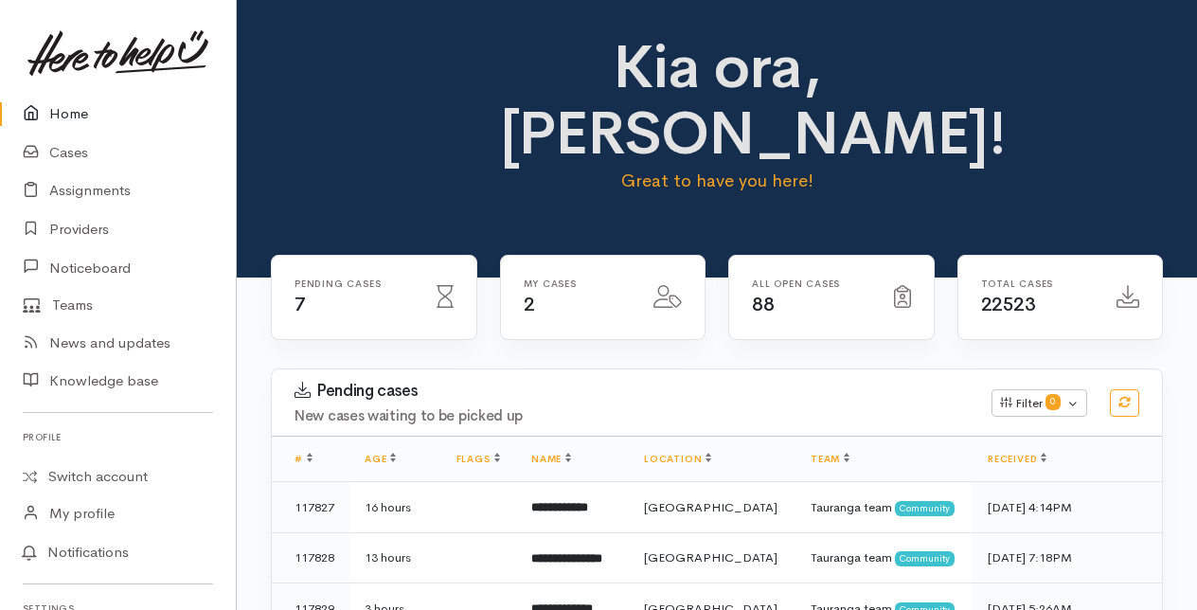
scroll to position [95, 0]
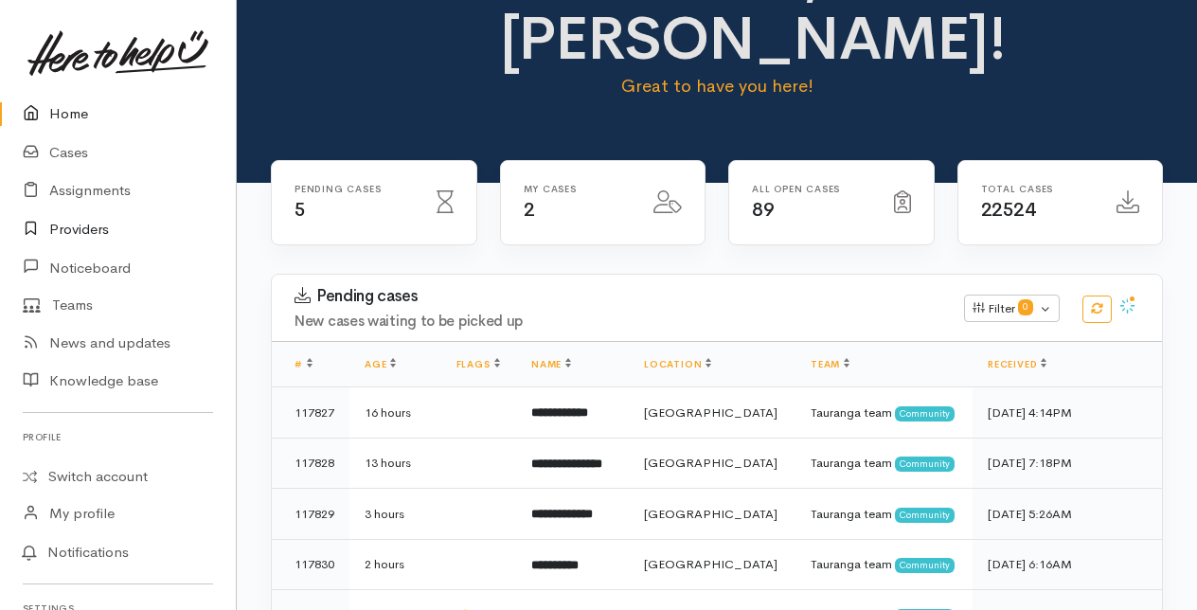
click at [78, 226] on link "Providers" at bounding box center [118, 229] width 236 height 39
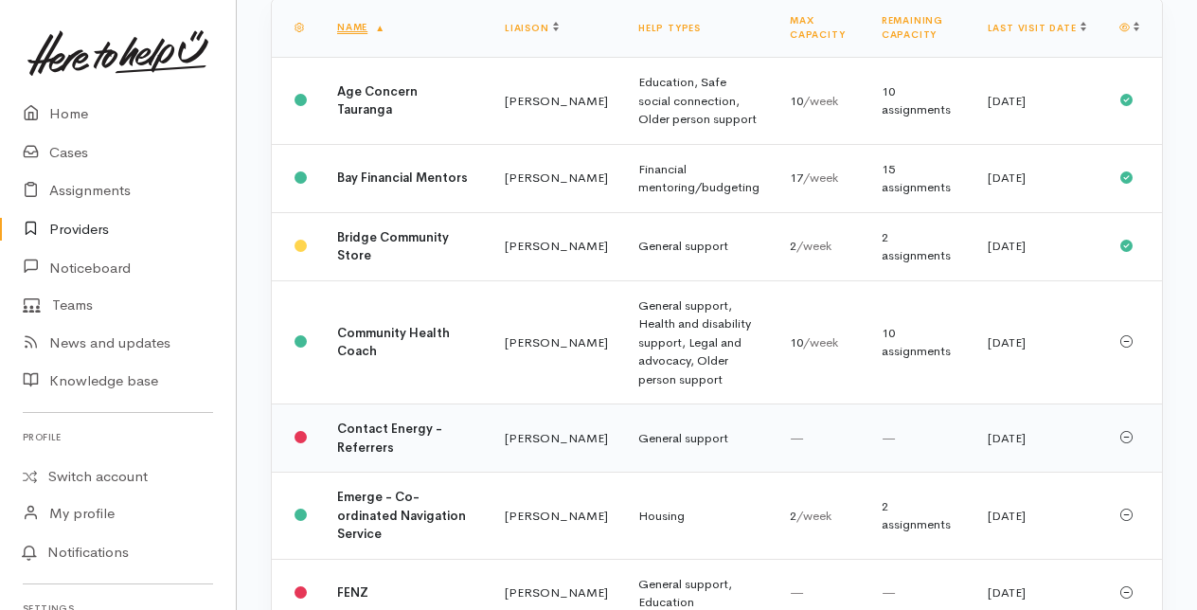
scroll to position [379, 0]
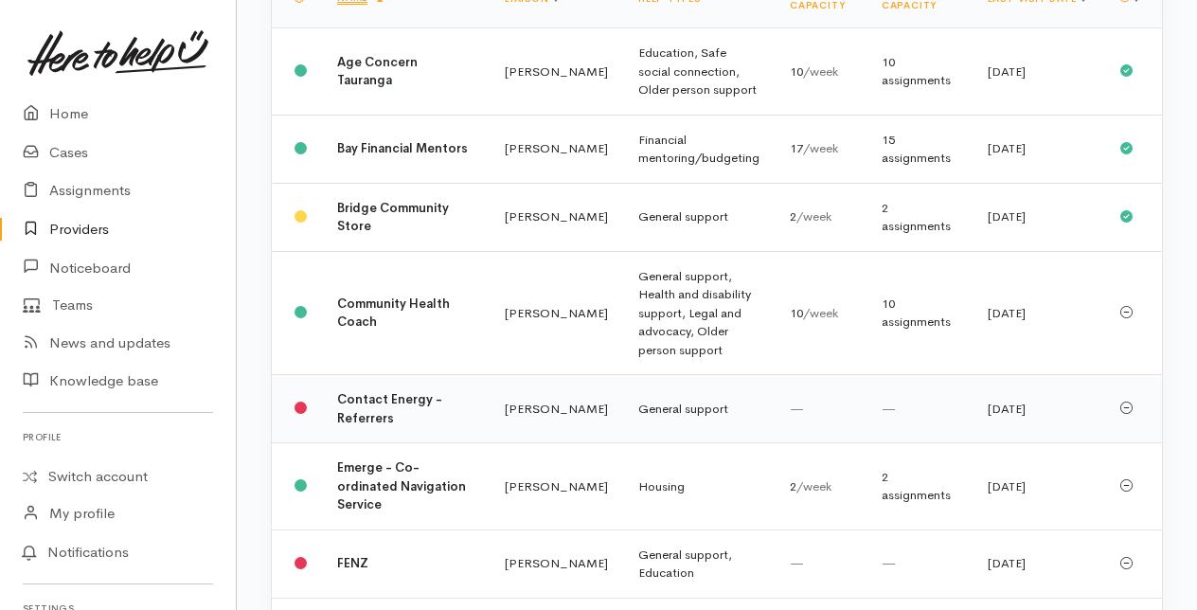
click at [371, 426] on b "Contact Energy - Referrers" at bounding box center [389, 408] width 105 height 35
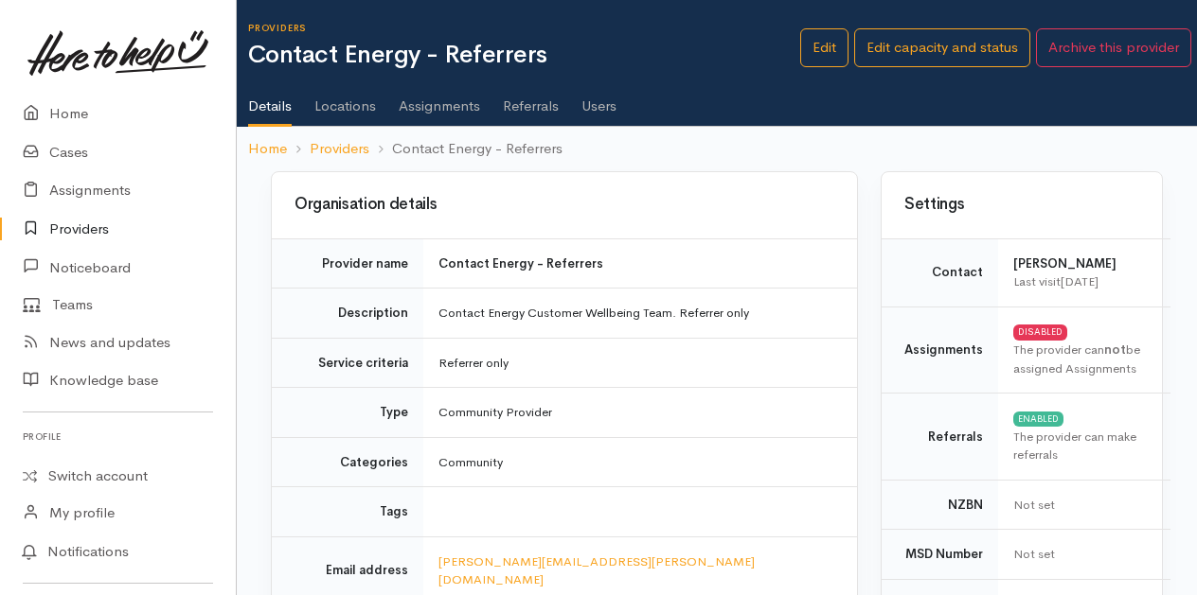
click at [427, 107] on link "Assignments" at bounding box center [439, 99] width 81 height 53
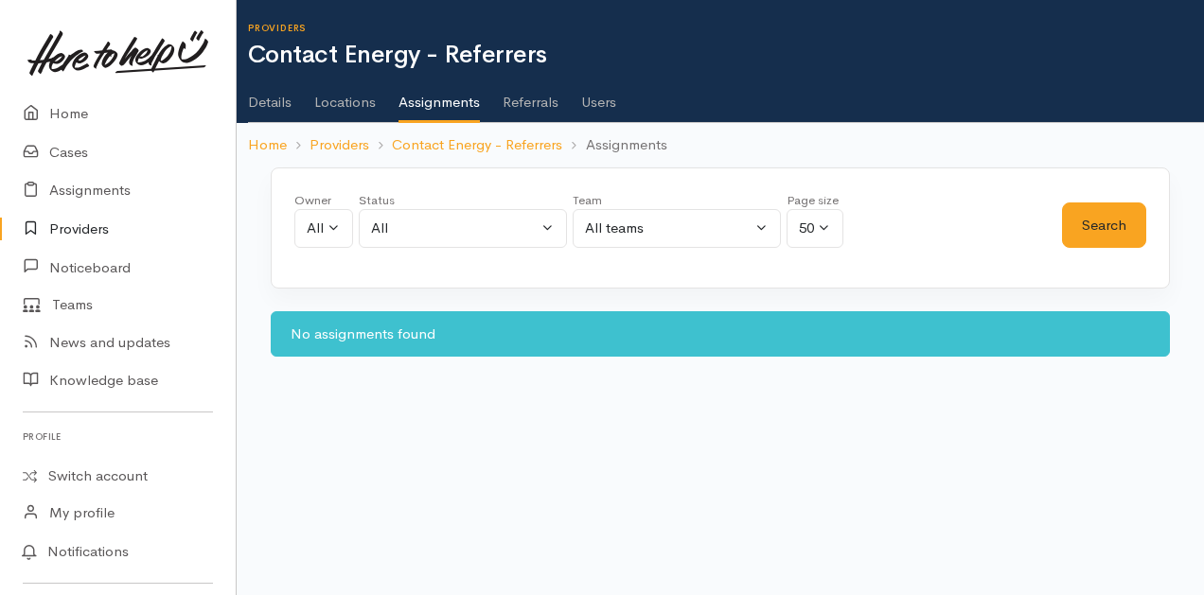
click at [544, 112] on link "Referrals" at bounding box center [531, 95] width 56 height 53
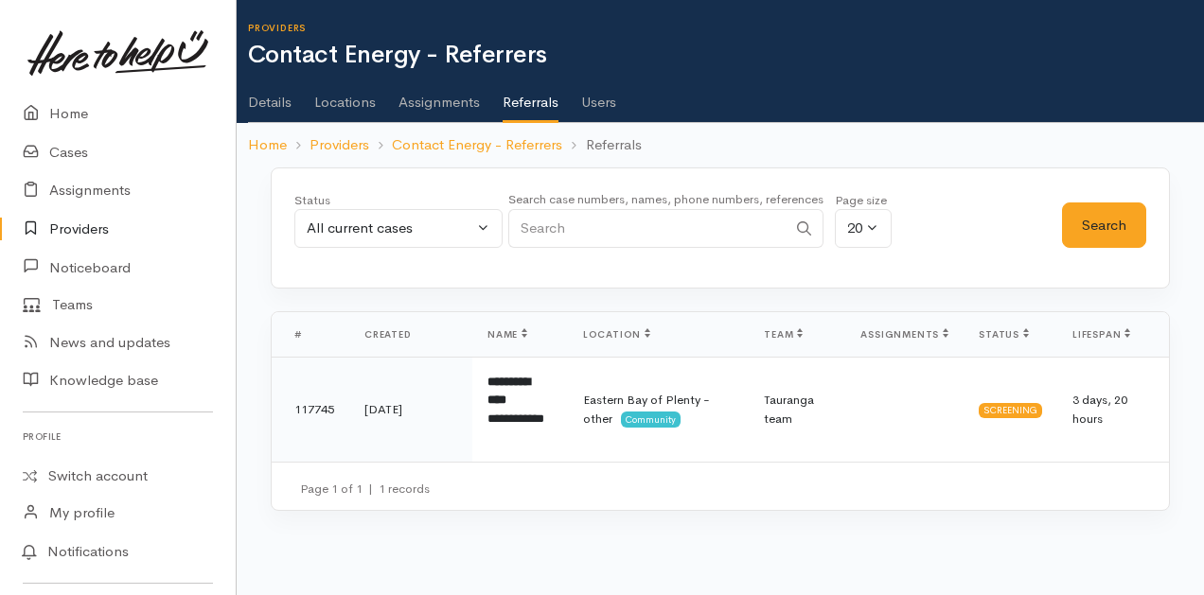
click at [608, 97] on link "Users" at bounding box center [598, 95] width 35 height 53
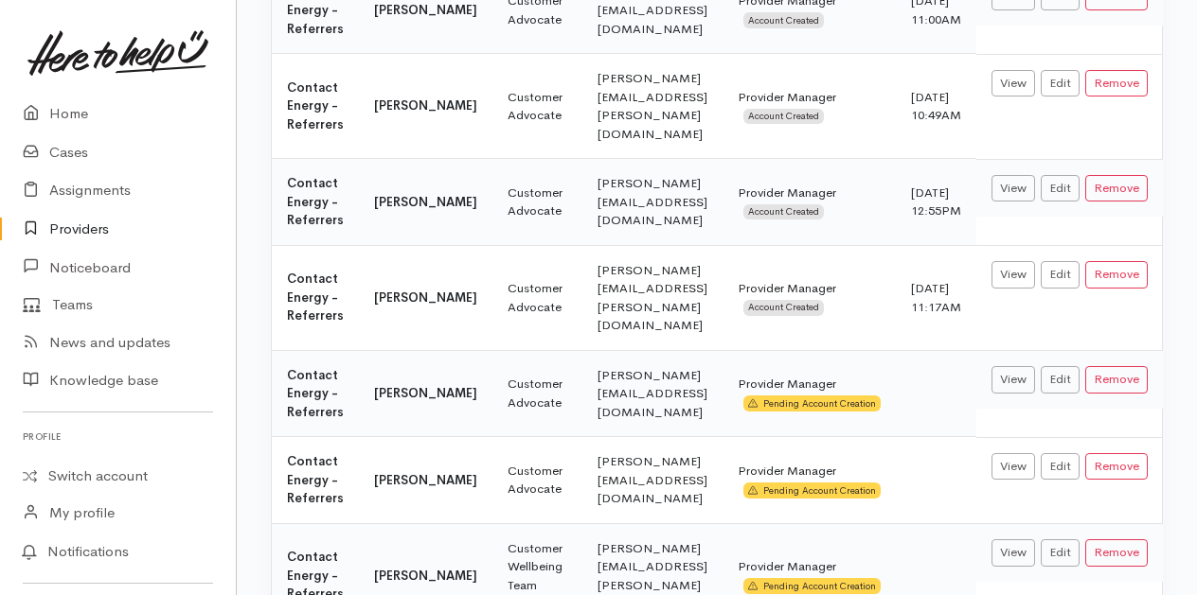
scroll to position [703, 0]
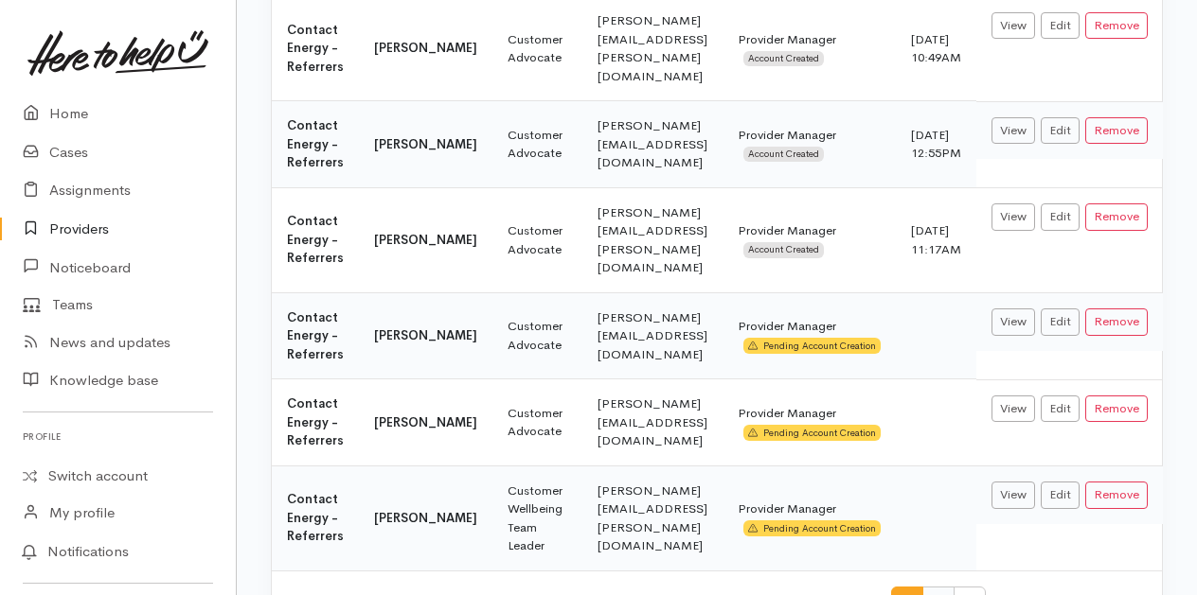
click at [939, 587] on span "2" at bounding box center [938, 604] width 32 height 35
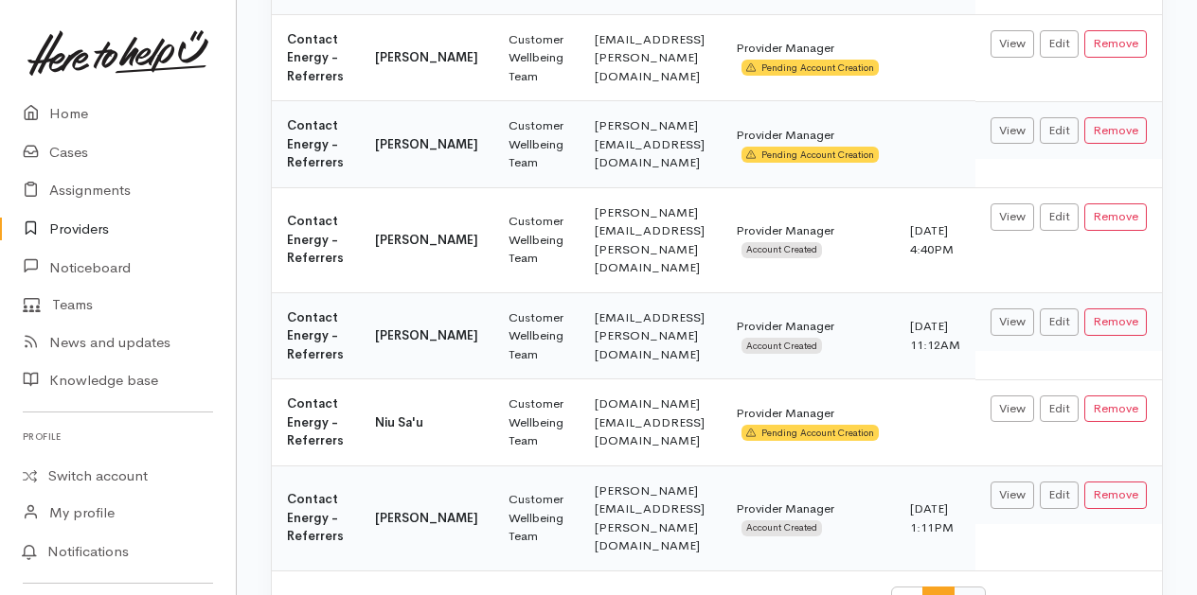
click at [966, 587] on span "3" at bounding box center [969, 604] width 32 height 35
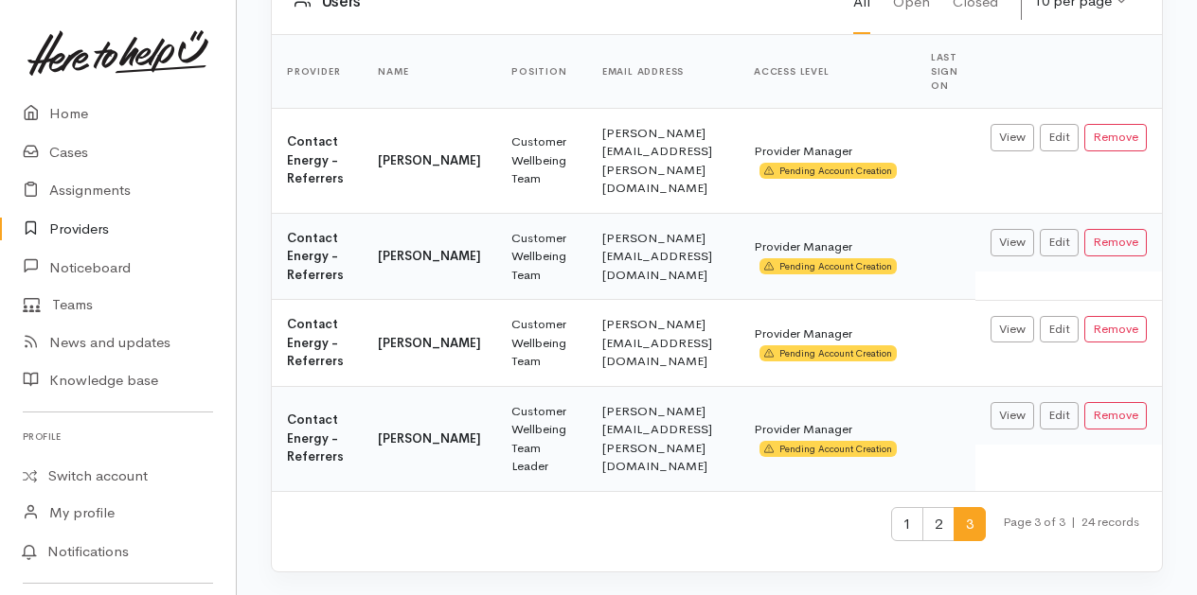
scroll to position [182, 0]
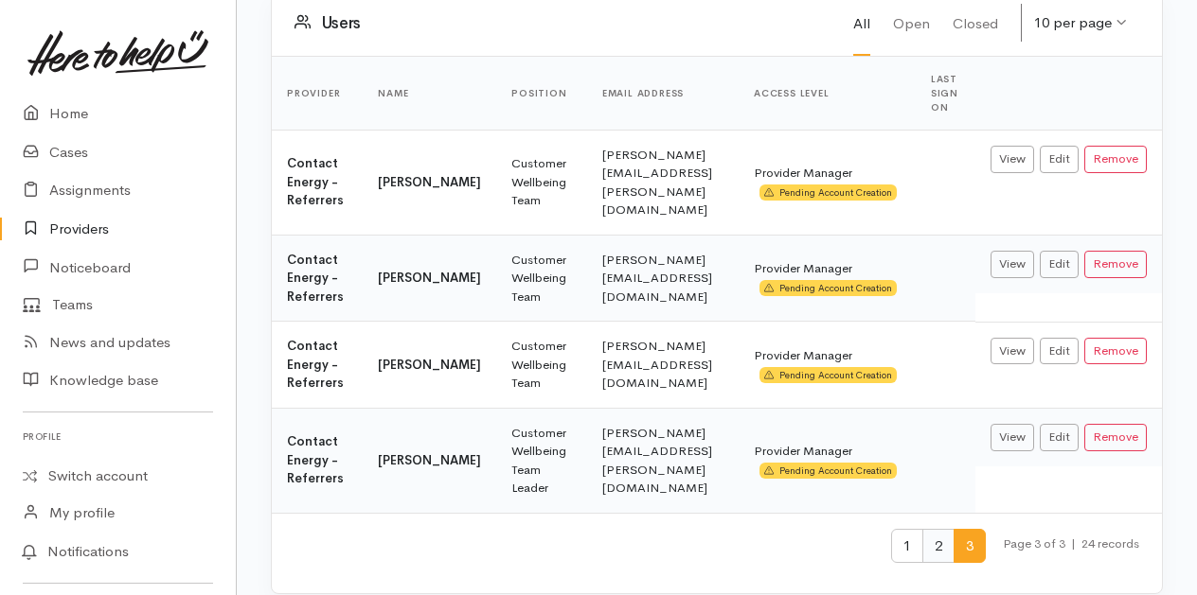
click at [938, 529] on span "2" at bounding box center [938, 546] width 32 height 35
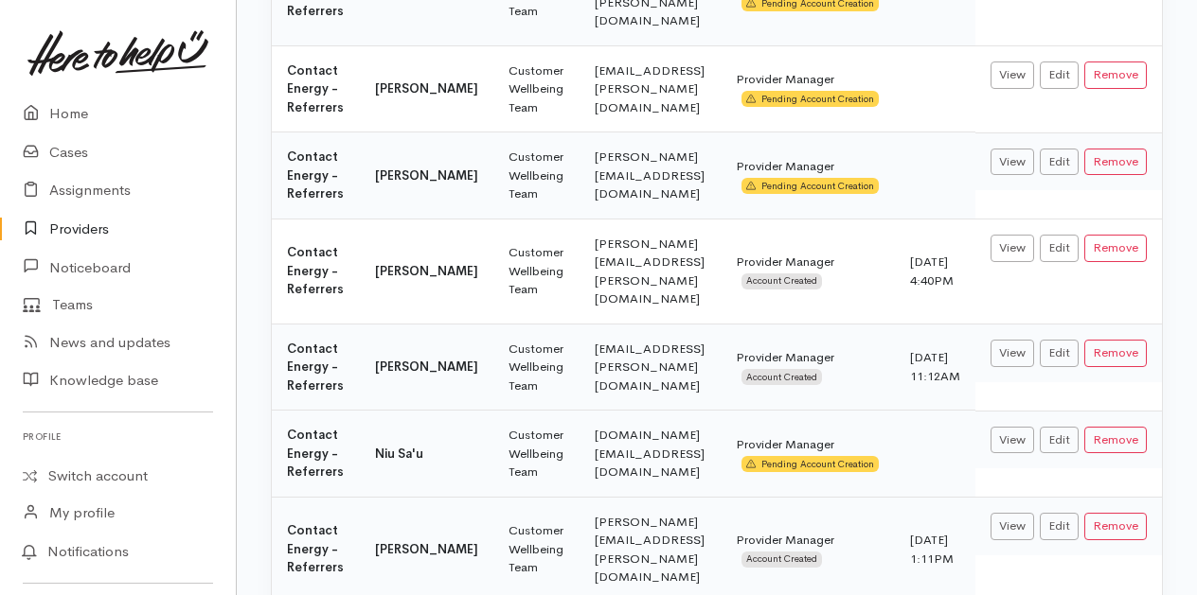
scroll to position [703, 0]
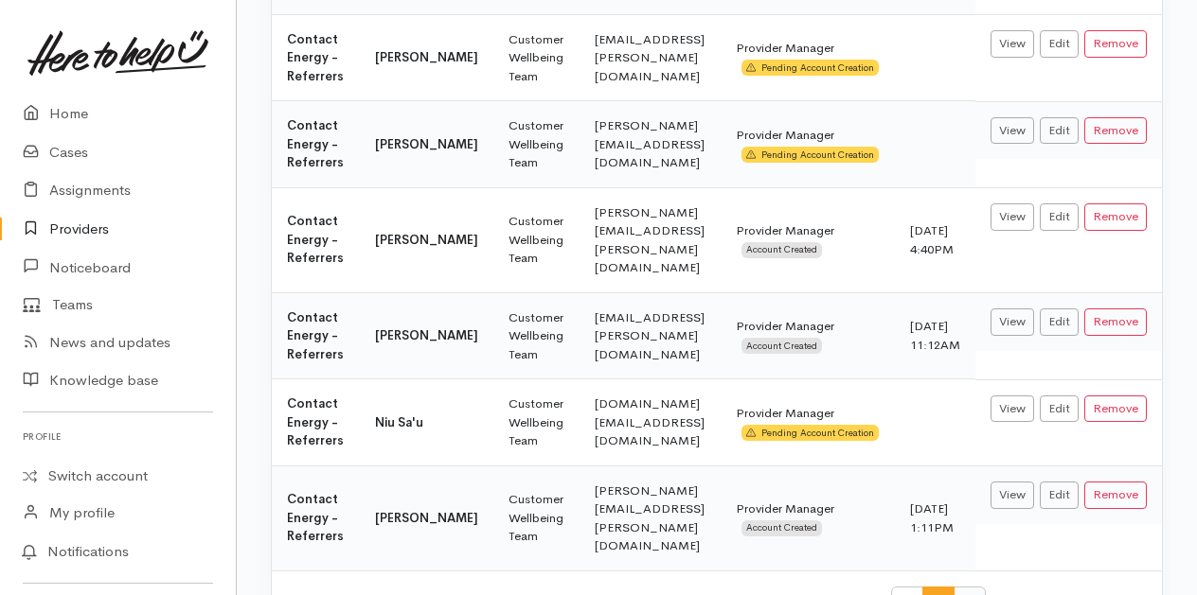
click at [964, 587] on span "3" at bounding box center [969, 604] width 32 height 35
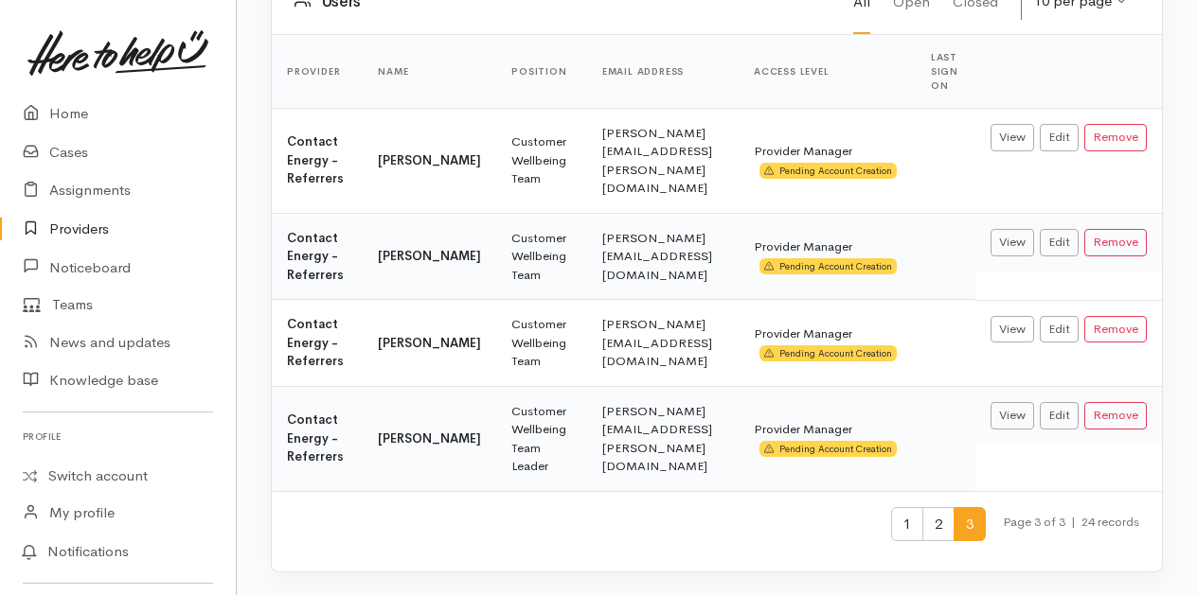
scroll to position [182, 0]
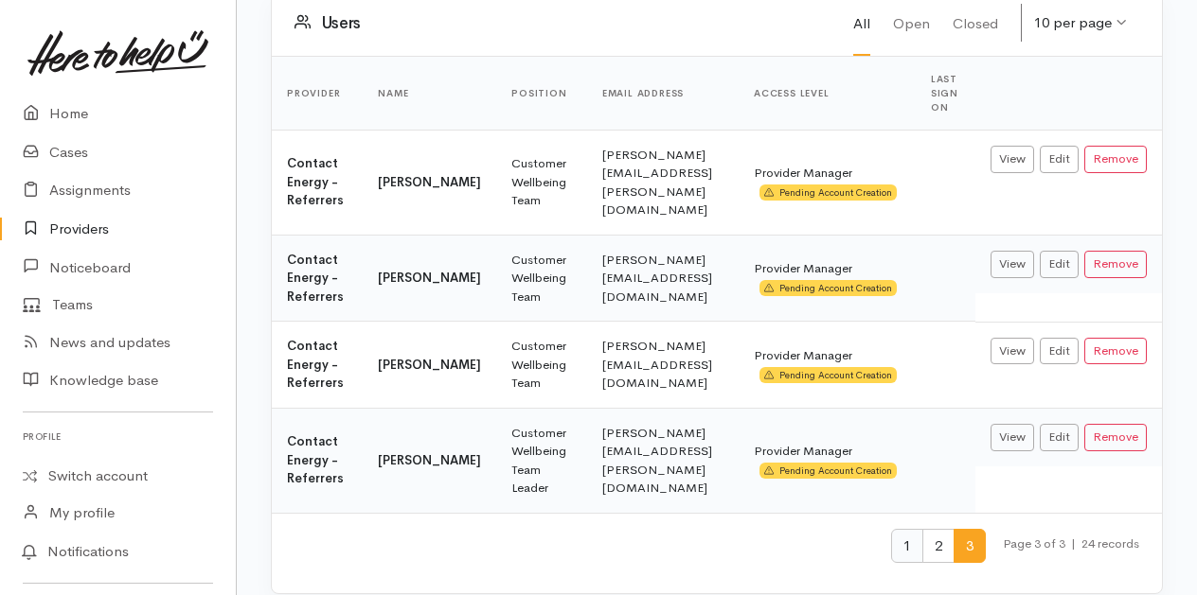
click at [911, 529] on span "1" at bounding box center [907, 546] width 32 height 35
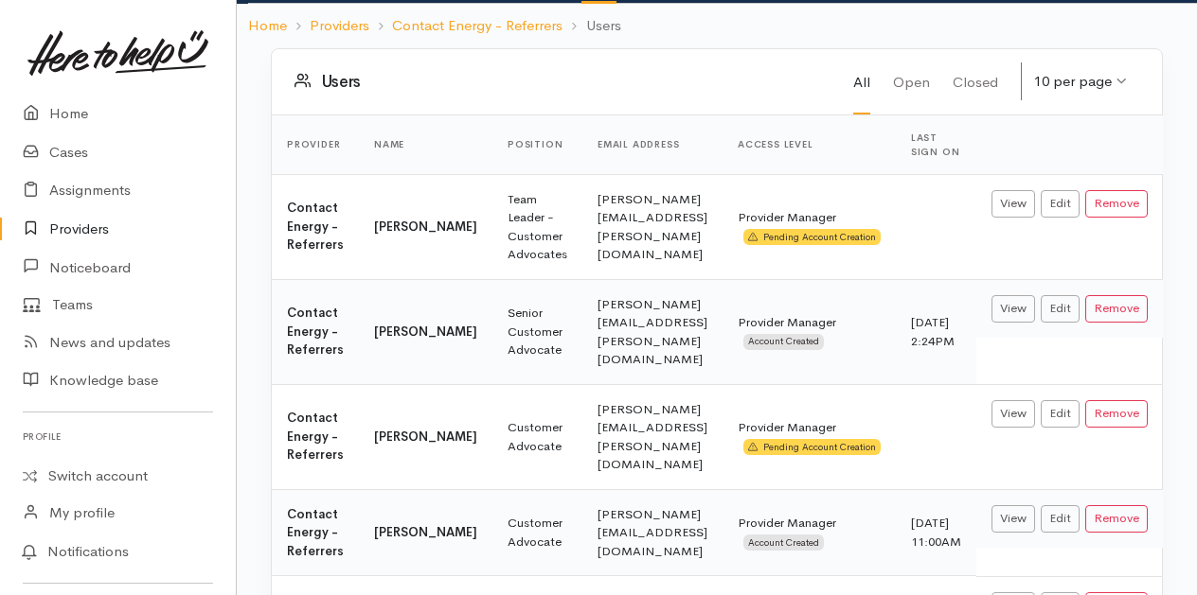
scroll to position [0, 0]
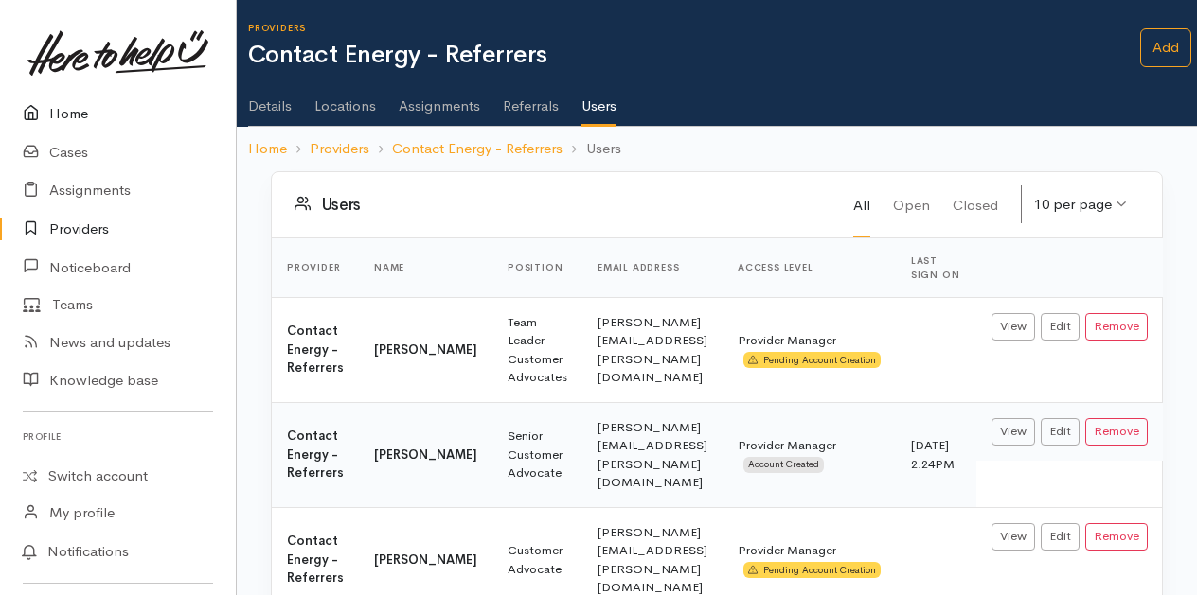
click at [74, 118] on link "Home" at bounding box center [118, 114] width 236 height 39
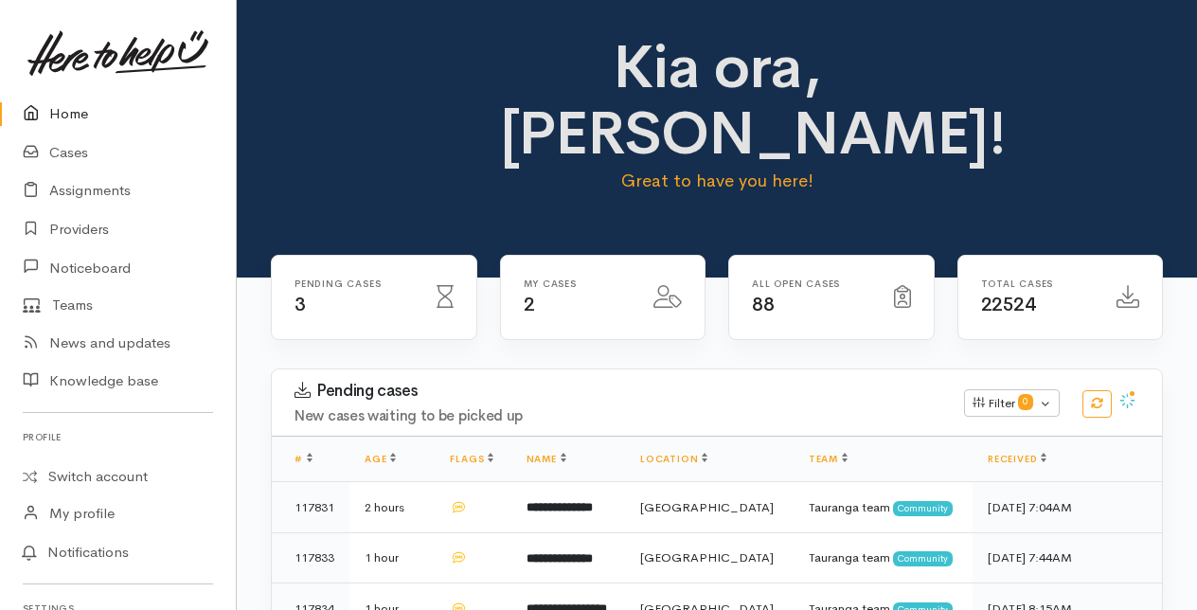
click at [66, 110] on link "Home" at bounding box center [118, 114] width 236 height 39
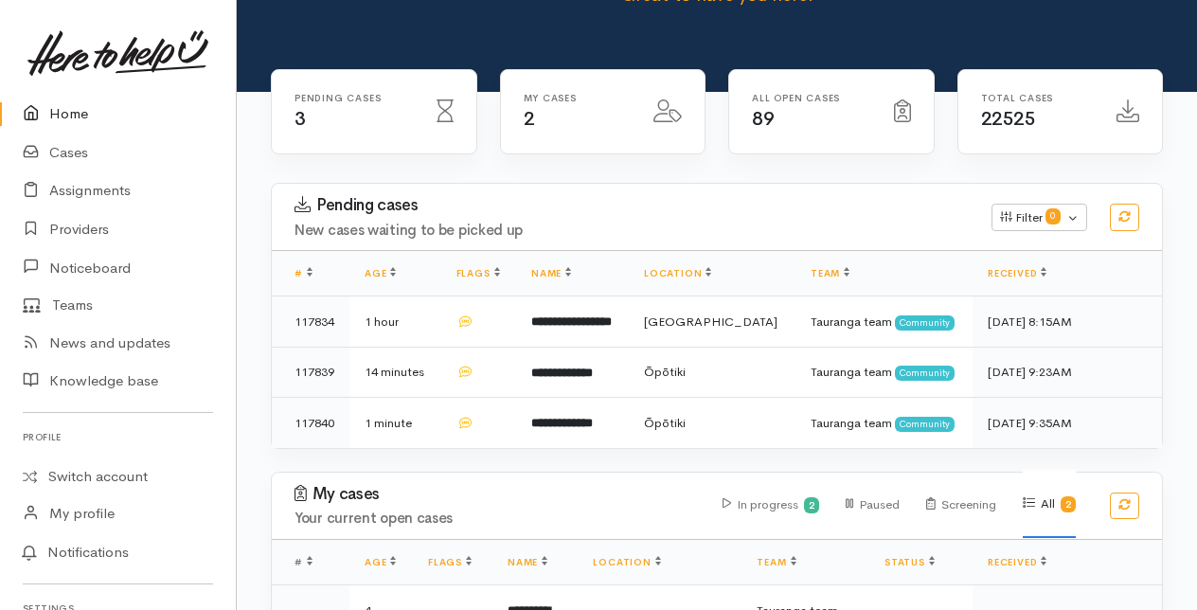
scroll to position [189, 0]
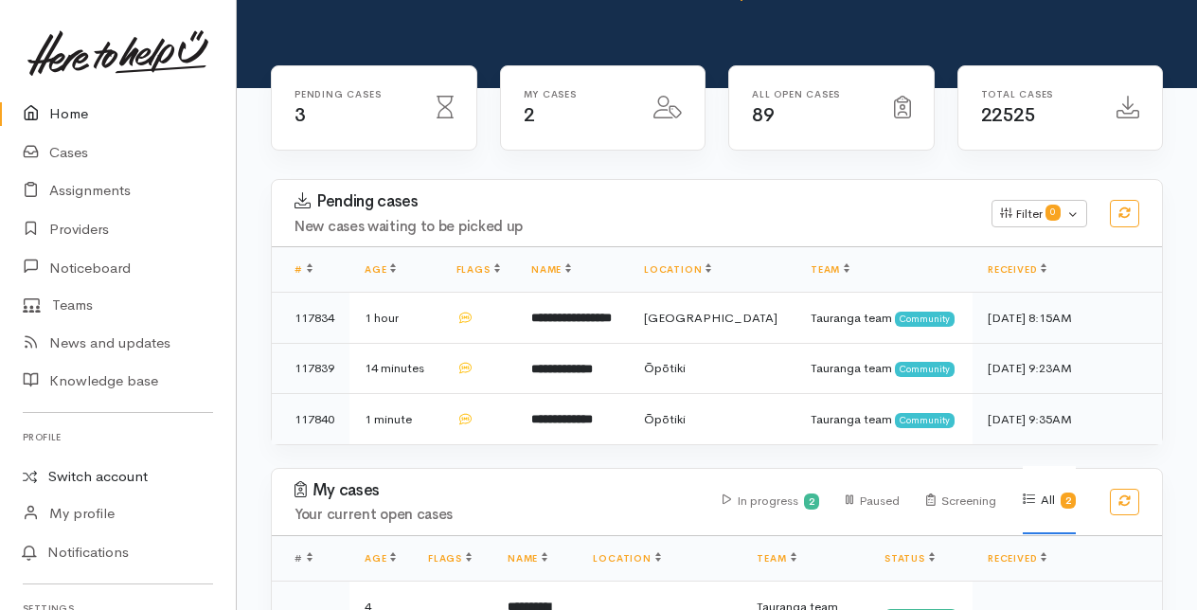
click at [94, 475] on link "Switch account" at bounding box center [118, 476] width 236 height 37
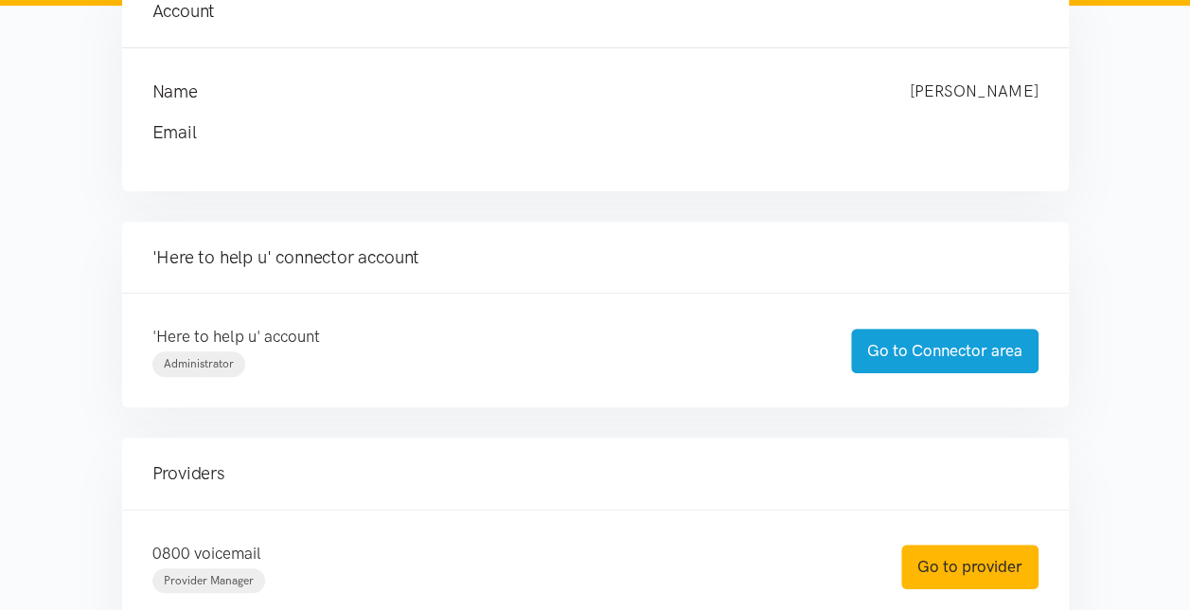
scroll to position [284, 0]
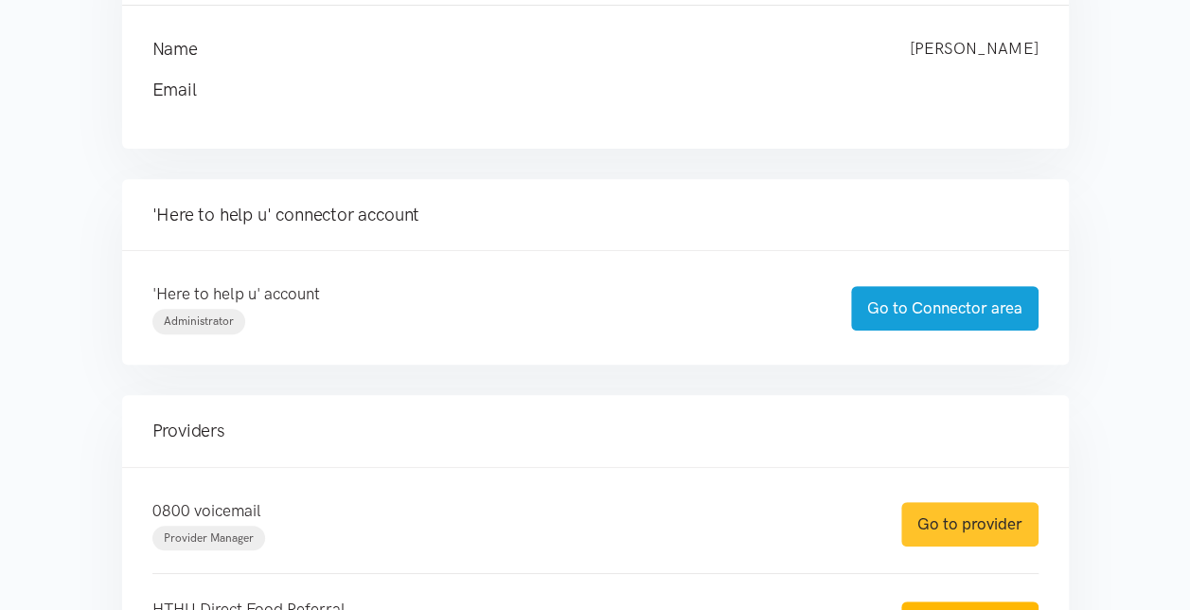
click at [967, 527] on link "Go to provider" at bounding box center [969, 524] width 137 height 44
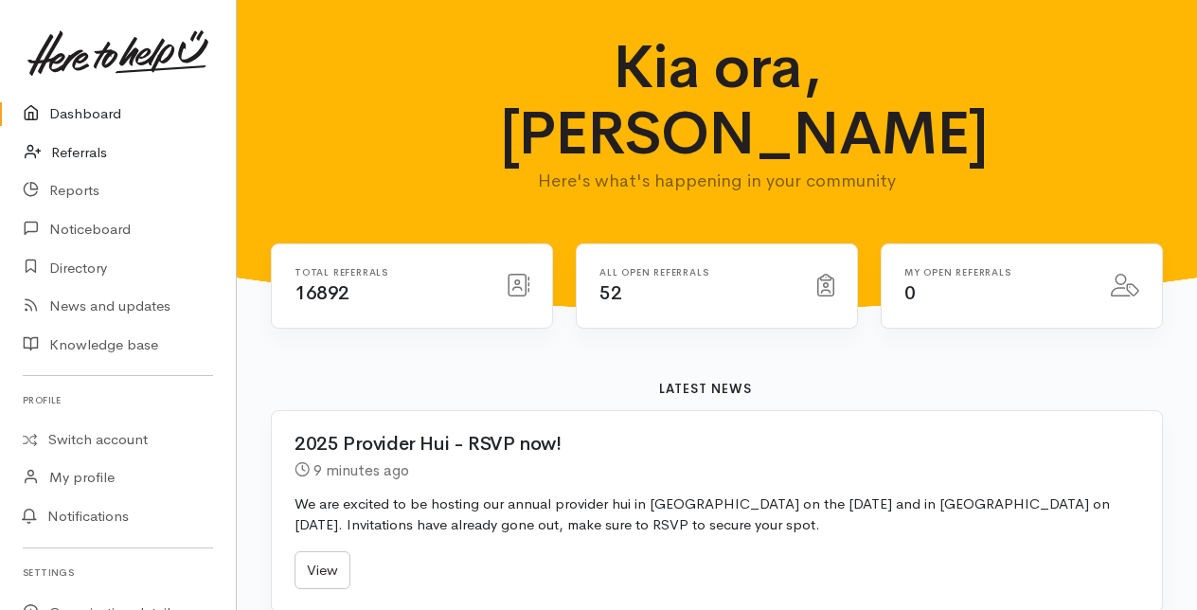
click at [73, 150] on link "Referrals" at bounding box center [118, 152] width 236 height 39
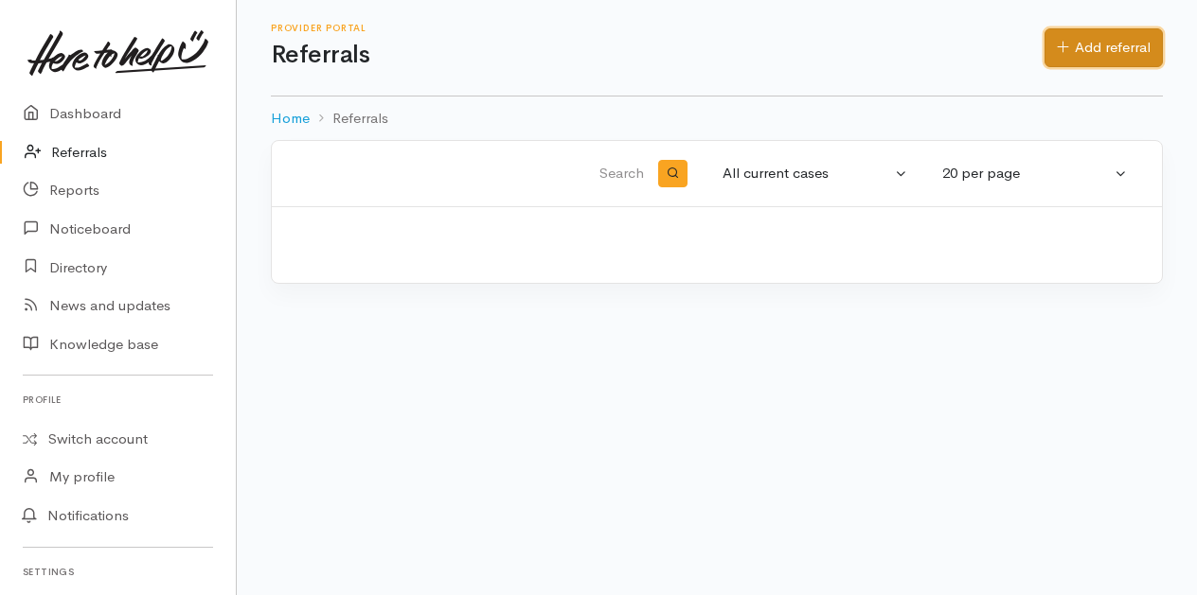
click at [1098, 42] on link "Add referral" at bounding box center [1103, 47] width 118 height 39
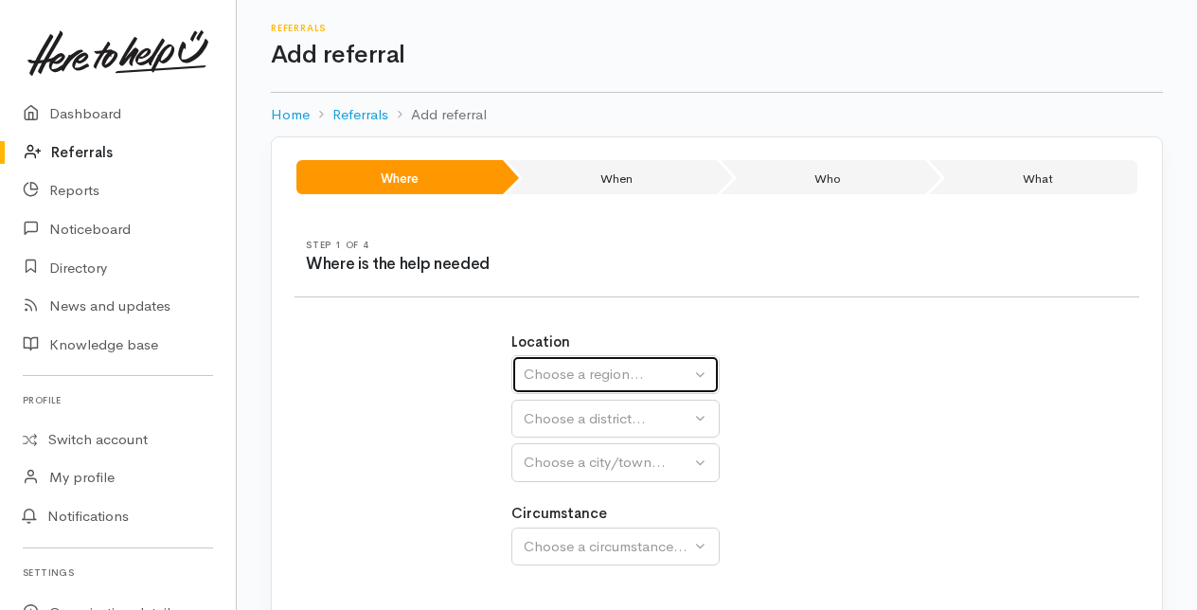
click at [568, 364] on div "Choose a region..." at bounding box center [607, 375] width 167 height 22
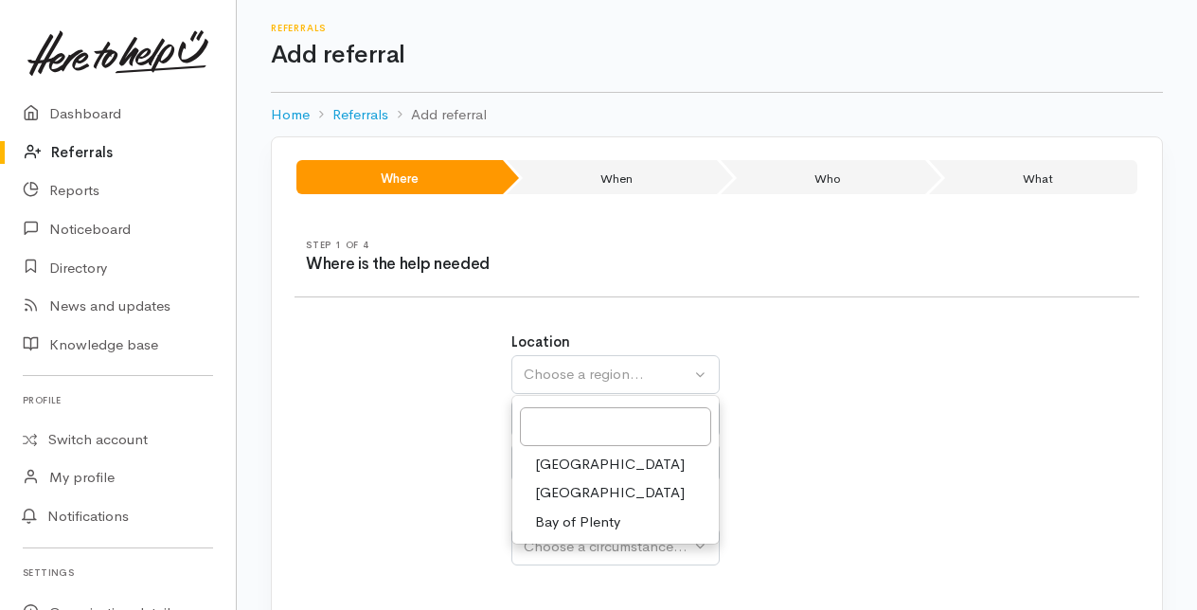
click at [572, 519] on span "Bay of Plenty" at bounding box center [577, 522] width 85 height 22
select select "4"
select select
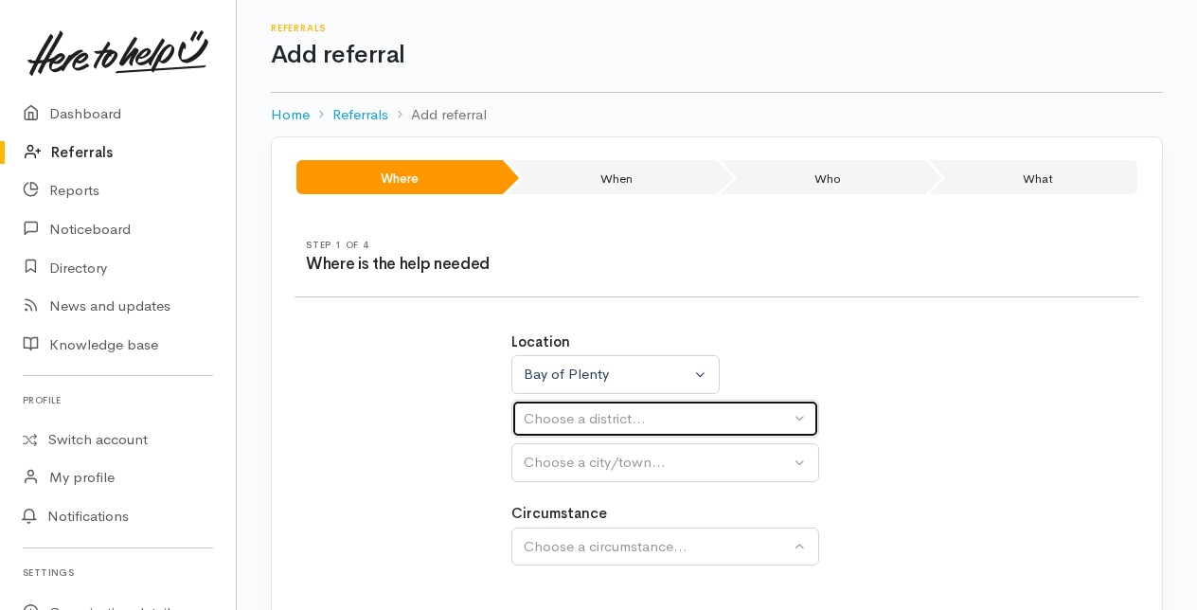
click at [559, 417] on div "Choose a district..." at bounding box center [657, 419] width 266 height 22
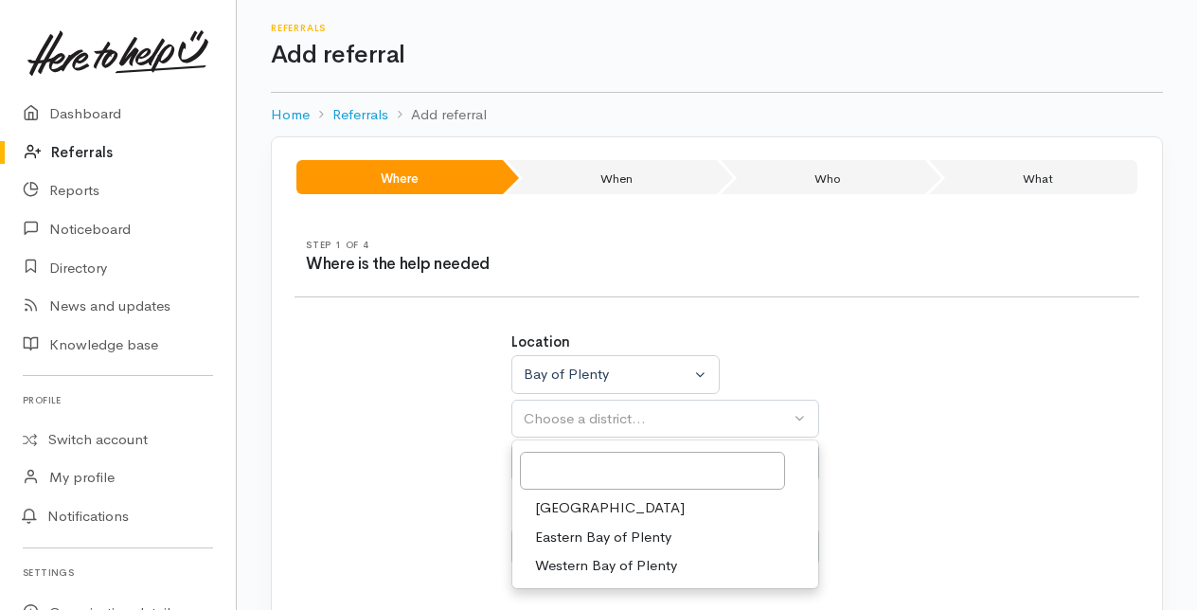
click at [566, 500] on span "[GEOGRAPHIC_DATA]" at bounding box center [610, 508] width 150 height 22
select select "6"
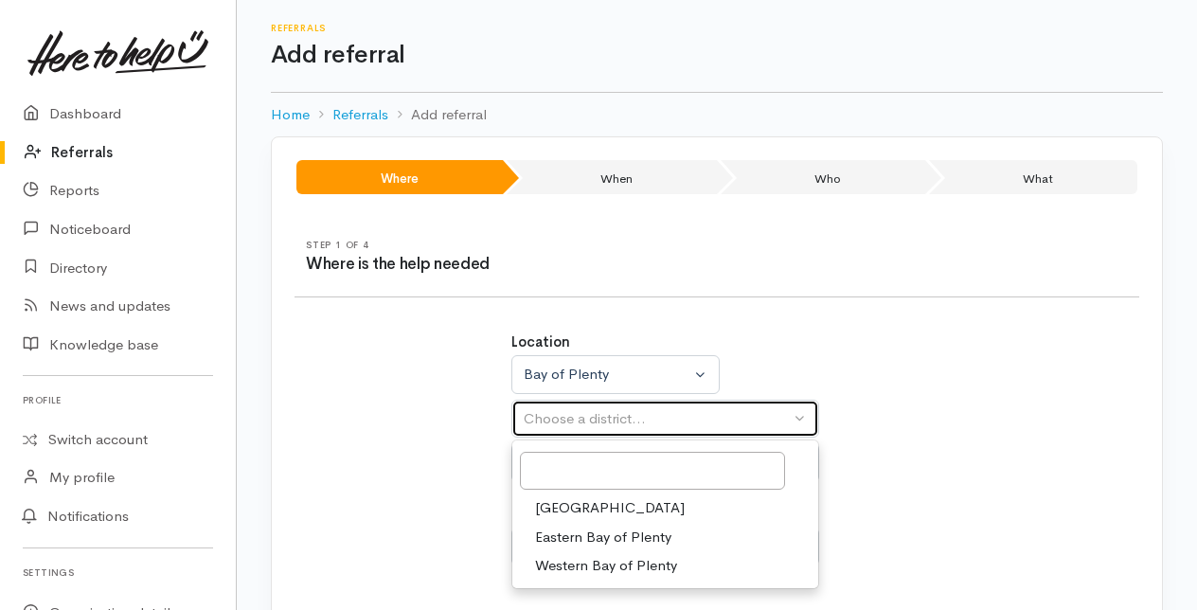
select select
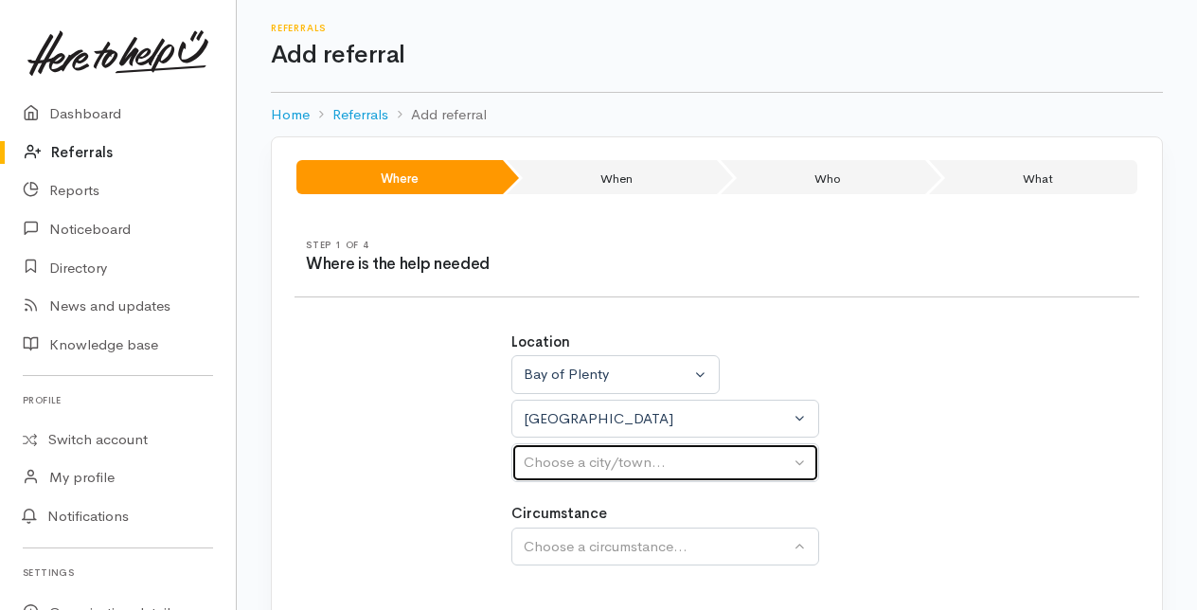
click at [557, 466] on div "Choose a city/town..." at bounding box center [657, 463] width 266 height 22
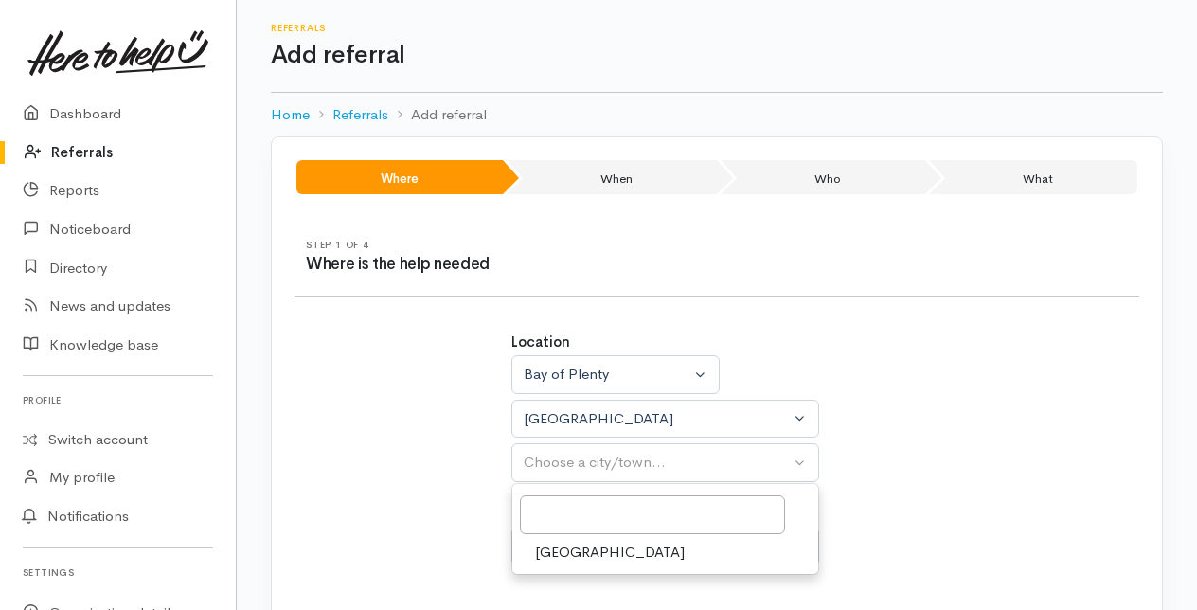
click at [559, 548] on span "[GEOGRAPHIC_DATA]" at bounding box center [610, 553] width 150 height 22
select select "4"
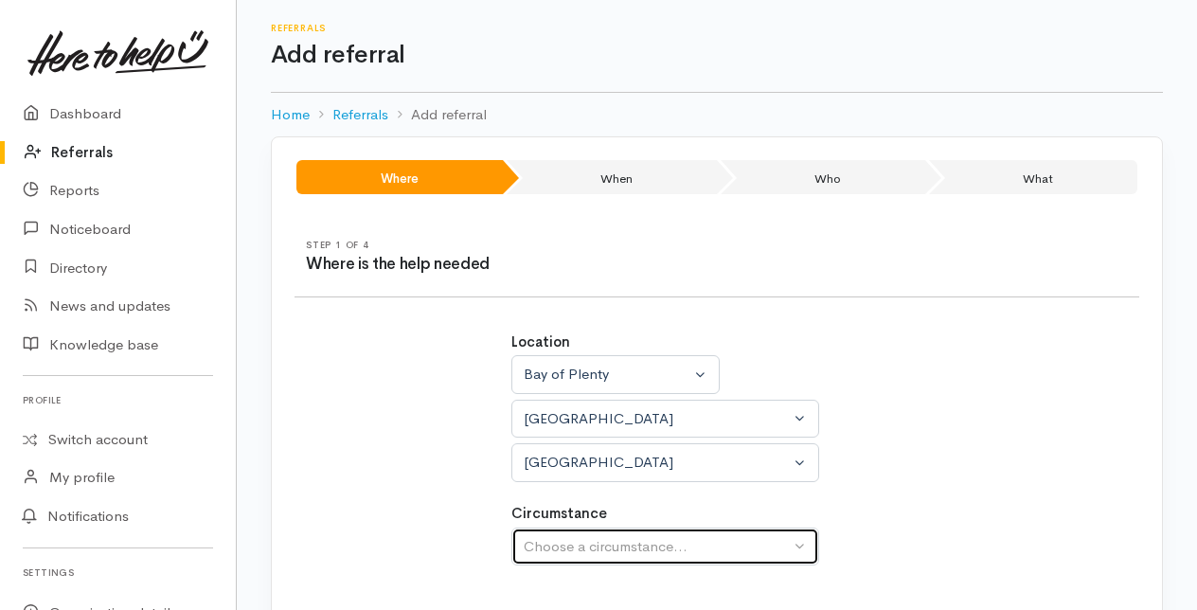
click at [566, 540] on div "Choose a circumstance..." at bounding box center [657, 547] width 266 height 22
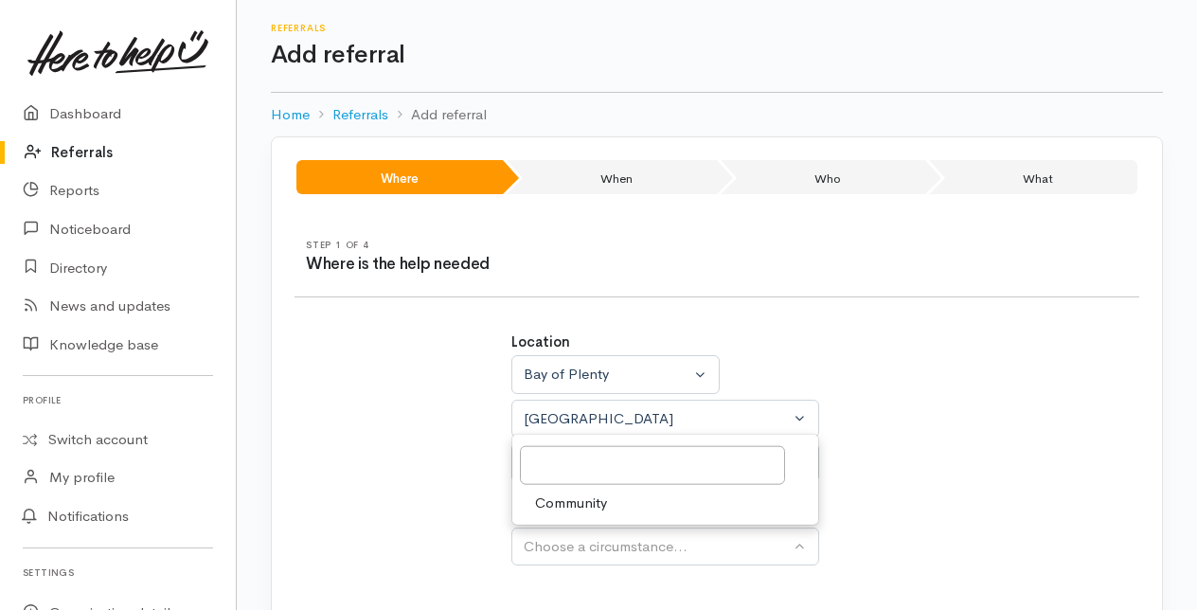
click at [566, 503] on span "Community" at bounding box center [571, 502] width 72 height 22
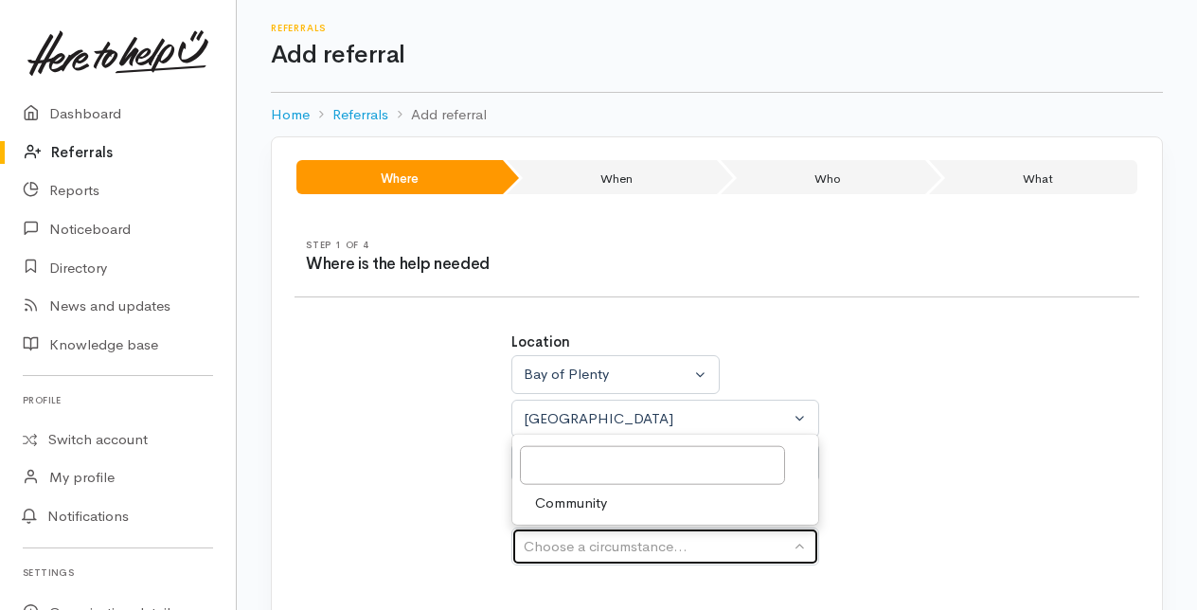
select select "2"
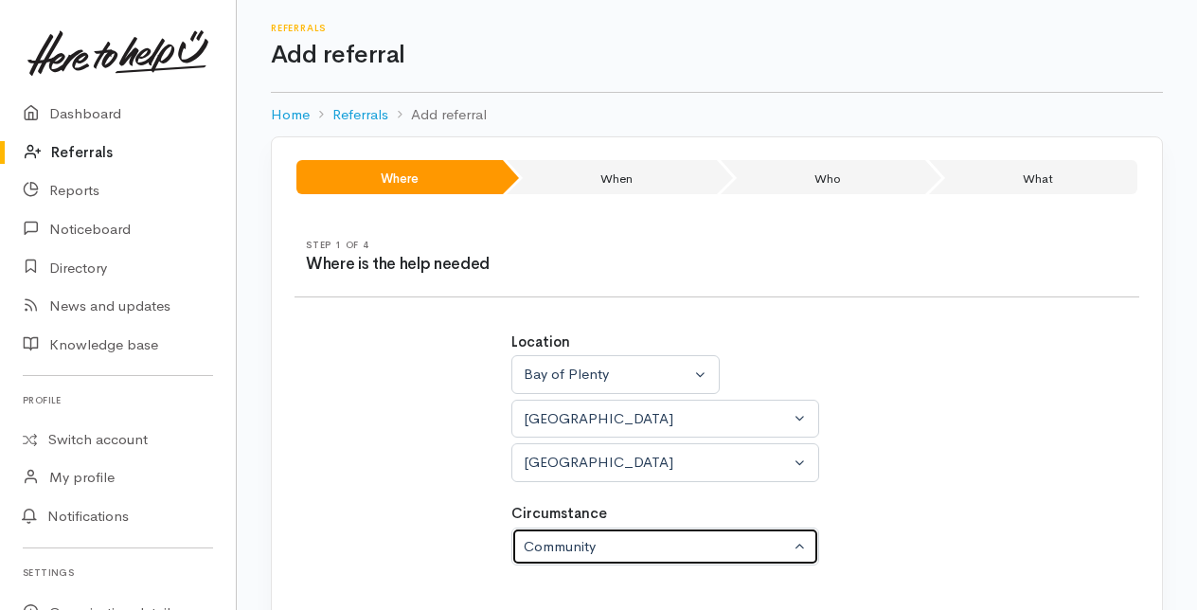
scroll to position [118, 0]
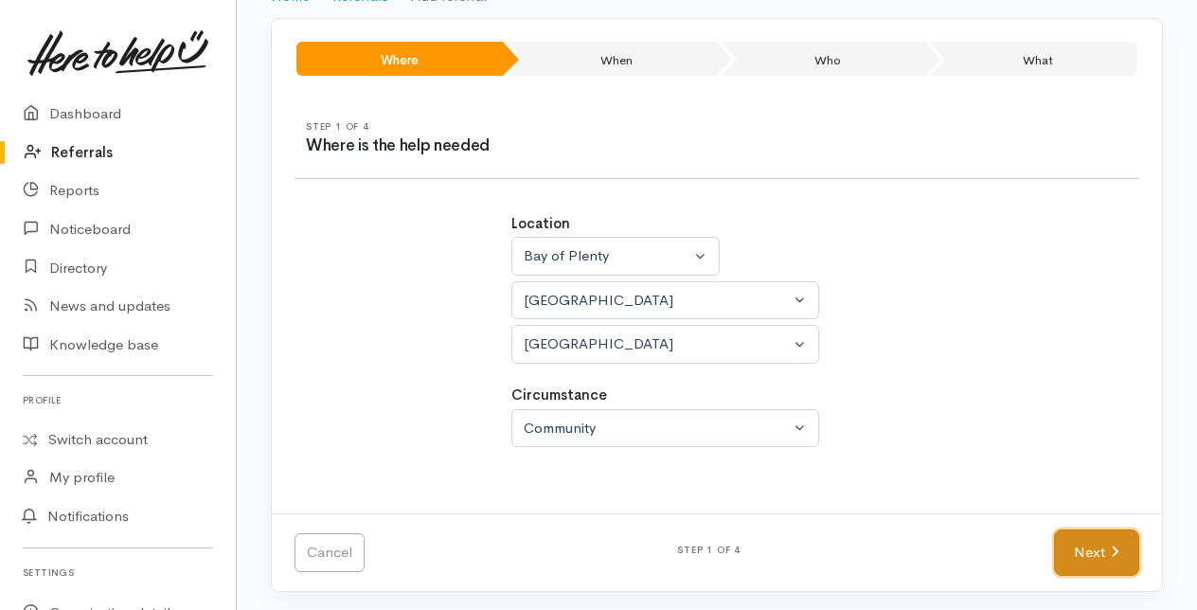
click at [1096, 542] on link "Next" at bounding box center [1096, 552] width 85 height 46
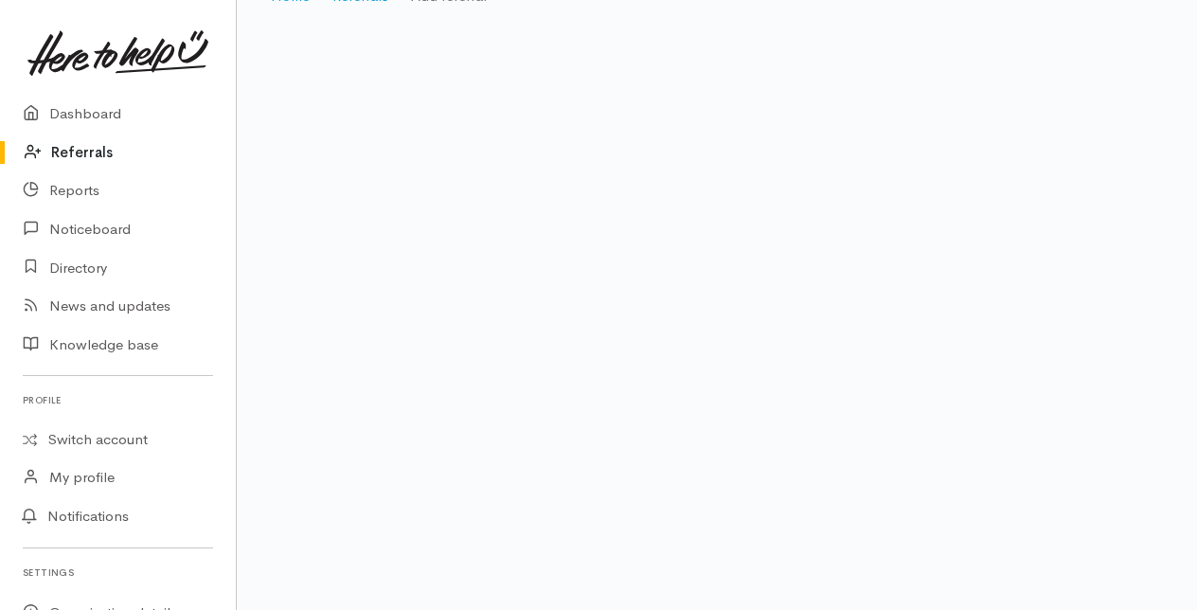
scroll to position [38, 0]
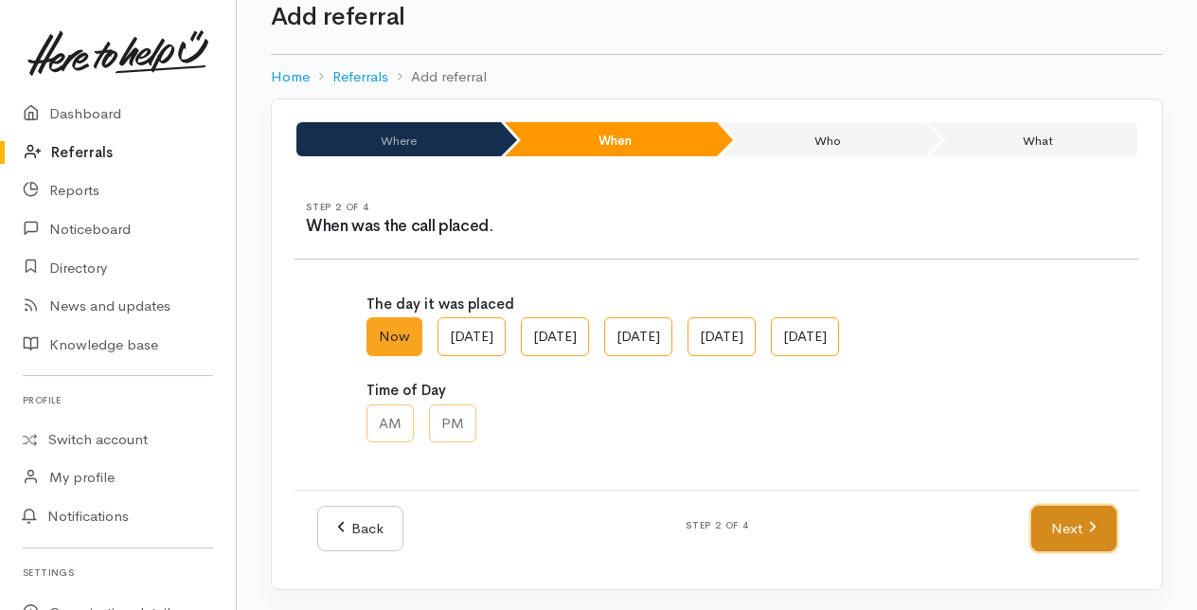
click at [1072, 515] on link "Next" at bounding box center [1073, 529] width 85 height 46
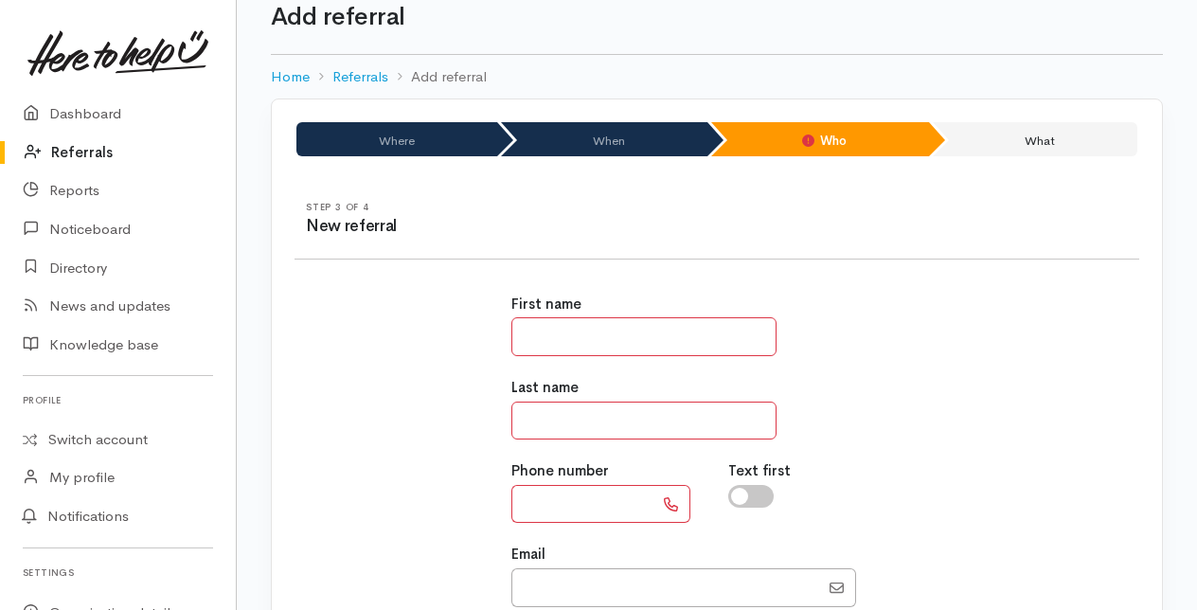
click at [537, 337] on input "text" at bounding box center [643, 336] width 265 height 39
type input "*"
type input "*****"
click at [542, 413] on input "text" at bounding box center [643, 420] width 265 height 39
type input "****"
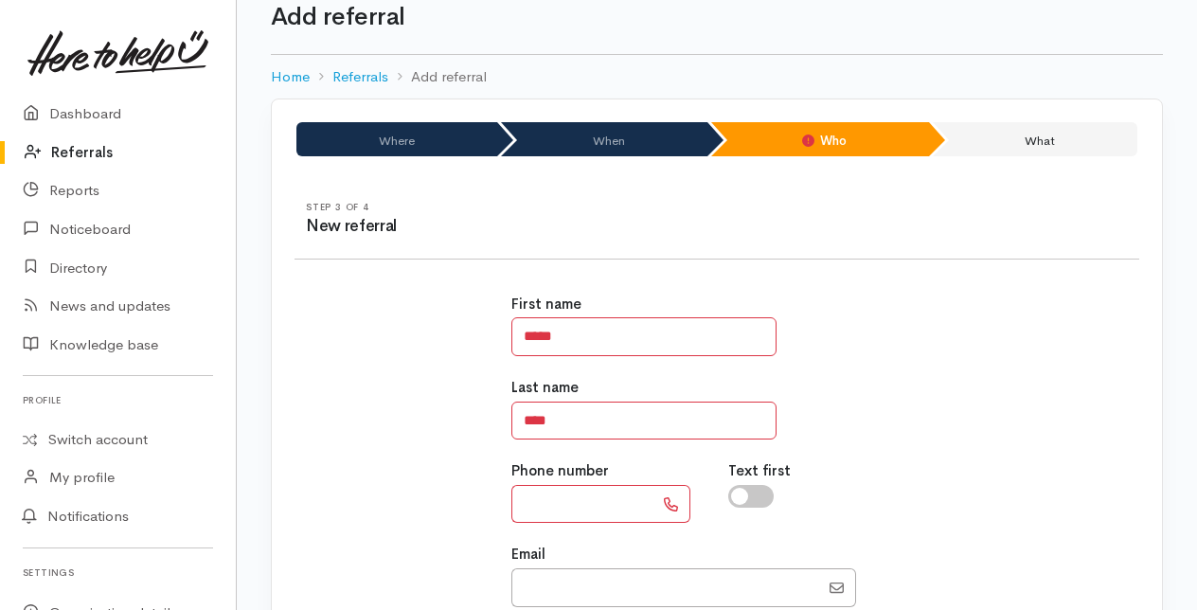
click at [545, 503] on input "text" at bounding box center [582, 504] width 142 height 39
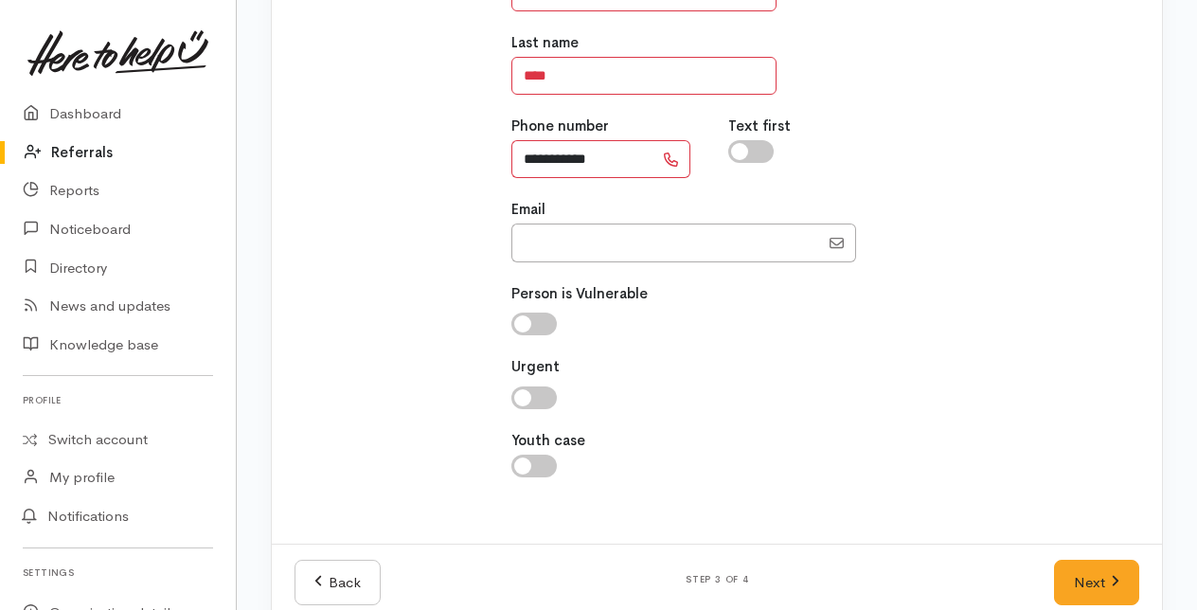
scroll to position [412, 0]
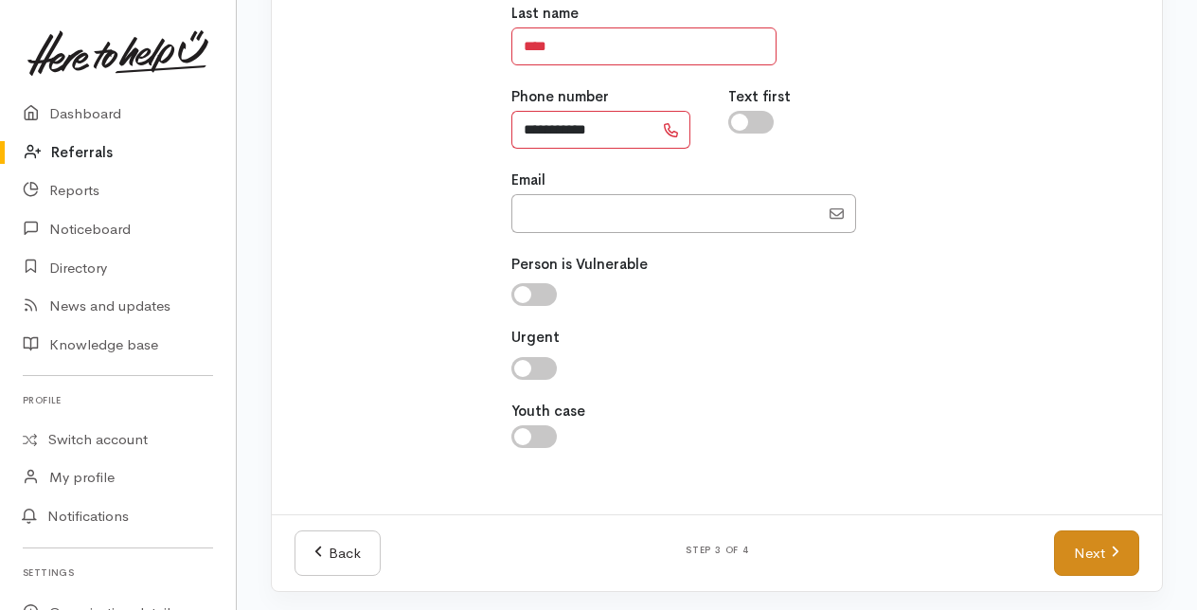
type input "**********"
click at [1096, 530] on link "Next" at bounding box center [1096, 553] width 85 height 46
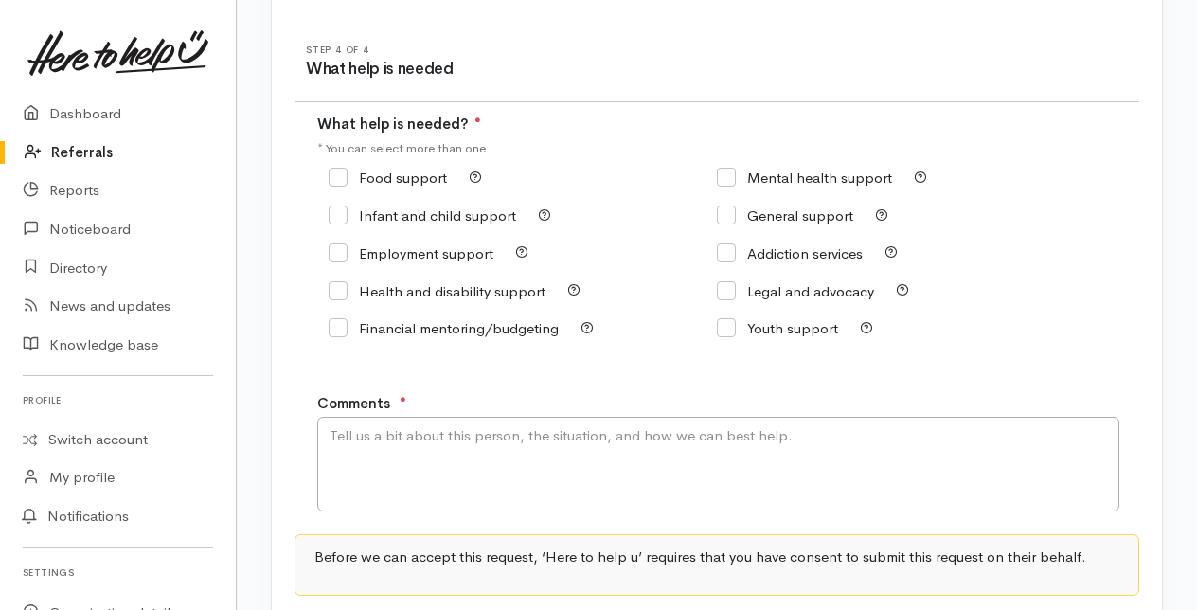
scroll to position [189, 0]
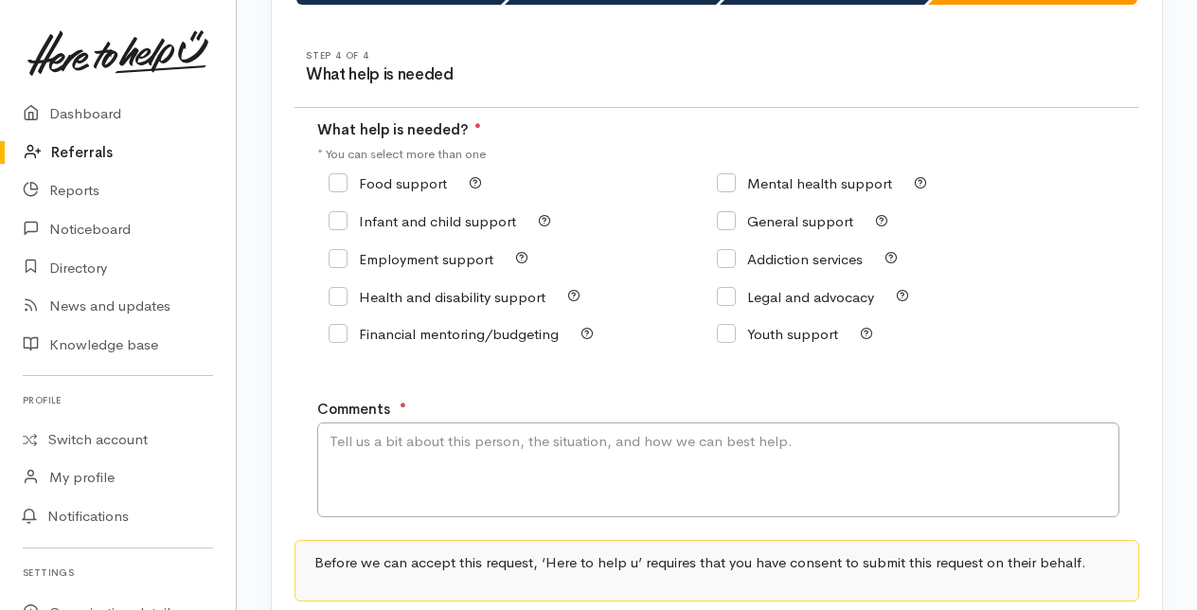
click at [335, 186] on input "Food support" at bounding box center [387, 183] width 118 height 14
checkbox input "true"
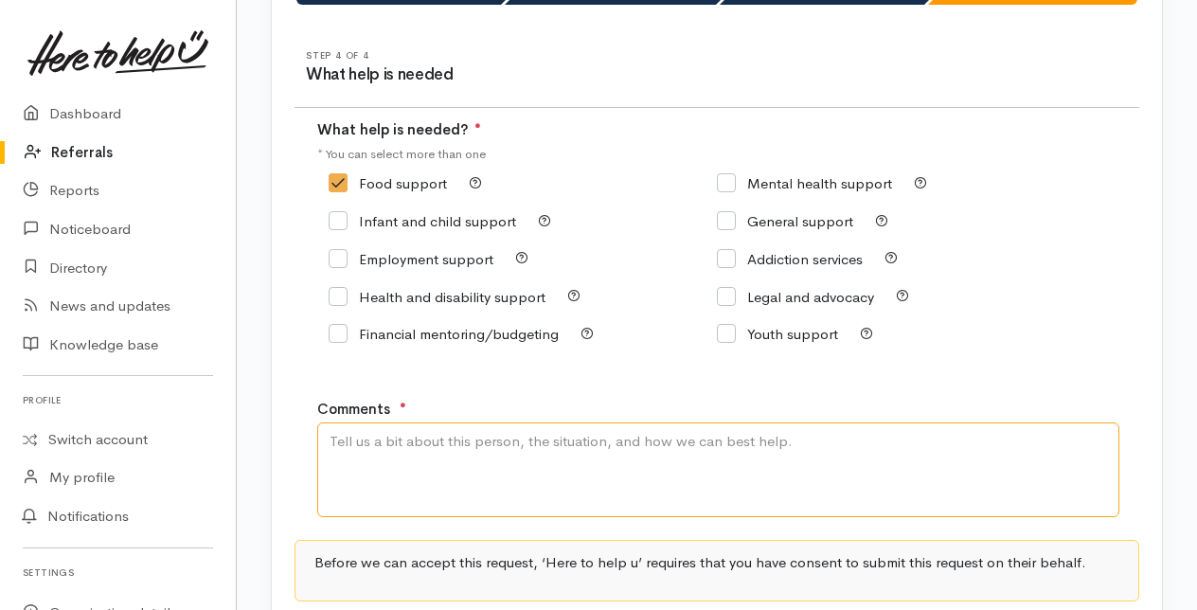
click at [379, 479] on textarea "Comments" at bounding box center [718, 469] width 802 height 95
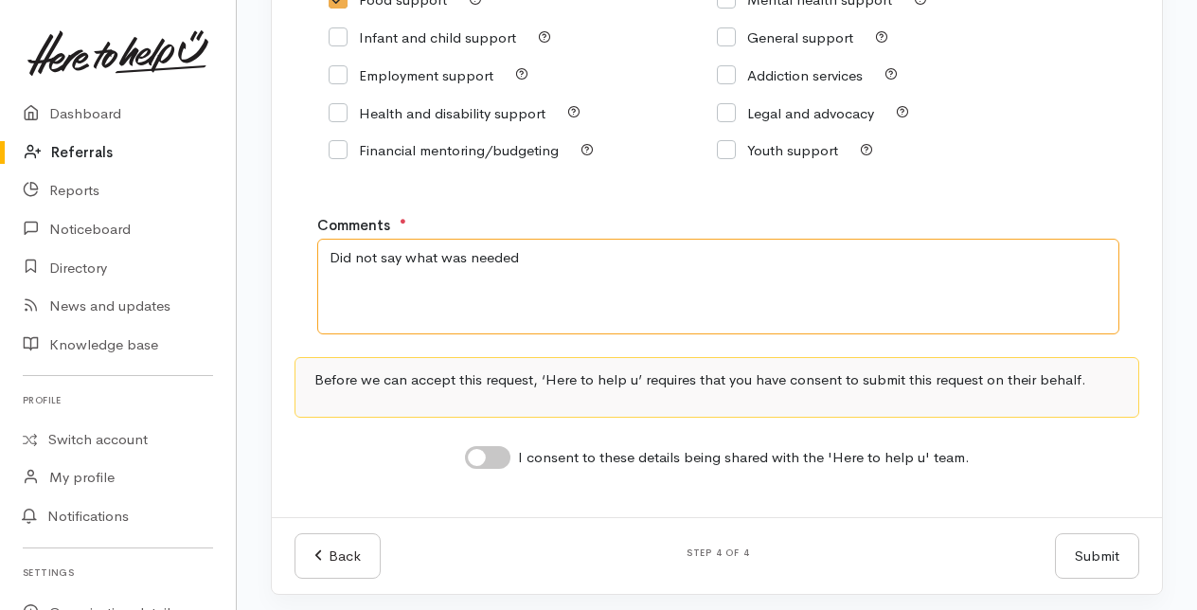
scroll to position [379, 0]
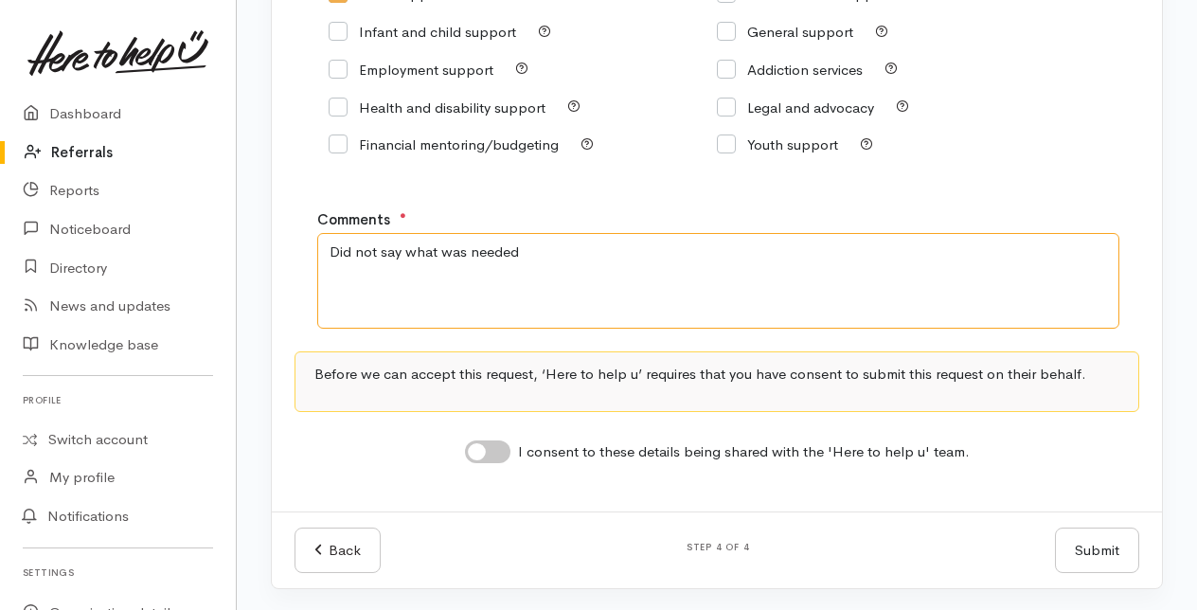
type textarea "Did not say what was needed"
click at [502, 447] on input "I consent to these details being shared with the 'Here to help u' team." at bounding box center [487, 451] width 45 height 23
checkbox input "true"
click at [1102, 547] on button "Submit" at bounding box center [1097, 550] width 84 height 46
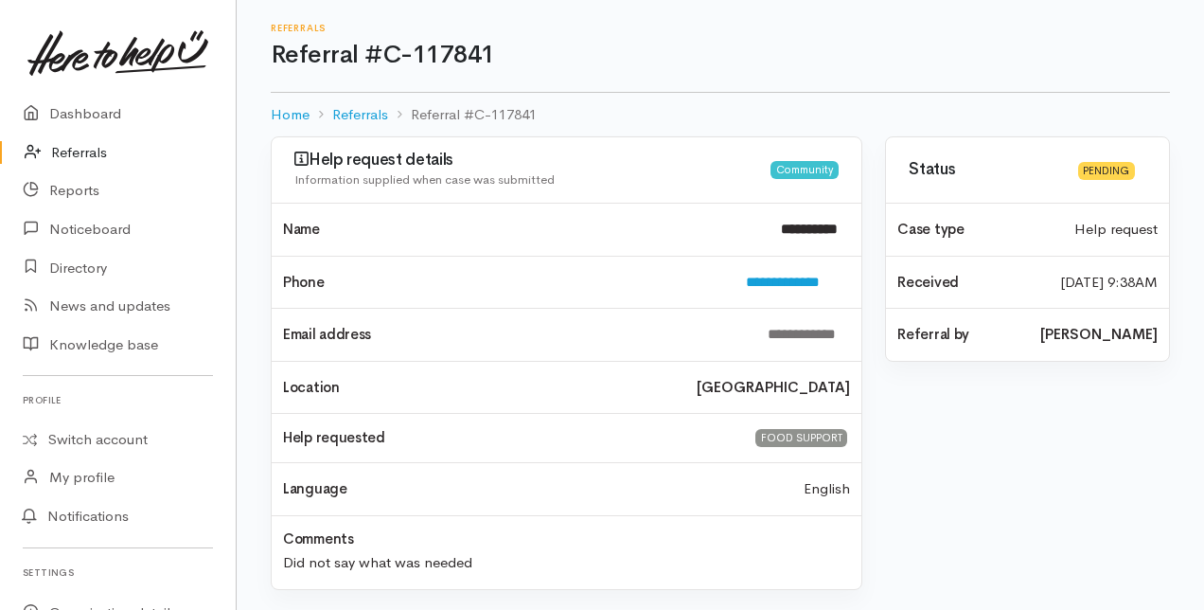
click at [71, 153] on link "Referrals" at bounding box center [118, 152] width 236 height 39
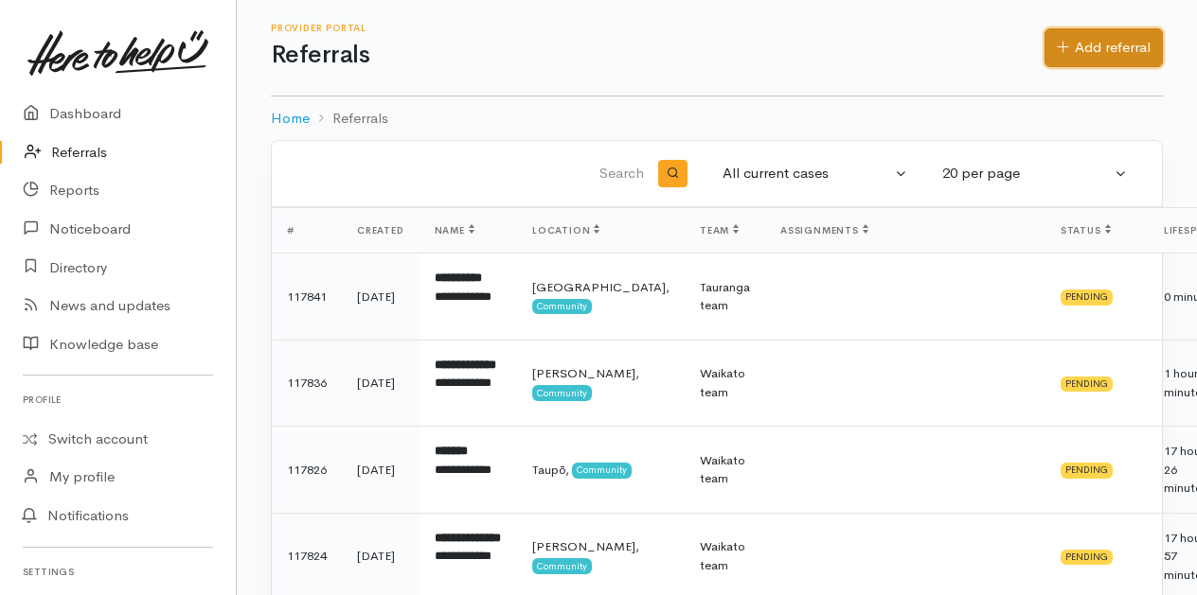
click at [1083, 60] on link "Add referral" at bounding box center [1103, 47] width 118 height 39
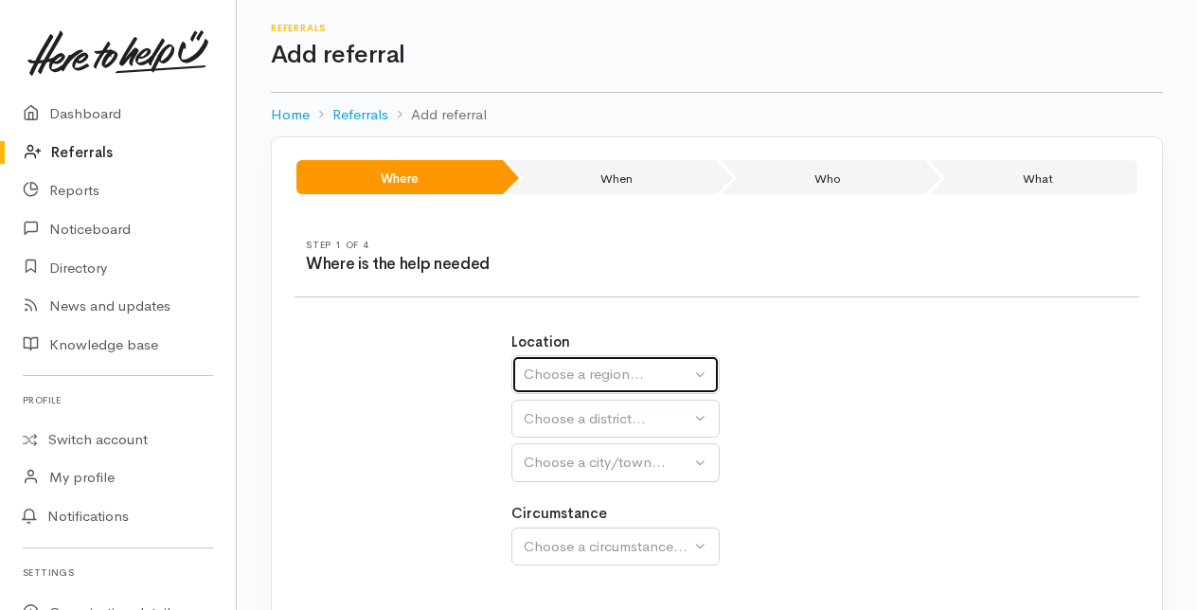
click at [610, 369] on div "Choose a region..." at bounding box center [607, 375] width 167 height 22
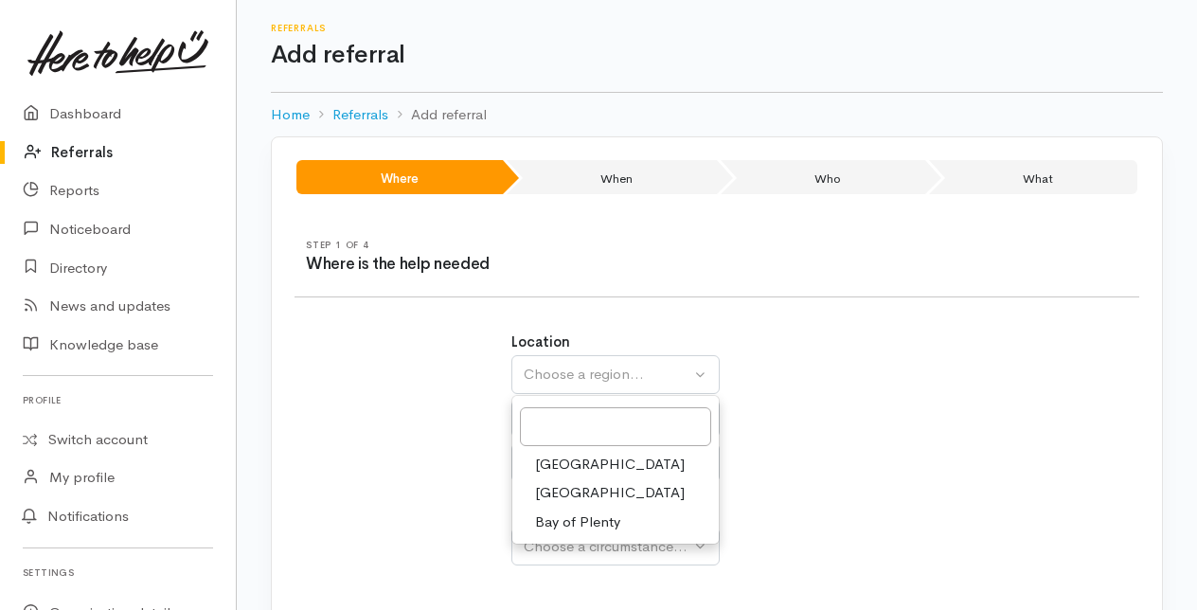
click at [581, 517] on span "Bay of Plenty" at bounding box center [577, 522] width 85 height 22
select select "4"
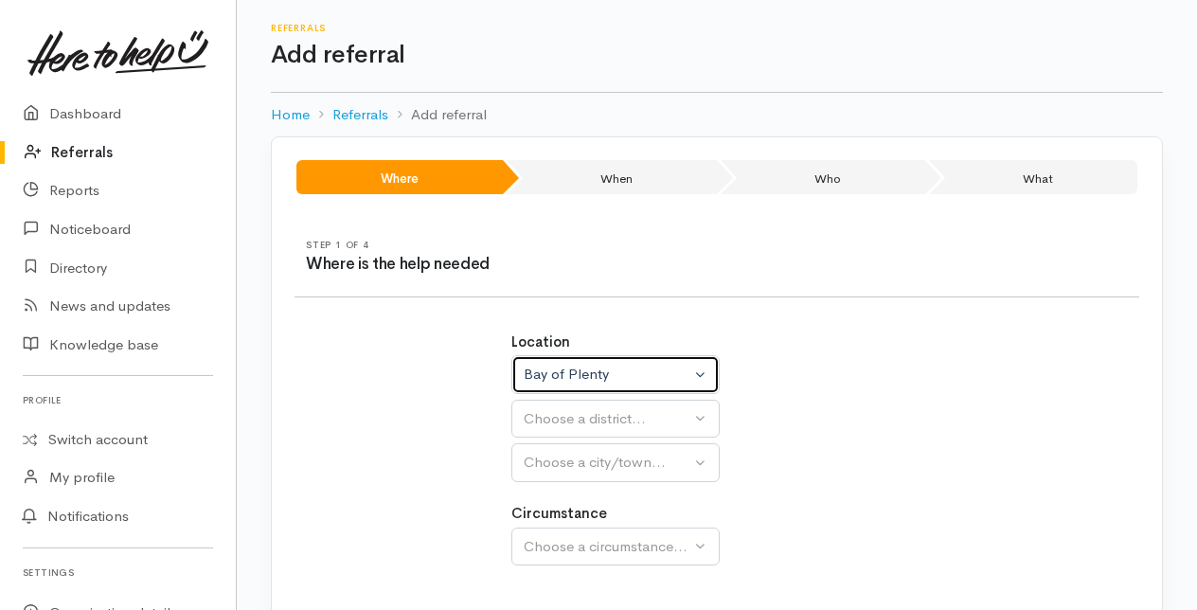
select select
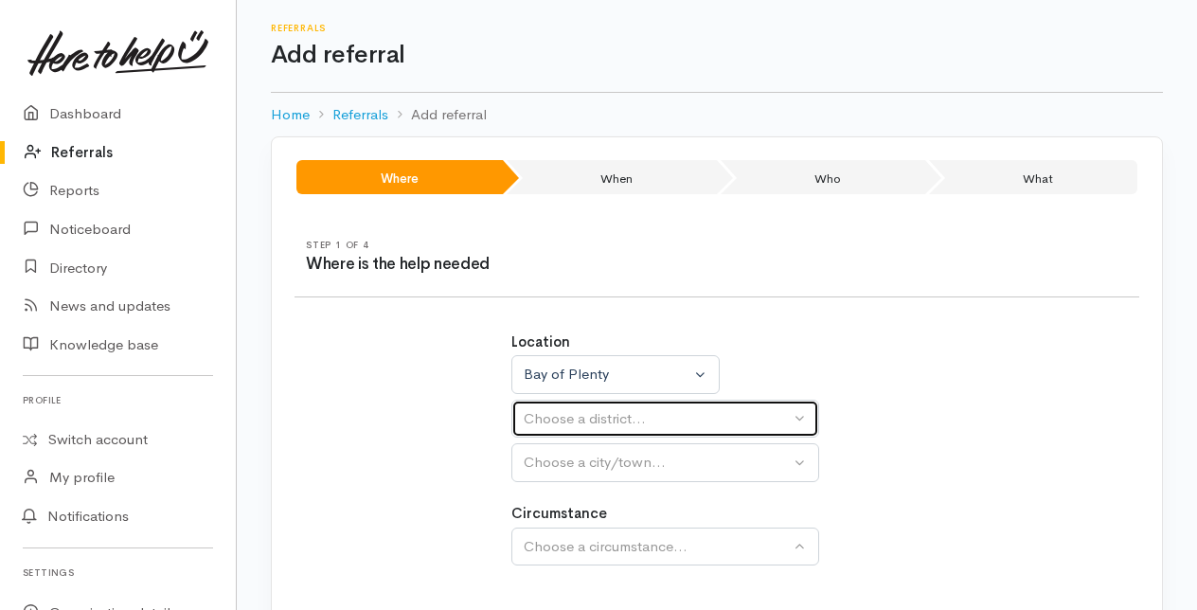
click at [568, 420] on div "Choose a district..." at bounding box center [657, 419] width 266 height 22
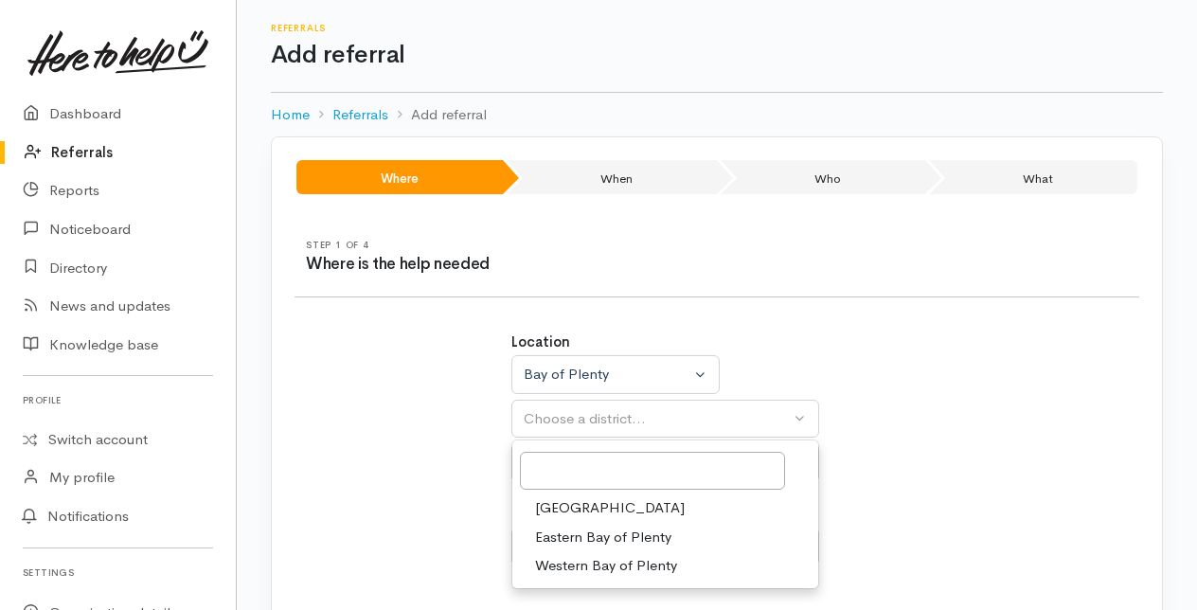
click at [567, 506] on span "[GEOGRAPHIC_DATA]" at bounding box center [610, 508] width 150 height 22
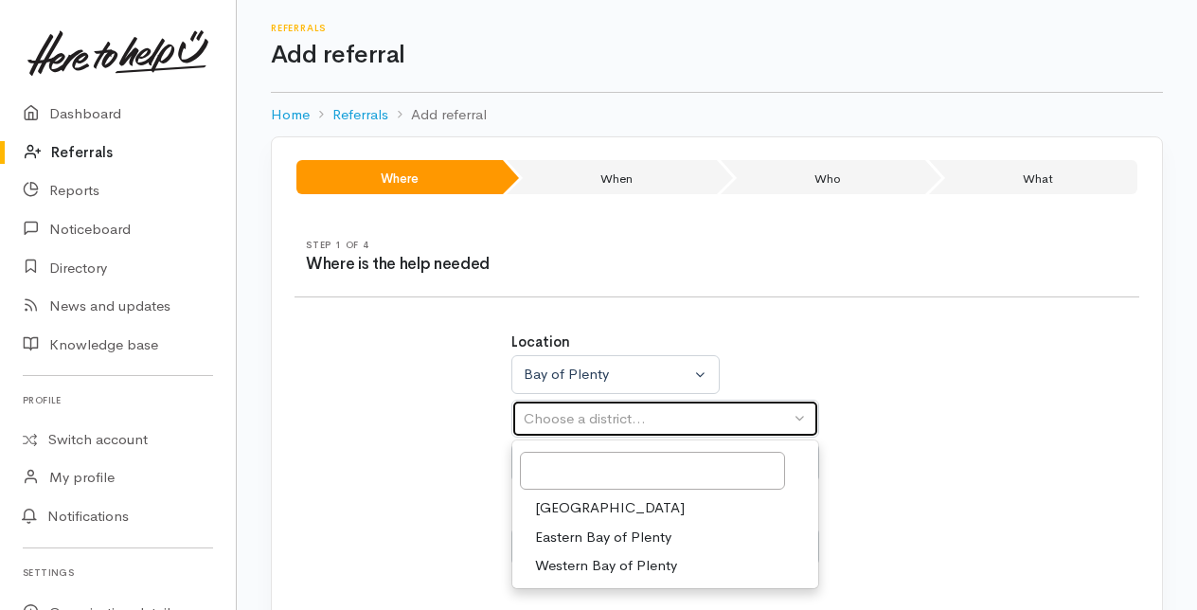
select select "6"
select select
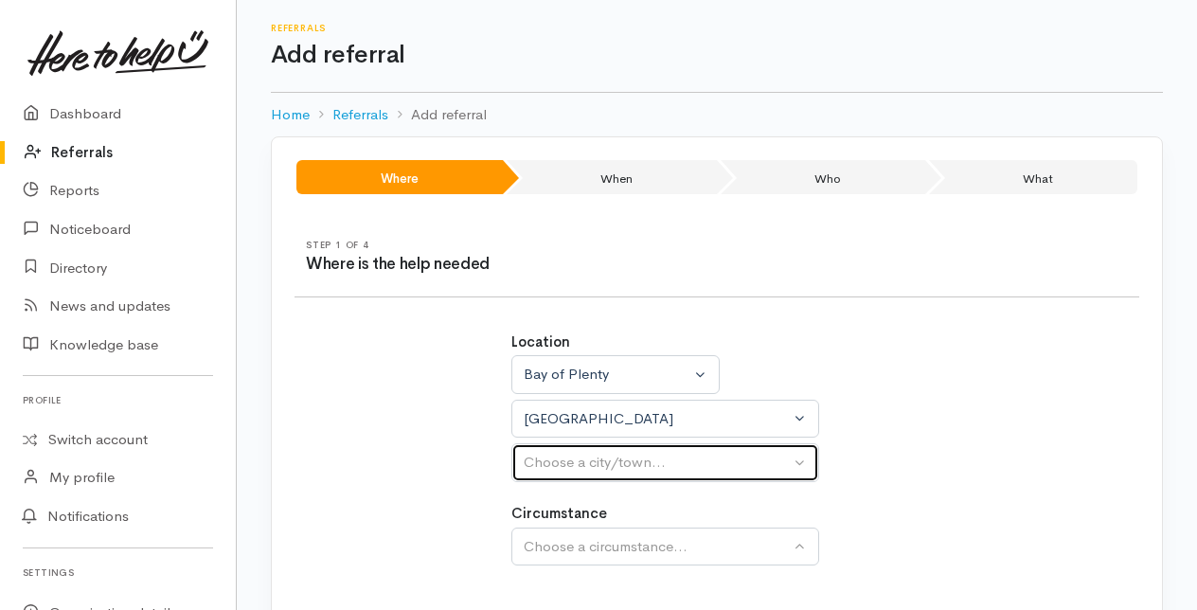
click at [568, 459] on div "Choose a city/town..." at bounding box center [657, 463] width 266 height 22
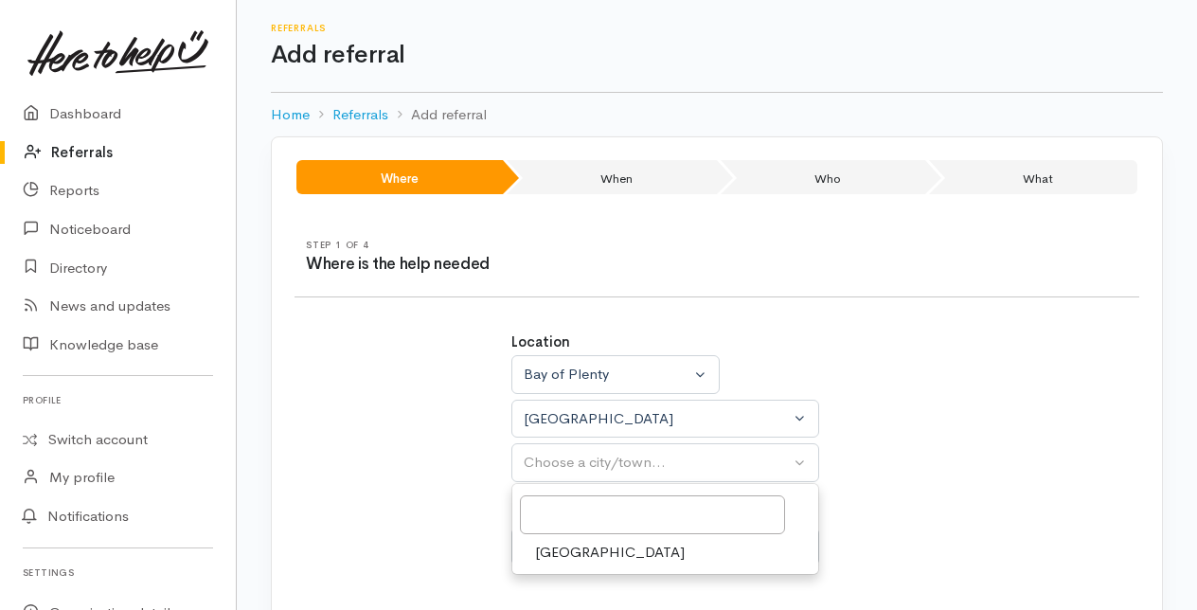
click at [552, 545] on span "[GEOGRAPHIC_DATA]" at bounding box center [610, 553] width 150 height 22
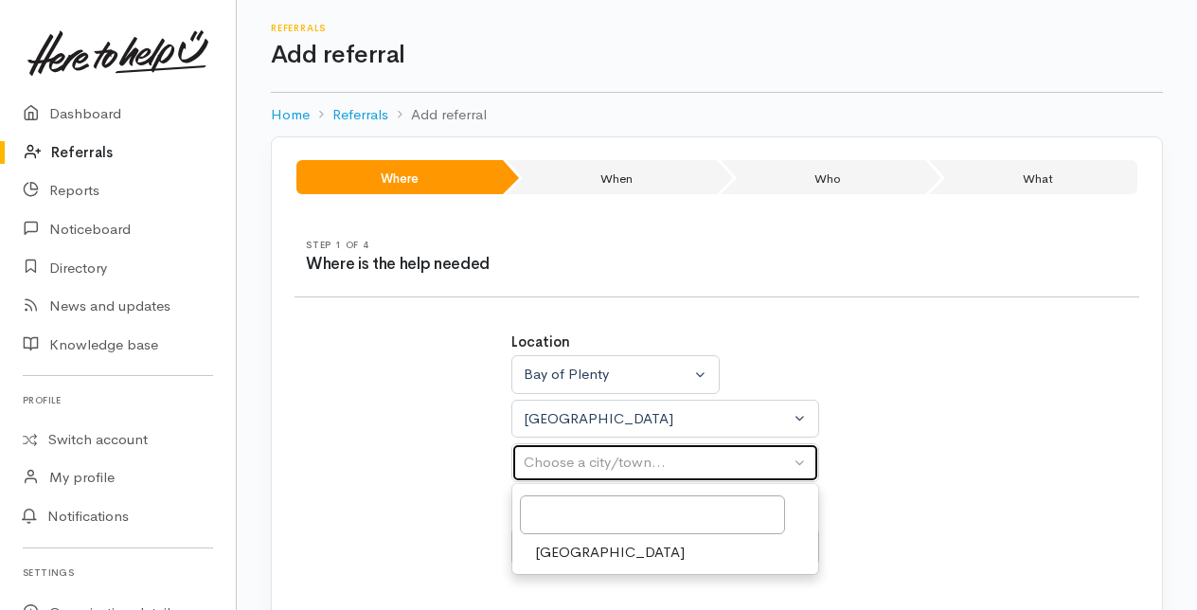
select select "4"
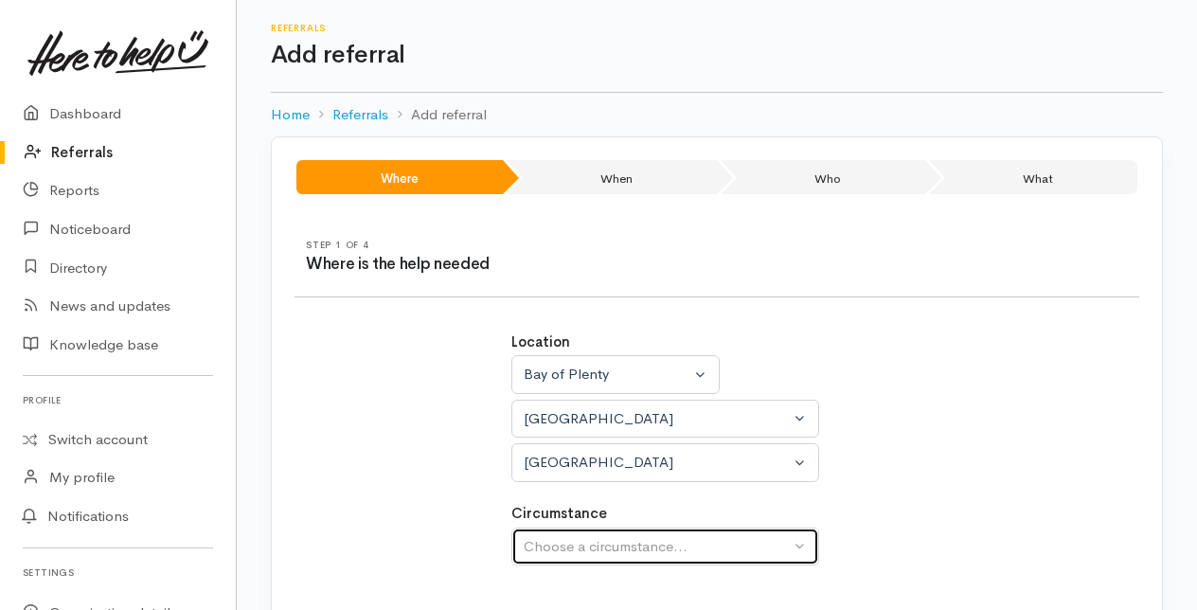
click at [572, 550] on div "Choose a circumstance..." at bounding box center [657, 547] width 266 height 22
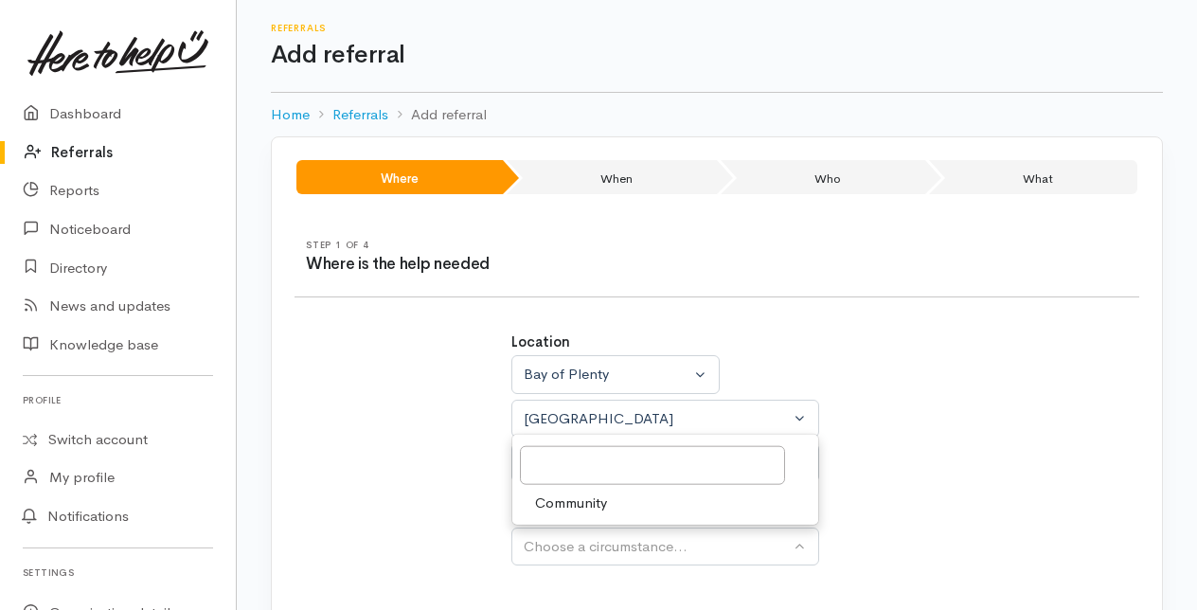
click at [562, 498] on span "Community" at bounding box center [571, 502] width 72 height 22
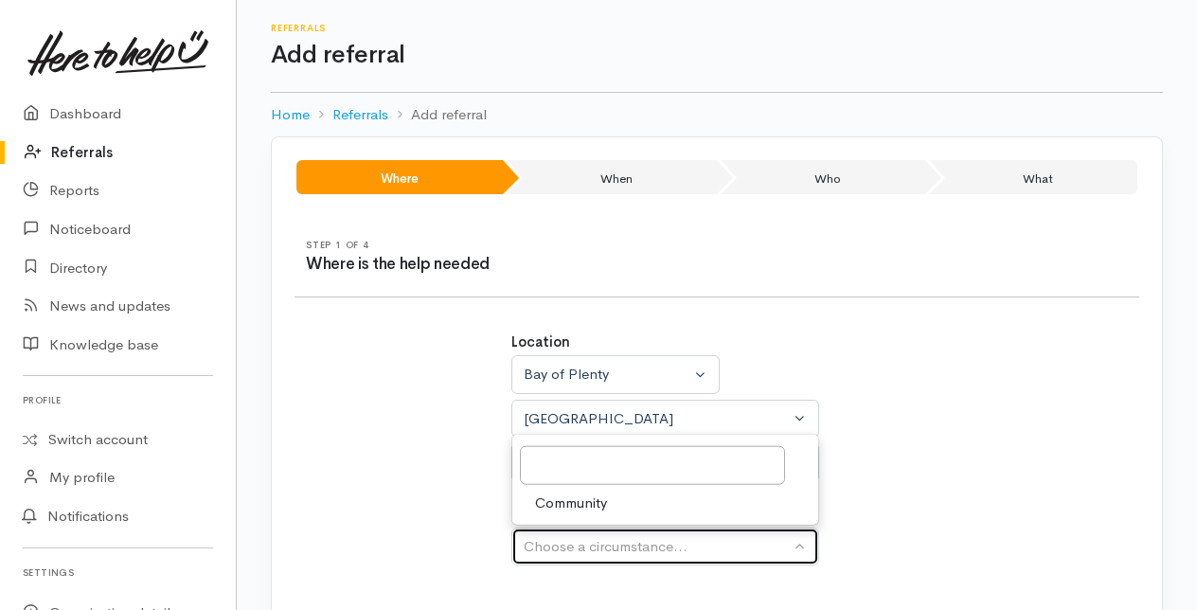
select select "2"
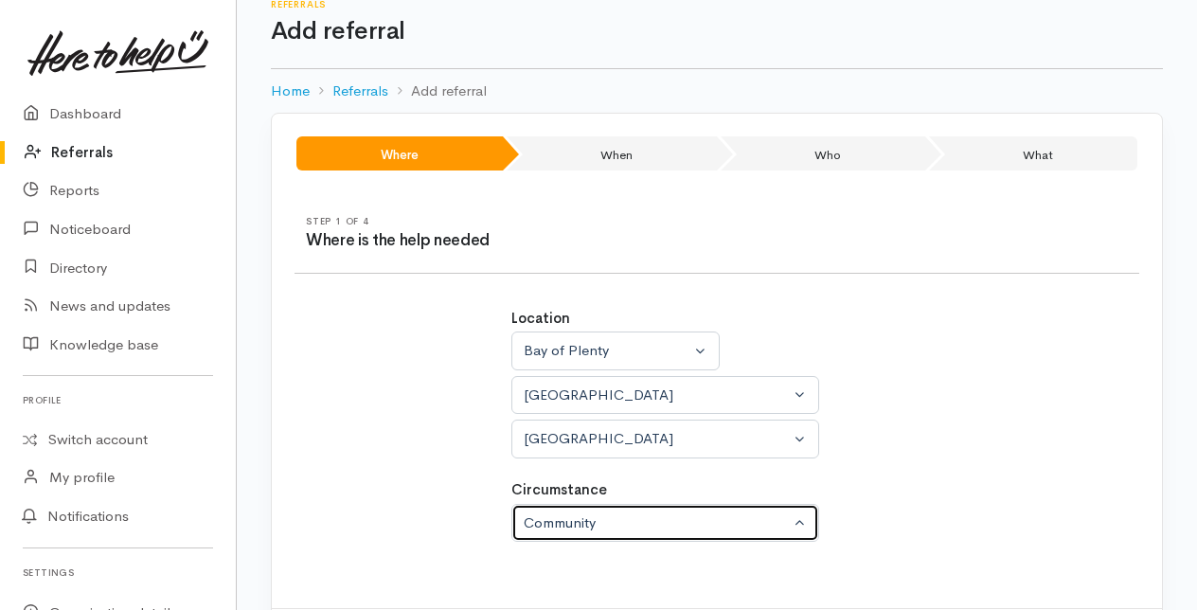
scroll to position [118, 0]
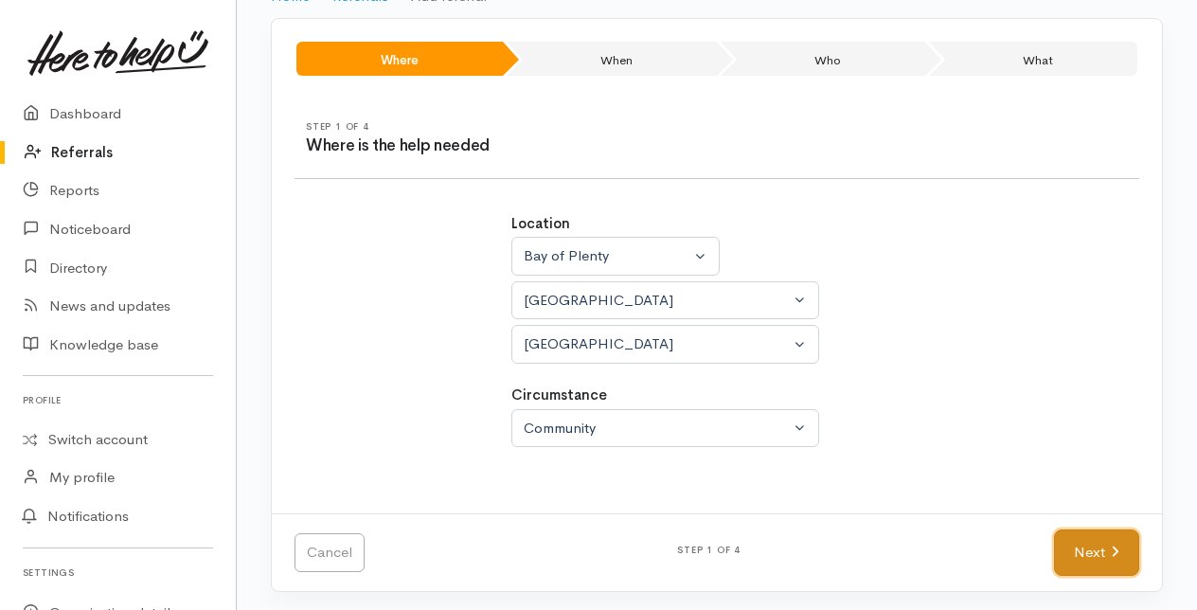
click at [1083, 533] on link "Next" at bounding box center [1096, 552] width 85 height 46
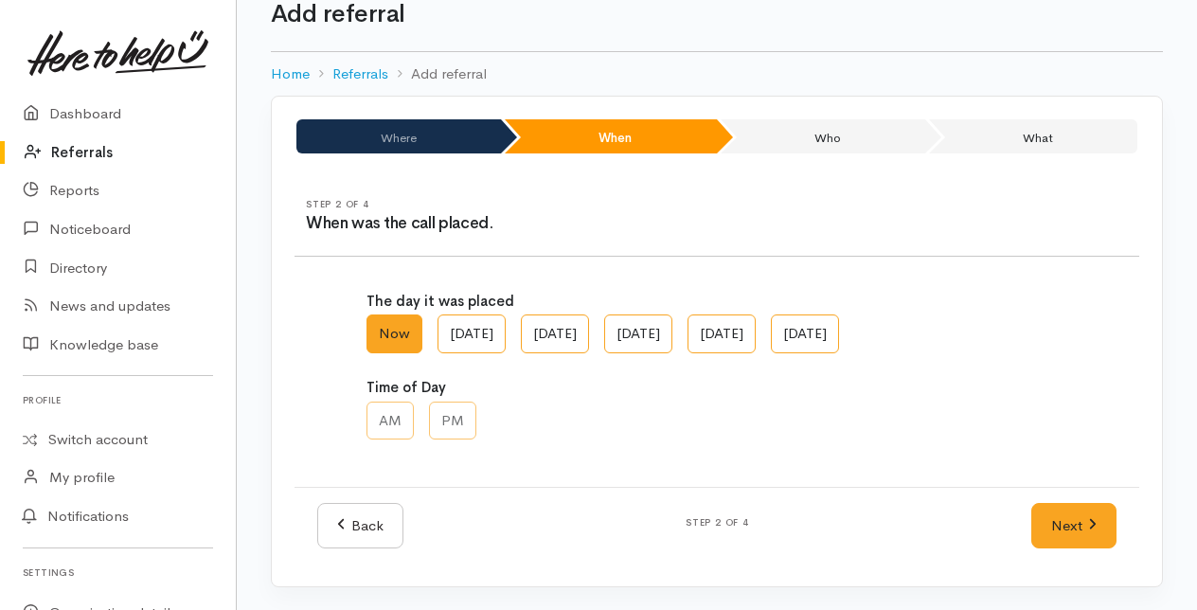
scroll to position [38, 0]
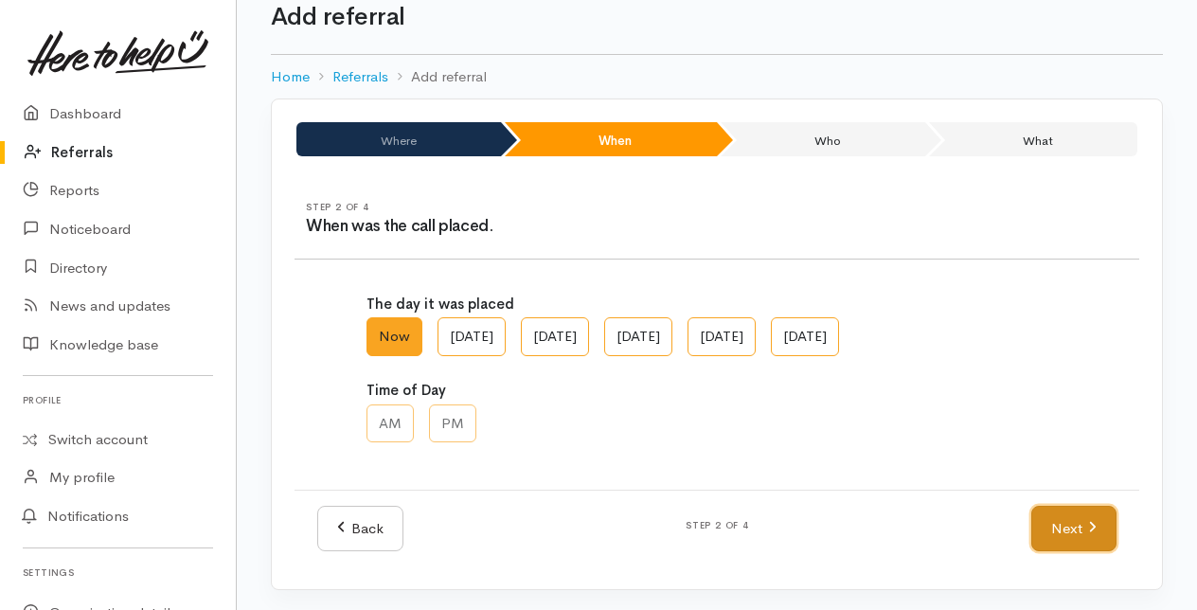
click at [1073, 508] on link "Next" at bounding box center [1073, 529] width 85 height 46
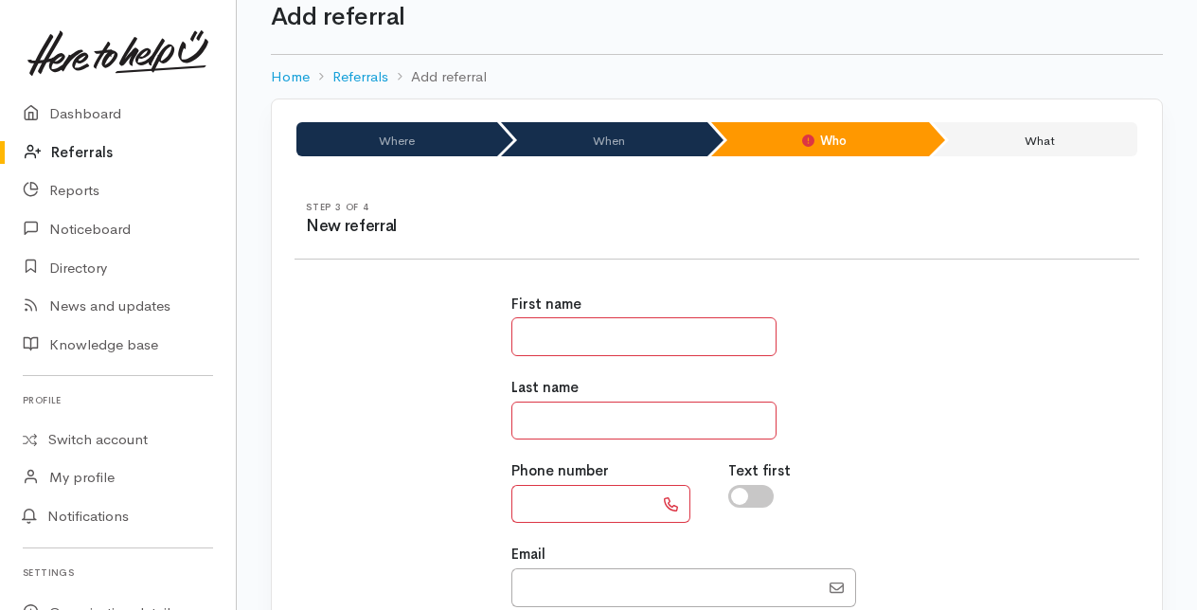
click at [608, 343] on input "text" at bounding box center [643, 336] width 265 height 39
type input "******"
click at [586, 428] on input "text" at bounding box center [643, 420] width 265 height 39
type input "**"
click at [571, 504] on input "text" at bounding box center [582, 504] width 142 height 39
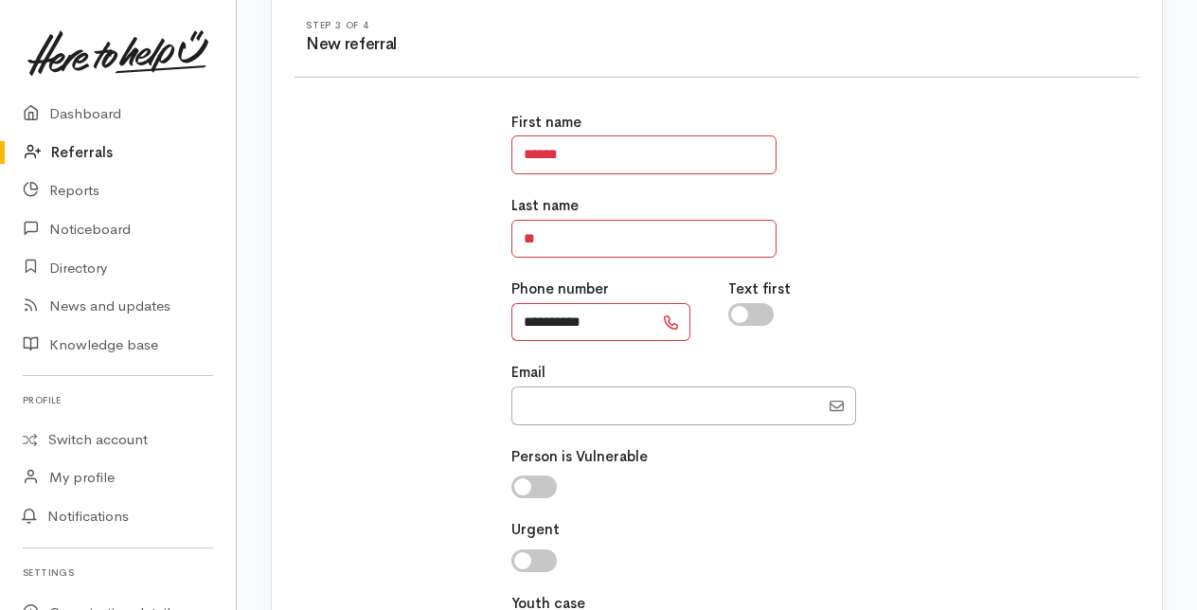
scroll to position [322, 0]
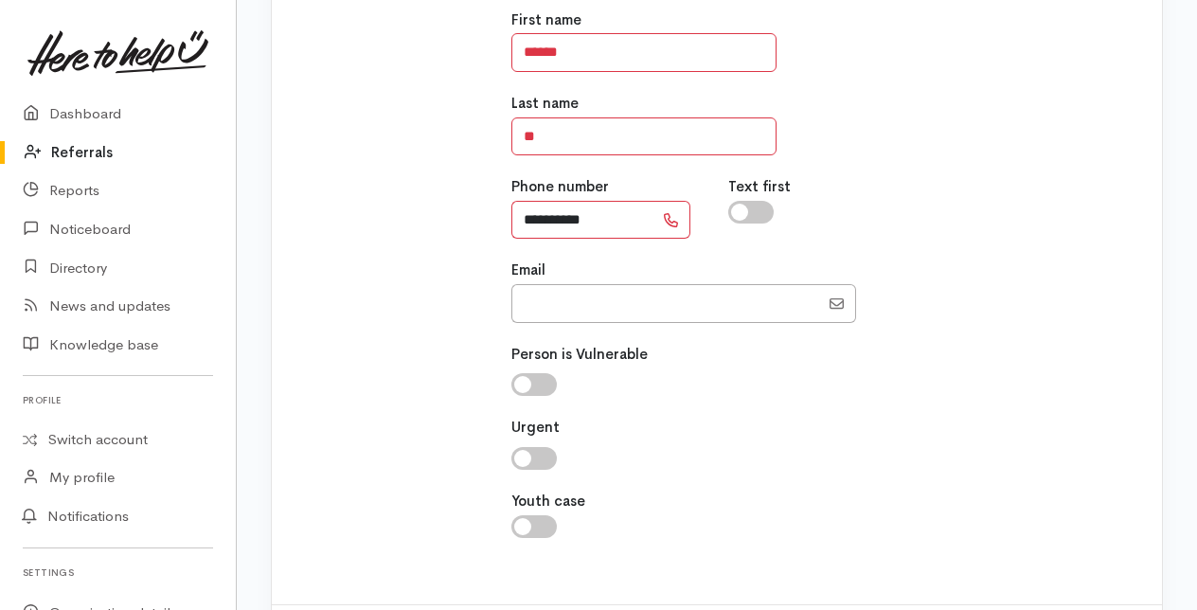
type input "**********"
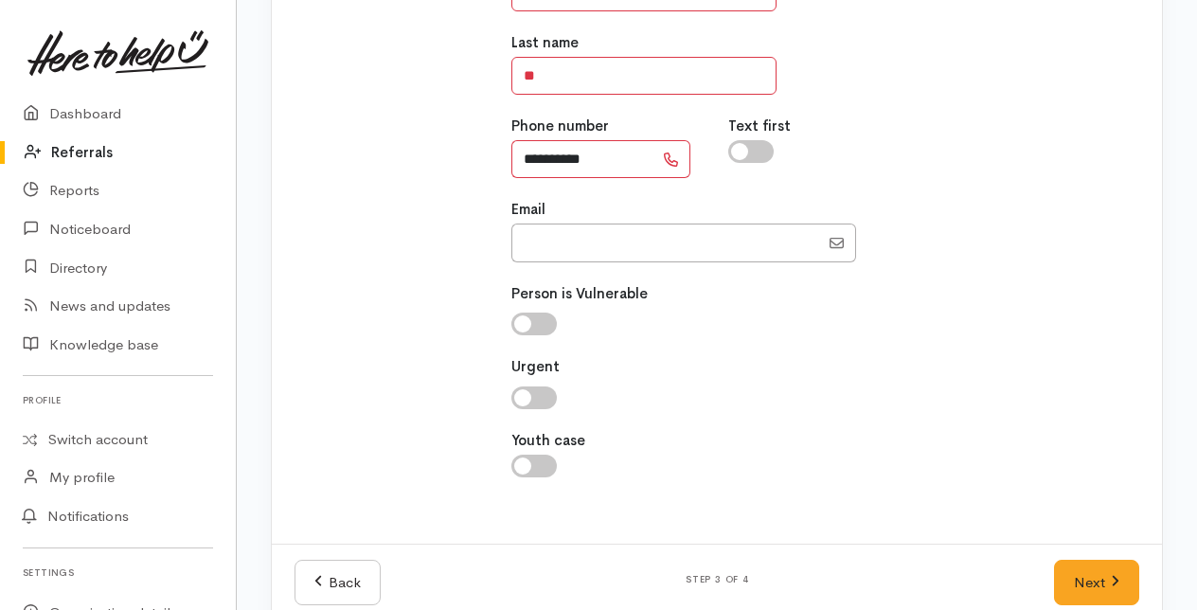
scroll to position [412, 0]
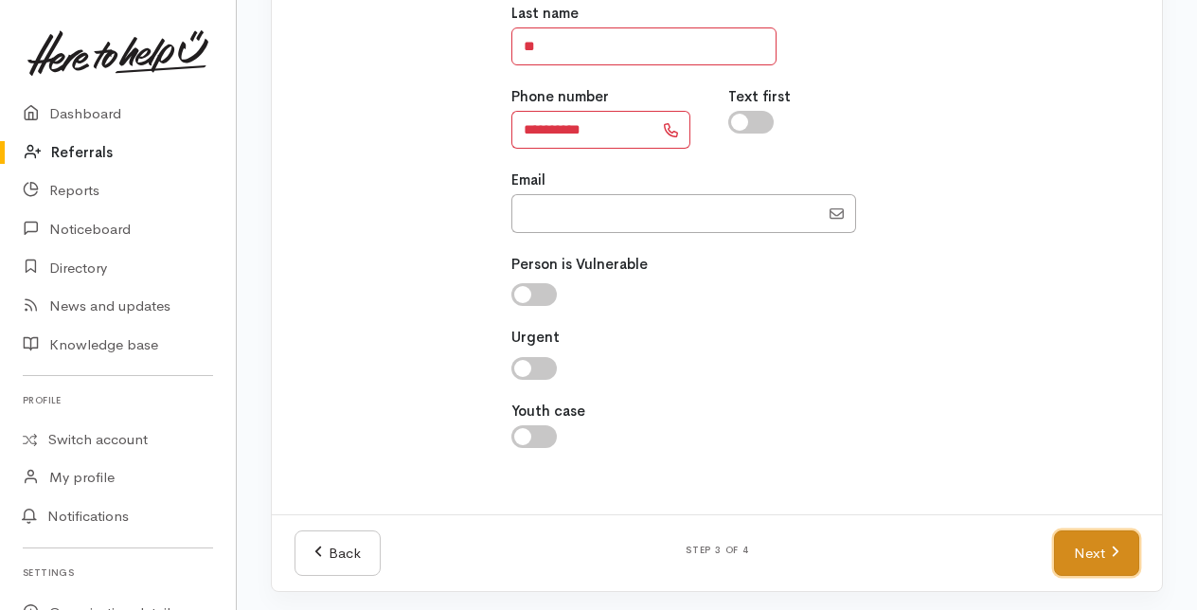
click at [1091, 540] on link "Next" at bounding box center [1096, 553] width 85 height 46
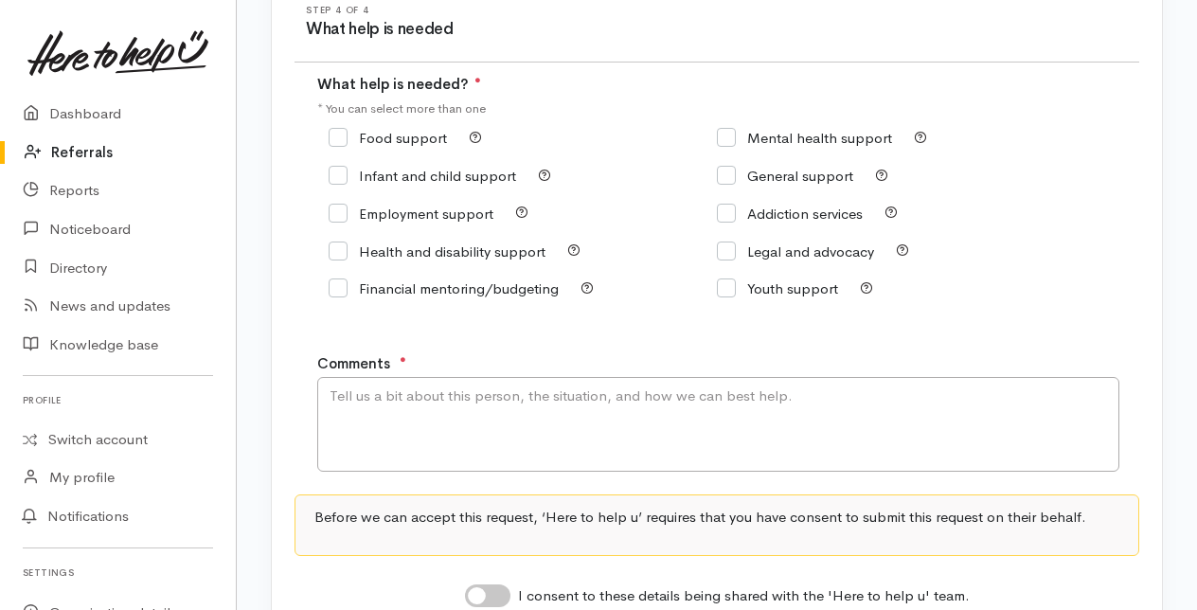
scroll to position [189, 0]
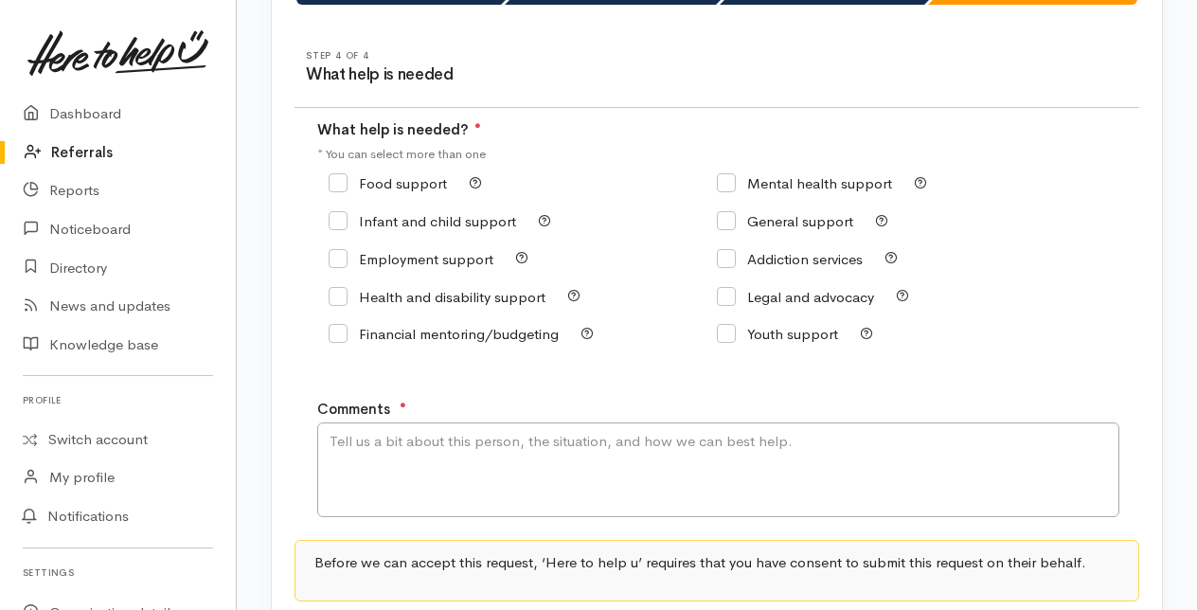
click at [345, 187] on input "Food support" at bounding box center [387, 183] width 118 height 14
checkbox input "true"
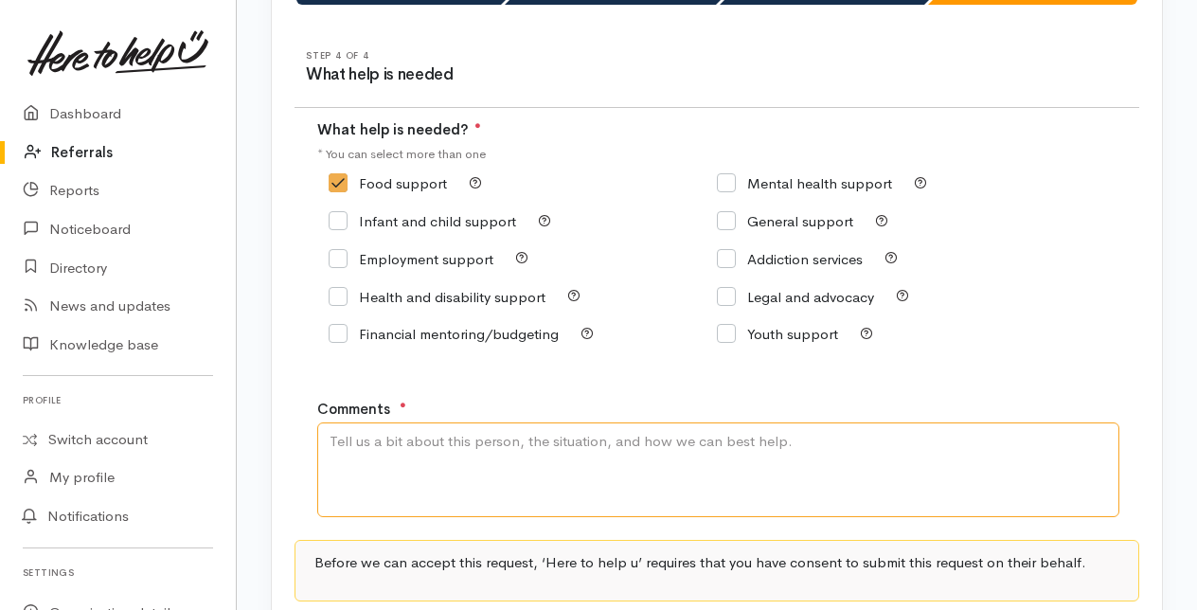
click at [364, 462] on textarea "Comments" at bounding box center [718, 469] width 802 height 95
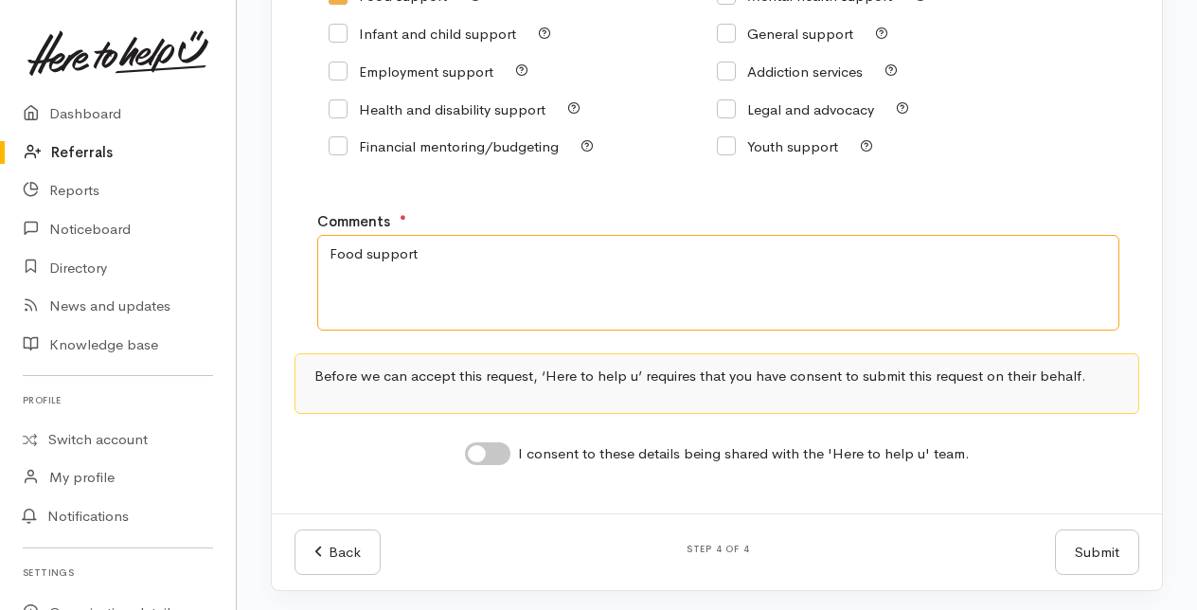
scroll to position [380, 0]
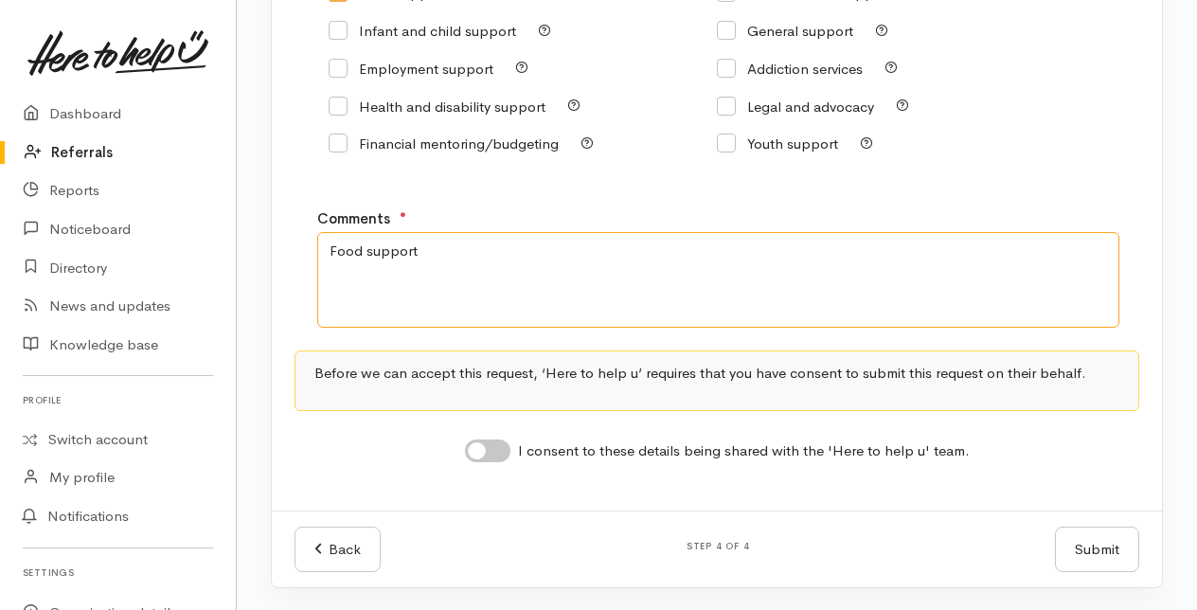
type textarea "Food support"
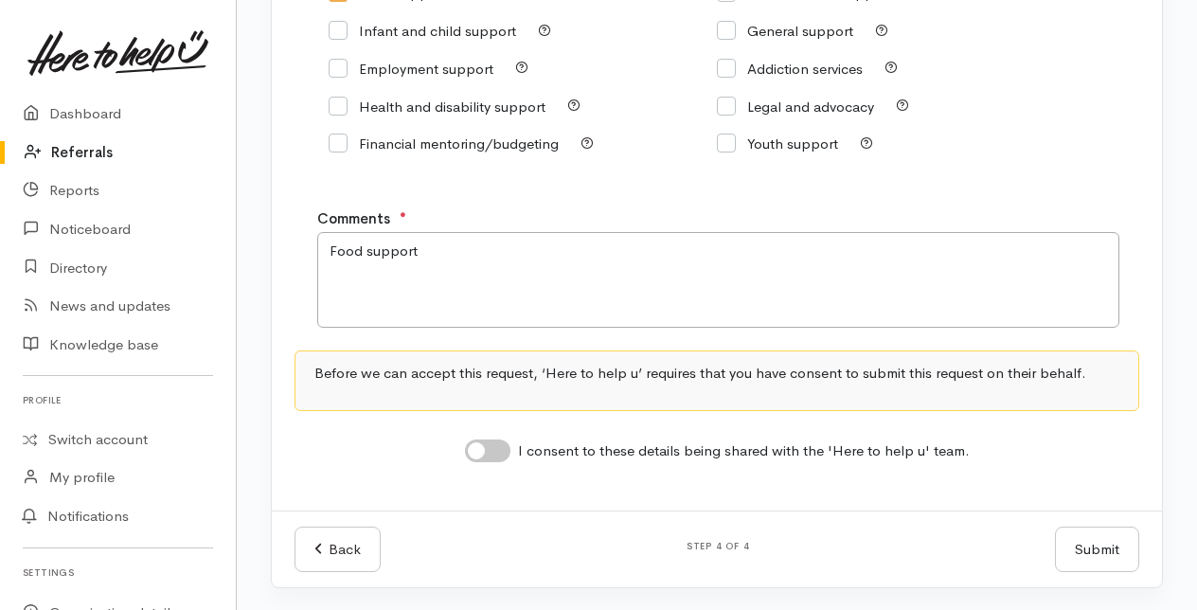
click at [492, 448] on input "I consent to these details being shared with the 'Here to help u' team." at bounding box center [487, 450] width 45 height 23
checkbox input "true"
click at [1116, 544] on button "Submit" at bounding box center [1097, 549] width 84 height 46
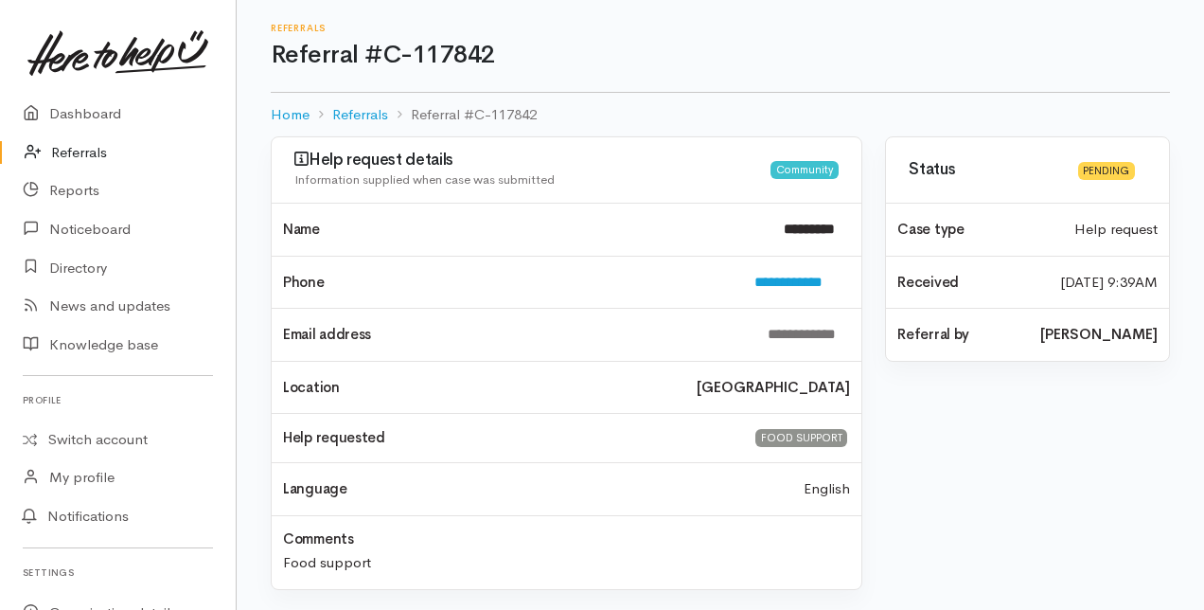
click at [79, 150] on link "Referrals" at bounding box center [118, 152] width 236 height 39
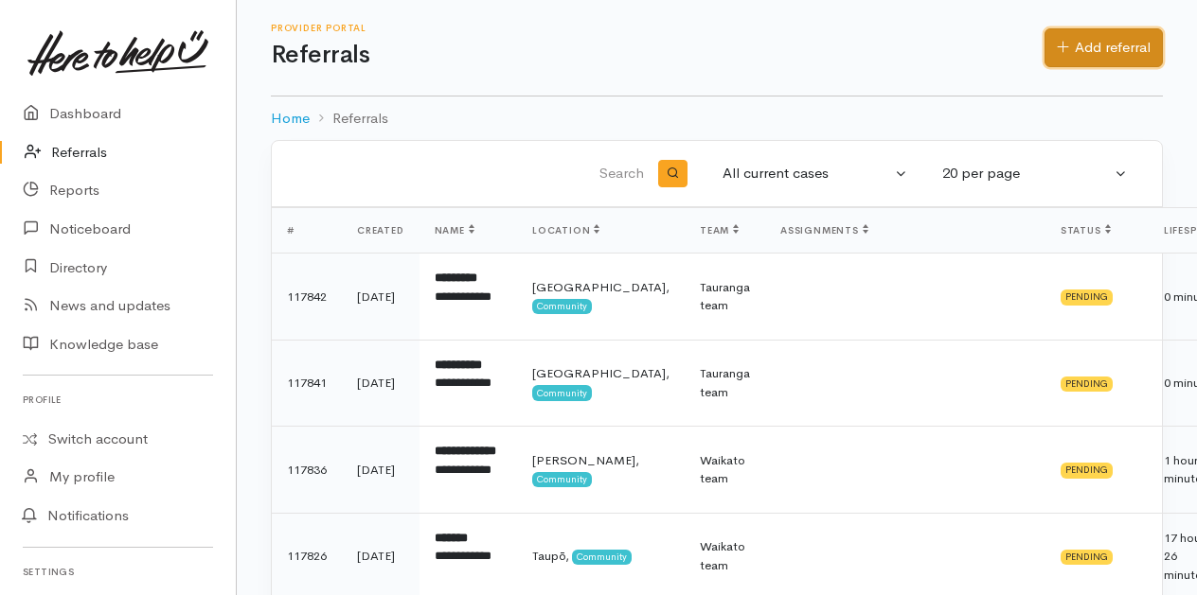
click at [1098, 41] on link "Add referral" at bounding box center [1103, 47] width 118 height 39
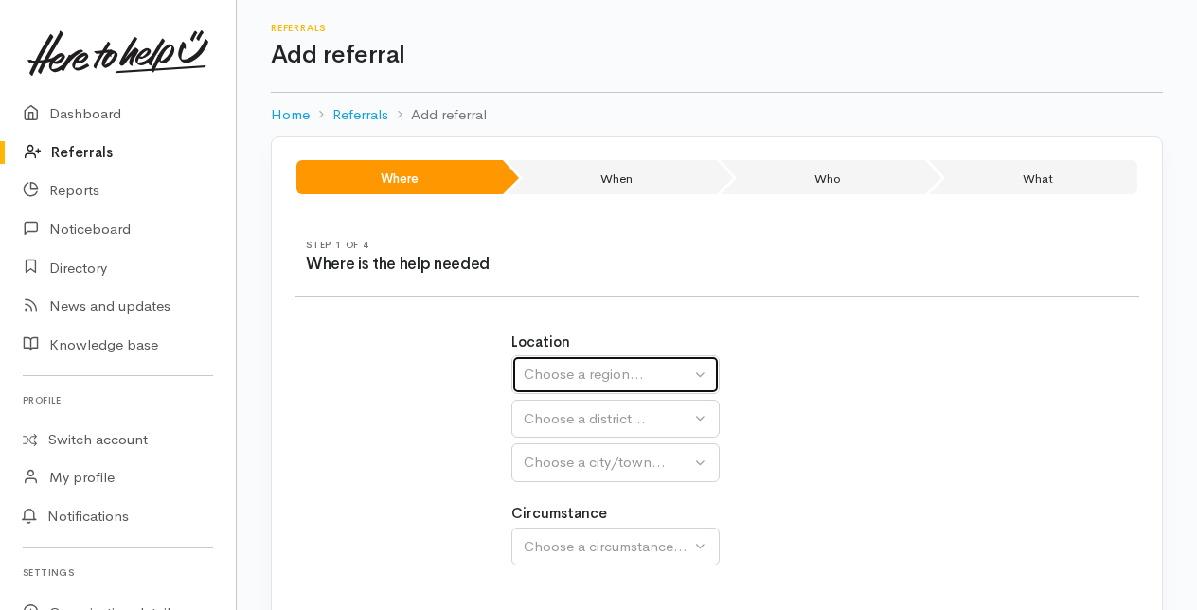
click at [569, 375] on div "Choose a region..." at bounding box center [607, 375] width 167 height 22
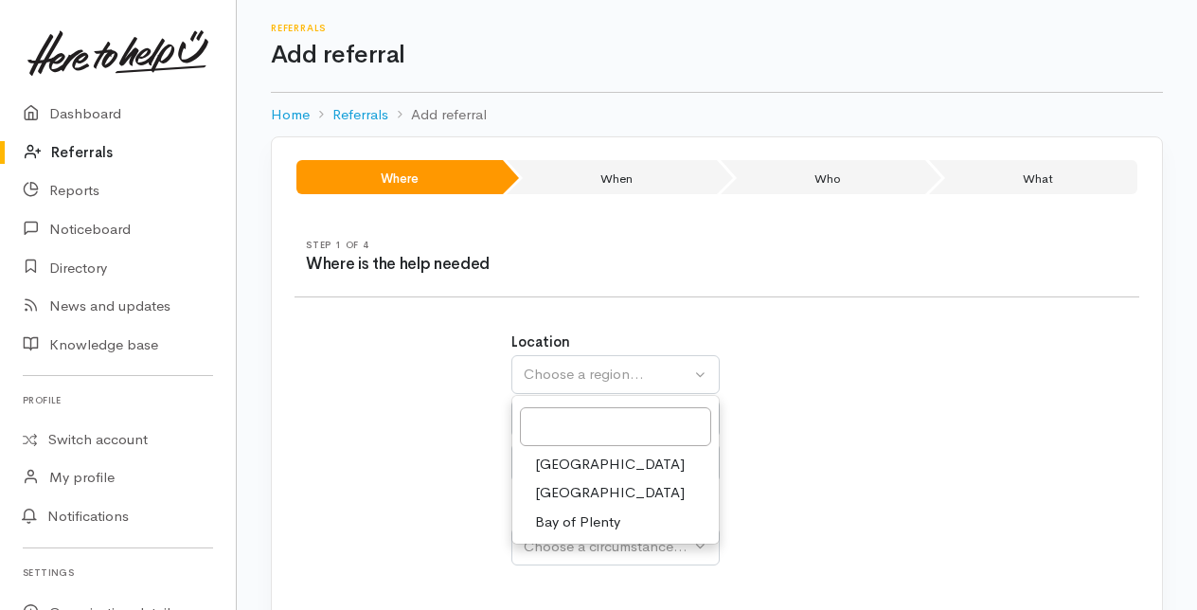
click at [574, 519] on span "Bay of Plenty" at bounding box center [577, 522] width 85 height 22
select select "4"
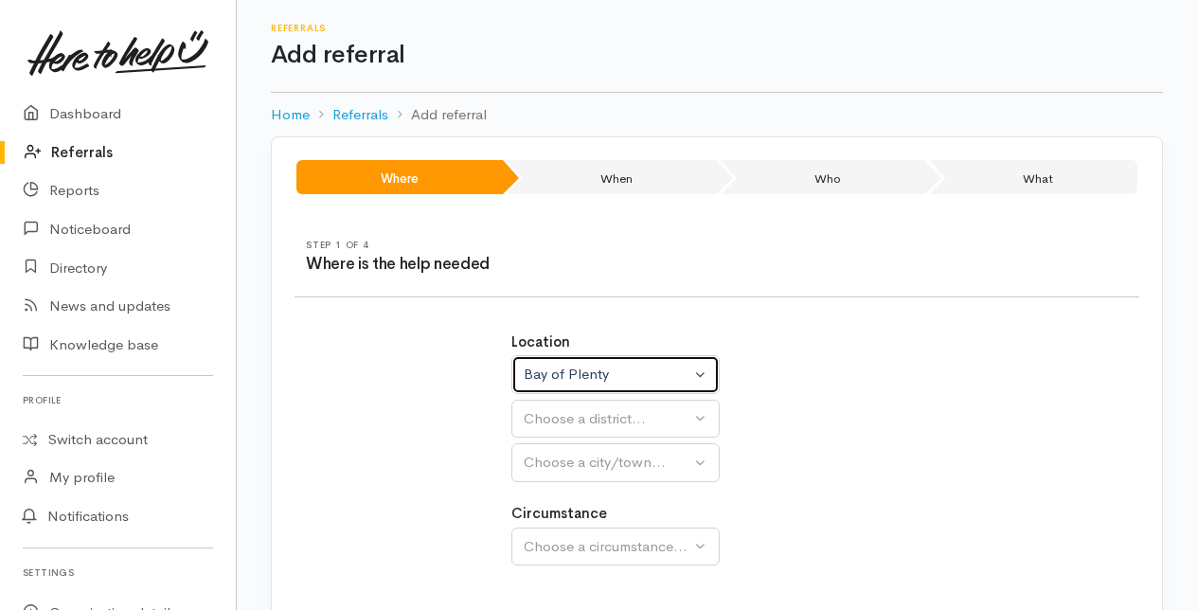
select select
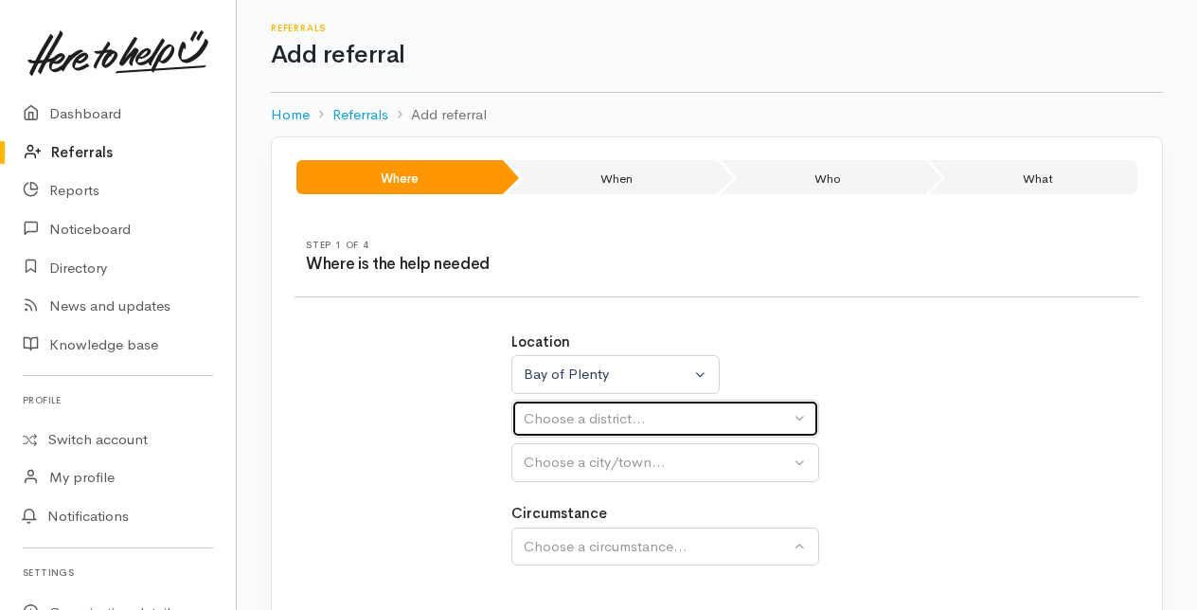
click at [540, 420] on div "Choose a district..." at bounding box center [657, 419] width 266 height 22
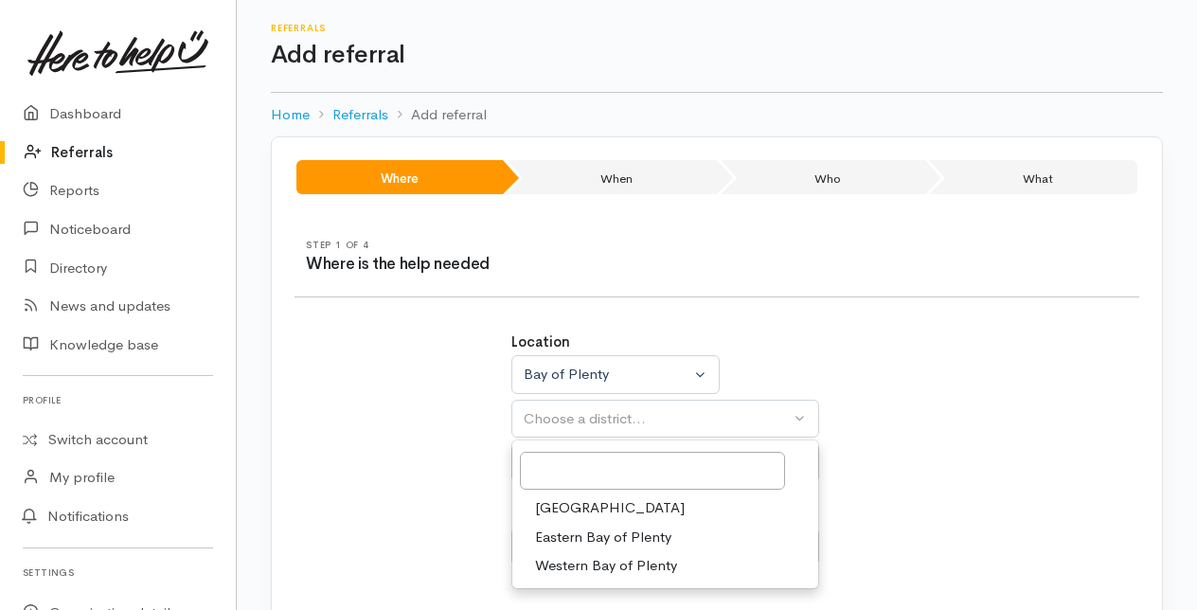
click at [560, 506] on span "[GEOGRAPHIC_DATA]" at bounding box center [610, 508] width 150 height 22
select select "6"
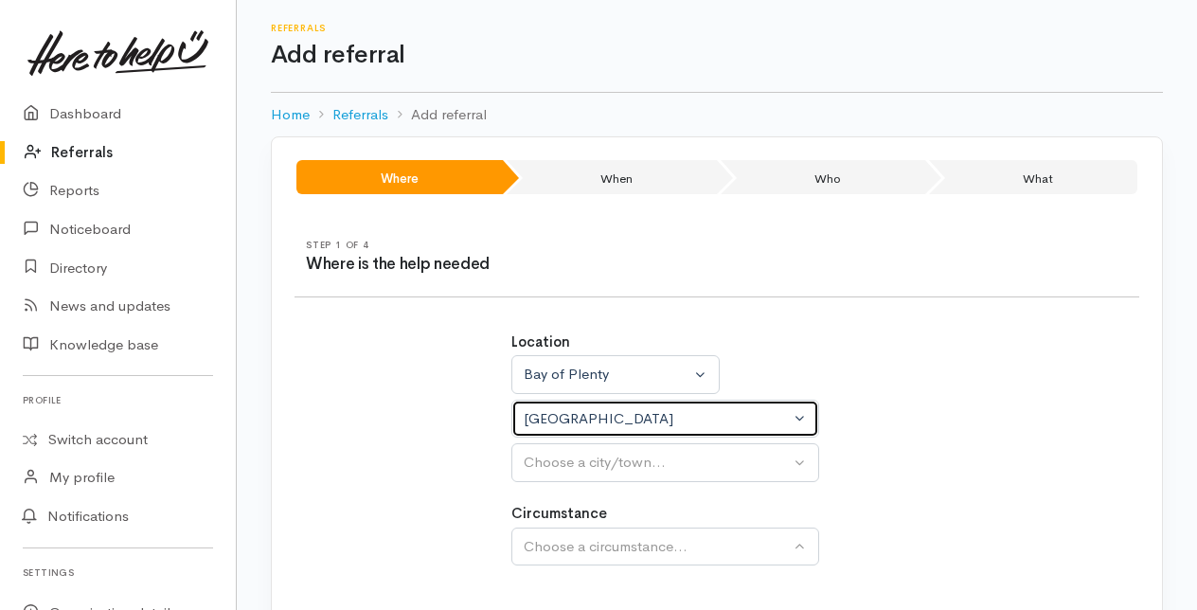
select select
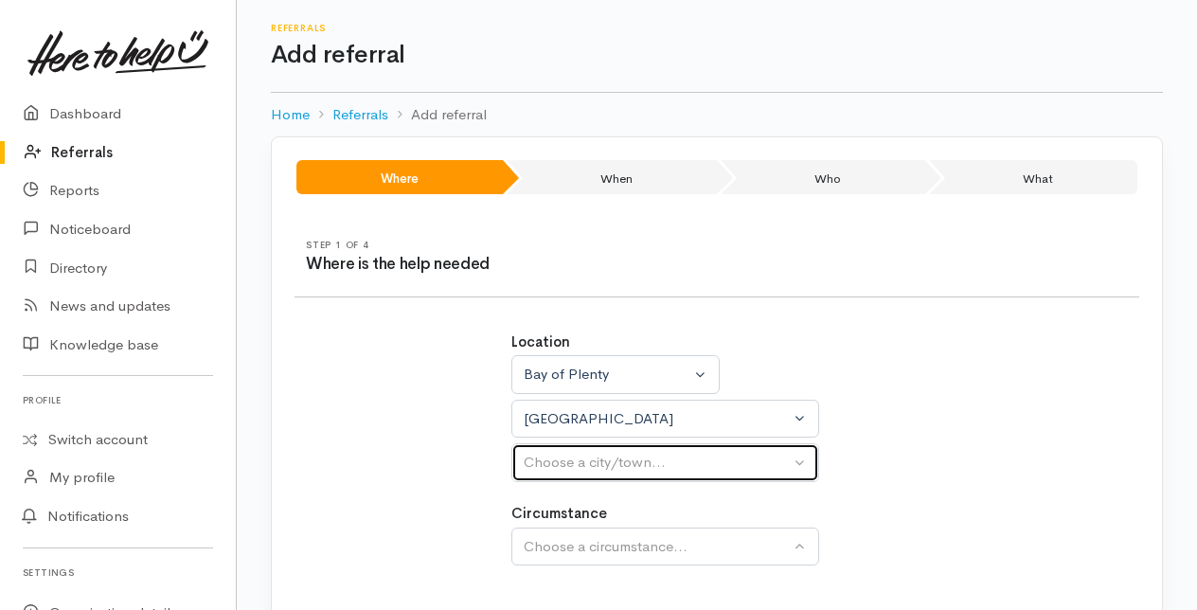
click at [576, 466] on div "Choose a city/town..." at bounding box center [657, 463] width 266 height 22
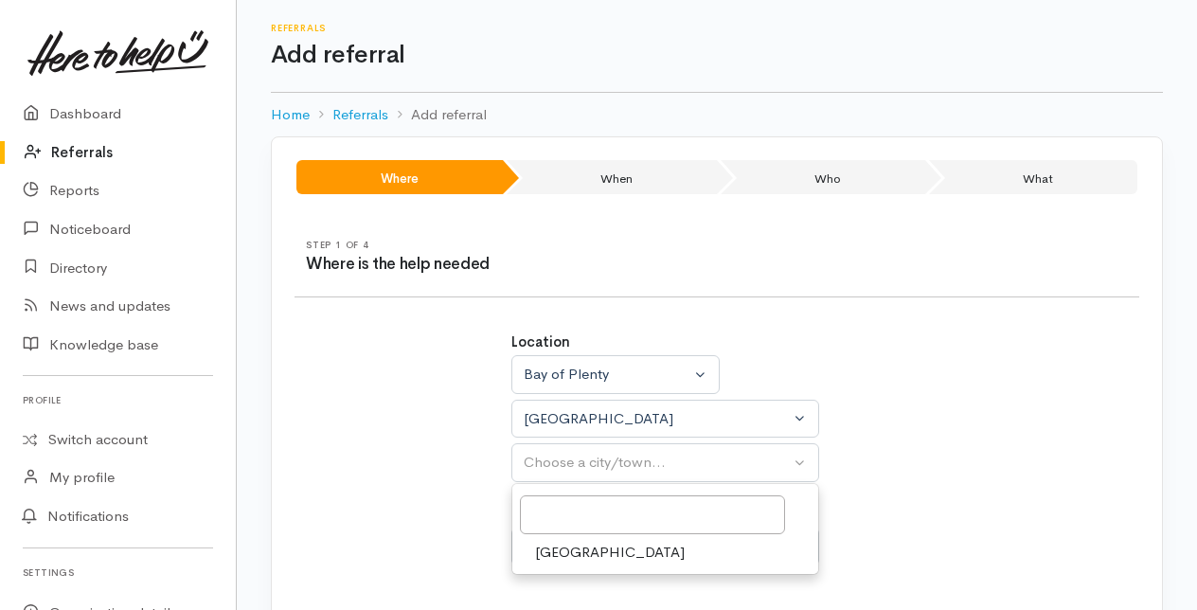
click at [554, 550] on span "[GEOGRAPHIC_DATA]" at bounding box center [610, 553] width 150 height 22
select select "4"
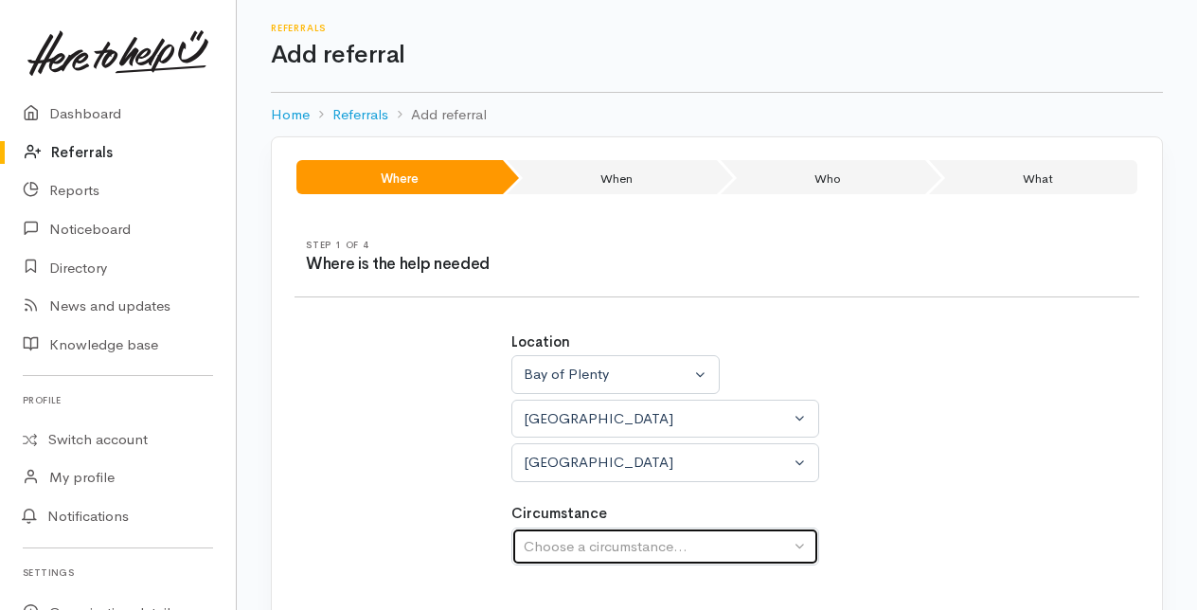
click at [562, 549] on div "Choose a circumstance..." at bounding box center [657, 547] width 266 height 22
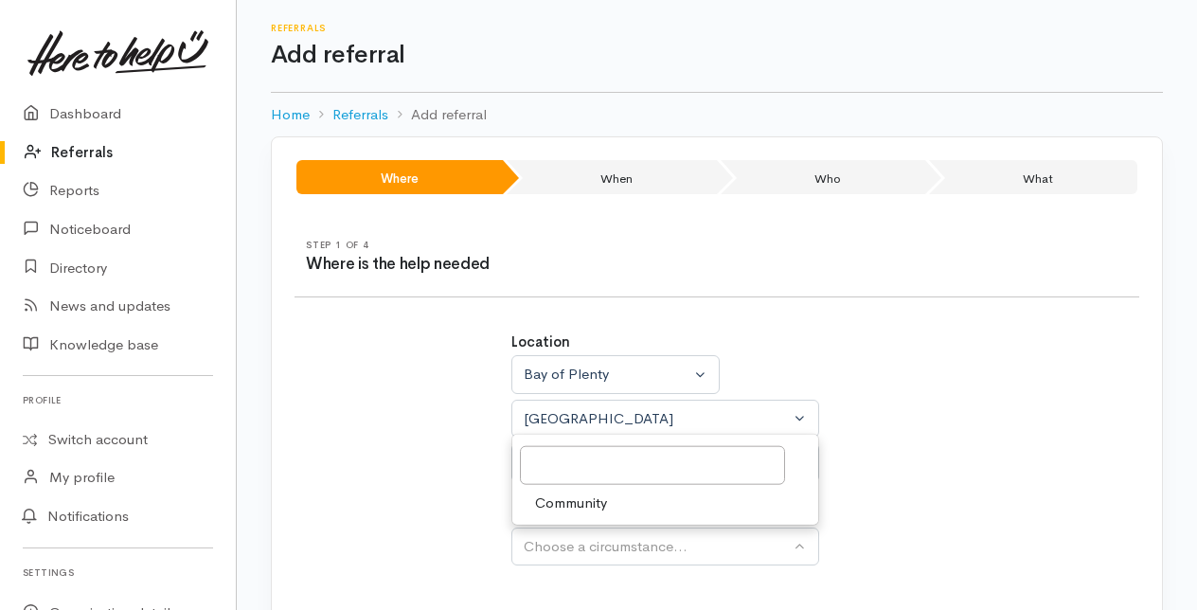
click at [556, 506] on span "Community" at bounding box center [571, 502] width 72 height 22
select select "2"
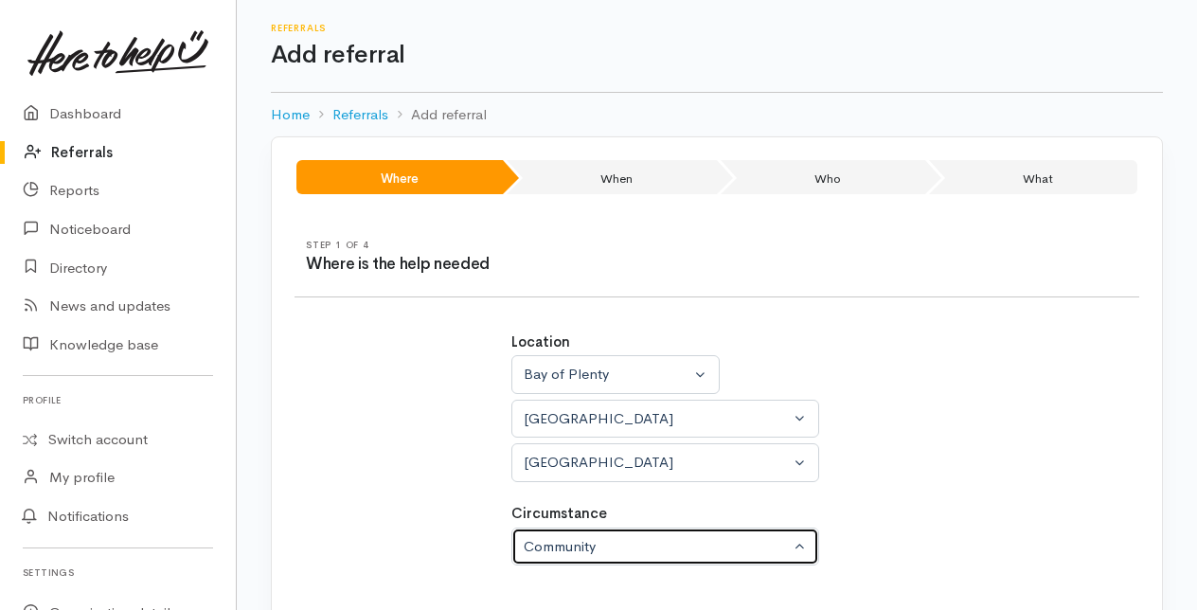
scroll to position [118, 0]
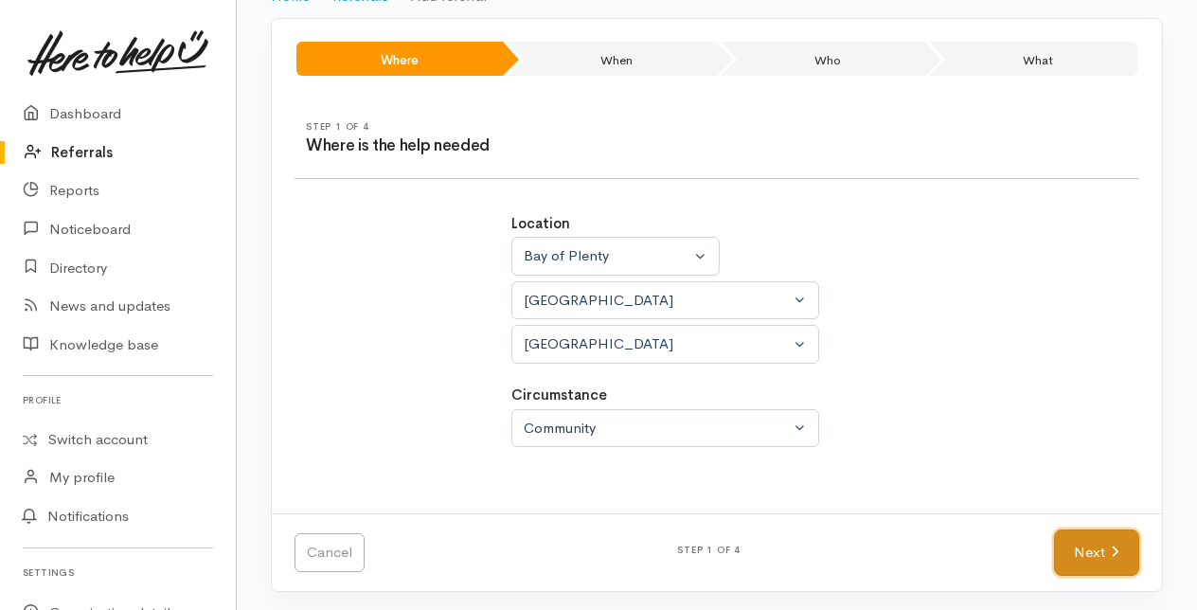
click at [1107, 559] on link "Next" at bounding box center [1096, 552] width 85 height 46
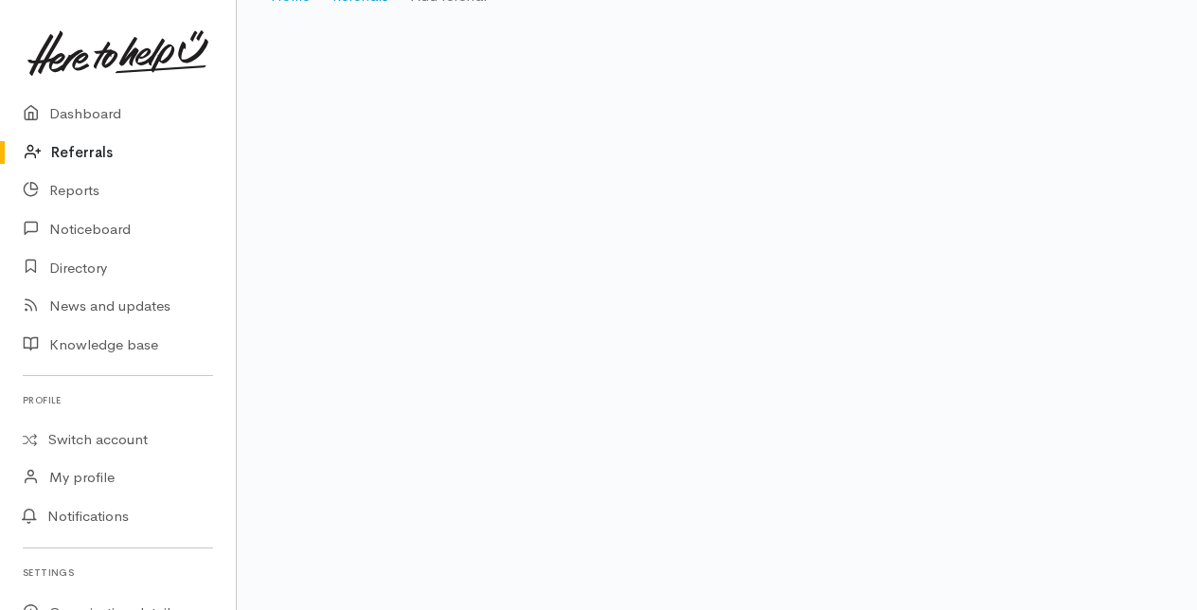
scroll to position [38, 0]
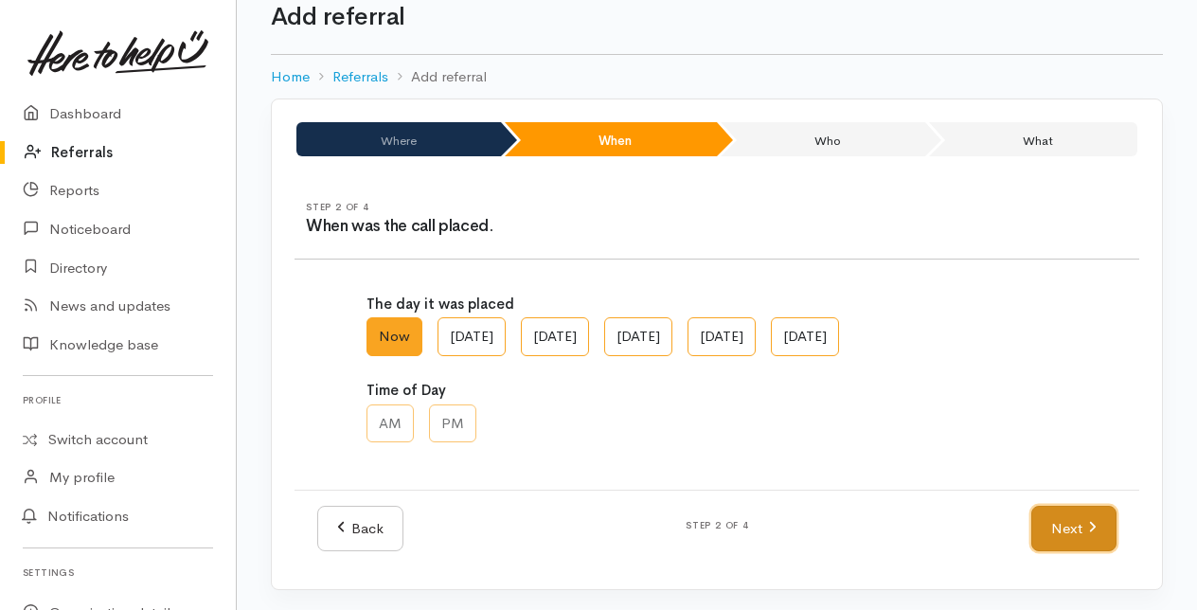
click at [1089, 520] on icon at bounding box center [1092, 527] width 9 height 14
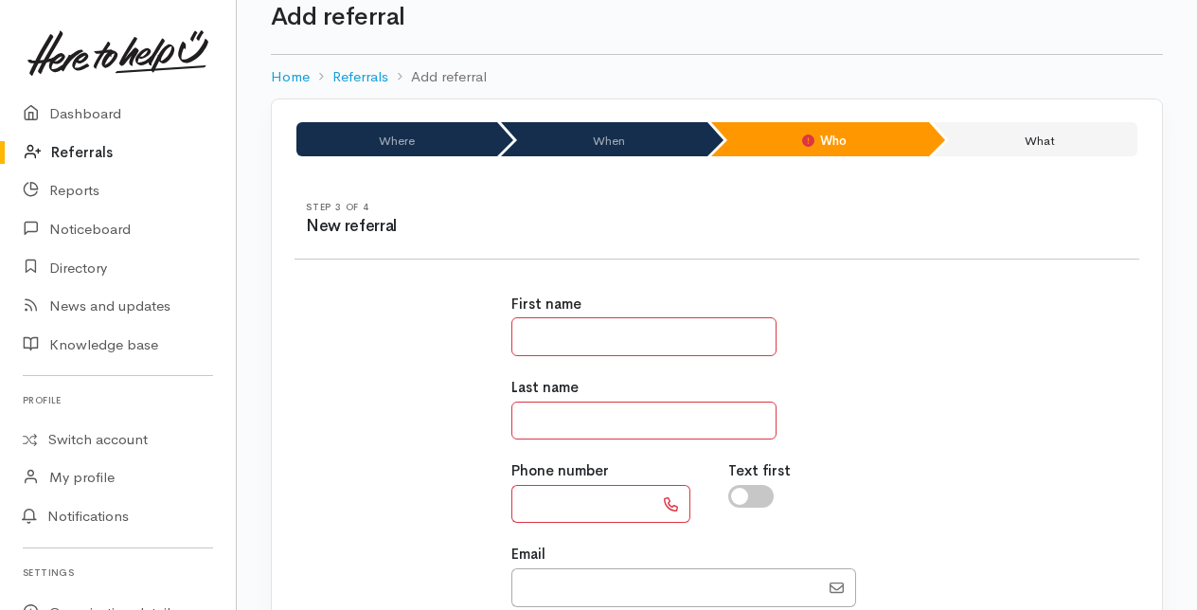
click at [524, 328] on input "text" at bounding box center [643, 336] width 265 height 39
type input "******"
click at [547, 408] on input "text" at bounding box center [643, 420] width 265 height 39
type input "*******"
click at [620, 410] on input "*******" at bounding box center [643, 420] width 265 height 39
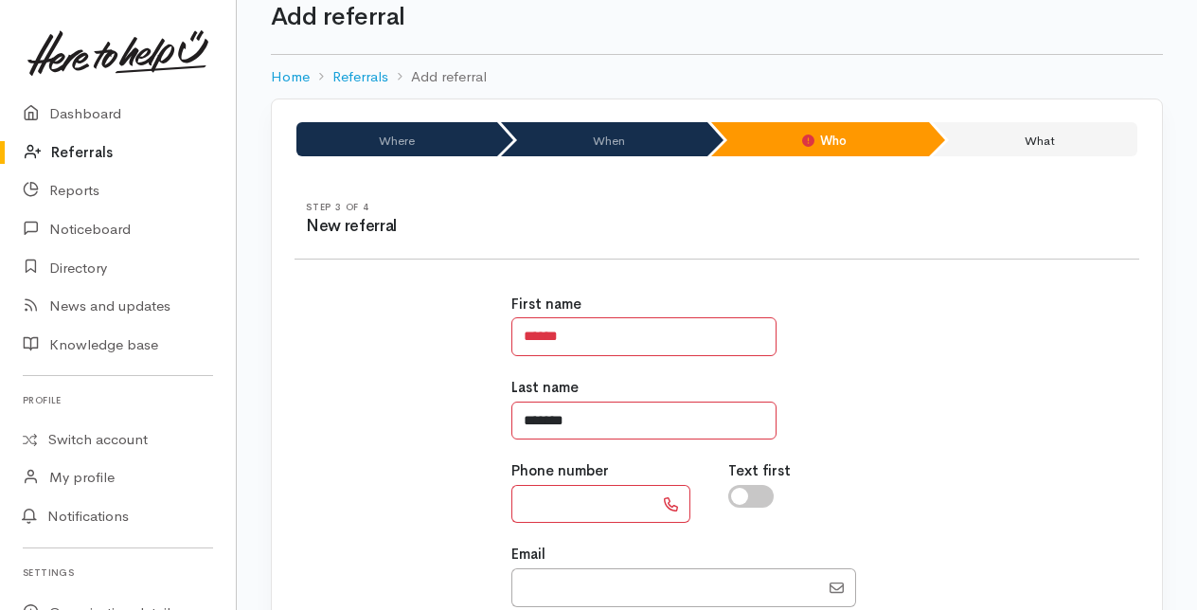
drag, startPoint x: 547, startPoint y: 421, endPoint x: 608, endPoint y: 428, distance: 60.9
click at [608, 428] on input "*******" at bounding box center [643, 420] width 265 height 39
type input "*"
type input "********"
click at [555, 524] on div "First name ****** Last name ******** Phone number Text first Email Person is Vu…" at bounding box center [717, 568] width 434 height 595
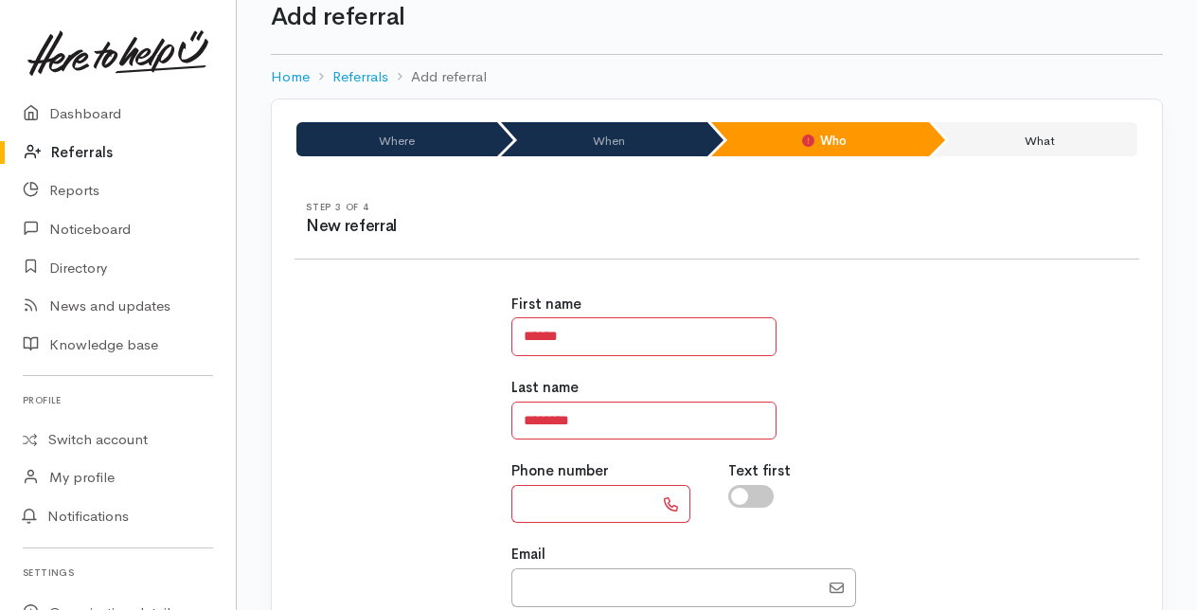
click at [550, 494] on input "text" at bounding box center [582, 504] width 142 height 39
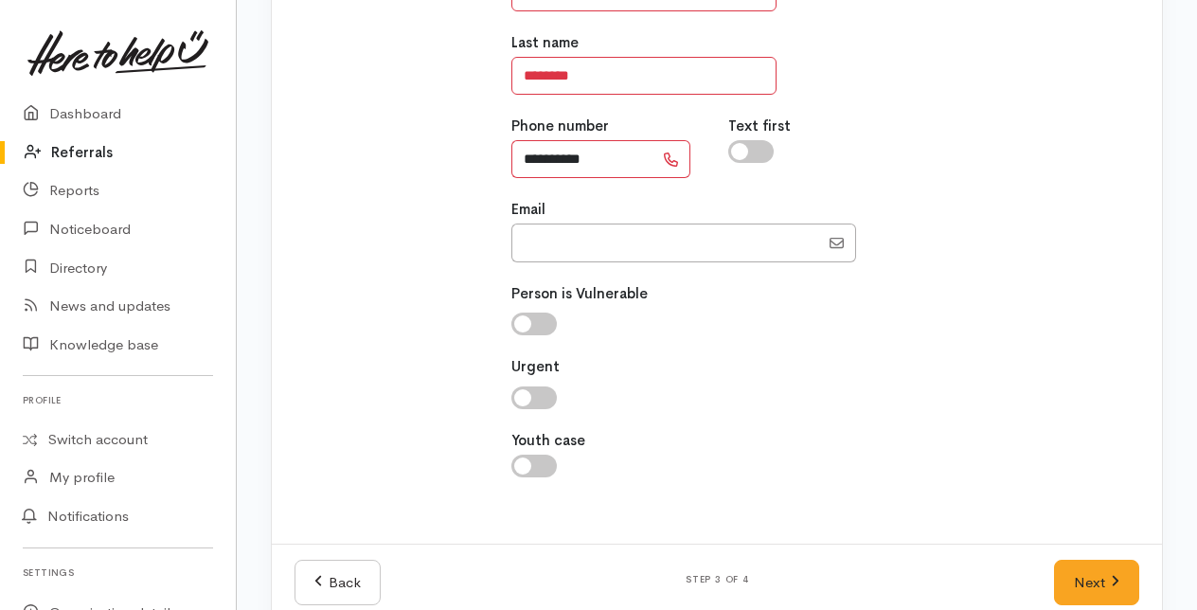
scroll to position [412, 0]
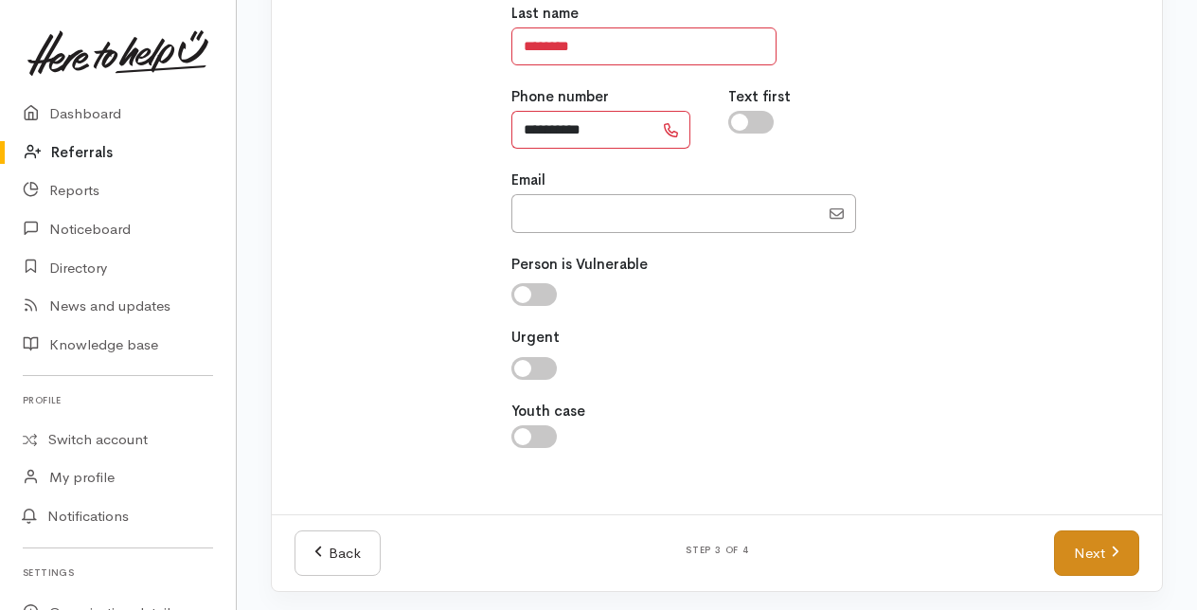
type input "**********"
click at [1077, 552] on link "Next" at bounding box center [1096, 553] width 85 height 46
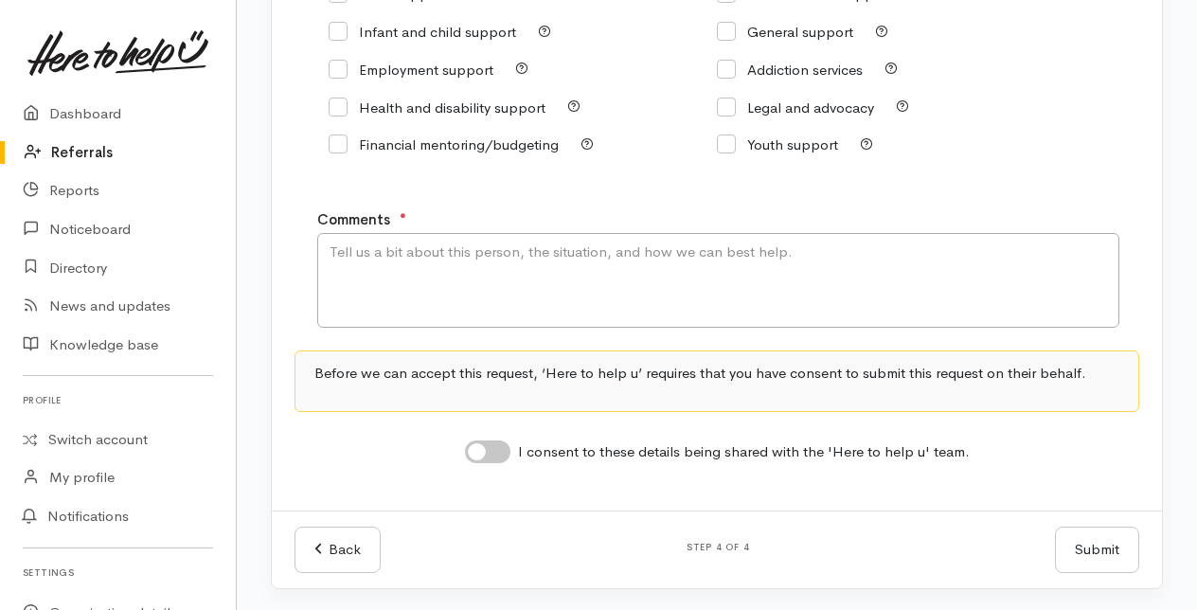
scroll to position [284, 0]
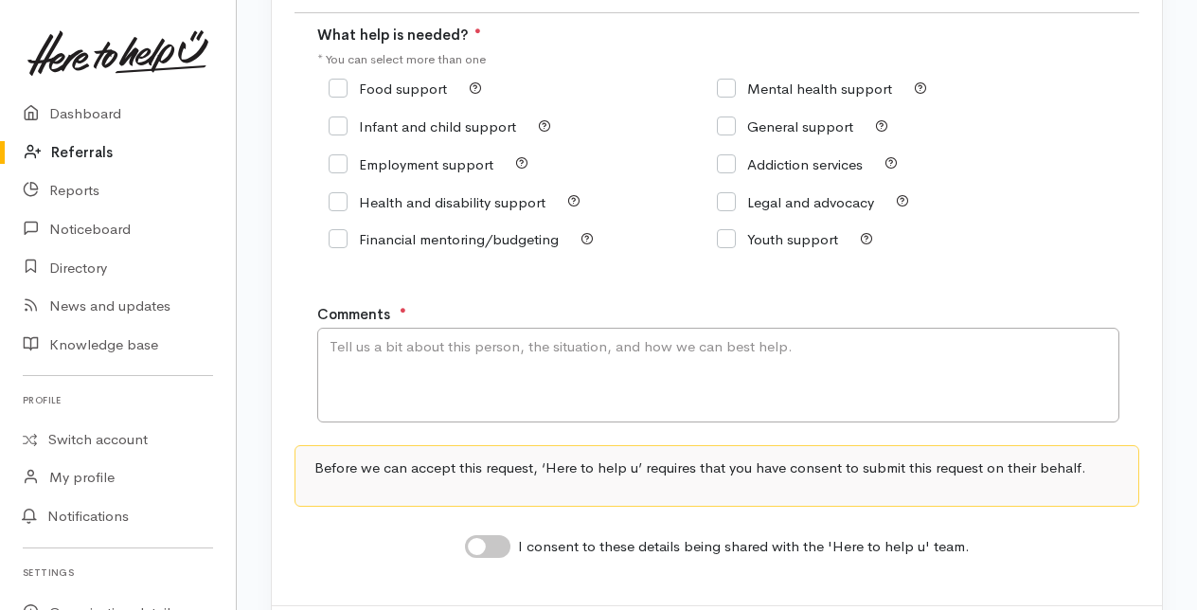
click at [337, 85] on input "Food support" at bounding box center [387, 88] width 118 height 14
checkbox input "true"
click at [360, 375] on textarea "Comments" at bounding box center [718, 375] width 802 height 95
type textarea "Food support. May need other supports too."
click at [504, 542] on input "I consent to these details being shared with the 'Here to help u' team." at bounding box center [487, 546] width 45 height 23
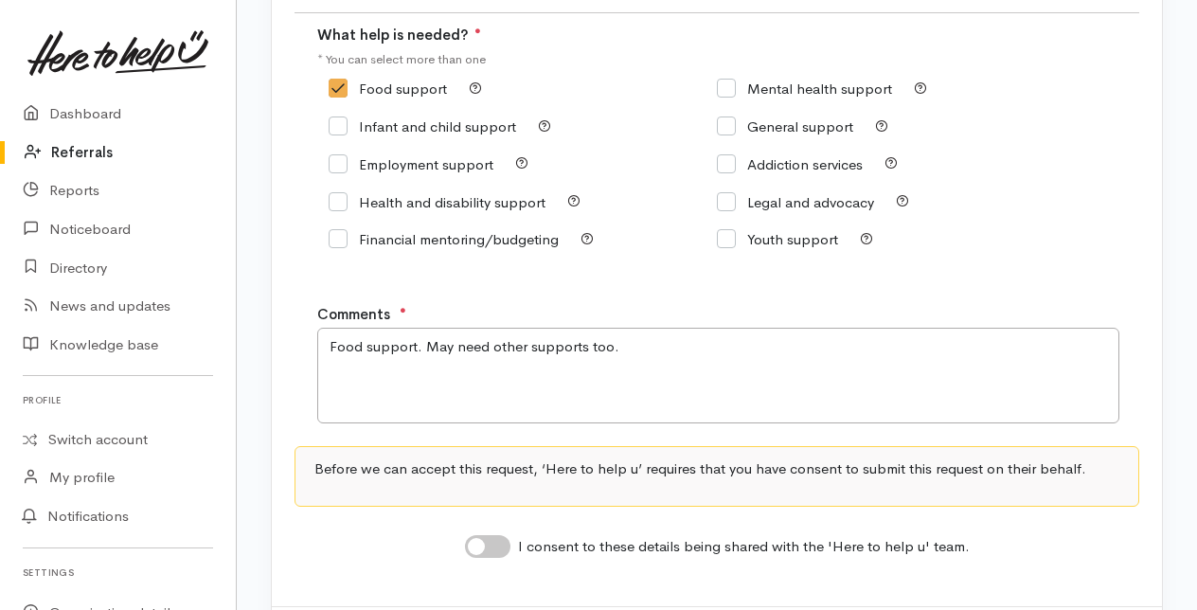
checkbox input "true"
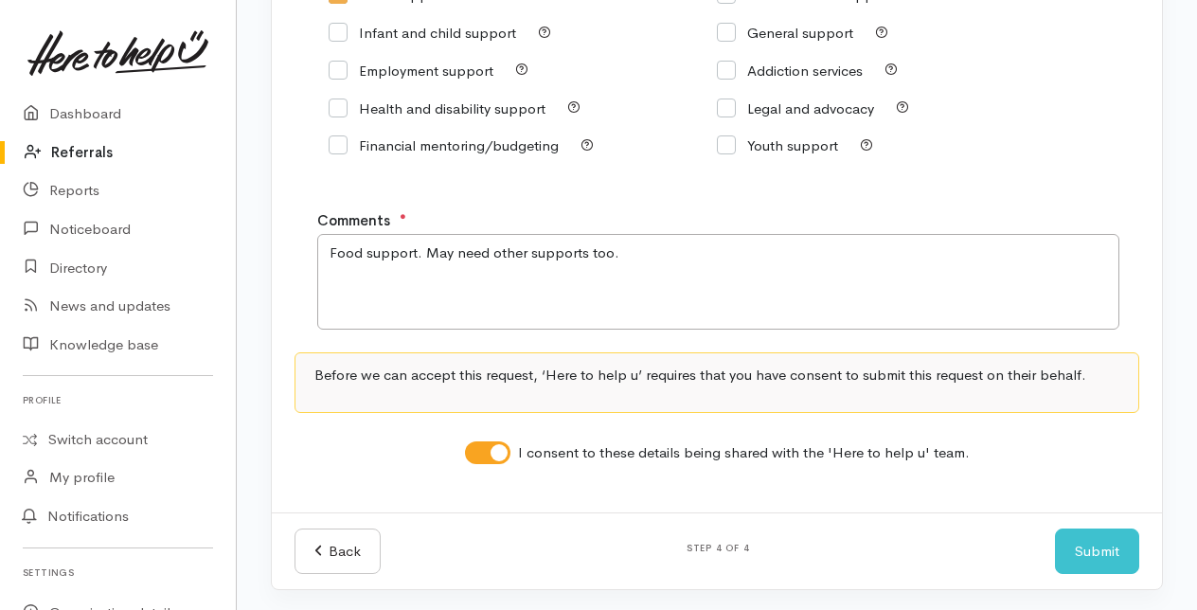
scroll to position [380, 0]
click at [1087, 544] on button "Submit" at bounding box center [1097, 549] width 84 height 46
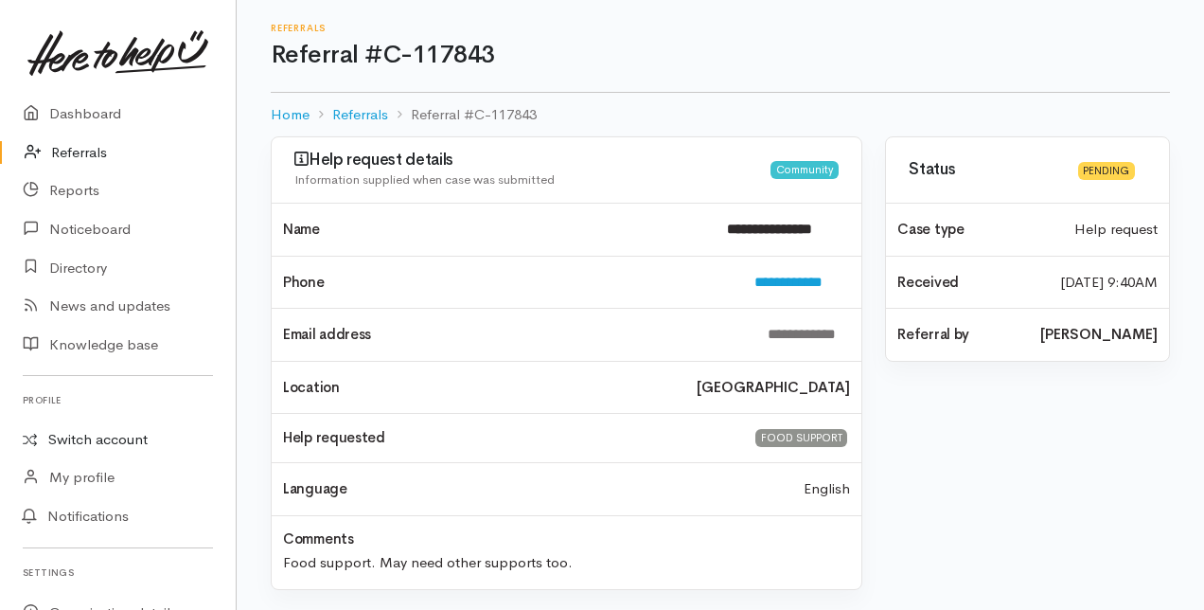
click at [91, 438] on link "Switch account" at bounding box center [118, 439] width 236 height 37
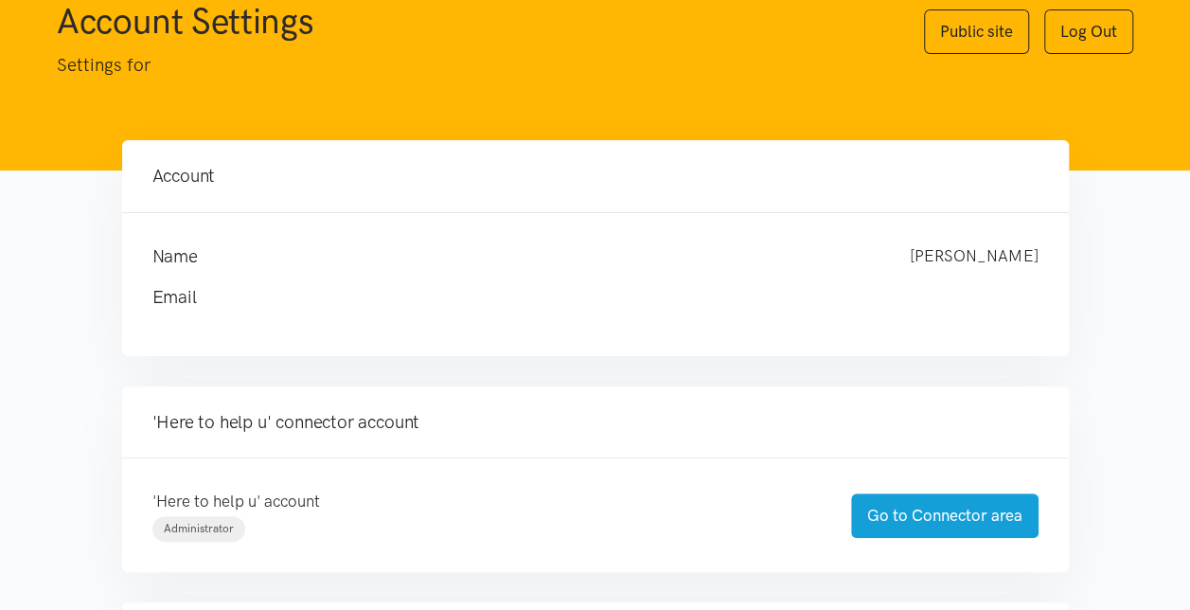
scroll to position [95, 0]
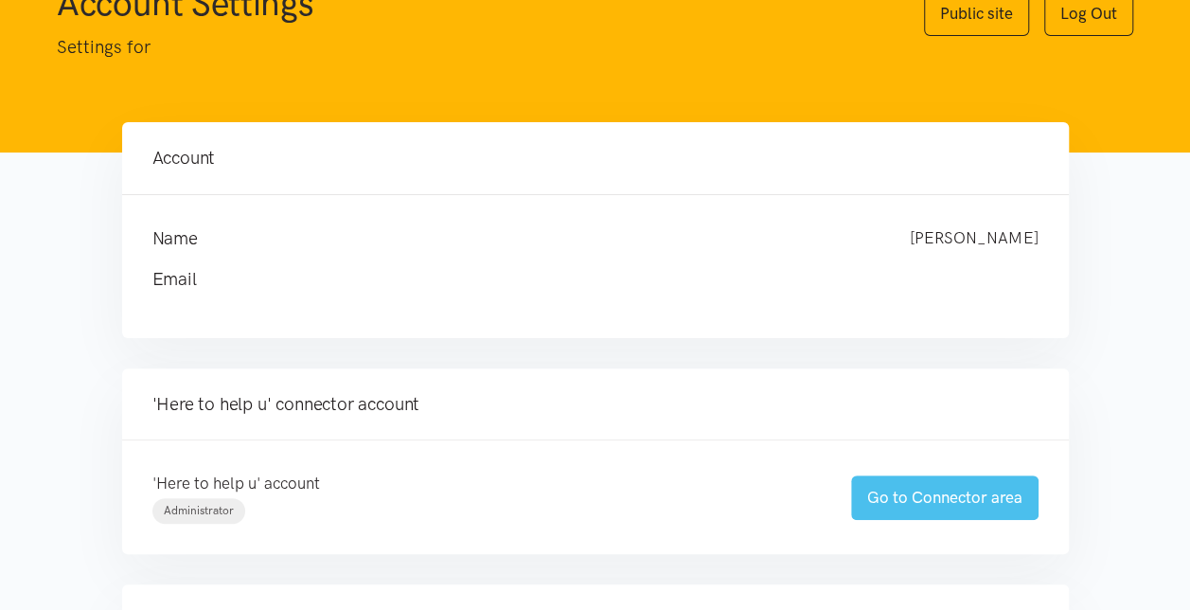
click at [890, 490] on link "Go to Connector area" at bounding box center [944, 497] width 187 height 44
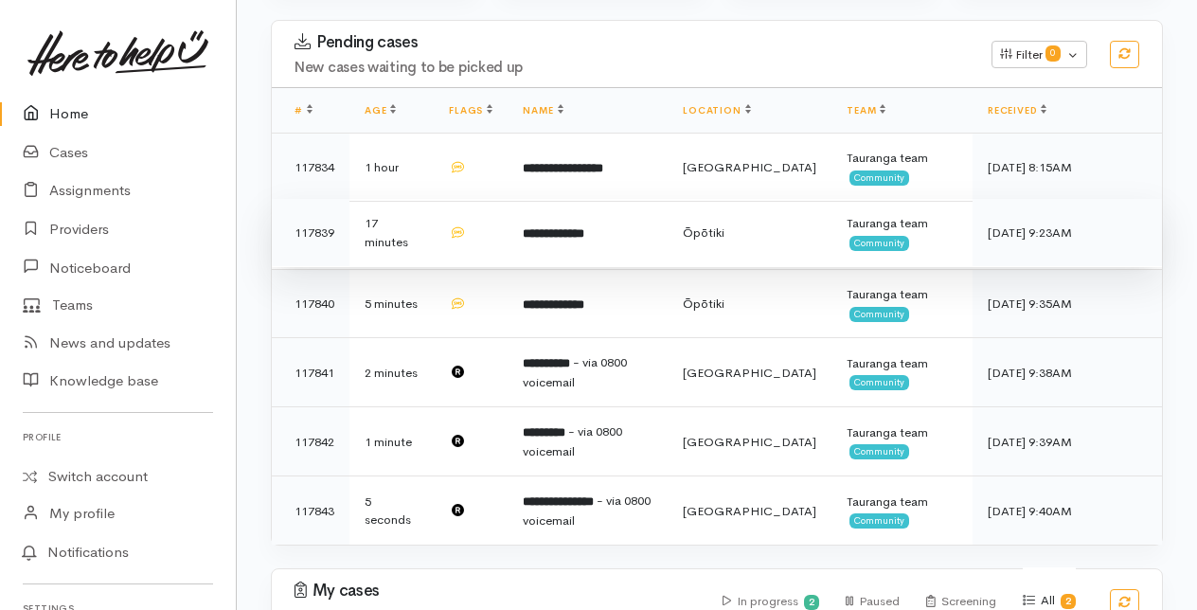
scroll to position [379, 0]
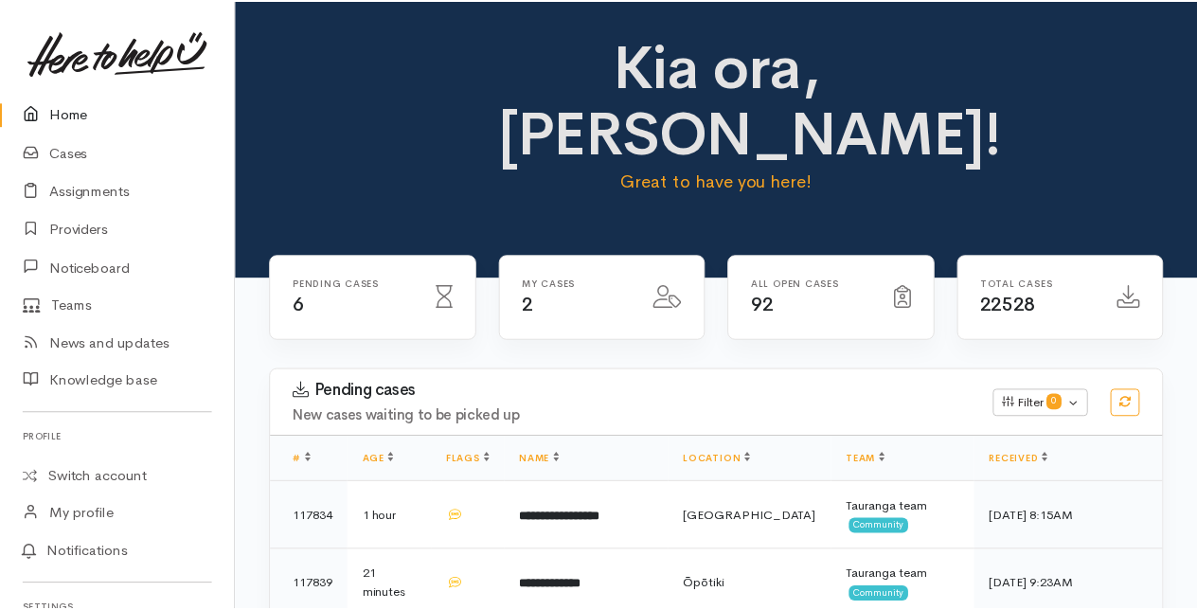
scroll to position [379, 0]
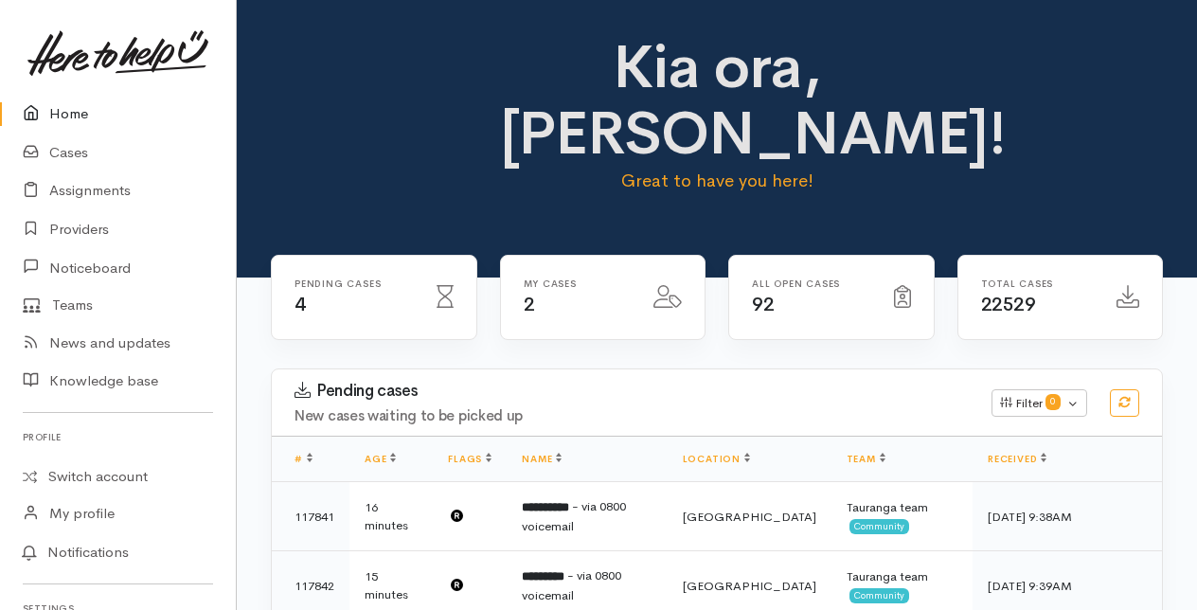
scroll to position [379, 0]
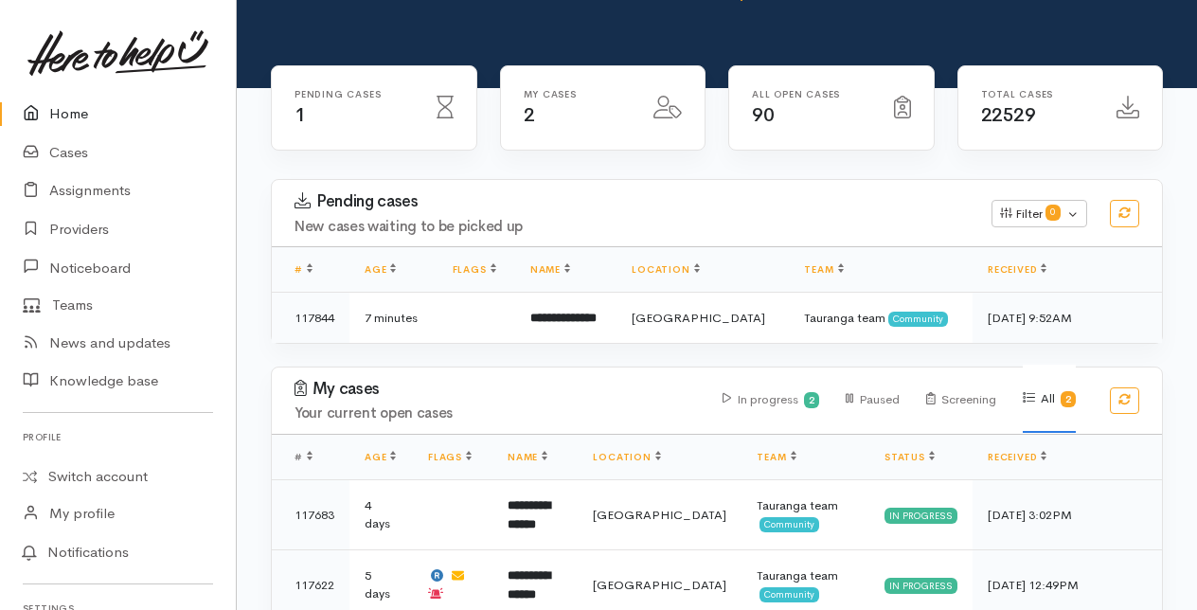
scroll to position [74, 0]
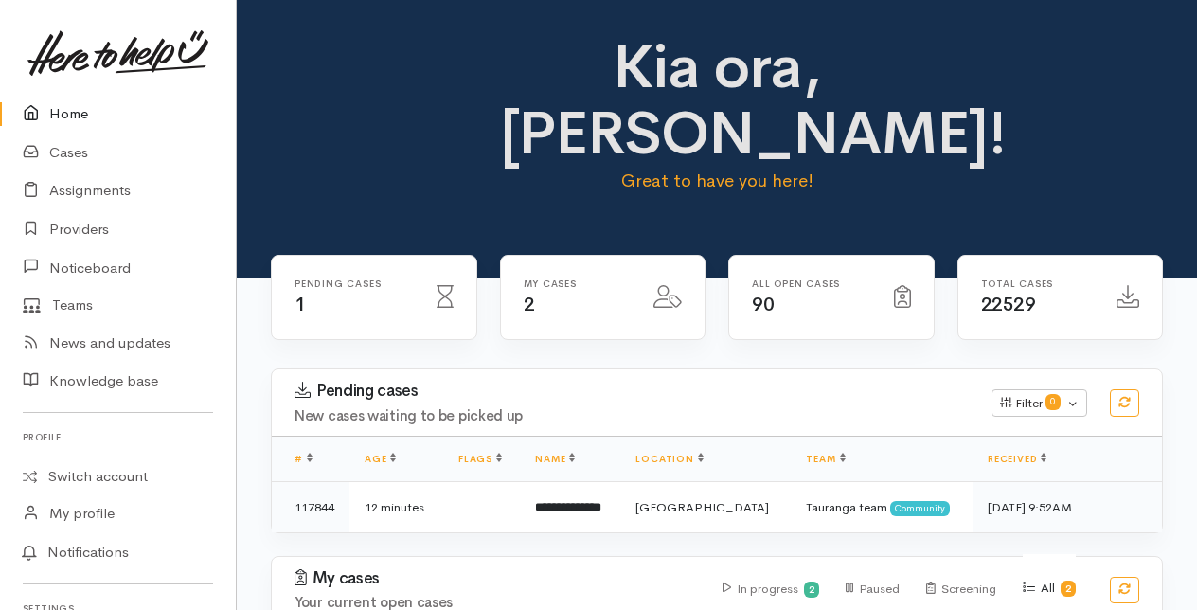
scroll to position [80, 0]
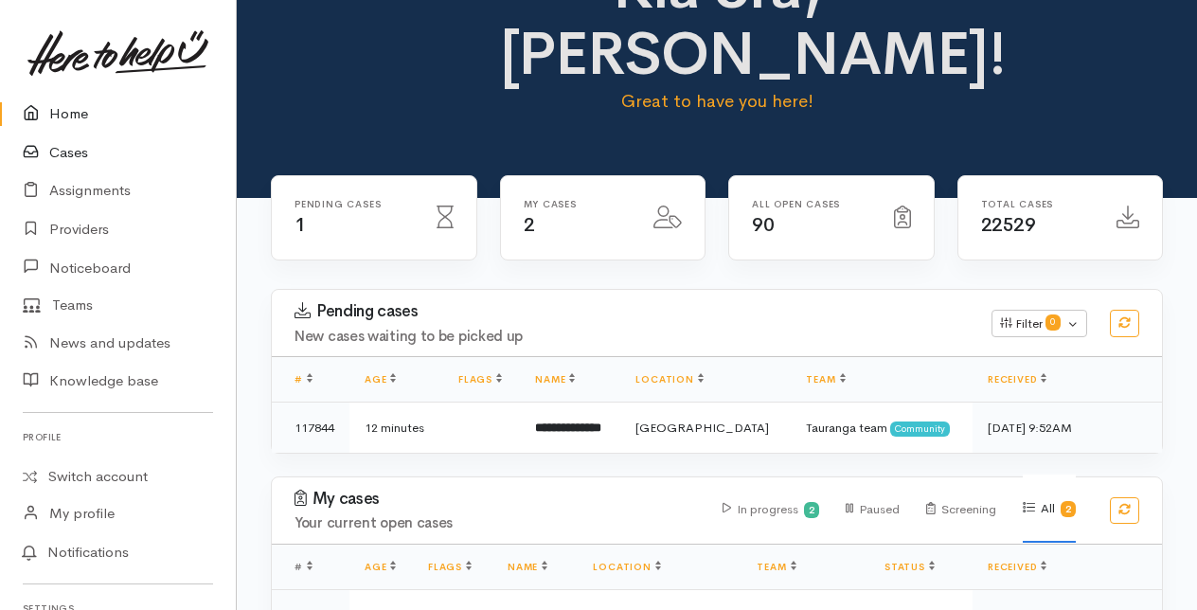
click at [79, 151] on link "Cases" at bounding box center [118, 152] width 236 height 39
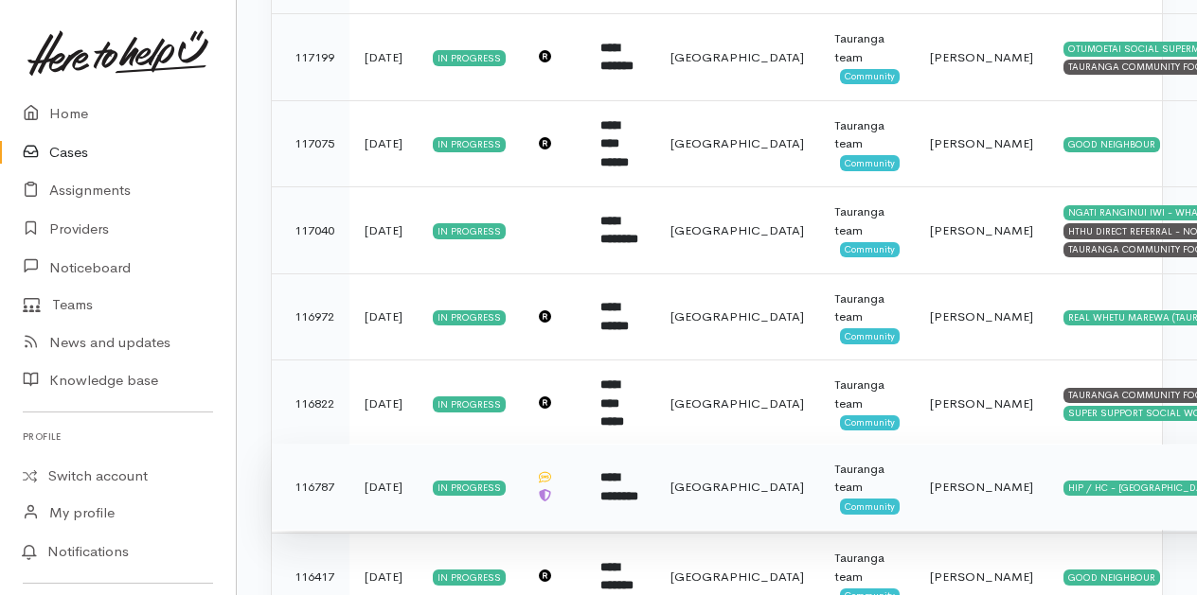
scroll to position [1492, 0]
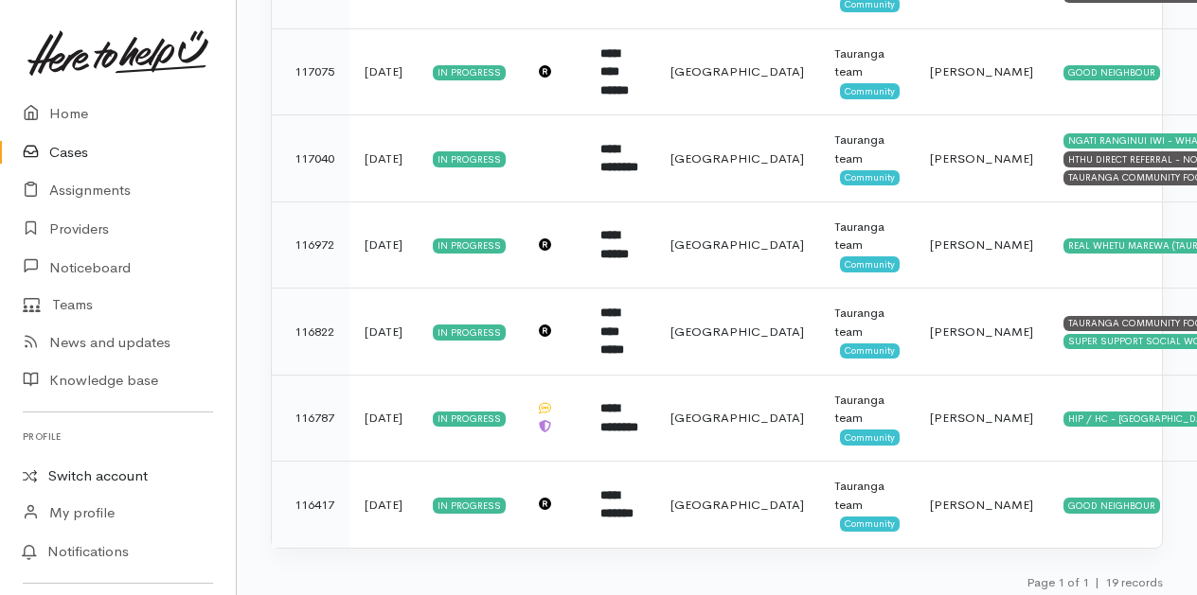
click at [64, 469] on link "Switch account" at bounding box center [118, 476] width 236 height 37
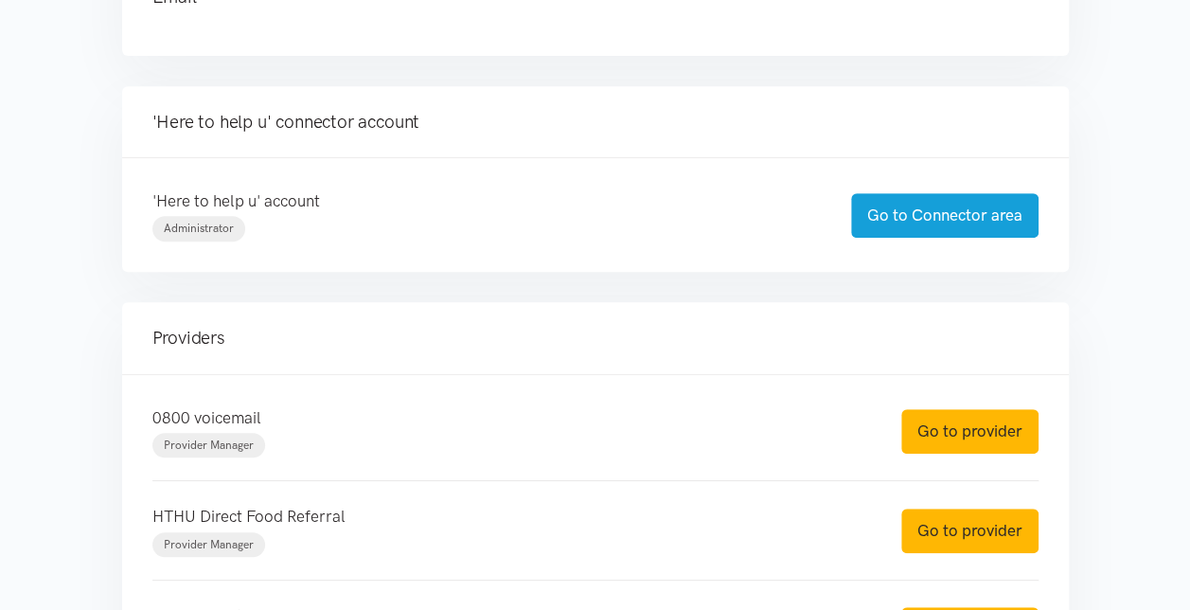
scroll to position [379, 0]
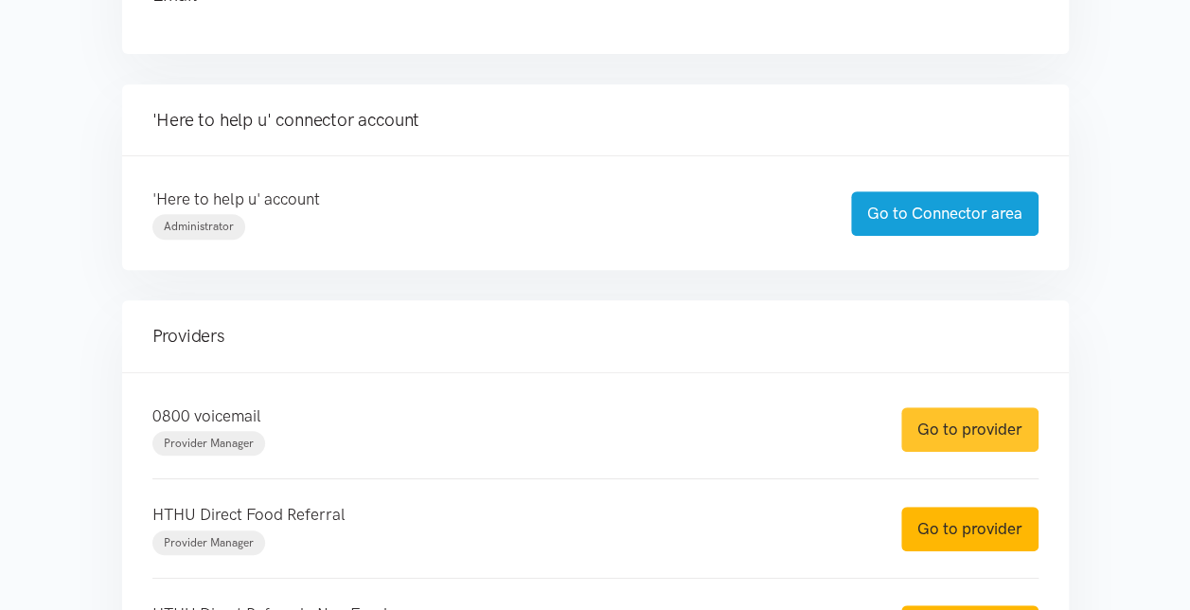
click at [962, 434] on link "Go to provider" at bounding box center [969, 429] width 137 height 44
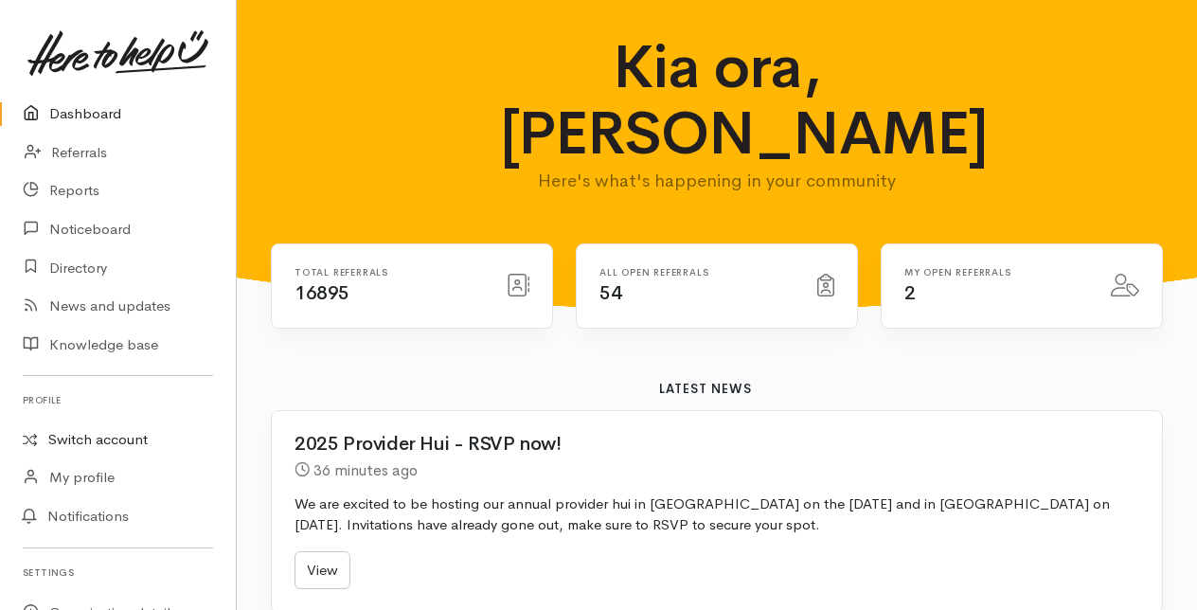
click at [66, 439] on link "Switch account" at bounding box center [118, 439] width 236 height 37
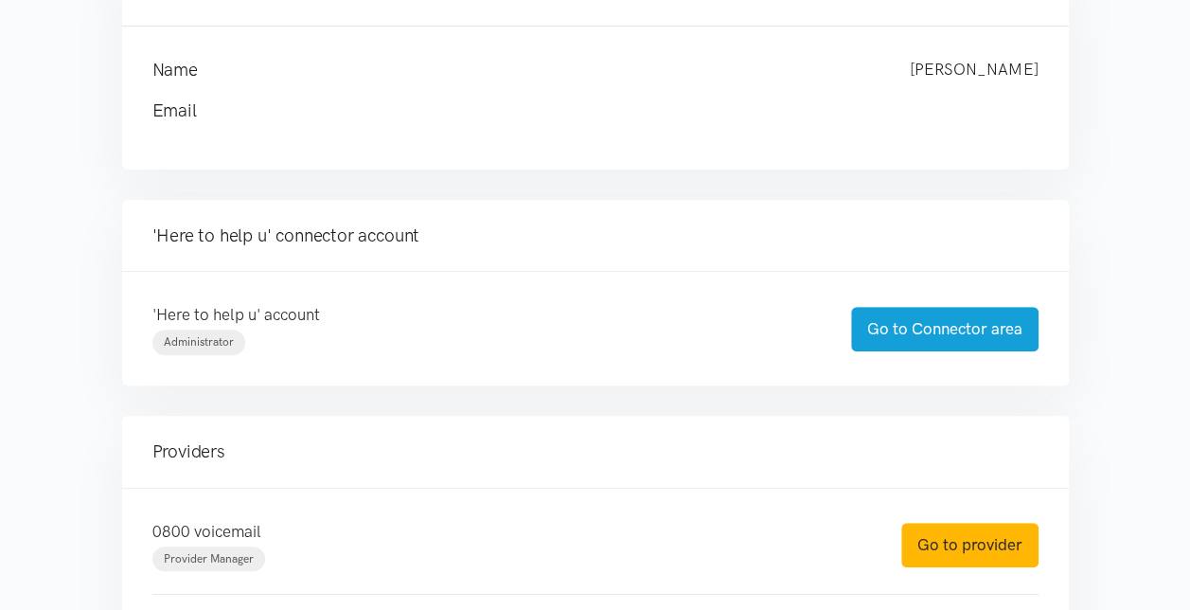
scroll to position [379, 0]
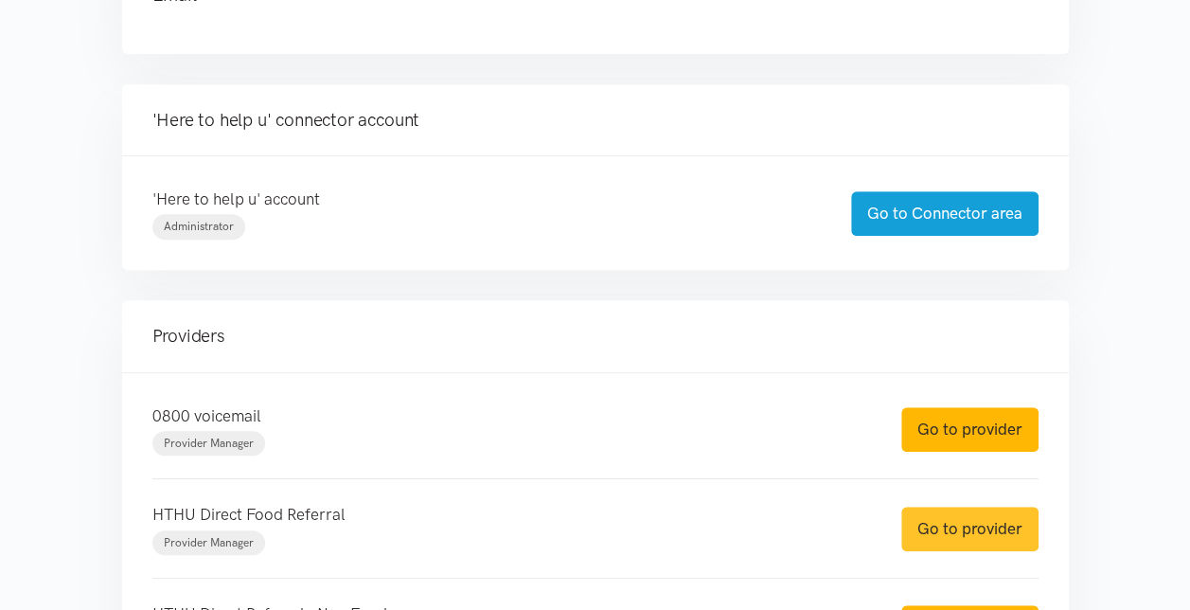
click at [977, 522] on link "Go to provider" at bounding box center [969, 528] width 137 height 44
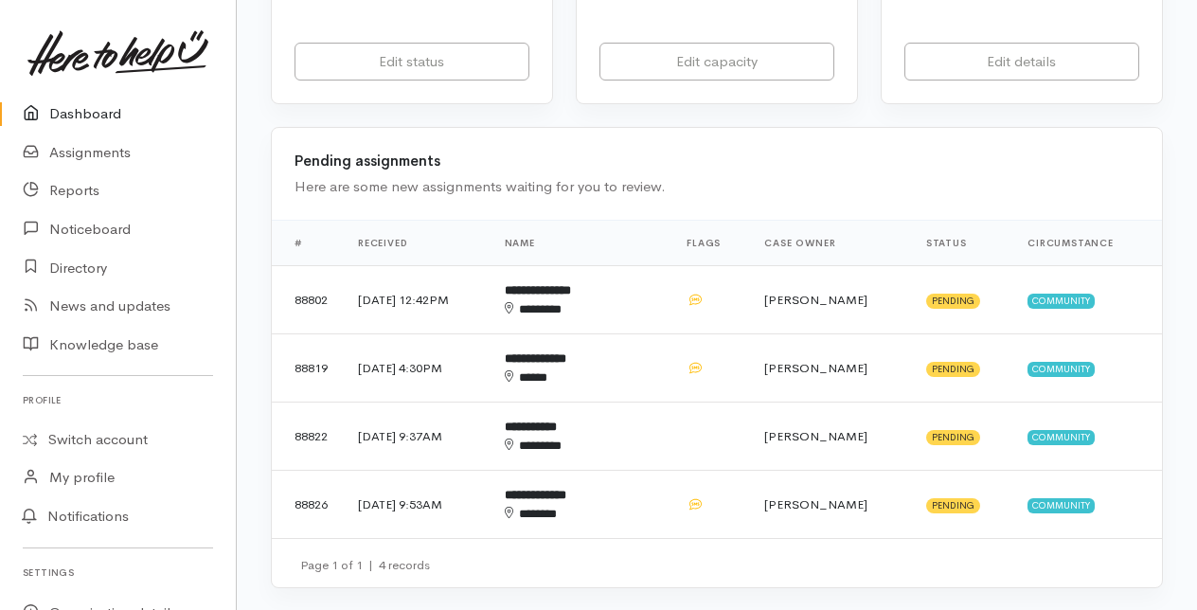
scroll to position [473, 0]
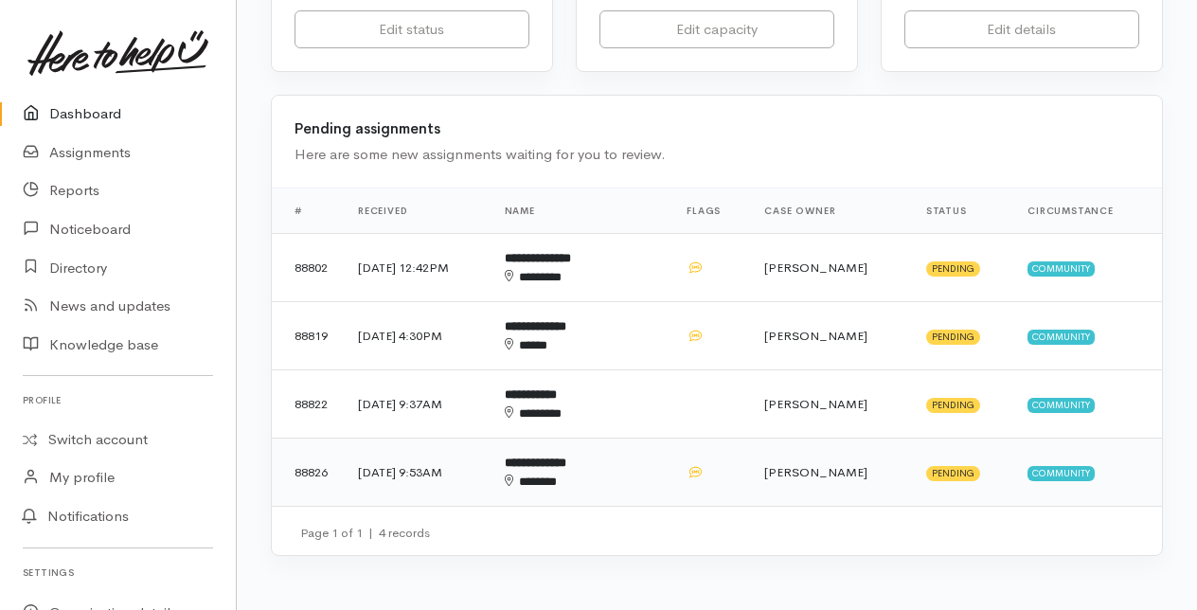
click at [613, 472] on div "*******" at bounding box center [565, 481] width 120 height 19
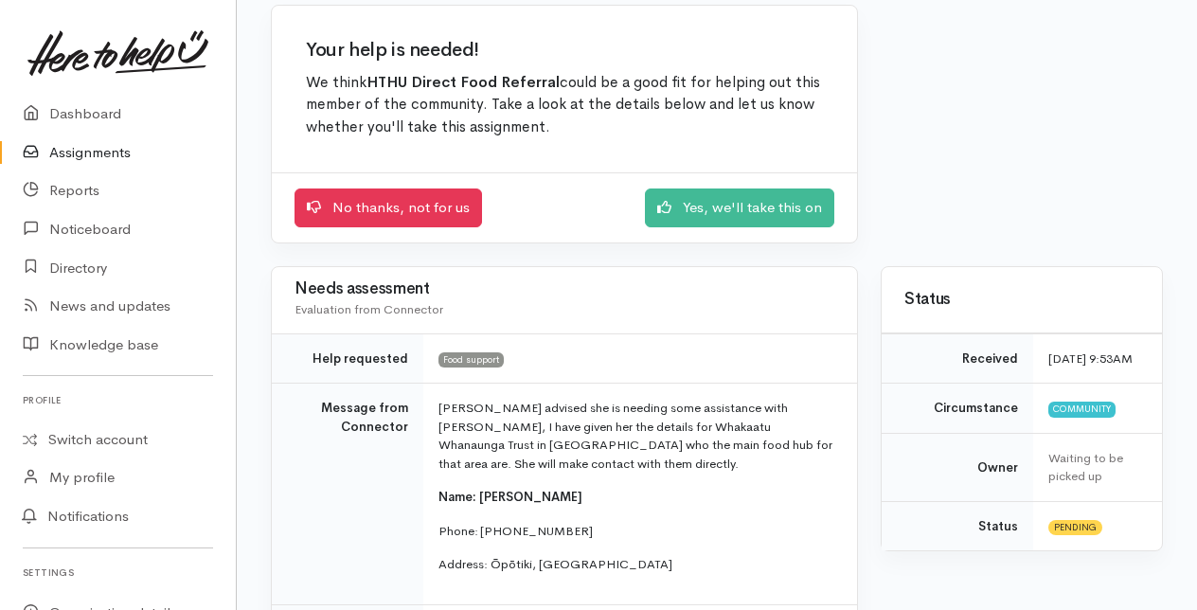
scroll to position [189, 0]
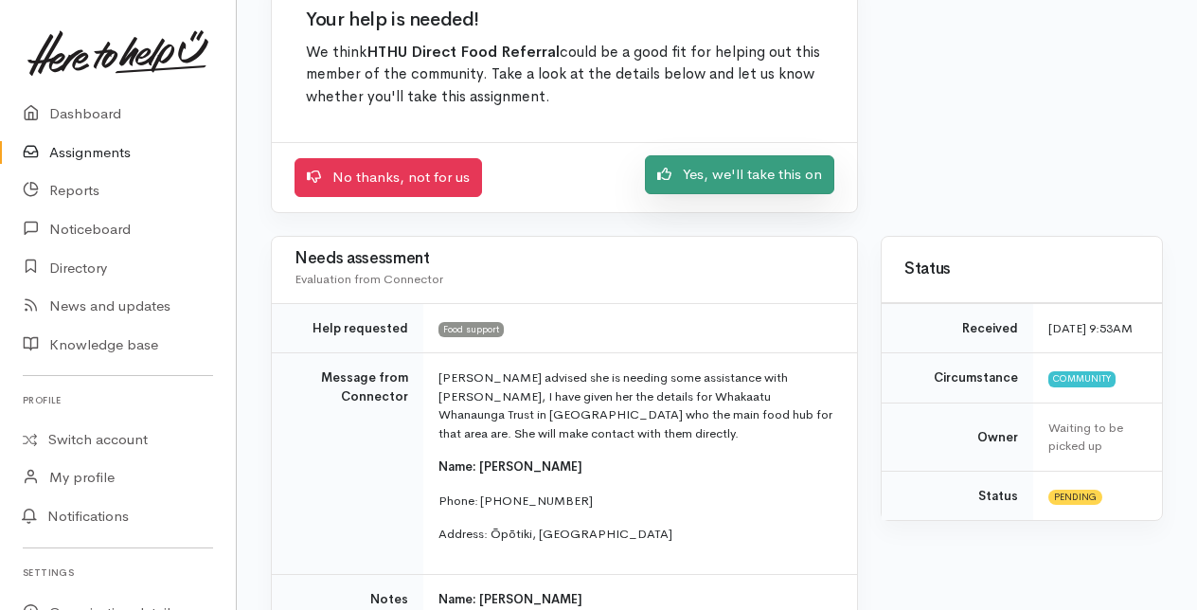
click at [761, 176] on link "Yes, we'll take this on" at bounding box center [739, 174] width 189 height 39
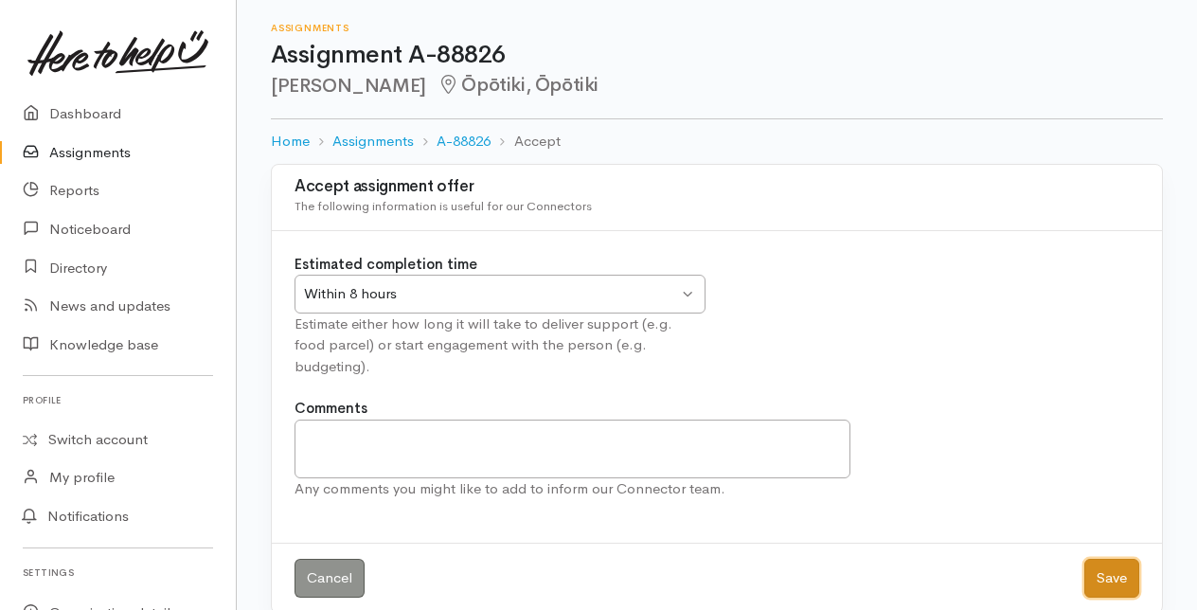
click at [1113, 559] on button "Save" at bounding box center [1111, 578] width 55 height 39
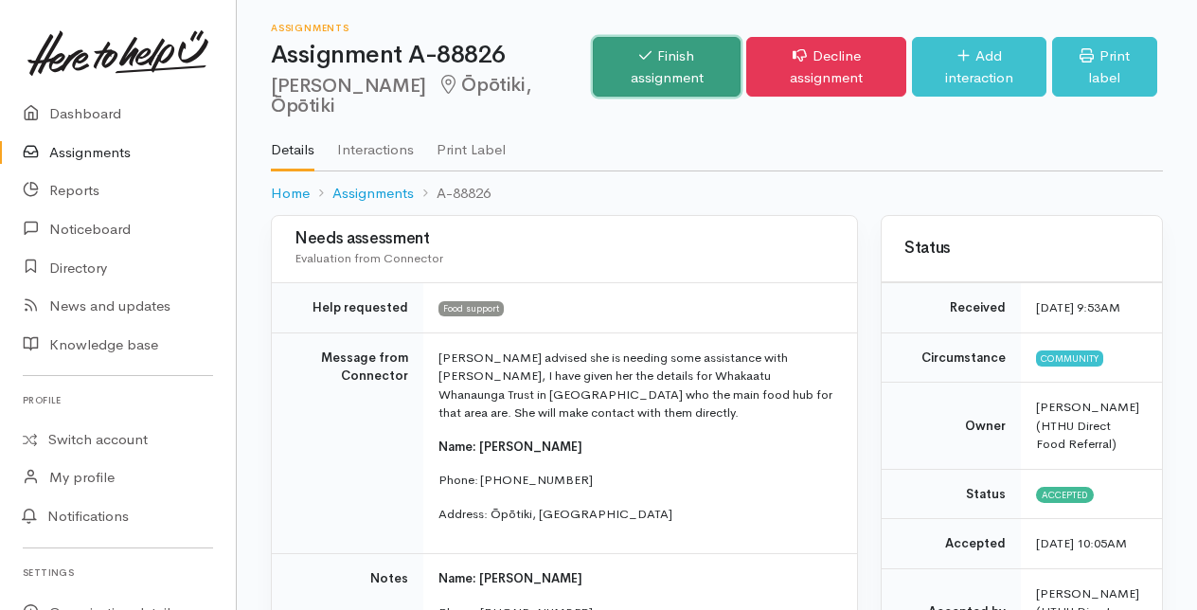
click at [684, 79] on link "Finish assignment" at bounding box center [667, 67] width 148 height 60
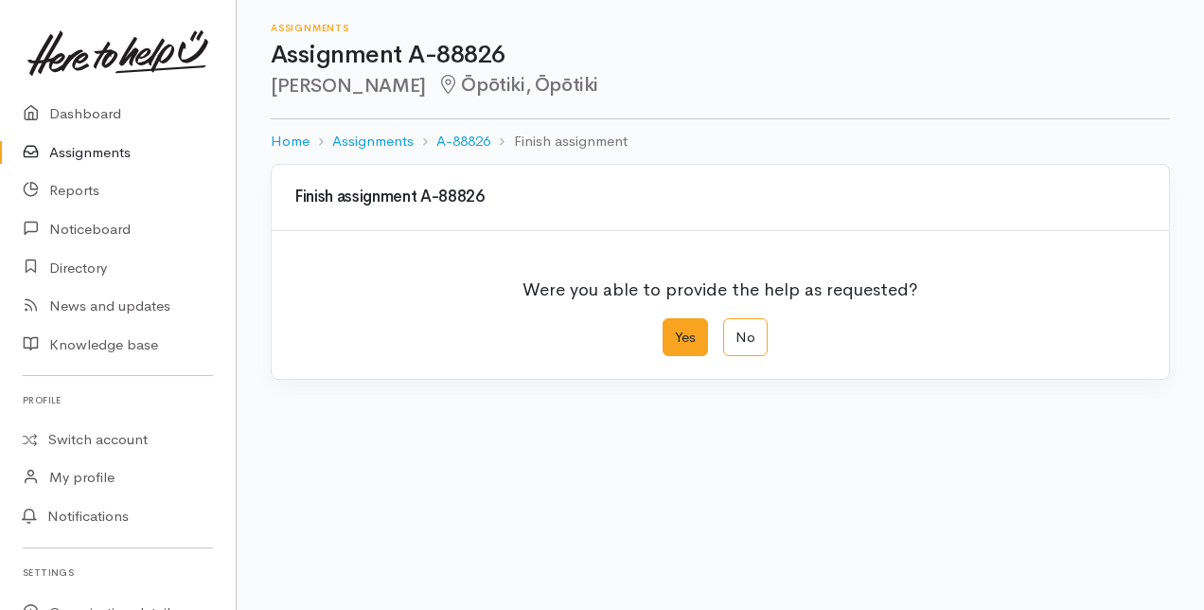
click at [677, 338] on label "Yes" at bounding box center [685, 337] width 45 height 39
click at [675, 330] on input "Yes" at bounding box center [669, 324] width 12 height 12
radio input "true"
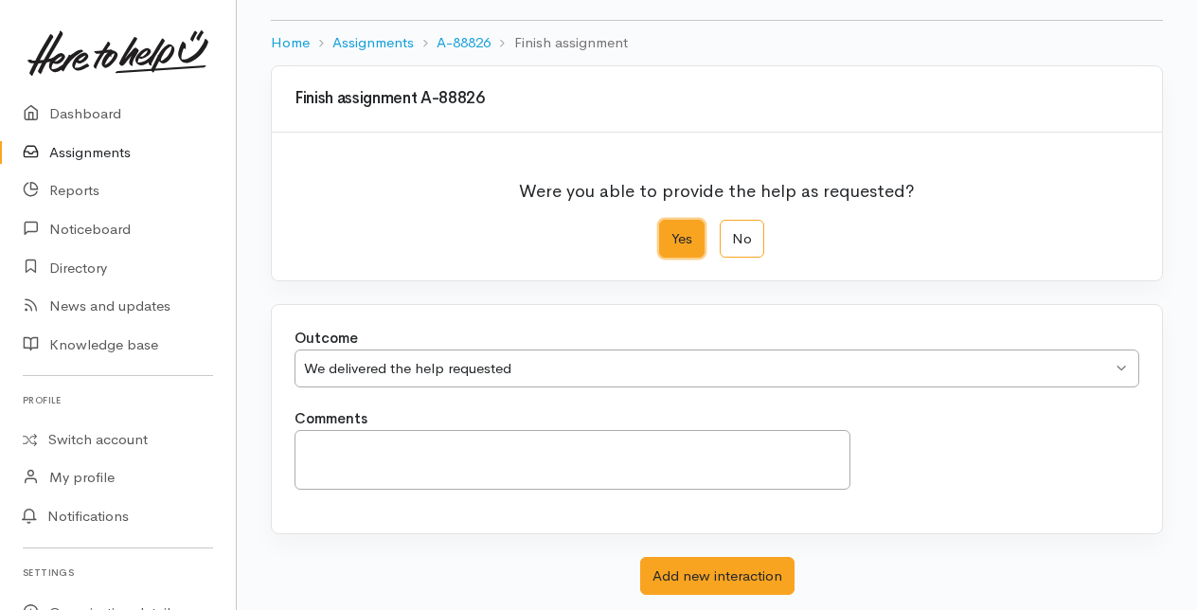
scroll to position [208, 0]
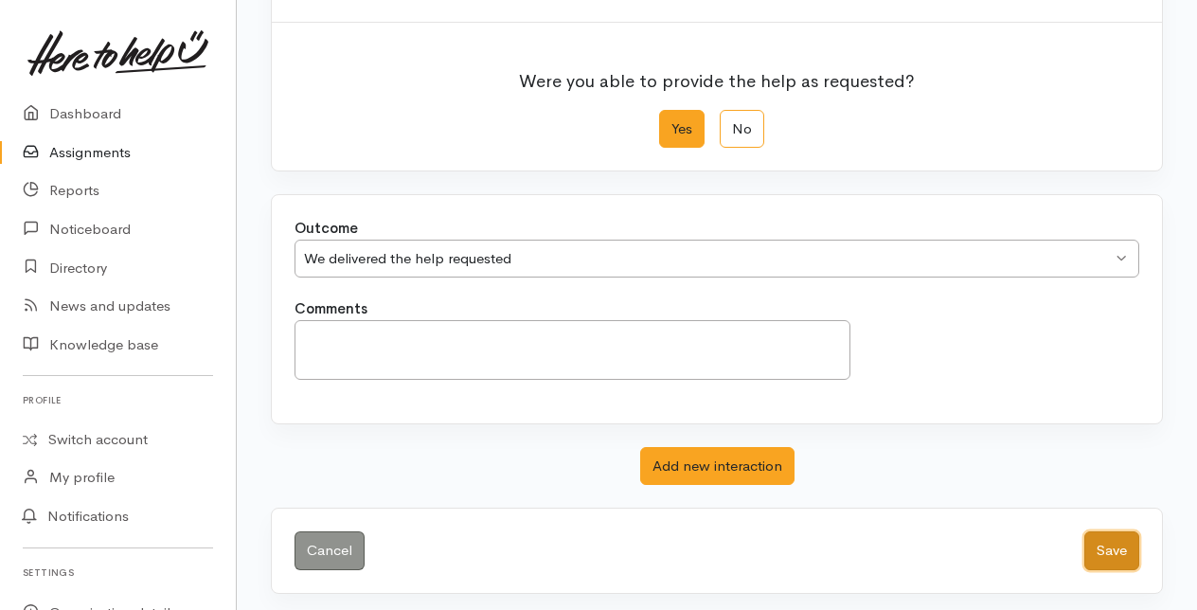
click at [1095, 545] on button "Save" at bounding box center [1111, 550] width 55 height 39
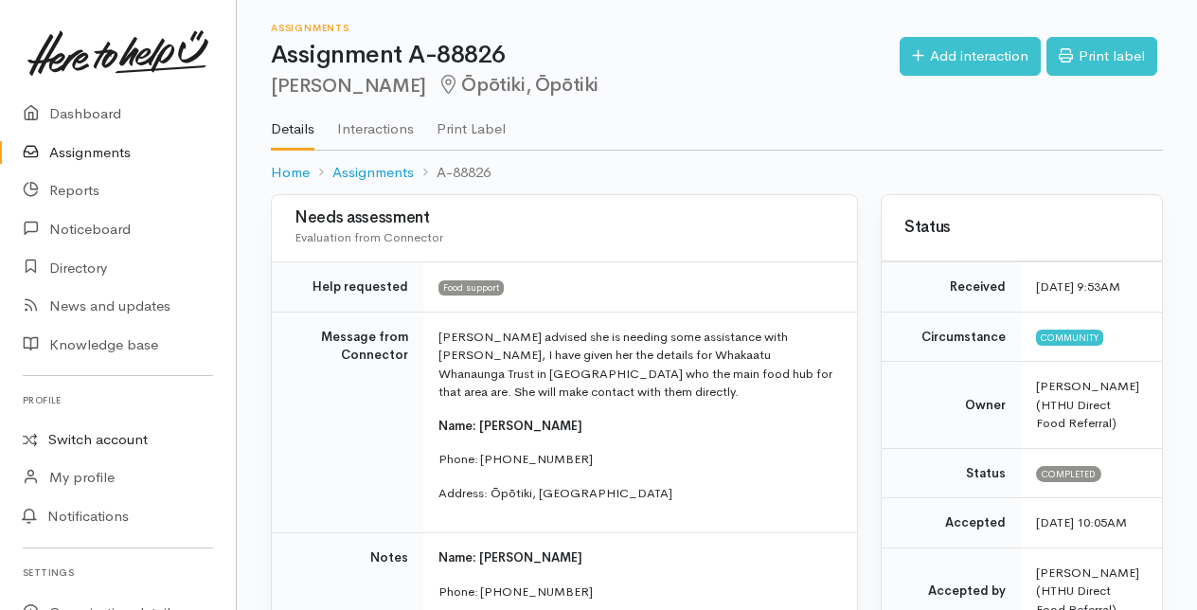
click at [72, 436] on link "Switch account" at bounding box center [118, 439] width 236 height 37
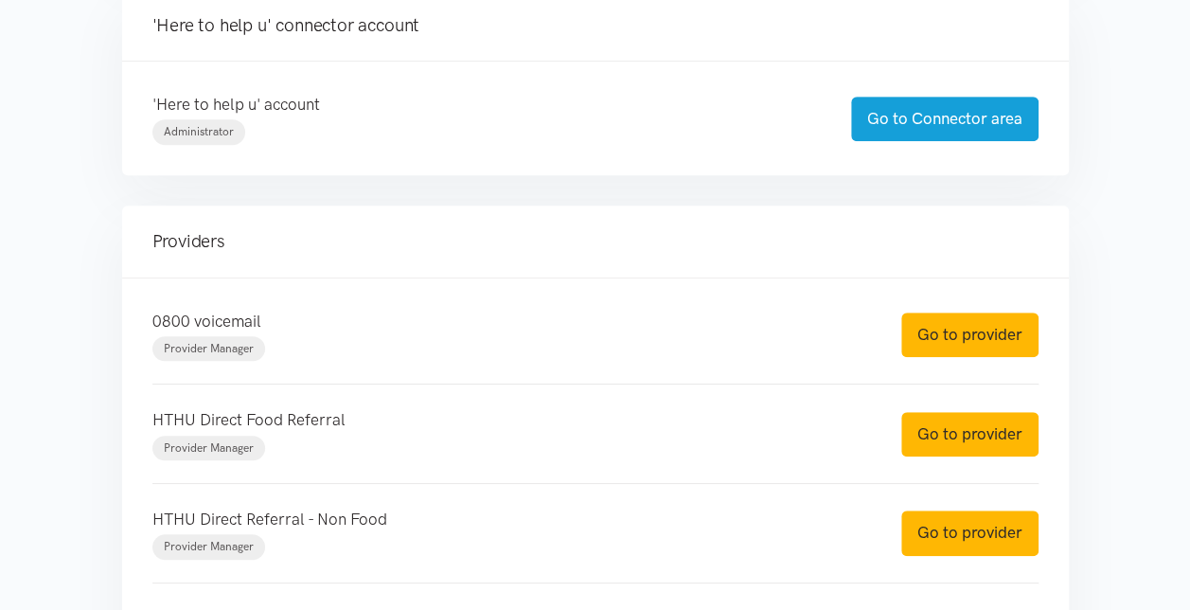
scroll to position [568, 0]
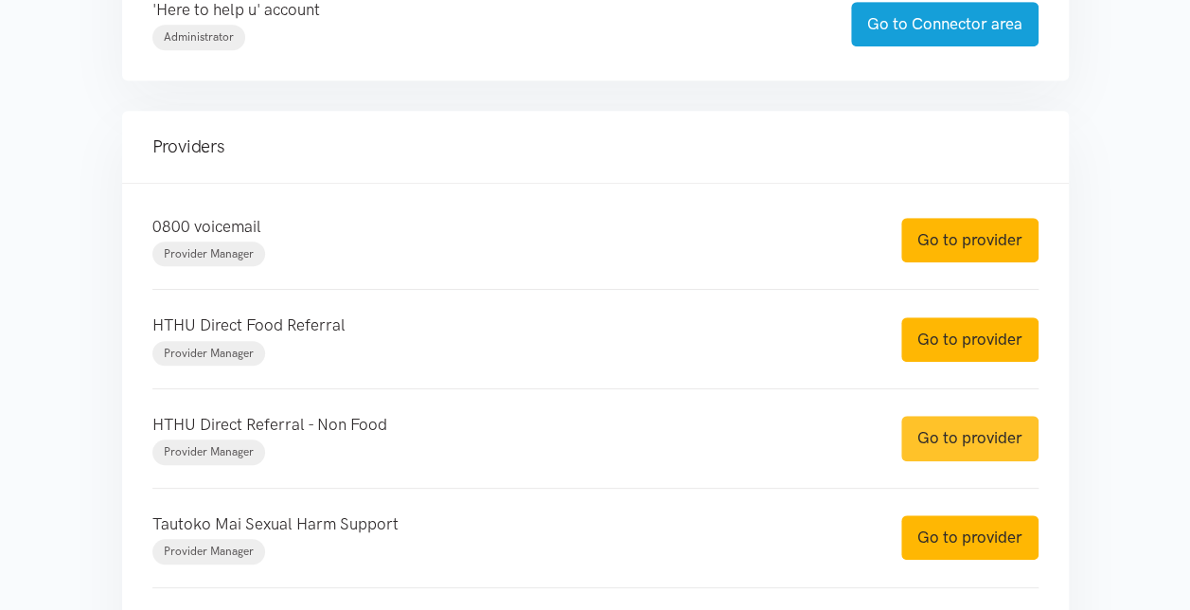
click at [947, 438] on link "Go to provider" at bounding box center [969, 438] width 137 height 44
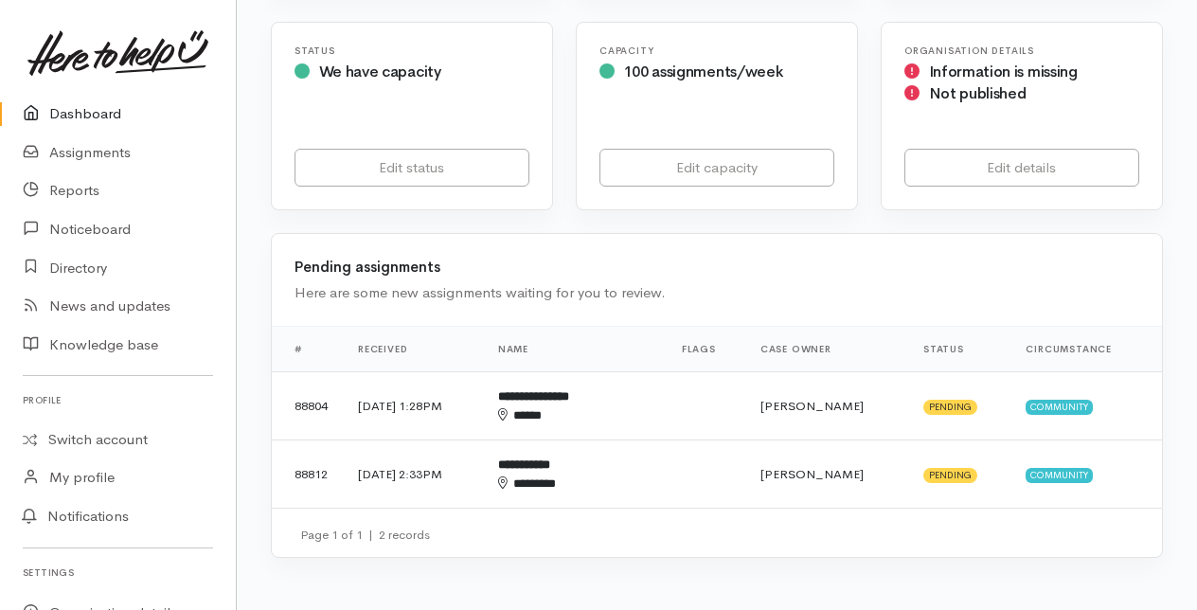
scroll to position [379, 0]
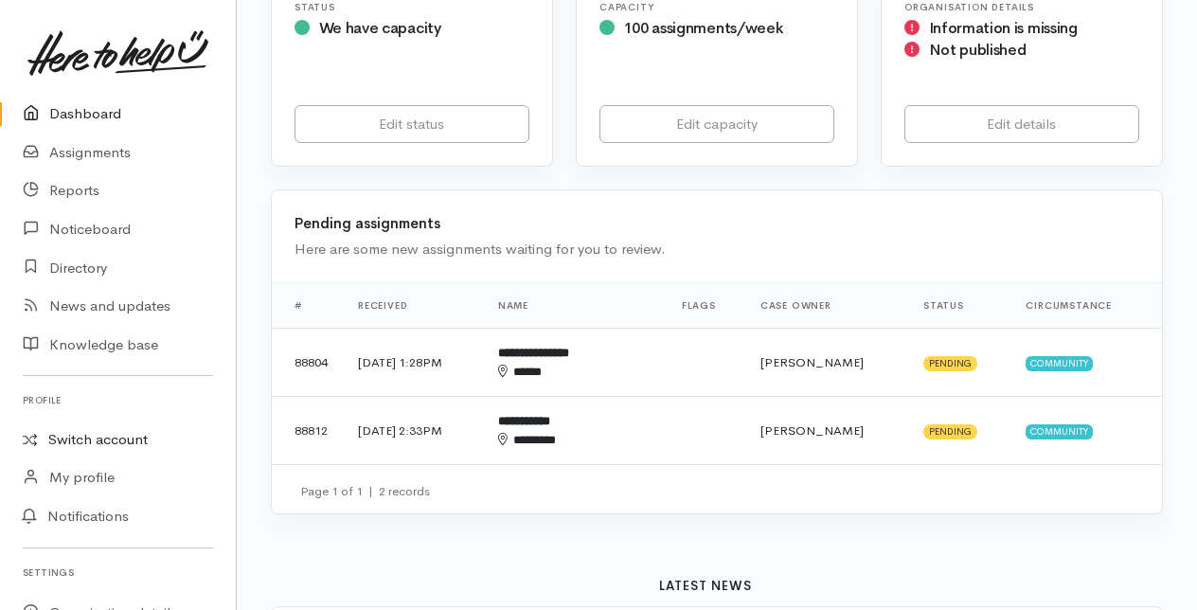
click at [101, 438] on link "Switch account" at bounding box center [118, 439] width 236 height 37
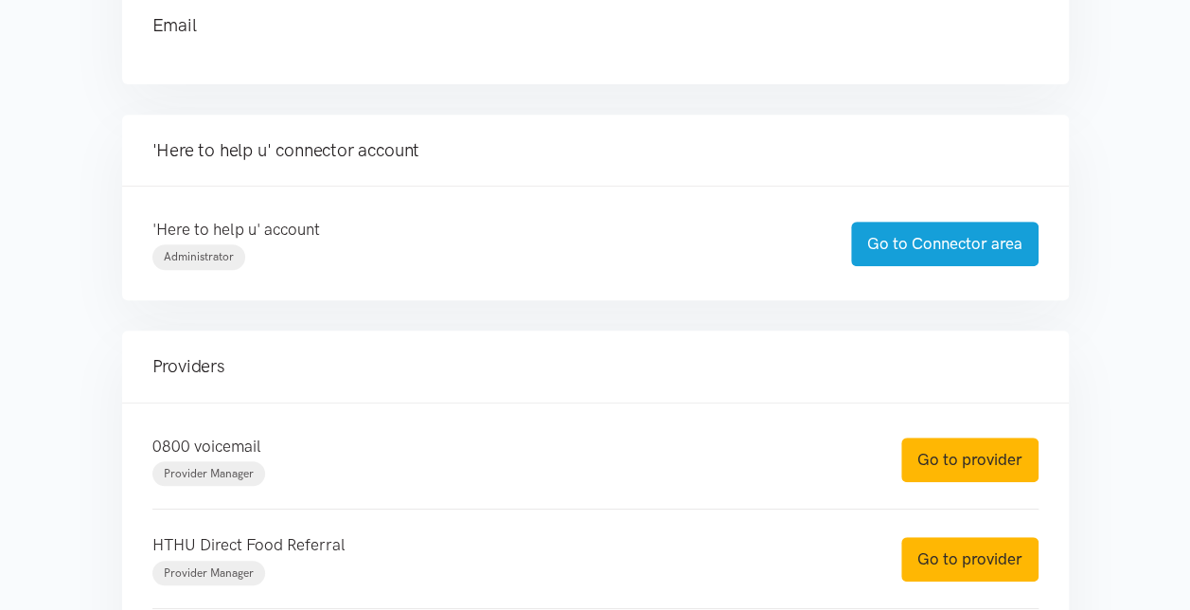
scroll to position [379, 0]
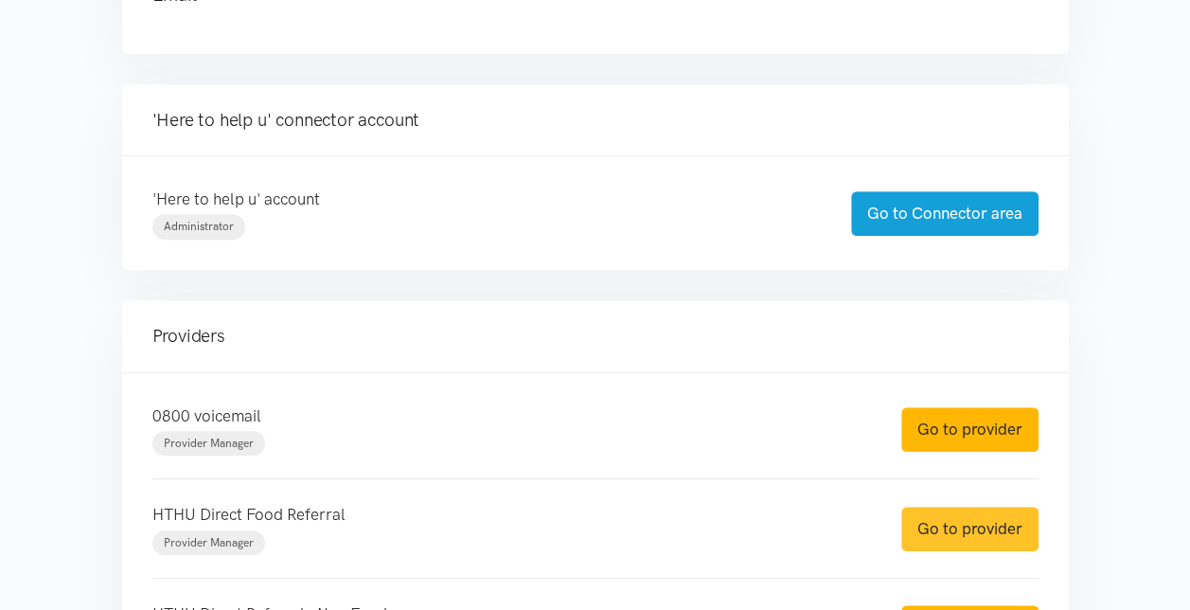
click at [960, 528] on link "Go to provider" at bounding box center [969, 528] width 137 height 44
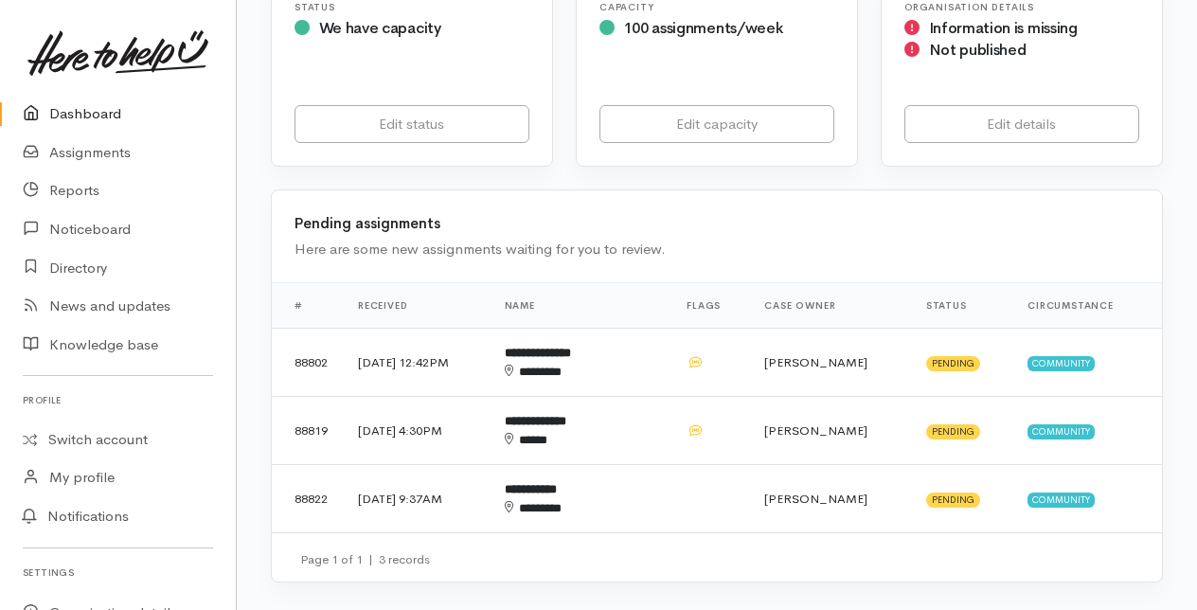
scroll to position [284, 0]
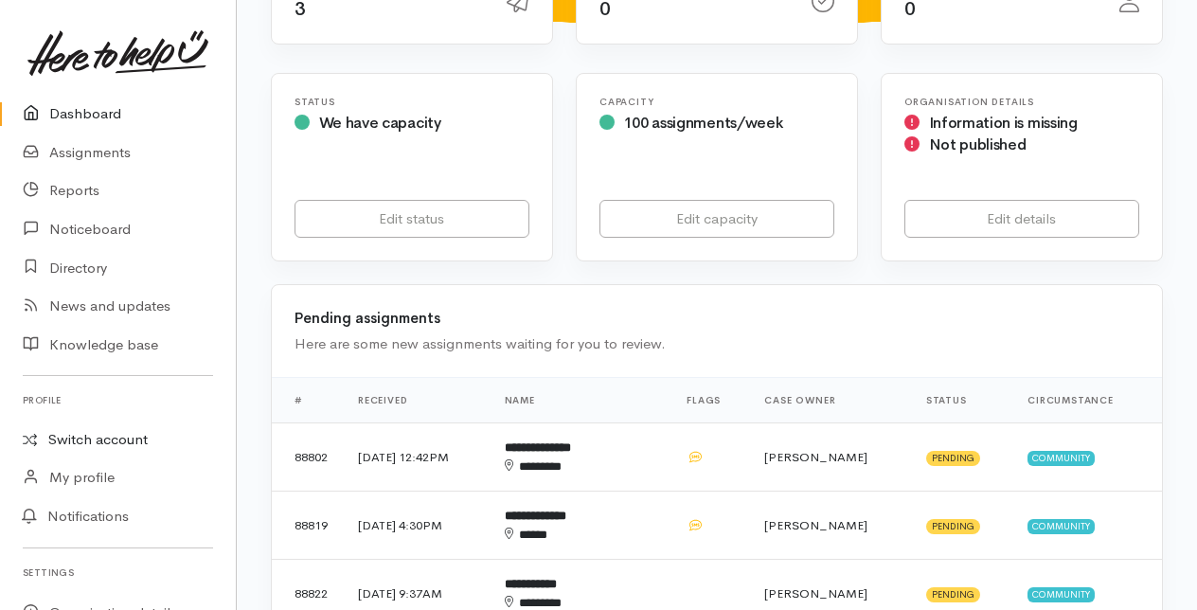
click at [85, 443] on link "Switch account" at bounding box center [118, 439] width 236 height 37
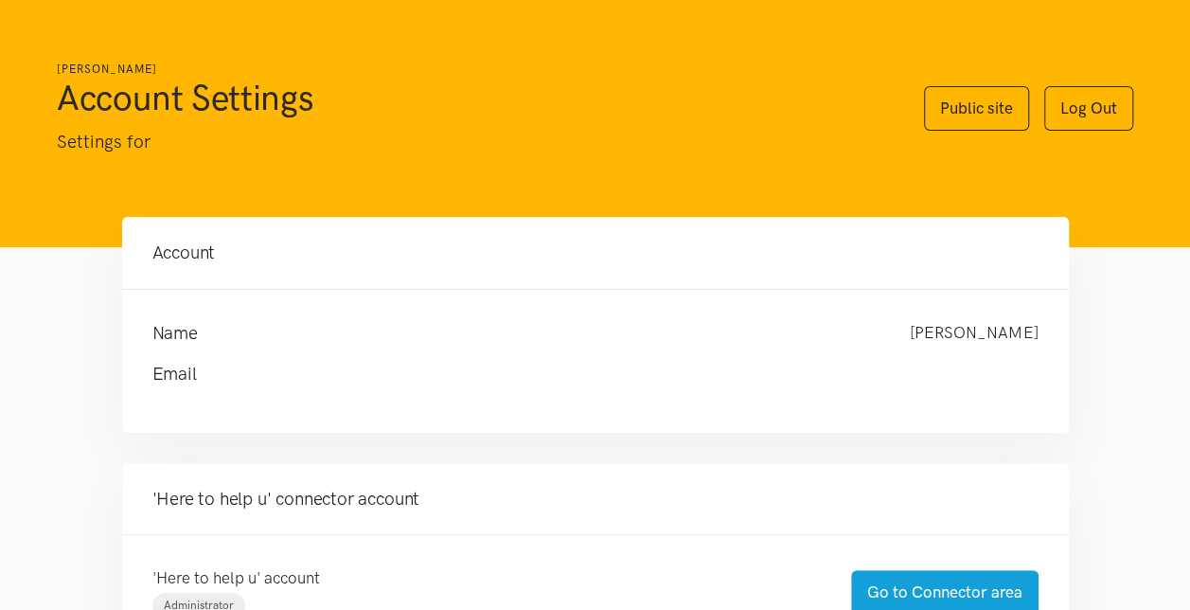
scroll to position [95, 0]
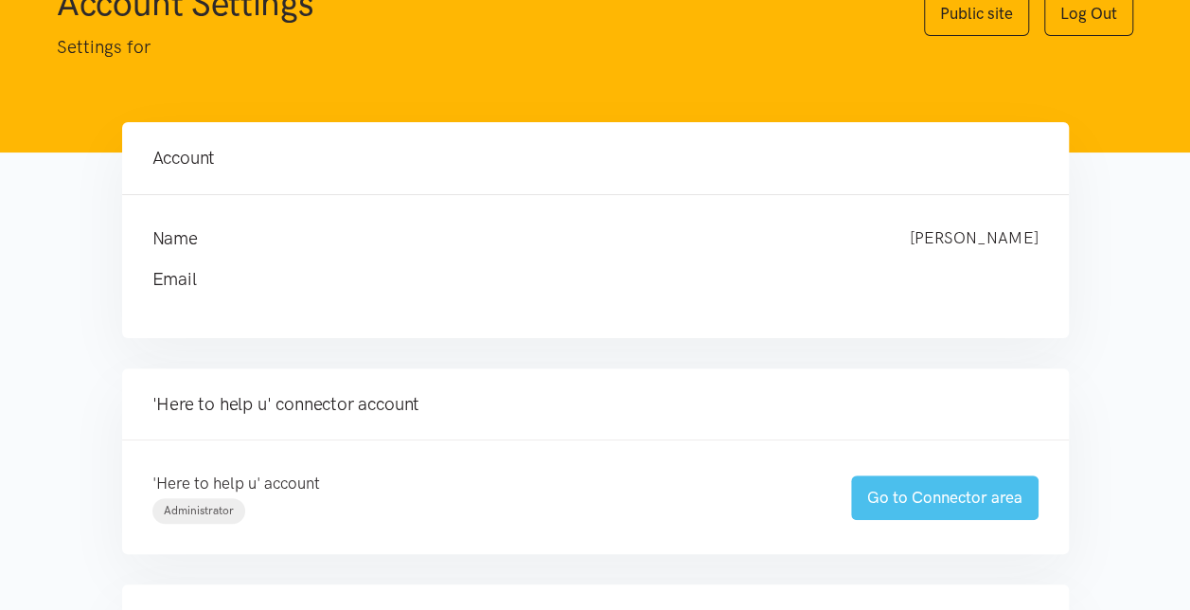
click at [900, 498] on link "Go to Connector area" at bounding box center [944, 497] width 187 height 44
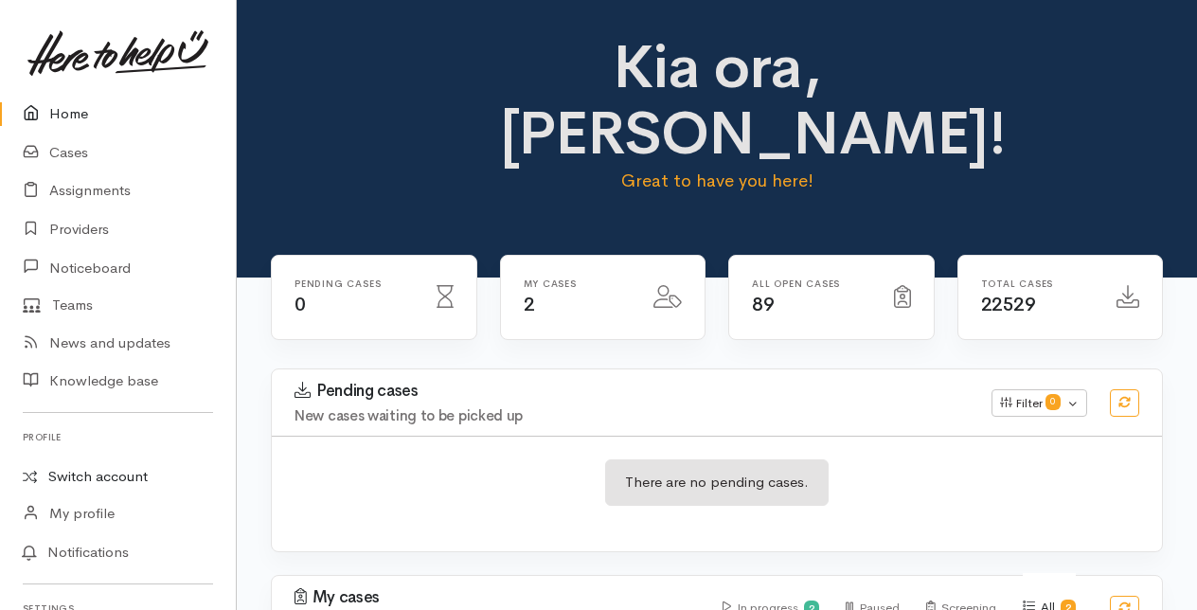
click at [107, 469] on link "Switch account" at bounding box center [118, 476] width 236 height 37
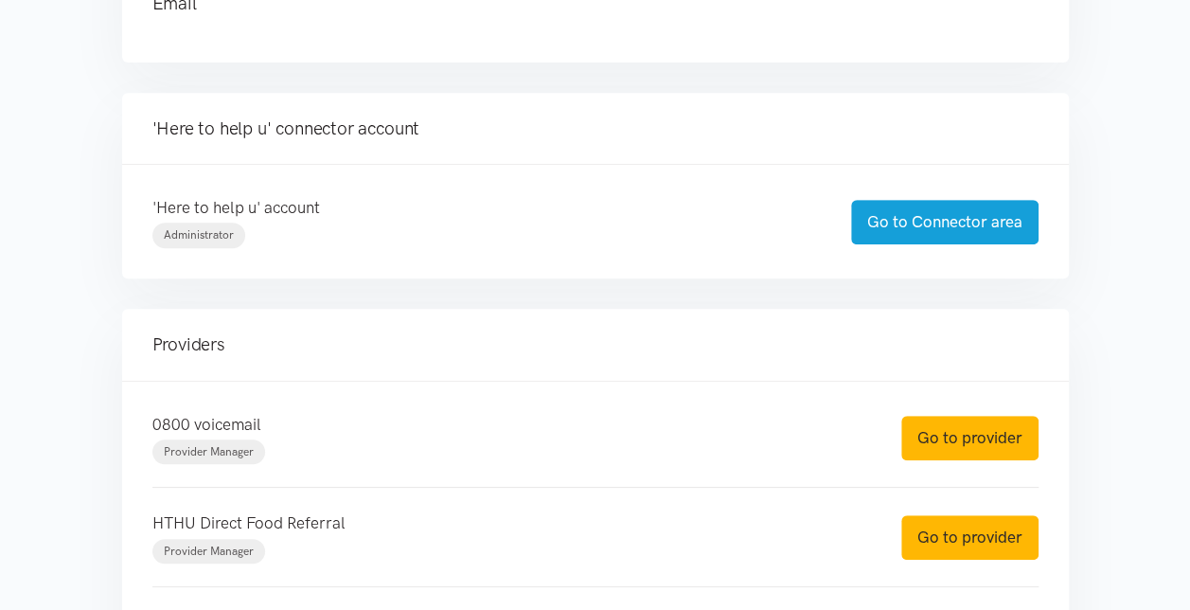
scroll to position [473, 0]
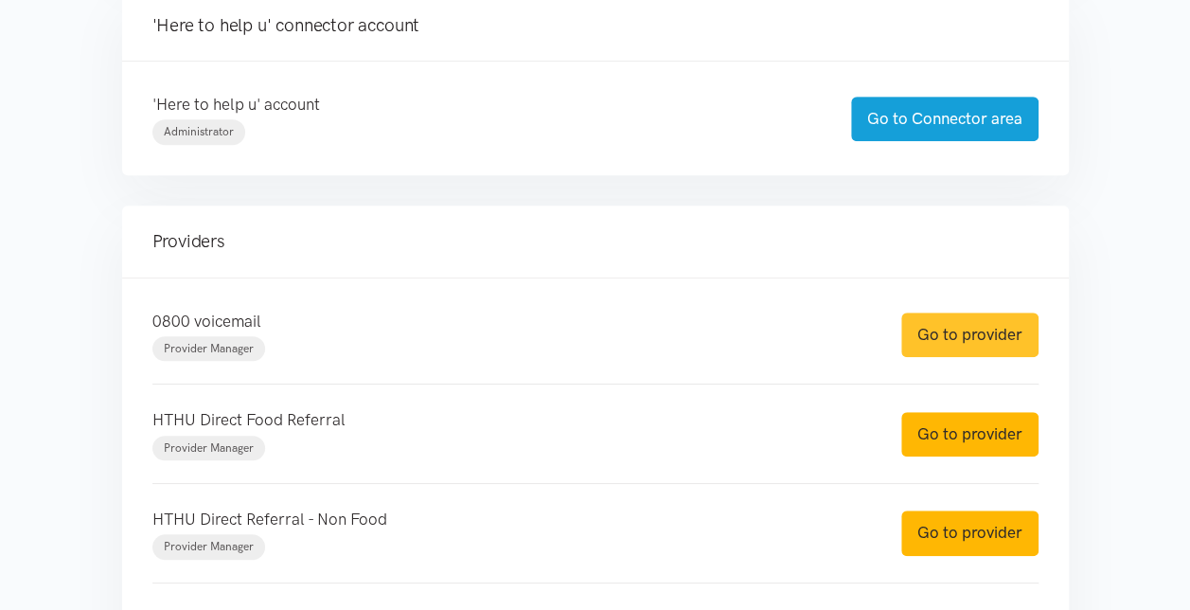
click at [964, 333] on link "Go to provider" at bounding box center [969, 334] width 137 height 44
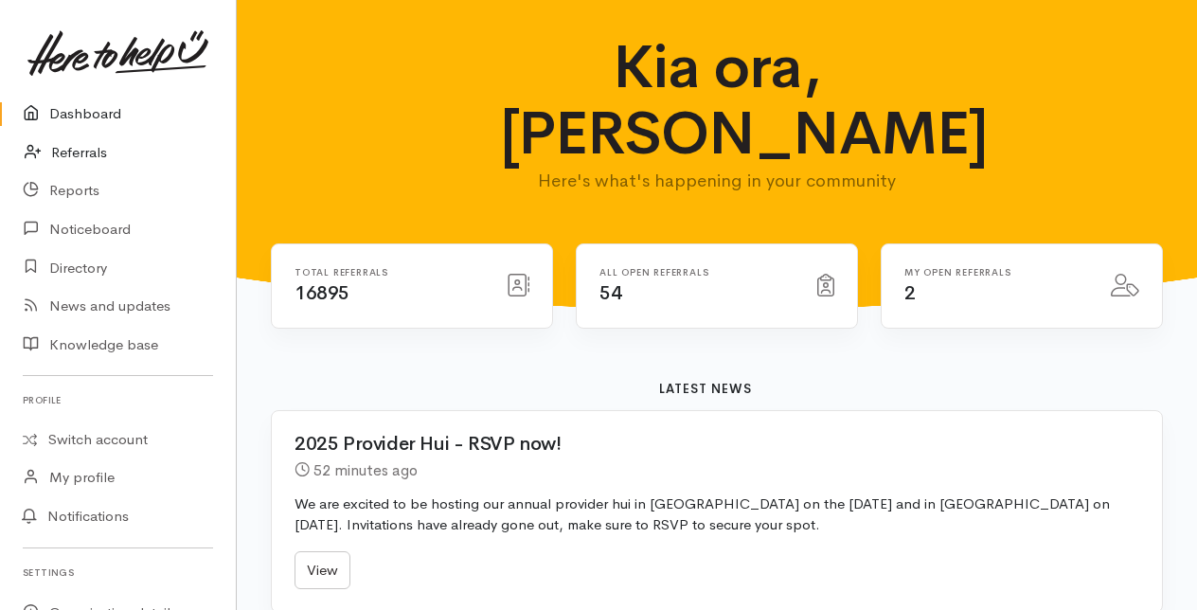
click at [82, 153] on link "Referrals" at bounding box center [118, 152] width 236 height 39
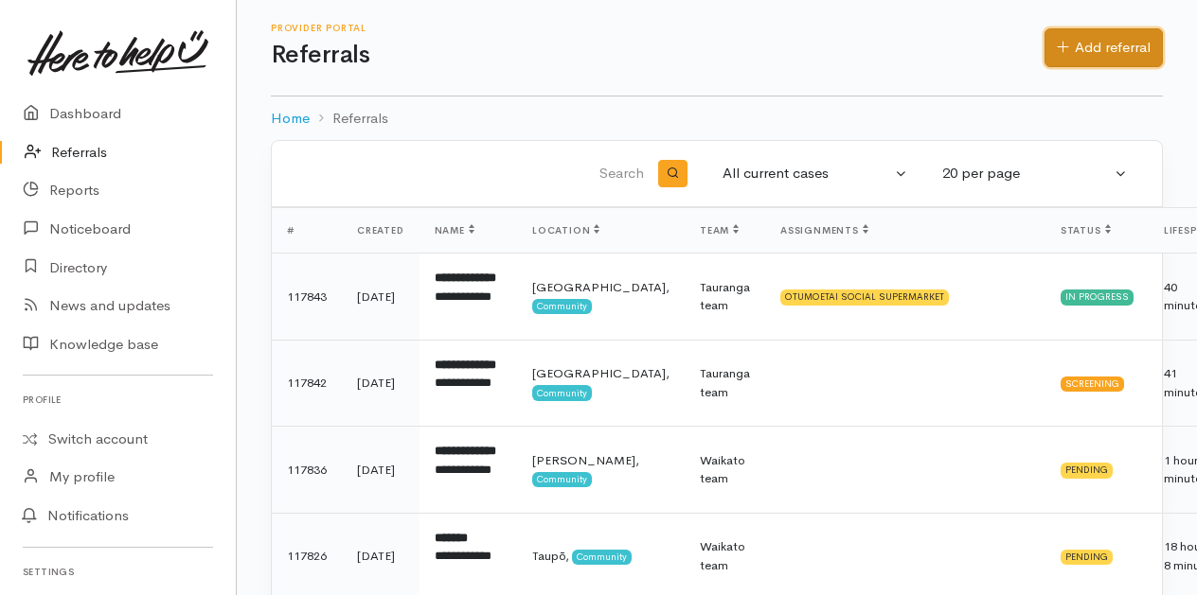
click at [1128, 38] on link "Add referral" at bounding box center [1103, 47] width 118 height 39
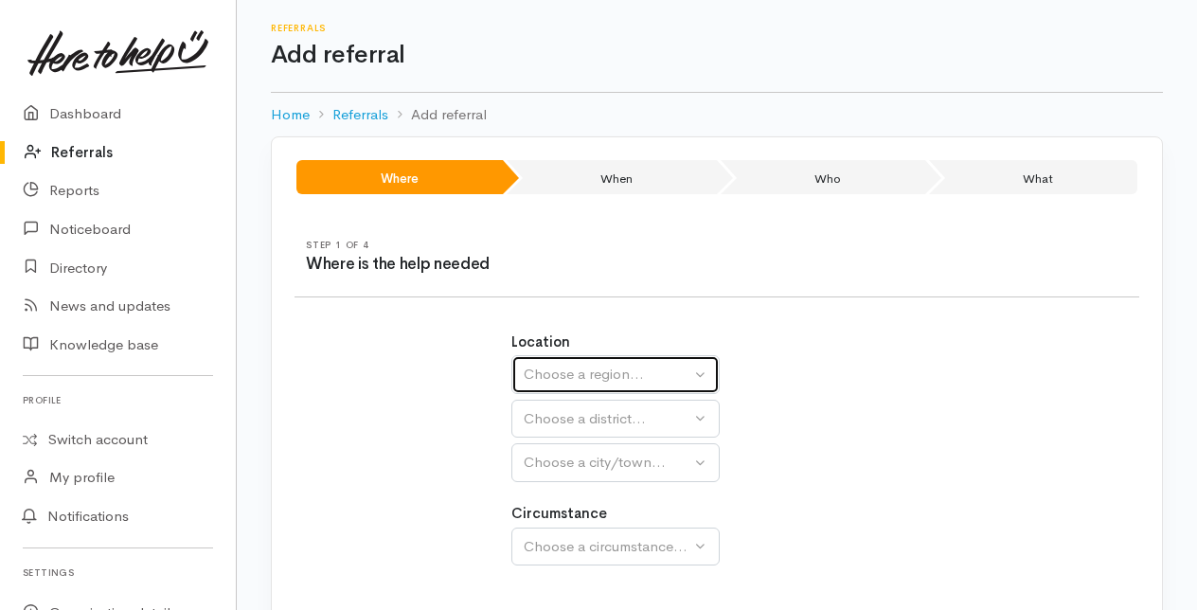
click at [598, 372] on div "Choose a region..." at bounding box center [607, 375] width 167 height 22
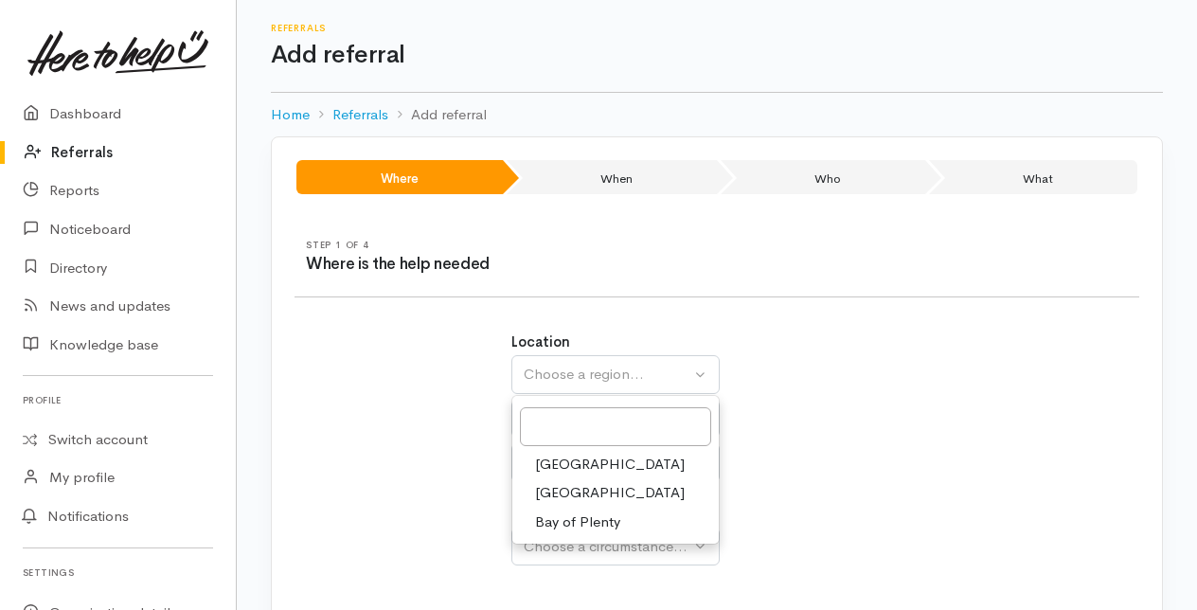
click at [556, 524] on span "Bay of Plenty" at bounding box center [577, 522] width 85 height 22
select select "4"
select select
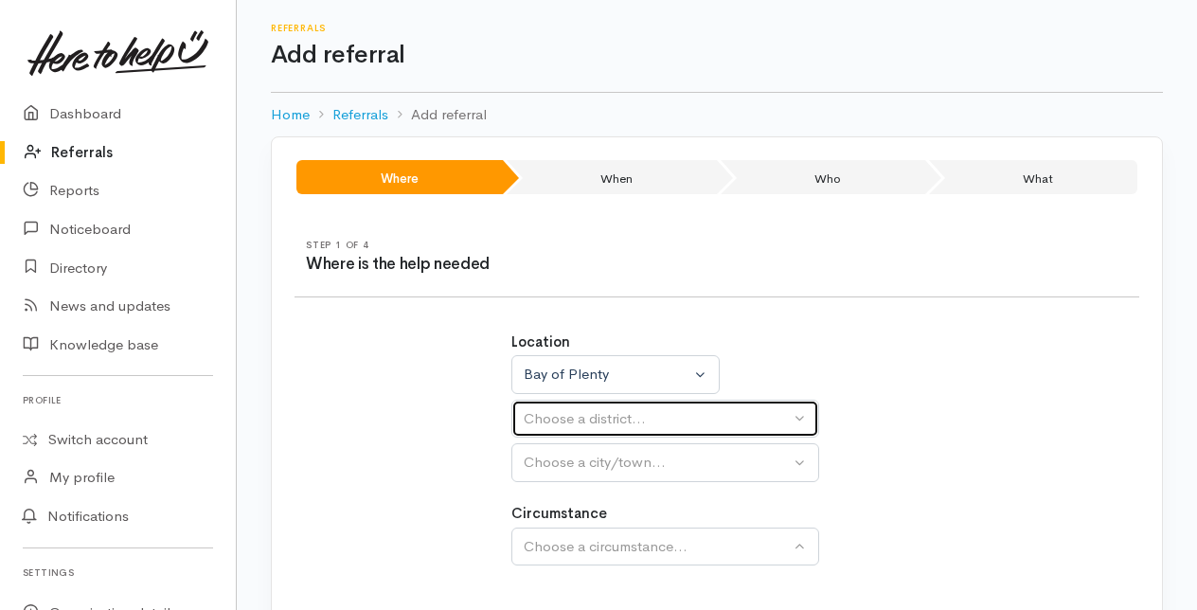
click at [537, 419] on div "Choose a district..." at bounding box center [657, 419] width 266 height 22
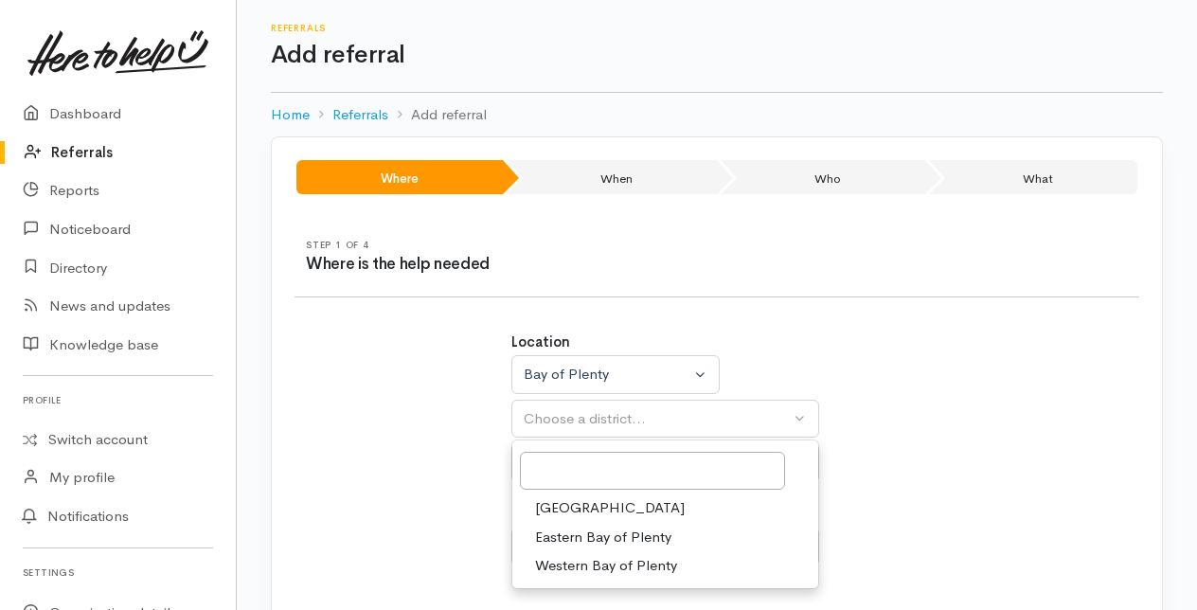
click at [557, 504] on span "Tauranga" at bounding box center [610, 508] width 150 height 22
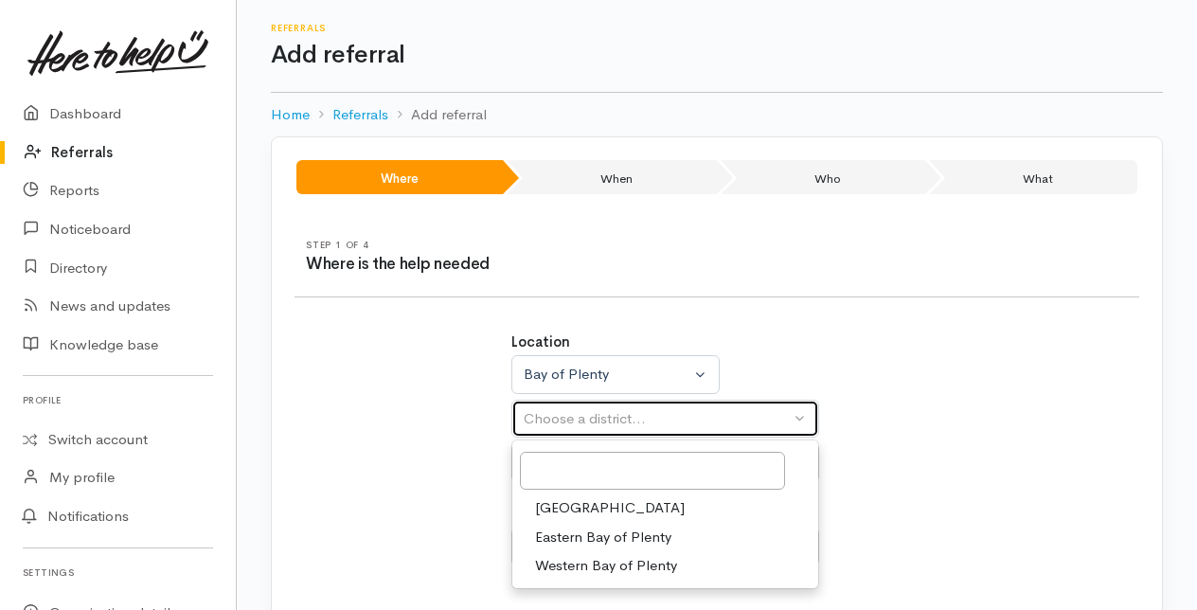
select select "6"
select select
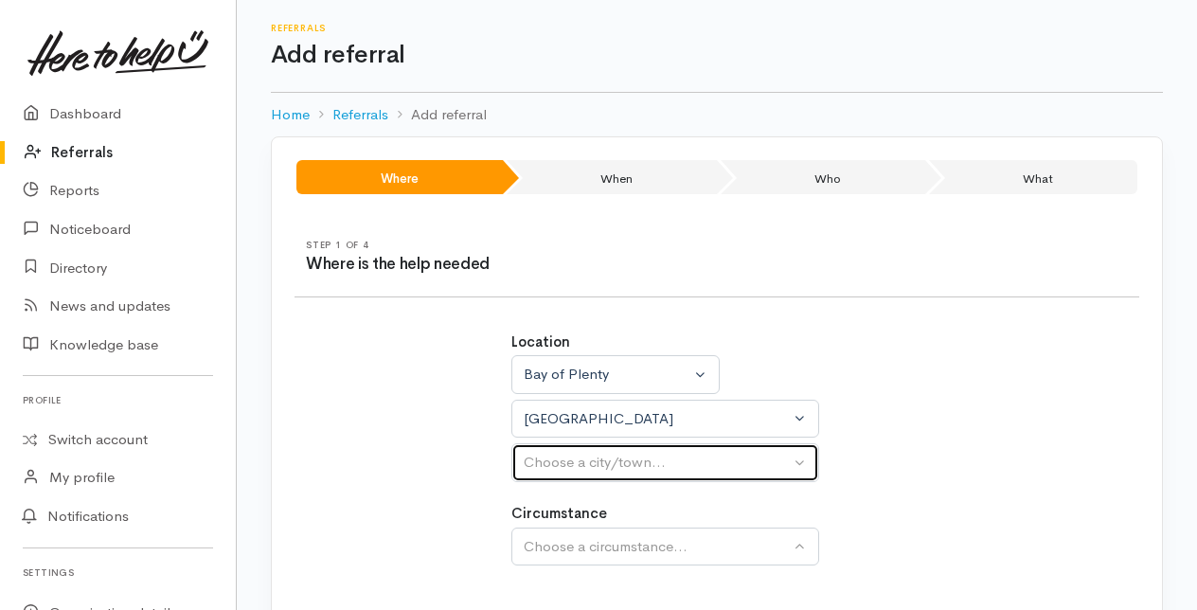
click at [549, 461] on div "Choose a city/town..." at bounding box center [657, 463] width 266 height 22
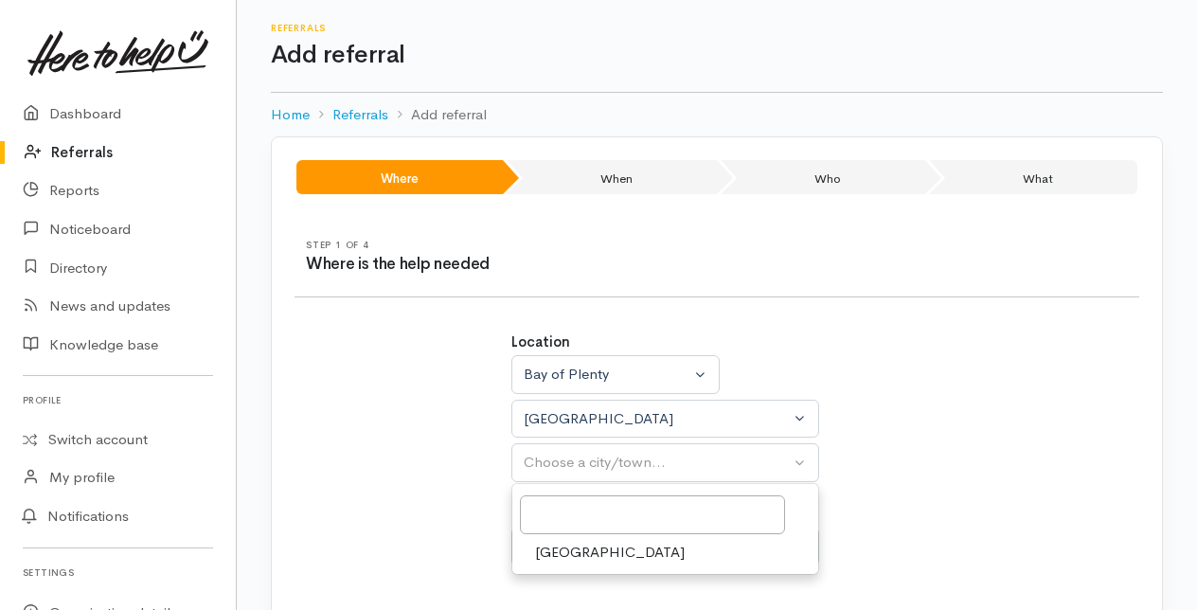
click at [547, 547] on span "[GEOGRAPHIC_DATA]" at bounding box center [610, 553] width 150 height 22
select select "4"
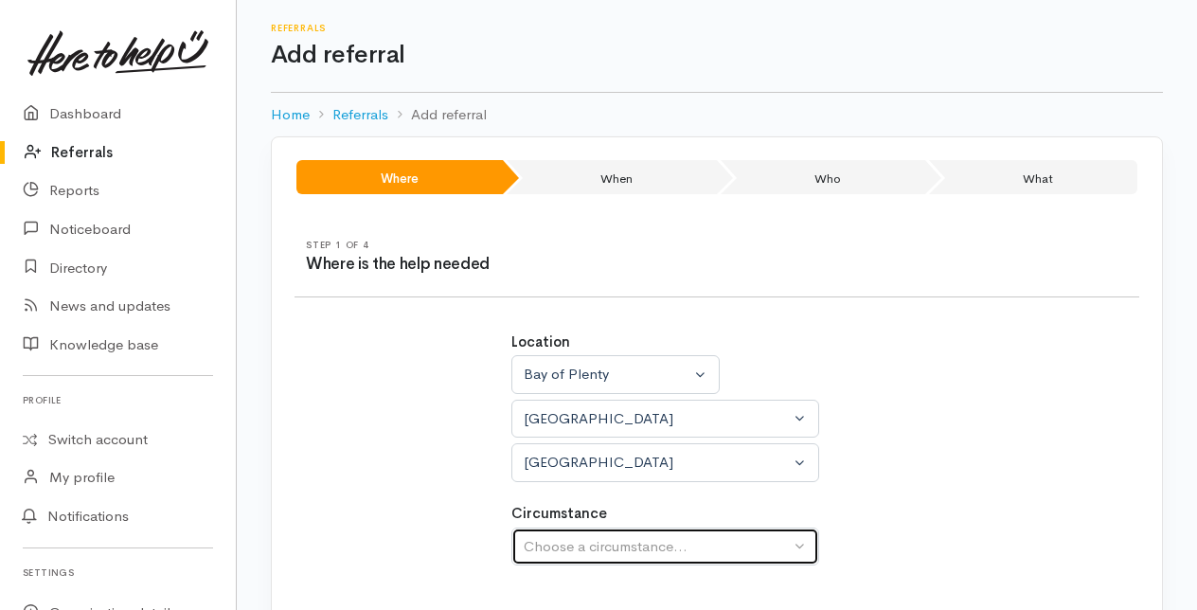
click at [547, 540] on div "Choose a circumstance..." at bounding box center [657, 547] width 266 height 22
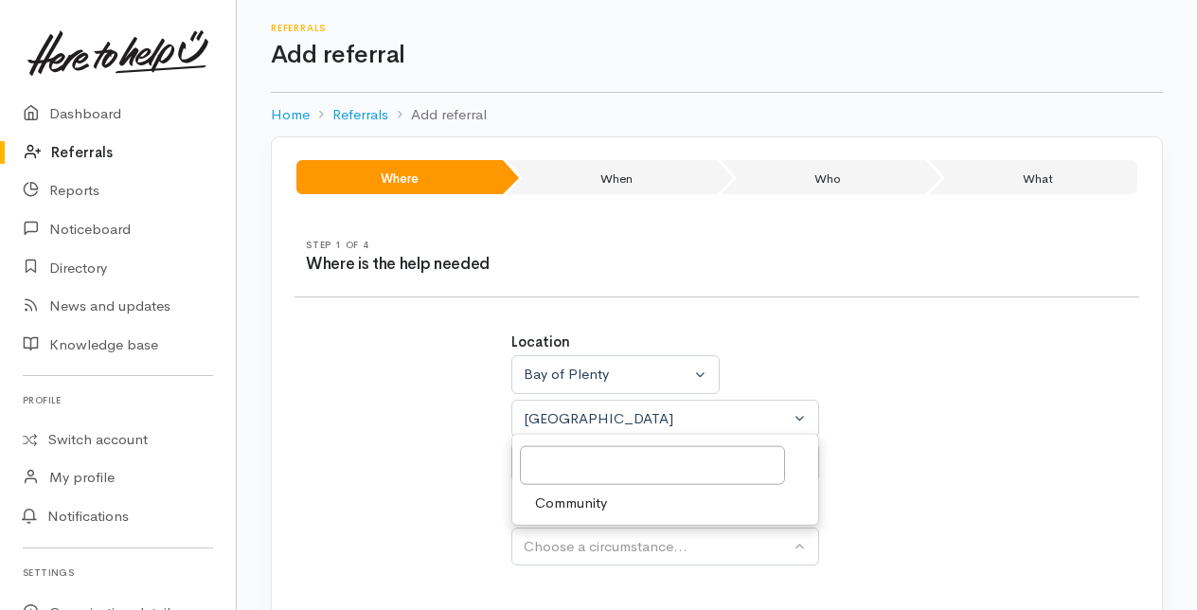
click at [543, 498] on span "Community" at bounding box center [571, 502] width 72 height 22
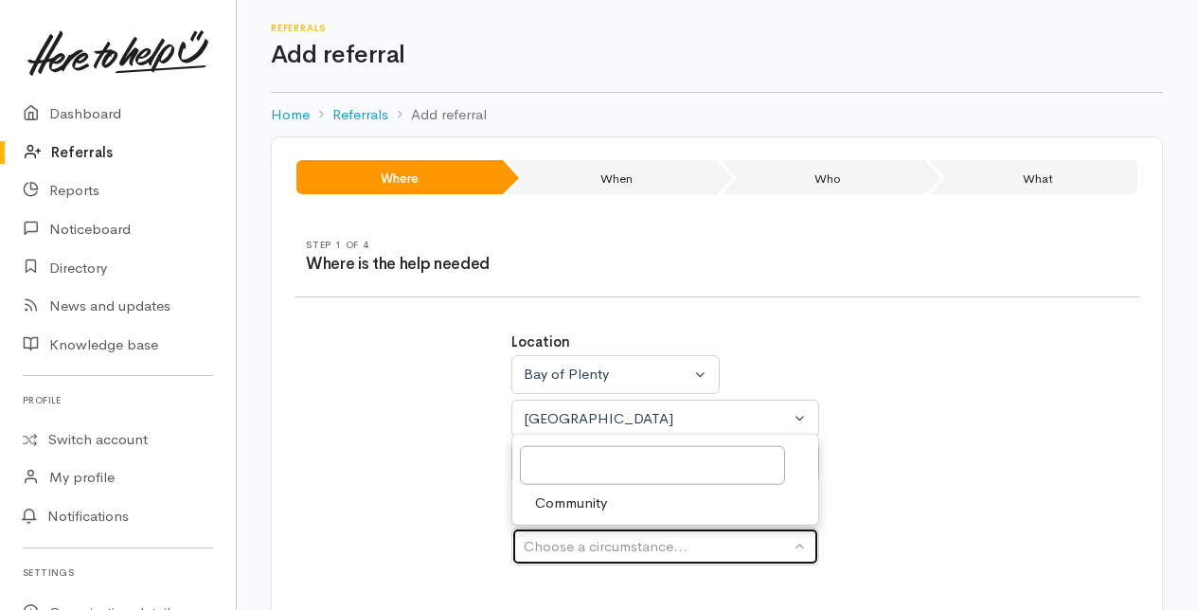
select select "2"
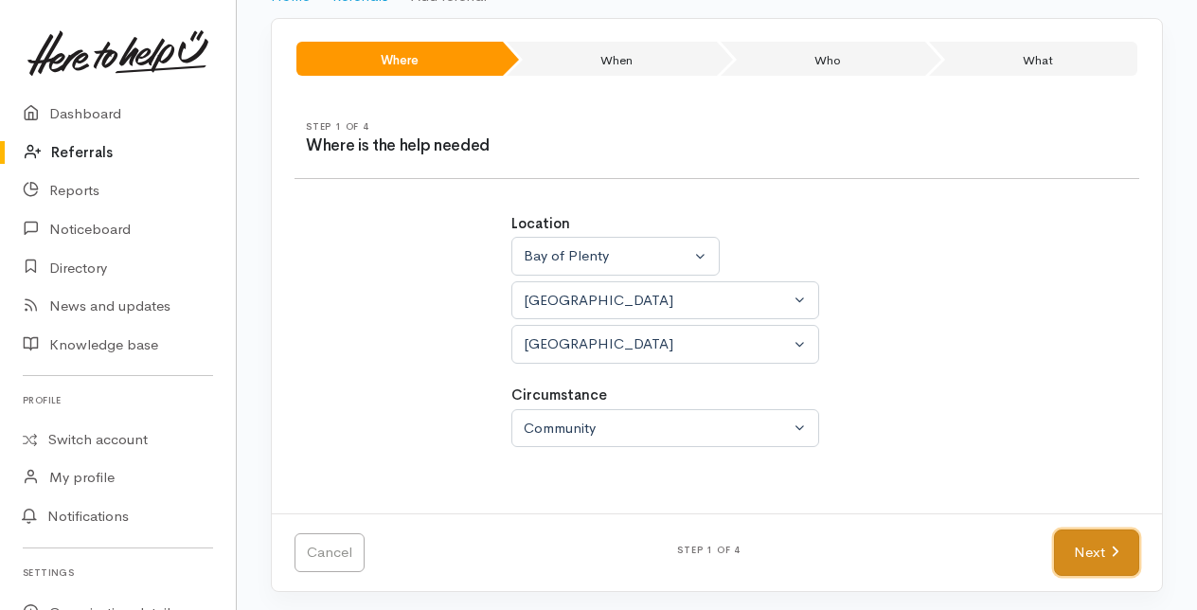
click at [1098, 555] on link "Next" at bounding box center [1096, 552] width 85 height 46
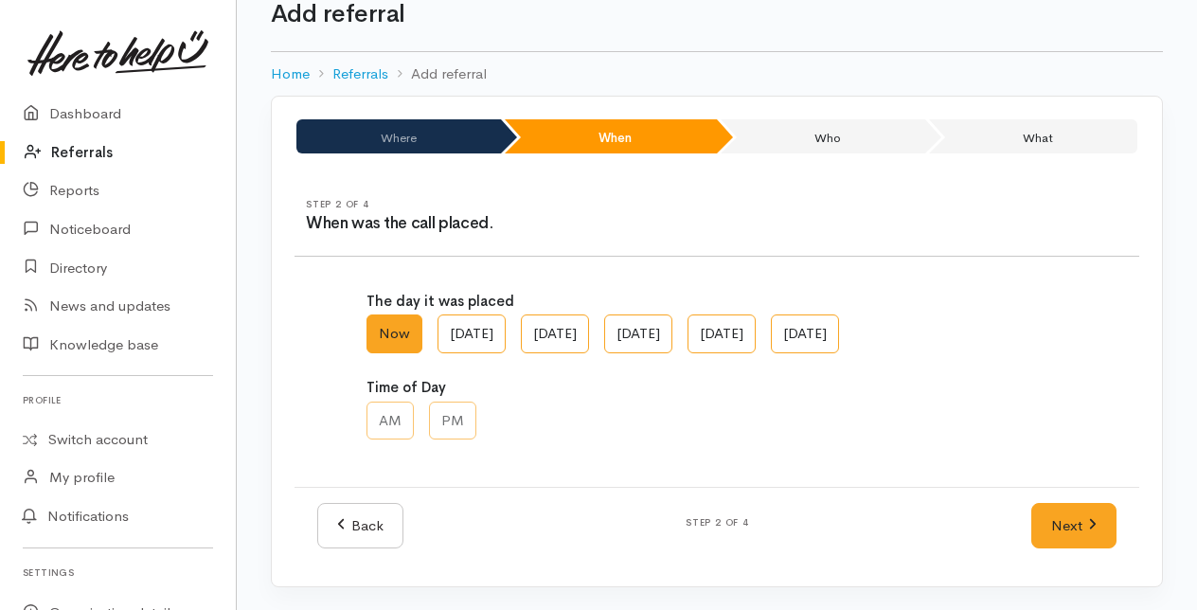
scroll to position [38, 0]
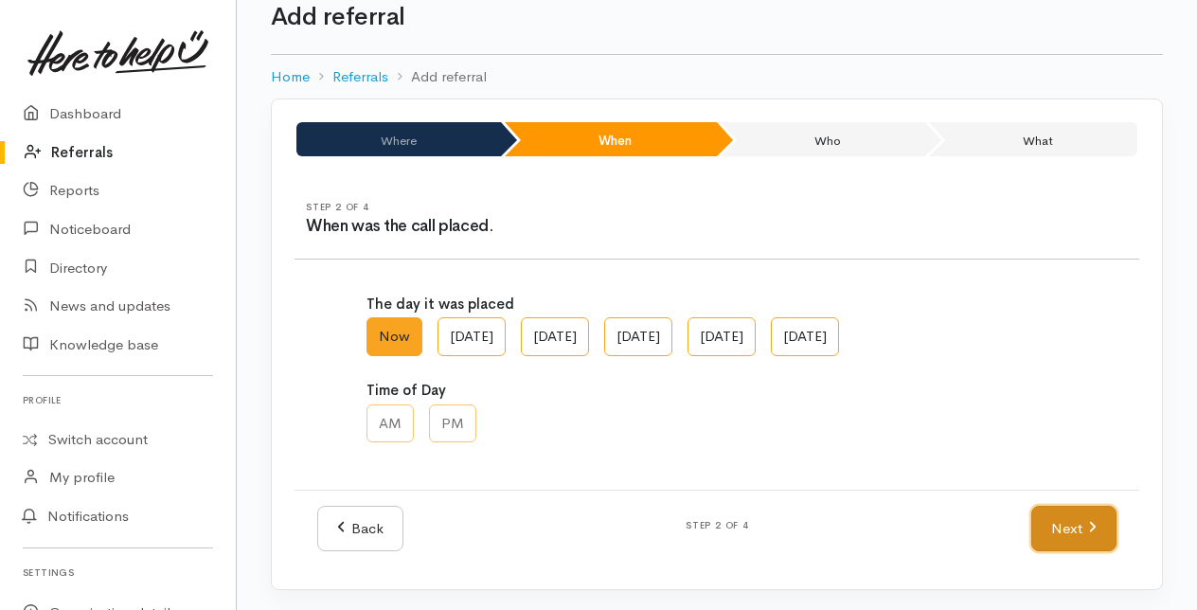
click at [1053, 526] on link "Next" at bounding box center [1073, 529] width 85 height 46
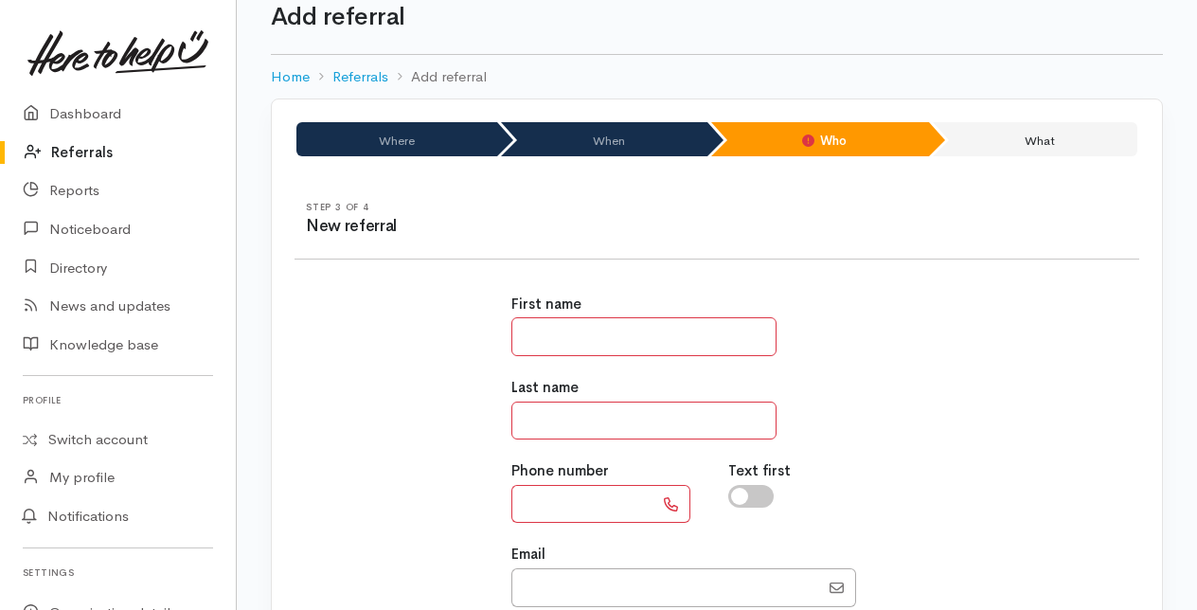
click at [542, 333] on input "text" at bounding box center [643, 336] width 265 height 39
type input "*****"
click at [536, 426] on input "text" at bounding box center [643, 420] width 265 height 39
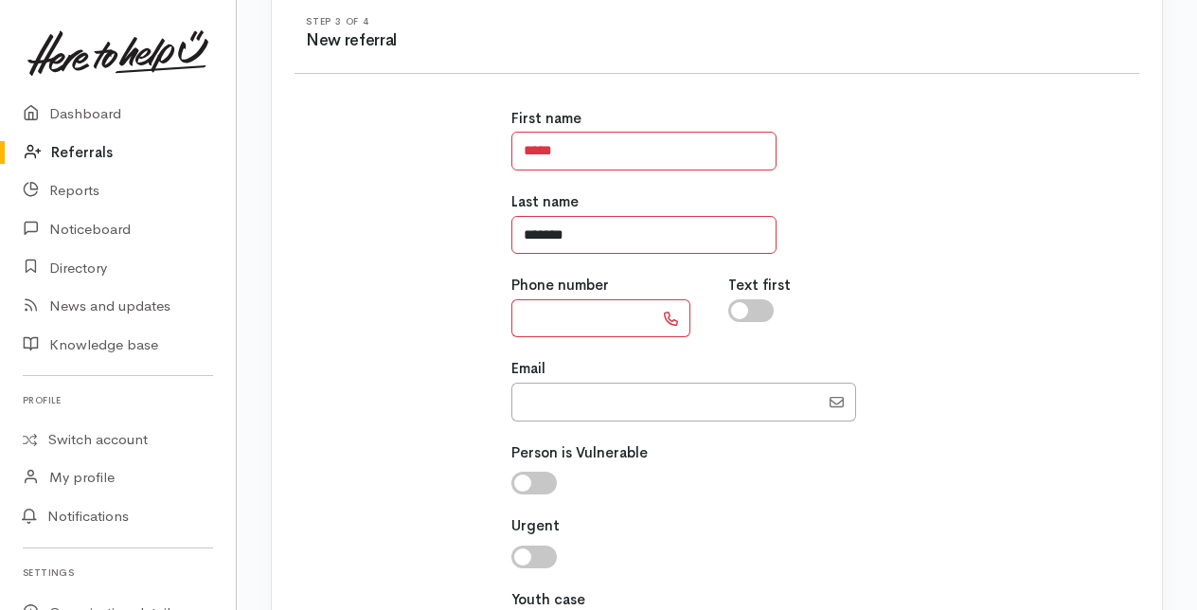
scroll to position [227, 0]
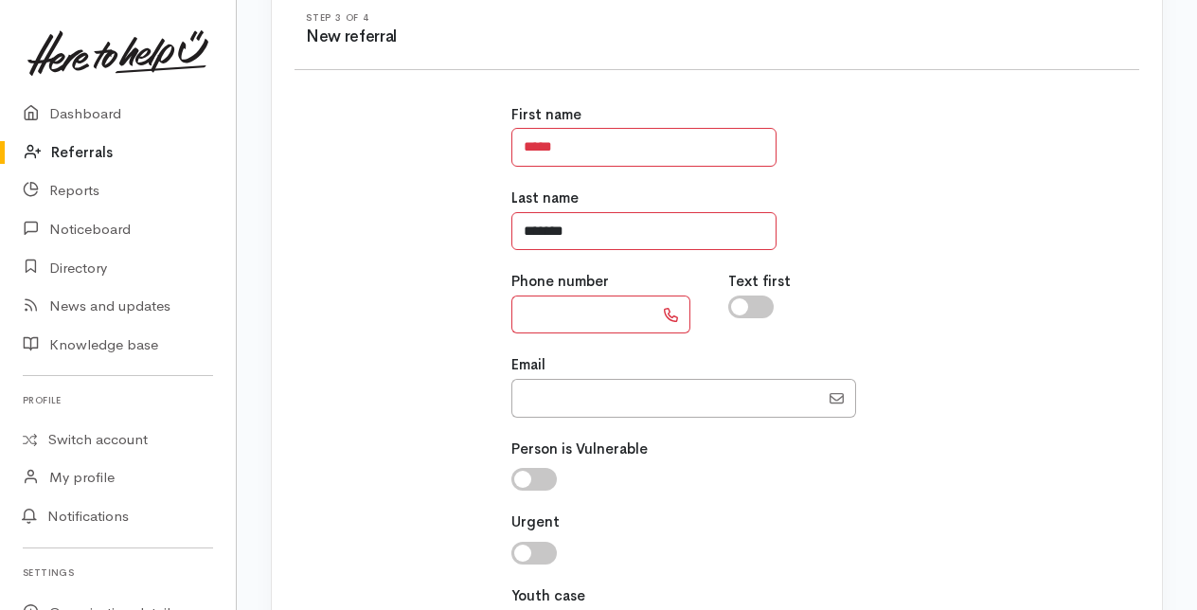
type input "*******"
click at [555, 303] on input "text" at bounding box center [582, 314] width 142 height 39
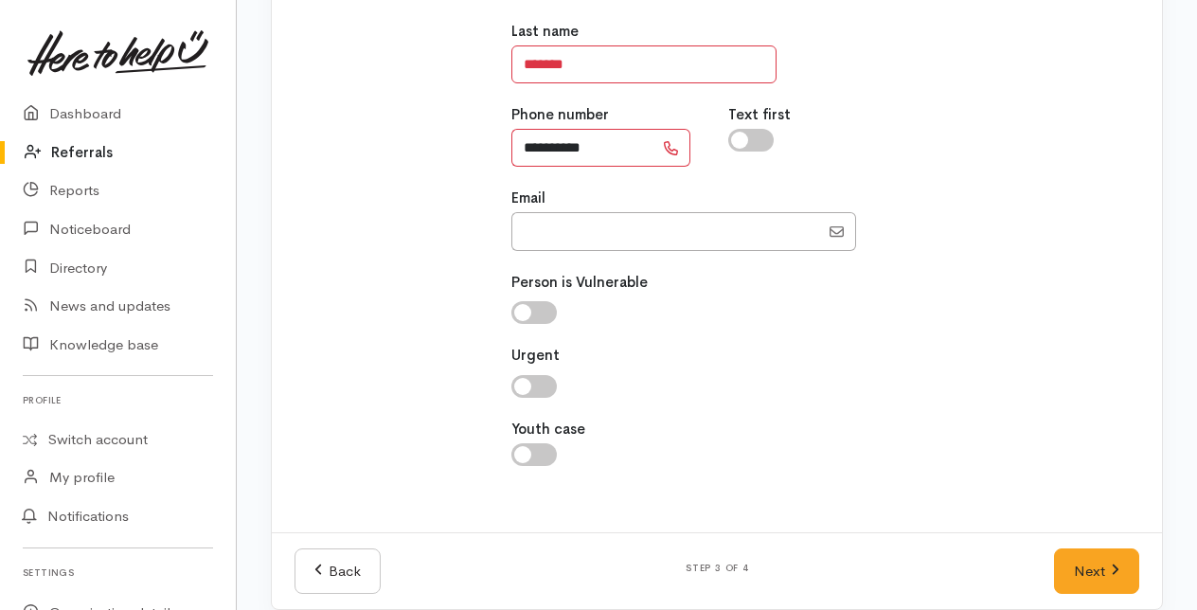
scroll to position [412, 0]
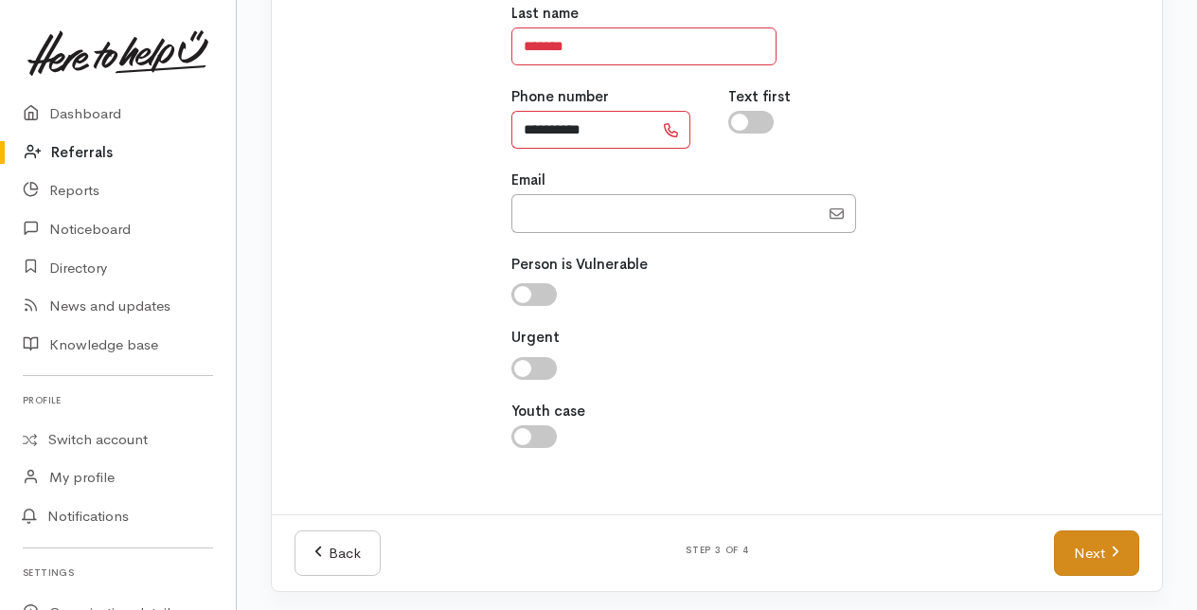
type input "**********"
click at [1092, 556] on link "Next" at bounding box center [1096, 553] width 85 height 46
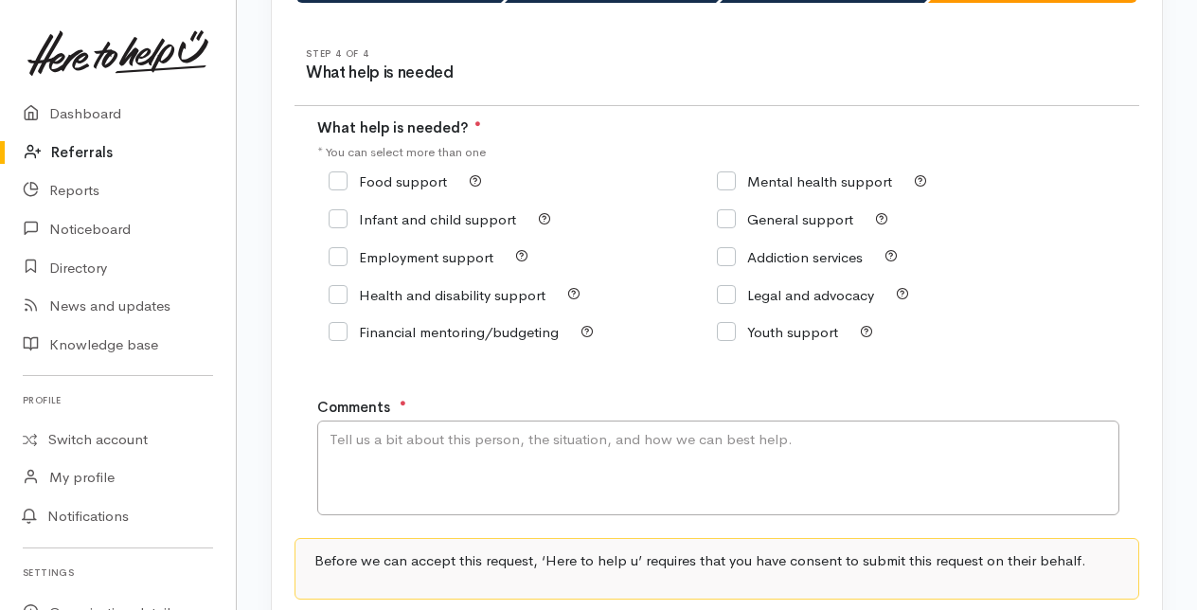
scroll to position [189, 0]
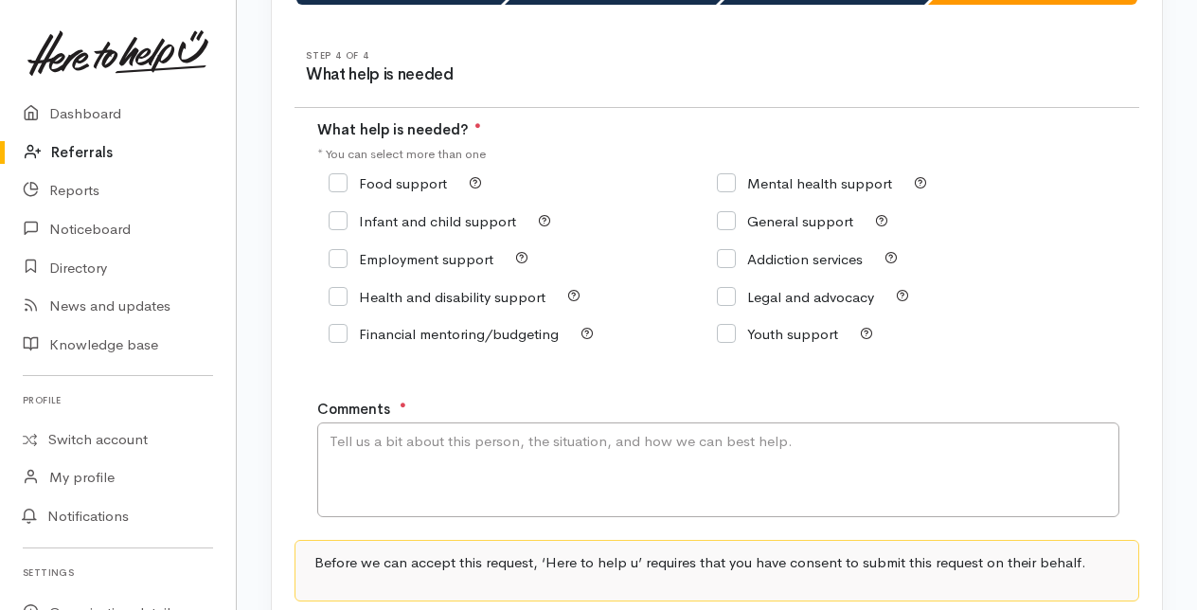
click at [333, 182] on input "Food support" at bounding box center [387, 183] width 118 height 14
checkbox input "true"
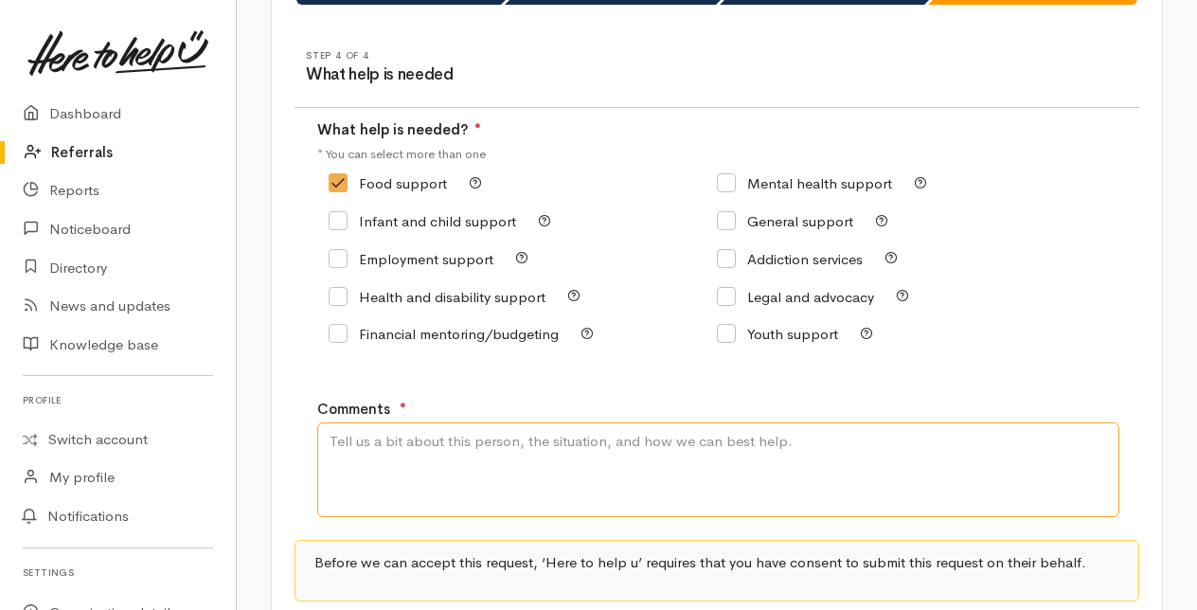
click at [364, 462] on textarea "Comments" at bounding box center [718, 469] width 802 height 95
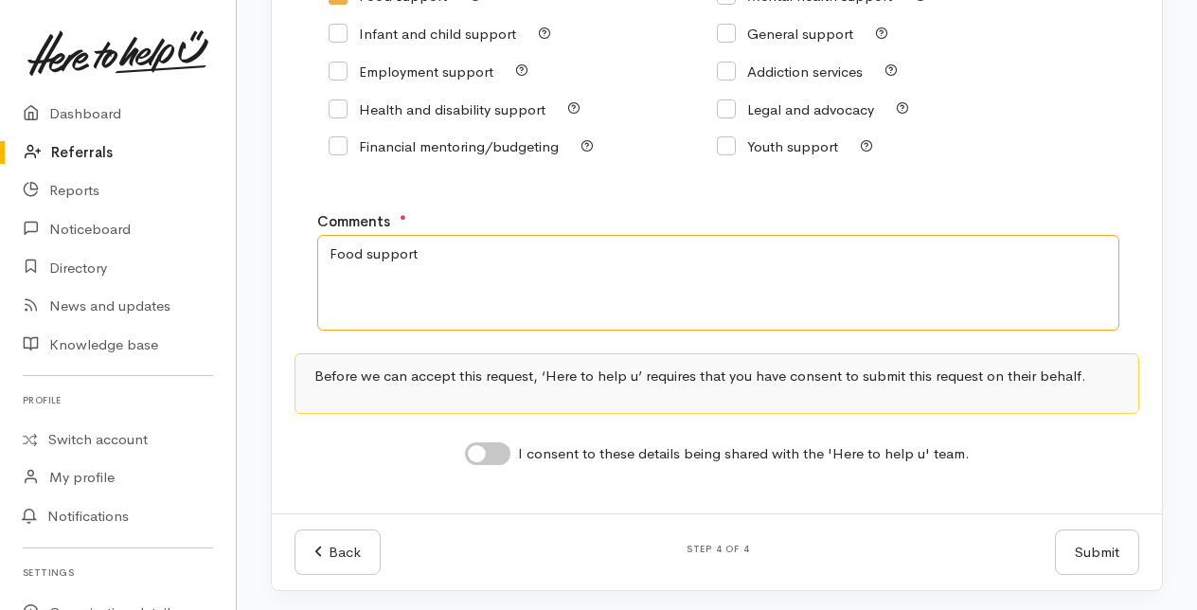
scroll to position [379, 0]
type textarea "Food support"
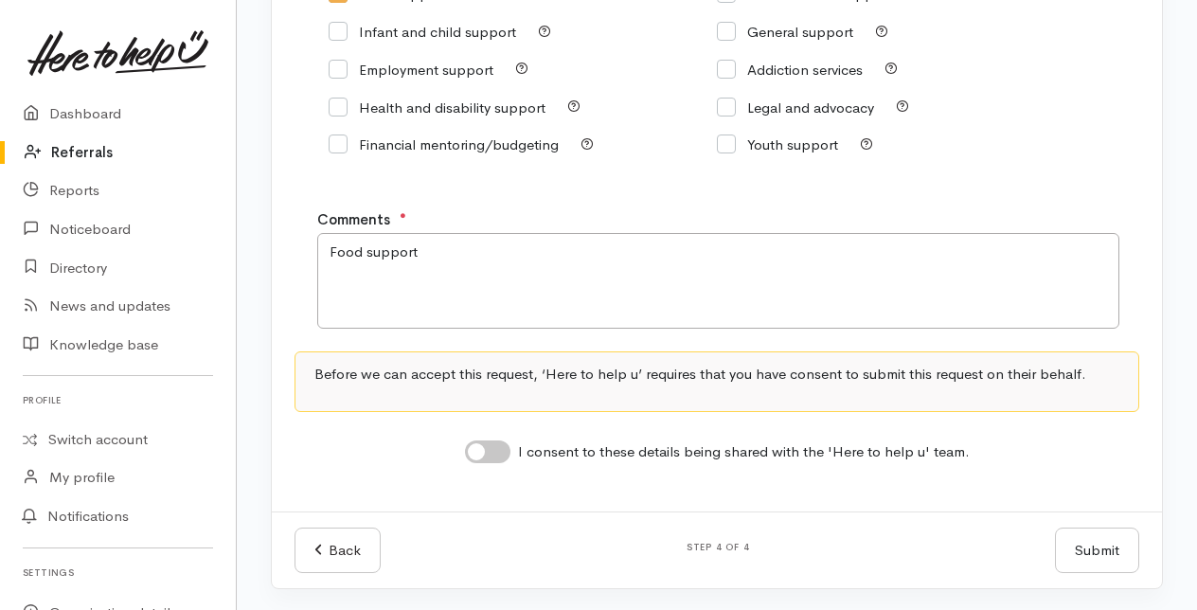
click at [489, 448] on input "I consent to these details being shared with the 'Here to help u' team." at bounding box center [487, 451] width 45 height 23
checkbox input "true"
click at [1117, 542] on button "Submit" at bounding box center [1097, 550] width 84 height 46
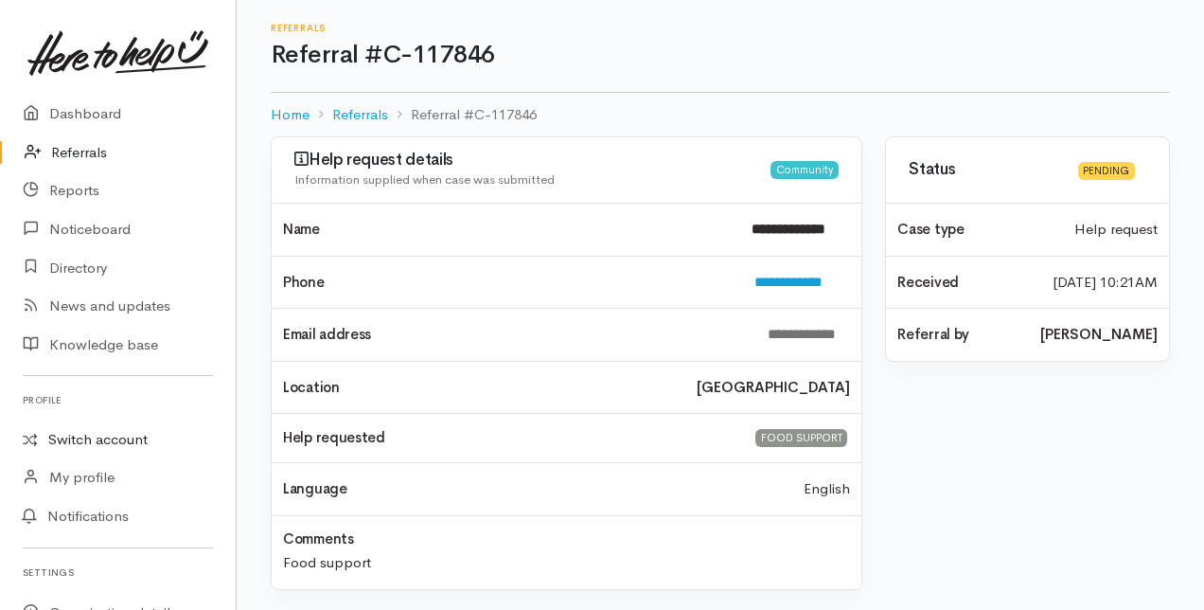
click at [112, 437] on link "Switch account" at bounding box center [118, 439] width 236 height 37
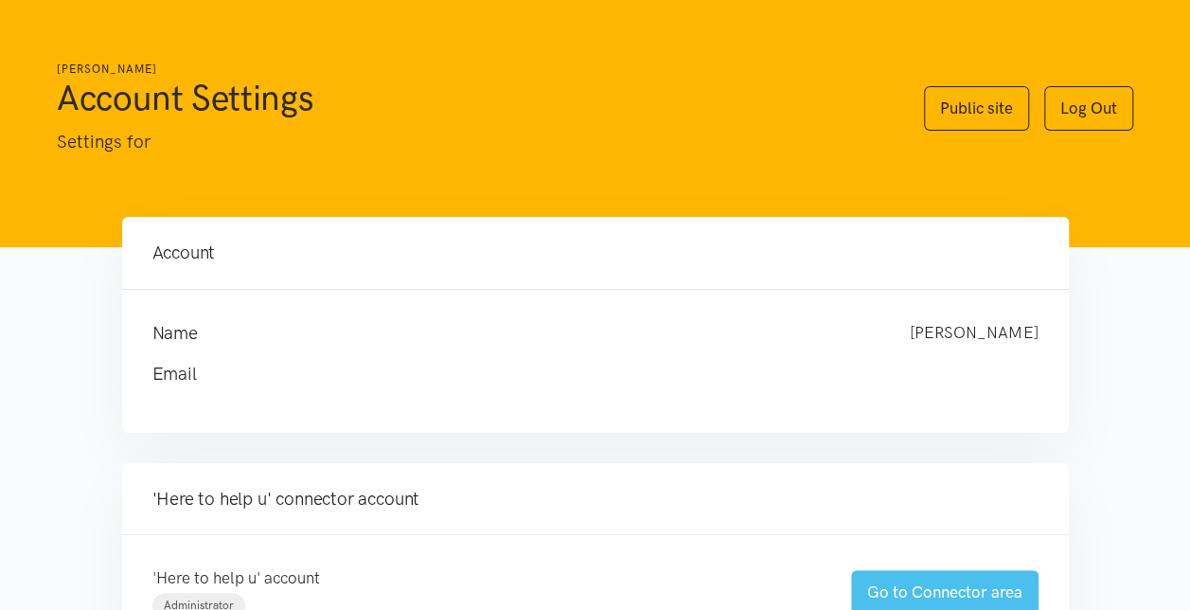
click at [874, 589] on link "Go to Connector area" at bounding box center [944, 592] width 187 height 44
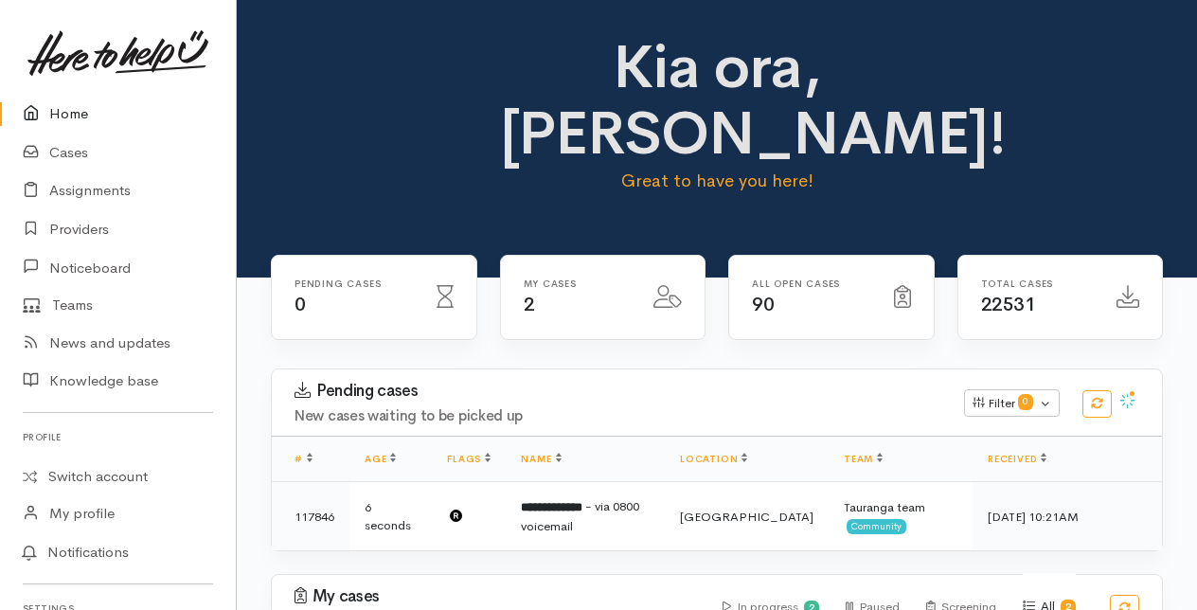
click at [71, 112] on link "Home" at bounding box center [118, 114] width 236 height 39
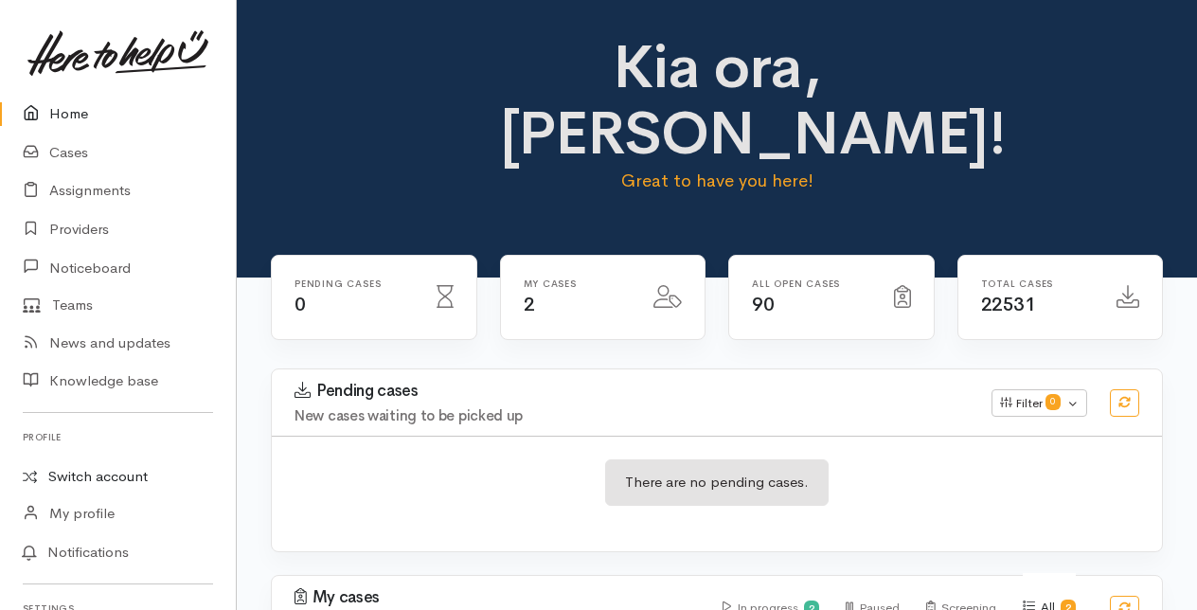
click at [115, 475] on link "Switch account" at bounding box center [118, 476] width 236 height 37
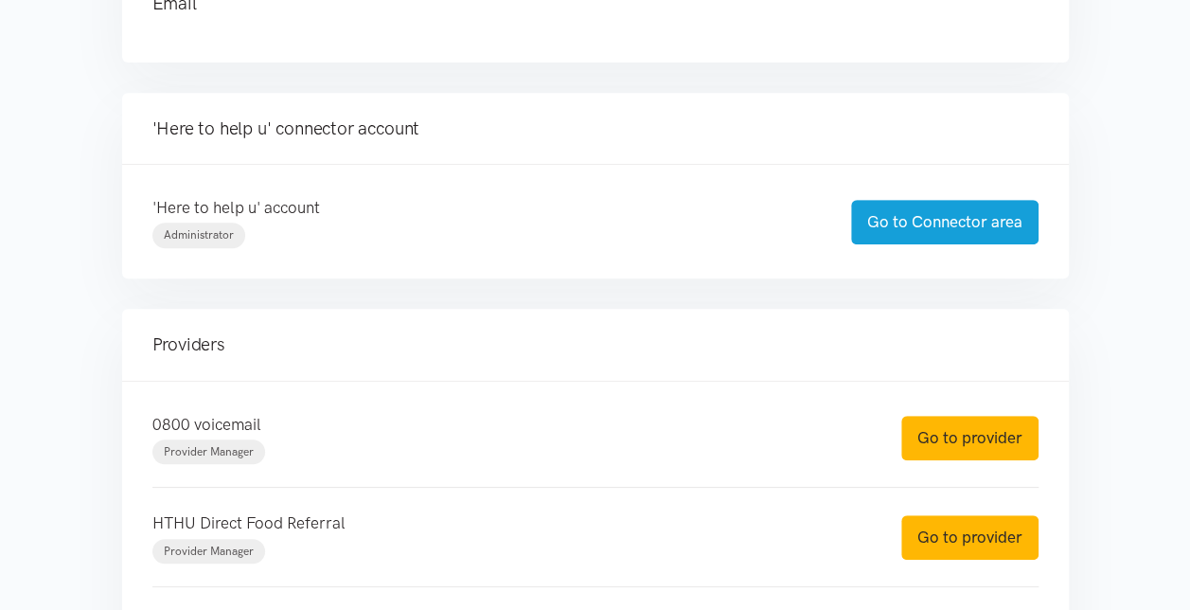
scroll to position [473, 0]
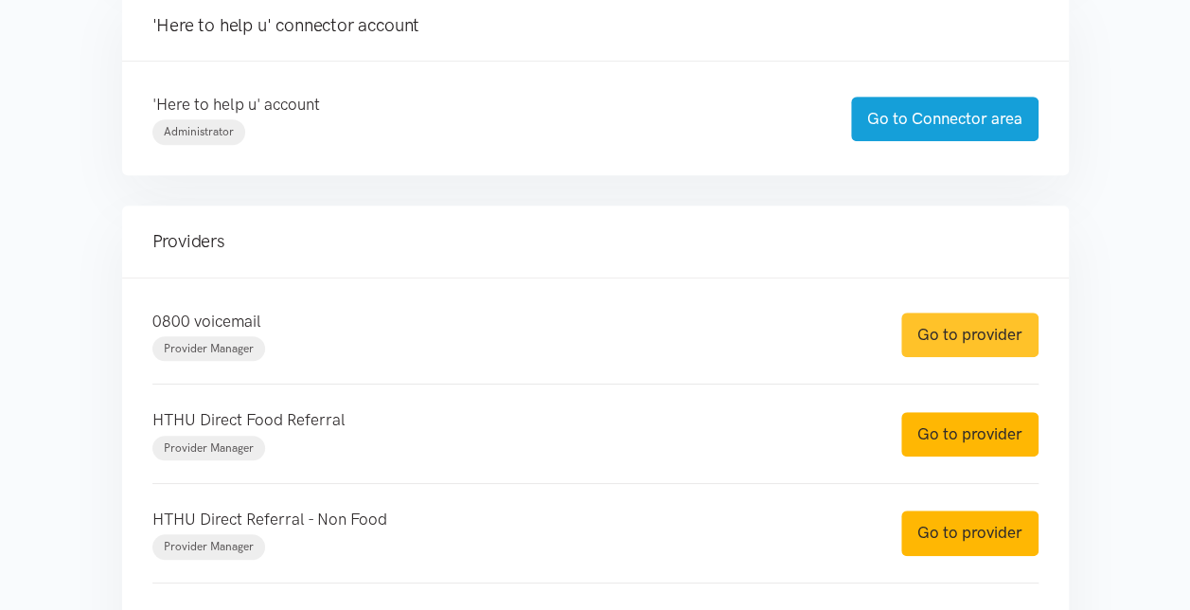
click at [979, 336] on link "Go to provider" at bounding box center [969, 334] width 137 height 44
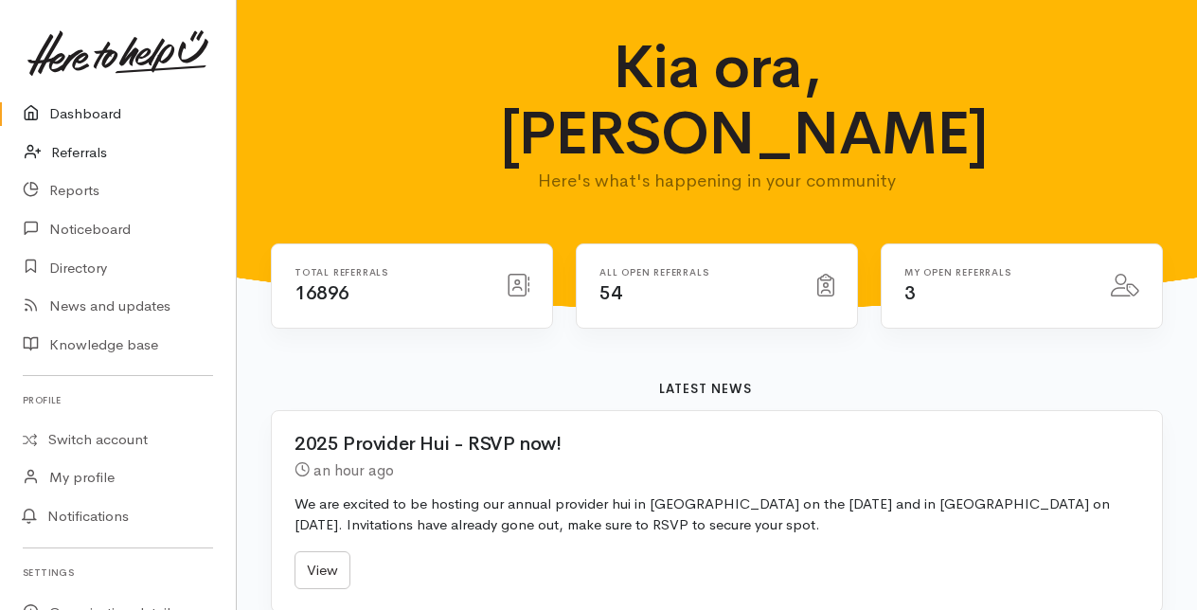
click at [89, 154] on link "Referrals" at bounding box center [118, 152] width 236 height 39
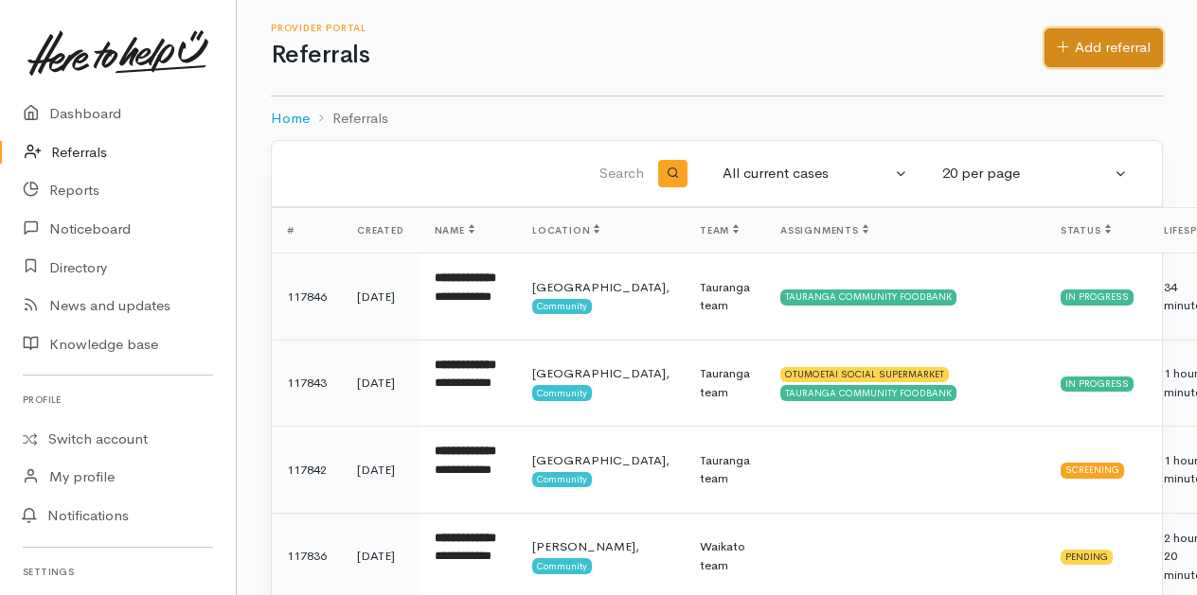
click at [1107, 43] on link "Add referral" at bounding box center [1103, 47] width 118 height 39
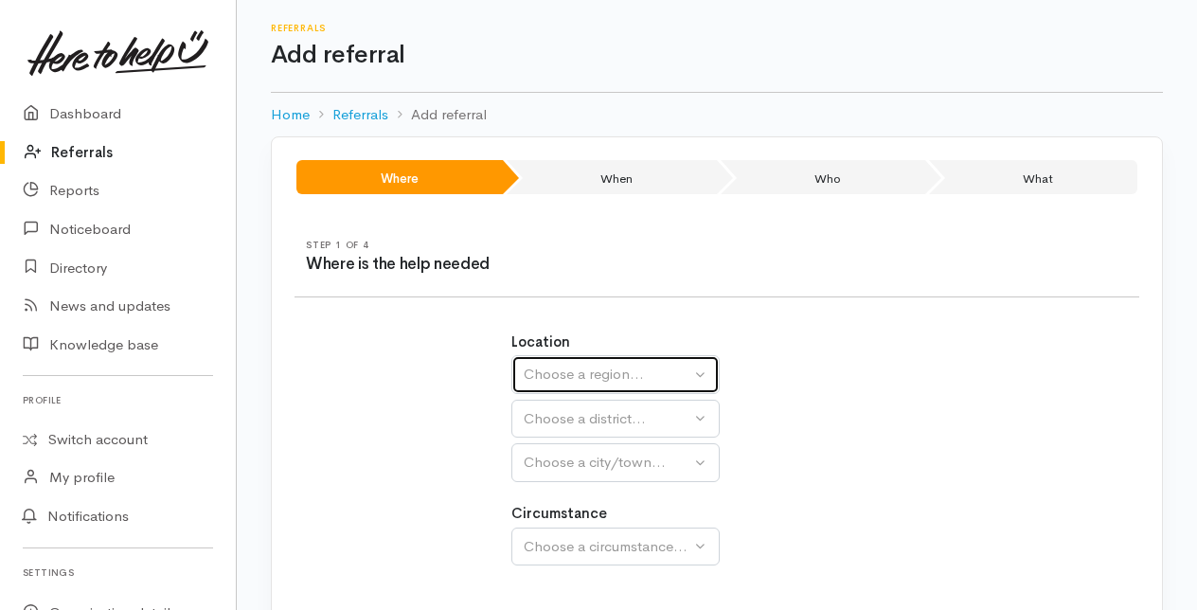
click at [553, 373] on div "Choose a region..." at bounding box center [607, 375] width 167 height 22
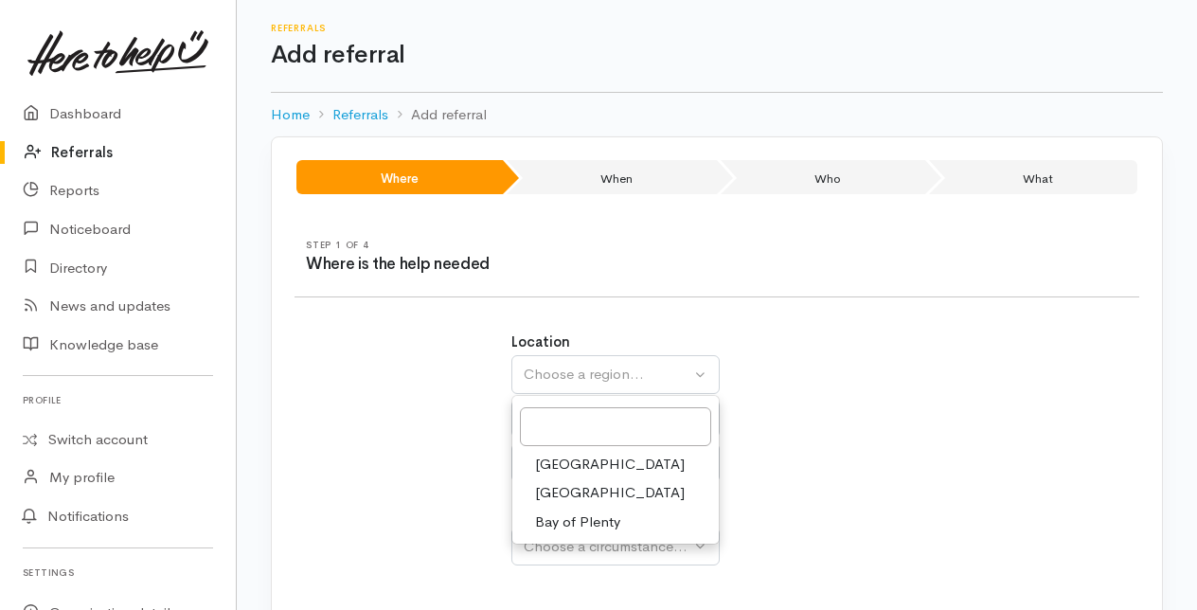
click at [580, 515] on span "Bay of Plenty" at bounding box center [577, 522] width 85 height 22
select select "4"
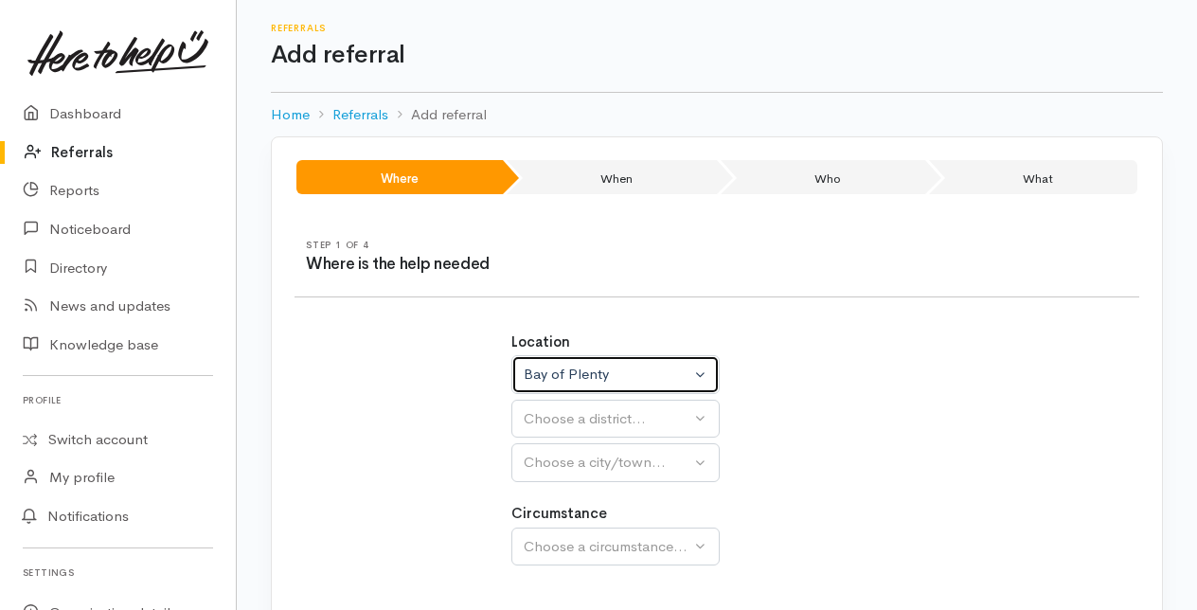
select select
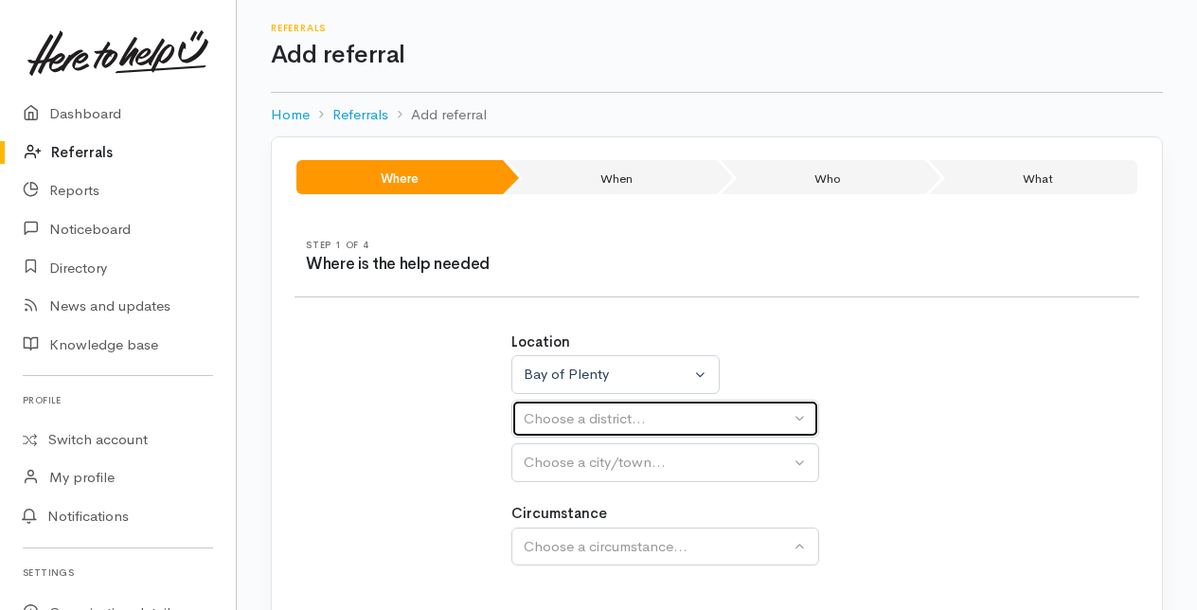
click at [569, 417] on div "Choose a district..." at bounding box center [657, 419] width 266 height 22
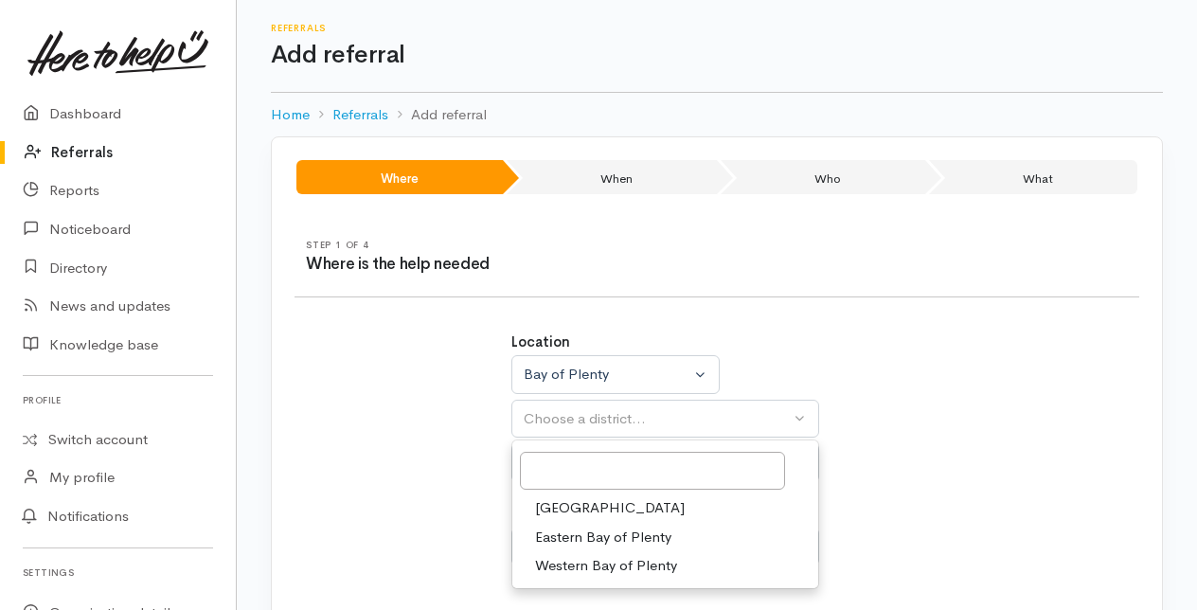
click at [559, 506] on span "[GEOGRAPHIC_DATA]" at bounding box center [610, 508] width 150 height 22
select select "6"
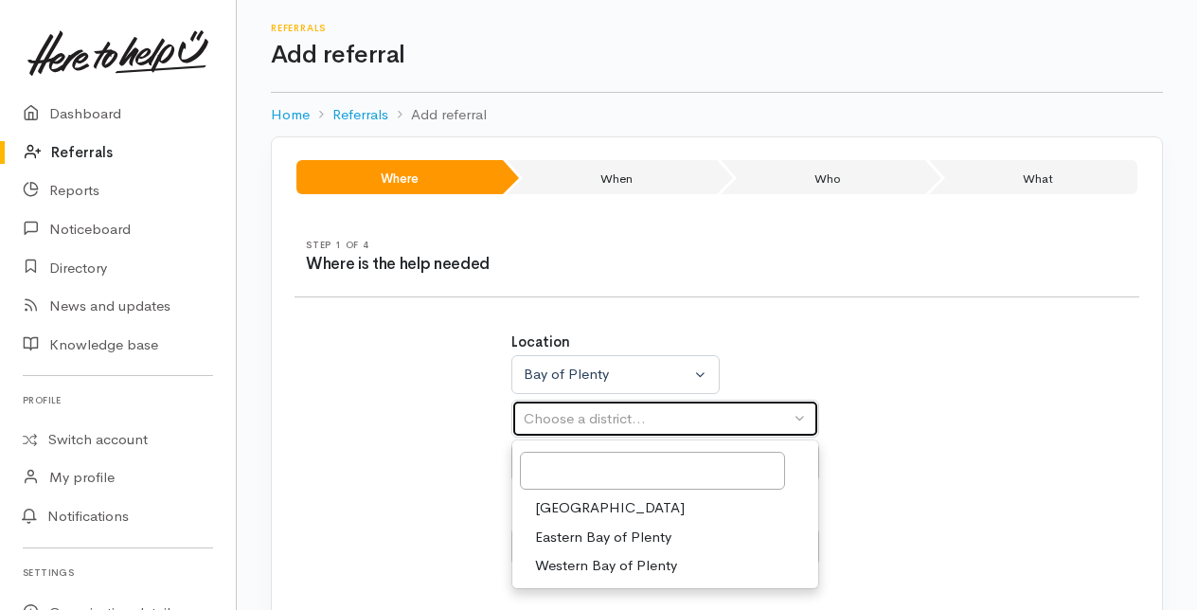
select select
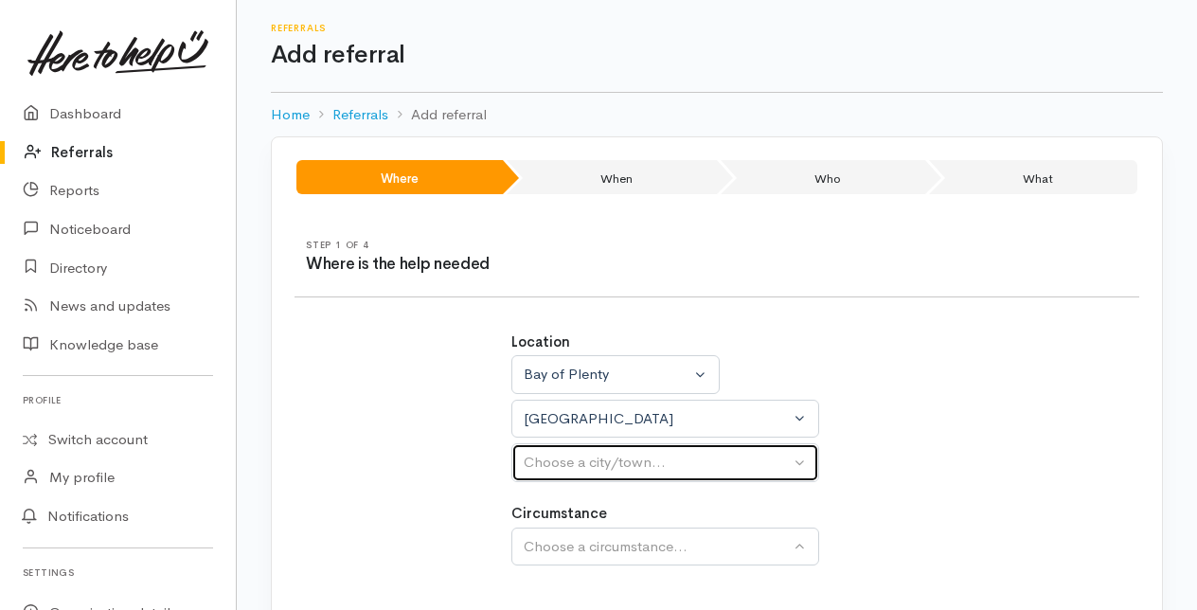
click at [566, 464] on div "Choose a city/town..." at bounding box center [657, 463] width 266 height 22
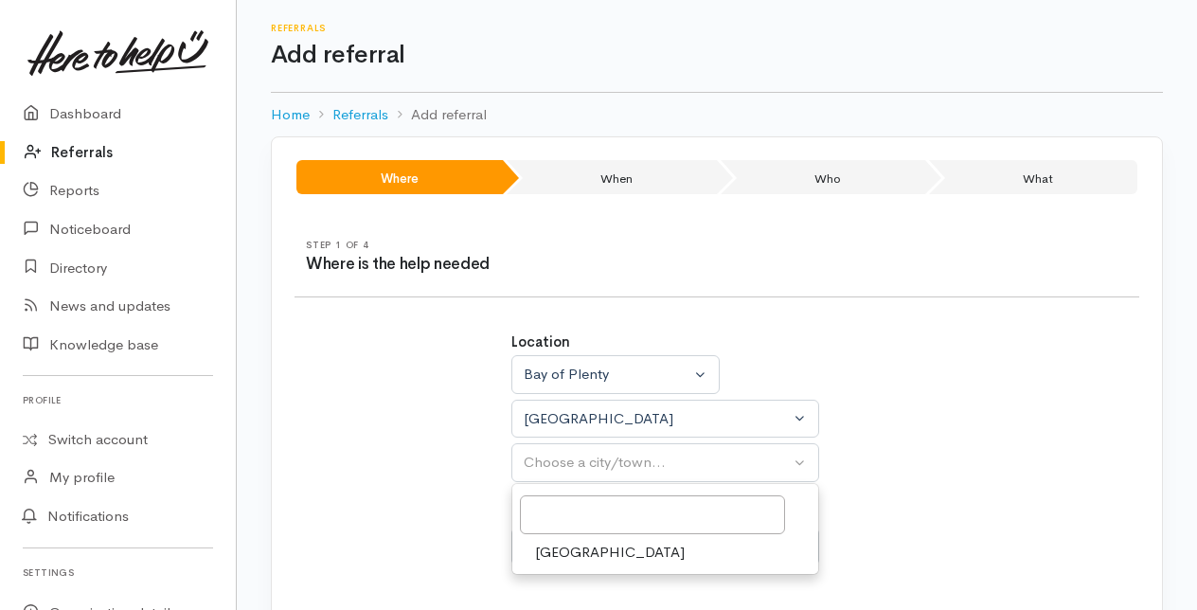
click at [566, 551] on span "Tauranga" at bounding box center [610, 553] width 150 height 22
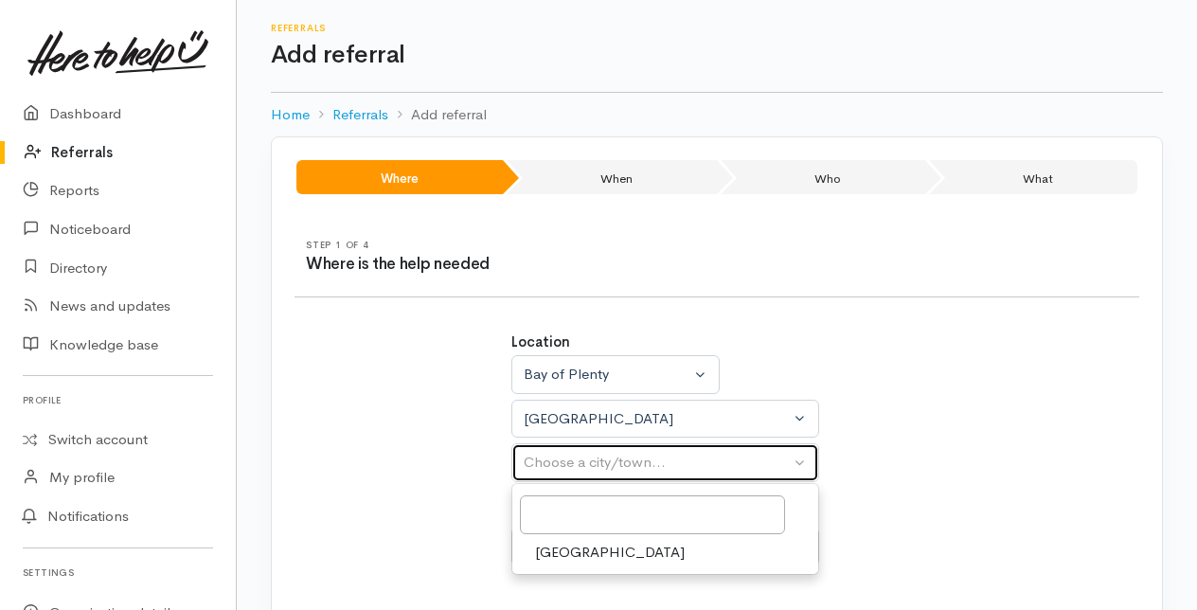
select select "4"
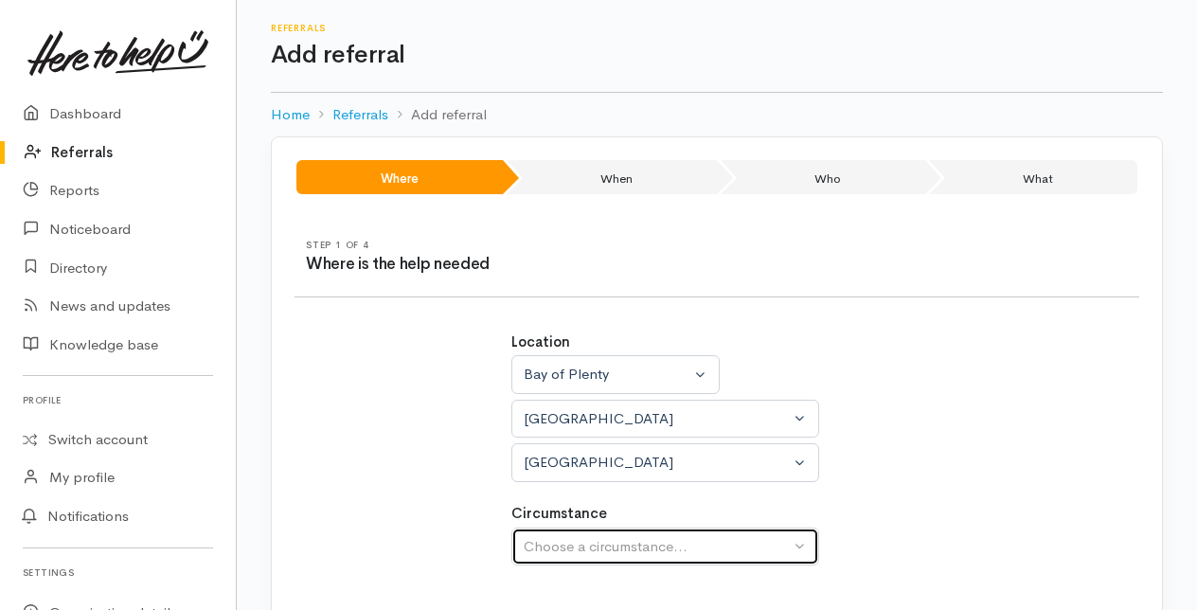
click at [577, 541] on div "Choose a circumstance..." at bounding box center [657, 547] width 266 height 22
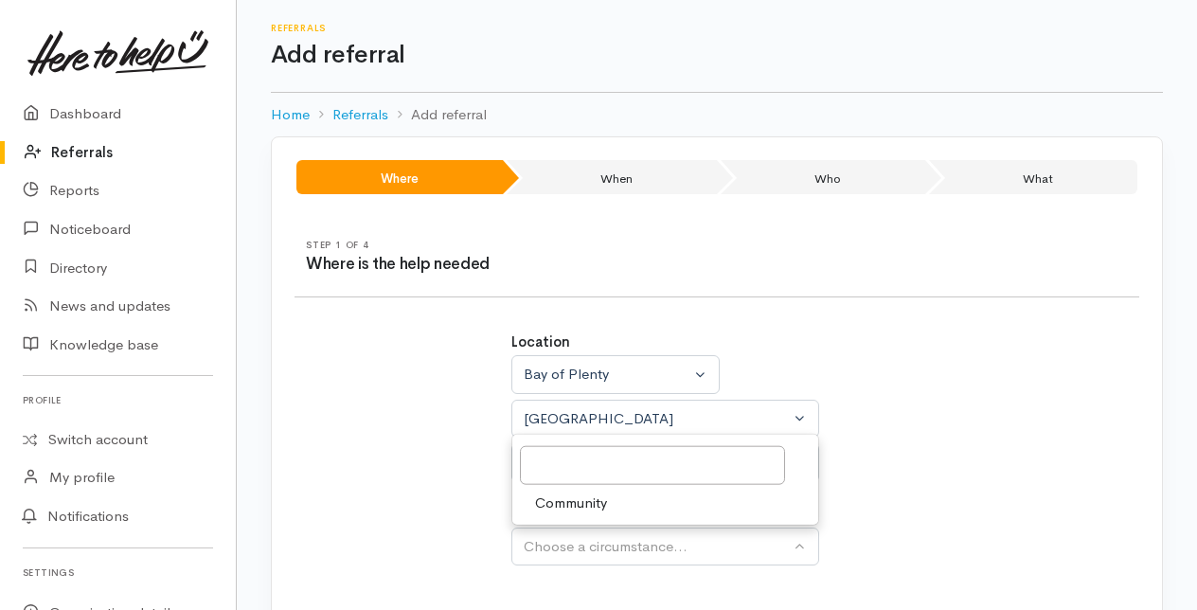
drag, startPoint x: 578, startPoint y: 506, endPoint x: 958, endPoint y: 407, distance: 392.2
click at [581, 505] on span "Community" at bounding box center [571, 502] width 72 height 22
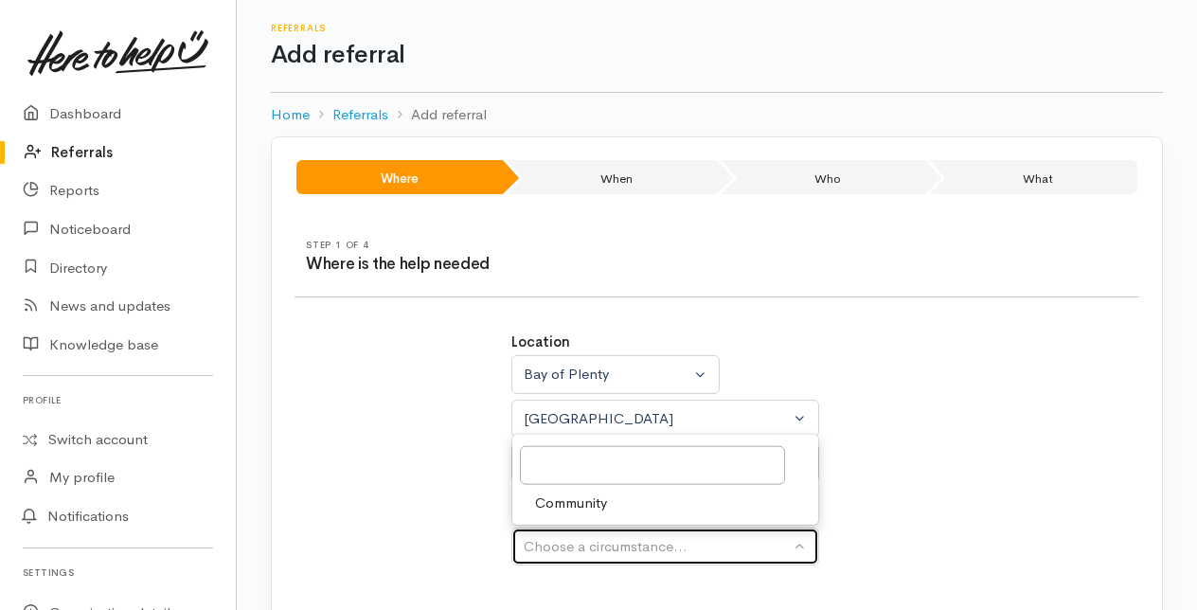
select select "2"
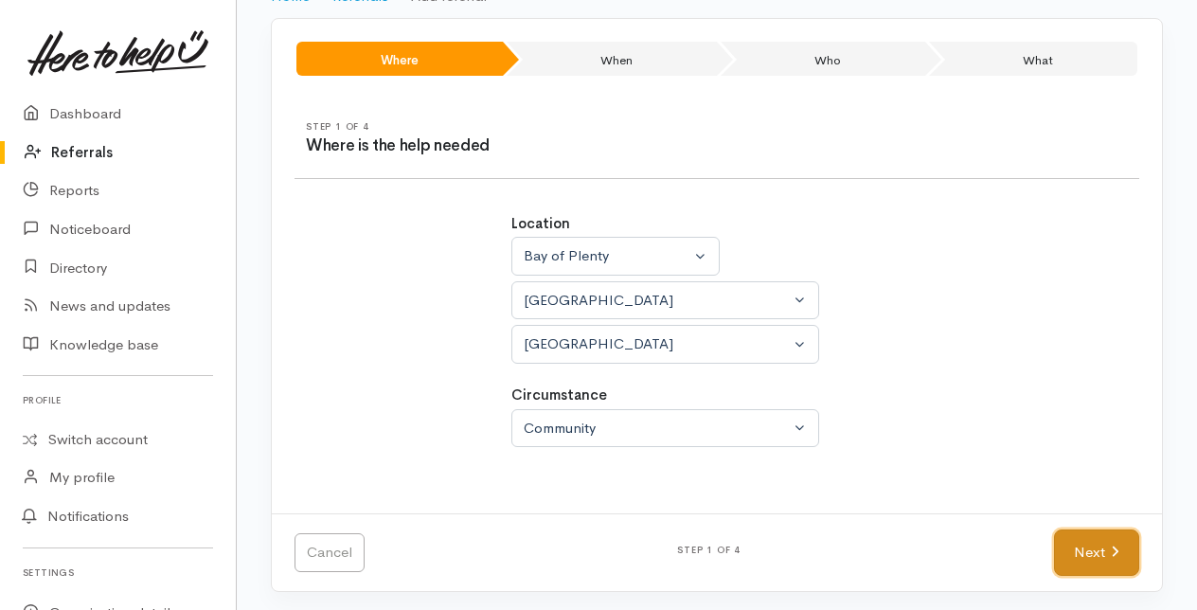
click at [1083, 557] on link "Next" at bounding box center [1096, 552] width 85 height 46
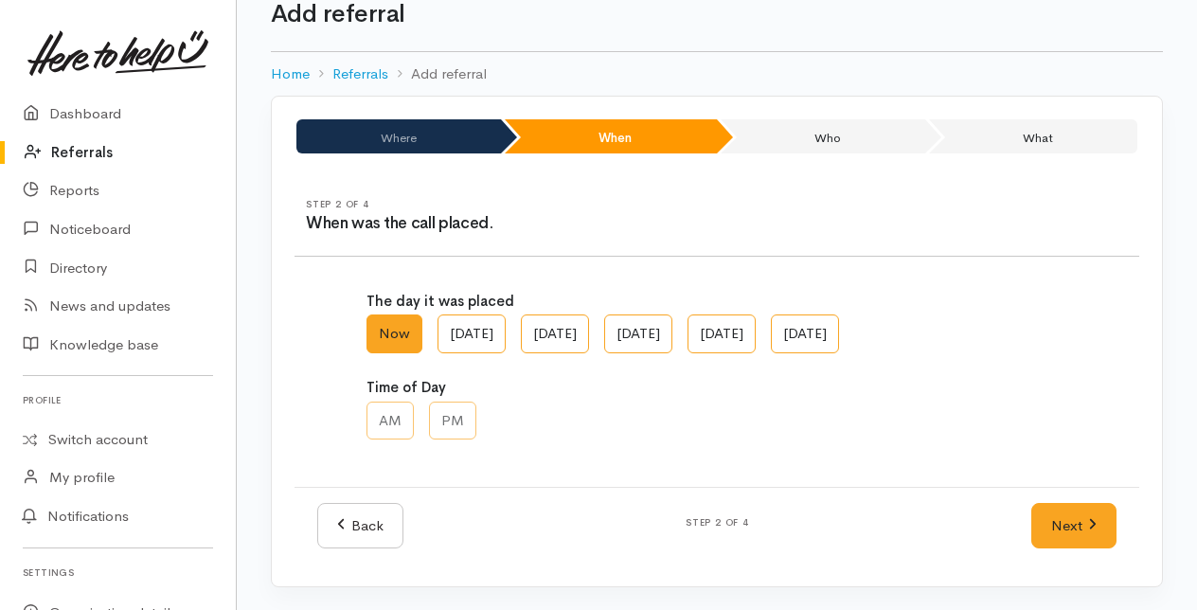
scroll to position [38, 0]
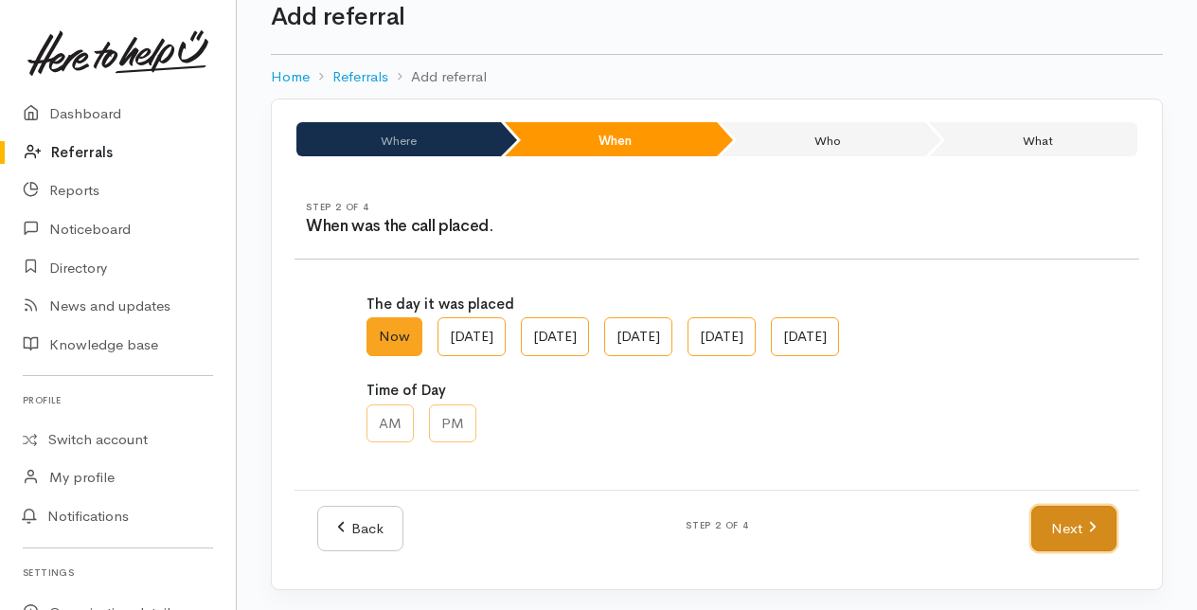
click at [1065, 518] on link "Next" at bounding box center [1073, 529] width 85 height 46
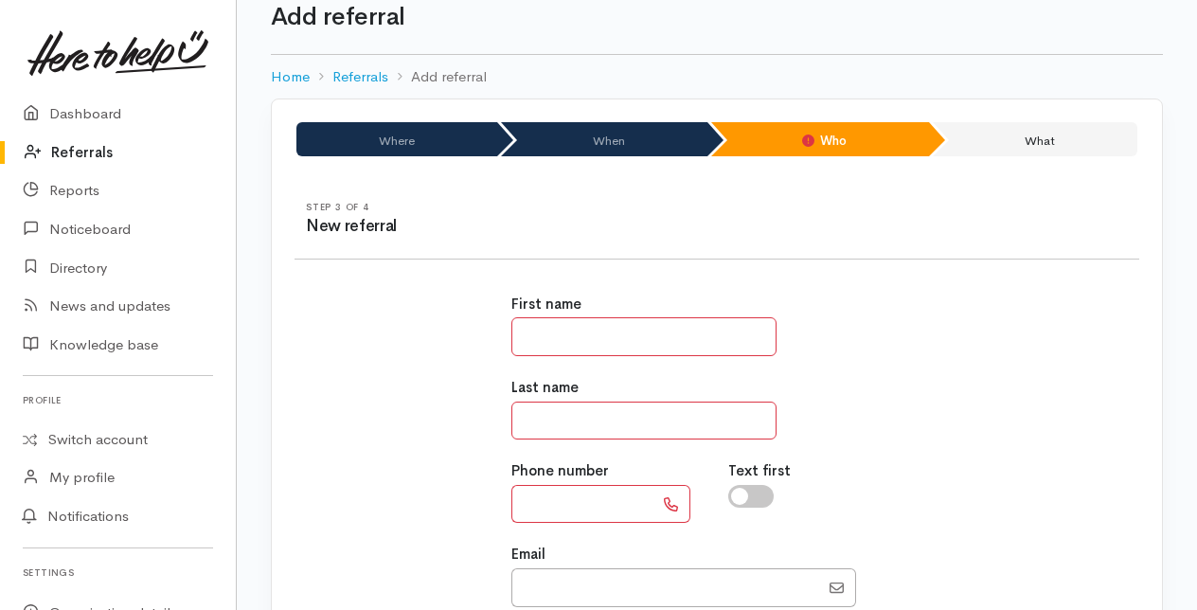
click at [562, 329] on input "text" at bounding box center [643, 336] width 265 height 39
type input "**"
click at [553, 408] on input "text" at bounding box center [643, 420] width 265 height 39
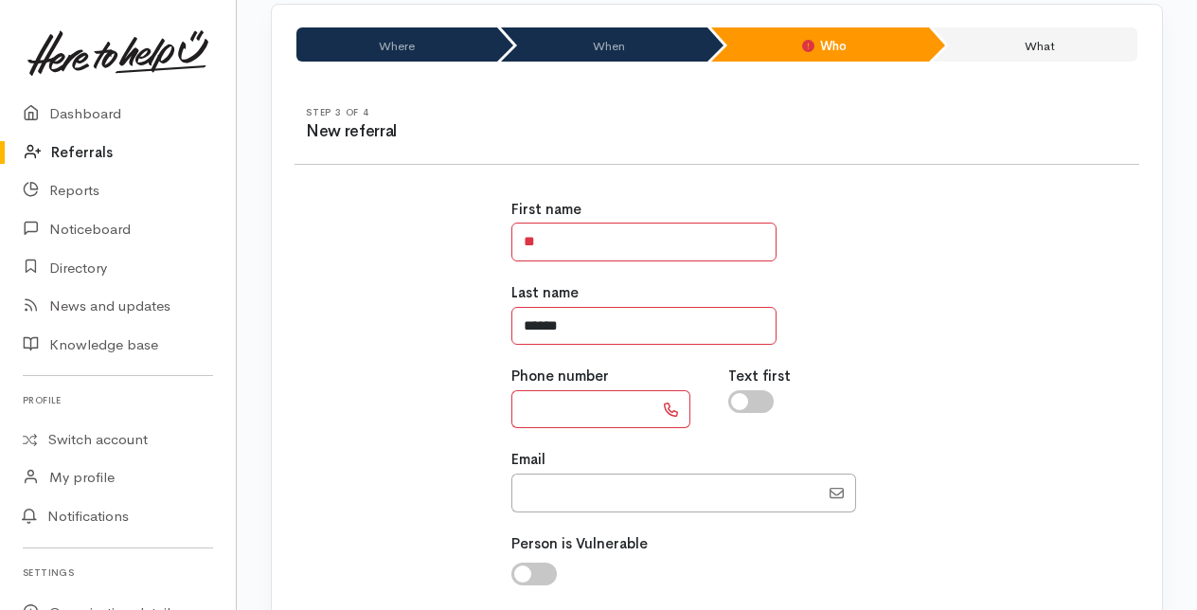
type input "******"
click at [553, 409] on input "text" at bounding box center [582, 409] width 142 height 39
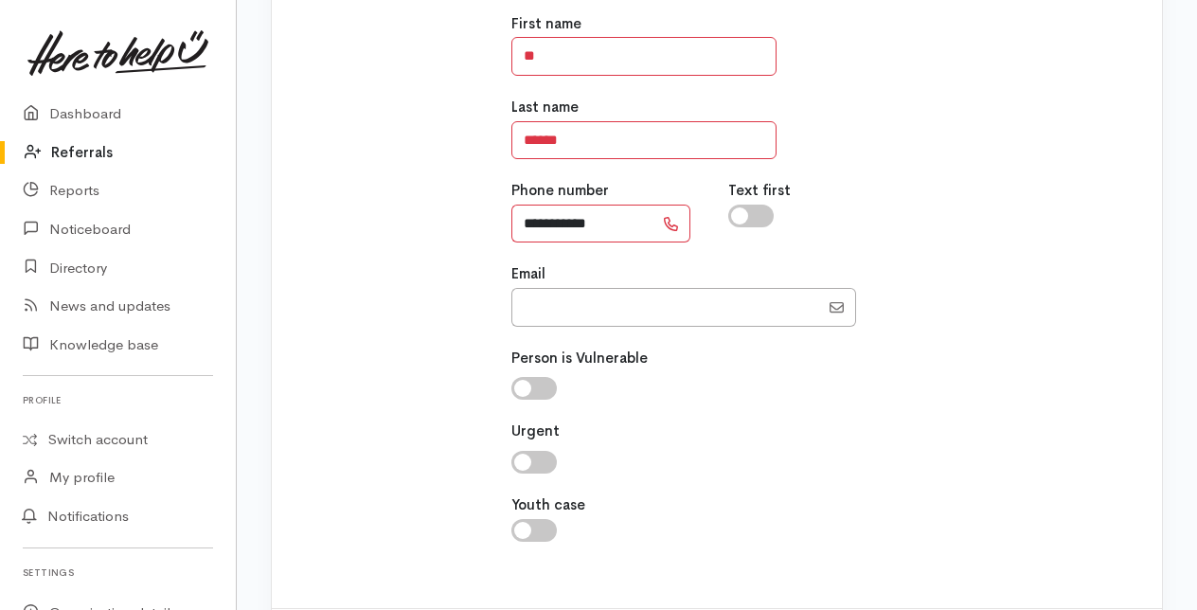
scroll to position [412, 0]
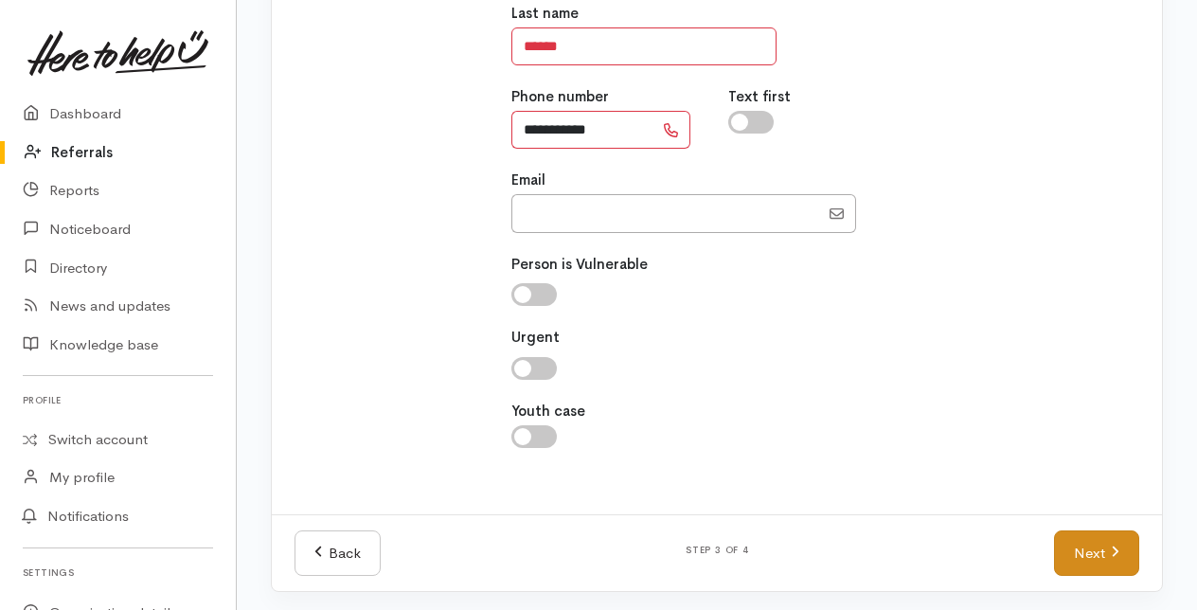
type input "**********"
click at [1083, 547] on link "Next" at bounding box center [1096, 553] width 85 height 46
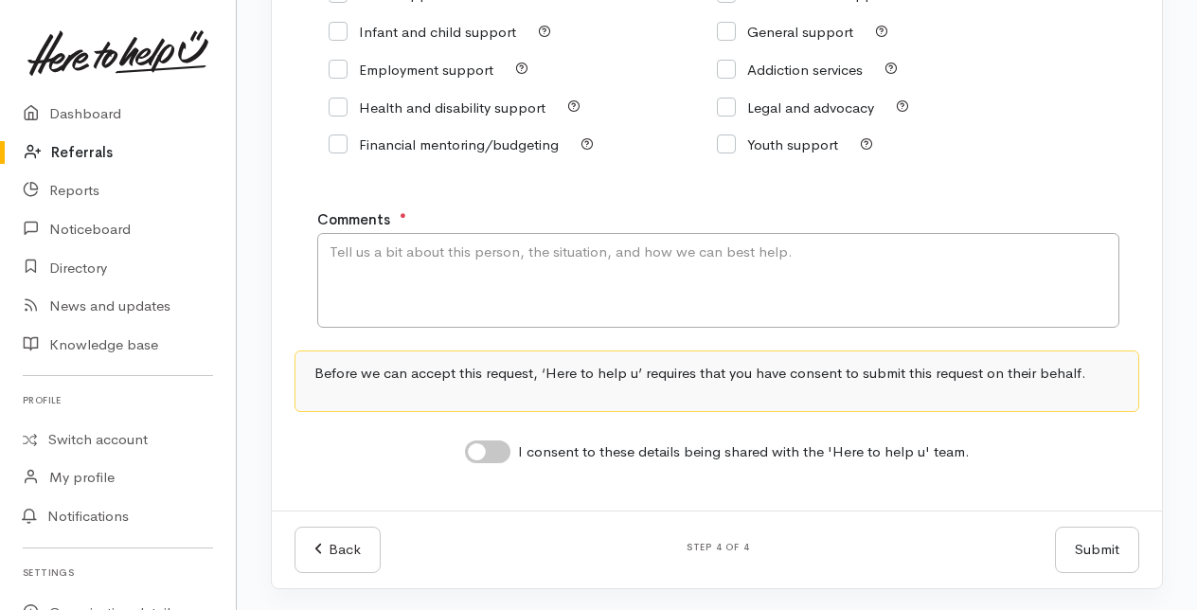
scroll to position [284, 0]
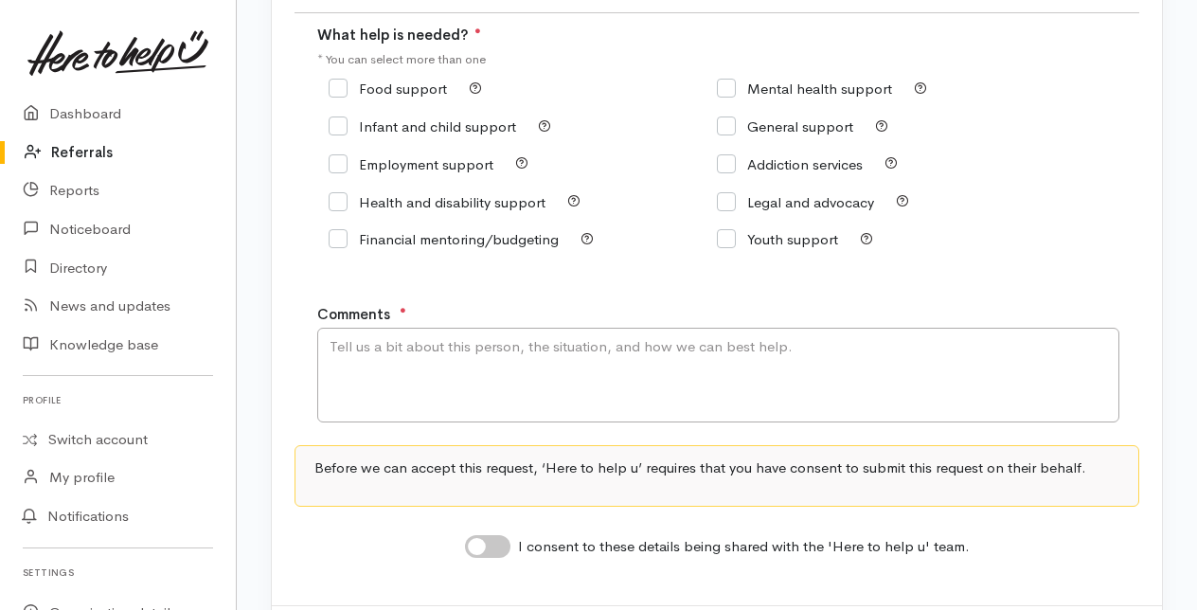
click at [341, 91] on input "Food support" at bounding box center [387, 88] width 118 height 14
checkbox input "true"
click at [370, 348] on textarea "Comments" at bounding box center [718, 375] width 802 height 95
type textarea "Food support. No food to feed her 2 grandsons. Sounded a bit teary."
click at [477, 553] on input "I consent to these details being shared with the 'Here to help u' team." at bounding box center [487, 546] width 45 height 23
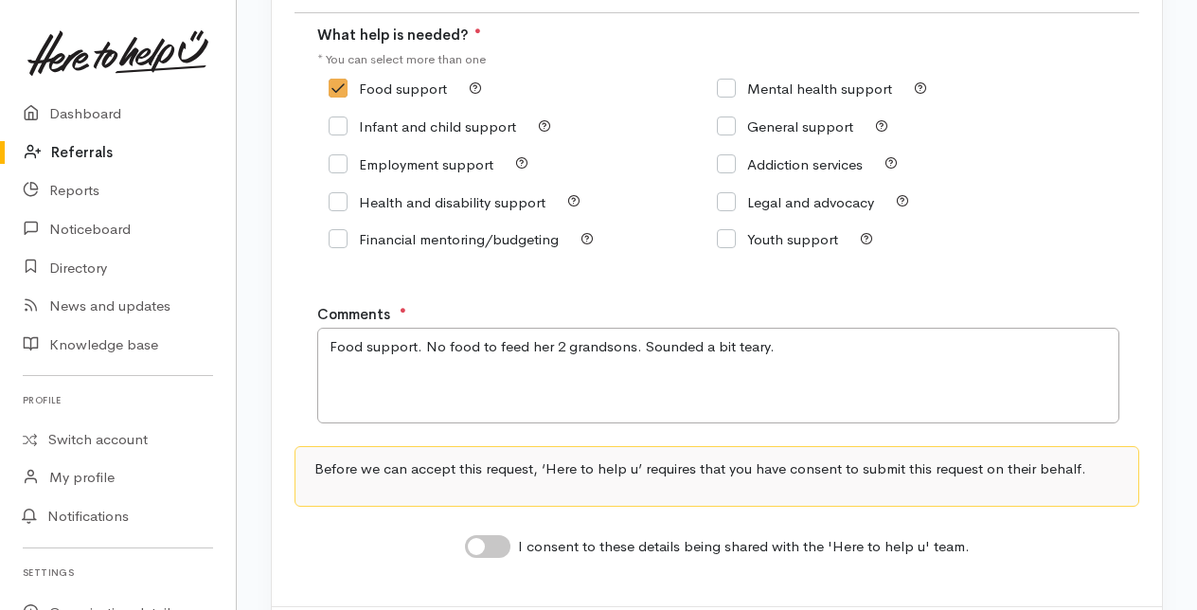
checkbox input "true"
click at [637, 346] on textarea "Food support. No food to feed her 2 grandsons. Sounded a bit teary." at bounding box center [718, 375] width 802 height 95
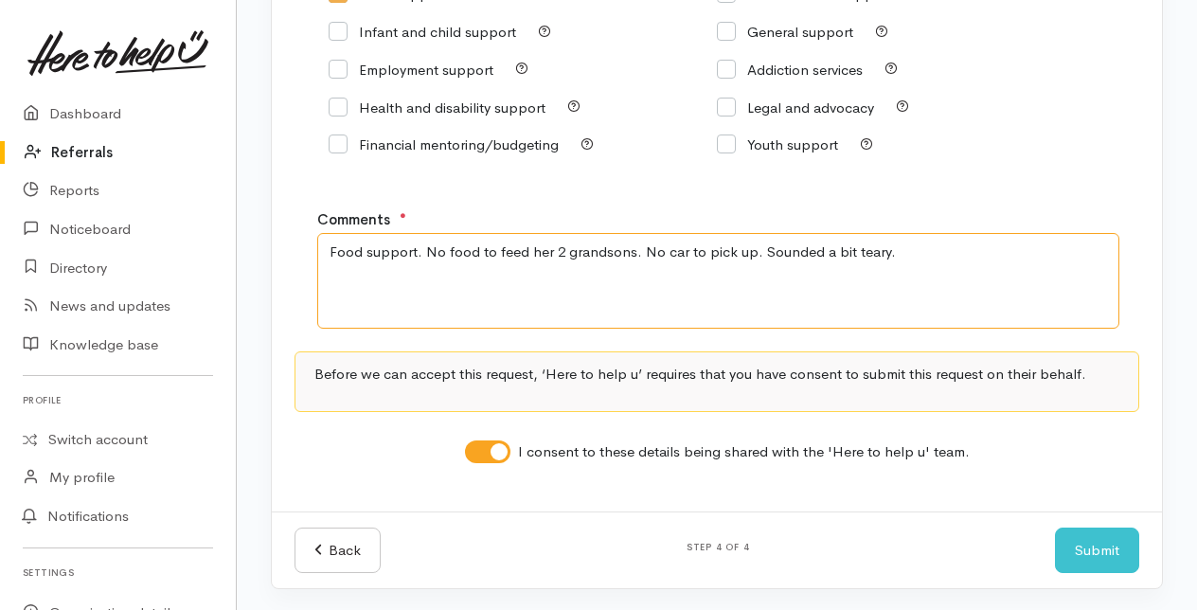
scroll to position [380, 0]
type textarea "Food support. No food to feed her 2 grandsons. No car to pick up. Sounded a bit…"
click at [1083, 542] on button "Submit" at bounding box center [1097, 549] width 84 height 46
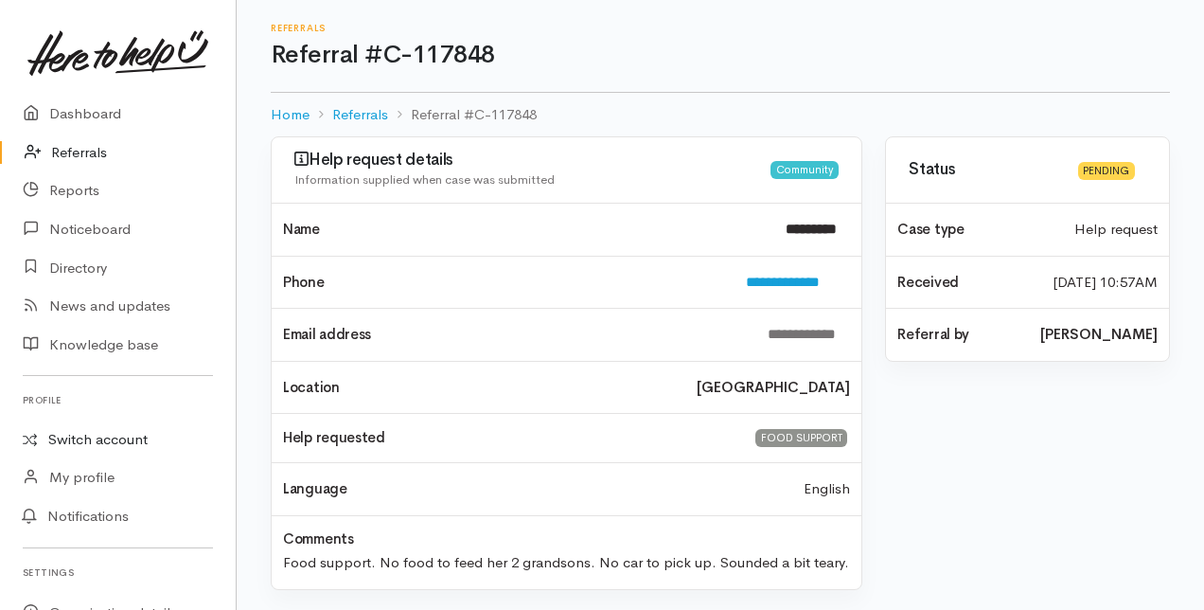
click at [76, 437] on link "Switch account" at bounding box center [118, 439] width 236 height 37
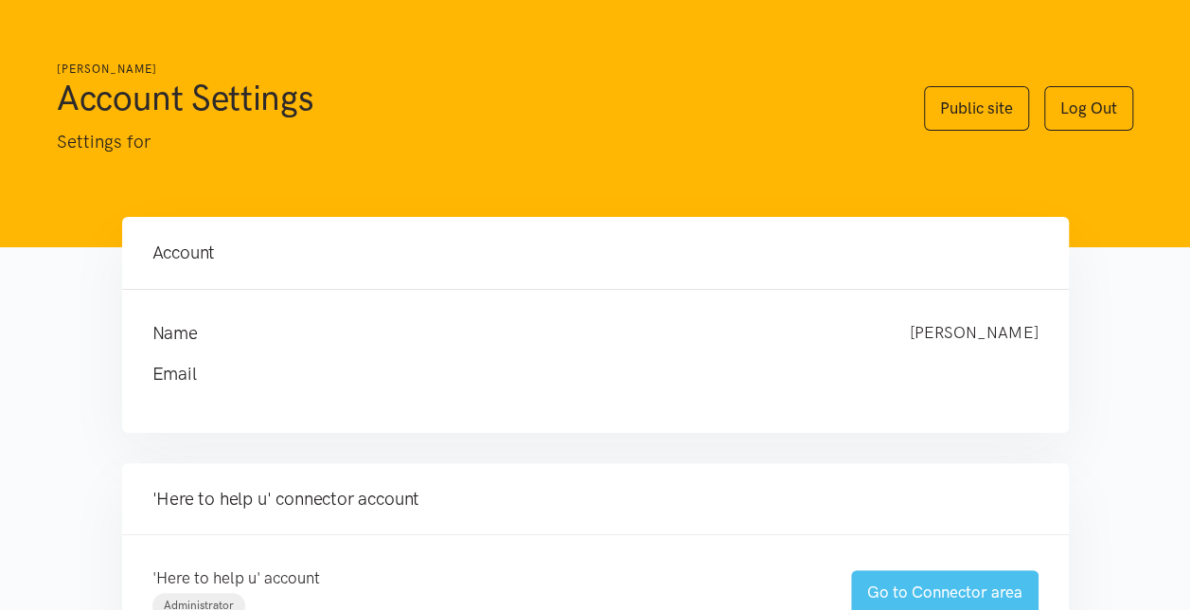
click at [907, 596] on link "Go to Connector area" at bounding box center [944, 592] width 187 height 44
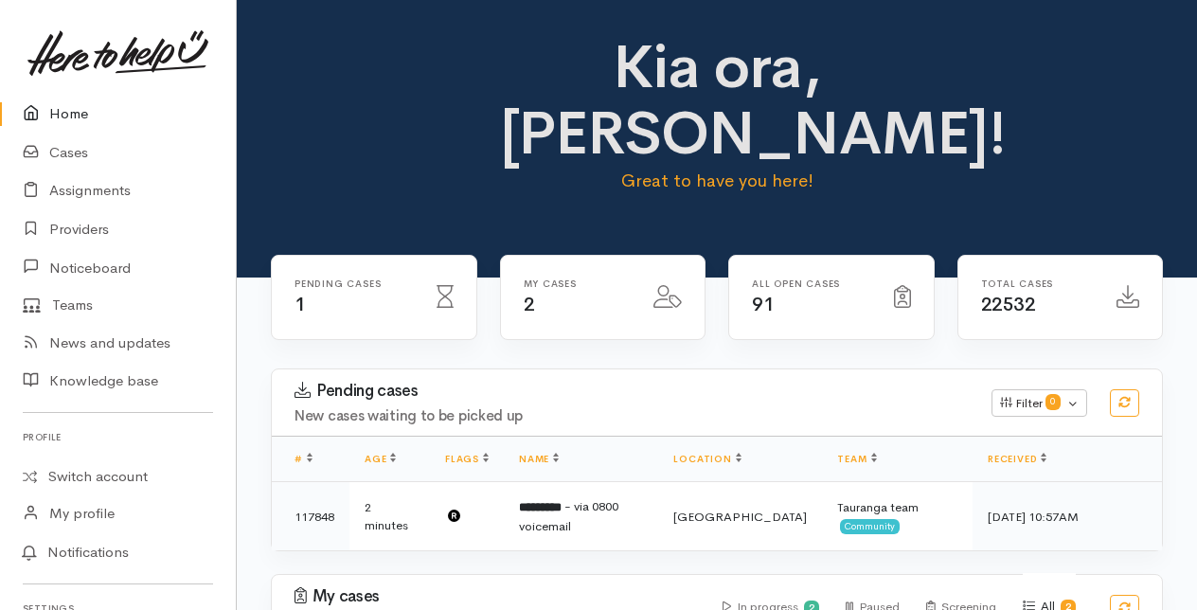
click at [72, 116] on link "Home" at bounding box center [118, 114] width 236 height 39
click at [61, 149] on link "Cases" at bounding box center [118, 152] width 236 height 39
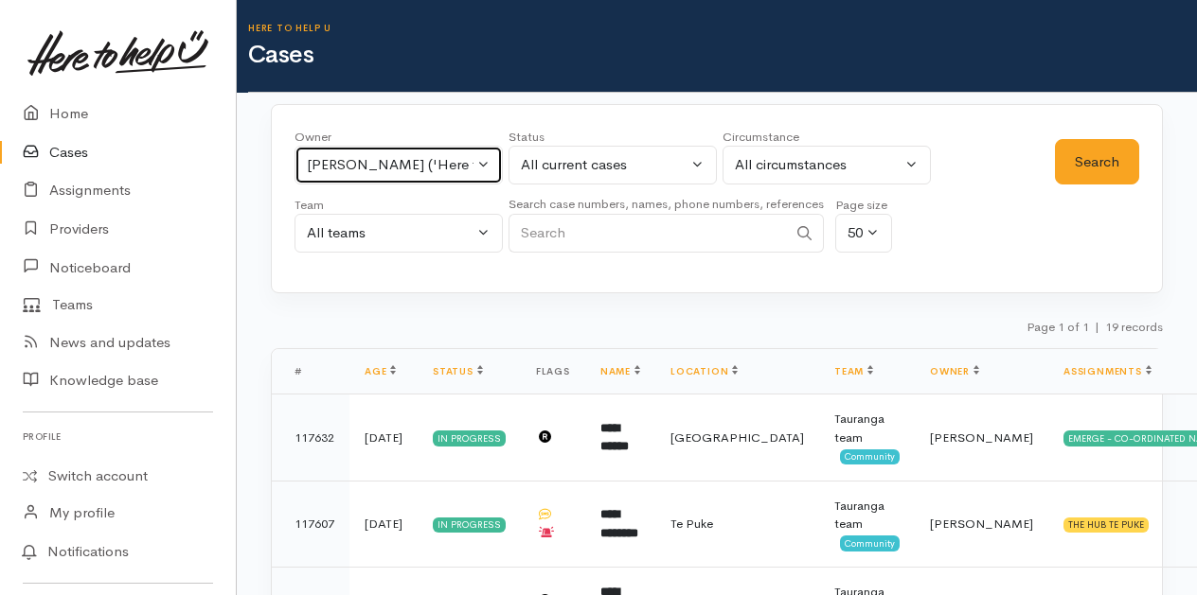
click at [480, 157] on button "[PERSON_NAME] ('Here to help u')" at bounding box center [398, 165] width 208 height 39
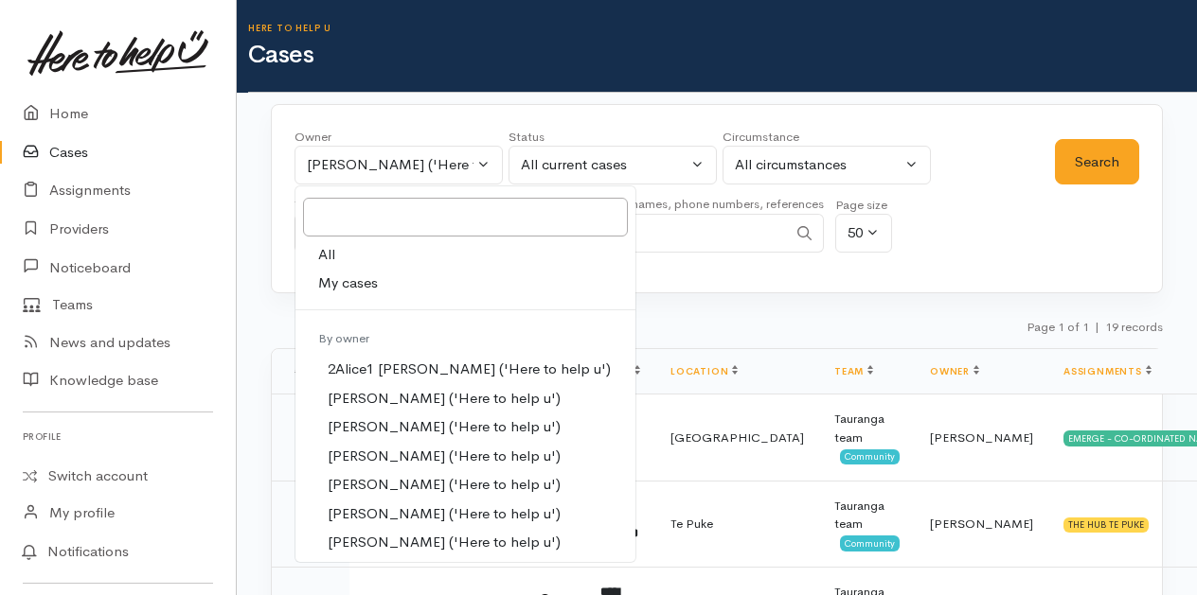
click at [358, 281] on span "My cases" at bounding box center [348, 284] width 60 height 22
select select "205"
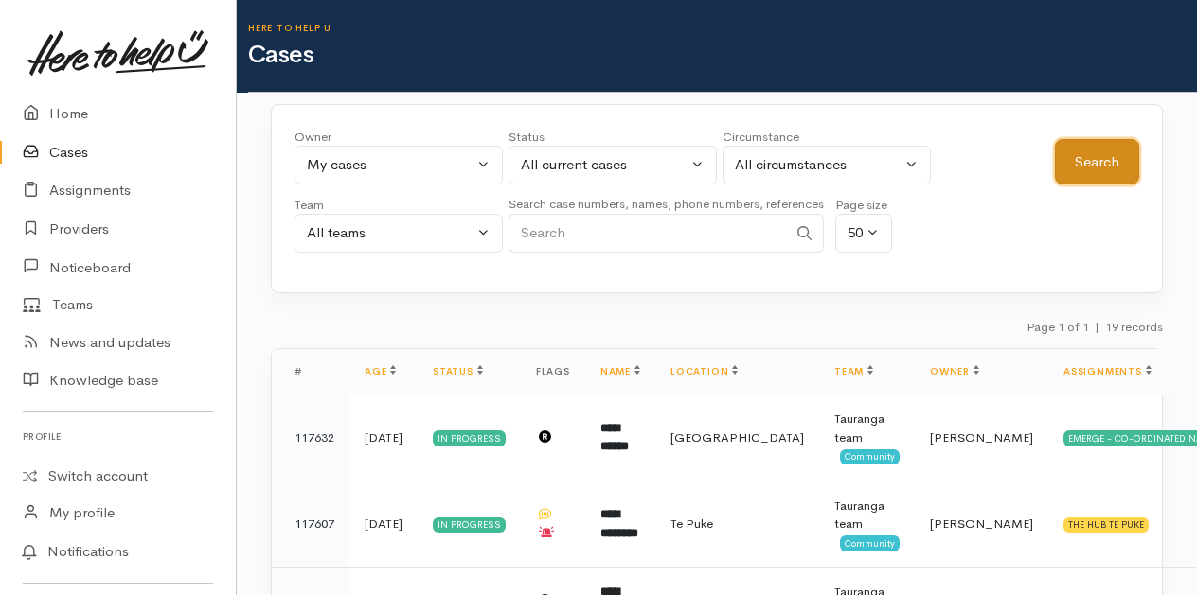
click at [1086, 151] on button "Search" at bounding box center [1097, 162] width 84 height 46
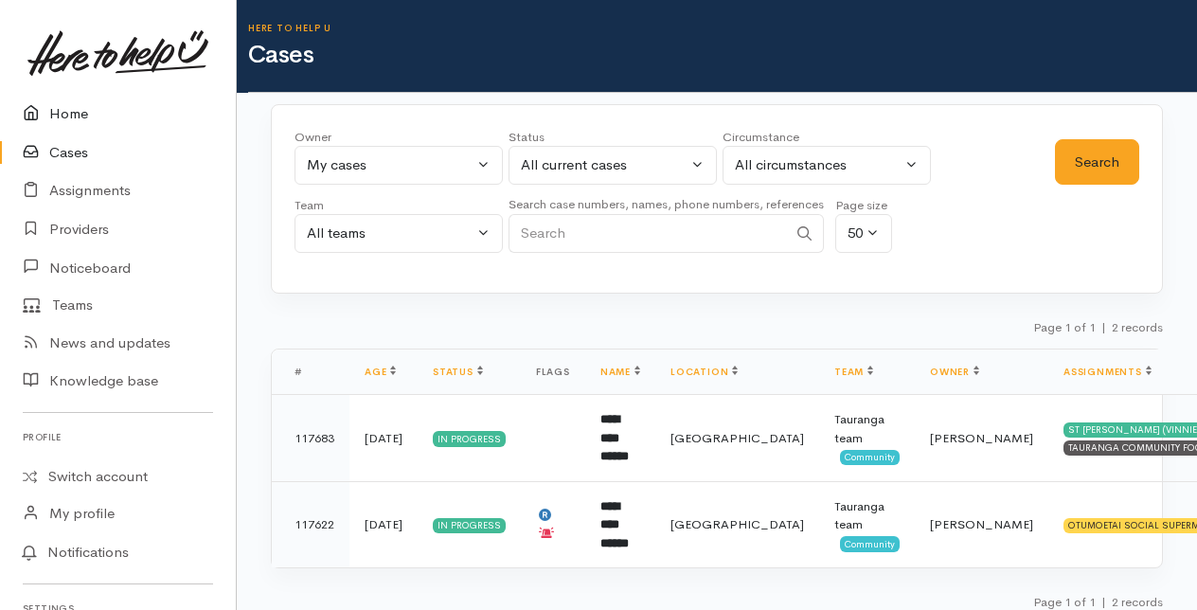
click at [63, 112] on link "Home" at bounding box center [118, 114] width 236 height 39
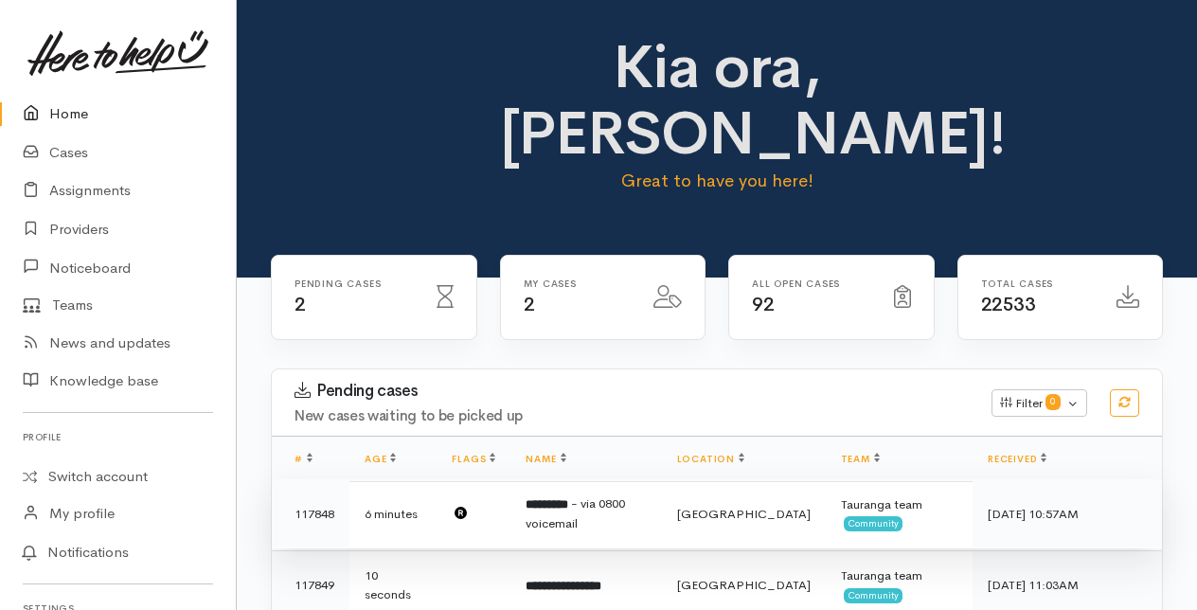
click at [587, 502] on td "********* - via 0800 voicemail" at bounding box center [585, 513] width 151 height 69
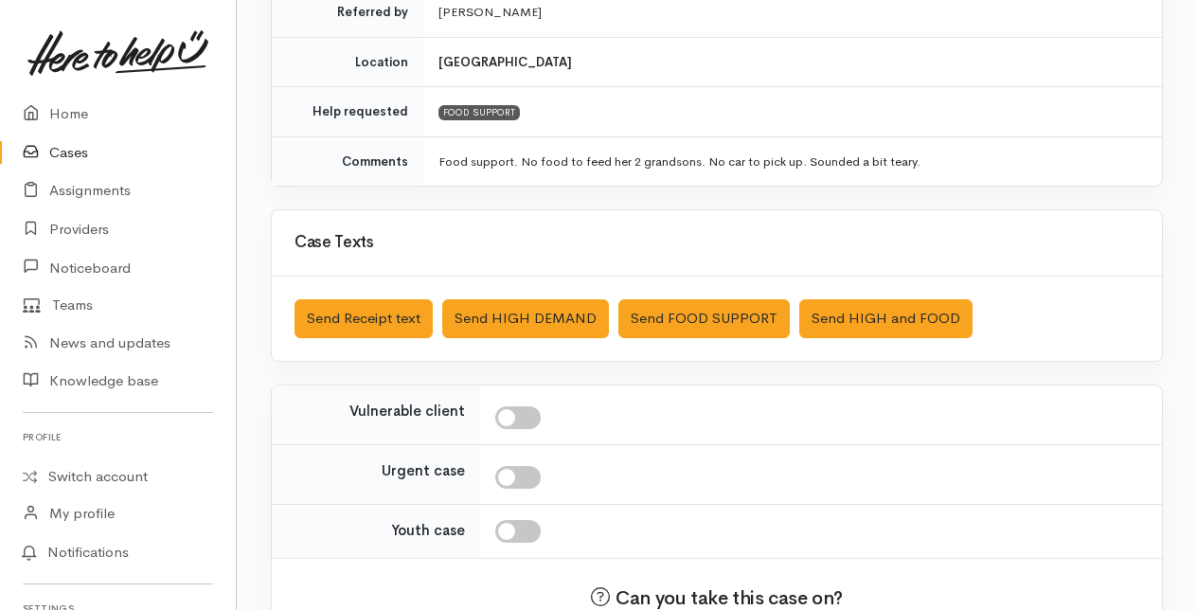
scroll to position [559, 0]
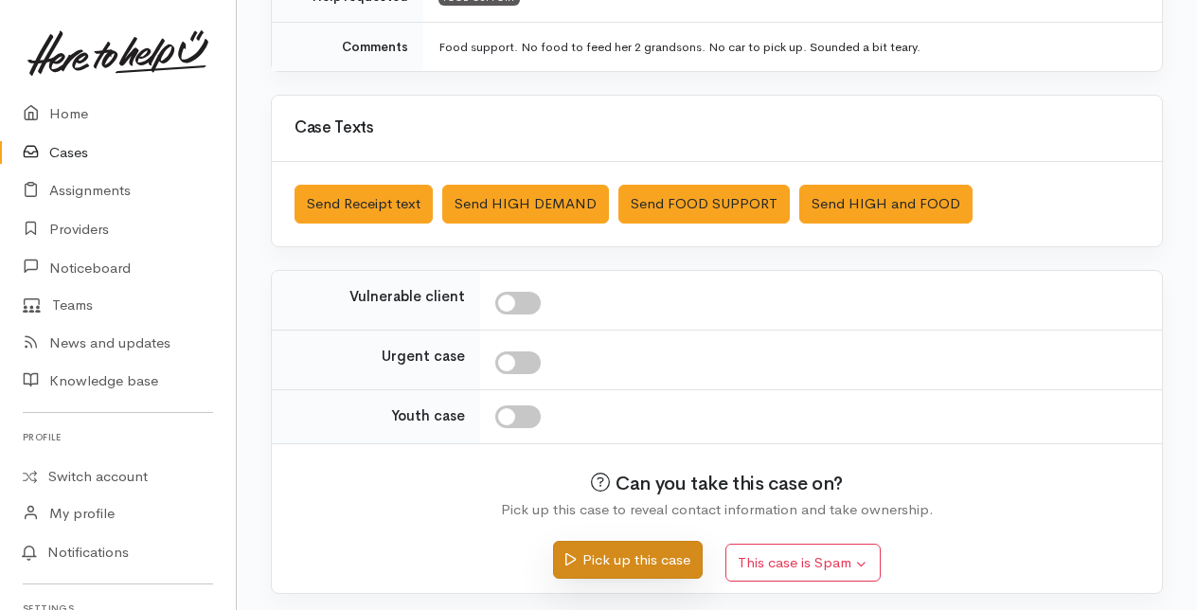
click at [640, 545] on button "Pick up this case" at bounding box center [627, 560] width 149 height 39
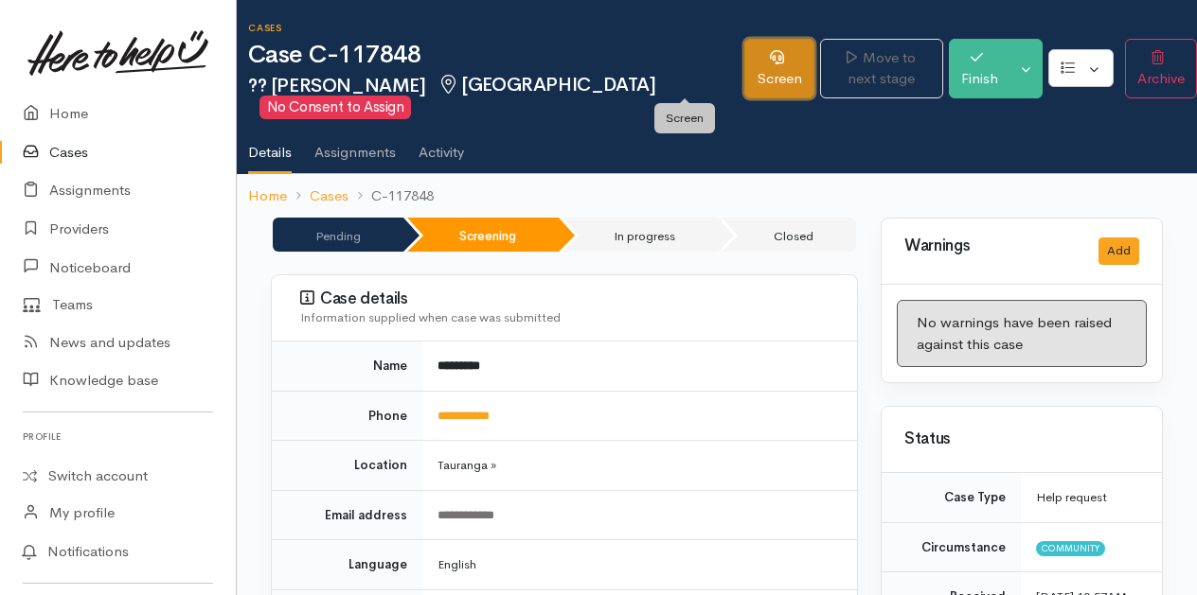
click at [744, 62] on link "Screen" at bounding box center [779, 69] width 70 height 60
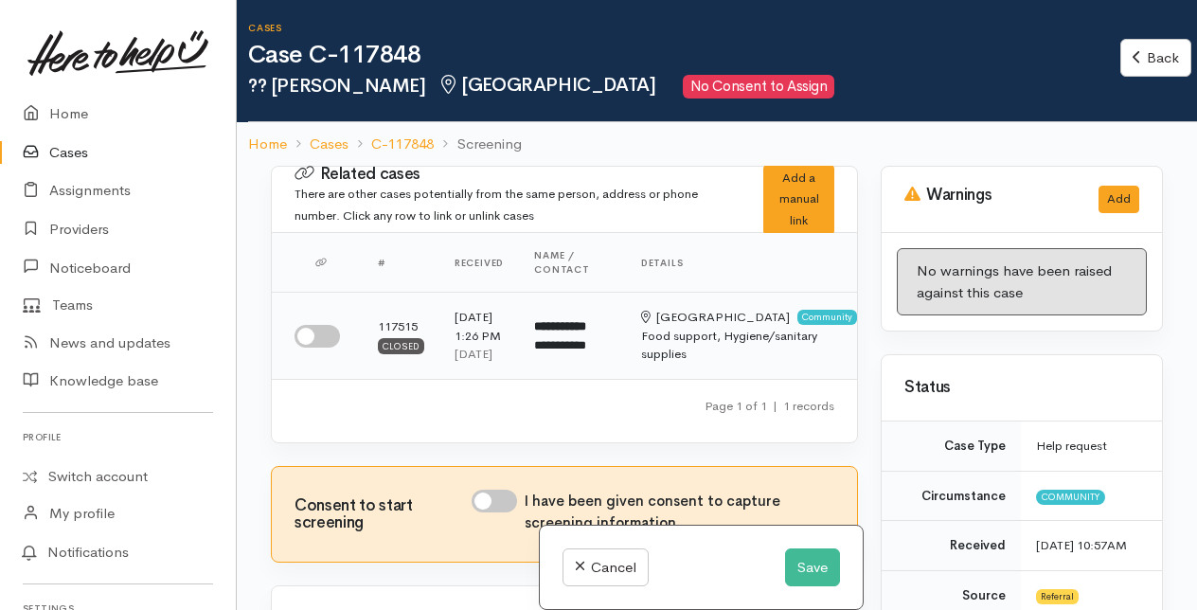
click at [321, 343] on input "checkbox" at bounding box center [316, 336] width 45 height 23
checkbox input "true"
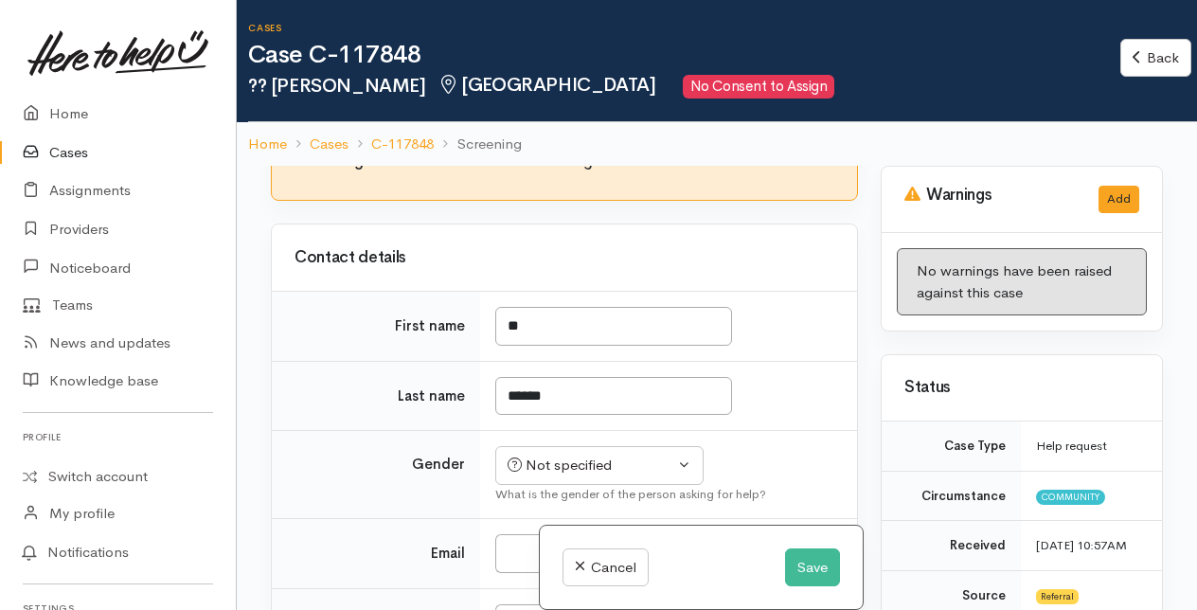
scroll to position [379, 0]
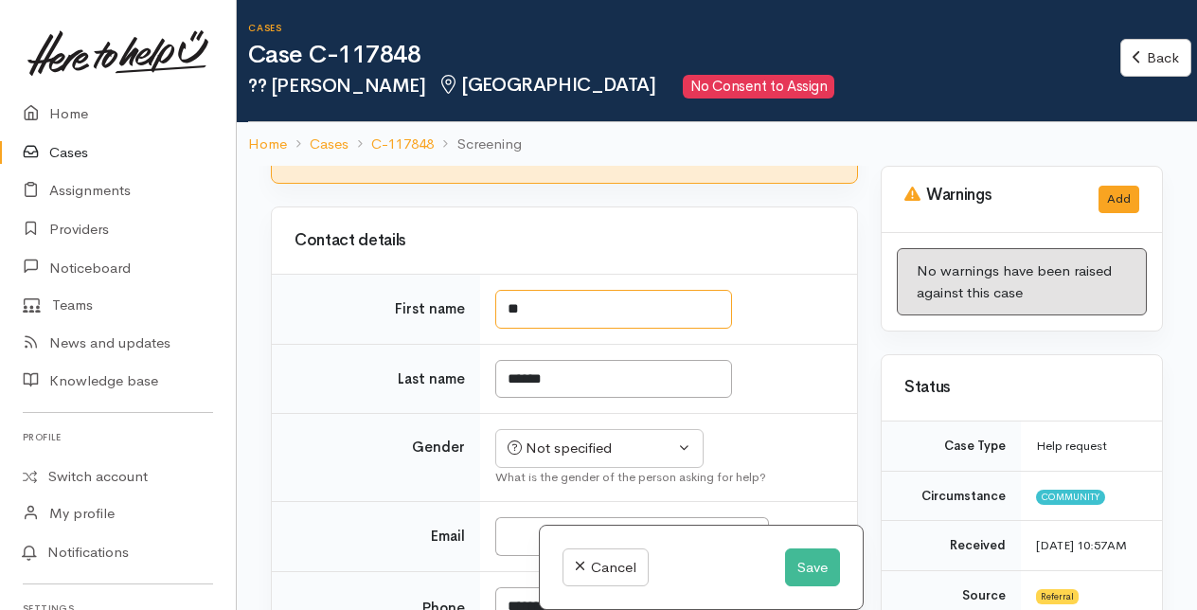
click at [531, 328] on input "**" at bounding box center [613, 309] width 237 height 39
type input "*"
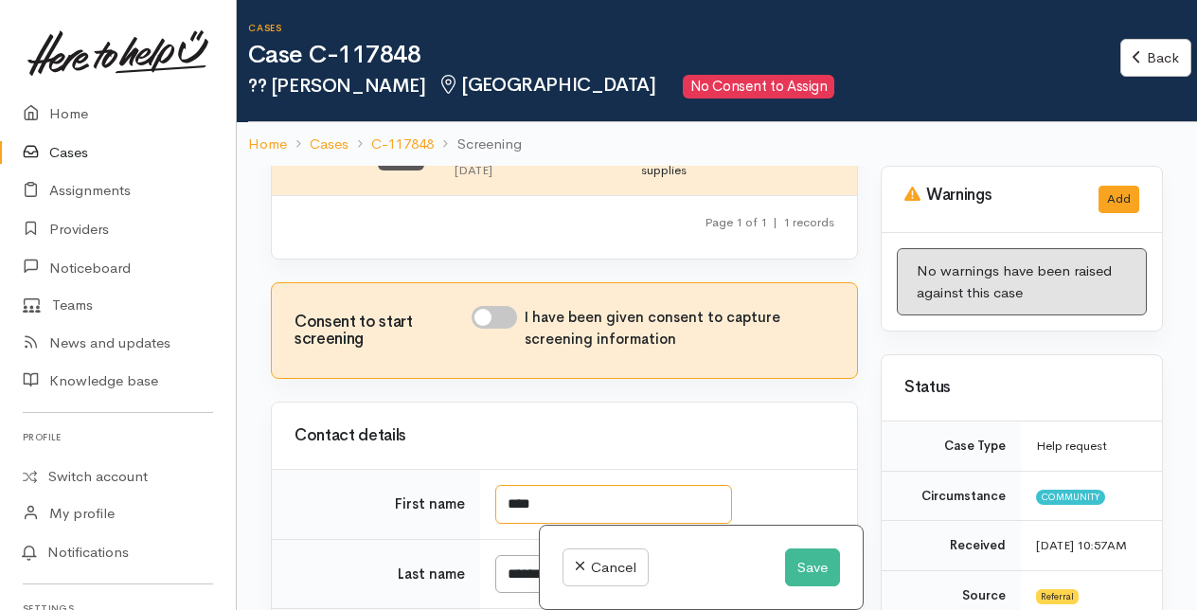
scroll to position [95, 0]
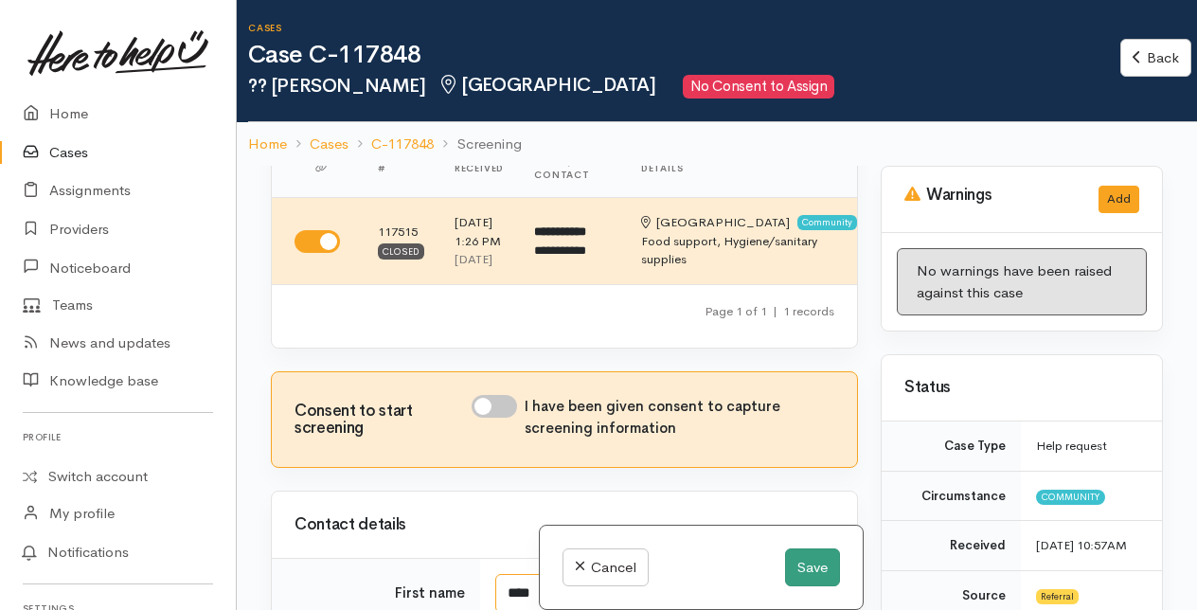
type input "****"
click at [809, 570] on button "Save" at bounding box center [812, 567] width 55 height 39
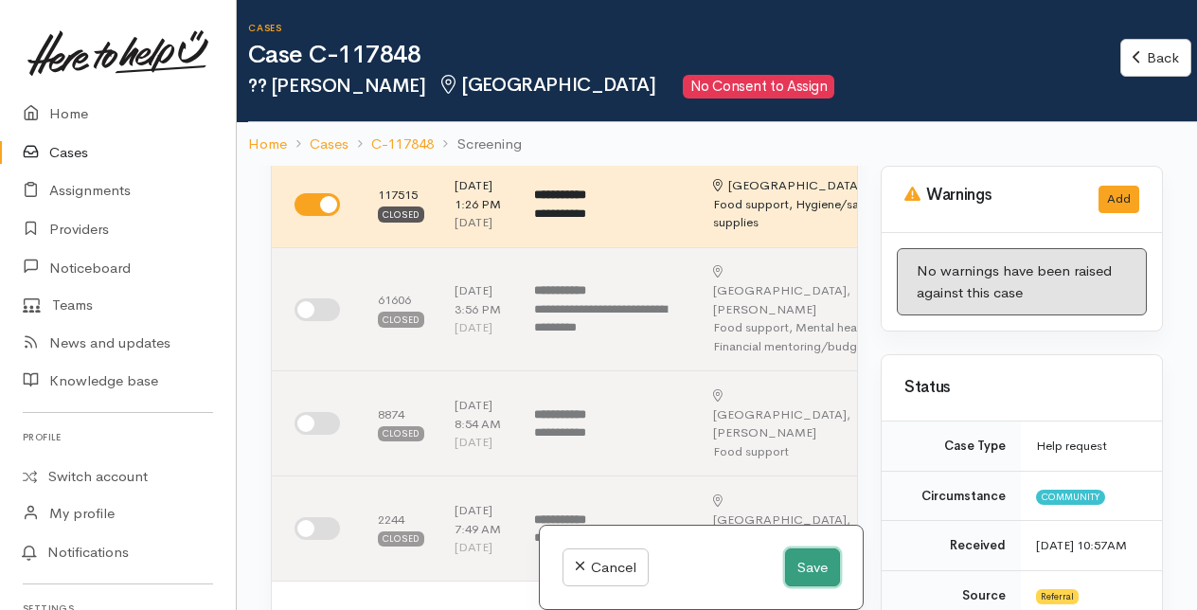
scroll to position [729, 0]
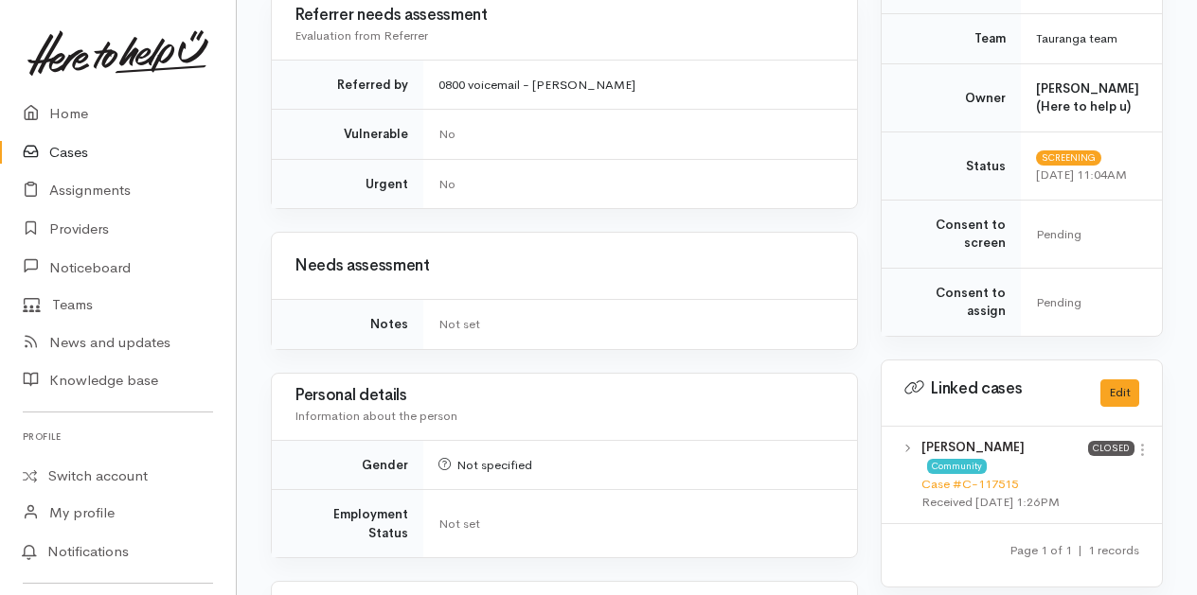
scroll to position [1041, 0]
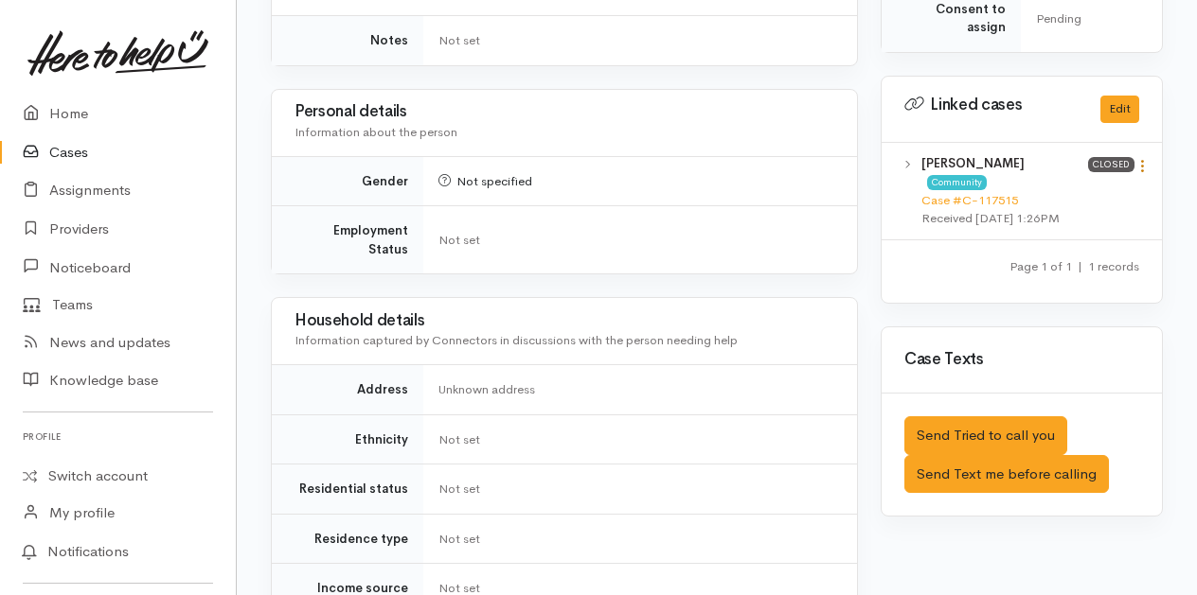
click at [1144, 158] on icon at bounding box center [1142, 166] width 16 height 16
click at [1044, 198] on link "View case" at bounding box center [1075, 202] width 150 height 29
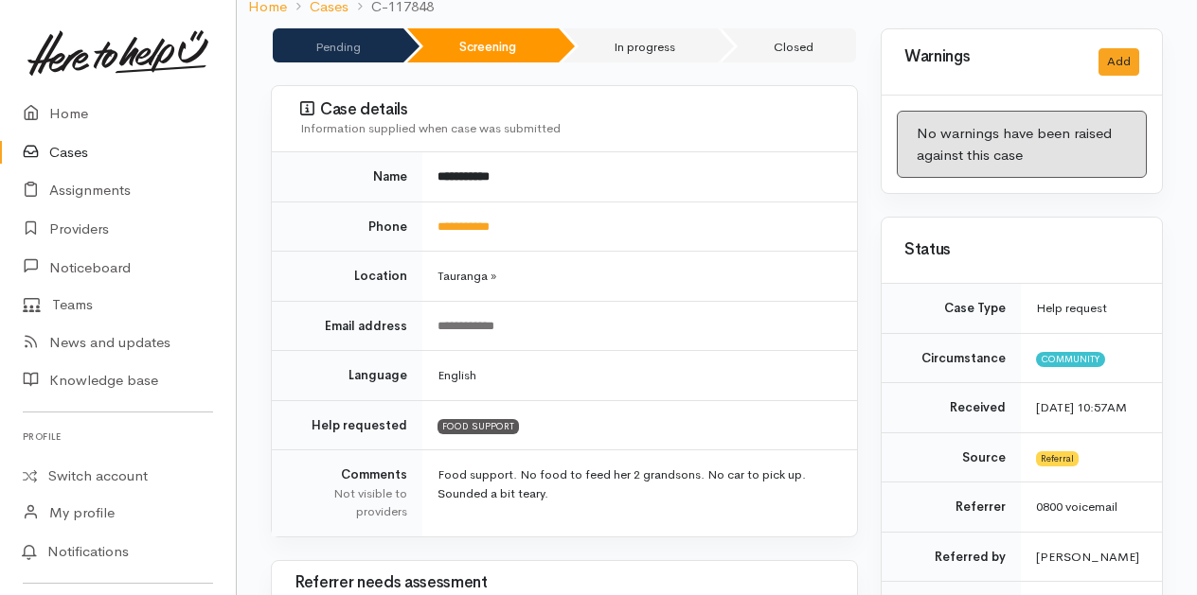
scroll to position [0, 0]
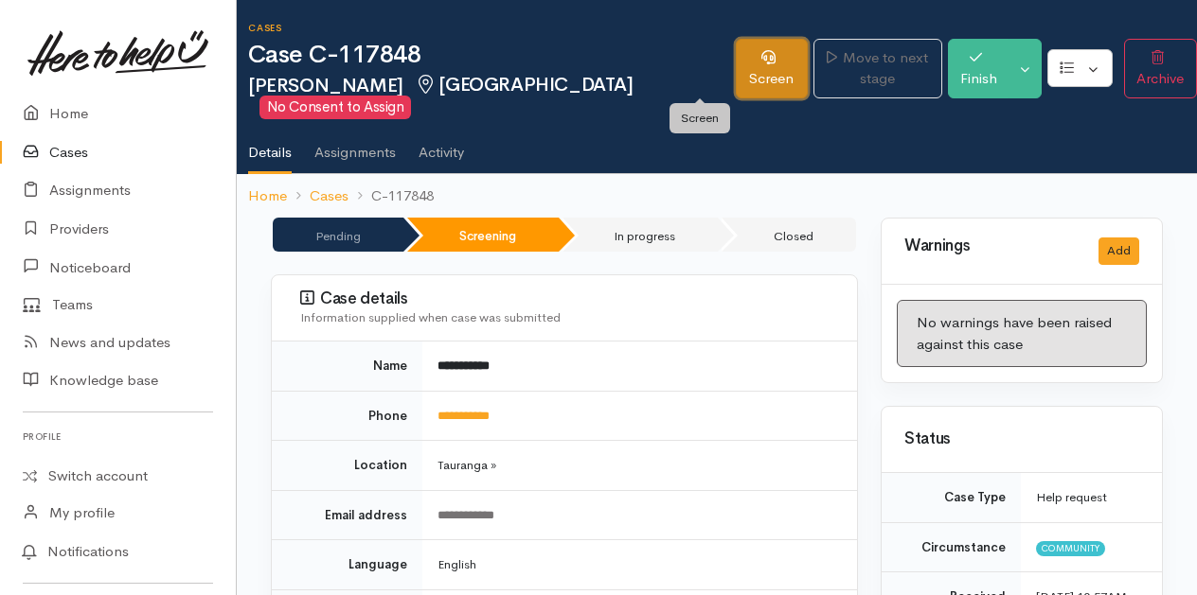
click at [736, 64] on link "Screen" at bounding box center [772, 69] width 72 height 60
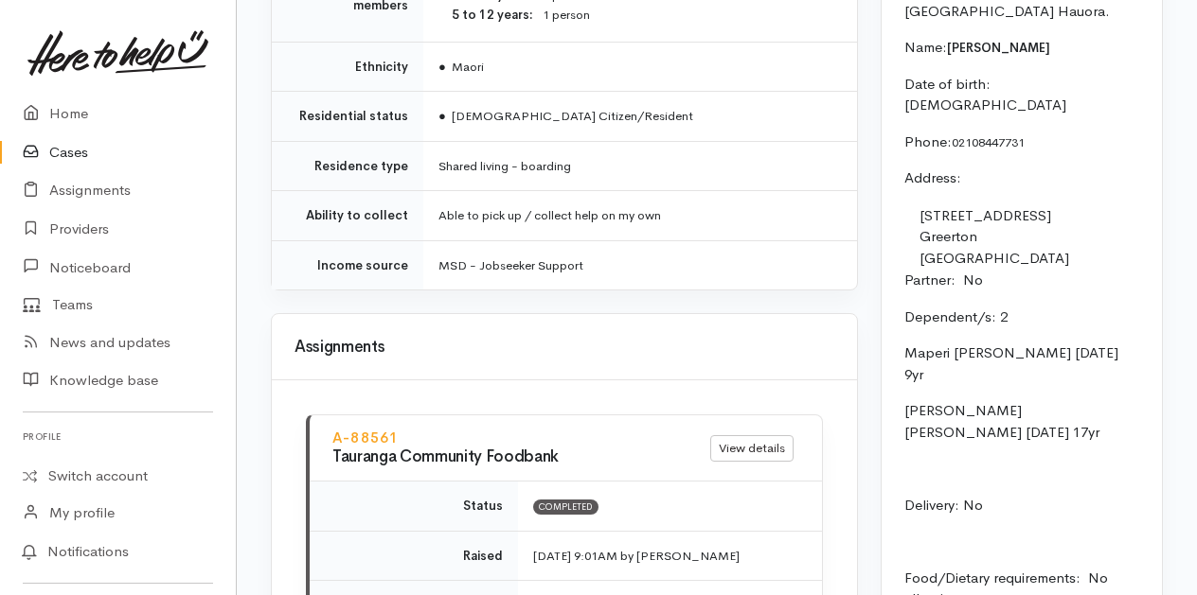
scroll to position [2083, 0]
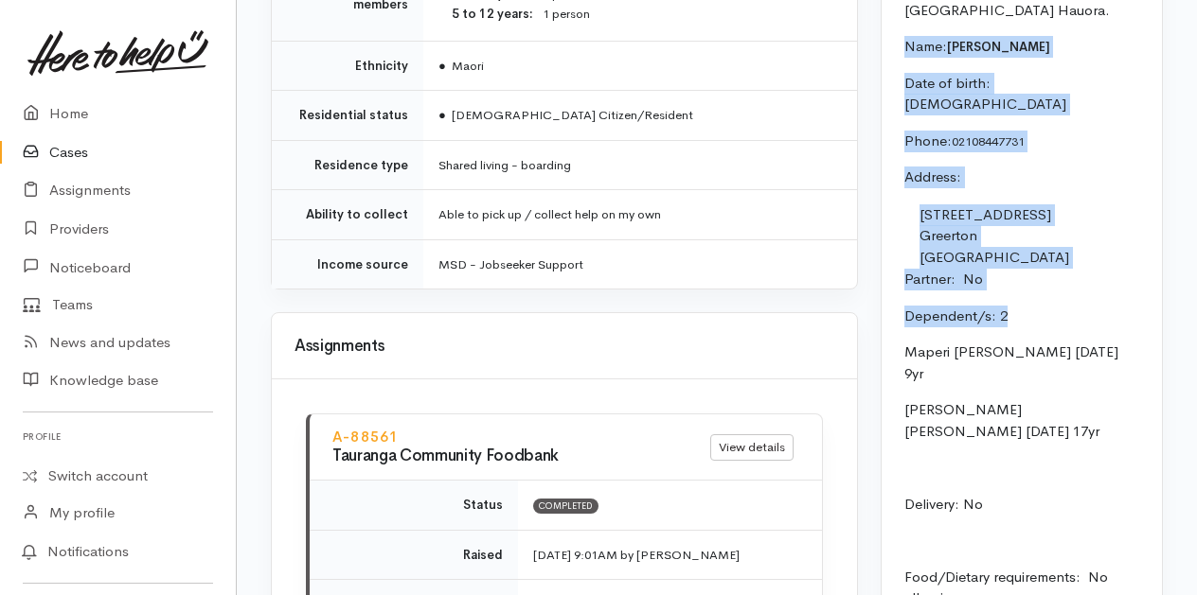
drag, startPoint x: 905, startPoint y: 123, endPoint x: 1039, endPoint y: 348, distance: 261.9
click at [1038, 350] on div "Food support has been accepted with ID and POA. Mona has moved here with her gr…" at bounding box center [1021, 361] width 280 height 1169
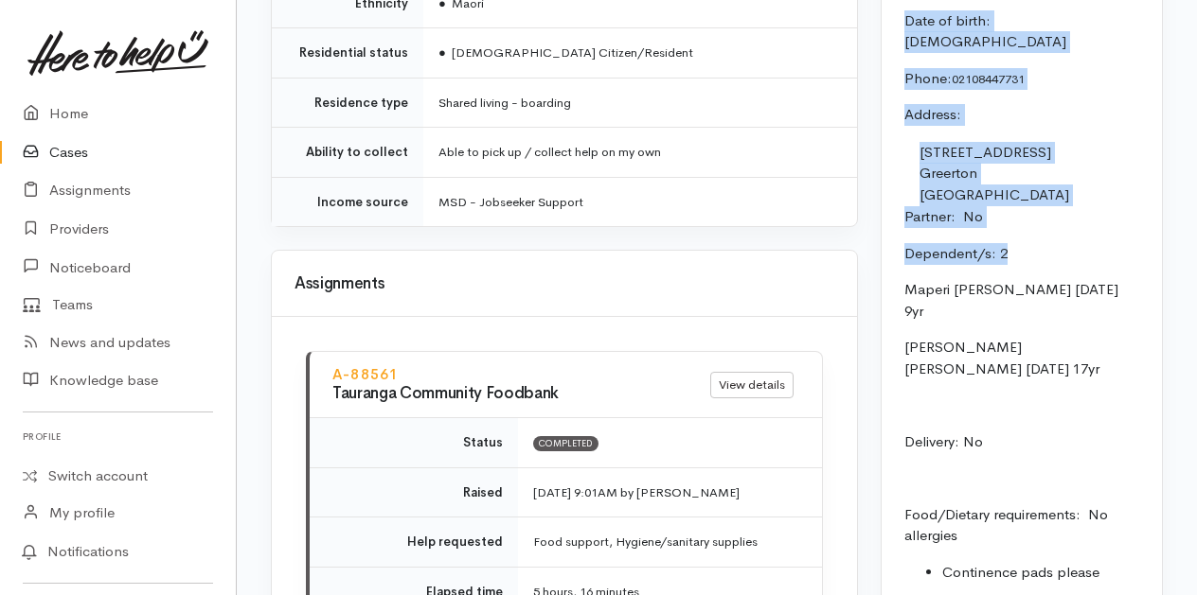
scroll to position [2272, 0]
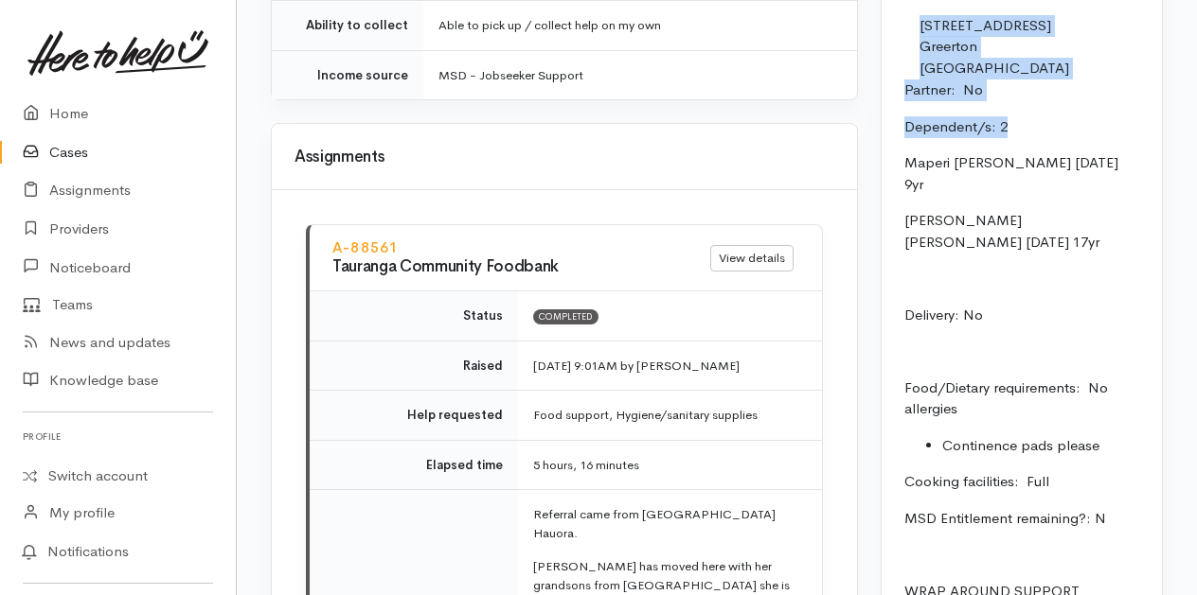
click at [1081, 138] on p "Dependent/s: 2" at bounding box center [1021, 127] width 235 height 22
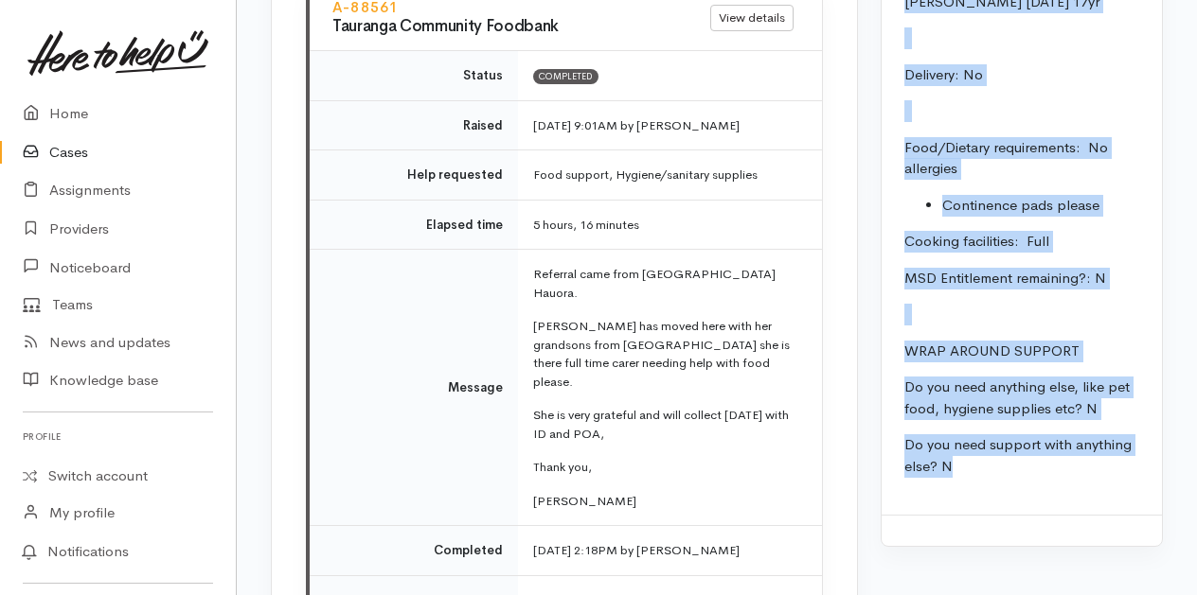
scroll to position [2526, 0]
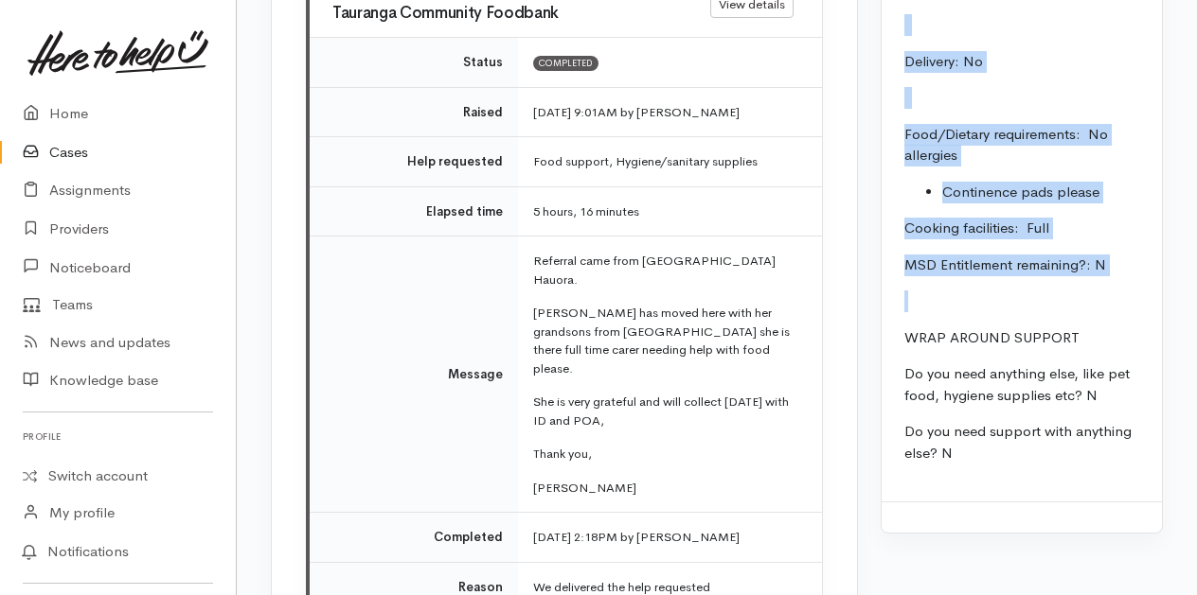
drag, startPoint x: 905, startPoint y: 123, endPoint x: 1079, endPoint y: 308, distance: 253.8
copy div "Name: Mona Wilson Date of birth: 16/4/1961 Phone:  02108447731 Address:  1g/39 …"
click at [1058, 204] on li "Continence pads please" at bounding box center [1040, 193] width 197 height 22
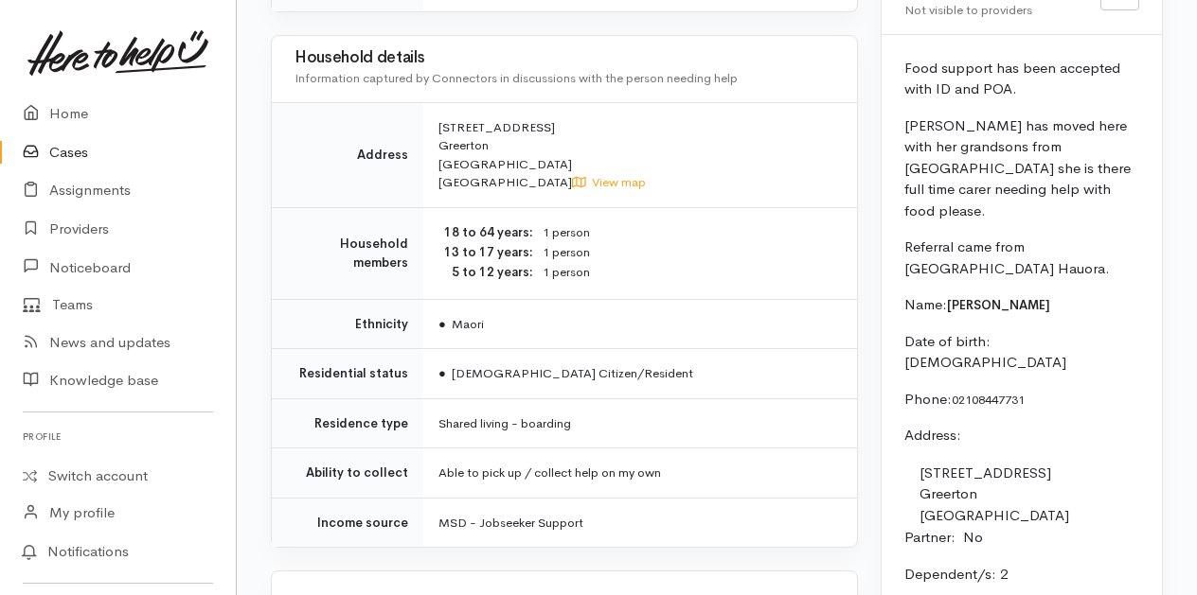
scroll to position [1863, 0]
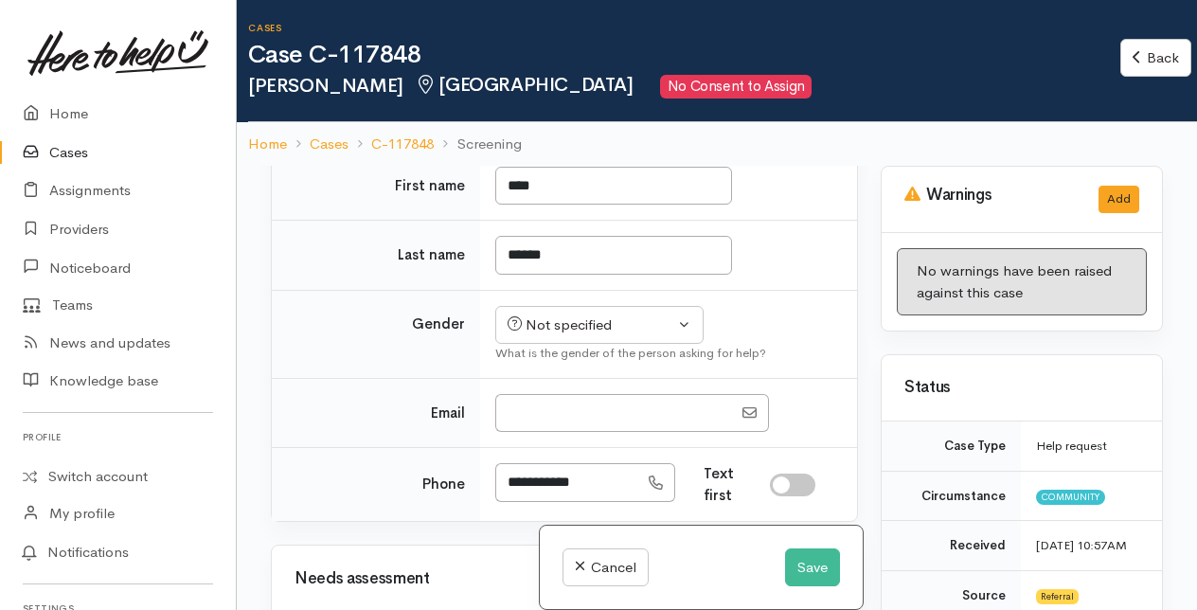
scroll to position [852, 0]
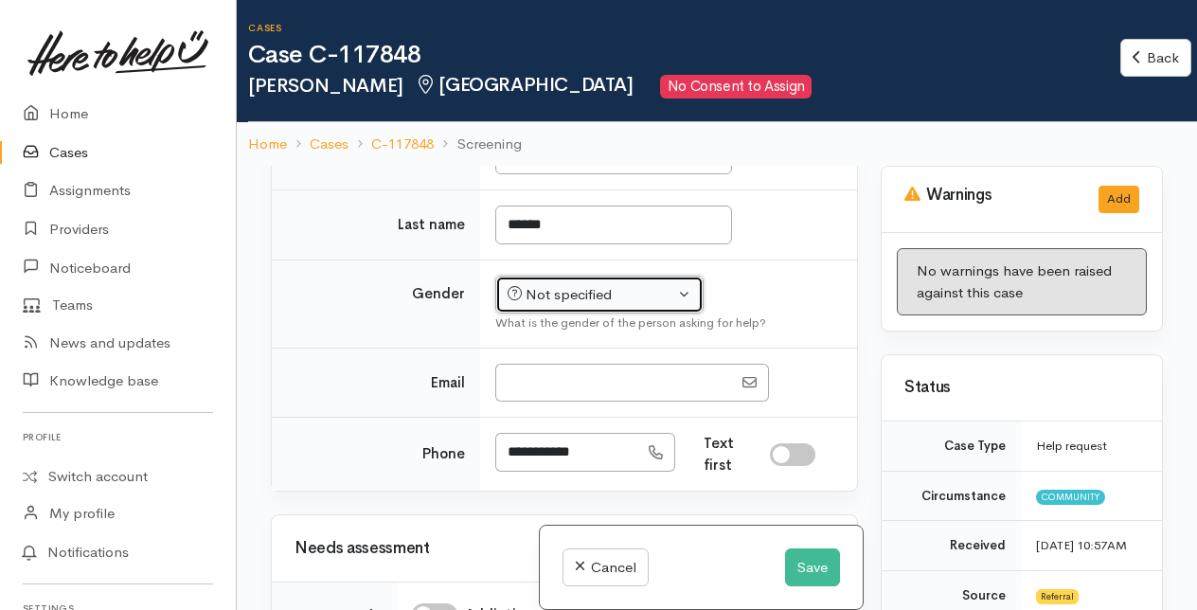
click at [576, 306] on div "Not specified" at bounding box center [590, 295] width 167 height 22
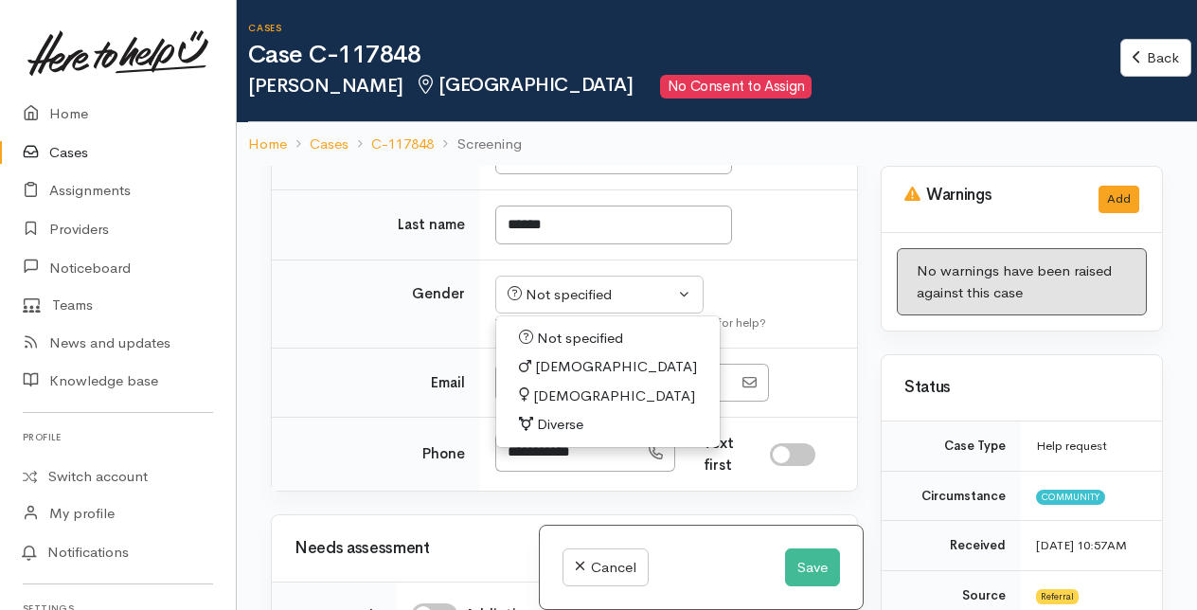
drag, startPoint x: 543, startPoint y: 454, endPoint x: 549, endPoint y: 420, distance: 34.6
click at [543, 407] on span "[DEMOGRAPHIC_DATA]" at bounding box center [614, 396] width 162 height 22
select select "[DEMOGRAPHIC_DATA]"
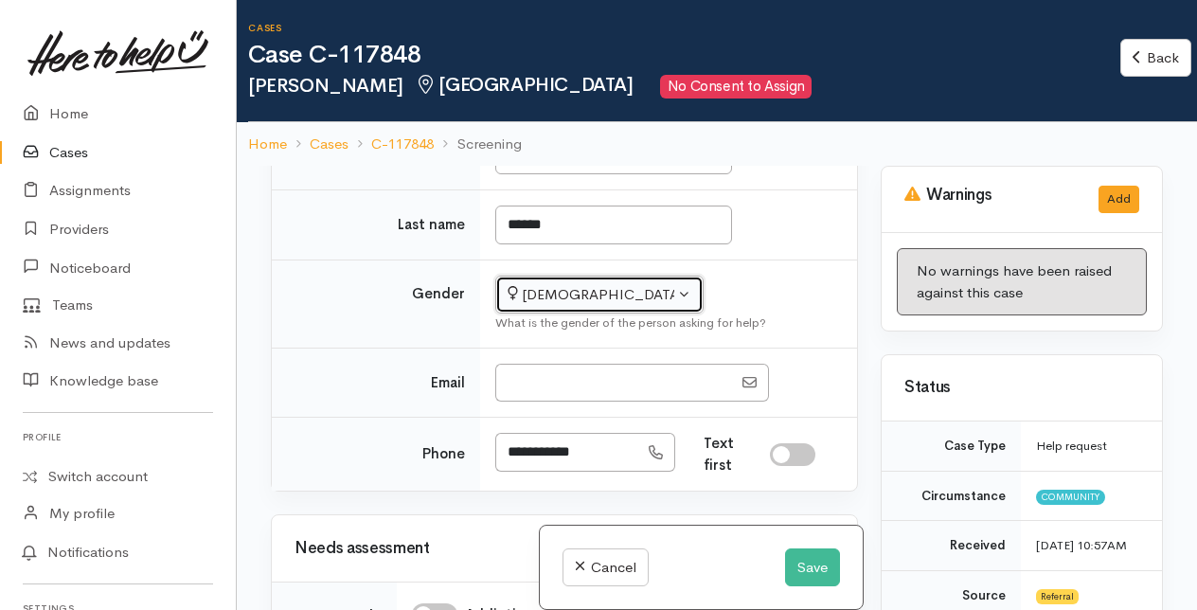
scroll to position [947, 0]
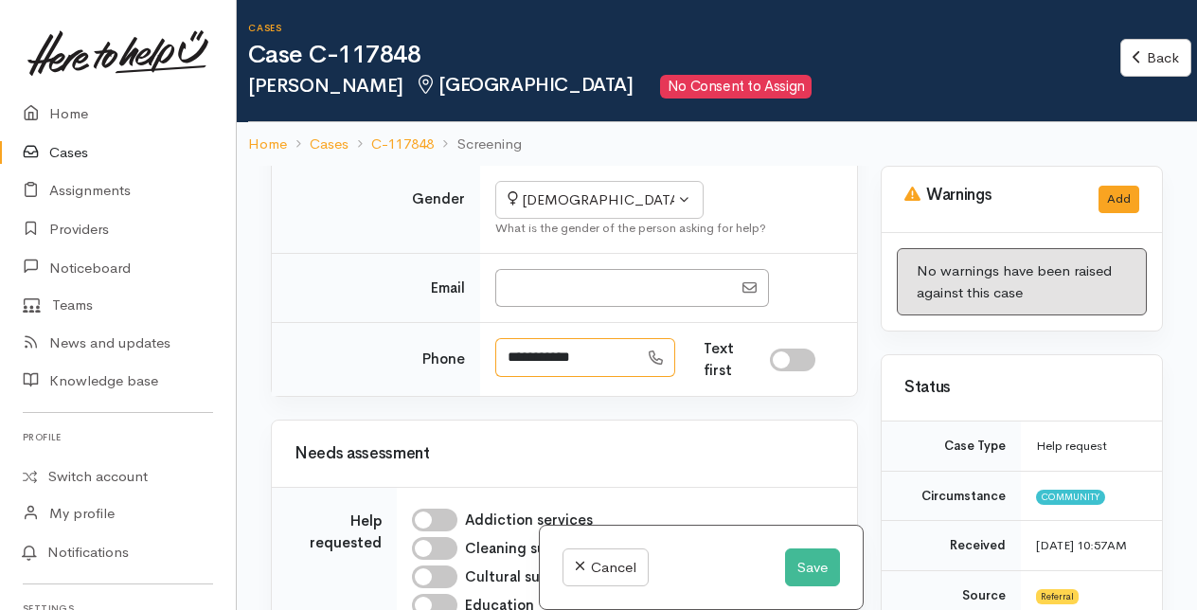
drag, startPoint x: 506, startPoint y: 415, endPoint x: 599, endPoint y: 416, distance: 93.7
click at [599, 377] on input "**********" at bounding box center [566, 357] width 143 height 39
click at [608, 377] on input "**********" at bounding box center [566, 357] width 143 height 39
click at [514, 308] on input "Email" at bounding box center [613, 288] width 237 height 39
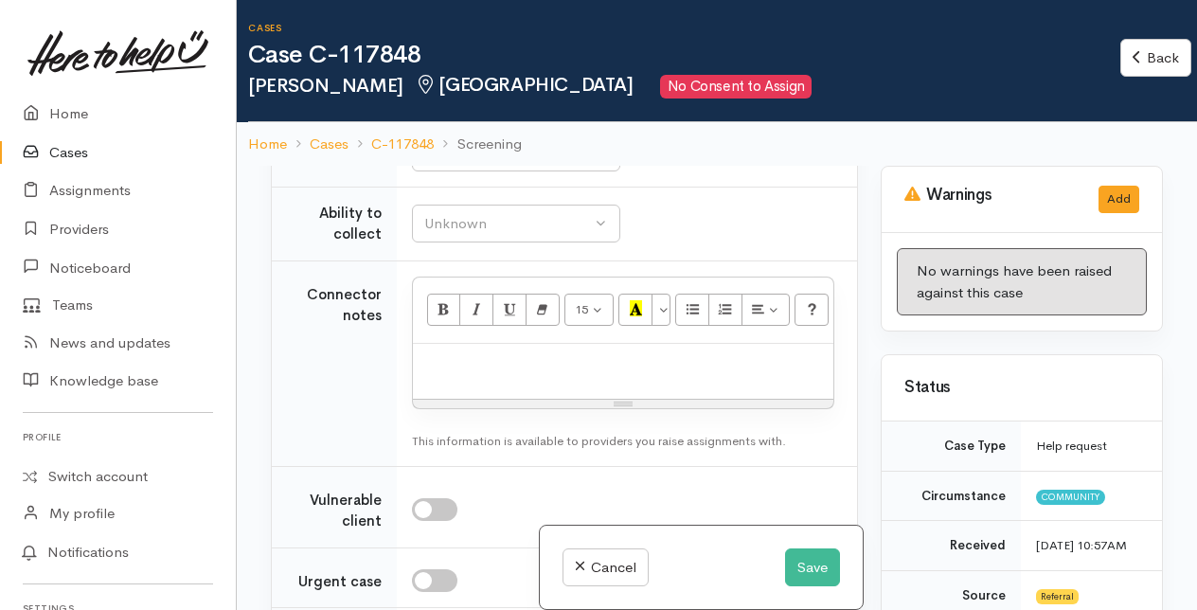
scroll to position [1893, 0]
click at [454, 375] on p at bounding box center [622, 364] width 401 height 22
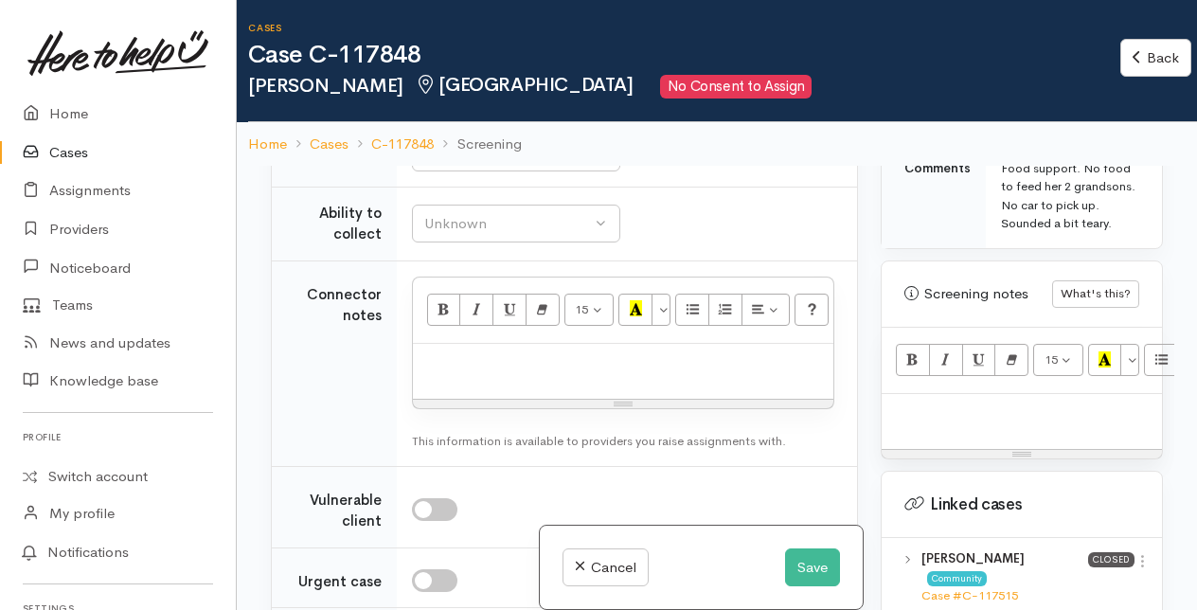
scroll to position [1231, 0]
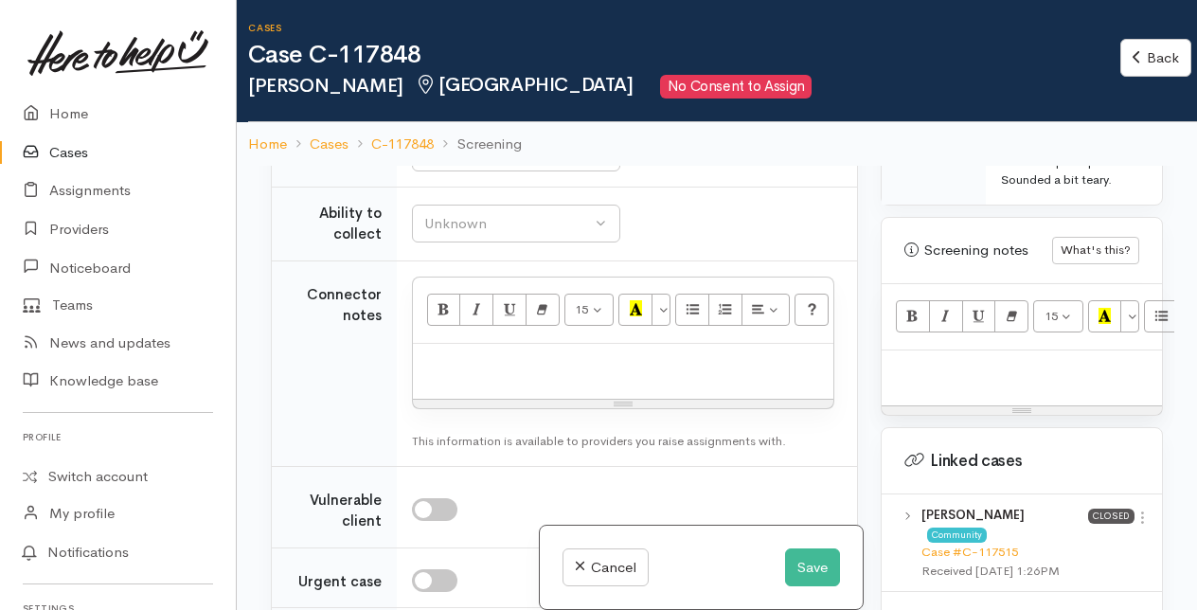
click at [927, 406] on div at bounding box center [1021, 378] width 280 height 56
paste div
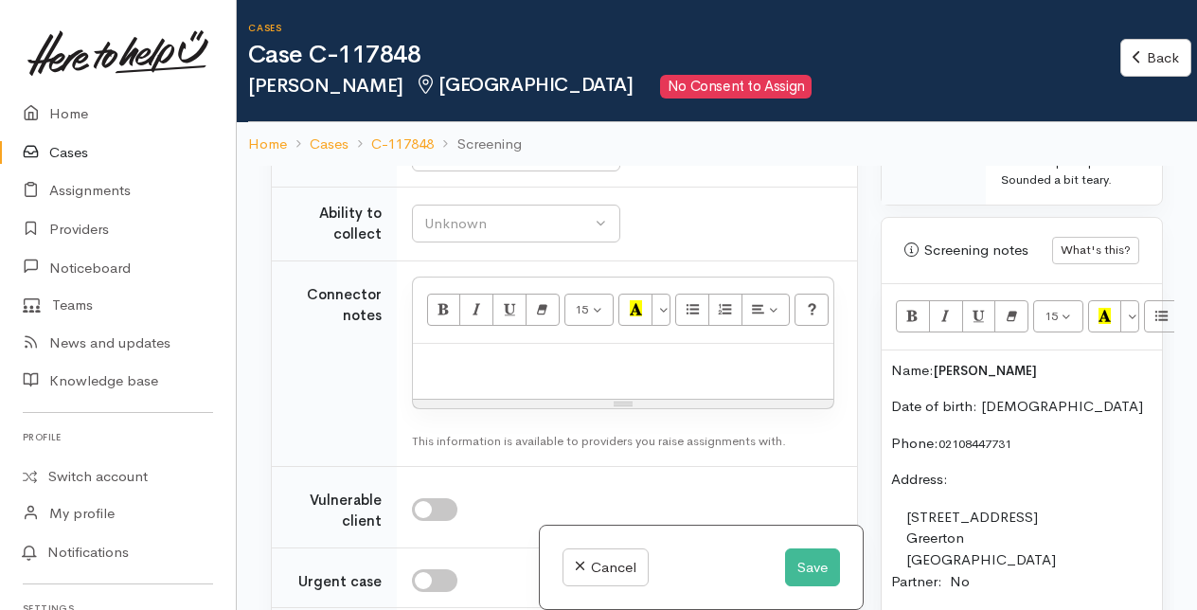
scroll to position [151, 0]
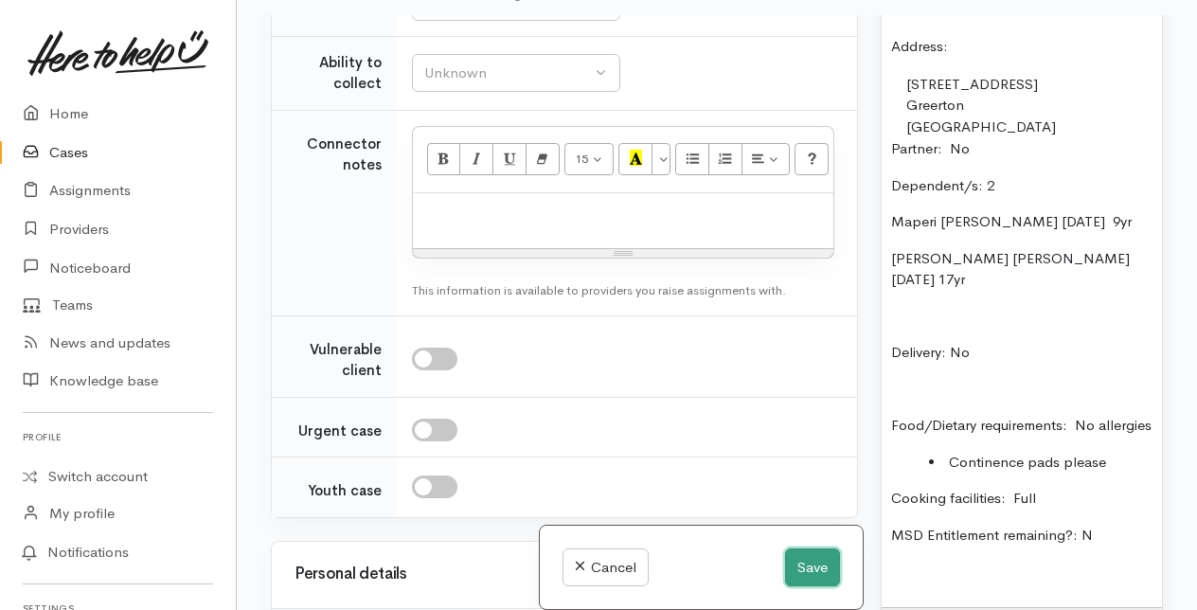
click at [808, 568] on button "Save" at bounding box center [812, 567] width 55 height 39
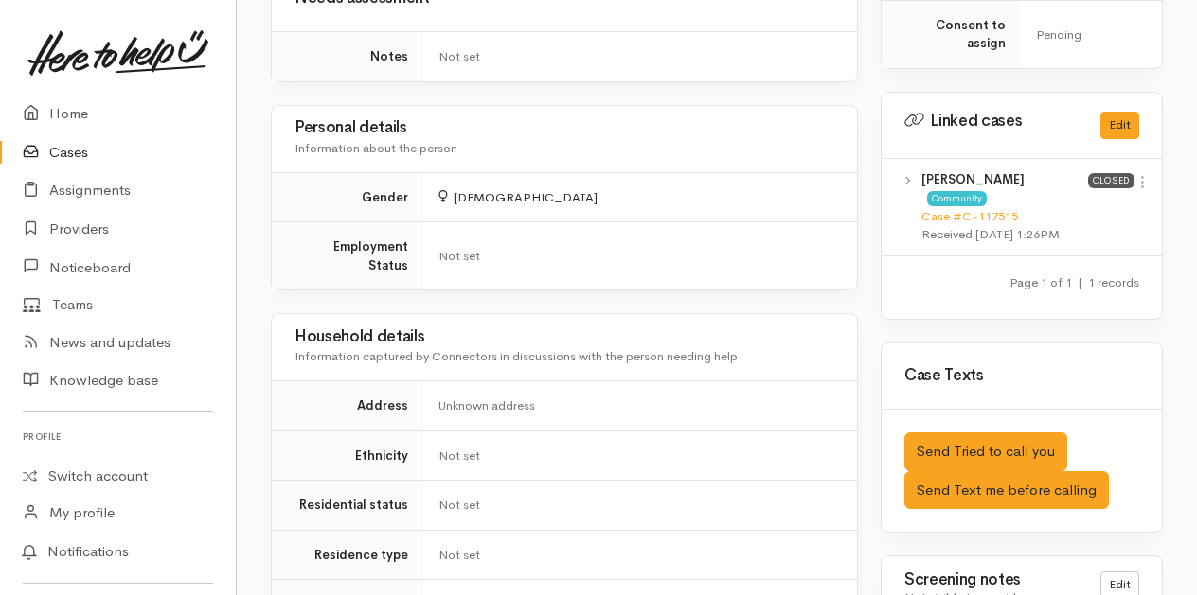
scroll to position [1041, 0]
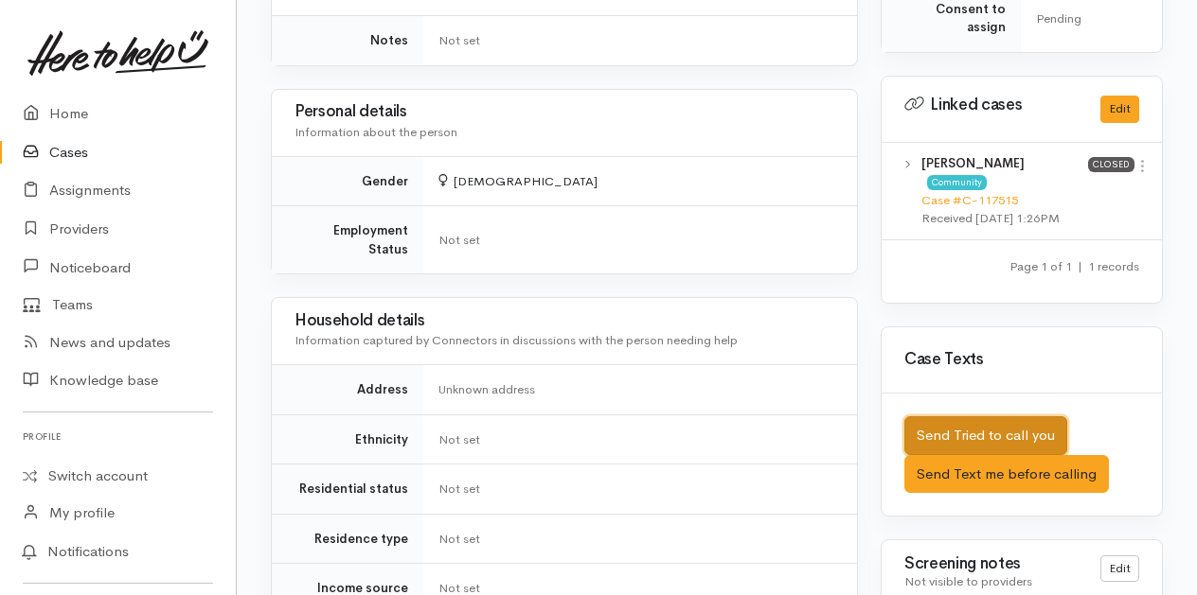
click at [963, 417] on button "Send Tried to call you" at bounding box center [985, 436] width 163 height 39
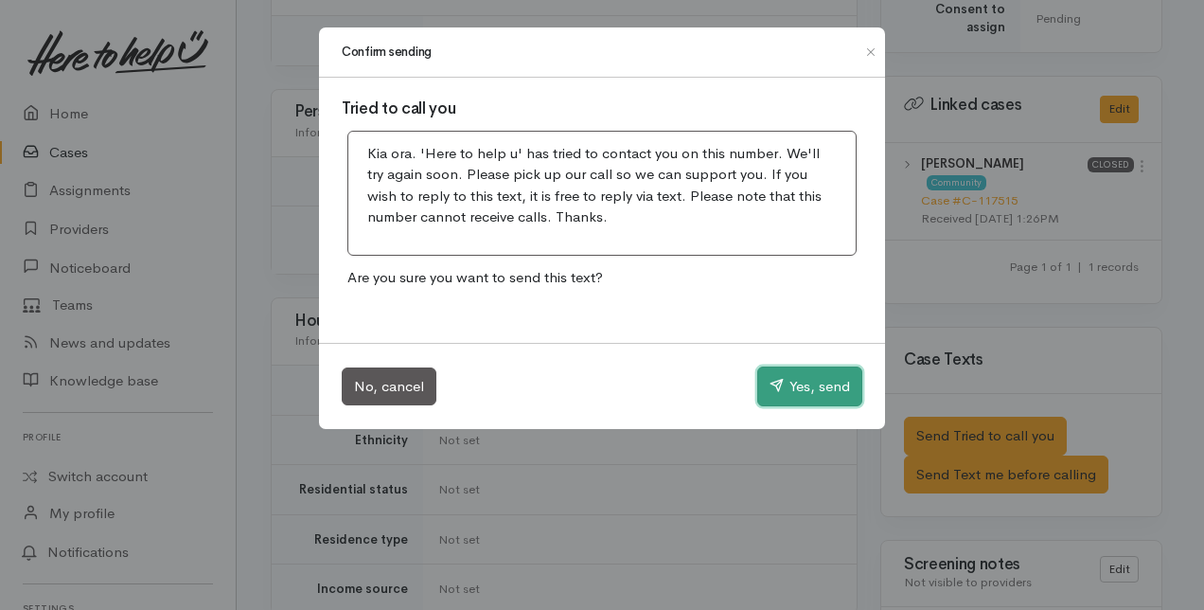
click at [791, 381] on button "Yes, send" at bounding box center [809, 386] width 105 height 40
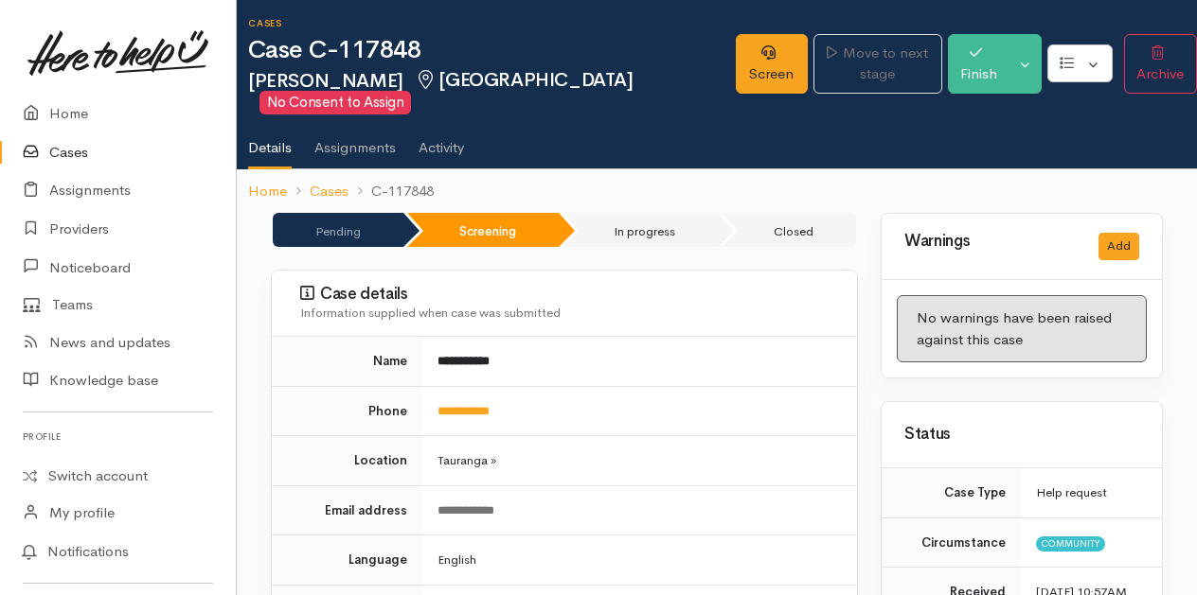
scroll to position [0, 0]
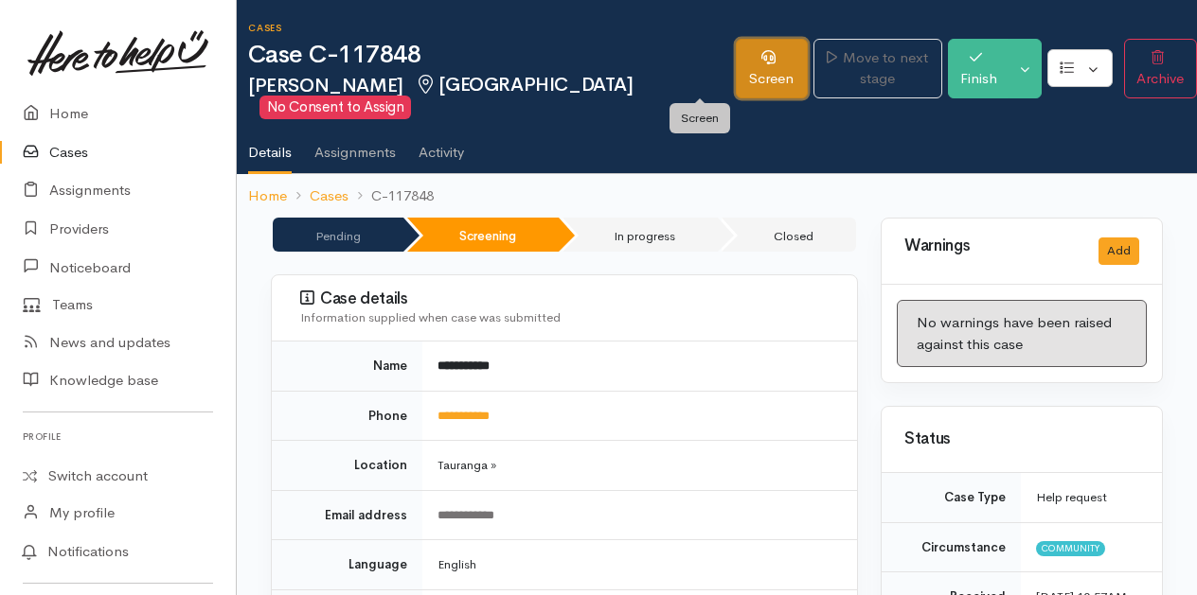
click at [761, 63] on icon at bounding box center [768, 57] width 14 height 14
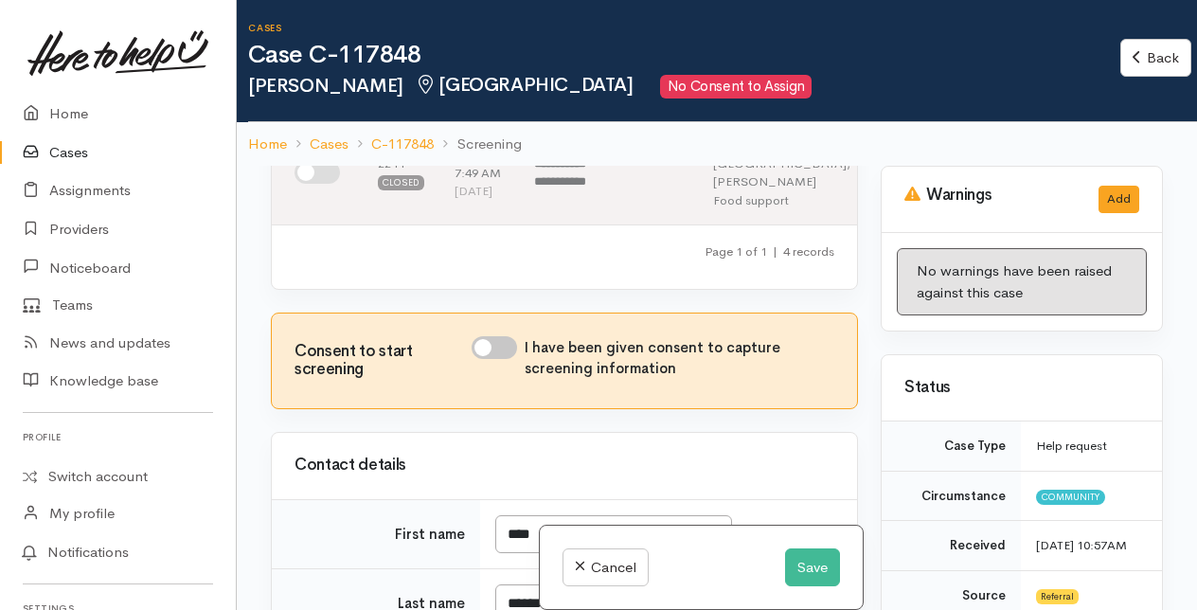
scroll to position [568, 0]
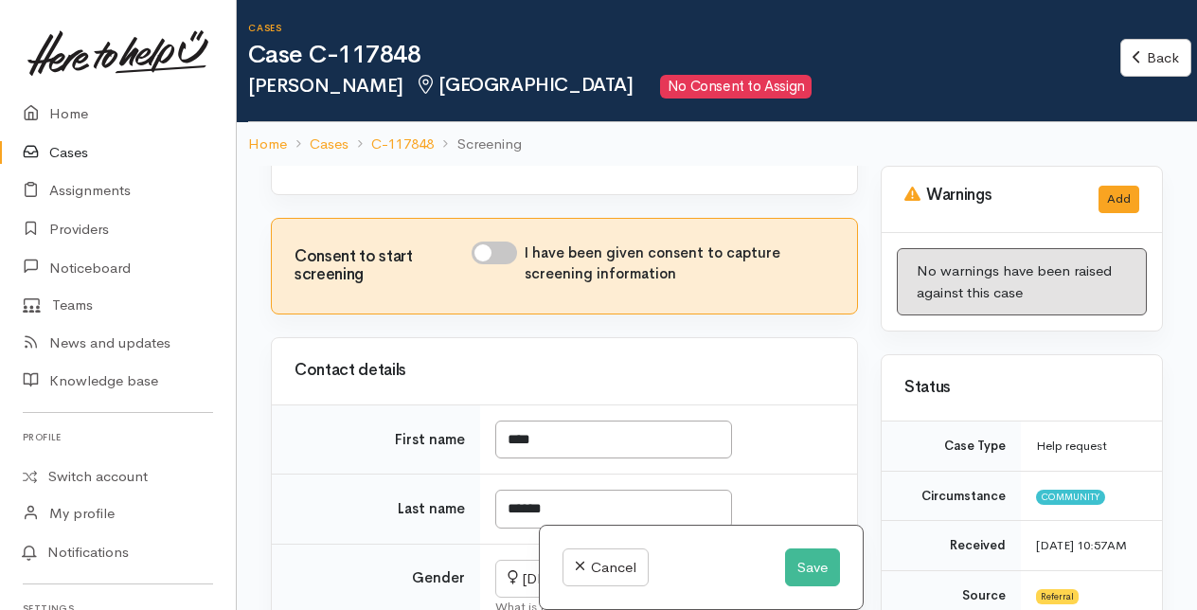
click at [489, 264] on input "I have been given consent to capture screening information" at bounding box center [493, 252] width 45 height 23
checkbox input "true"
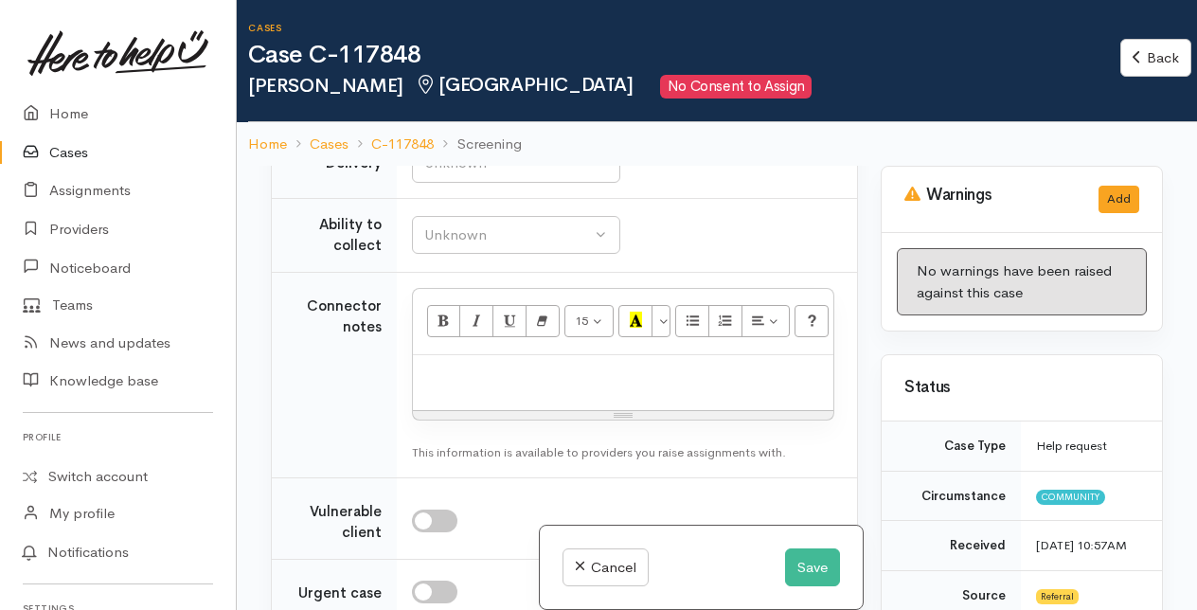
scroll to position [1893, 0]
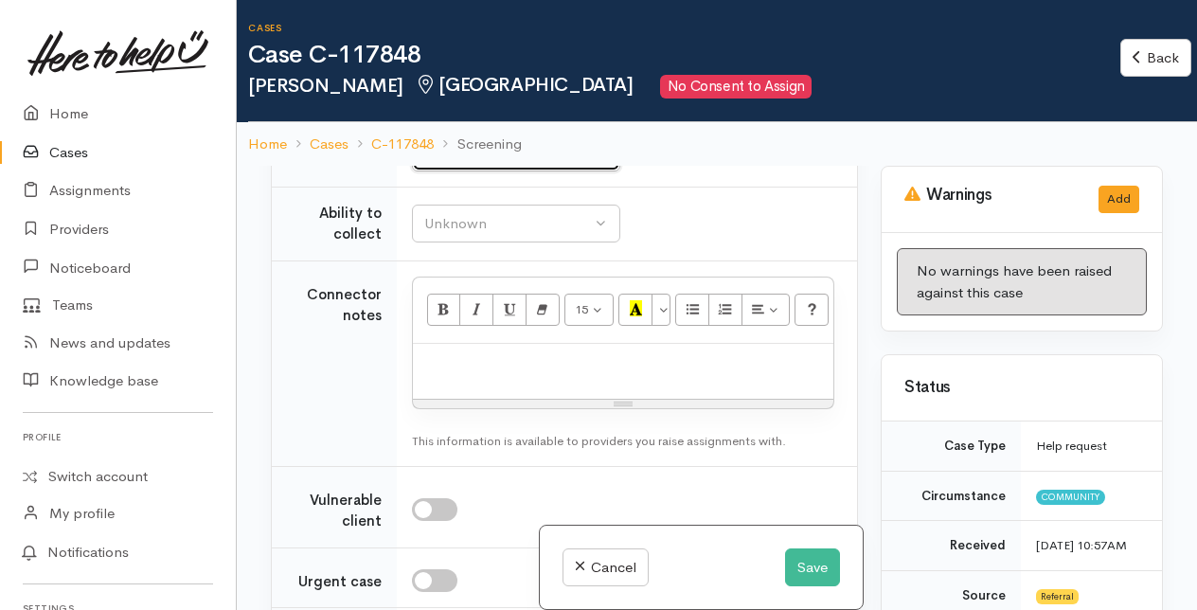
click at [532, 163] on div "Unknown" at bounding box center [507, 152] width 167 height 22
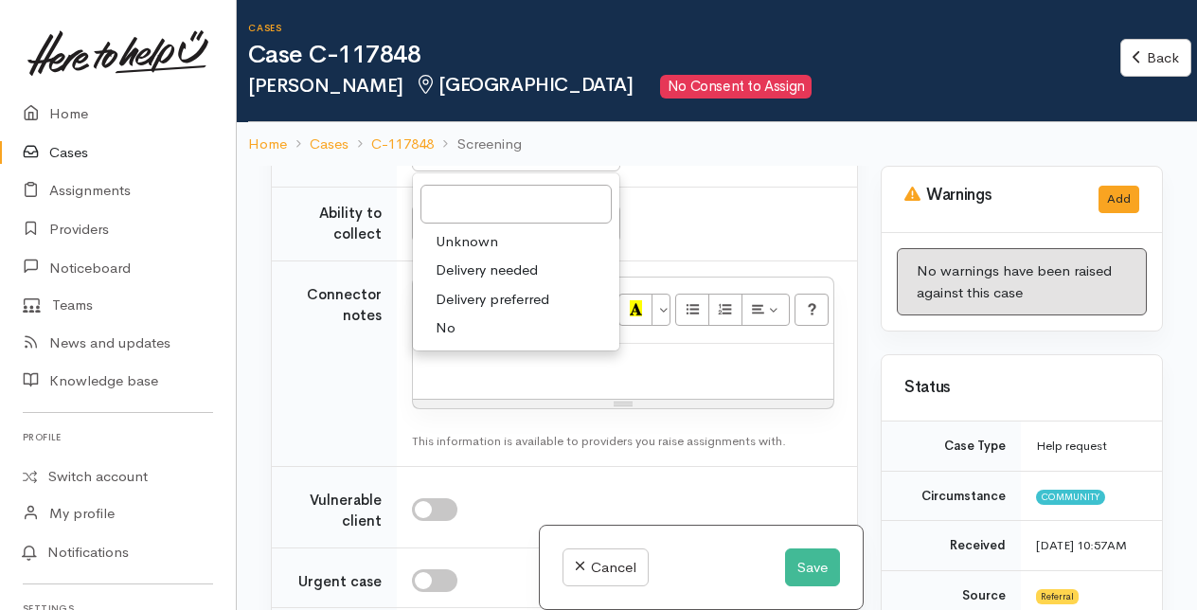
click at [699, 171] on div "Unknown Delivery needed Delivery preferred No Unknown Unknown Delivery needed D…" at bounding box center [623, 152] width 422 height 39
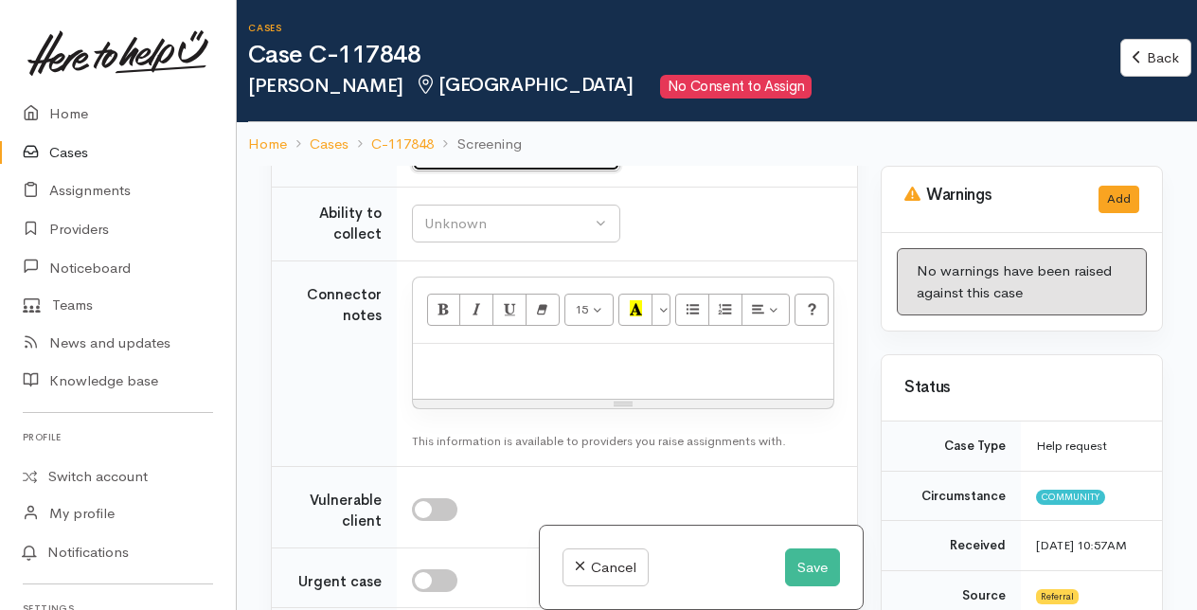
click at [492, 163] on div "Unknown" at bounding box center [507, 152] width 167 height 22
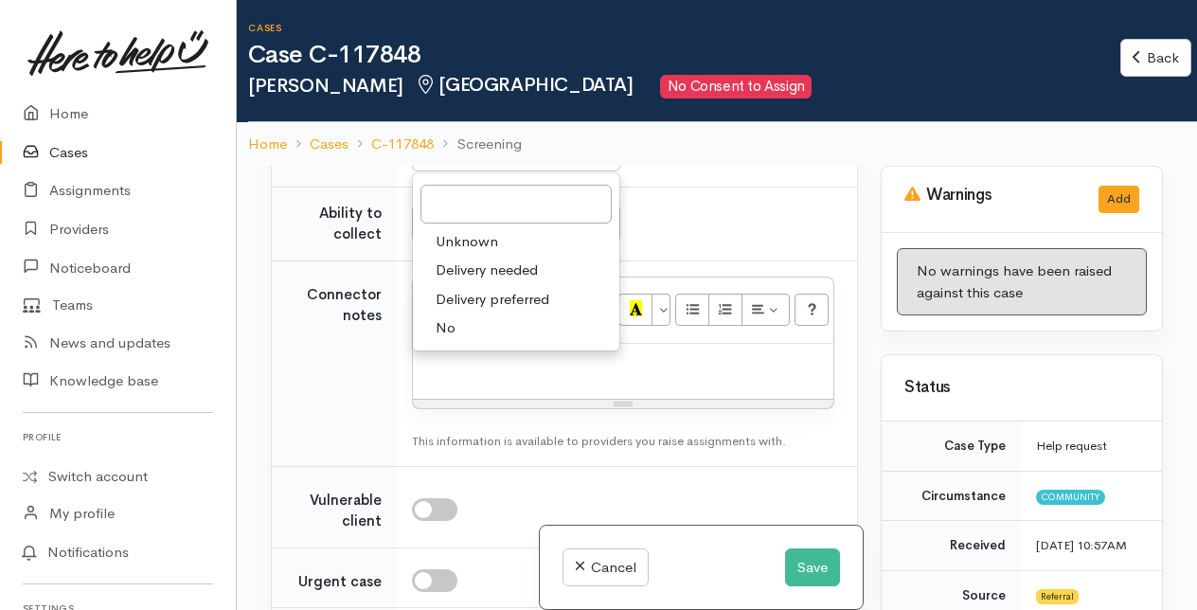
click at [478, 281] on span "Delivery needed" at bounding box center [486, 270] width 102 height 22
select select "3"
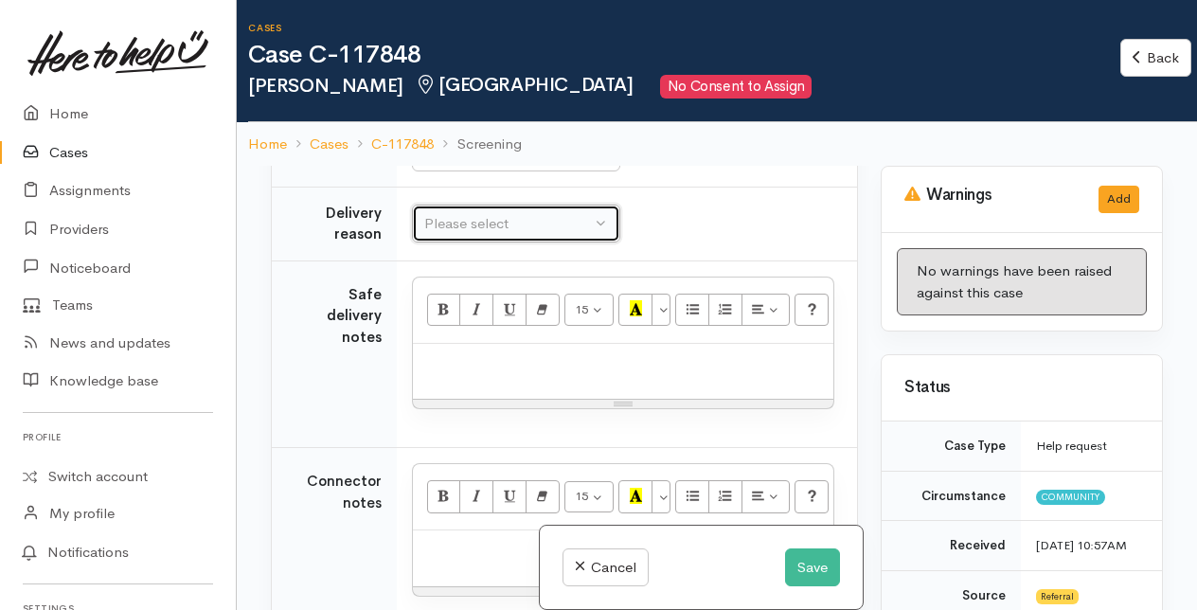
click at [536, 235] on div "Please select" at bounding box center [507, 224] width 167 height 22
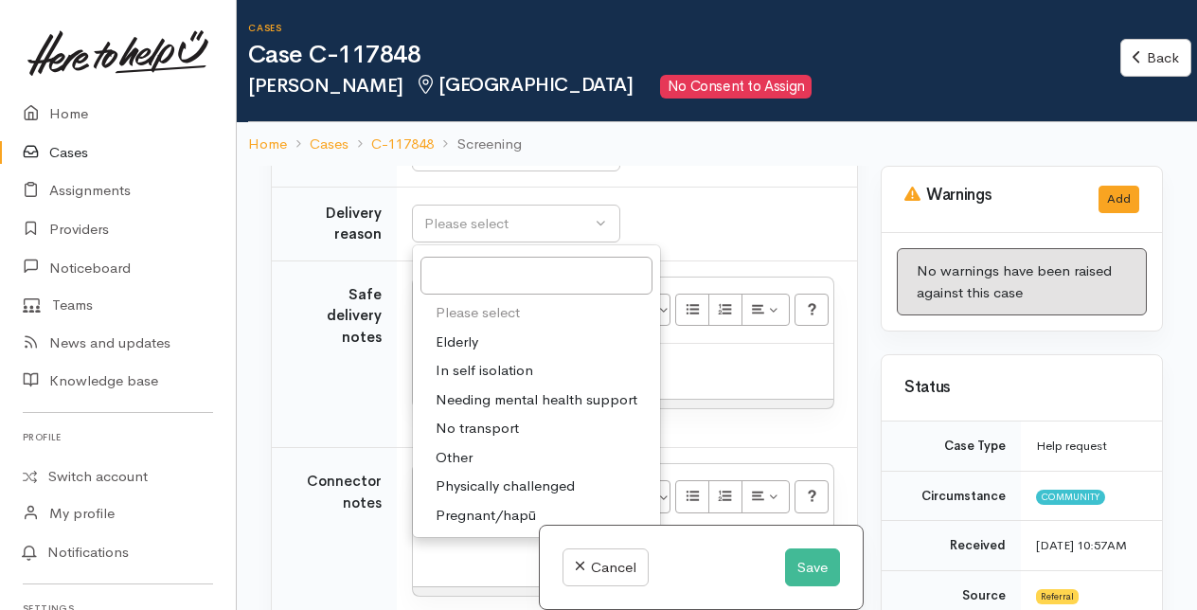
click at [473, 439] on span "No transport" at bounding box center [476, 428] width 83 height 22
select select "2"
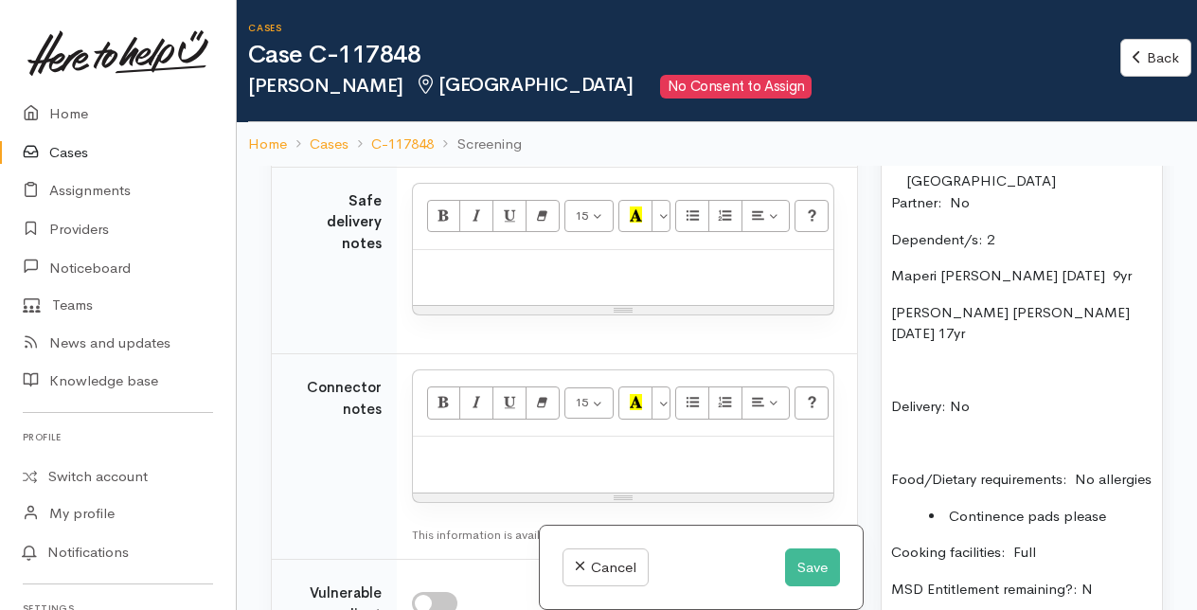
scroll to position [1988, 0]
click at [564, 280] on p at bounding box center [622, 269] width 401 height 22
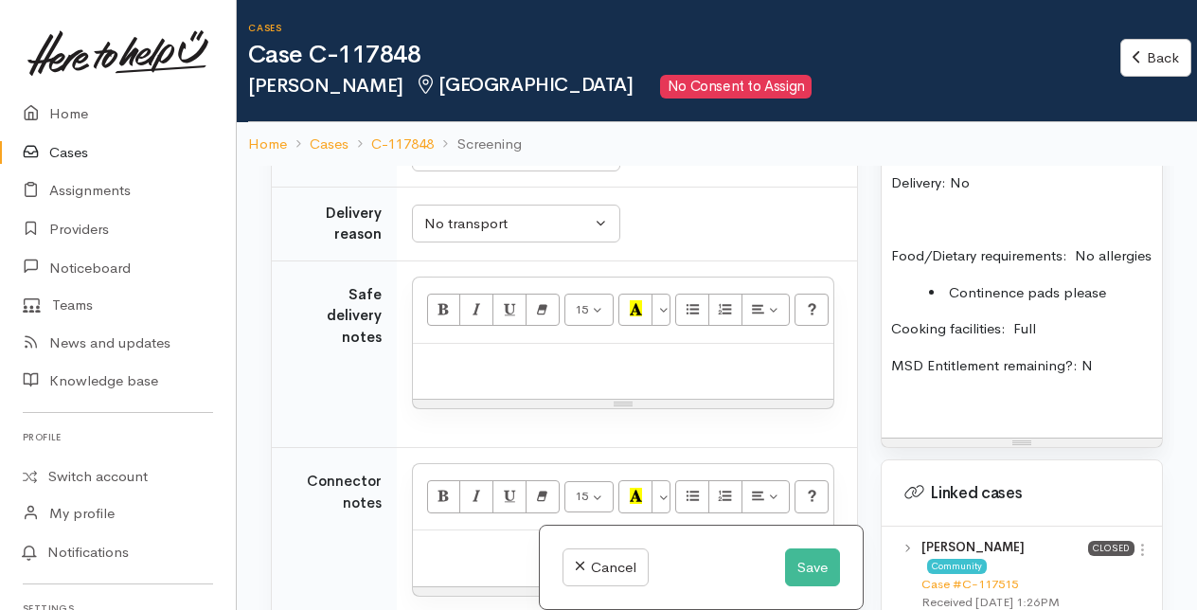
scroll to position [1893, 0]
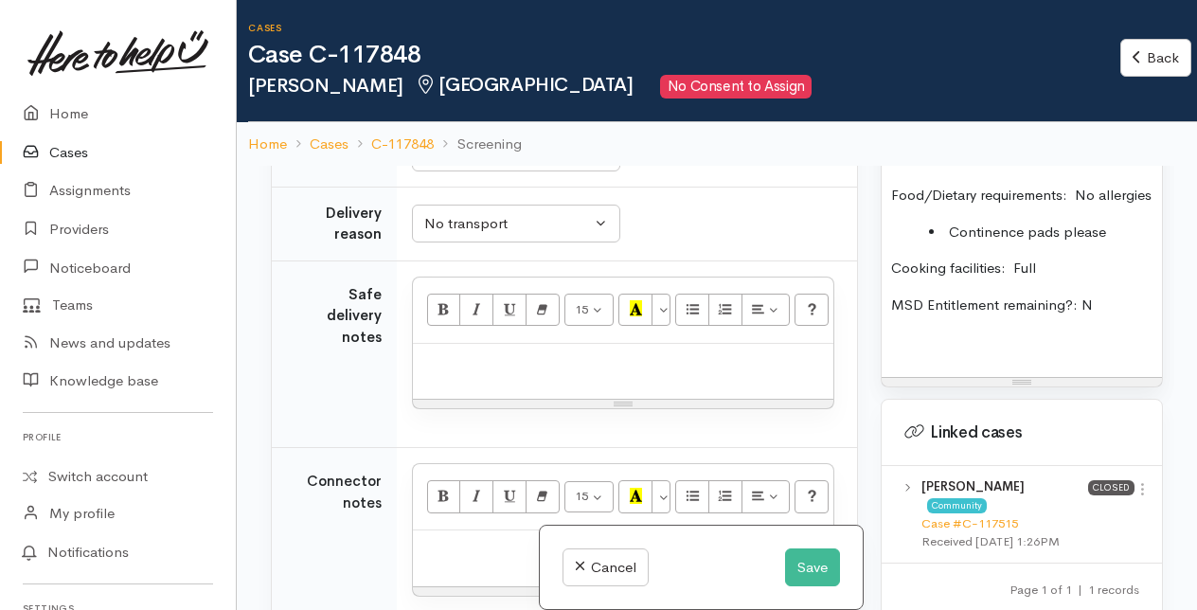
click at [435, 375] on p at bounding box center [622, 364] width 401 height 22
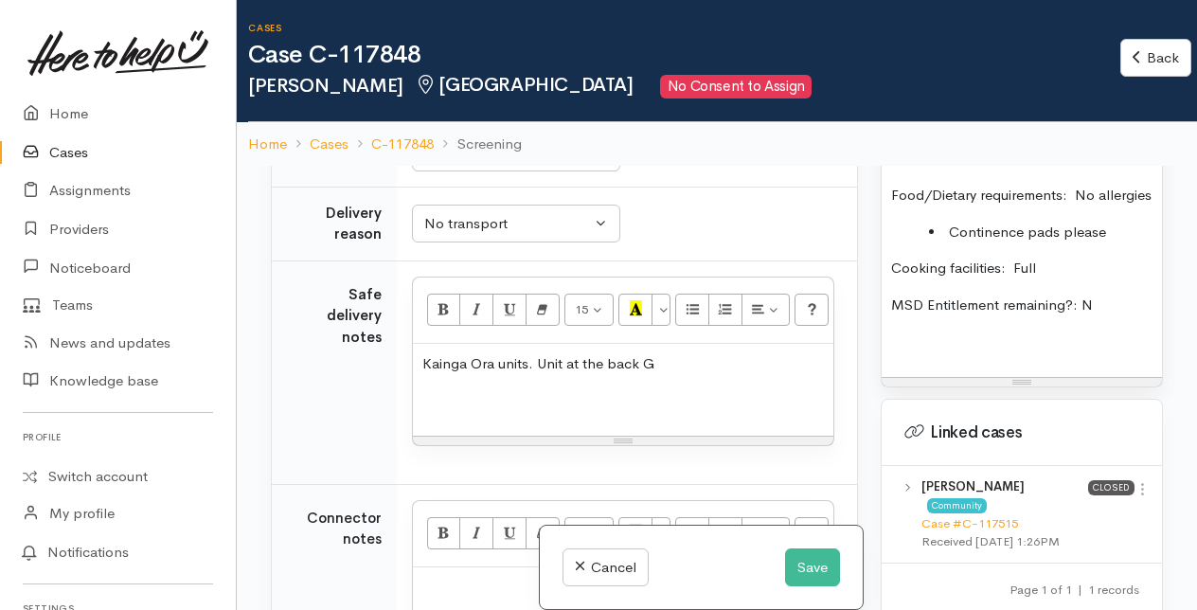
click at [642, 375] on p "Kainga Ora units. Unit at the back G" at bounding box center [622, 364] width 401 height 22
click at [683, 375] on p "Kainga Ora units. Unit at the back 1G" at bounding box center [622, 364] width 401 height 22
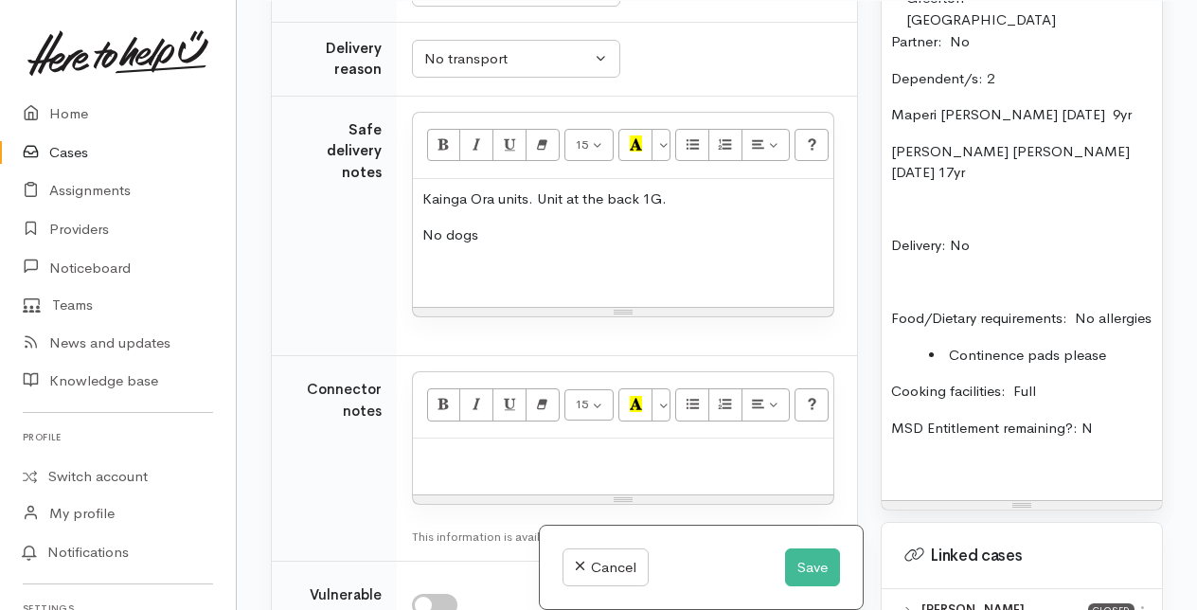
scroll to position [2083, 0]
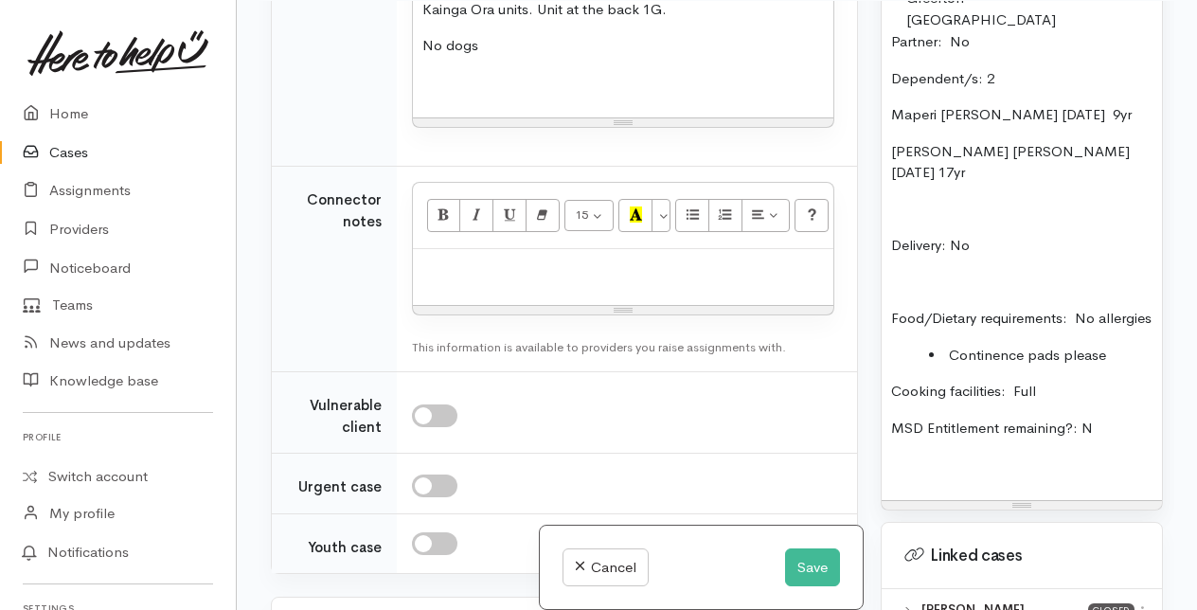
click at [481, 305] on div at bounding box center [623, 277] width 420 height 56
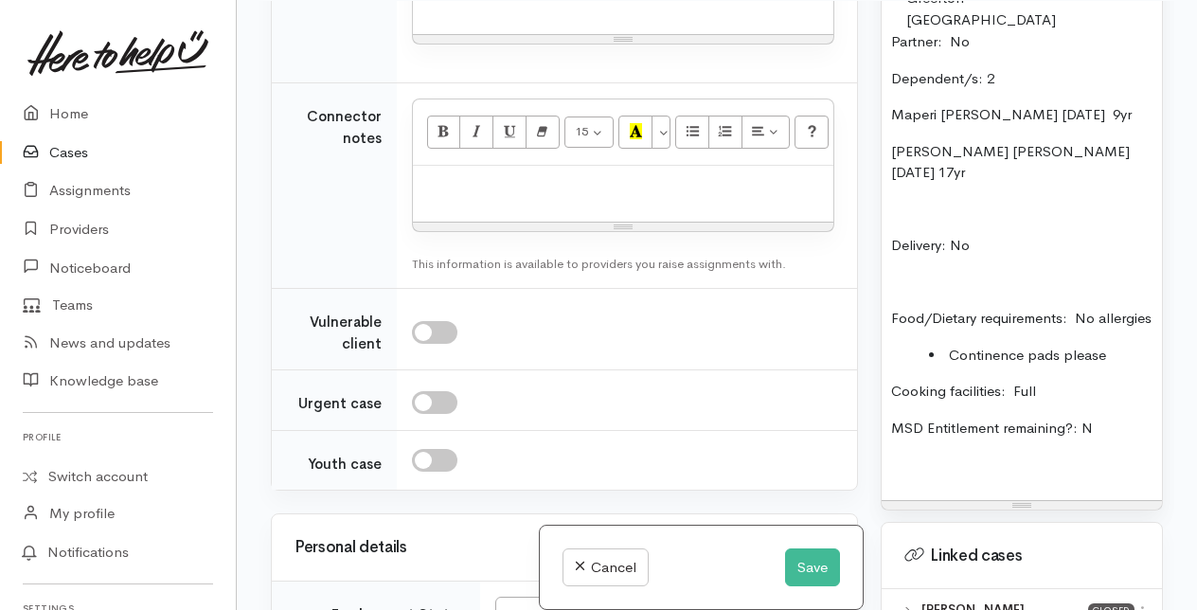
scroll to position [2177, 0]
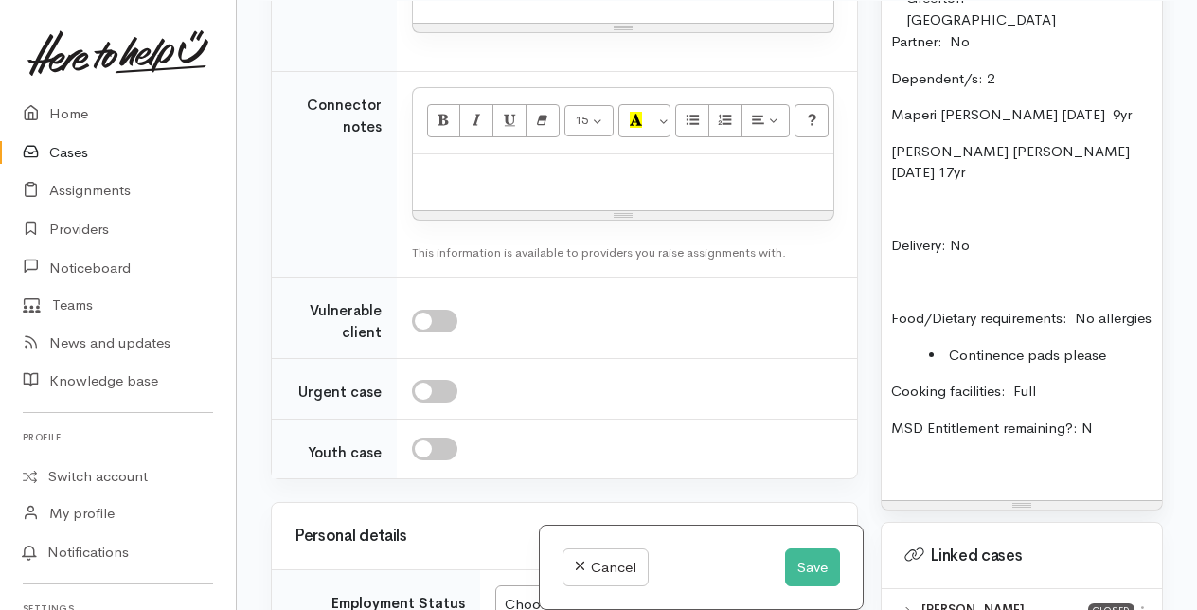
click at [945, 366] on li "Continence pads please" at bounding box center [1040, 356] width 223 height 22
click at [1139, 366] on li "2 x Continence pads please" at bounding box center [1040, 356] width 223 height 22
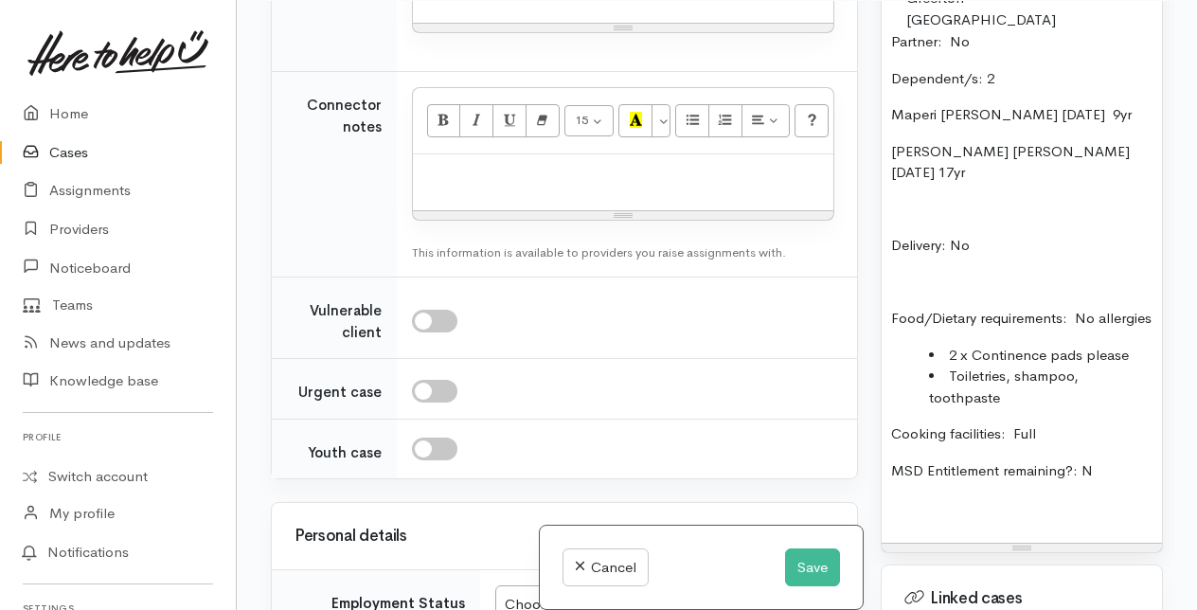
click at [1017, 408] on li "Toiletries, shampoo, toothpaste" at bounding box center [1040, 386] width 223 height 43
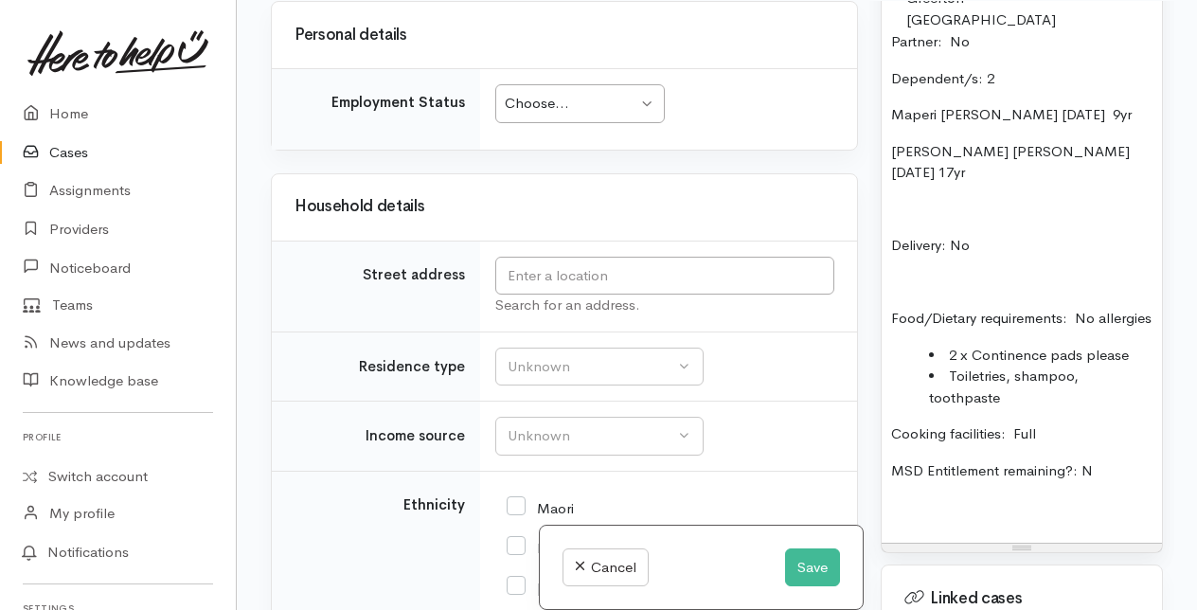
scroll to position [2745, 0]
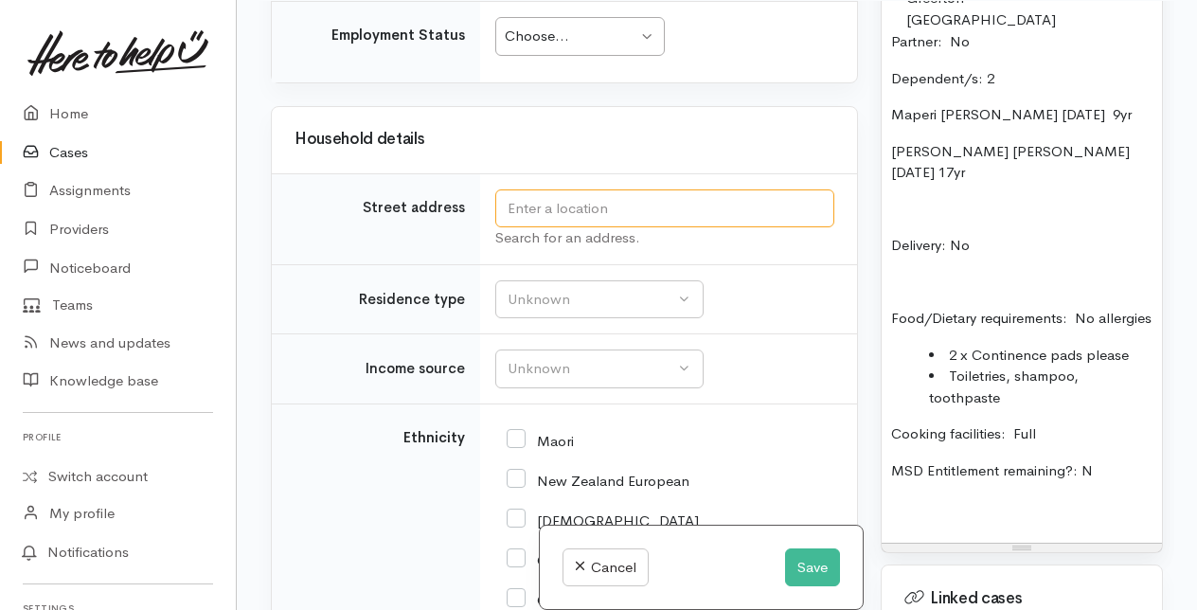
click at [535, 228] on input "text" at bounding box center [664, 208] width 339 height 39
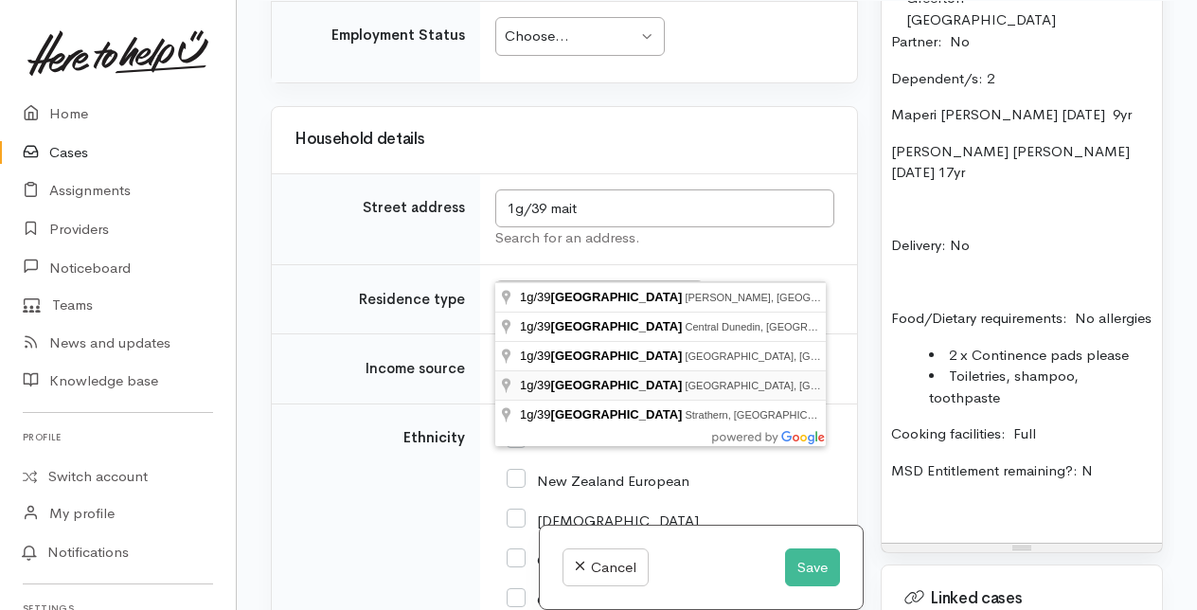
type input "1g/39 Maitland Street, Greerton, Tauranga, New Zealand"
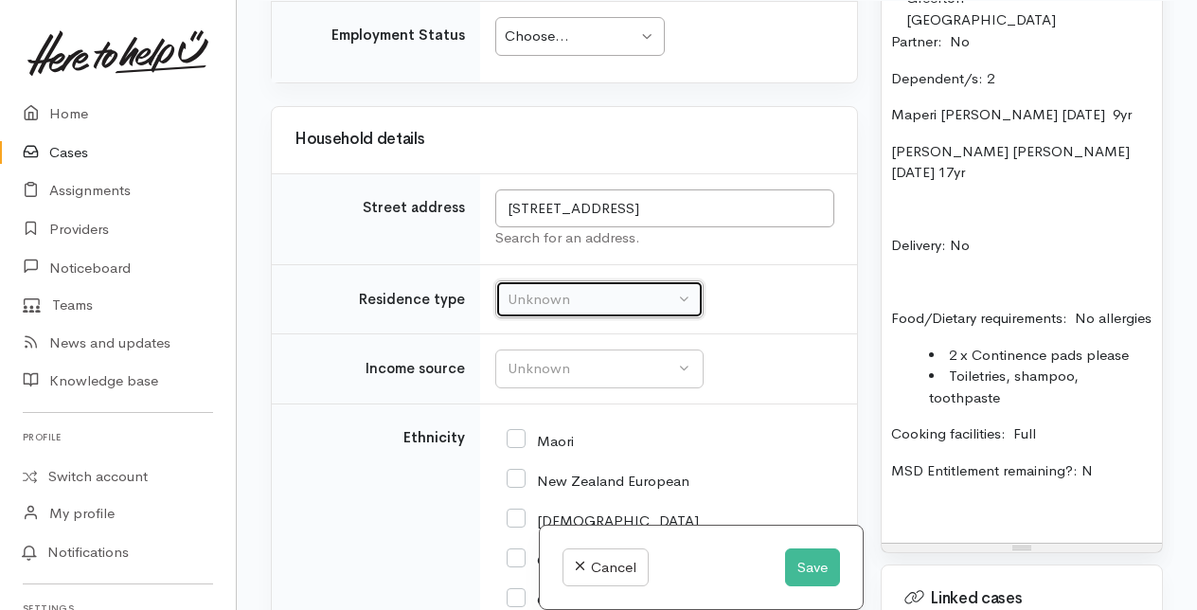
click at [587, 311] on div "Unknown" at bounding box center [590, 300] width 167 height 22
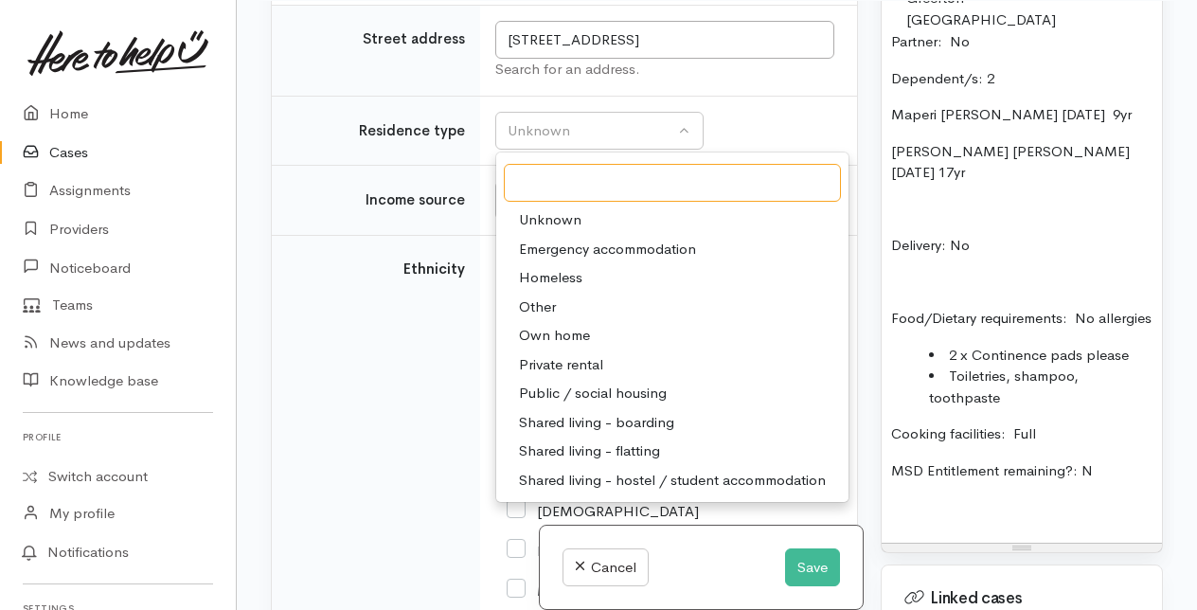
scroll to position [2935, 0]
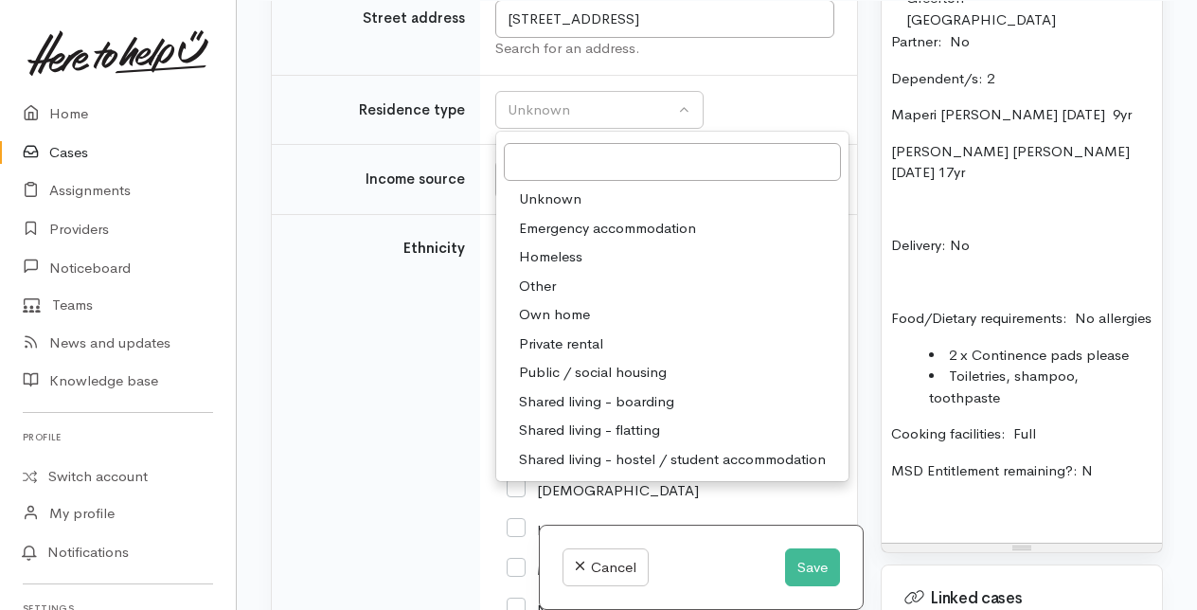
click at [583, 383] on span "Public / social housing" at bounding box center [593, 373] width 148 height 22
select select "3"
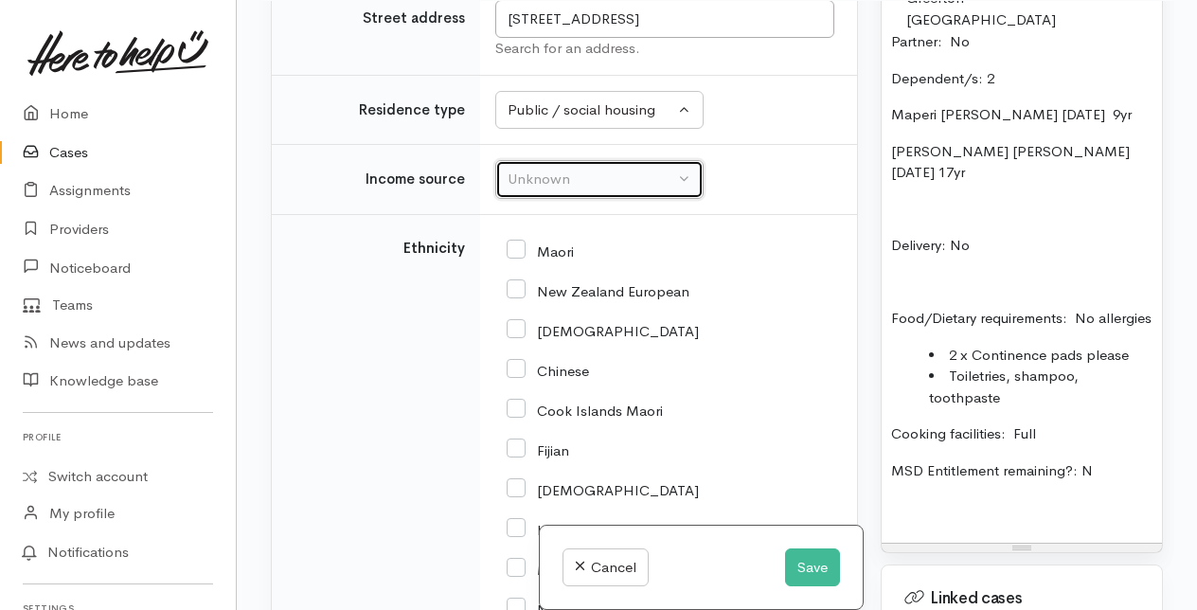
click at [583, 190] on div "Unknown" at bounding box center [590, 180] width 167 height 22
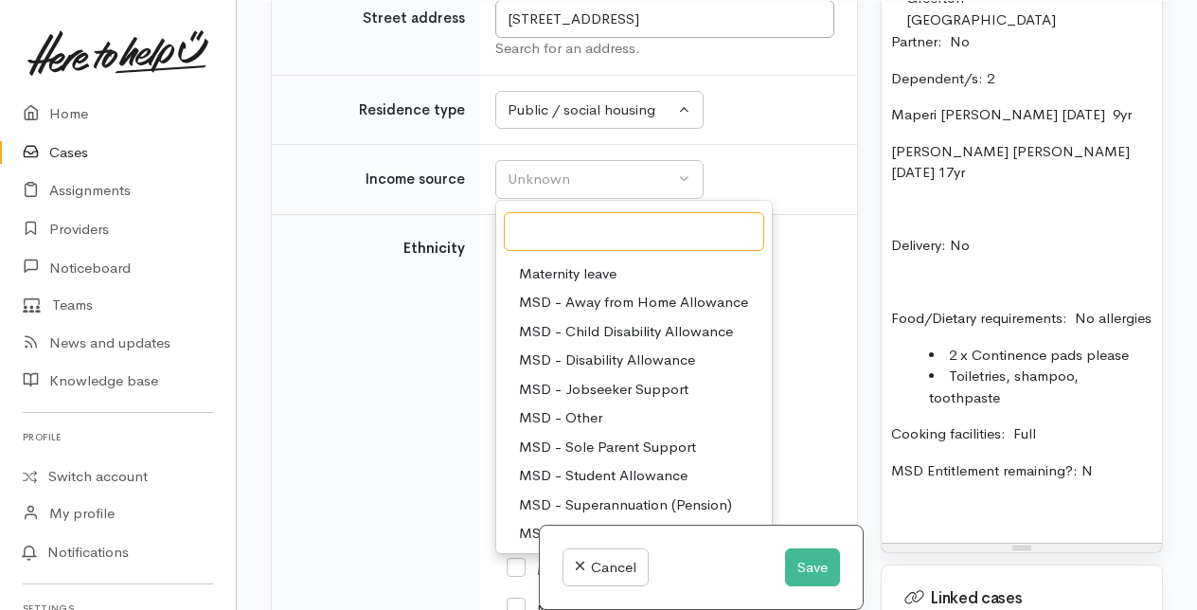
scroll to position [95, 0]
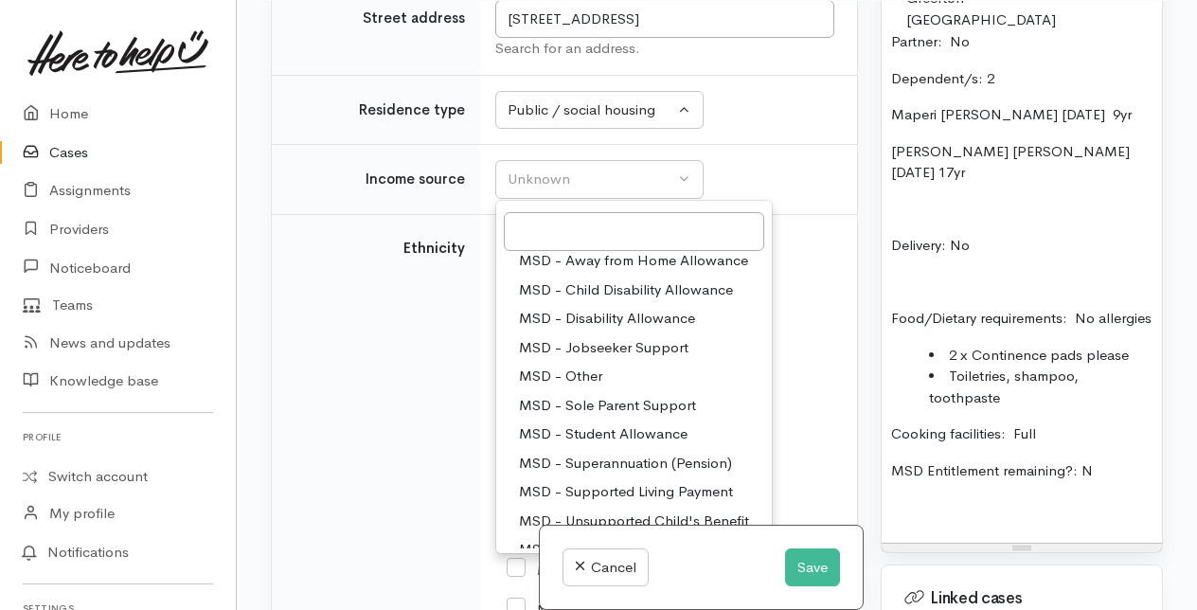
click at [615, 359] on span "MSD - Jobseeker Support" at bounding box center [603, 348] width 169 height 22
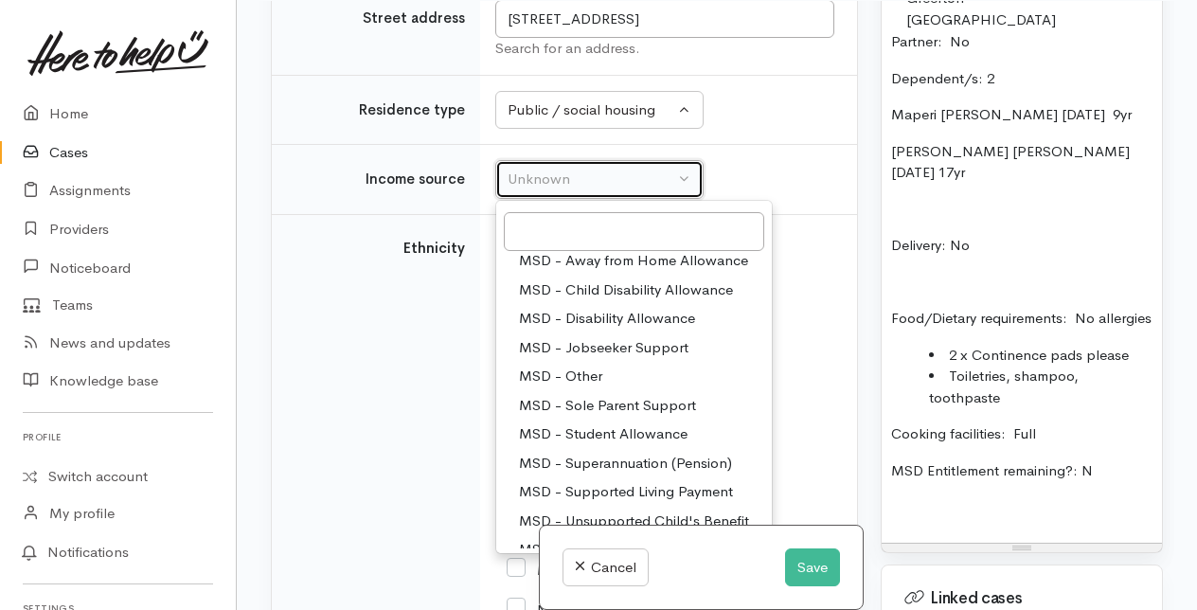
select select "4"
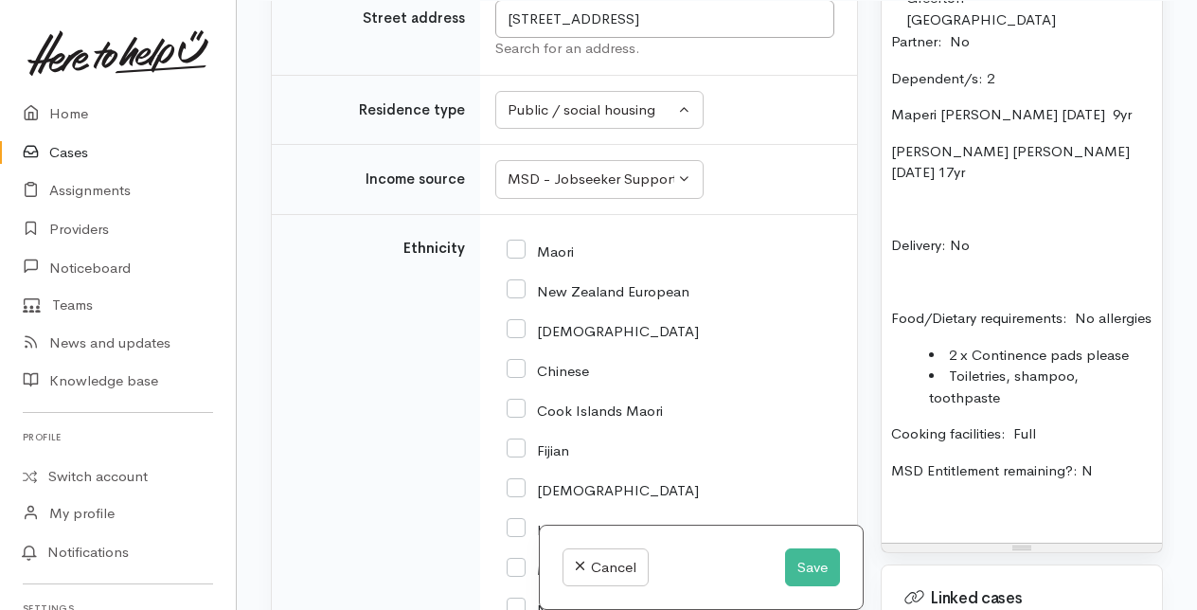
click at [515, 258] on input "Maori" at bounding box center [539, 249] width 67 height 17
checkbox input "true"
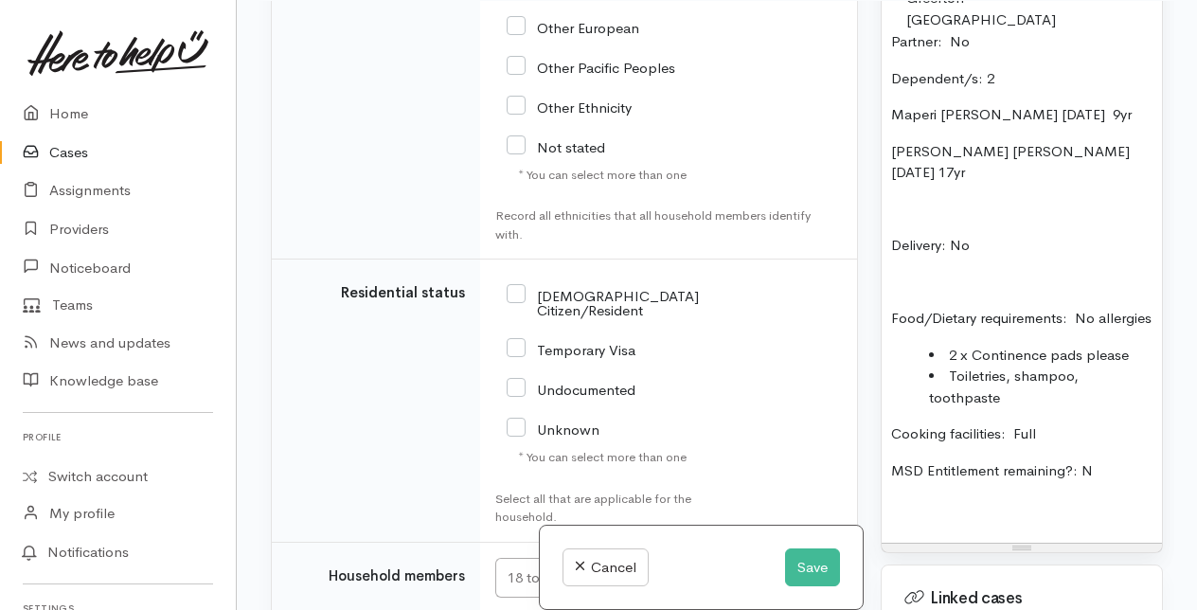
scroll to position [3787, 0]
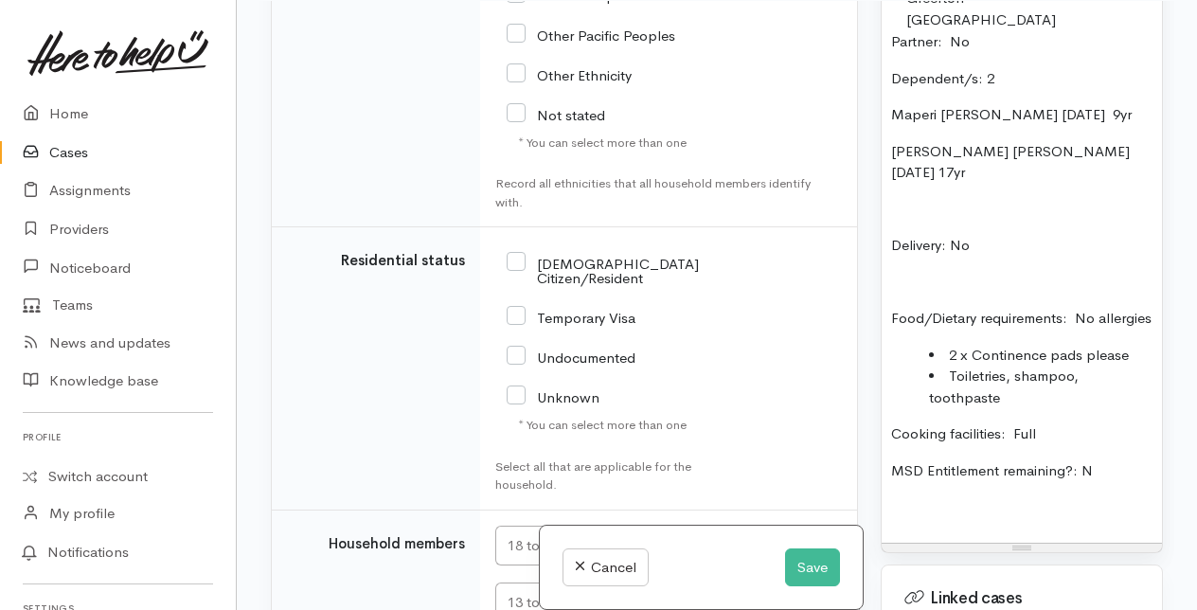
click at [517, 285] on input "NZ Citizen/Resident" at bounding box center [602, 269] width 192 height 31
checkbox input "true"
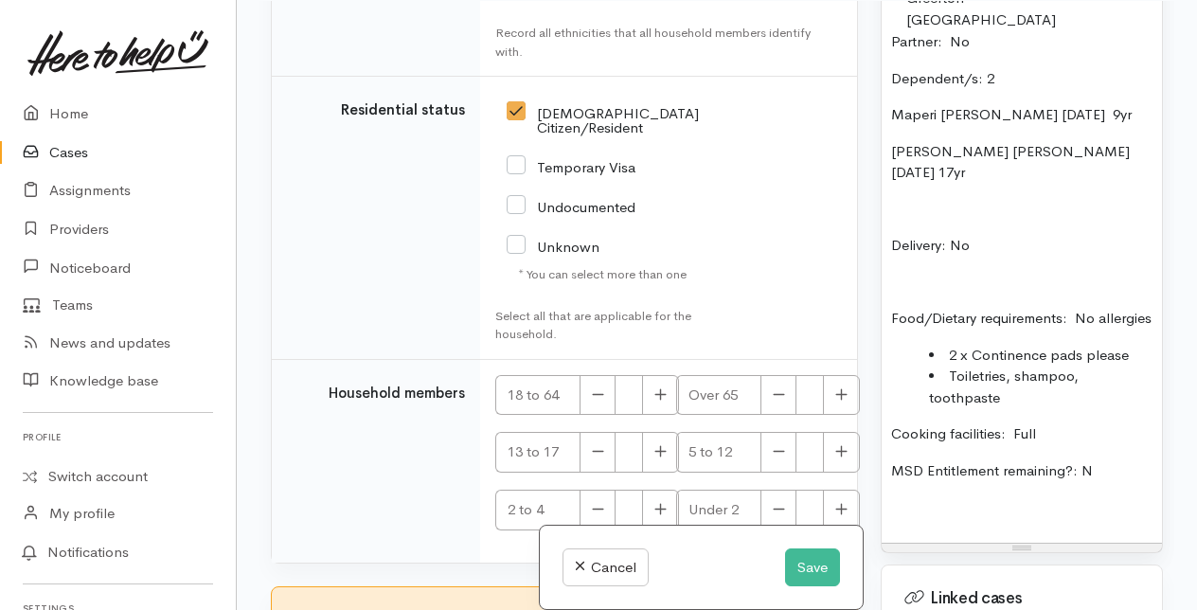
scroll to position [3976, 0]
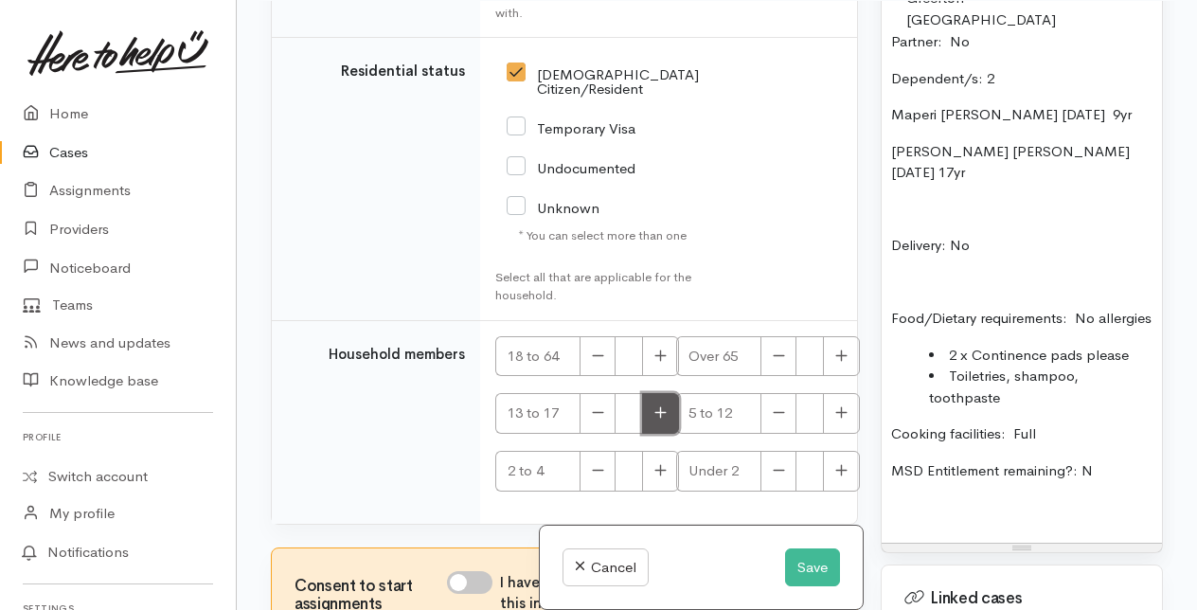
click at [662, 418] on icon "button" at bounding box center [660, 412] width 11 height 11
type input "1"
click at [851, 434] on button "button" at bounding box center [841, 413] width 37 height 41
type input "1"
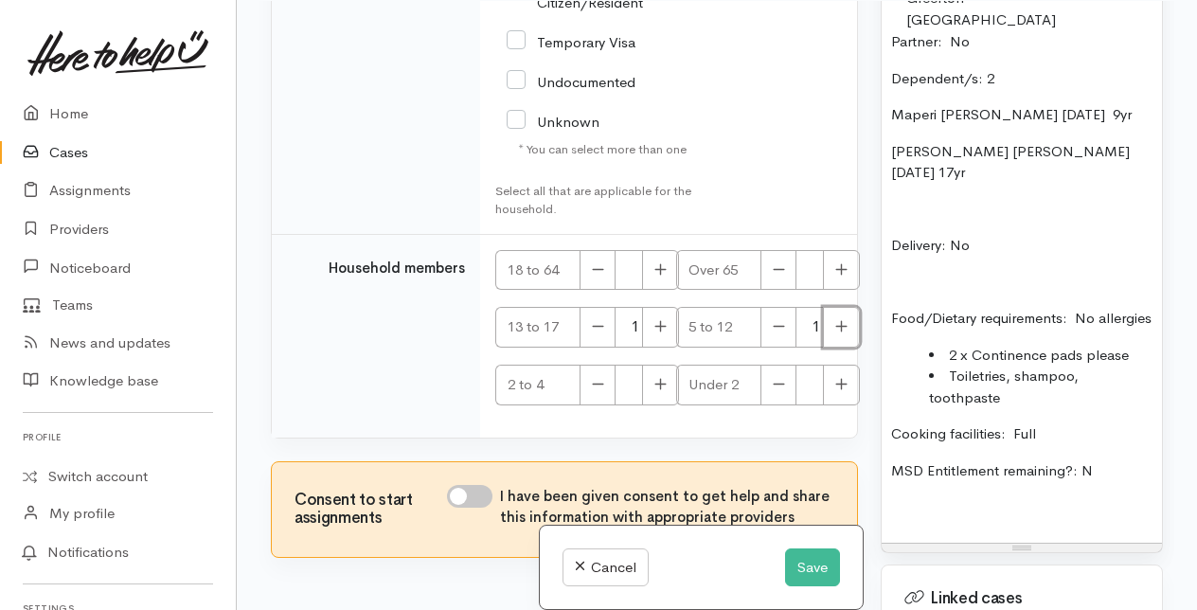
scroll to position [4160, 0]
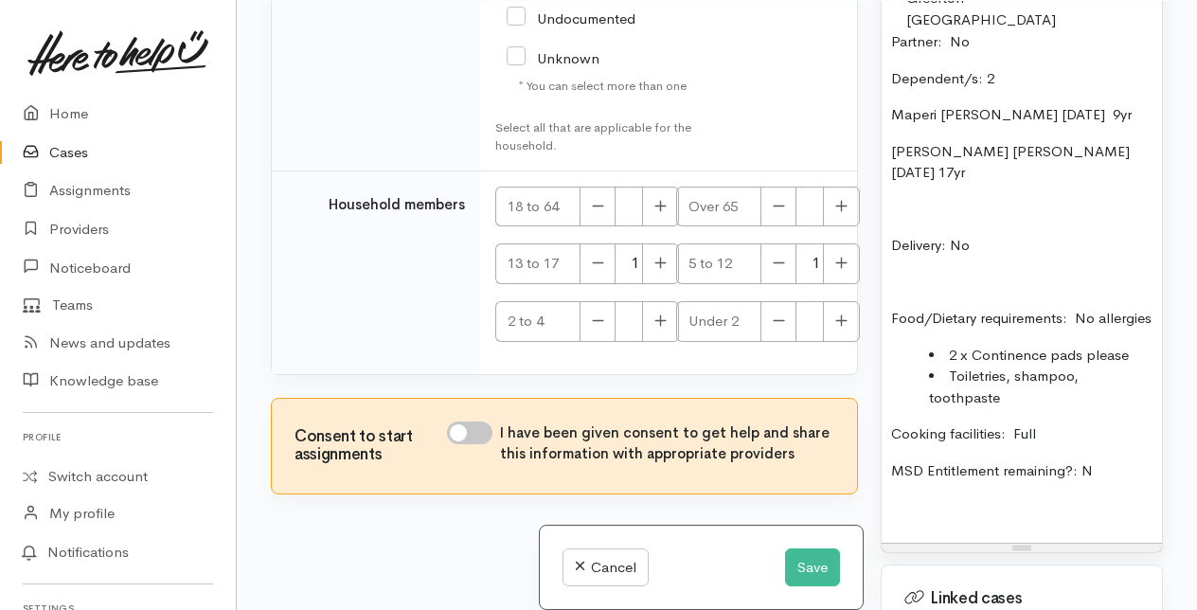
click at [475, 435] on input "I have been given consent to get help and share this information with appropria…" at bounding box center [469, 432] width 45 height 23
checkbox input "true"
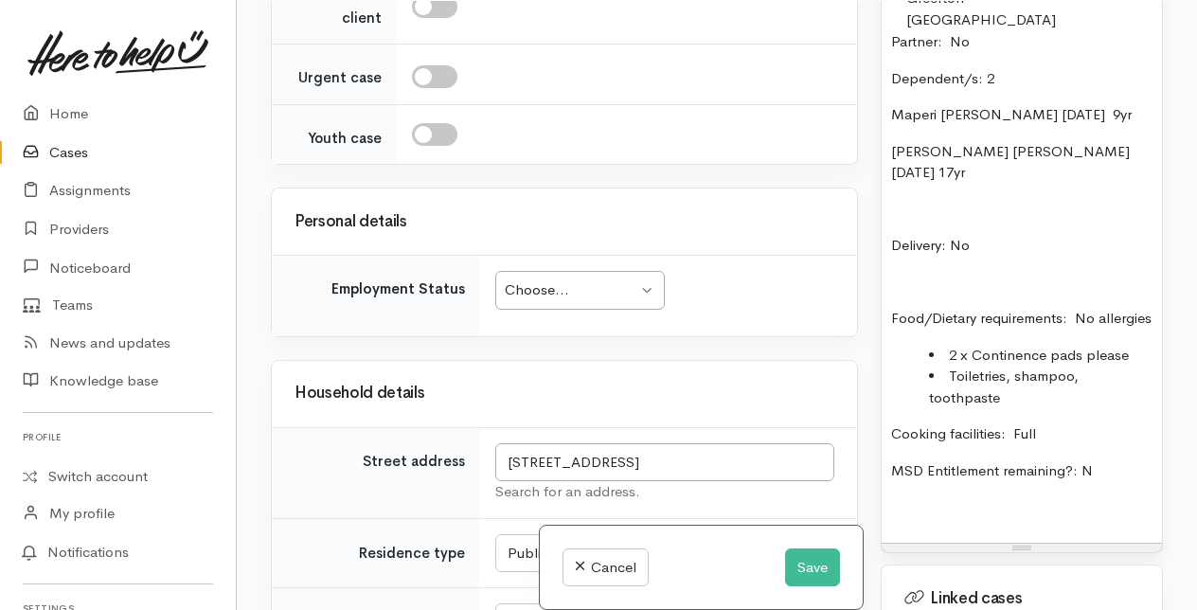
scroll to position [2456, 0]
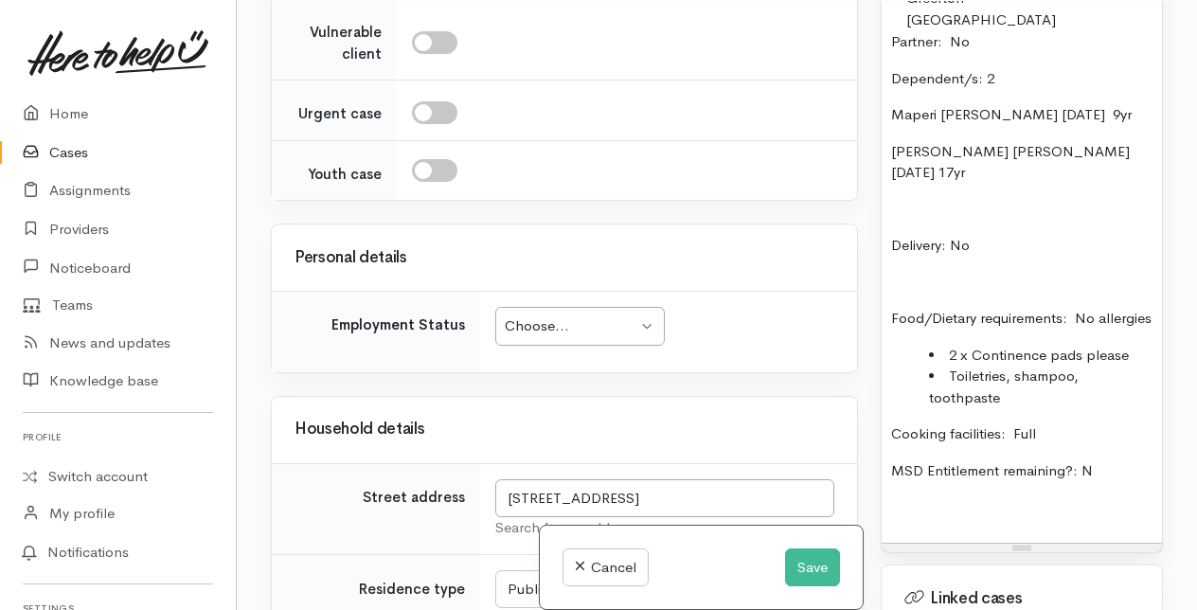
click at [622, 337] on div "Choose..." at bounding box center [571, 326] width 133 height 22
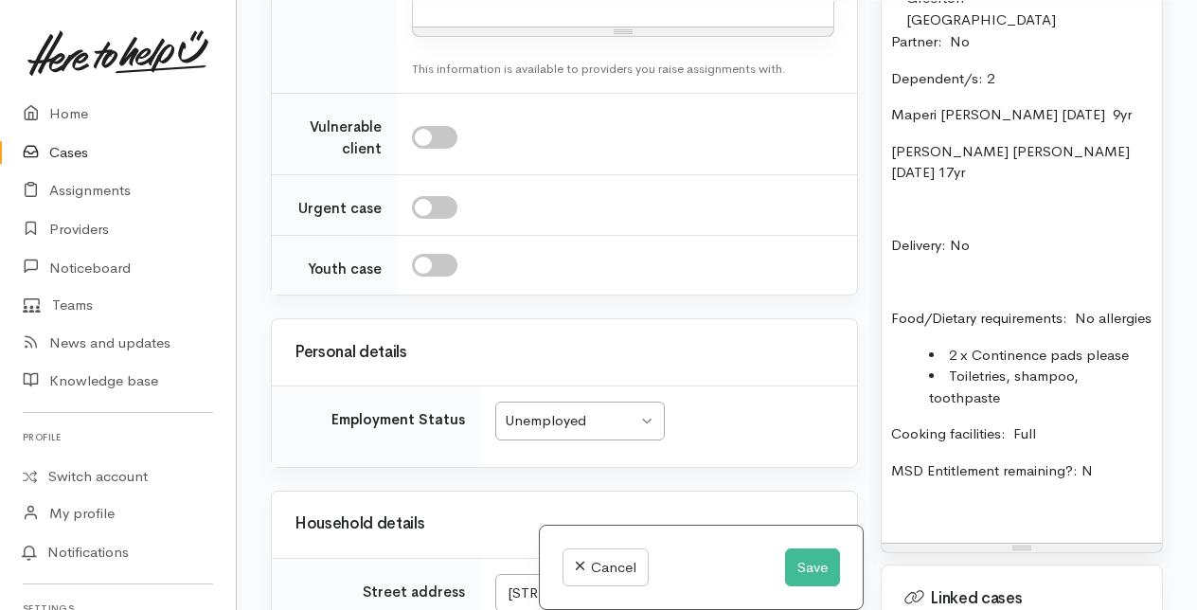
scroll to position [2172, 0]
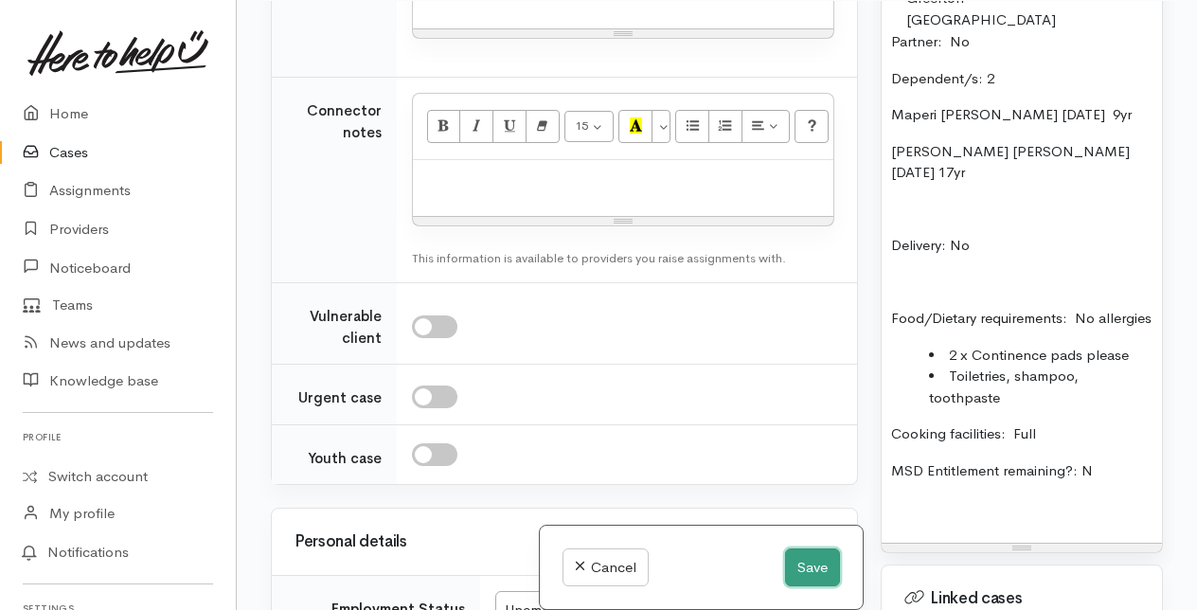
click at [808, 570] on button "Save" at bounding box center [812, 567] width 55 height 39
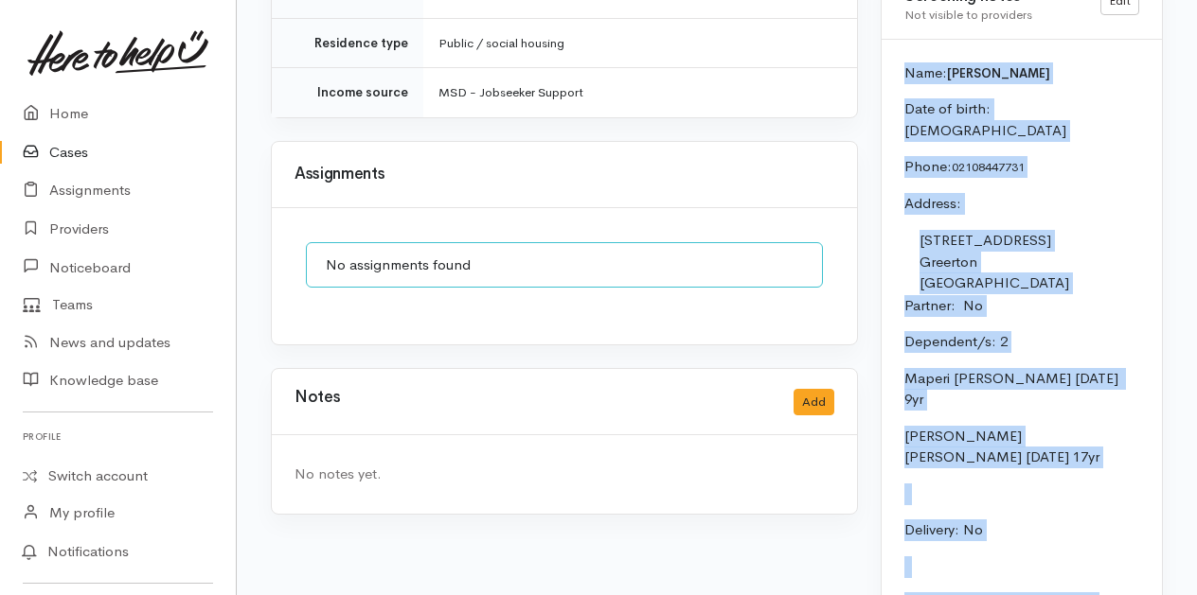
scroll to position [1801, 0]
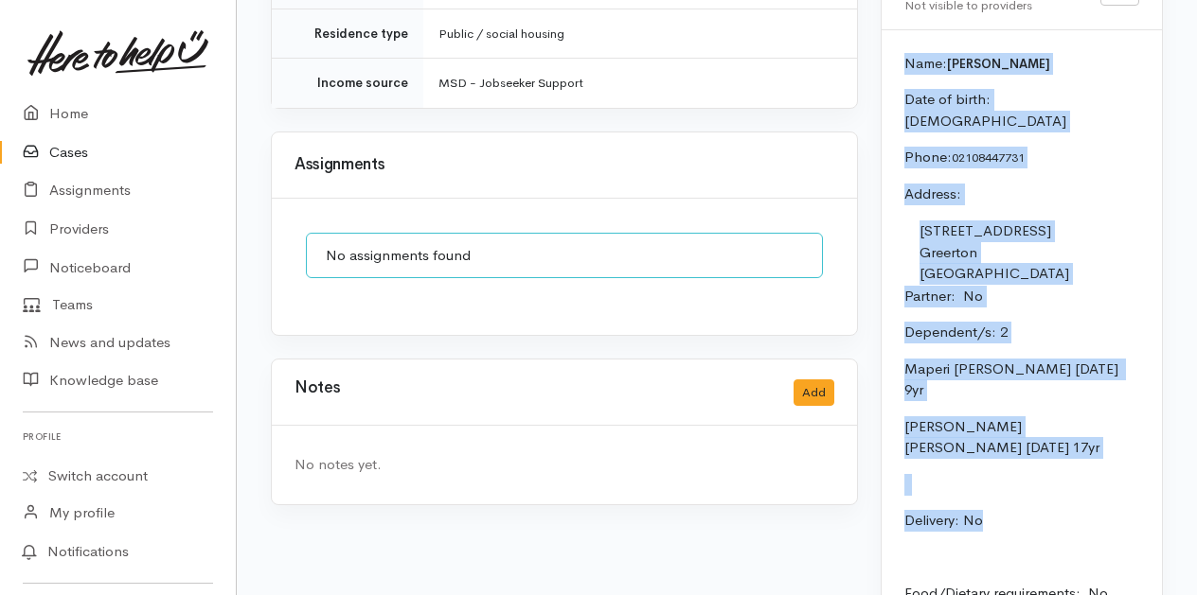
drag, startPoint x: 904, startPoint y: 204, endPoint x: 1074, endPoint y: 479, distance: 323.4
click at [1074, 479] on div "Name: Mona Wilson Date of birth: 16/4/1961 Phone:  02108447731 Address:  1g/39 …" at bounding box center [1021, 441] width 280 height 823
drag, startPoint x: 1074, startPoint y: 479, endPoint x: 1053, endPoint y: 499, distance: 28.8
click at [1068, 487] on div "Name: Mona Wilson Date of birth: 16/4/1961 Phone:  02108447731 Address:  1g/39 …" at bounding box center [1021, 441] width 280 height 823
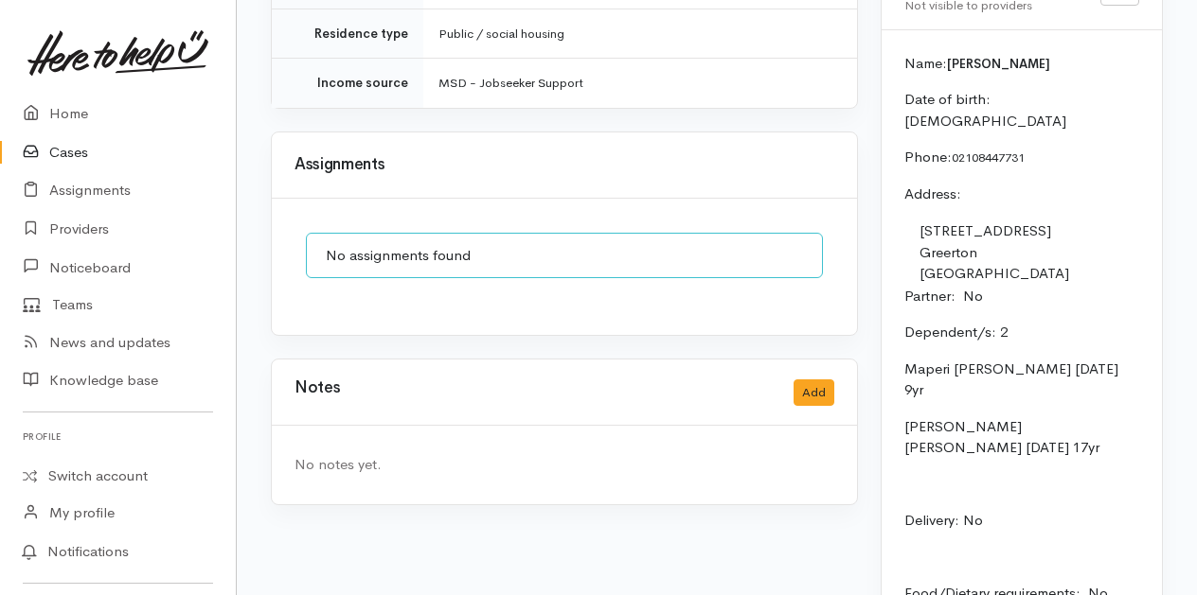
click at [992, 510] on p "Delivery: No" at bounding box center [1021, 521] width 235 height 22
click at [979, 510] on p "Delivery: No" at bounding box center [1021, 521] width 235 height 22
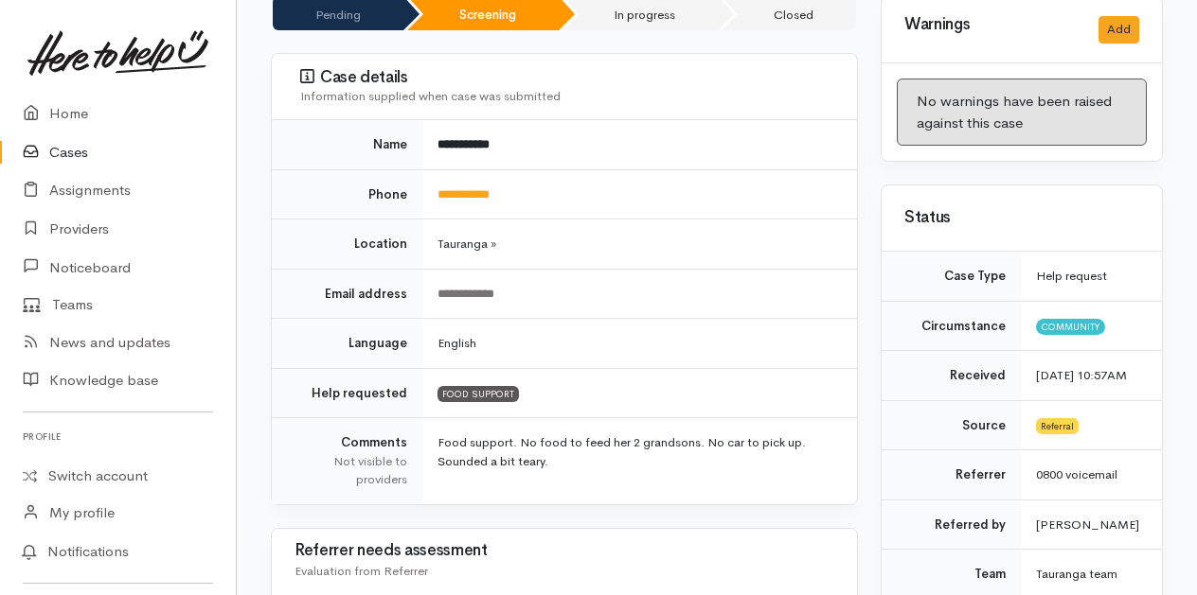
scroll to position [0, 0]
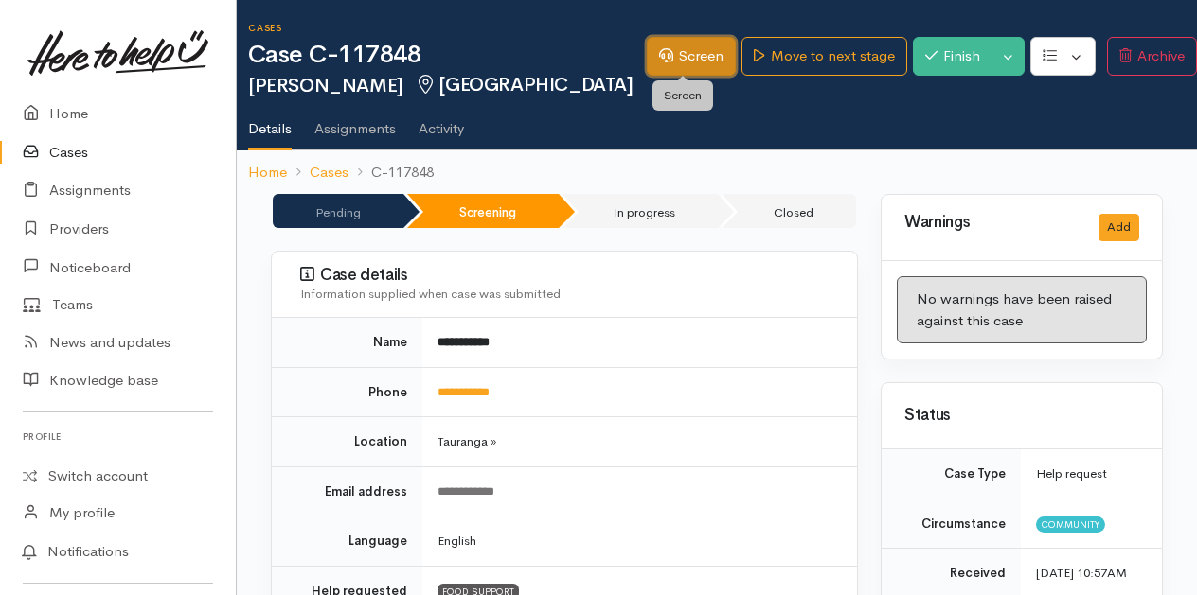
click at [684, 53] on link "Screen" at bounding box center [691, 56] width 89 height 39
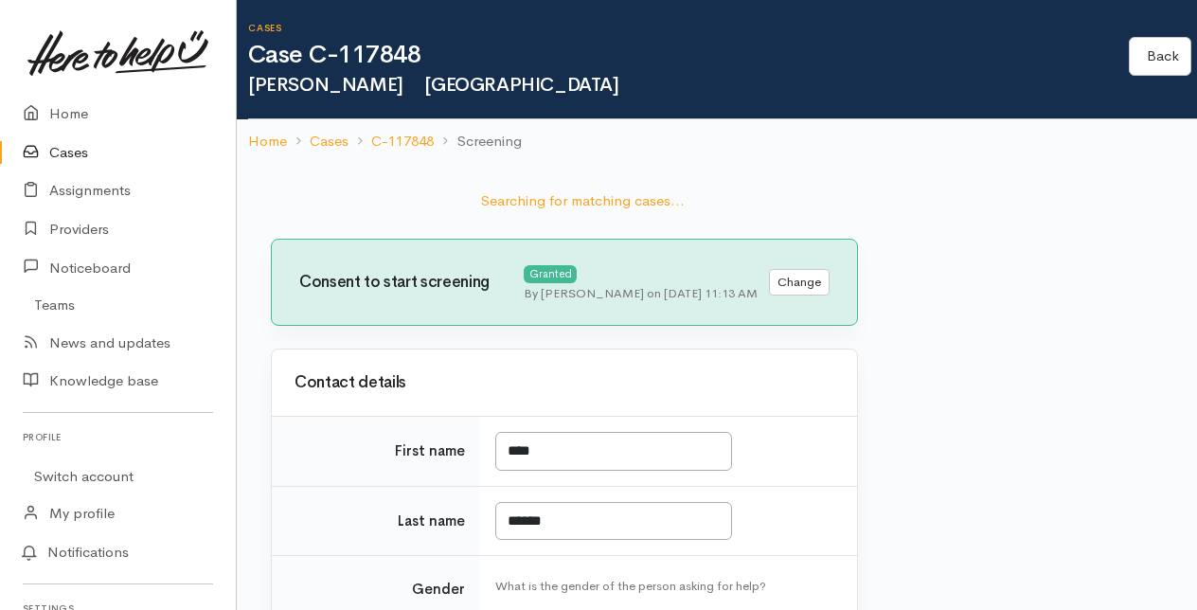
select select "2"
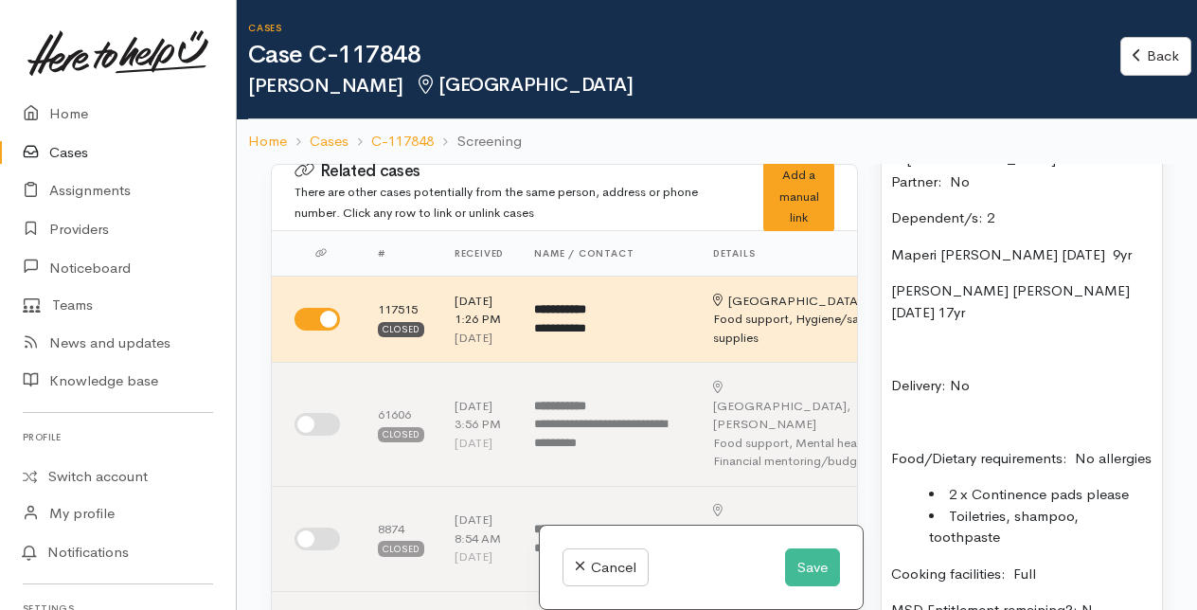
scroll to position [1704, 0]
click at [969, 395] on p "Delivery: No" at bounding box center [1021, 384] width 261 height 22
click at [815, 576] on button "Save" at bounding box center [812, 567] width 55 height 39
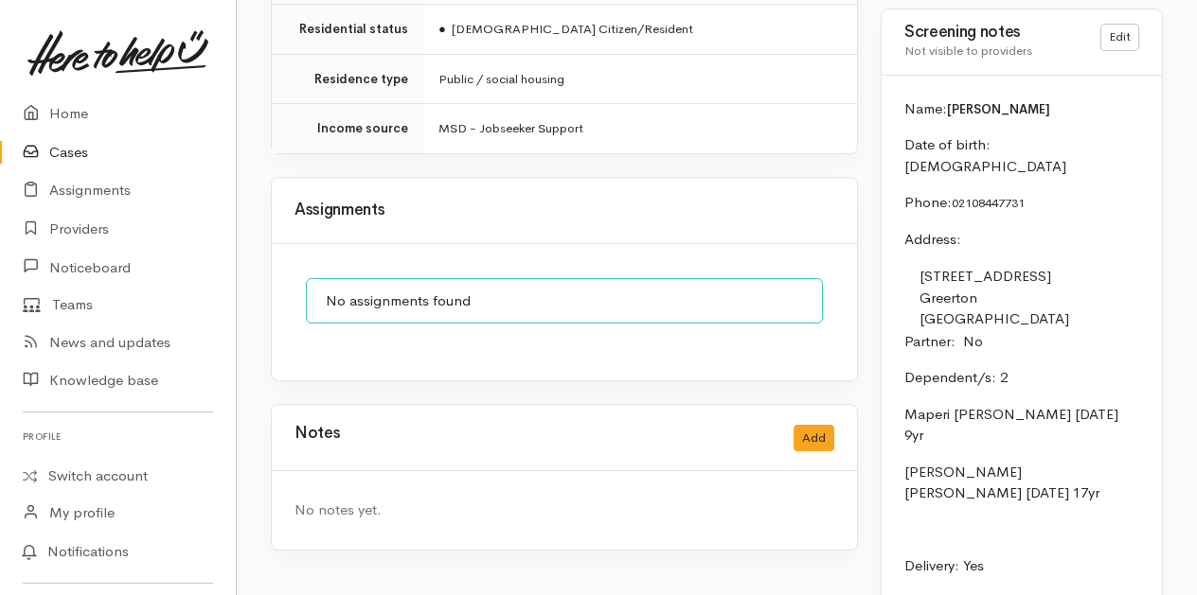
scroll to position [1799, 0]
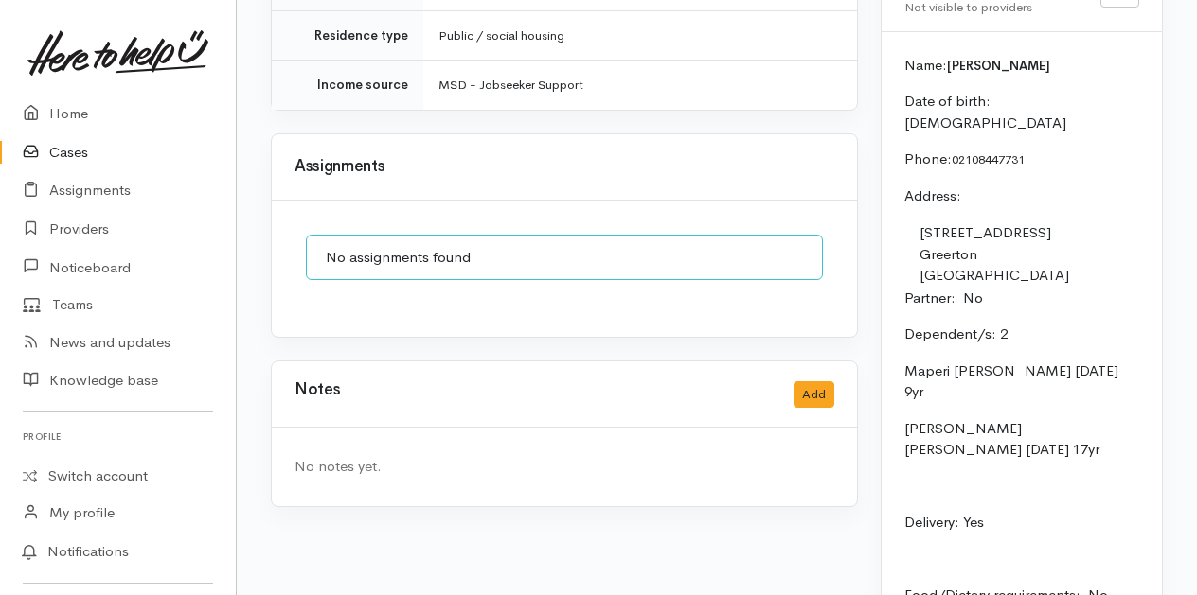
click at [1082, 390] on p "Maperi [PERSON_NAME] [DATE] 9yr" at bounding box center [1021, 382] width 235 height 43
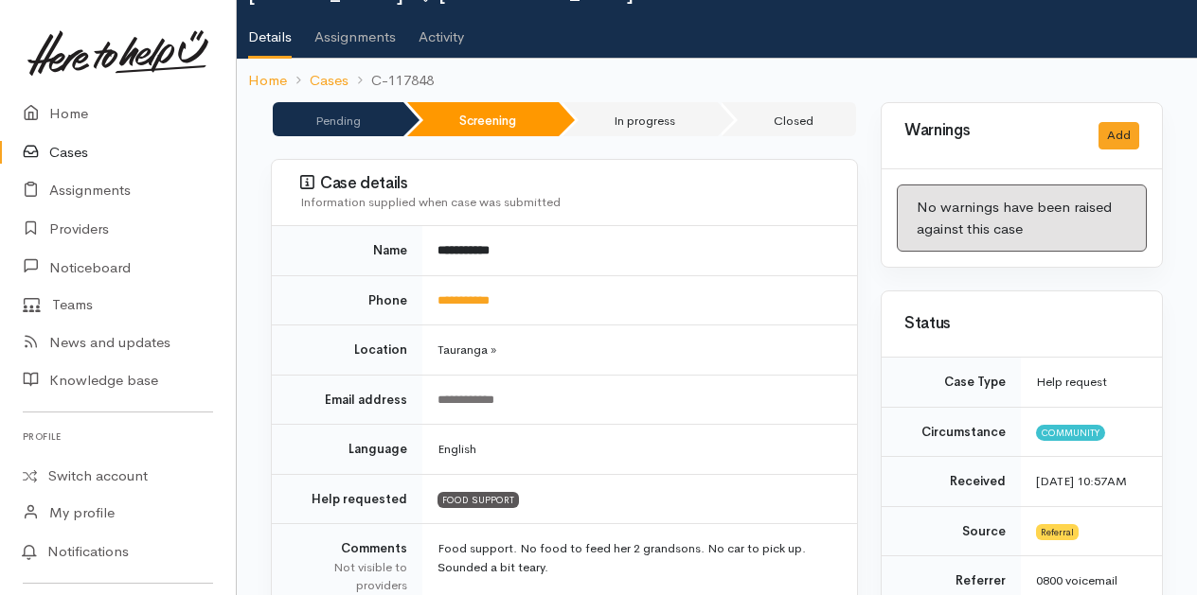
scroll to position [0, 0]
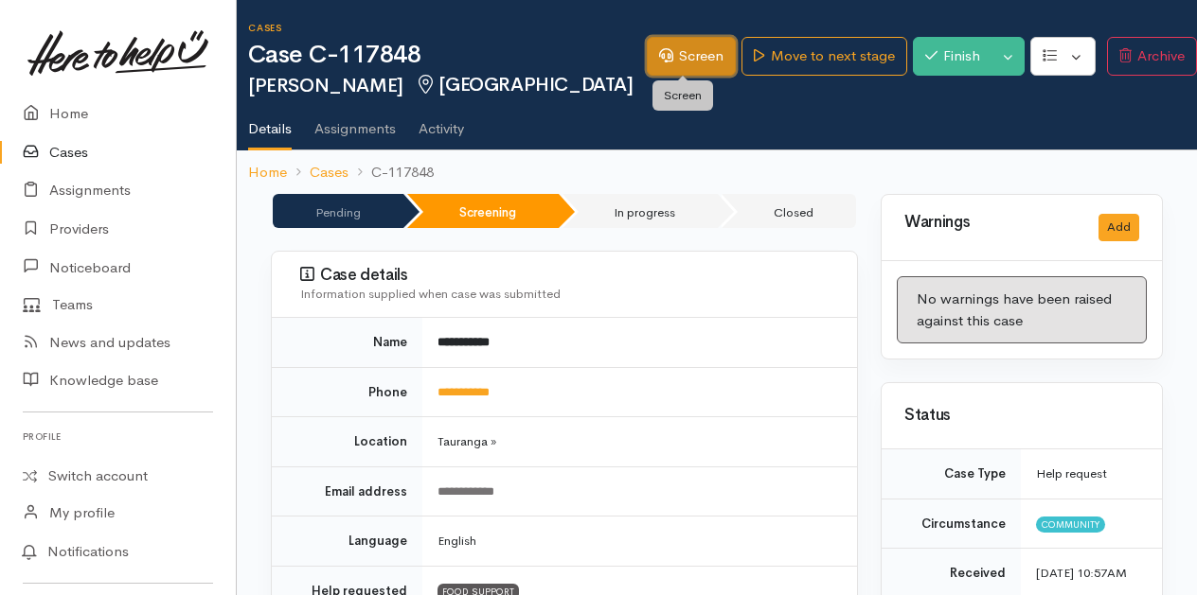
click at [685, 57] on link "Screen" at bounding box center [691, 56] width 89 height 39
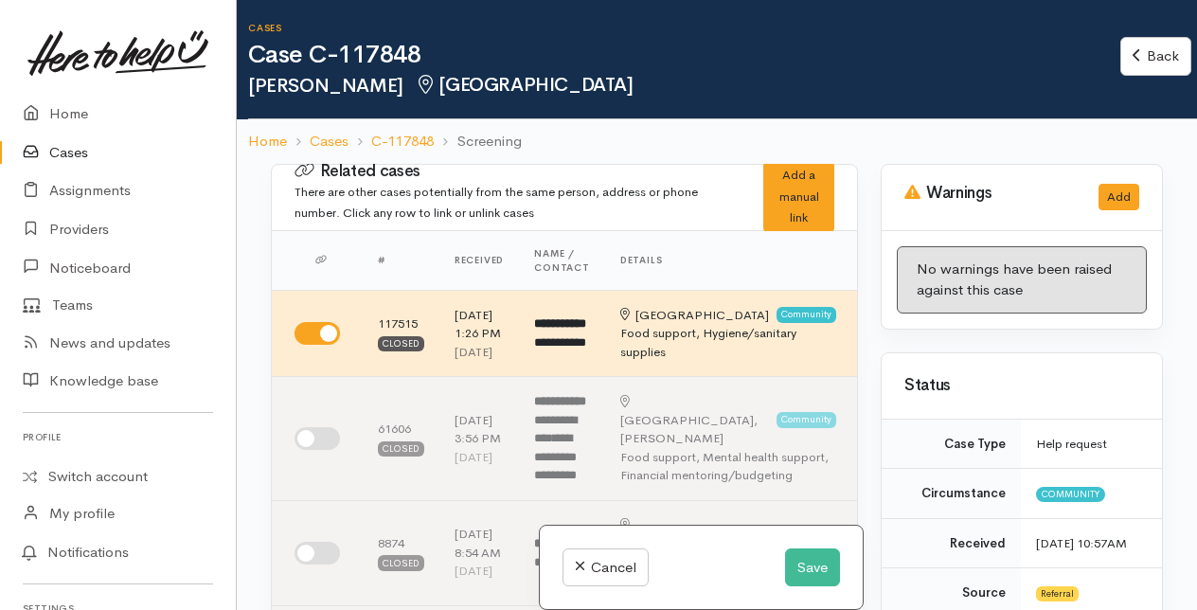
select select "2"
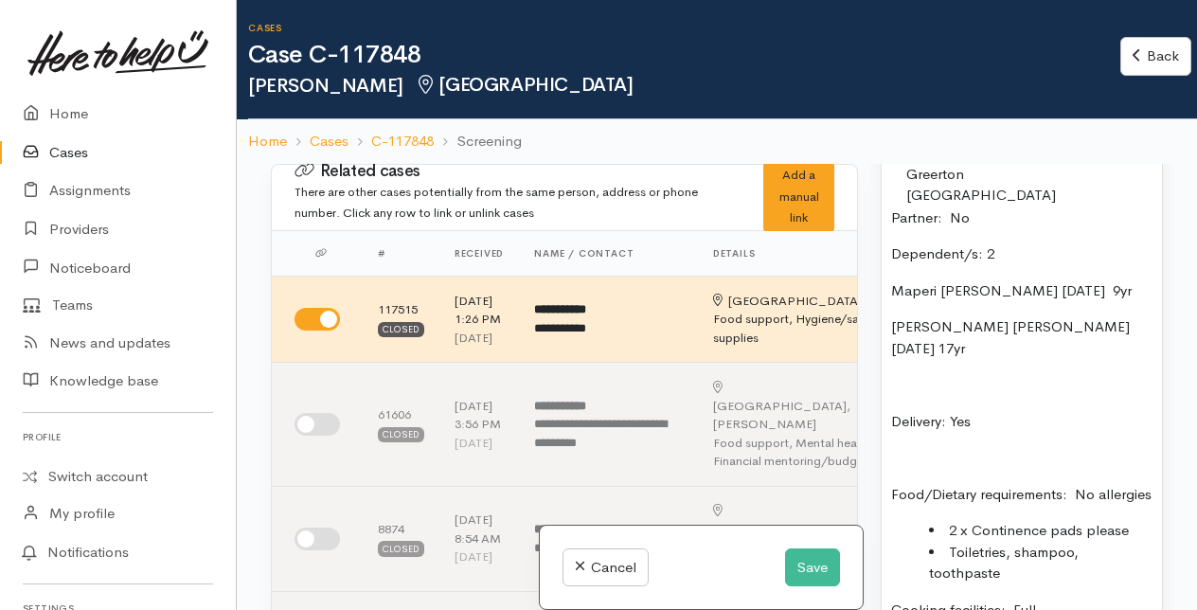
scroll to position [1704, 0]
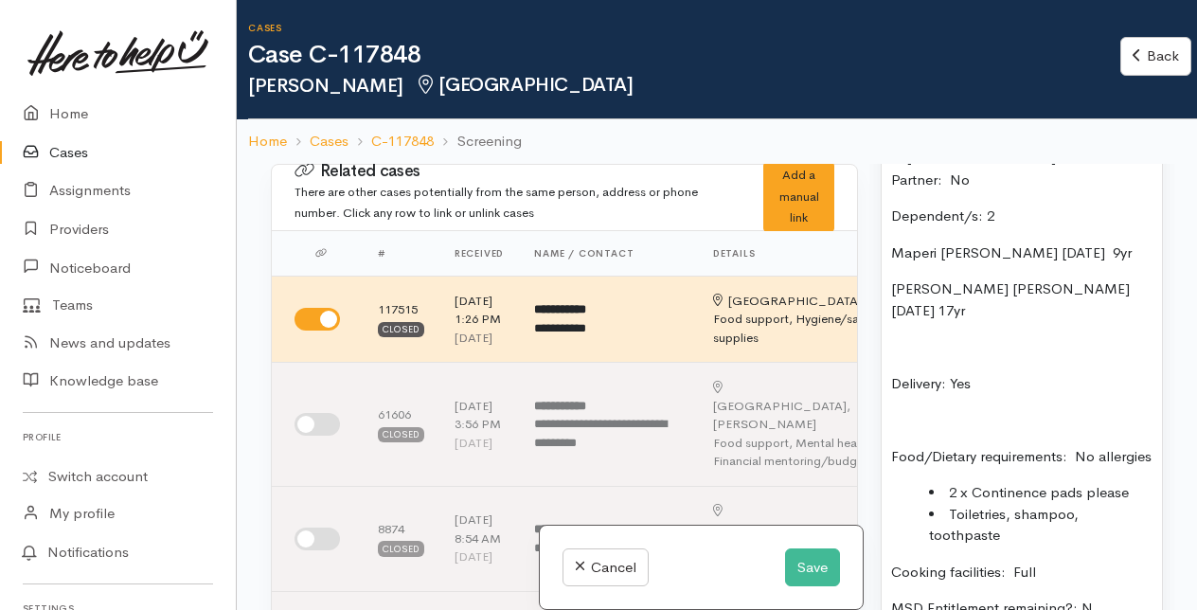
click at [1070, 264] on p "Maperi [PERSON_NAME] [DATE] 9yr" at bounding box center [1021, 253] width 261 height 22
click at [1092, 321] on p "[PERSON_NAME] [PERSON_NAME] [DATE] 17yr" at bounding box center [1021, 299] width 261 height 43
click at [807, 567] on button "Save" at bounding box center [812, 567] width 55 height 39
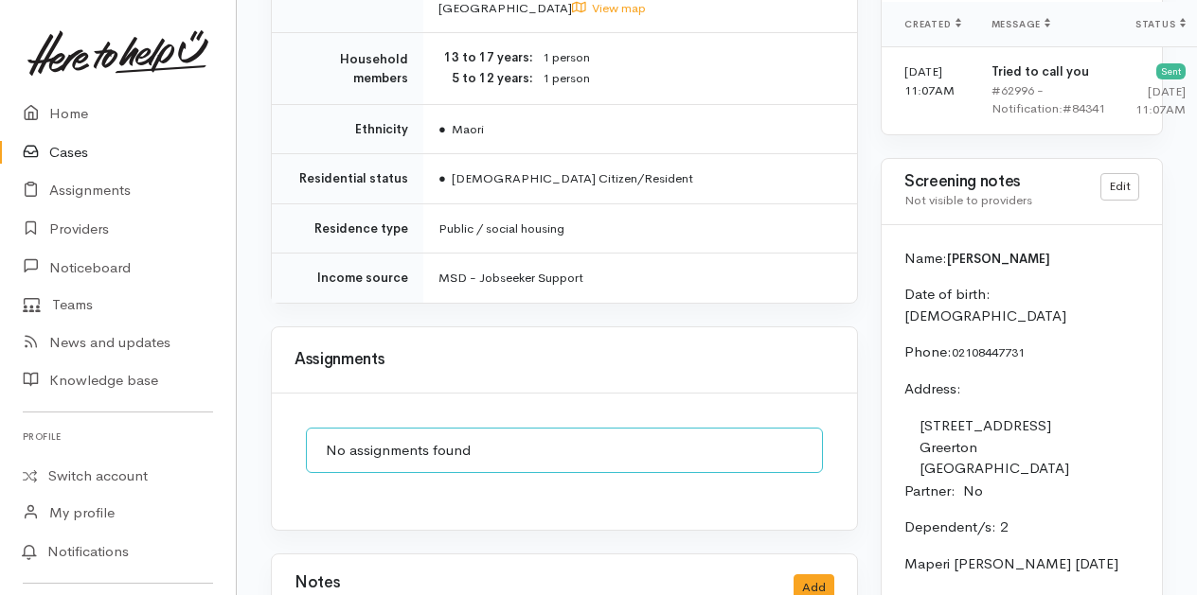
scroll to position [1704, 0]
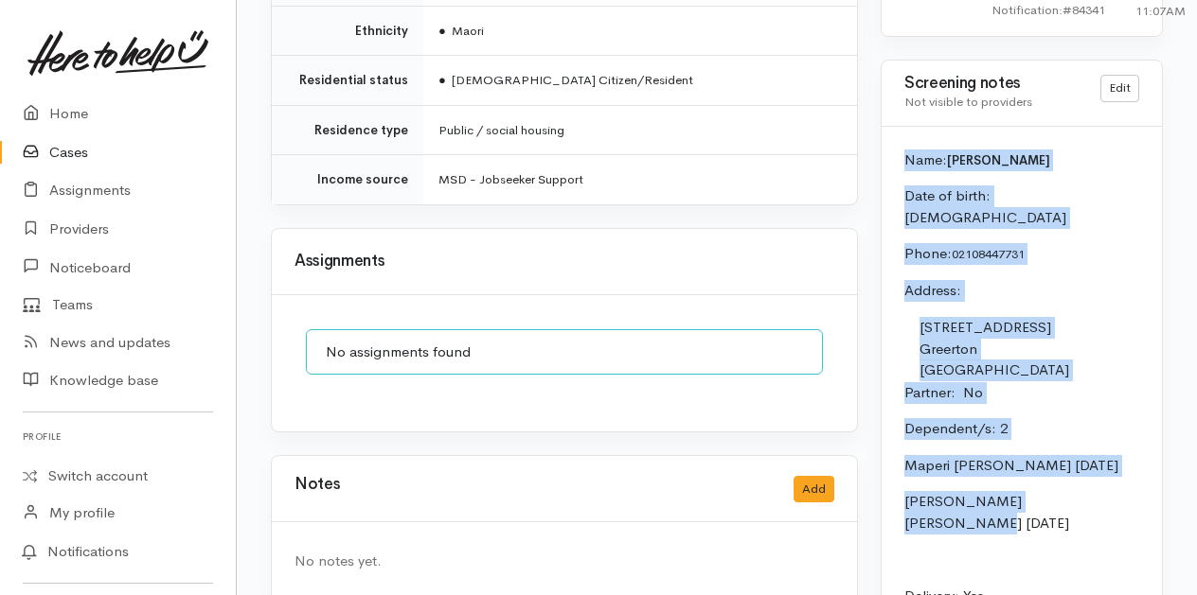
drag, startPoint x: 904, startPoint y: 204, endPoint x: 1093, endPoint y: 532, distance: 379.2
click at [1093, 532] on div "Name: [PERSON_NAME] Date of birth: [DEMOGRAPHIC_DATA] Phone:  02108447731 Addre…" at bounding box center [1021, 527] width 280 height 801
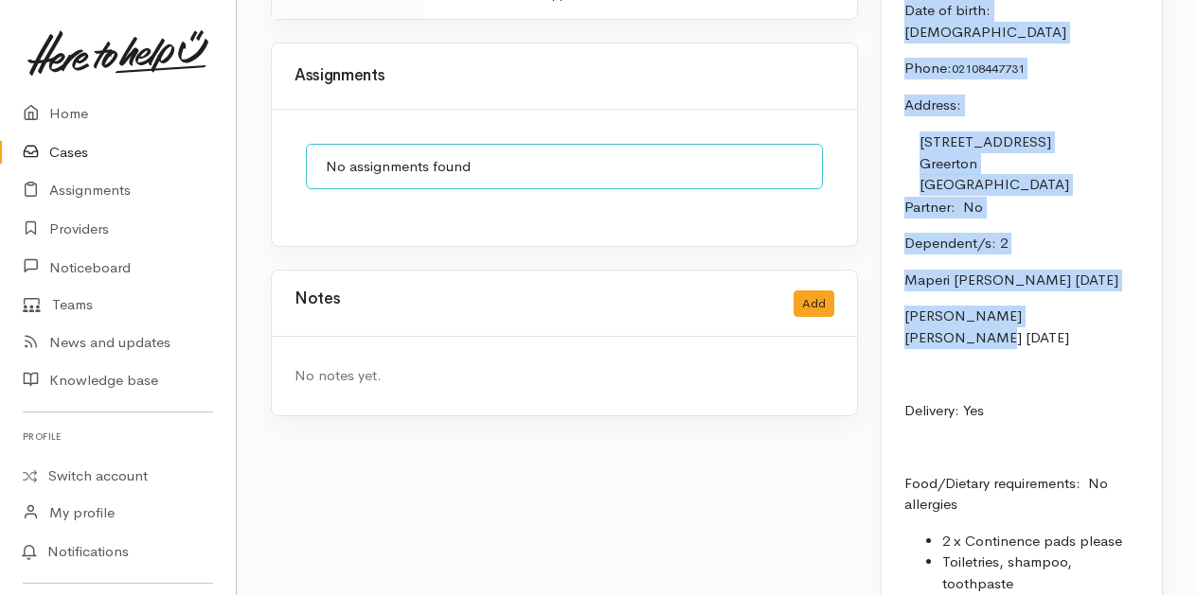
scroll to position [1893, 0]
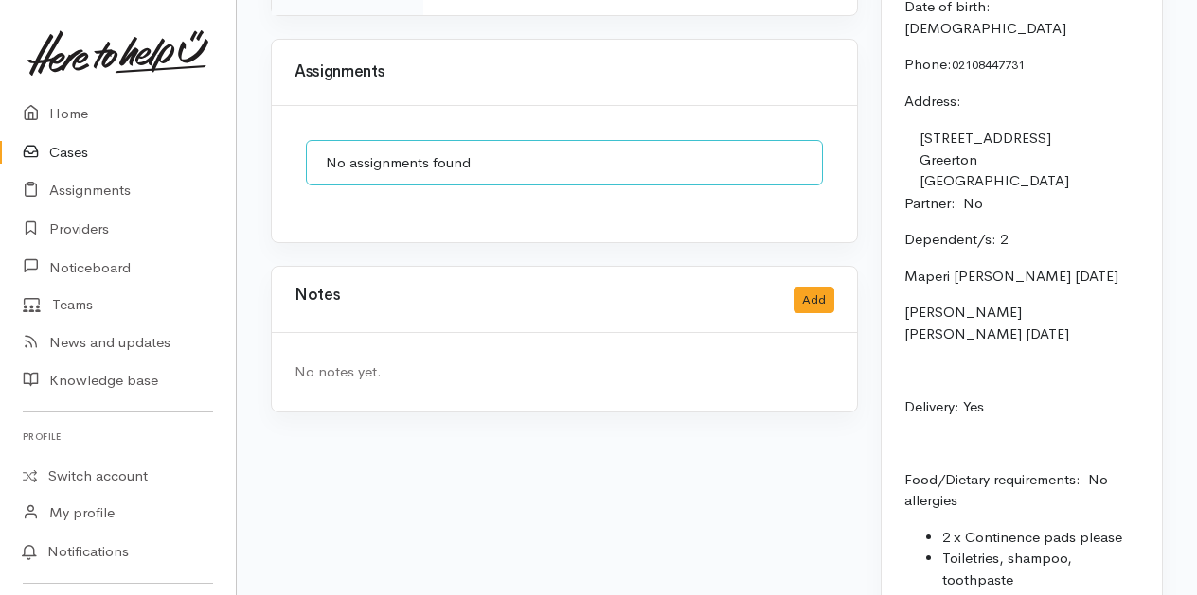
click at [1091, 392] on div "Name: Mona Wilson Date of birth: 16/4/1961 Phone:  02108447731 Address:  1g/39 …" at bounding box center [1021, 338] width 280 height 801
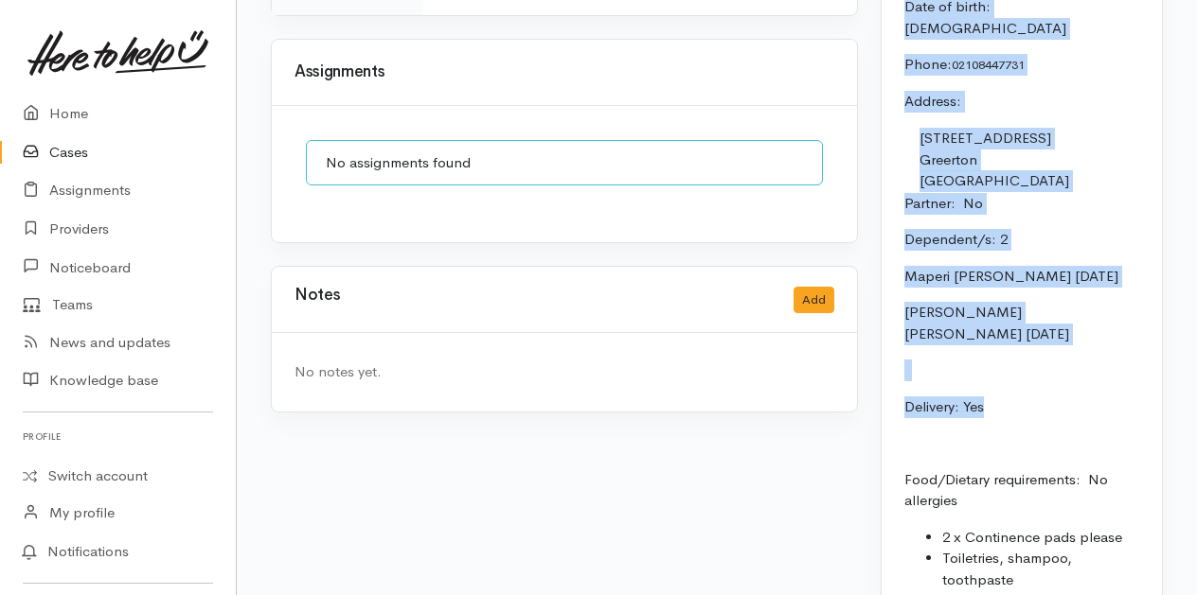
drag, startPoint x: 907, startPoint y: 18, endPoint x: 1042, endPoint y: 407, distance: 412.0
click at [1042, 407] on div "Name: Mona Wilson Date of birth: 16/4/1961 Phone:  02108447731 Address:  1g/39 …" at bounding box center [1021, 338] width 280 height 801
drag, startPoint x: 1042, startPoint y: 407, endPoint x: 935, endPoint y: 209, distance: 224.9
copy div "Name: Mona Wilson Date of birth: 16/4/1961 Phone:  02108447731 Address:  1g/39 …"
click at [987, 418] on p "Delivery: Yes" at bounding box center [1021, 408] width 235 height 22
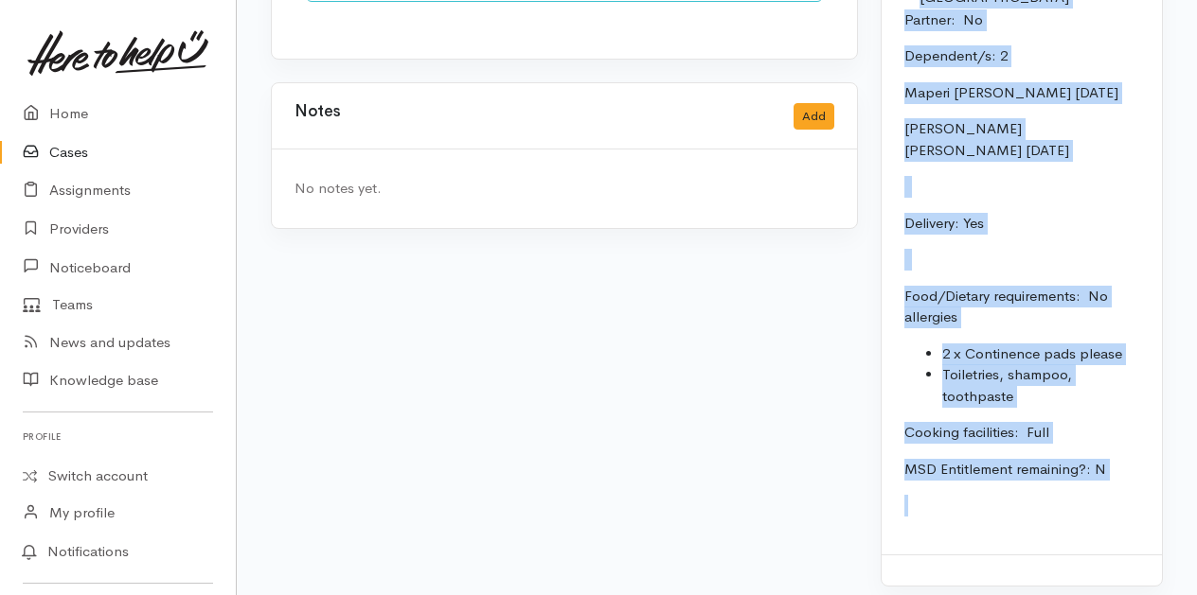
scroll to position [2094, 0]
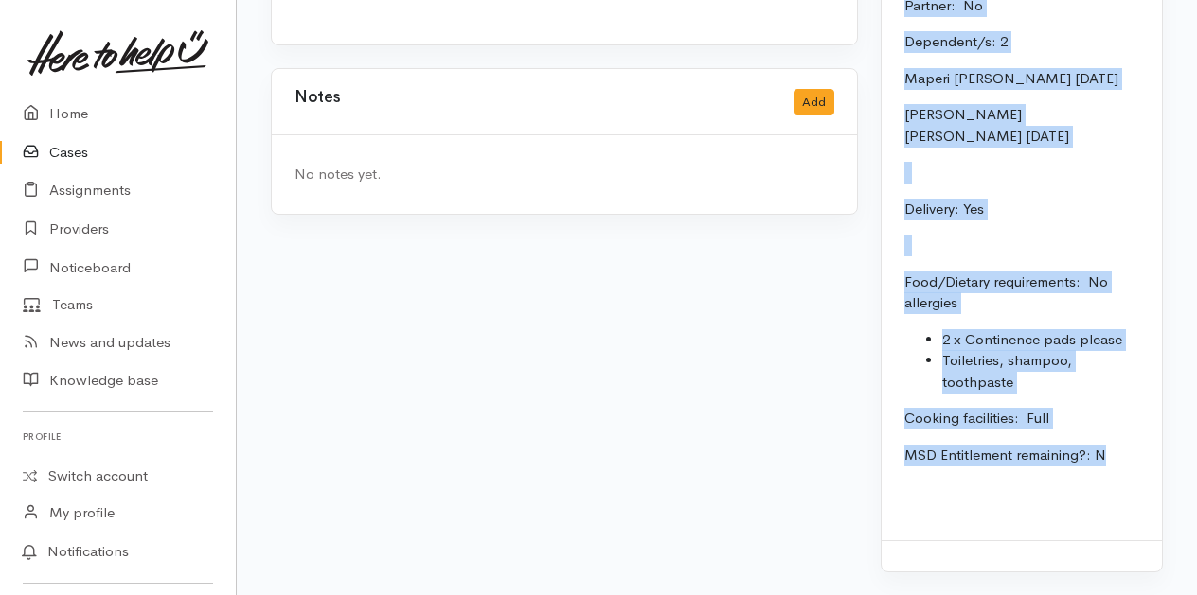
drag, startPoint x: 906, startPoint y: 297, endPoint x: 1116, endPoint y: 458, distance: 264.7
click at [1116, 458] on div "Name: Mona Wilson Date of birth: 16/4/1961 Phone:  02108447731 Address:  1g/39 …" at bounding box center [1021, 140] width 280 height 801
copy div "Name: Mona Wilson Date of birth: 16/4/1961 Phone:  02108447731 Address:  1g/39 …"
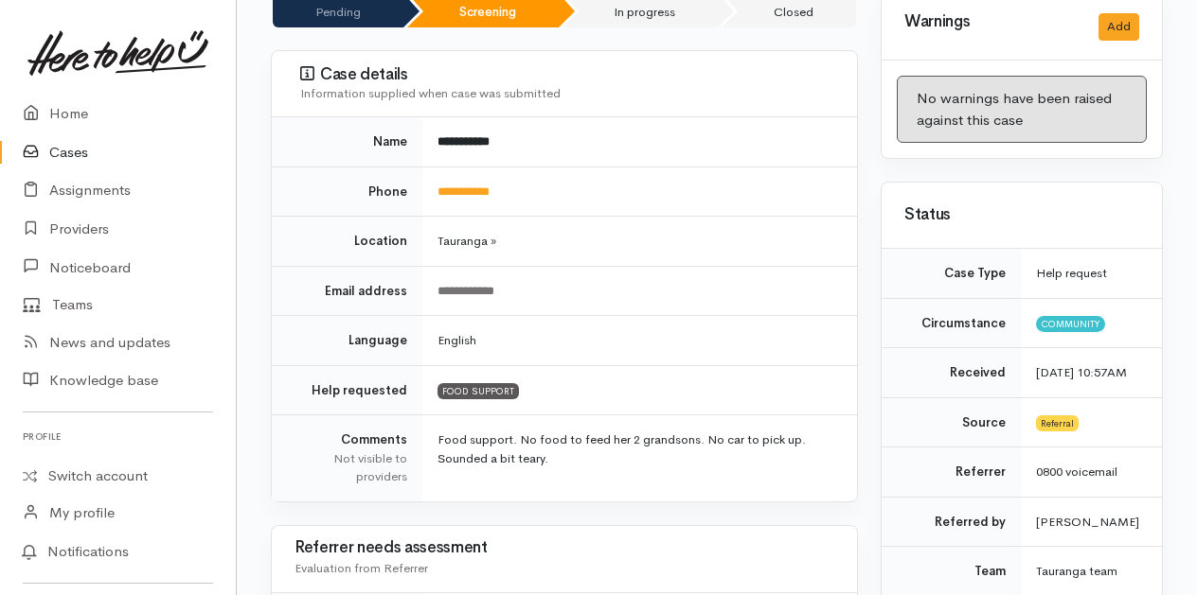
scroll to position [0, 0]
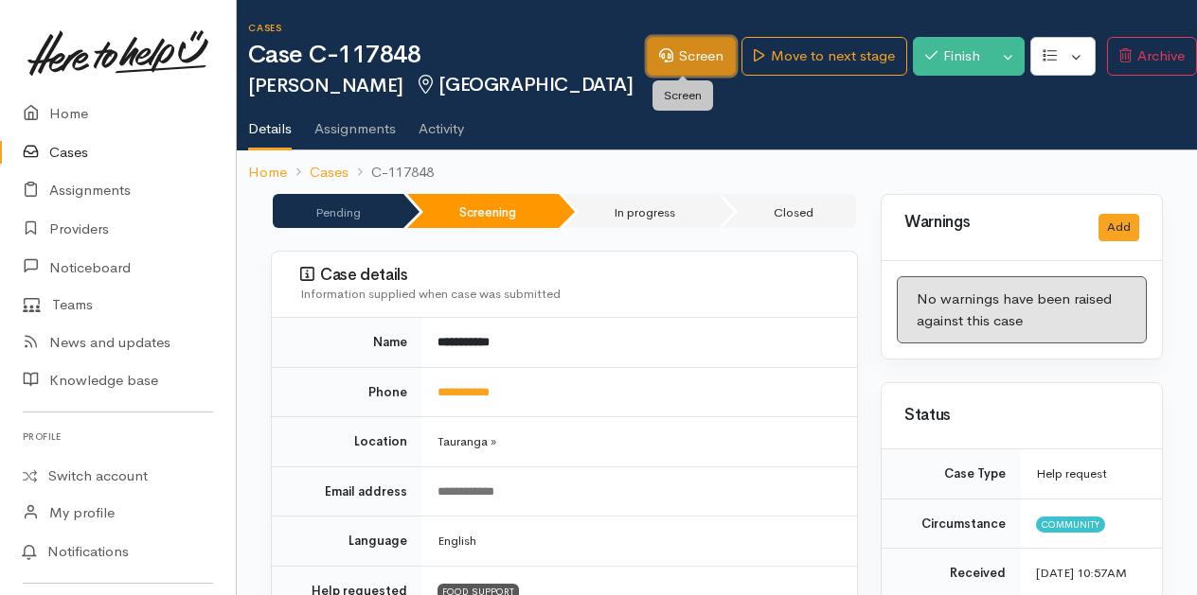
click at [696, 57] on link "Screen" at bounding box center [691, 56] width 89 height 39
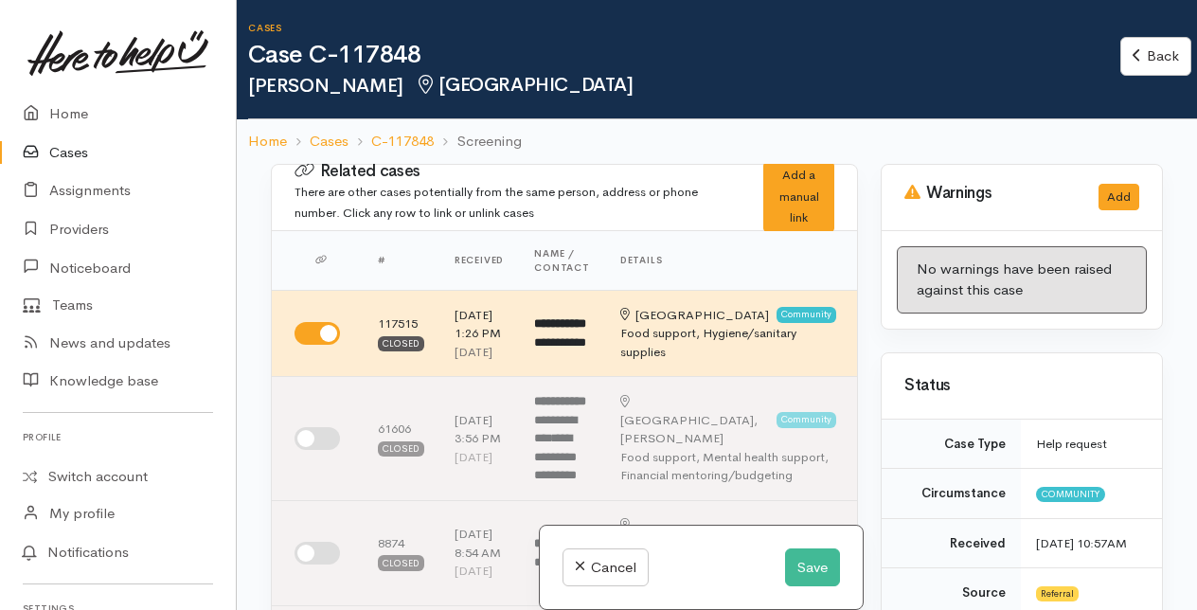
select select "2"
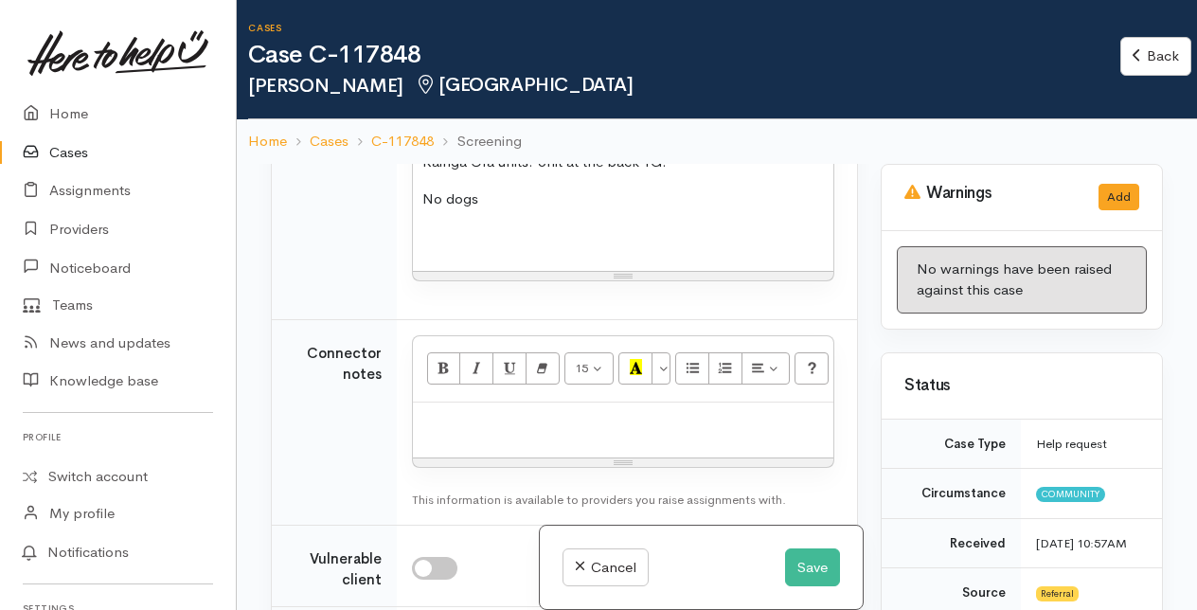
scroll to position [2177, 0]
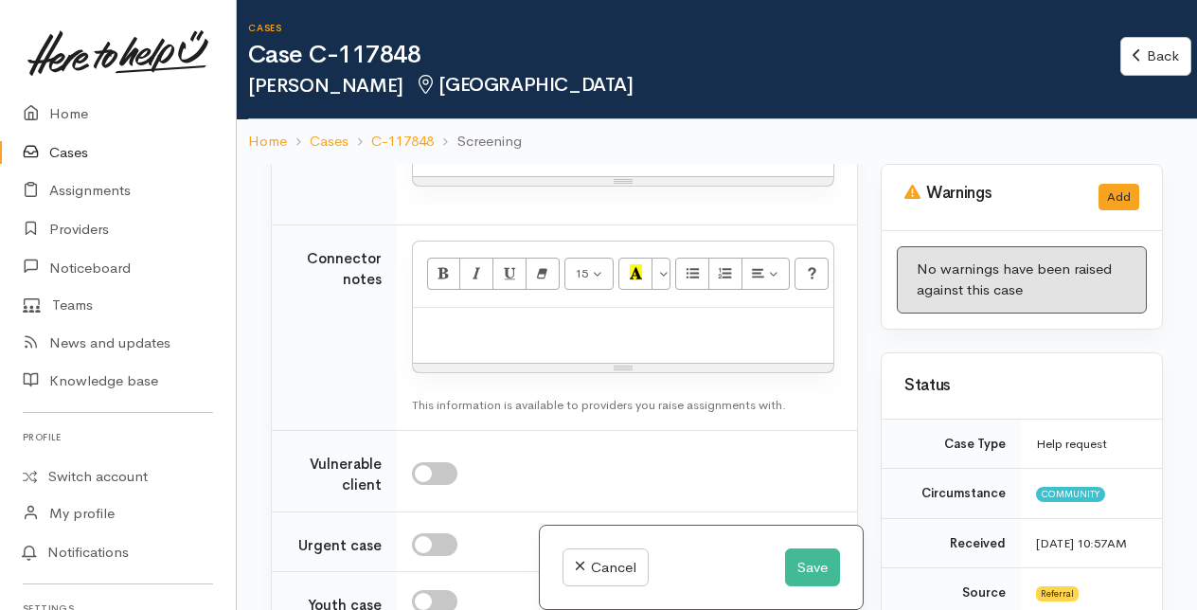
click at [485, 339] on p at bounding box center [622, 328] width 401 height 22
paste div
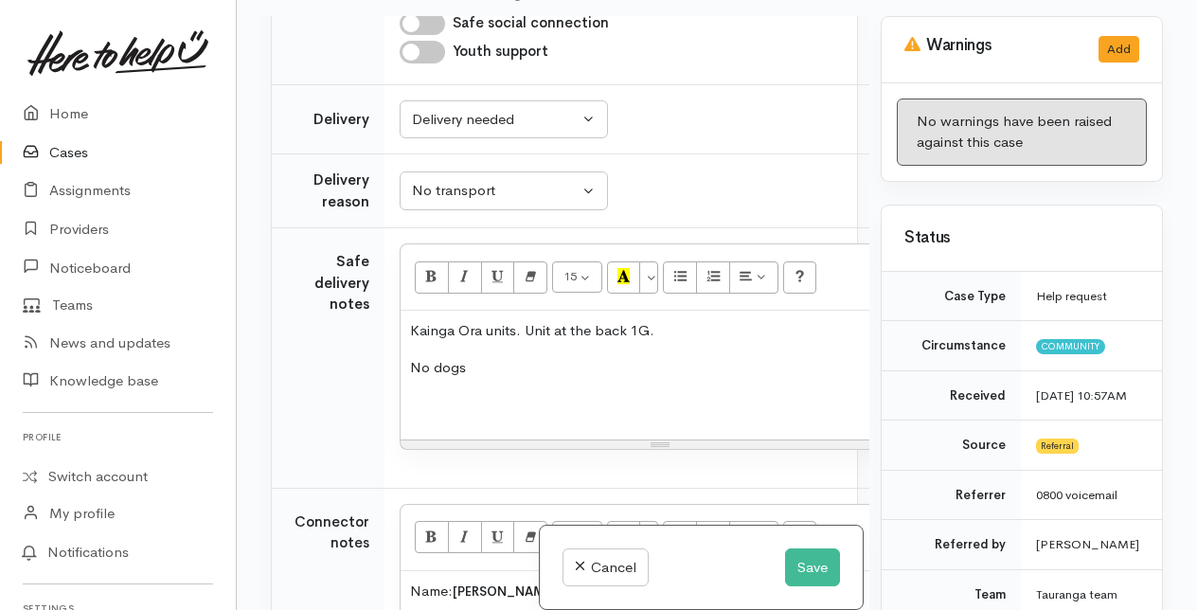
scroll to position [1577, 0]
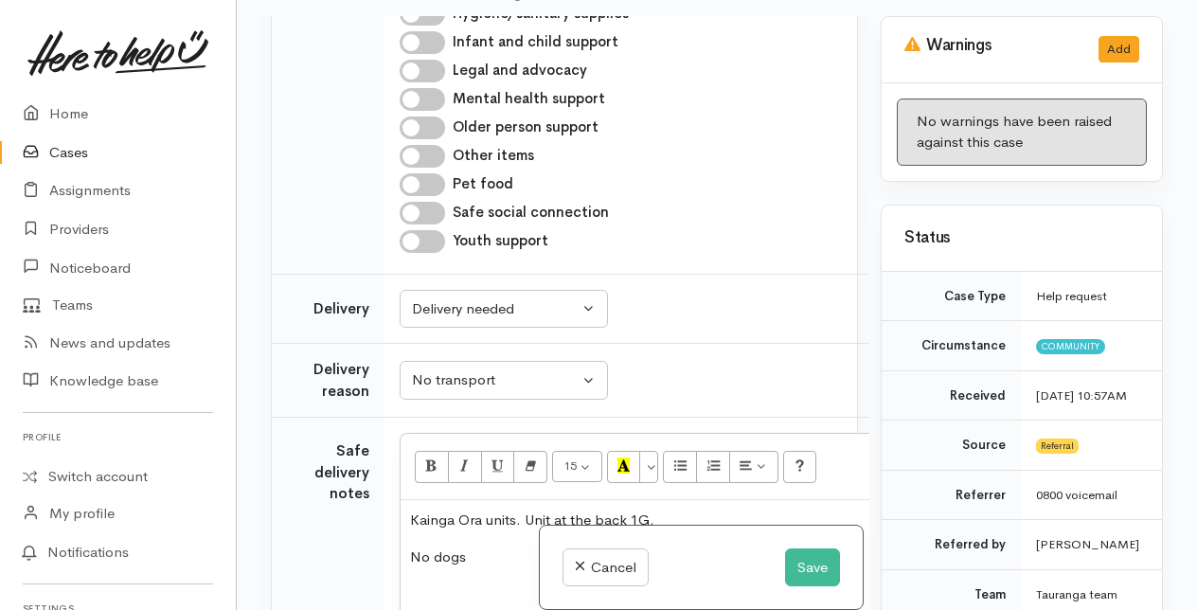
click at [413, 26] on input "Hygiene/sanitary supplies" at bounding box center [421, 14] width 45 height 23
checkbox input "true"
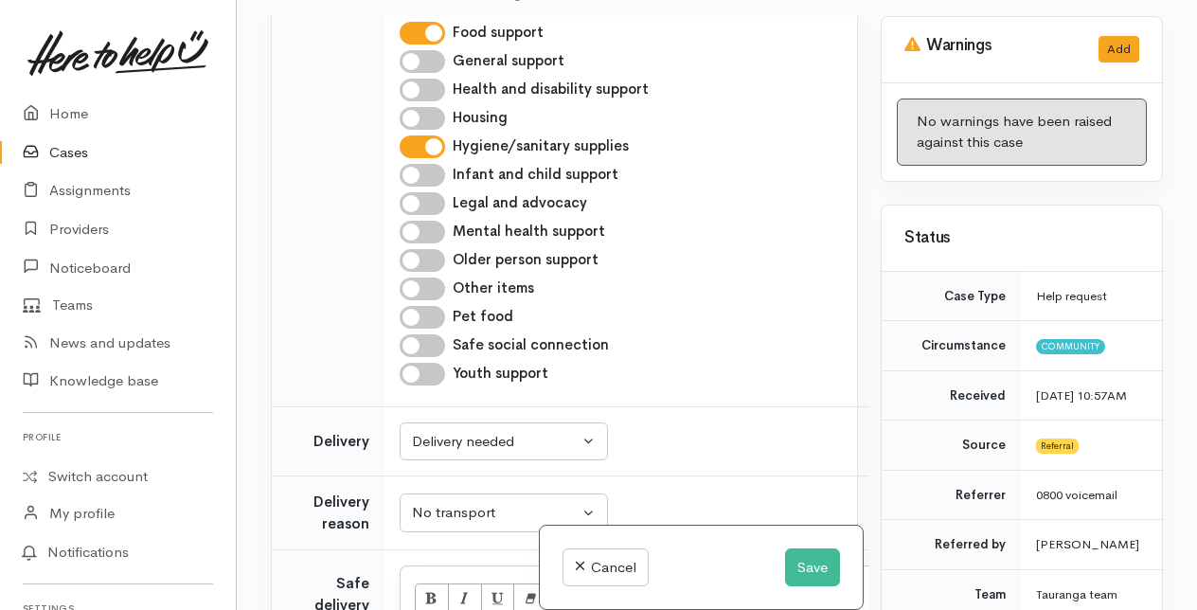
scroll to position [1483, 0]
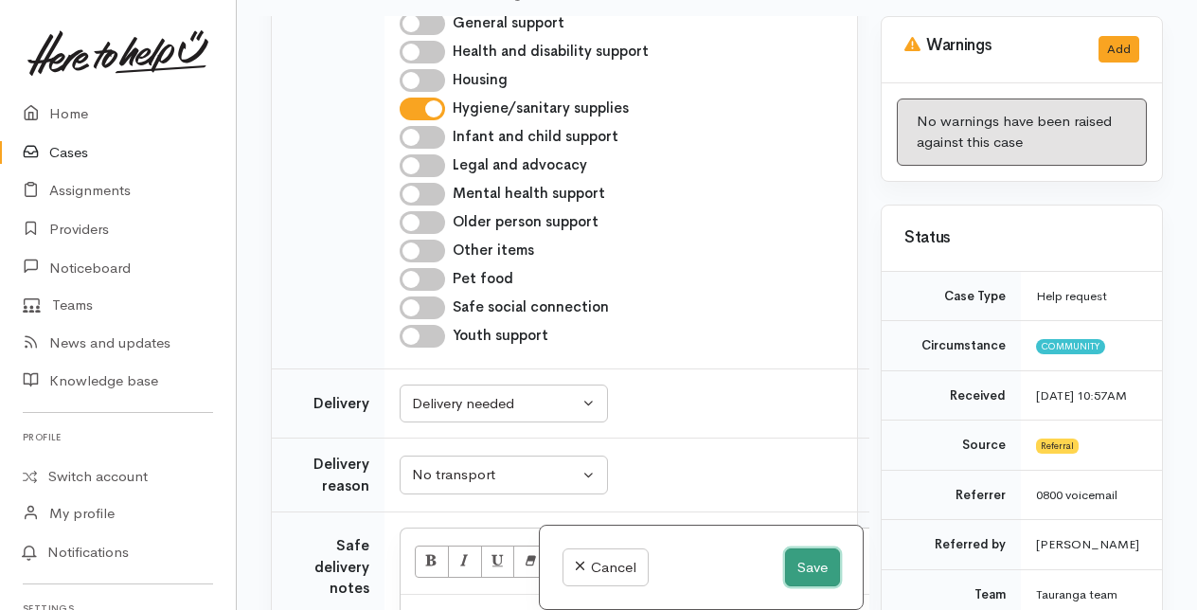
click at [817, 568] on button "Save" at bounding box center [812, 567] width 55 height 39
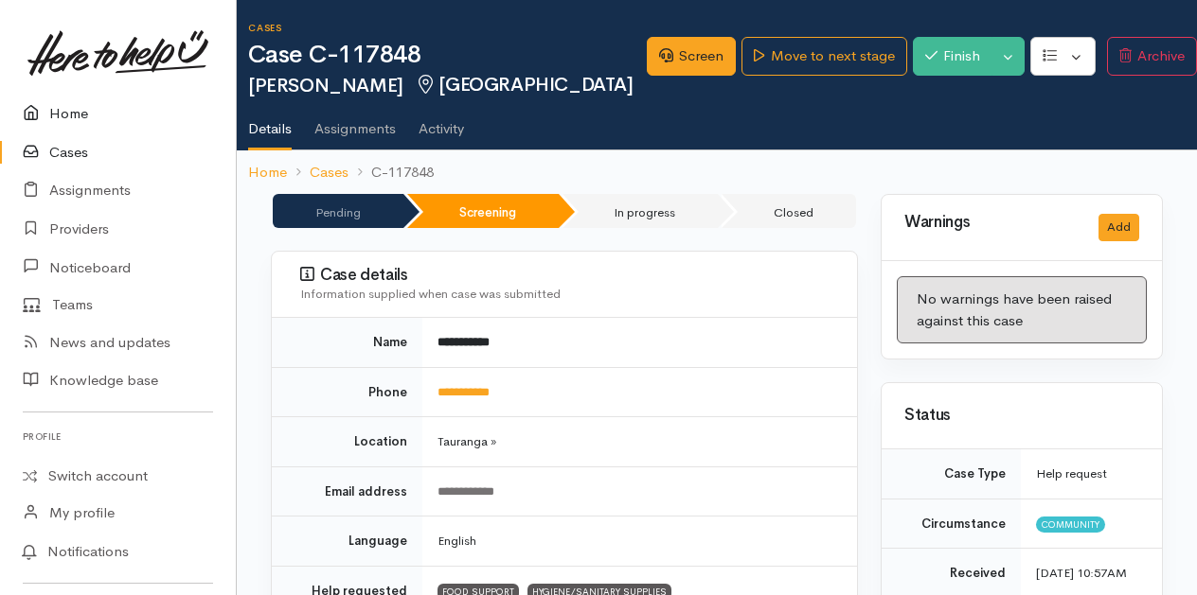
click at [71, 114] on link "Home" at bounding box center [118, 114] width 236 height 39
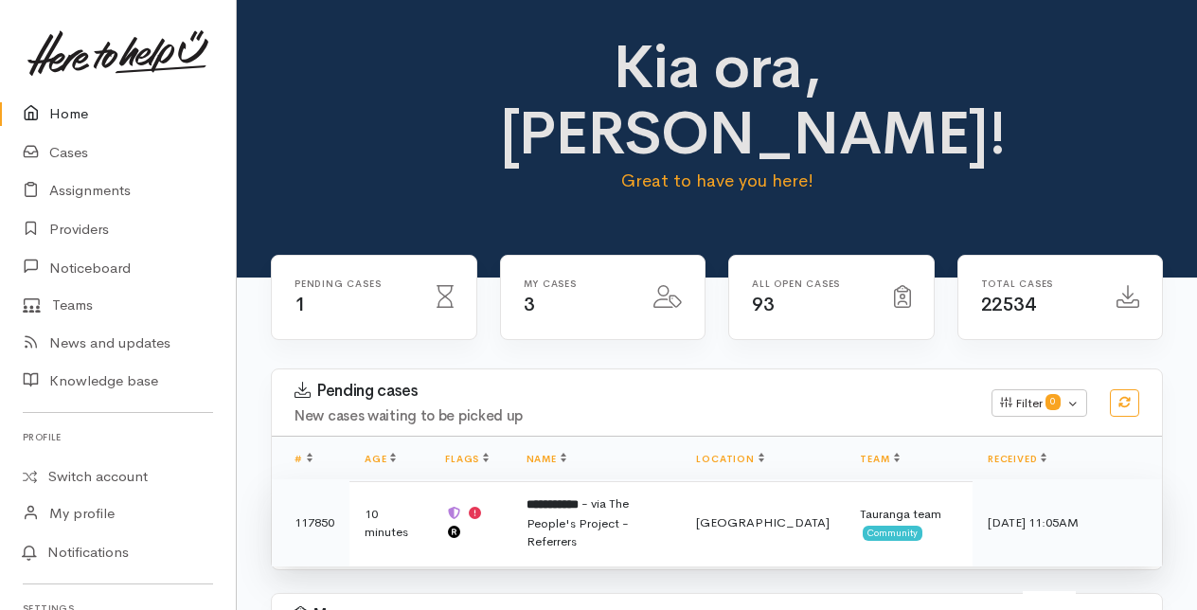
click at [607, 513] on span "- via The People's Project - Referrers" at bounding box center [577, 522] width 102 height 54
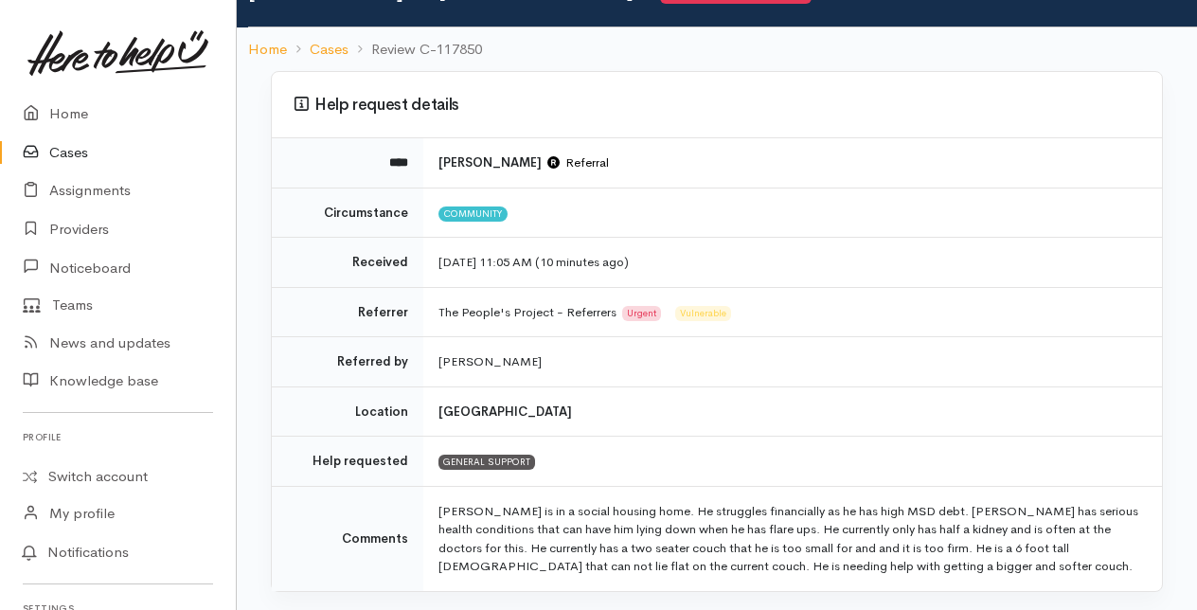
scroll to position [189, 0]
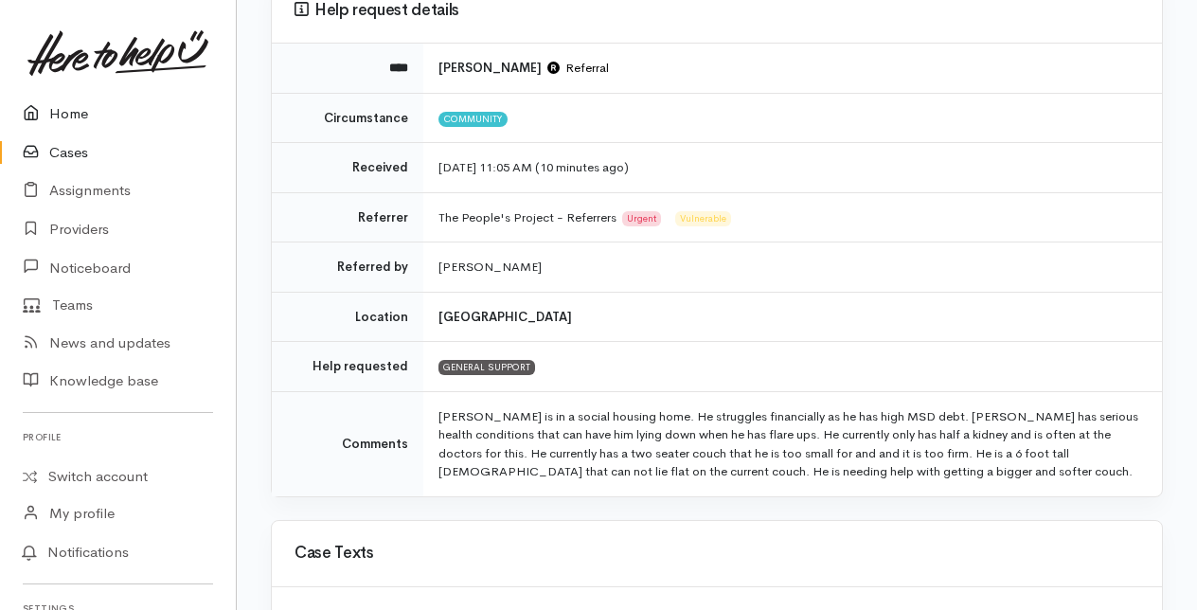
click at [78, 112] on link "Home" at bounding box center [118, 114] width 236 height 39
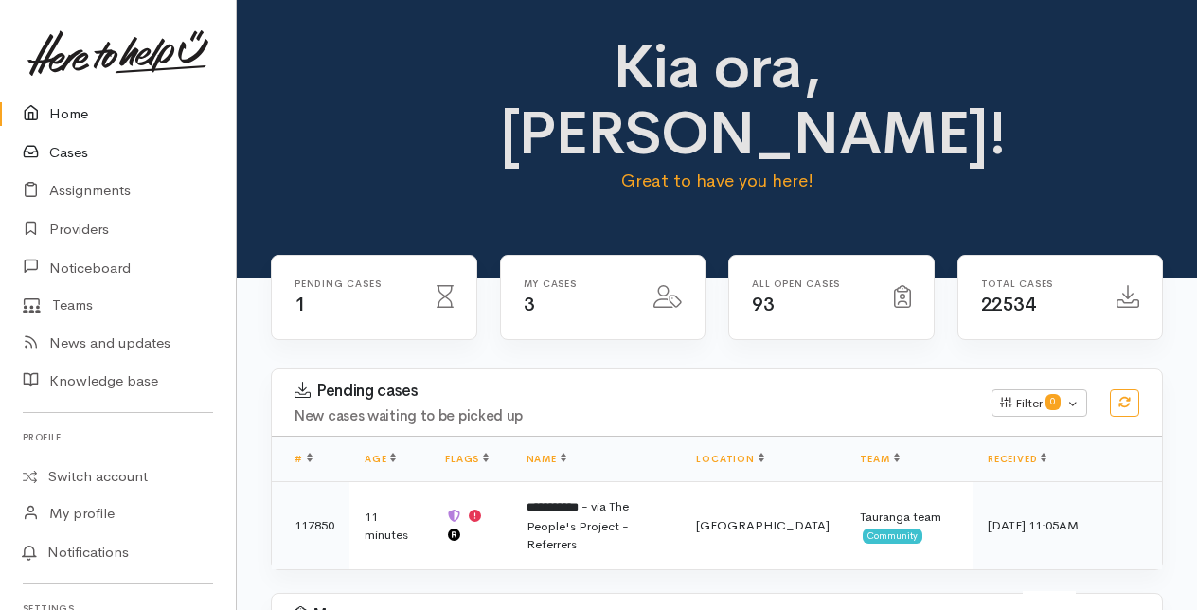
click at [54, 144] on link "Cases" at bounding box center [118, 152] width 236 height 39
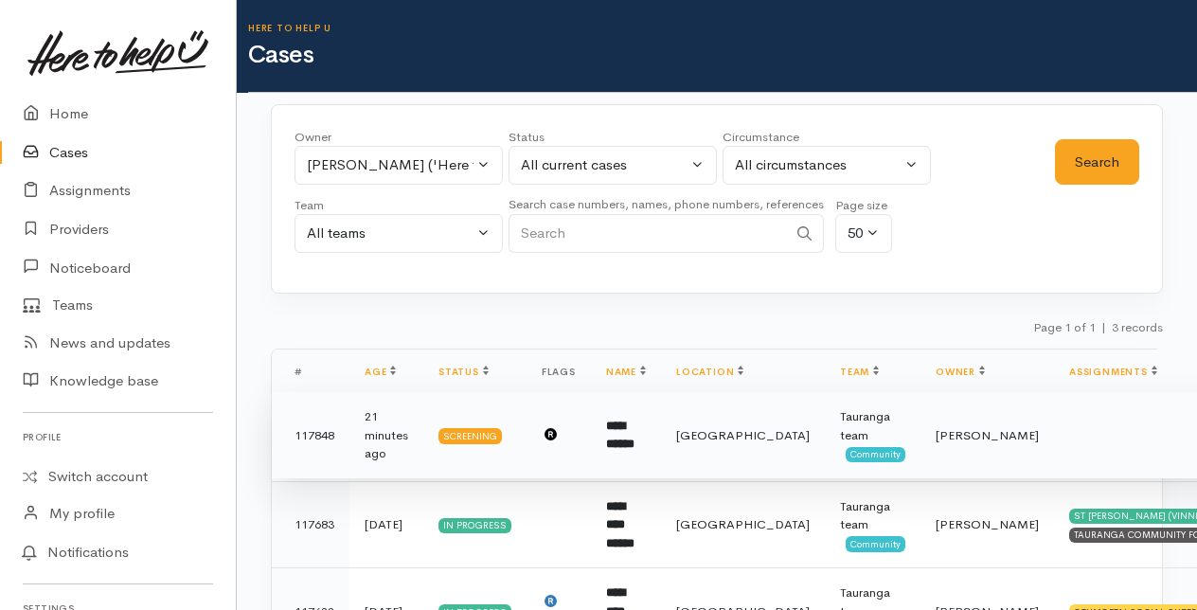
click at [626, 434] on b "**********" at bounding box center [620, 434] width 28 height 31
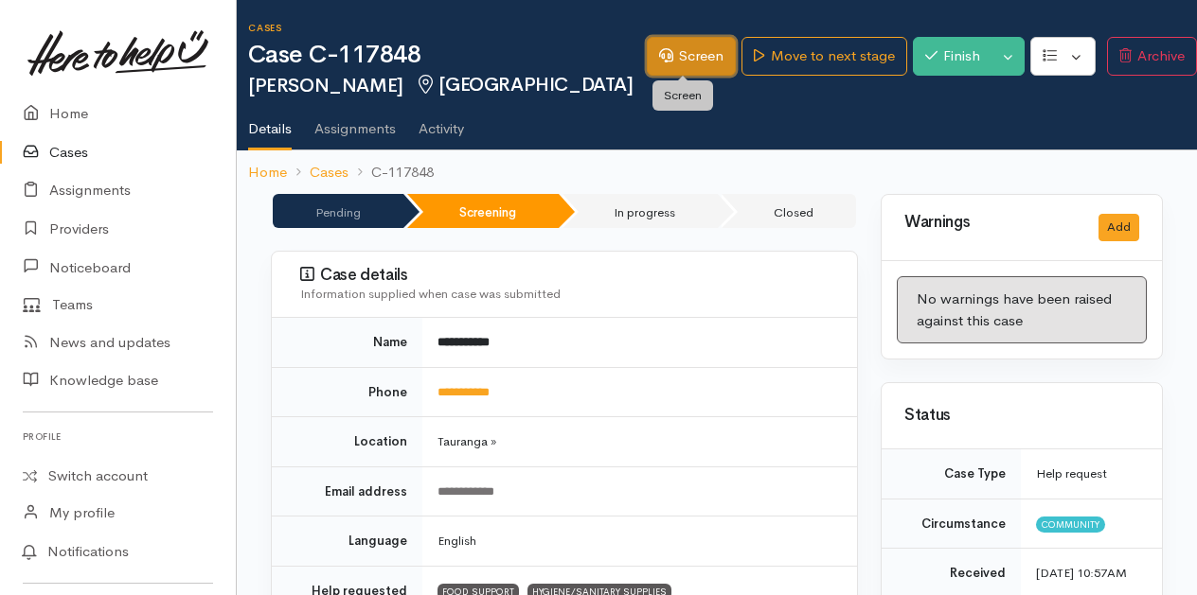
click at [680, 51] on link "Screen" at bounding box center [691, 56] width 89 height 39
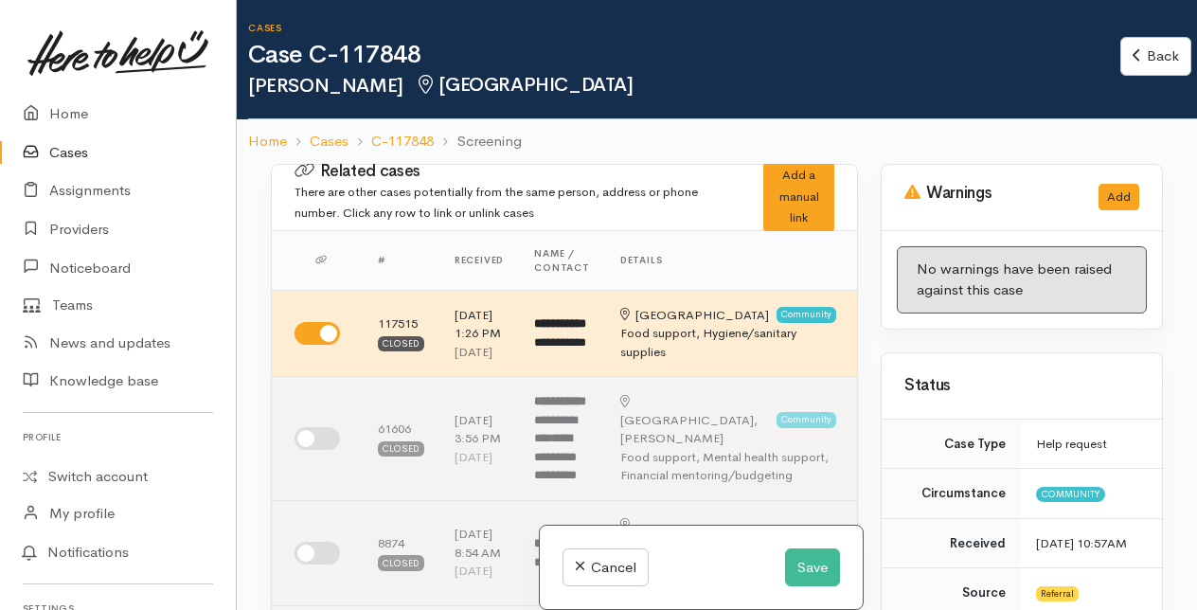
select select "2"
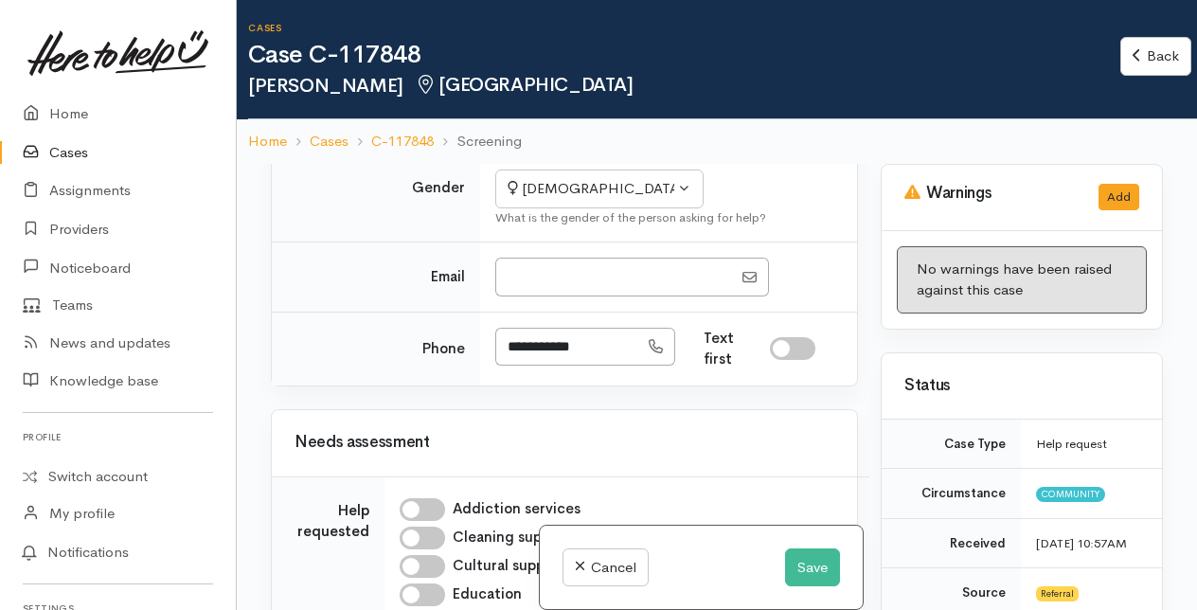
scroll to position [1041, 0]
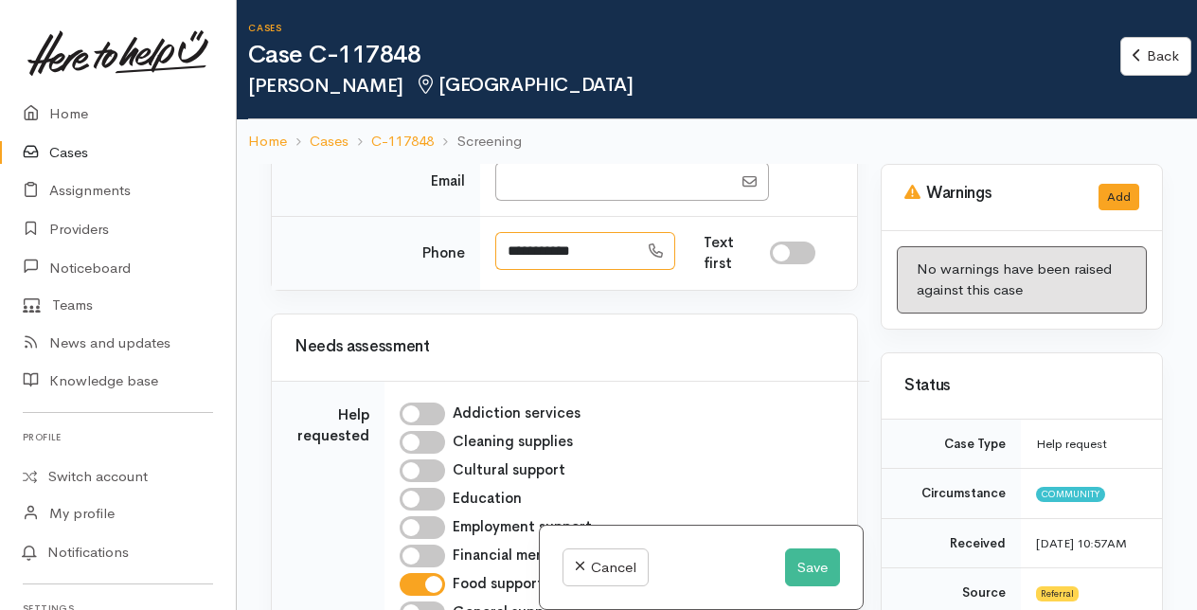
drag, startPoint x: 507, startPoint y: 330, endPoint x: 596, endPoint y: 326, distance: 89.1
click at [596, 271] on input "**********" at bounding box center [566, 251] width 143 height 39
click at [614, 271] on input "**********" at bounding box center [566, 251] width 143 height 39
click at [602, 271] on input "**********" at bounding box center [566, 251] width 143 height 39
click at [805, 559] on button "Save" at bounding box center [812, 567] width 55 height 39
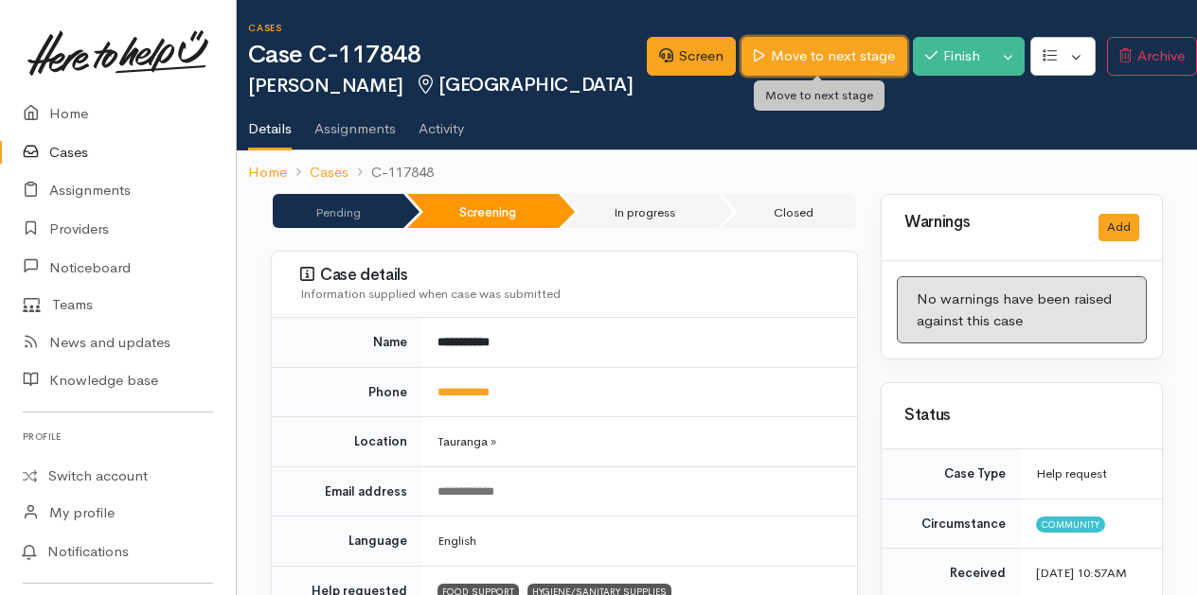
click at [810, 55] on link "Move to next stage" at bounding box center [823, 56] width 165 height 39
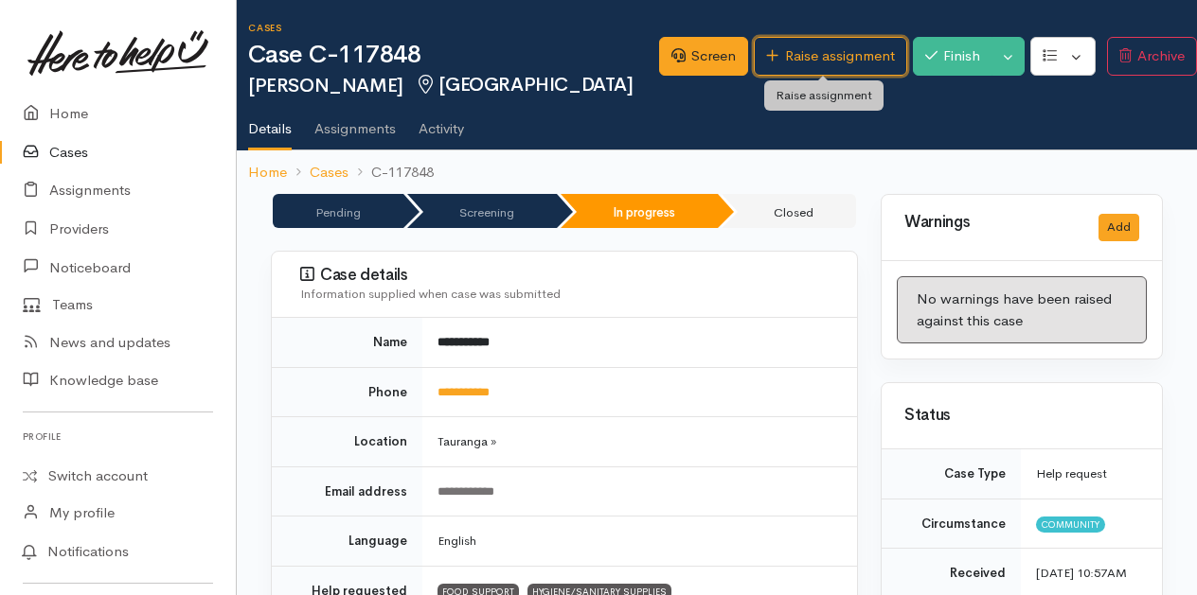
click at [810, 55] on link "Raise assignment" at bounding box center [830, 56] width 152 height 39
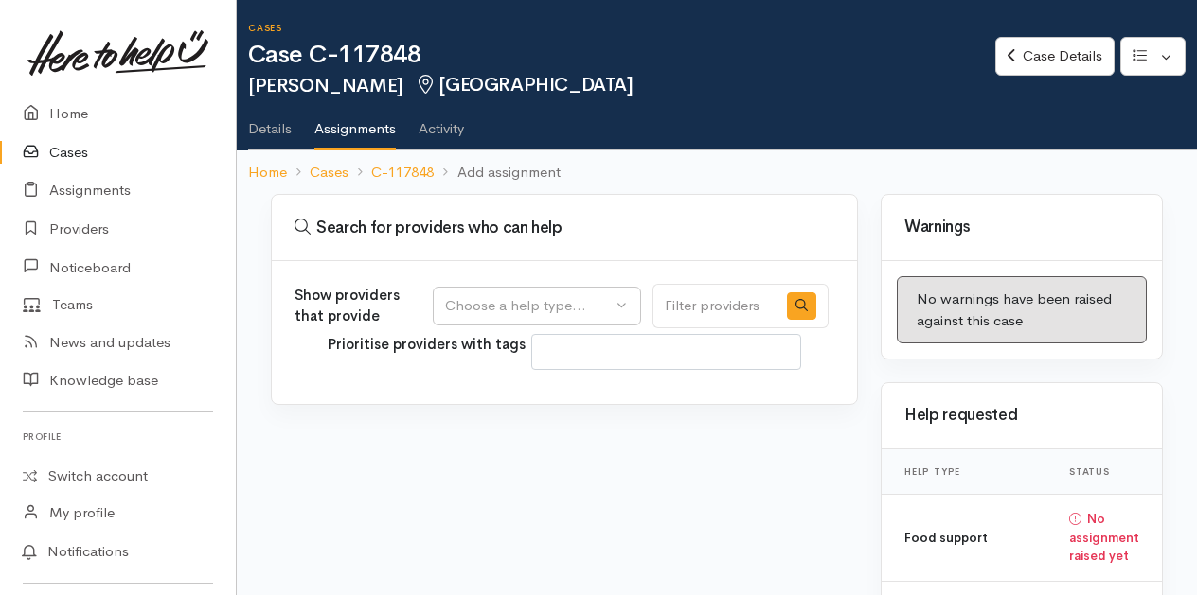
select select
click at [265, 127] on link "Details" at bounding box center [270, 122] width 44 height 53
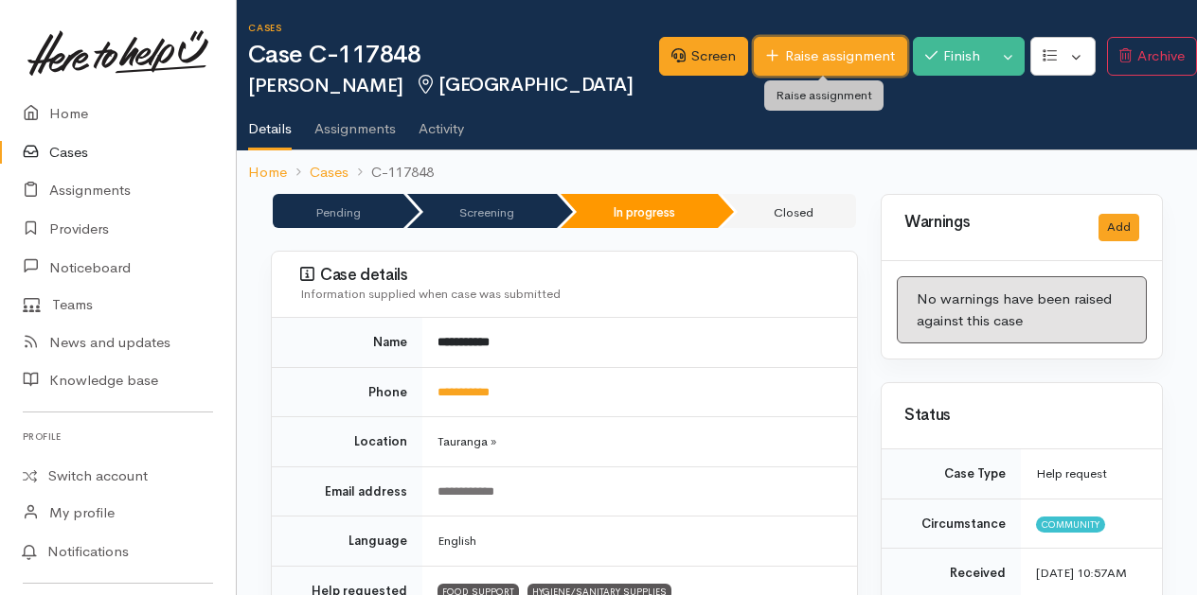
click at [848, 56] on link "Raise assignment" at bounding box center [830, 56] width 152 height 39
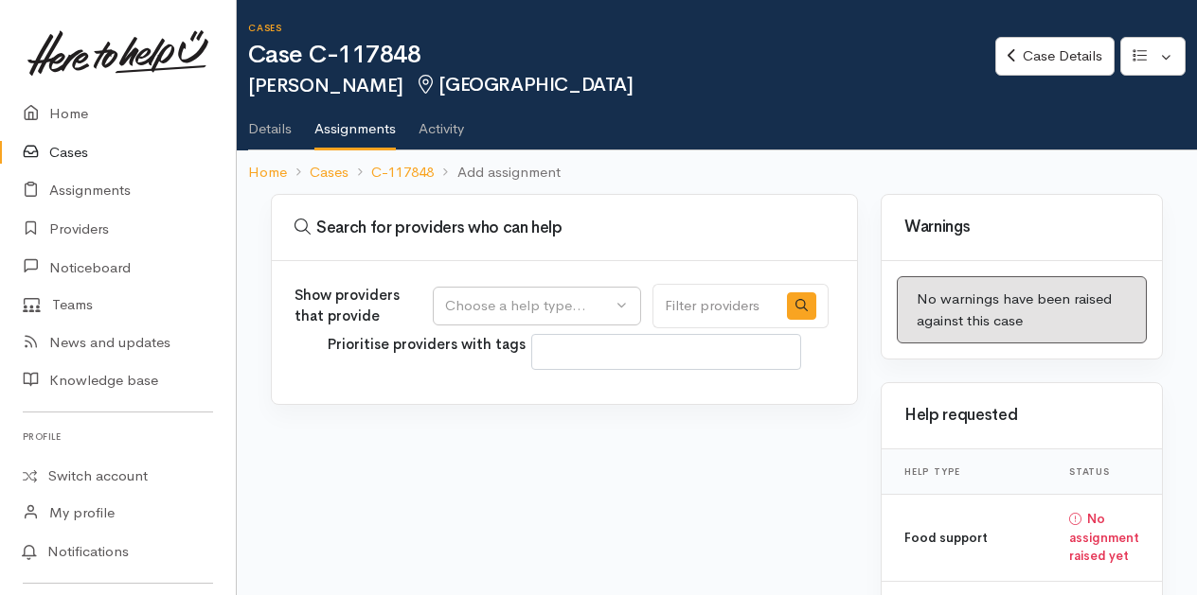
select select
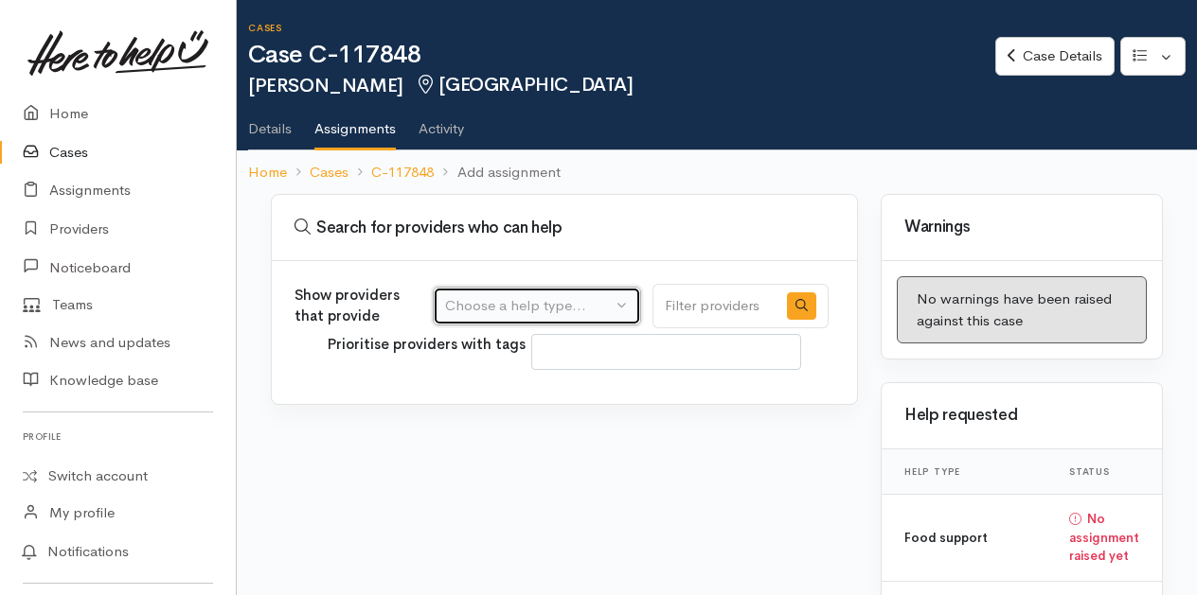
click at [583, 301] on div "Choose a help type..." at bounding box center [528, 306] width 167 height 22
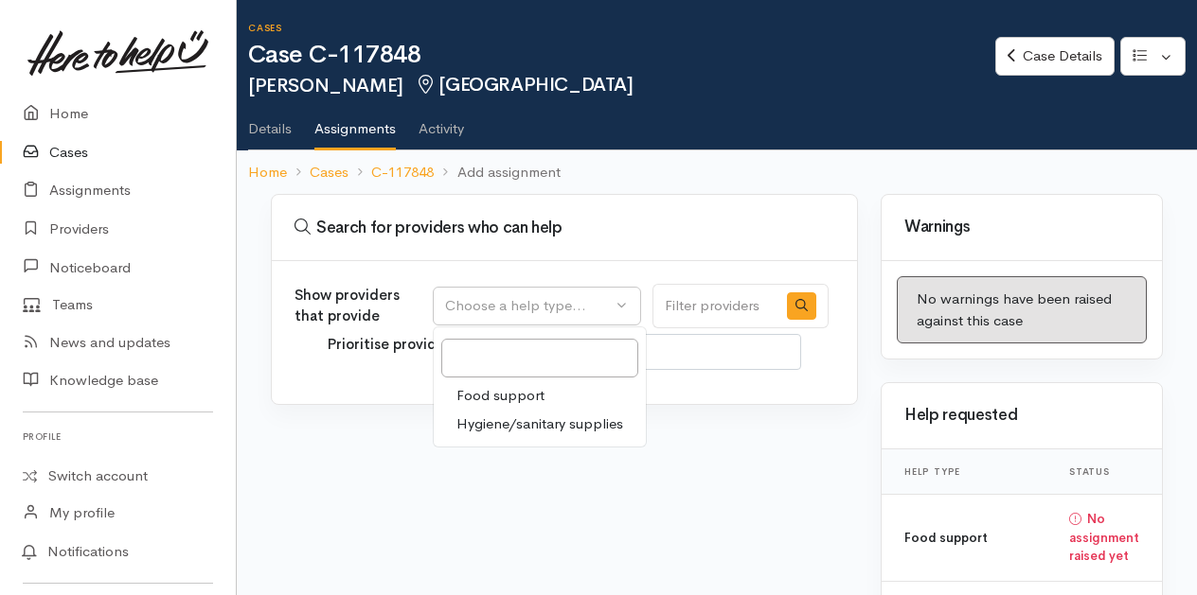
click at [495, 393] on span "Food support" at bounding box center [500, 396] width 88 height 22
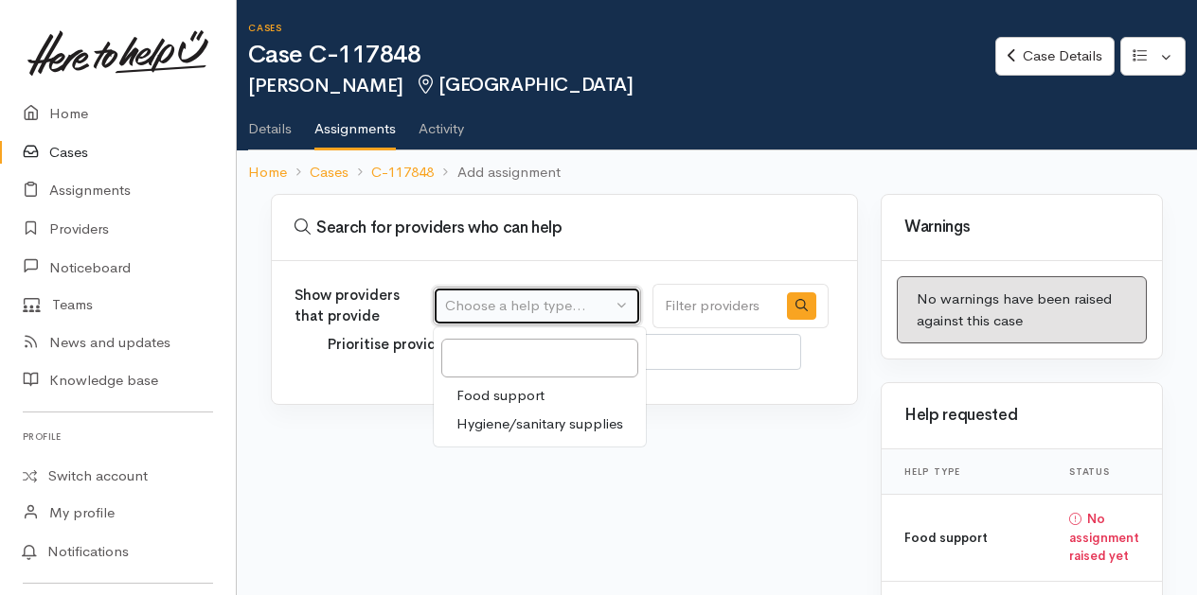
select select "3"
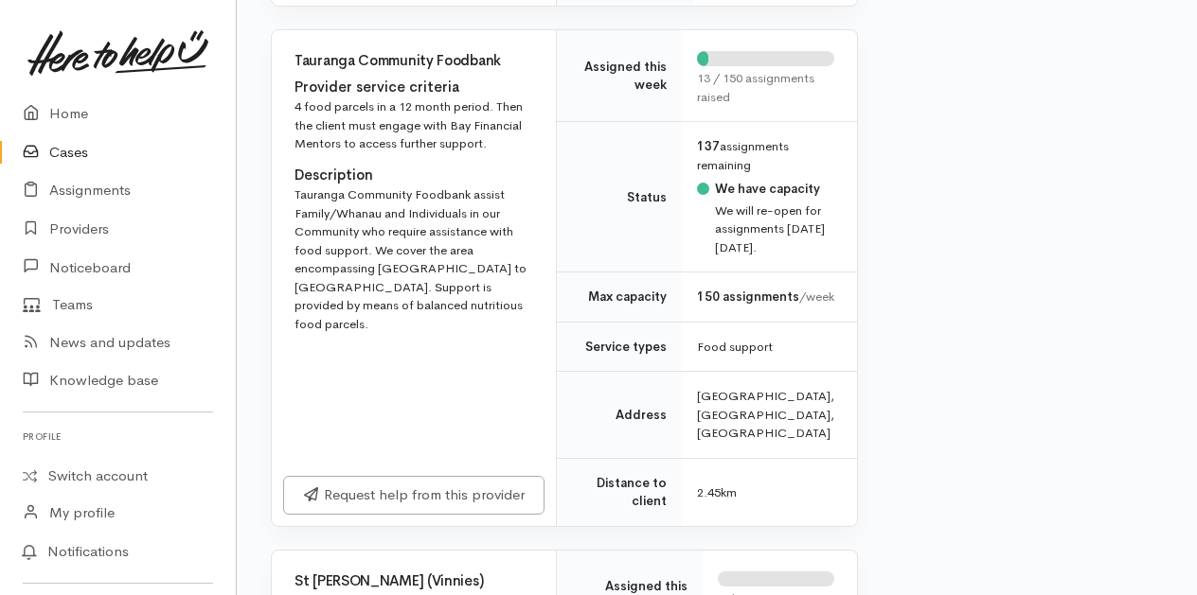
scroll to position [1420, 0]
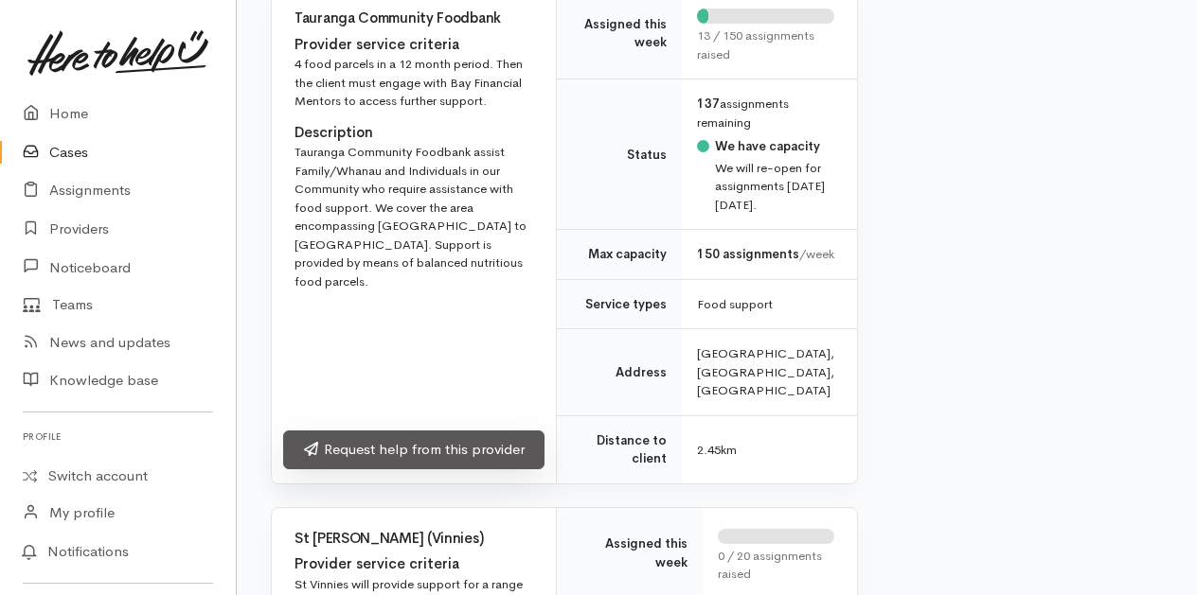
click at [390, 470] on link "Request help from this provider" at bounding box center [413, 450] width 261 height 39
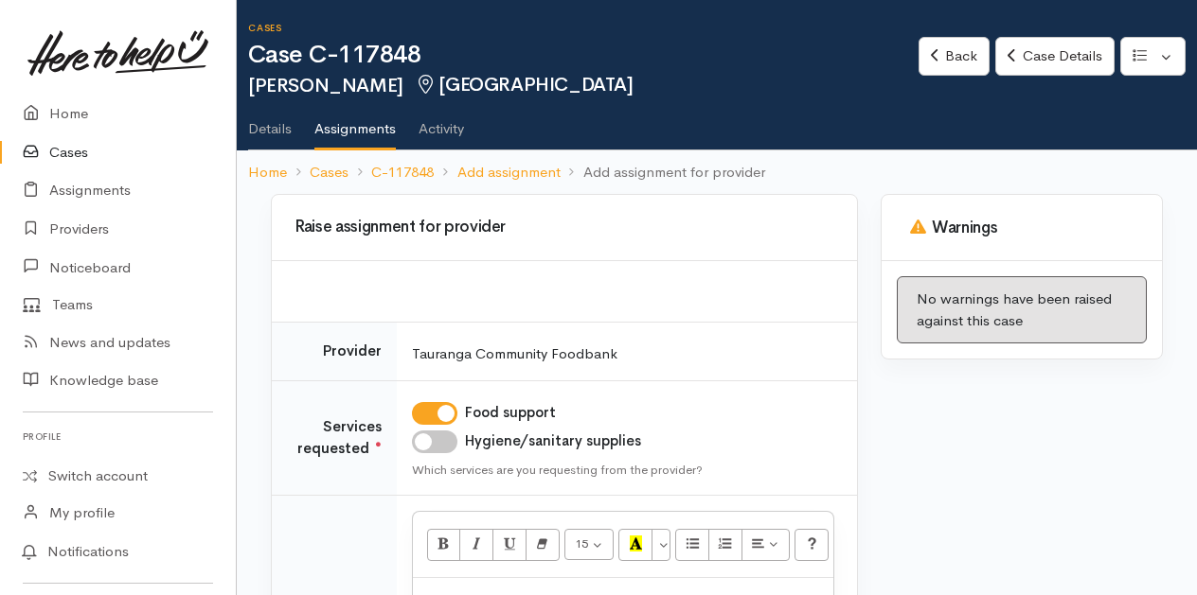
scroll to position [95, 0]
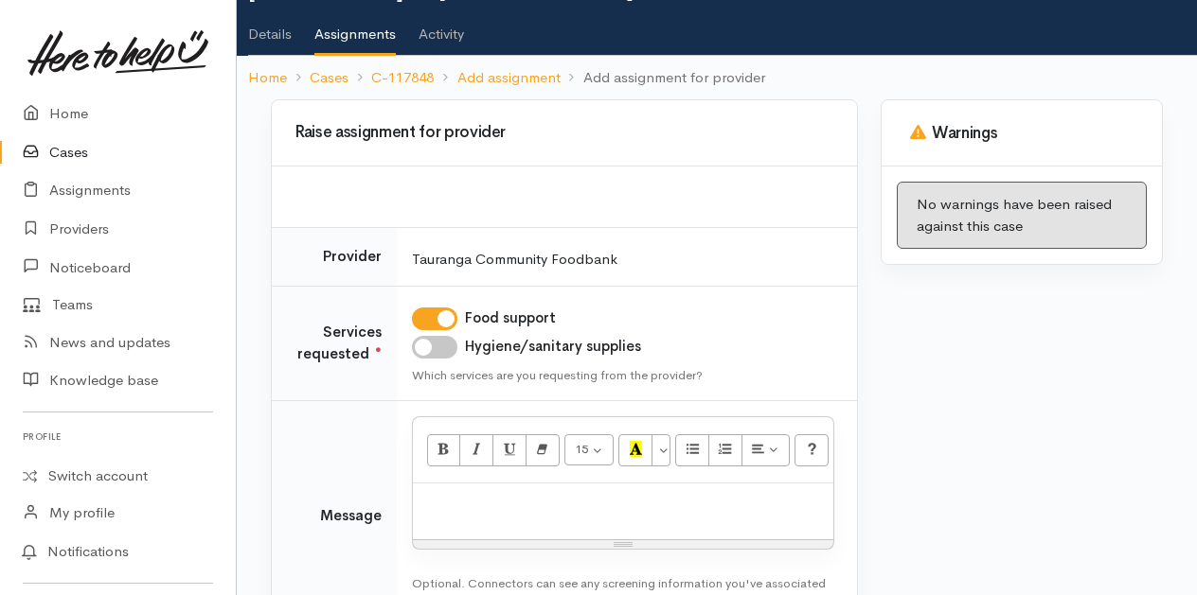
click at [444, 343] on input "Hygiene/sanitary supplies" at bounding box center [434, 347] width 45 height 23
checkbox input "true"
click at [488, 493] on p at bounding box center [622, 504] width 401 height 22
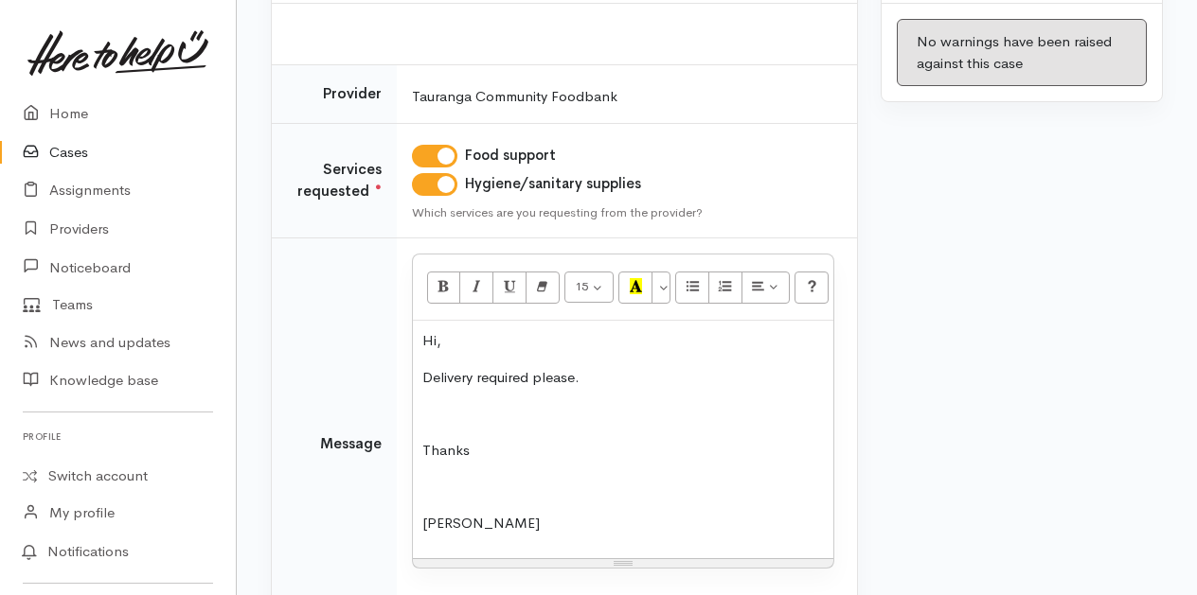
scroll to position [382, 0]
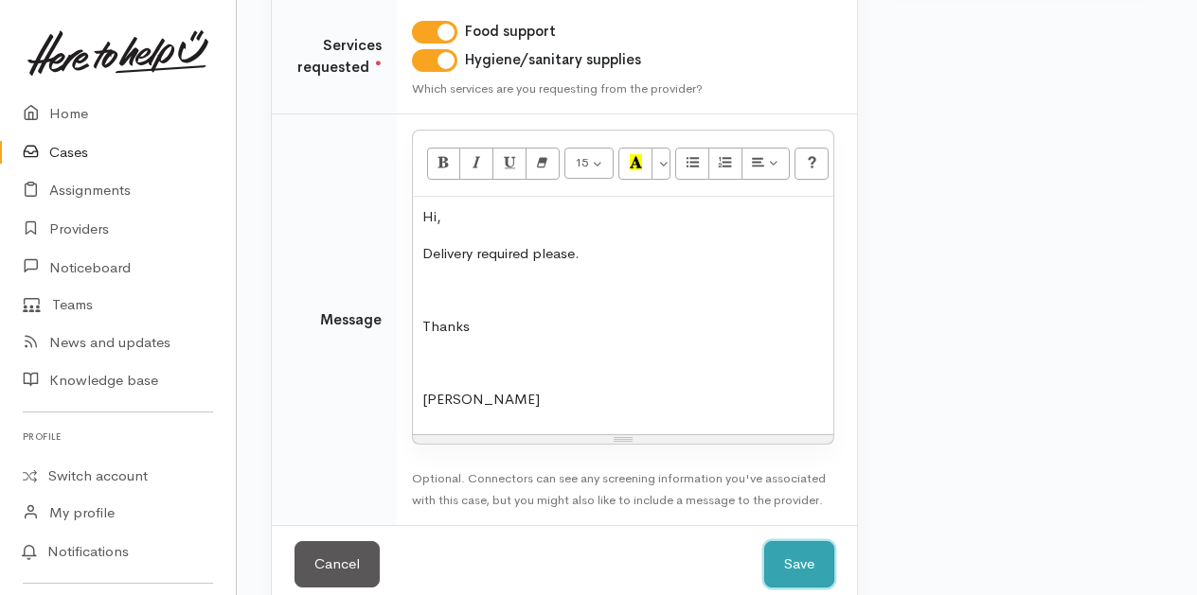
click at [795, 556] on button "Save" at bounding box center [799, 565] width 70 height 46
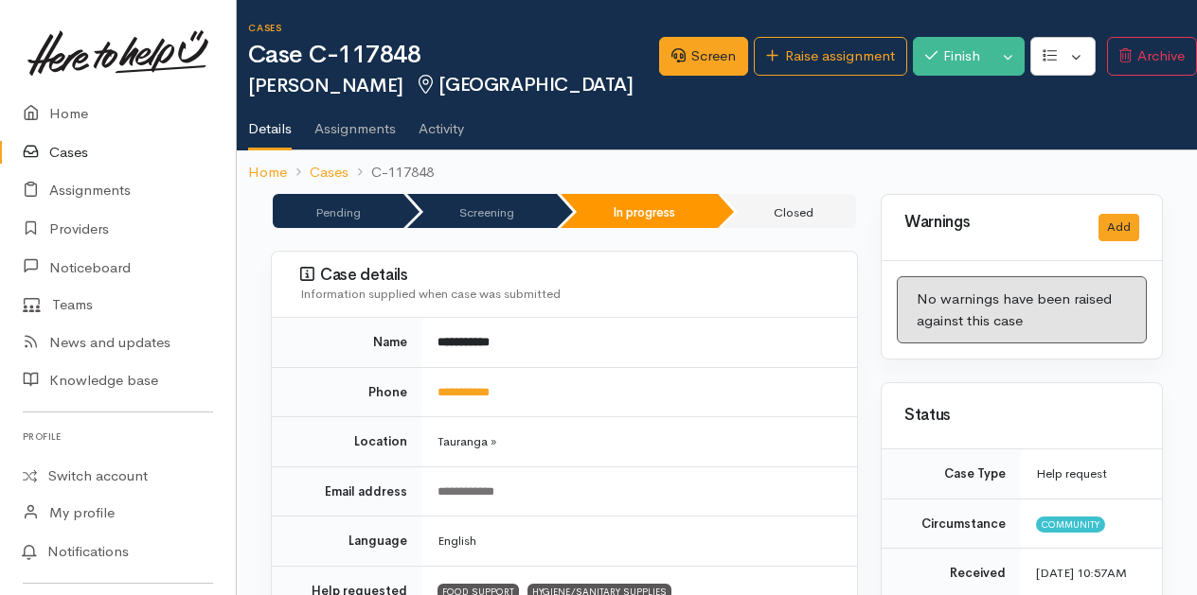
click at [72, 151] on link "Cases" at bounding box center [118, 152] width 236 height 39
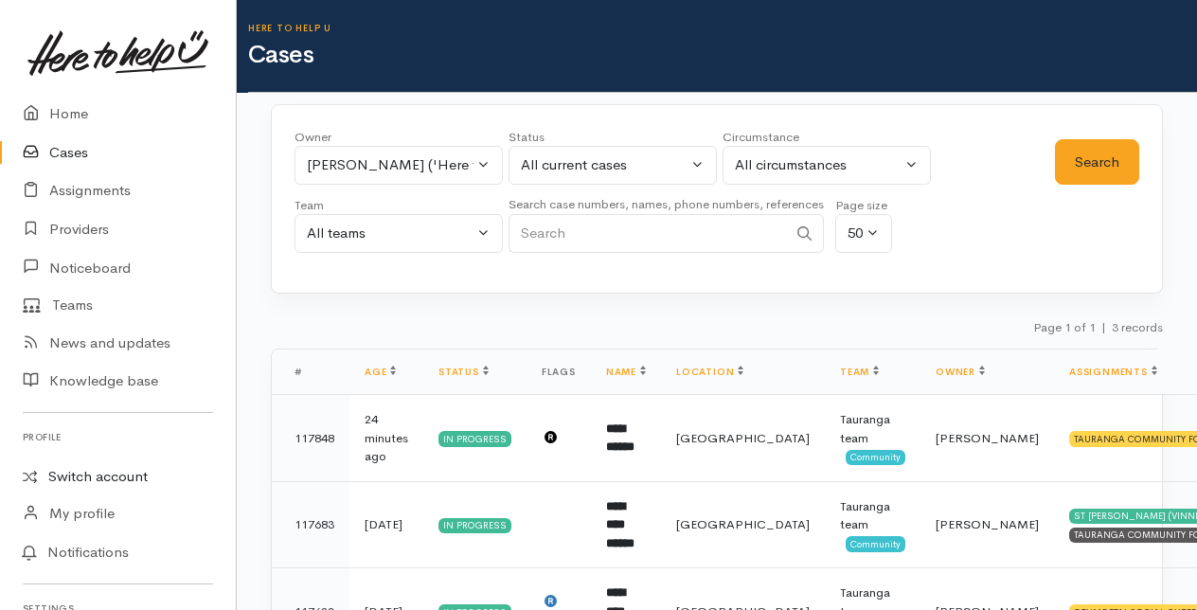
drag, startPoint x: 97, startPoint y: 477, endPoint x: 106, endPoint y: 470, distance: 12.1
click at [97, 477] on link "Switch account" at bounding box center [118, 476] width 236 height 37
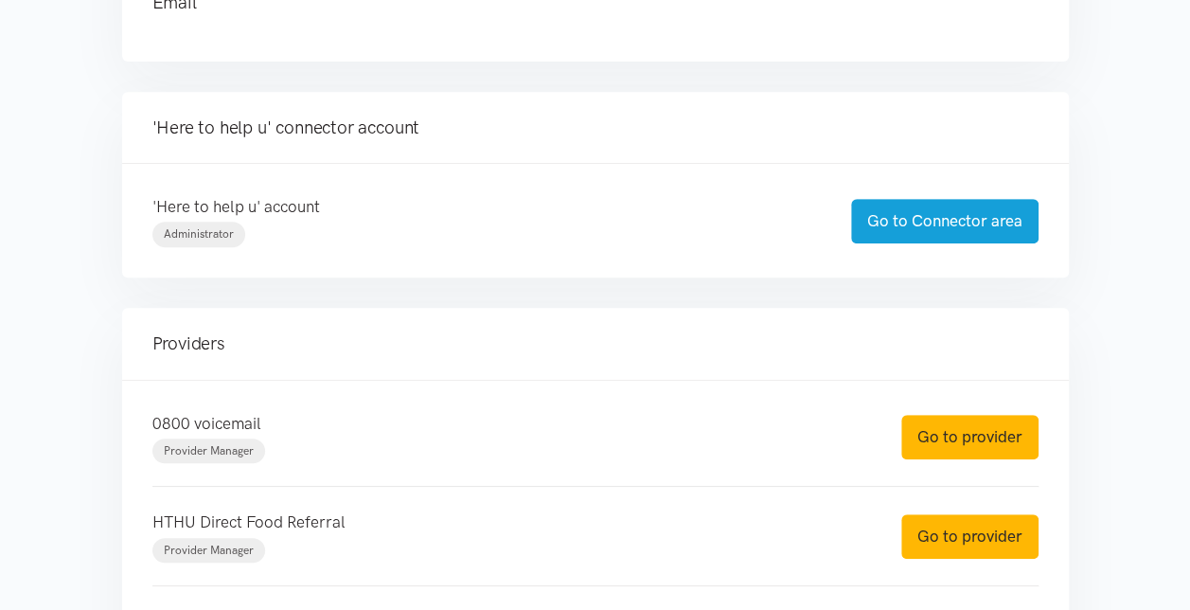
scroll to position [473, 0]
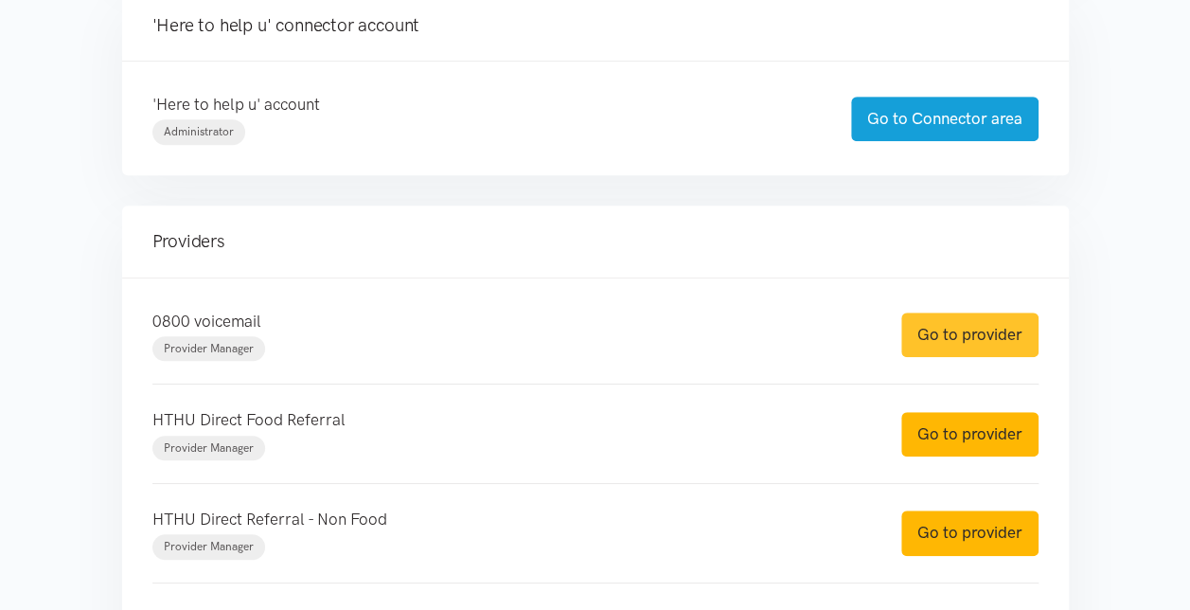
click at [956, 335] on link "Go to provider" at bounding box center [969, 334] width 137 height 44
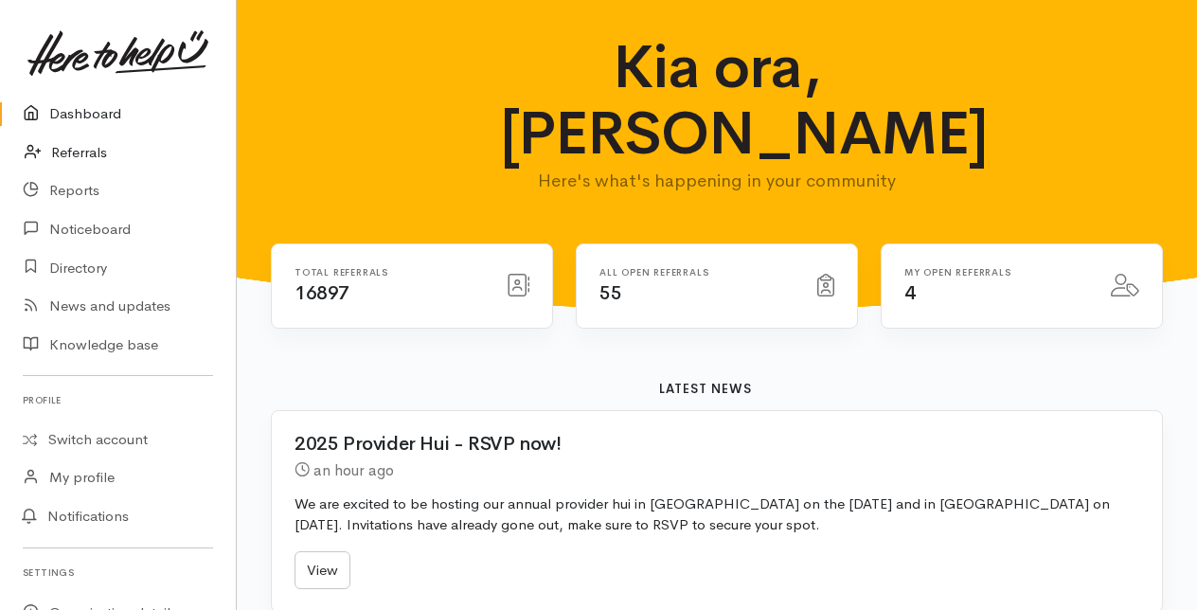
click at [74, 146] on link "Referrals" at bounding box center [118, 152] width 236 height 39
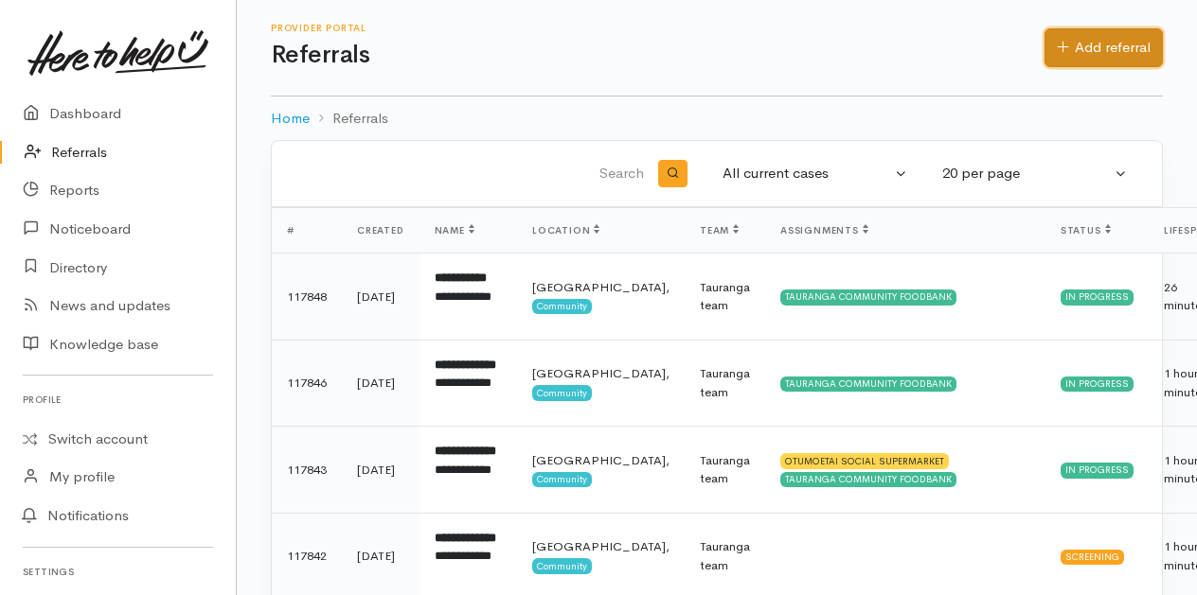
click at [1089, 41] on link "Add referral" at bounding box center [1103, 47] width 118 height 39
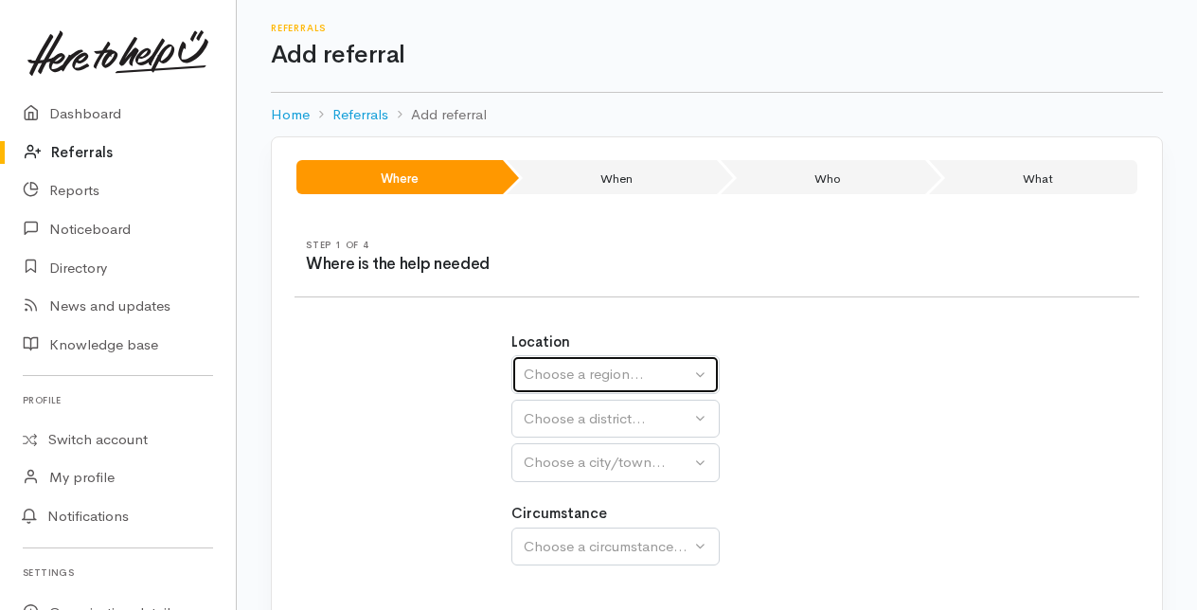
click at [547, 373] on div "Choose a region..." at bounding box center [607, 375] width 167 height 22
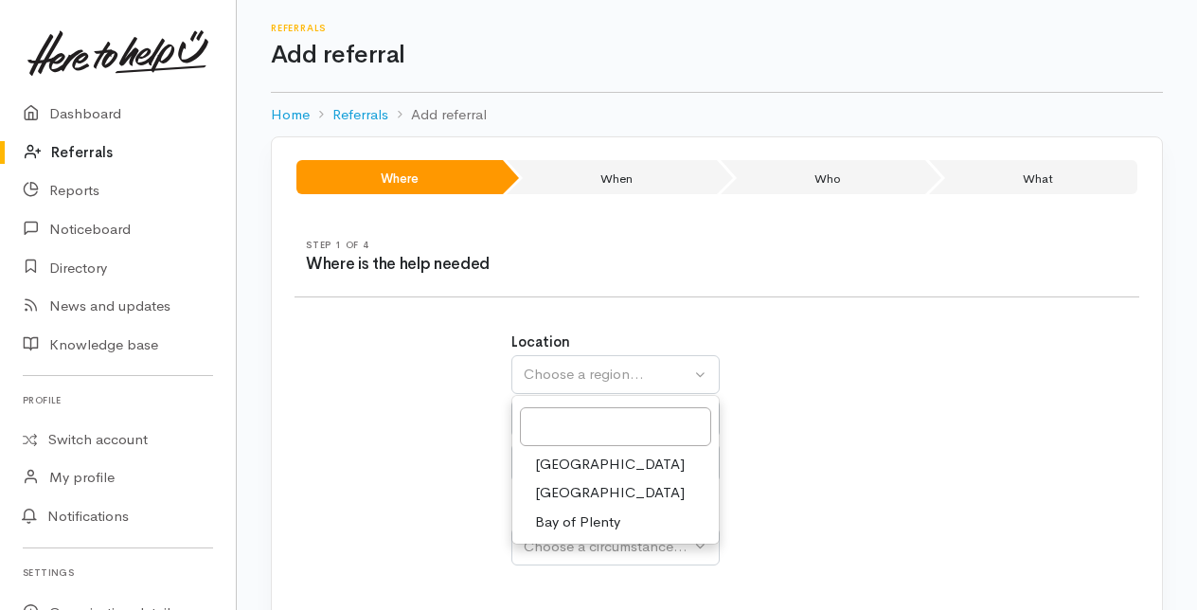
click at [562, 522] on span "Bay of Plenty" at bounding box center [577, 522] width 85 height 22
select select "4"
select select
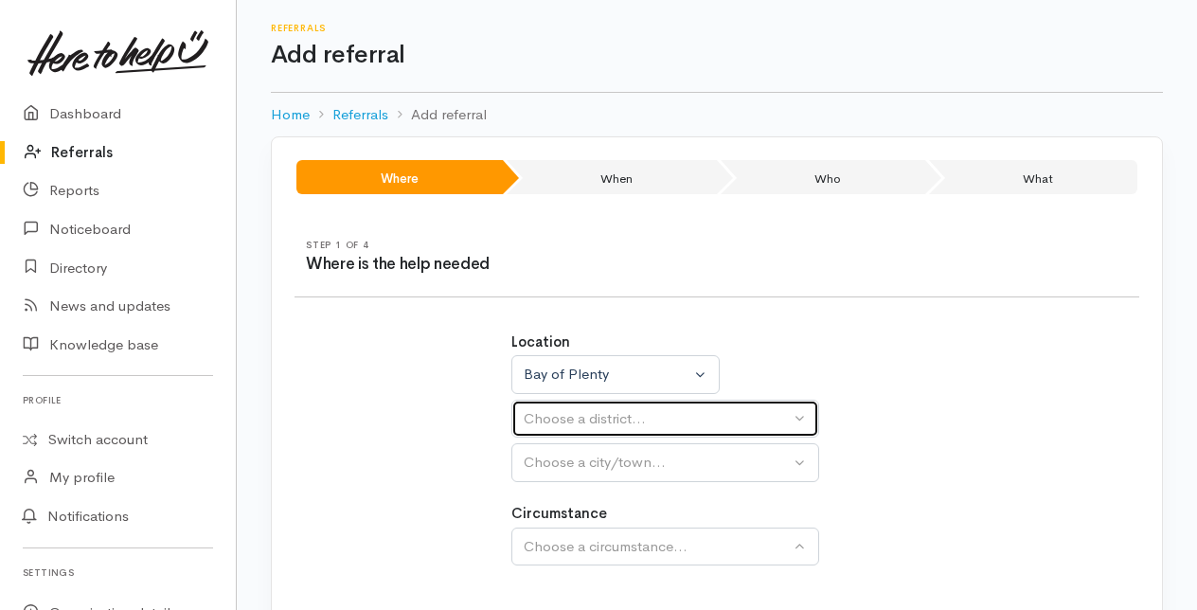
click at [538, 414] on div "Choose a district..." at bounding box center [657, 419] width 266 height 22
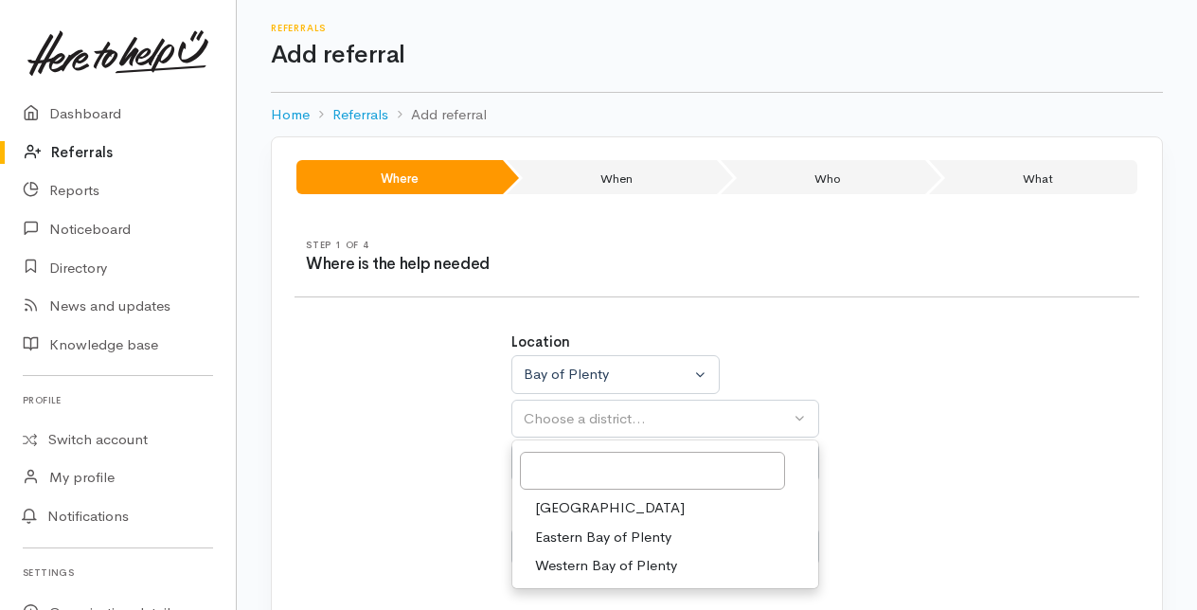
click at [553, 504] on span "[GEOGRAPHIC_DATA]" at bounding box center [610, 508] width 150 height 22
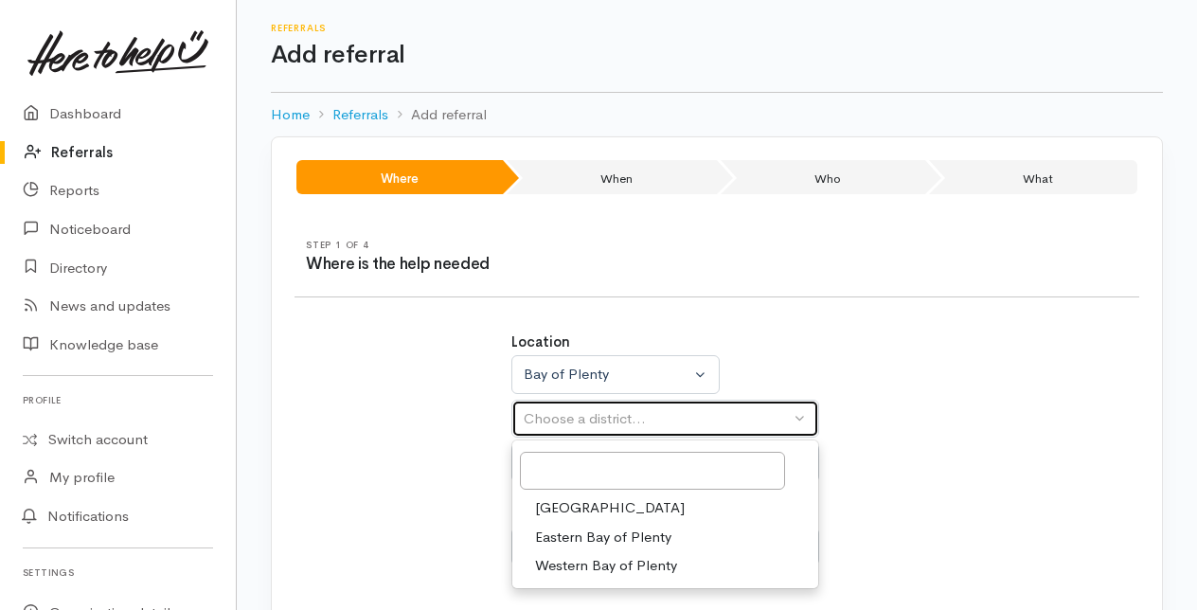
select select "6"
select select
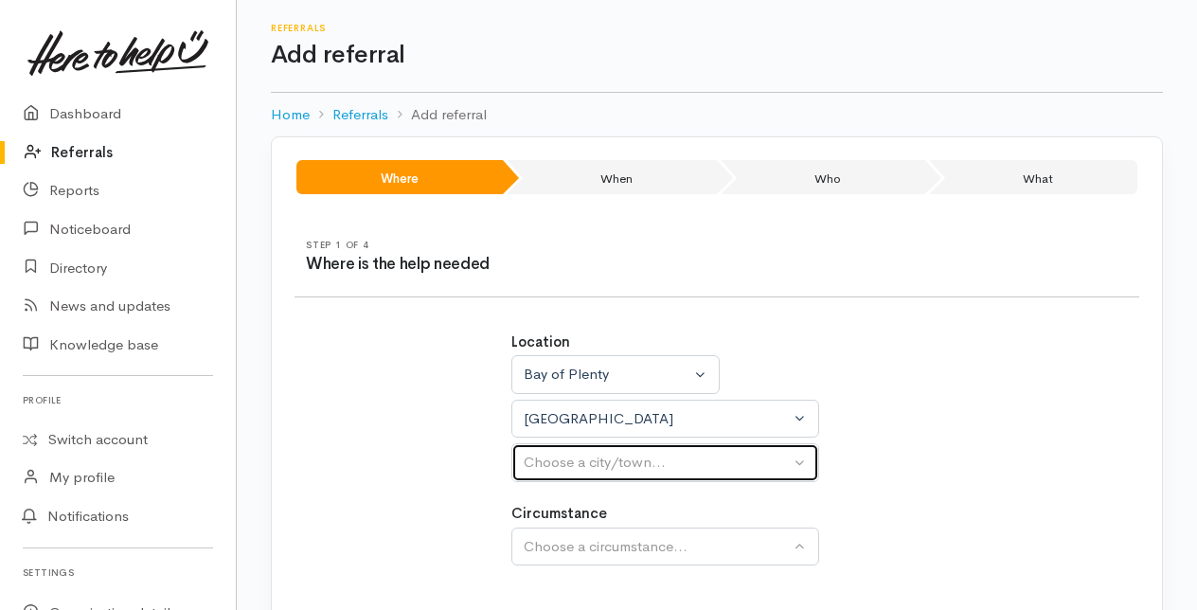
click at [539, 456] on div "Choose a city/town..." at bounding box center [657, 463] width 266 height 22
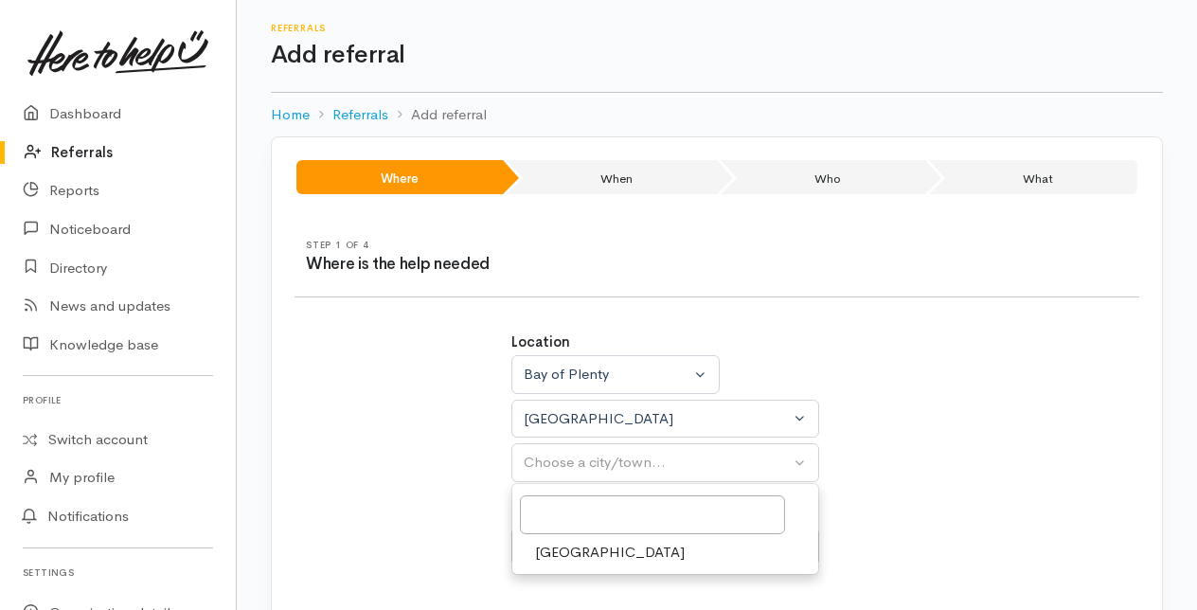
click at [564, 551] on span "[GEOGRAPHIC_DATA]" at bounding box center [610, 553] width 150 height 22
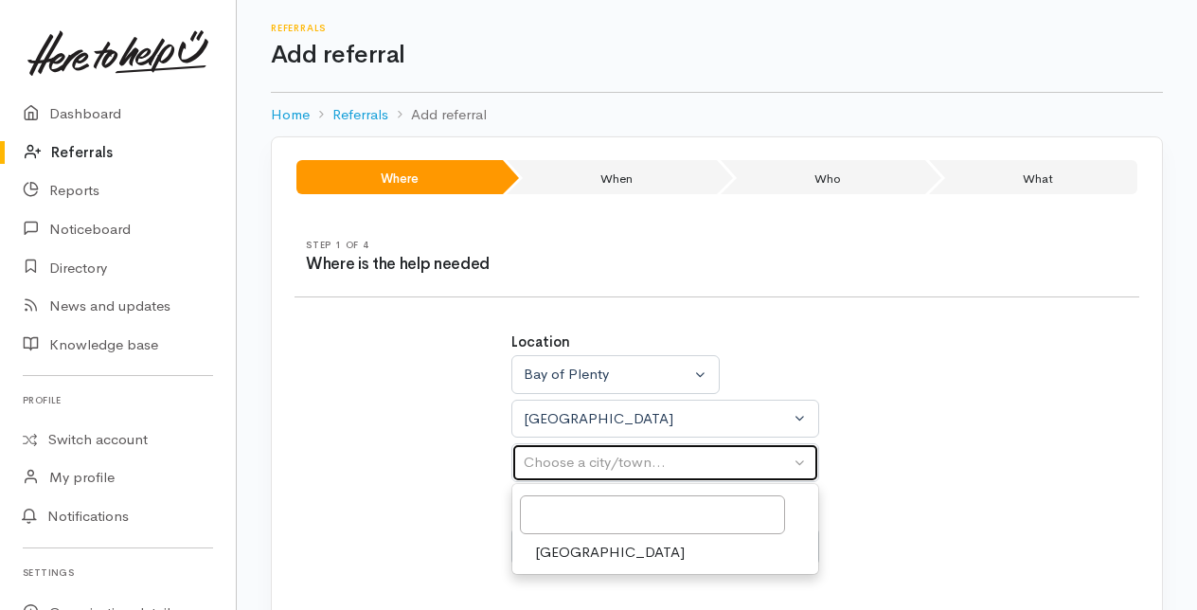
select select "4"
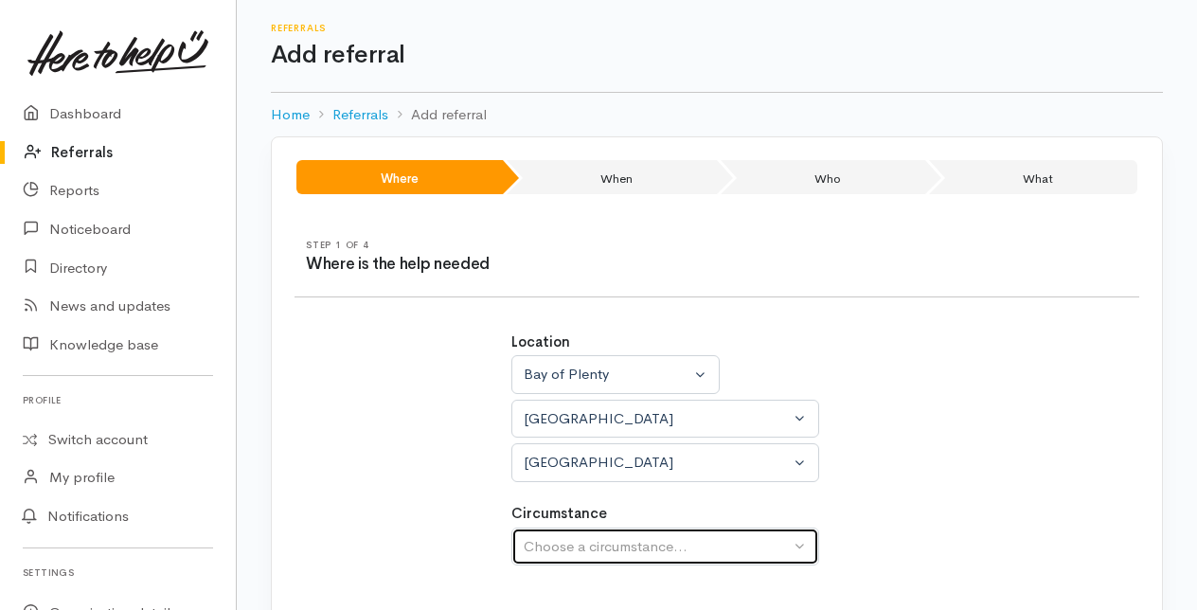
click at [565, 536] on div "Choose a circumstance..." at bounding box center [657, 547] width 266 height 22
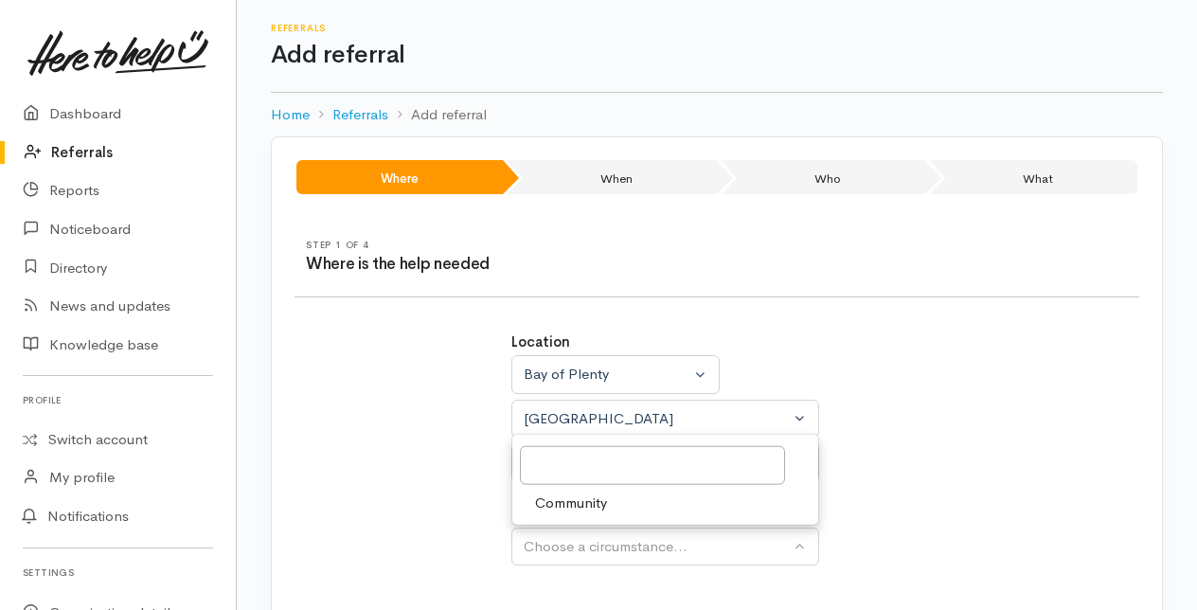
click at [560, 500] on span "Community" at bounding box center [571, 502] width 72 height 22
select select "2"
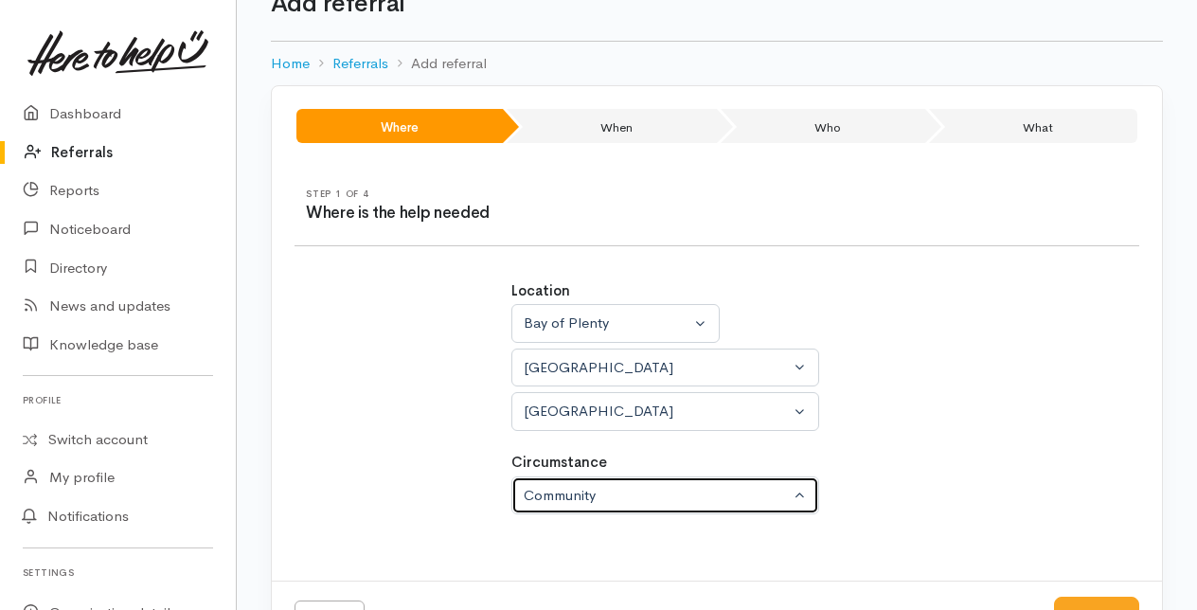
scroll to position [118, 0]
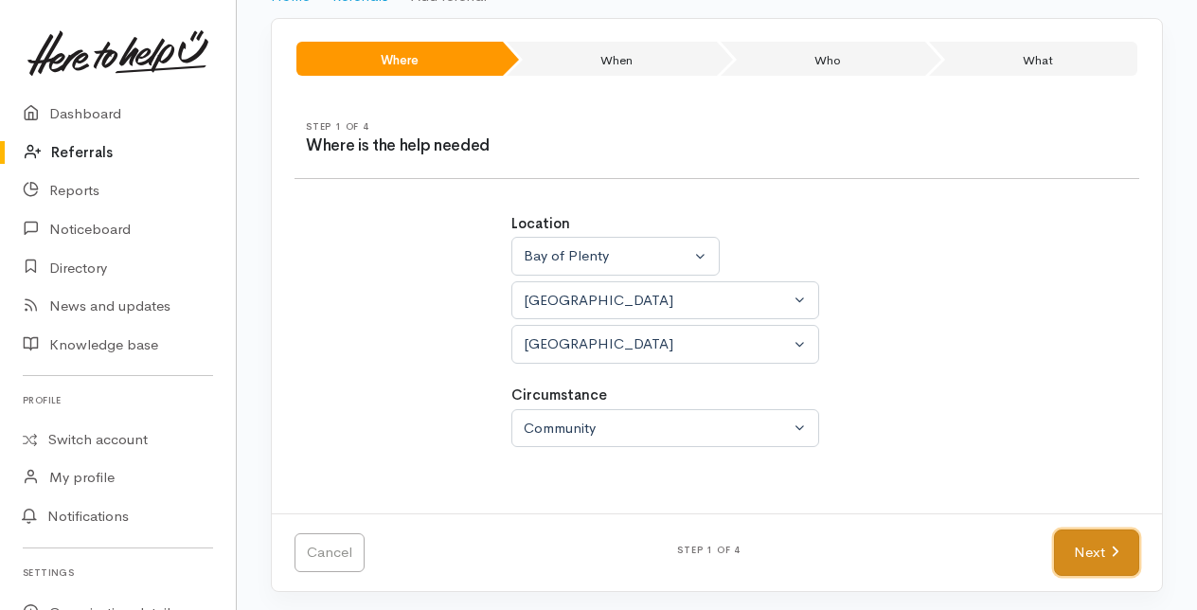
click at [1088, 546] on link "Next" at bounding box center [1096, 552] width 85 height 46
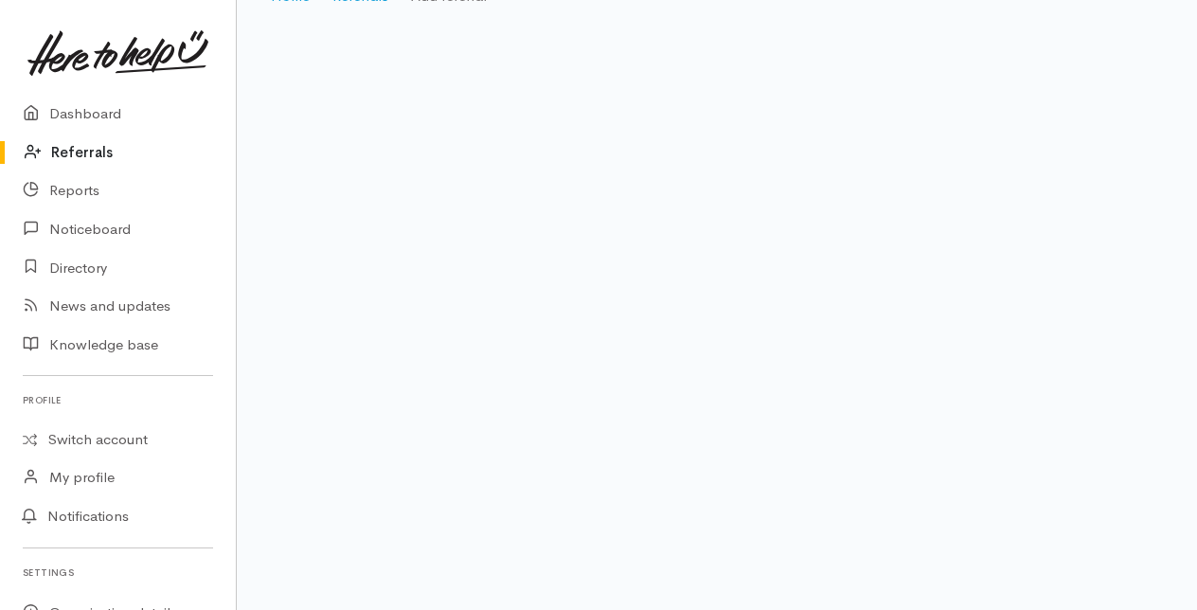
scroll to position [38, 0]
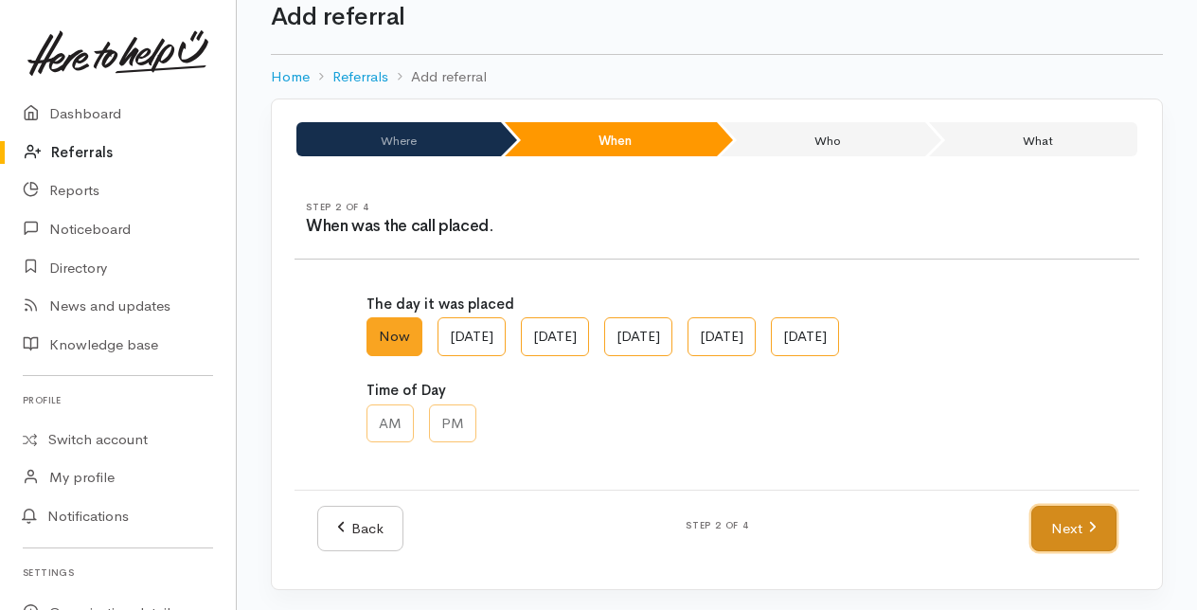
click at [1077, 524] on link "Next" at bounding box center [1073, 529] width 85 height 46
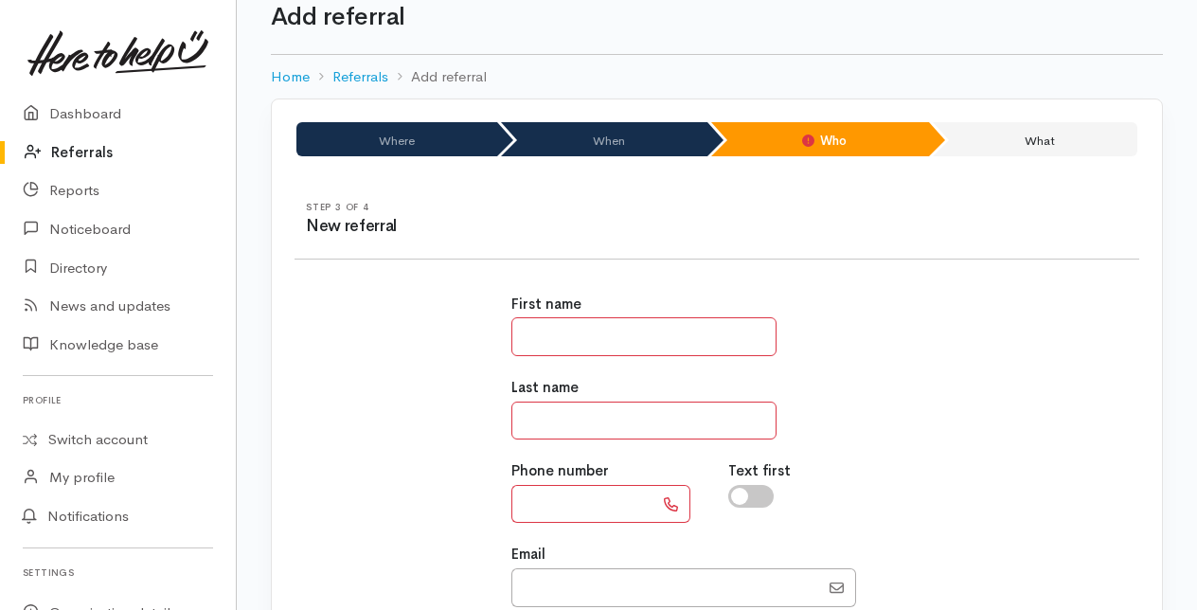
click at [540, 339] on input "text" at bounding box center [643, 336] width 265 height 39
type input "*******"
click at [533, 428] on input "text" at bounding box center [643, 420] width 265 height 39
type input "*********"
click at [548, 506] on input "text" at bounding box center [582, 504] width 142 height 39
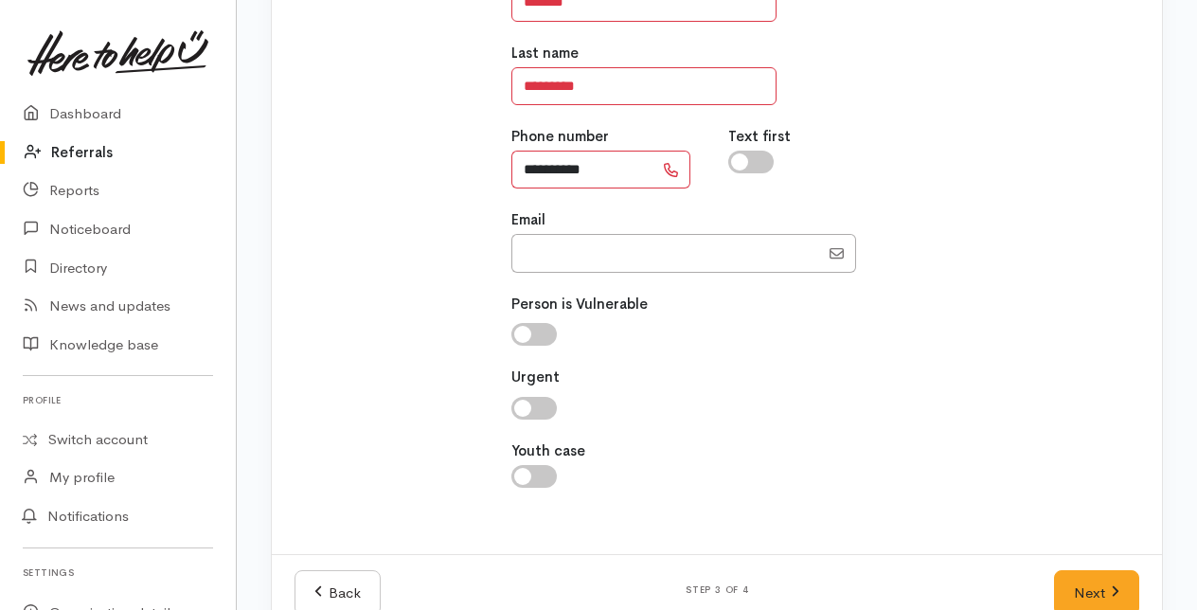
scroll to position [412, 0]
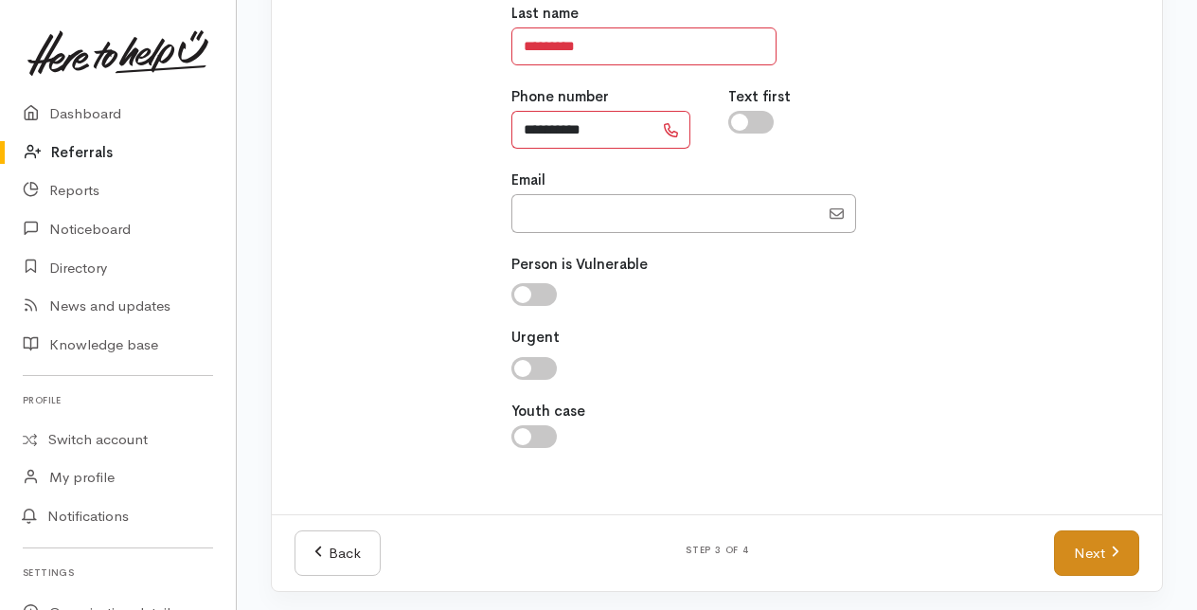
type input "**********"
click at [1104, 542] on link "Next" at bounding box center [1096, 553] width 85 height 46
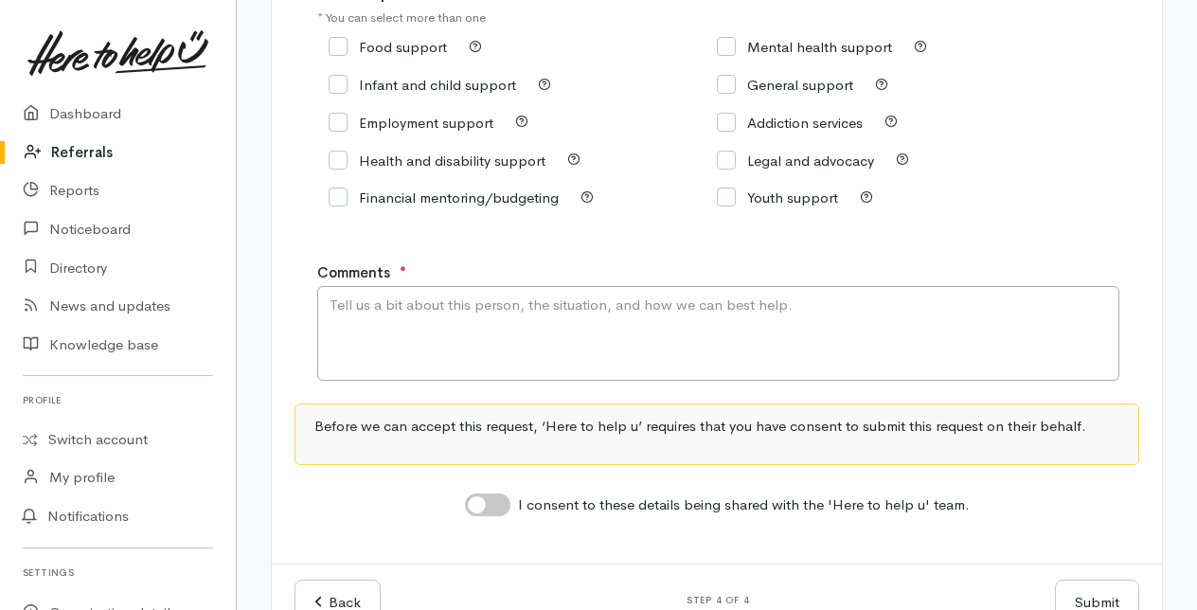
scroll to position [284, 0]
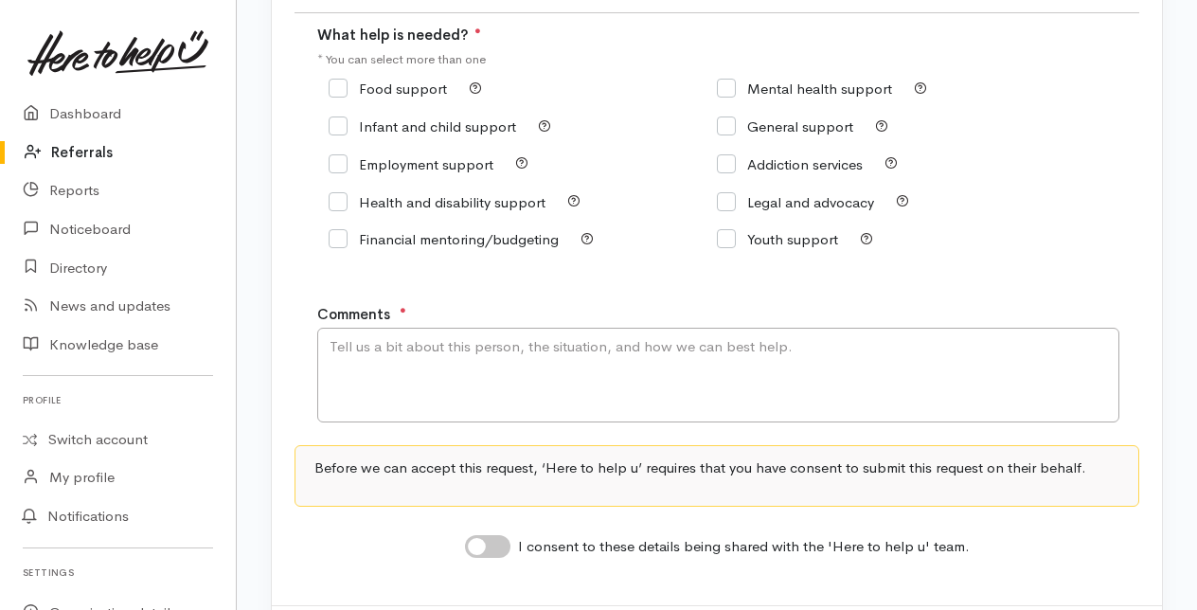
click at [341, 83] on input "Food support" at bounding box center [387, 88] width 118 height 14
checkbox input "true"
click at [368, 362] on textarea "Comments" at bounding box center [718, 375] width 802 height 95
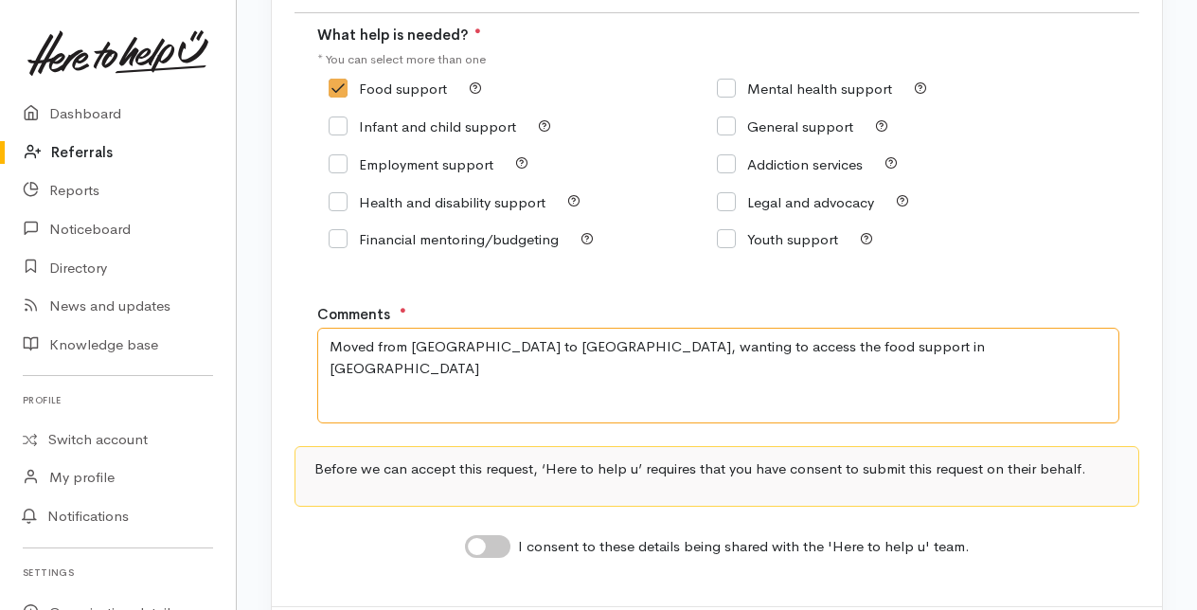
type textarea "Moved from [GEOGRAPHIC_DATA] to [GEOGRAPHIC_DATA], wanting to access the food s…"
click at [487, 543] on input "I consent to these details being shared with the 'Here to help u' team." at bounding box center [487, 546] width 45 height 23
checkbox input "true"
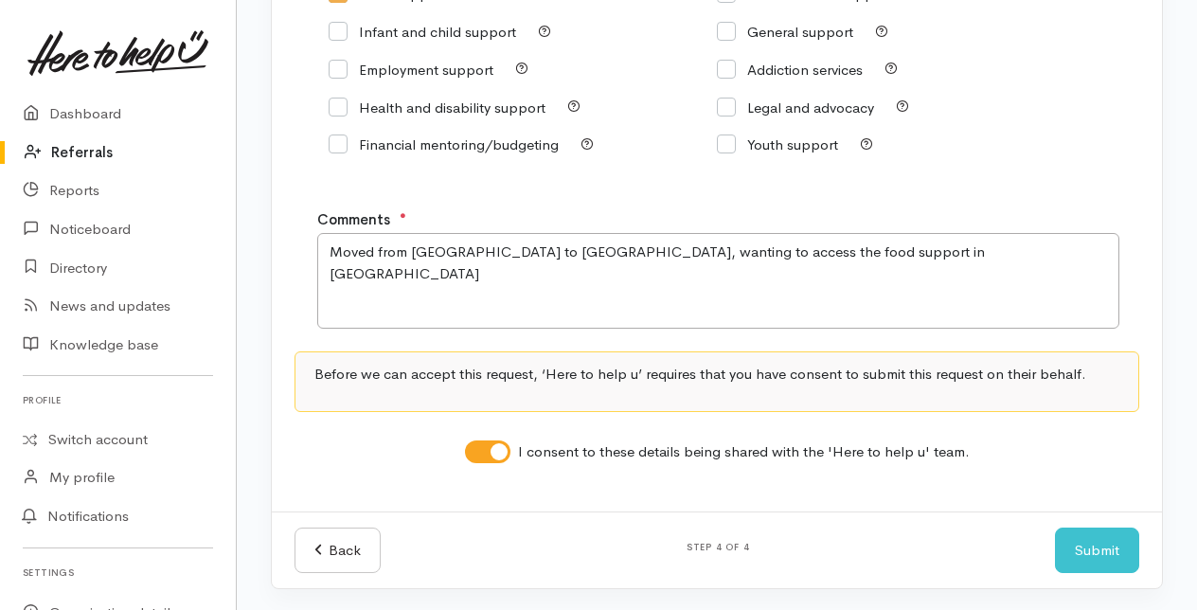
scroll to position [380, 0]
click at [1106, 546] on button "Submit" at bounding box center [1097, 549] width 84 height 46
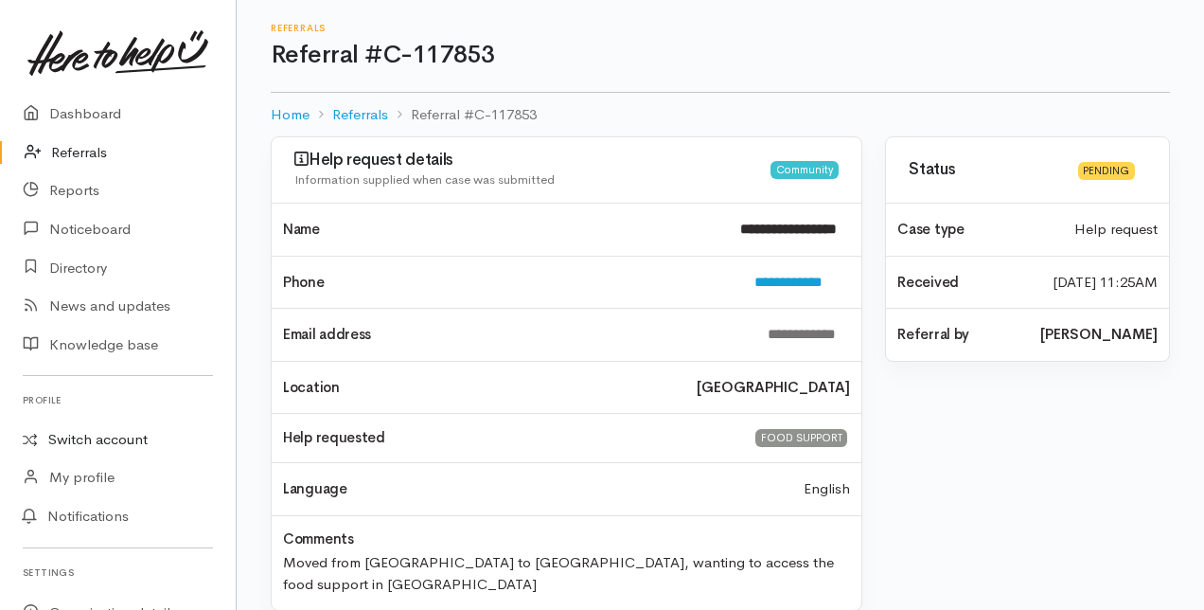
click at [91, 435] on link "Switch account" at bounding box center [118, 439] width 236 height 37
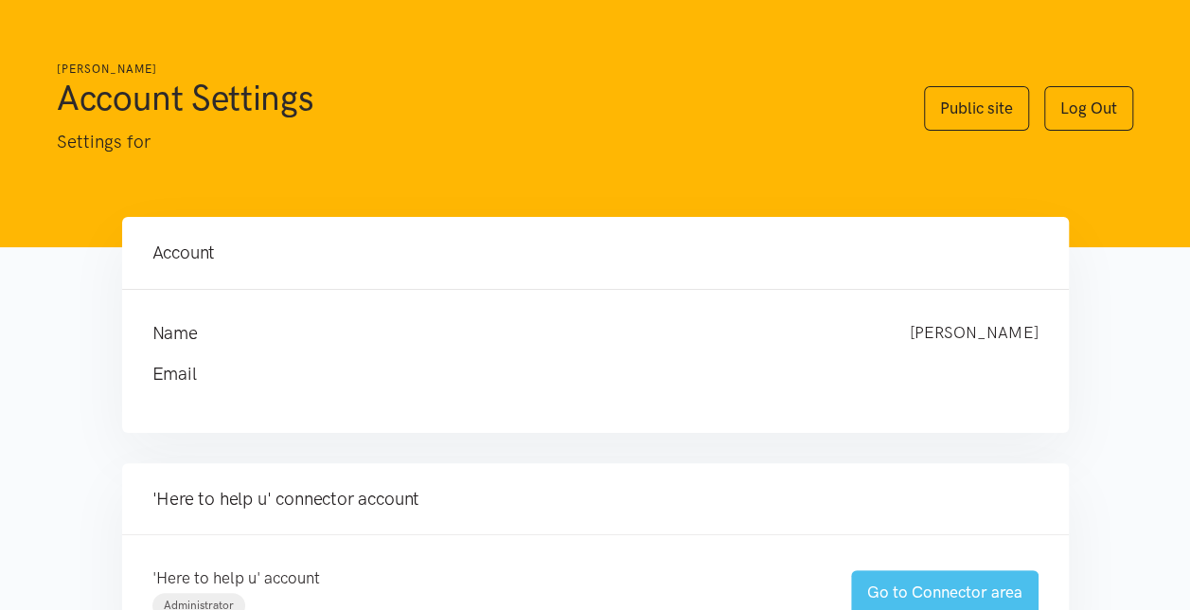
click at [955, 583] on link "Go to Connector area" at bounding box center [944, 592] width 187 height 44
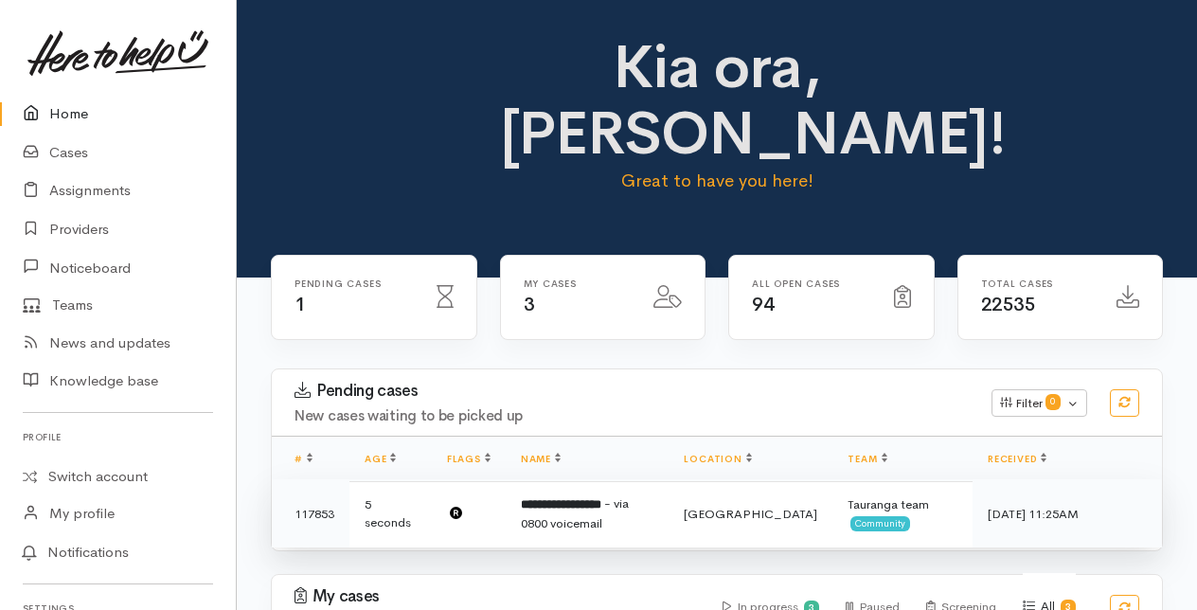
click at [584, 504] on b "**********" at bounding box center [561, 504] width 80 height 12
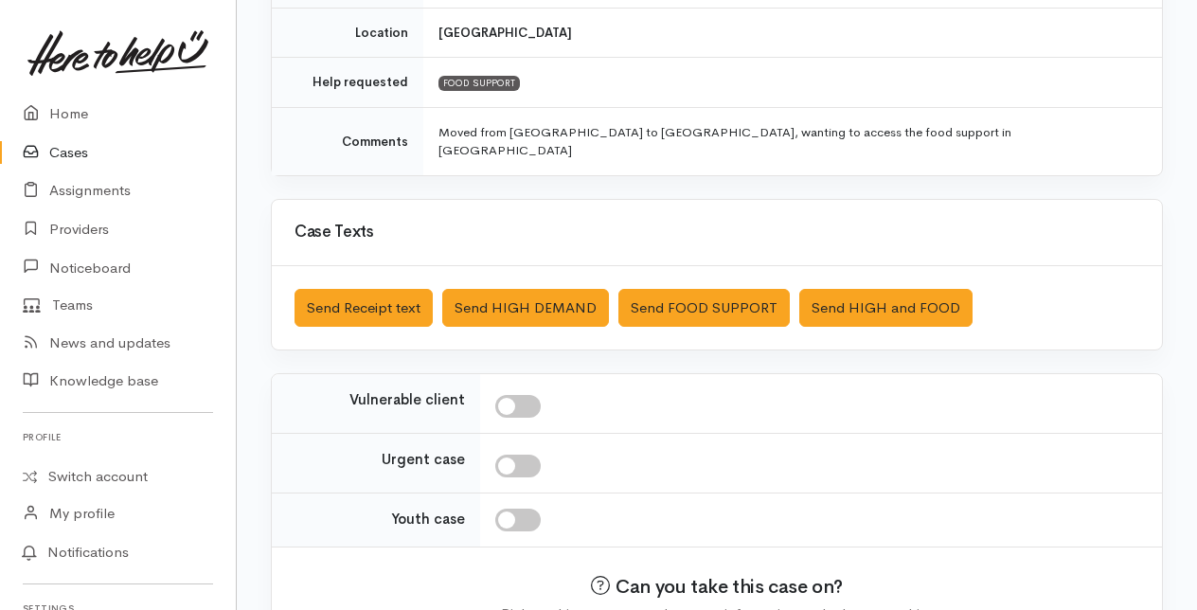
scroll to position [559, 0]
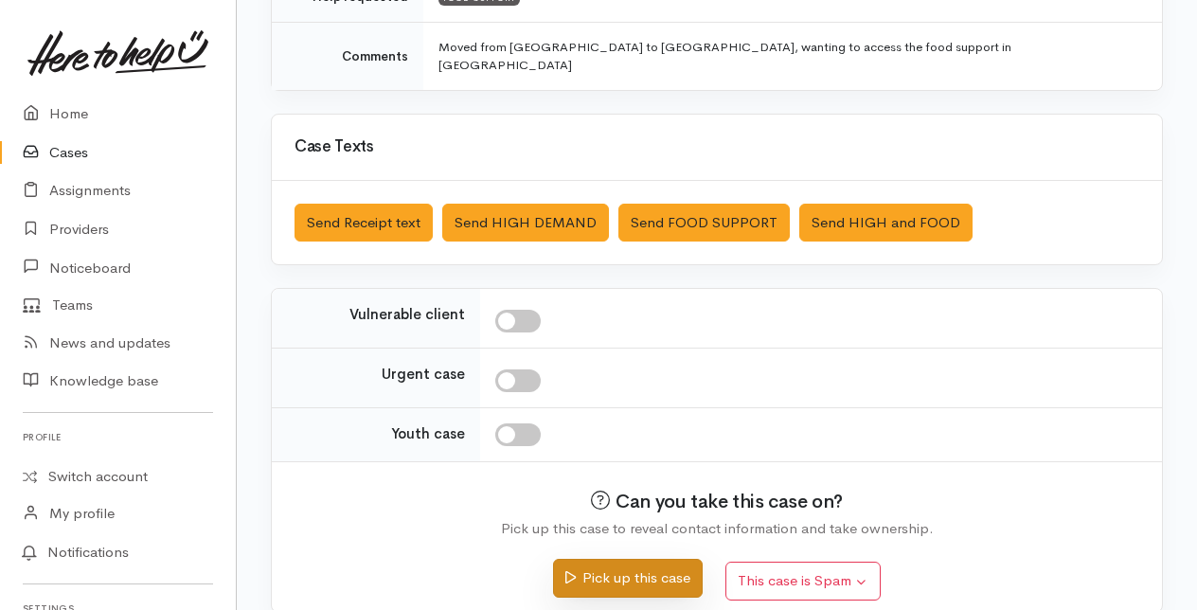
click at [629, 559] on button "Pick up this case" at bounding box center [627, 578] width 149 height 39
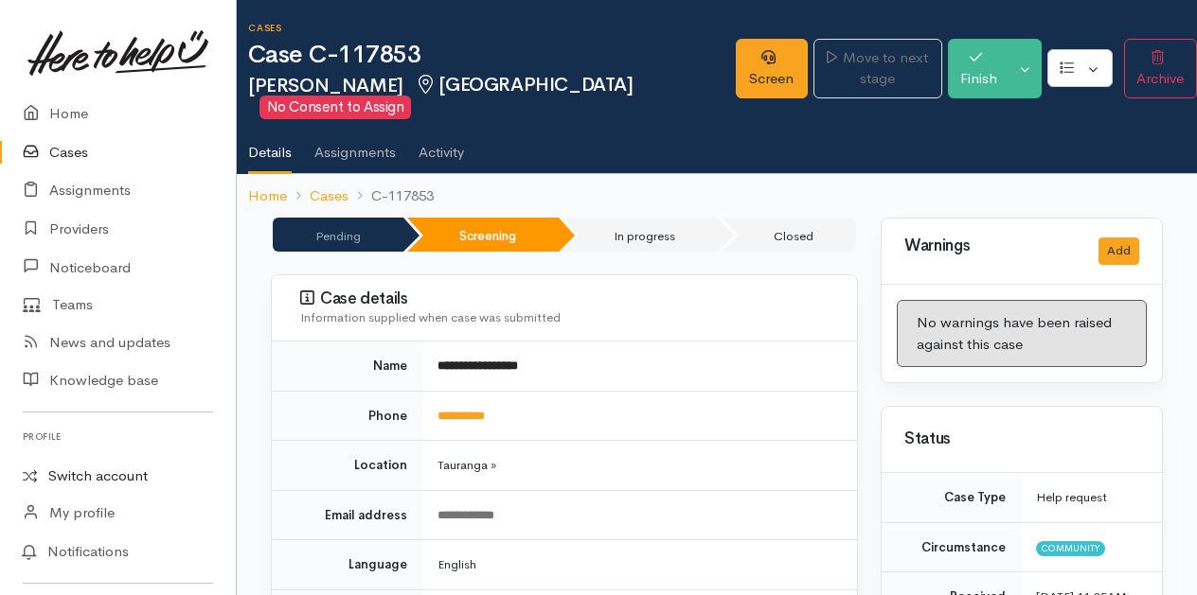
click at [87, 471] on link "Switch account" at bounding box center [118, 476] width 236 height 37
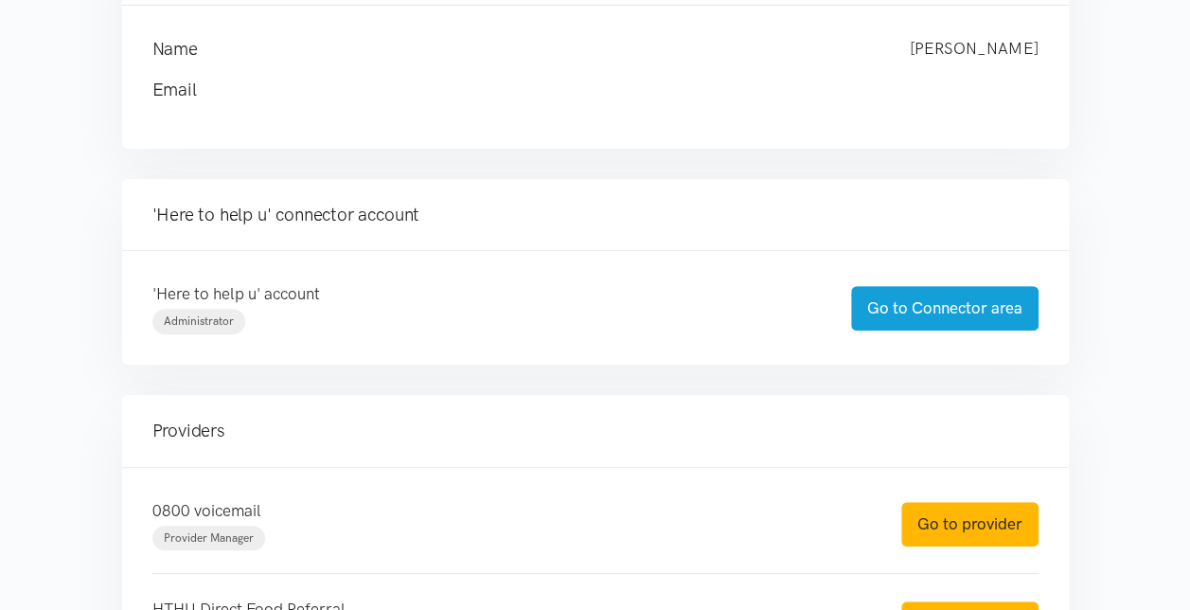
scroll to position [379, 0]
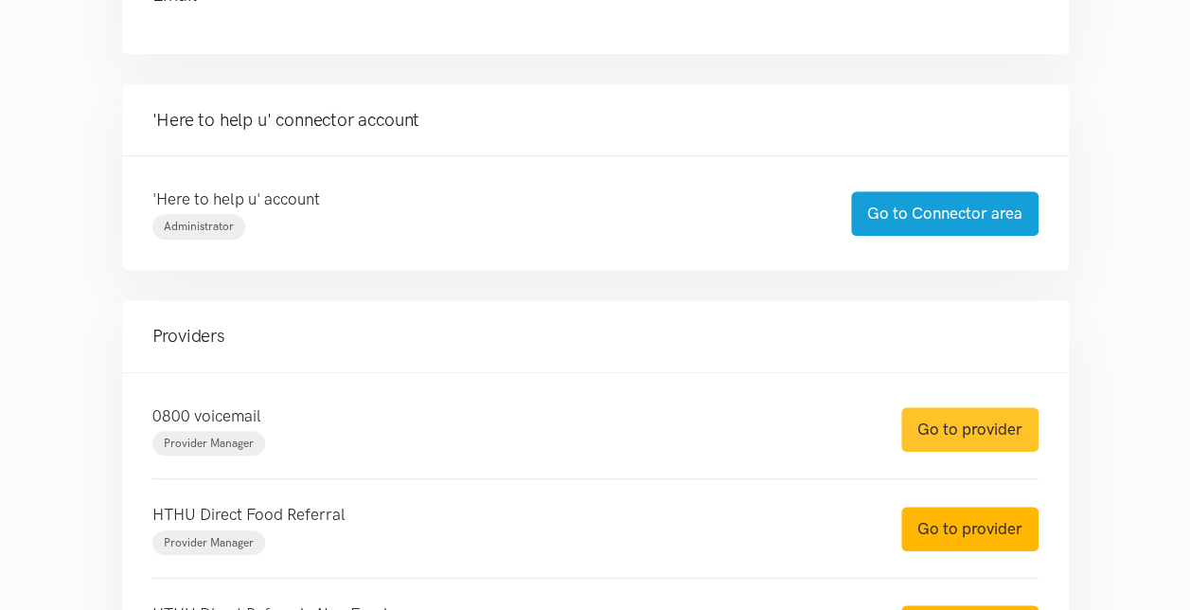
click at [956, 424] on link "Go to provider" at bounding box center [969, 429] width 137 height 44
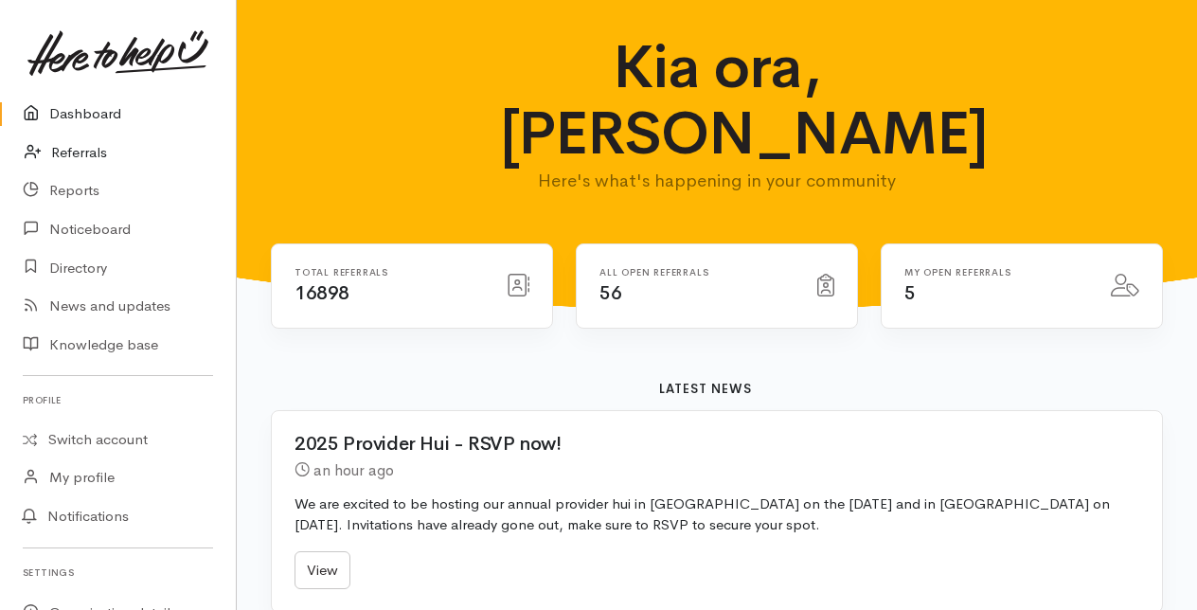
click at [66, 153] on link "Referrals" at bounding box center [118, 152] width 236 height 39
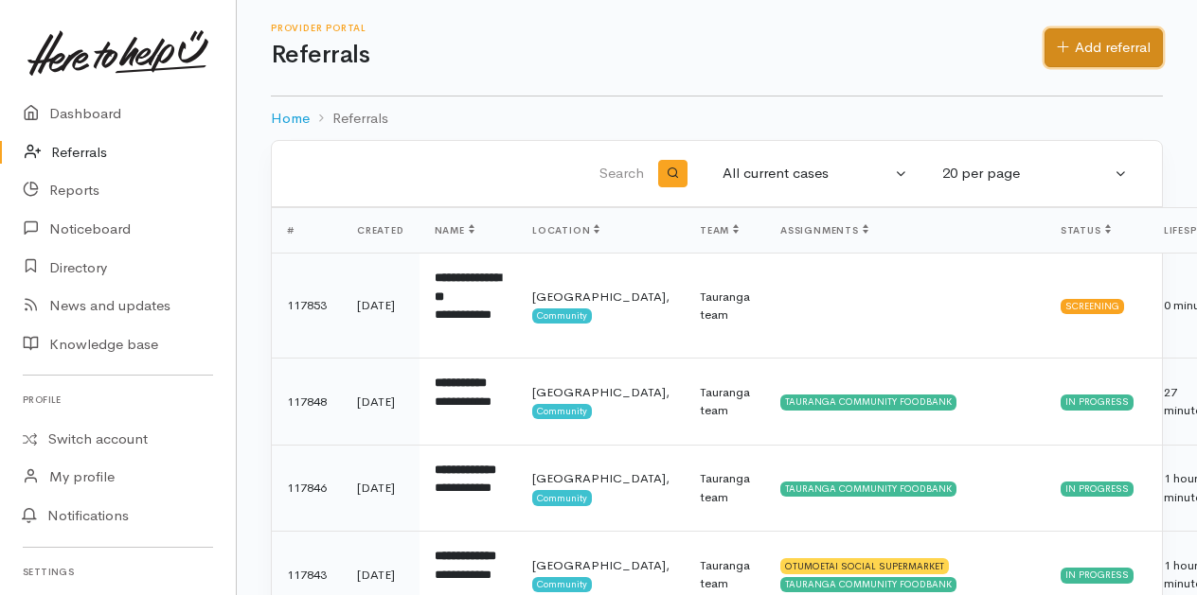
click at [1100, 44] on link "Add referral" at bounding box center [1103, 47] width 118 height 39
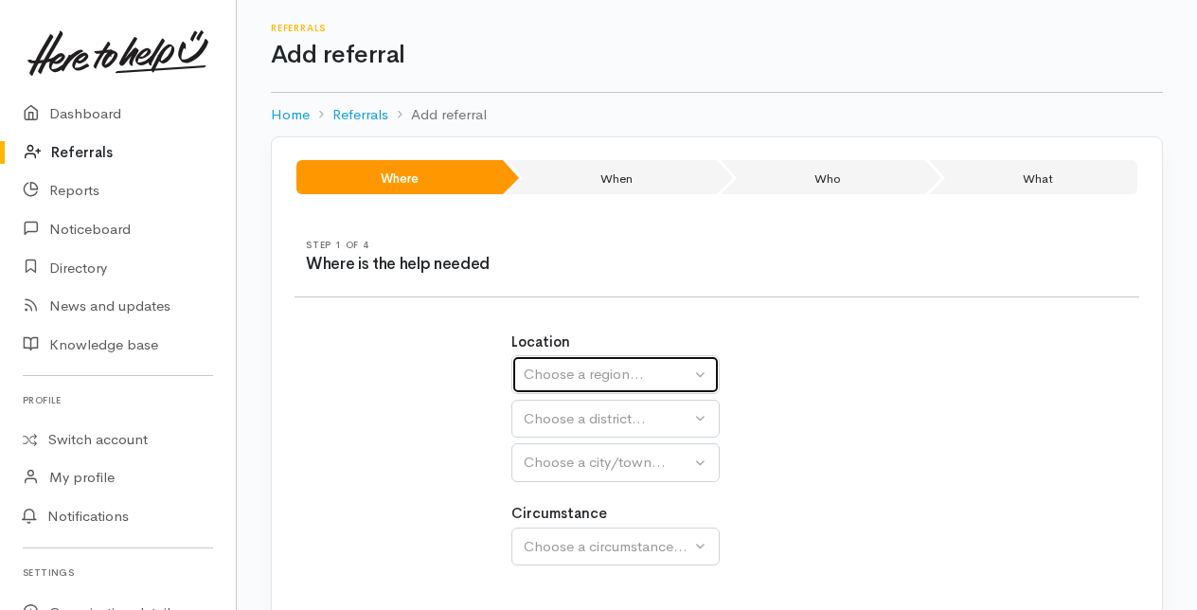
click at [560, 367] on div "Choose a region..." at bounding box center [607, 375] width 167 height 22
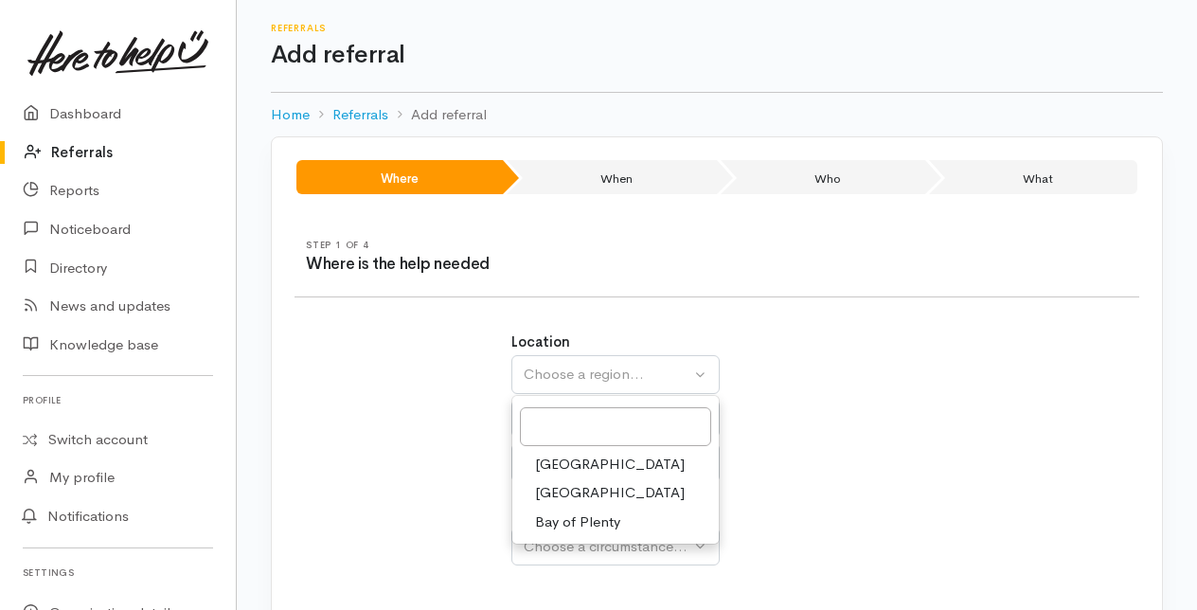
click at [566, 519] on span "Bay of Plenty" at bounding box center [577, 522] width 85 height 22
select select "4"
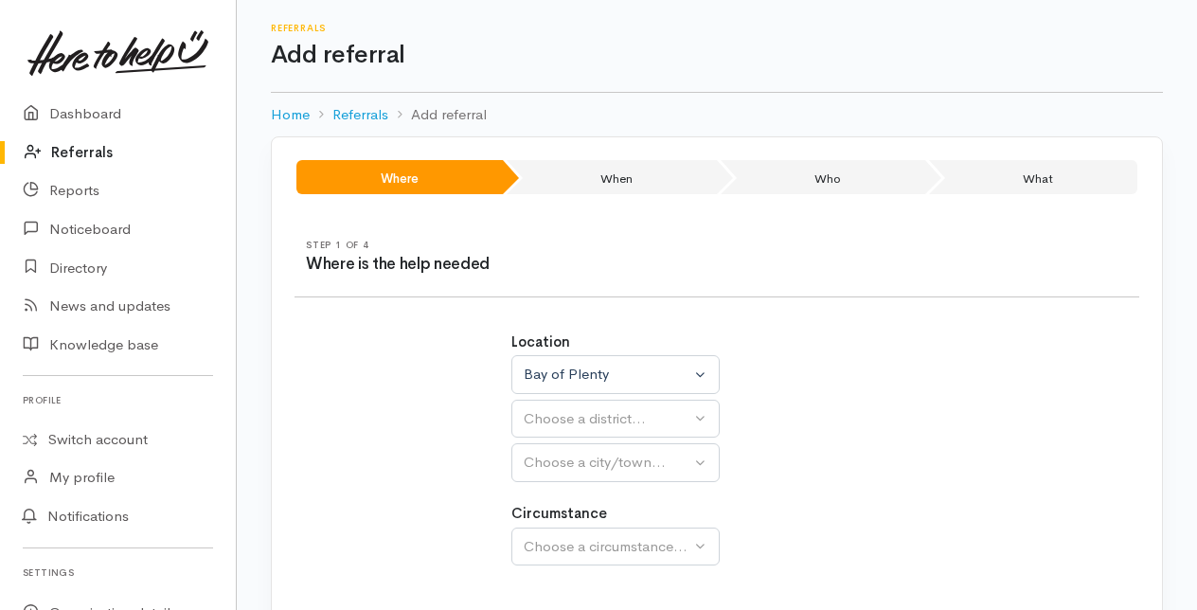
select select
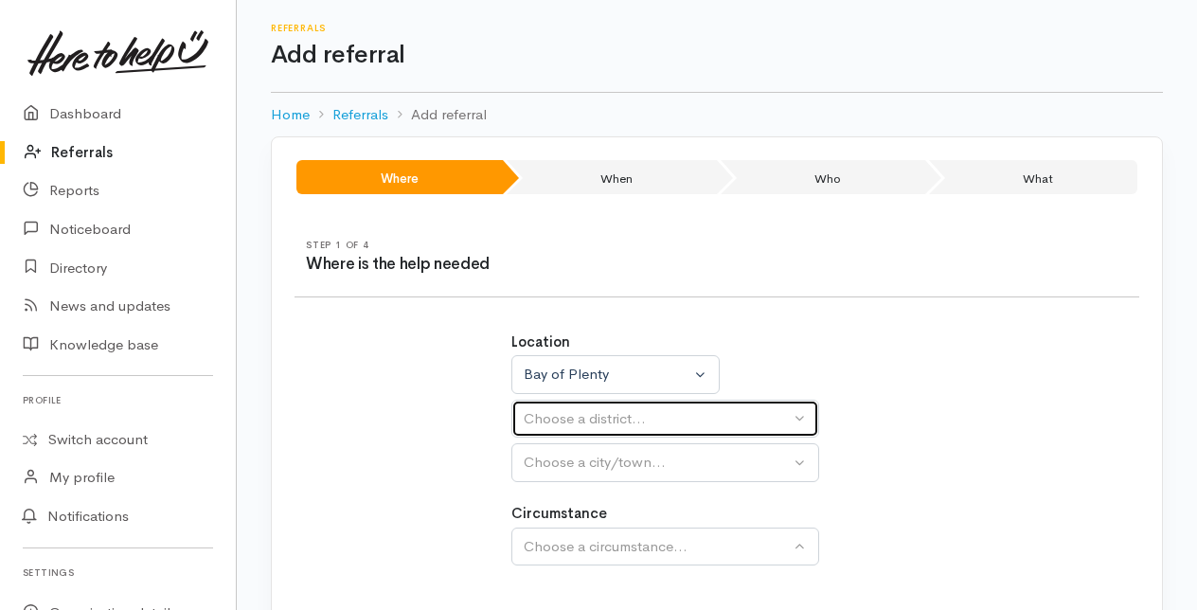
click at [553, 416] on div "Choose a district..." at bounding box center [657, 419] width 266 height 22
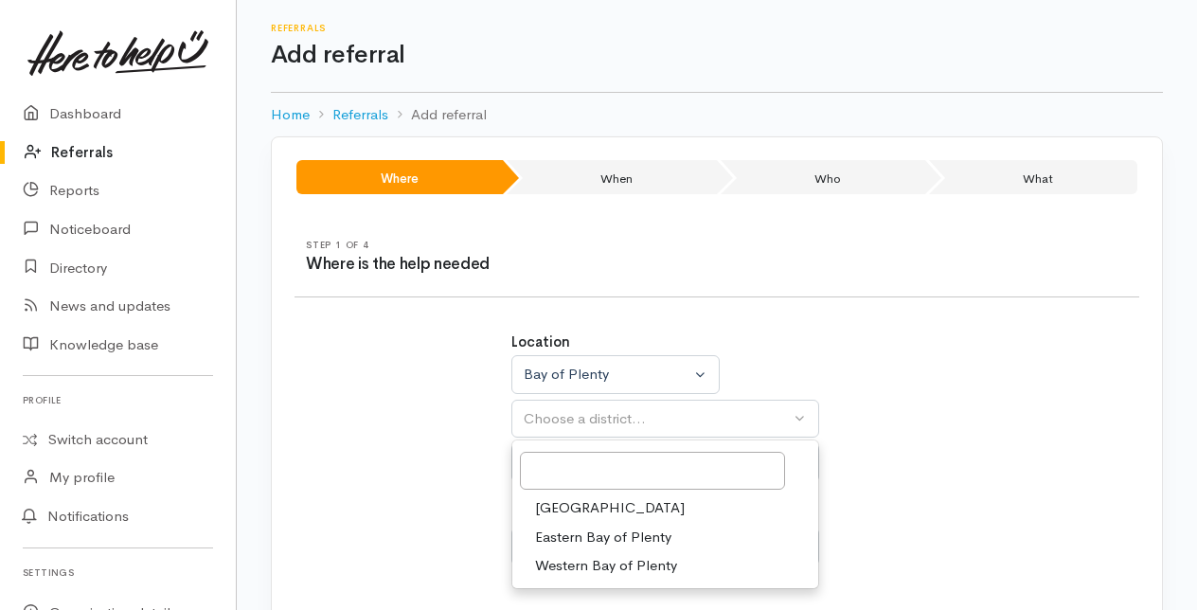
click at [557, 507] on span "[GEOGRAPHIC_DATA]" at bounding box center [610, 508] width 150 height 22
select select "6"
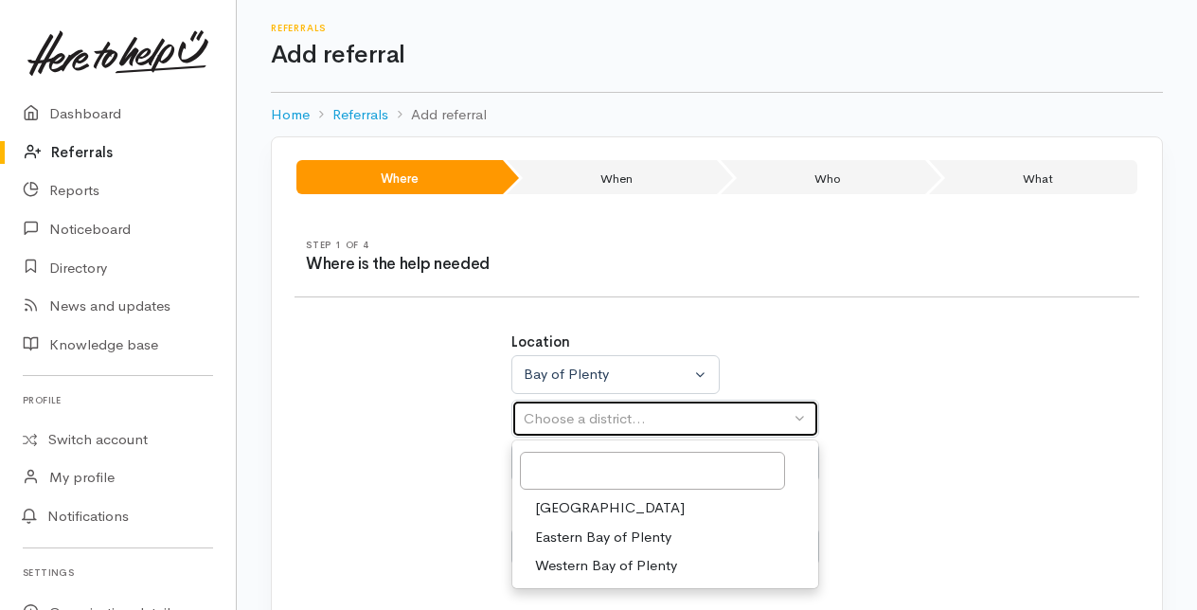
select select
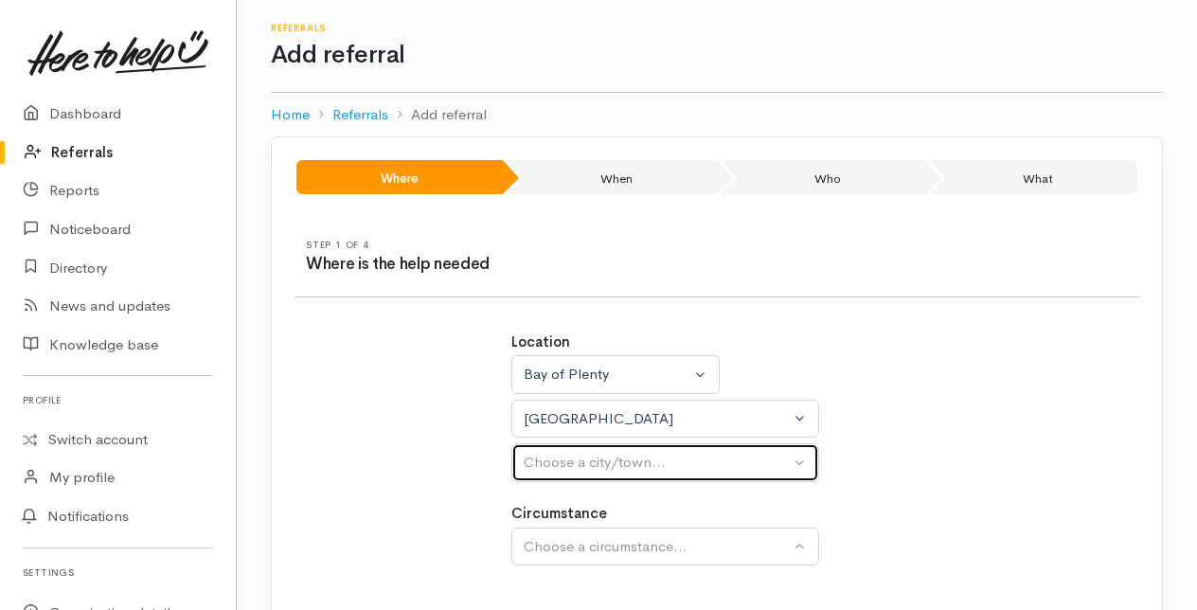
click at [546, 466] on div "Choose a city/town..." at bounding box center [657, 463] width 266 height 22
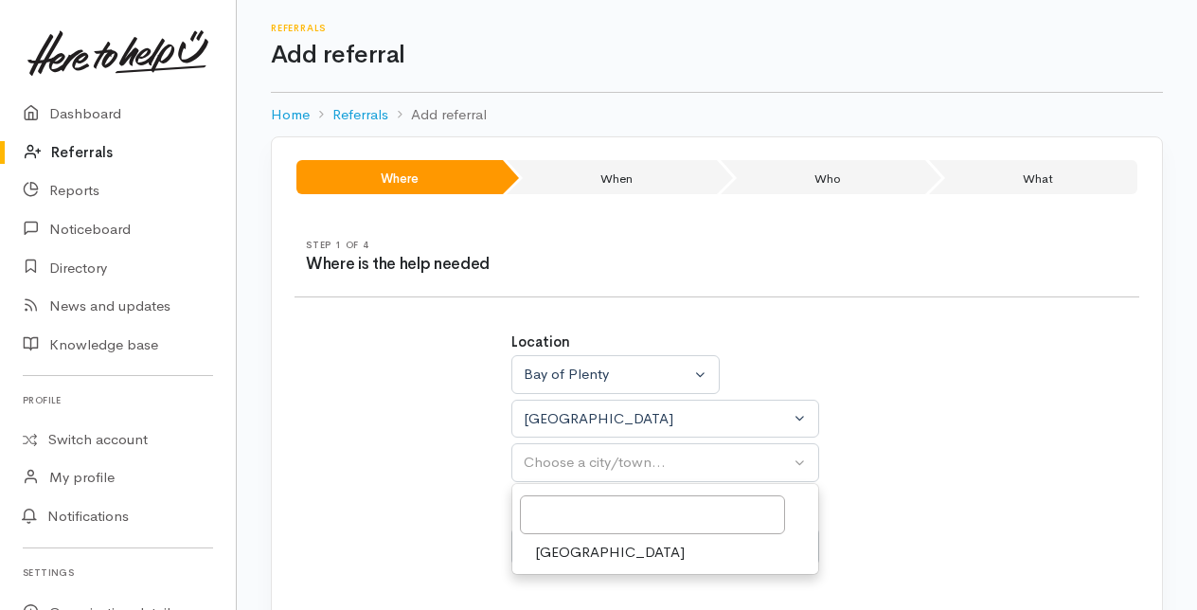
click at [559, 542] on span "[GEOGRAPHIC_DATA]" at bounding box center [610, 553] width 150 height 22
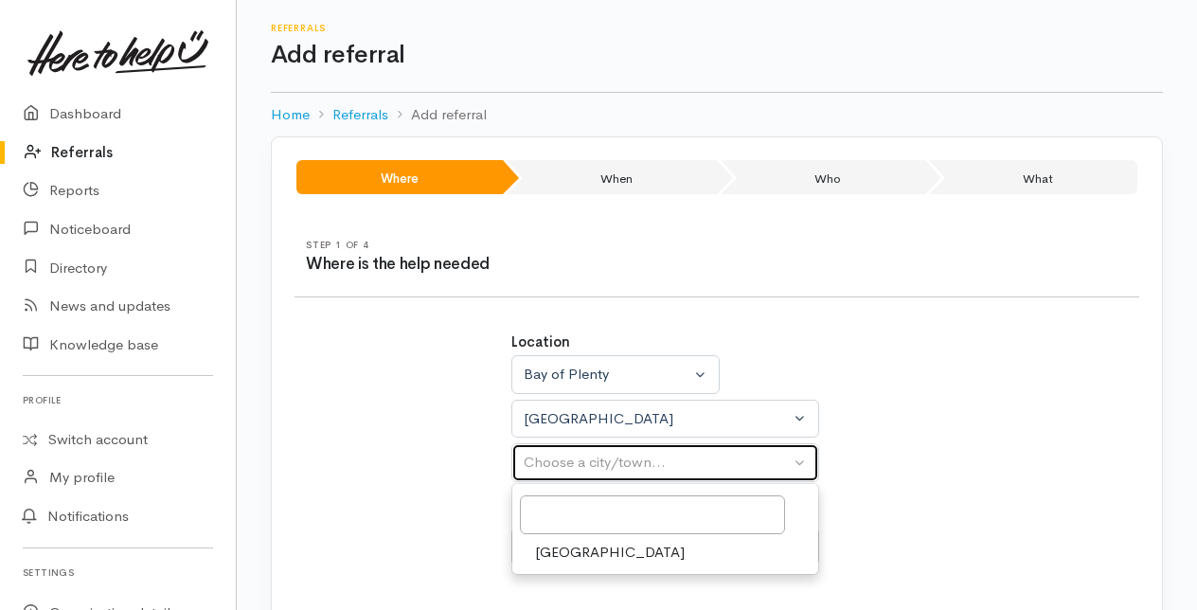
select select "4"
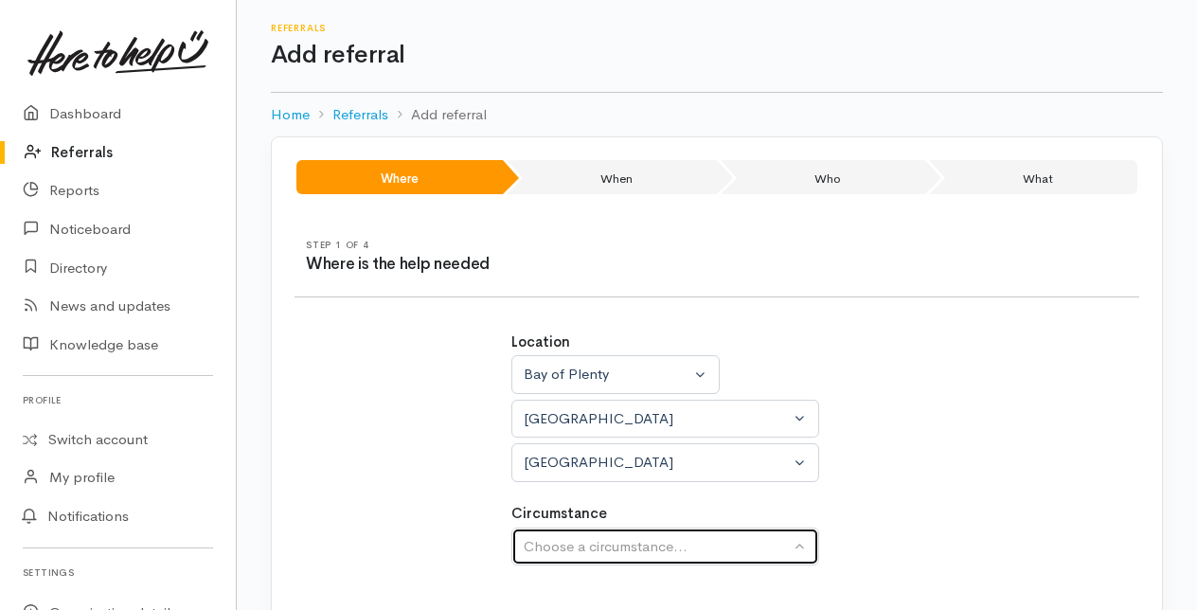
click at [553, 546] on div "Choose a circumstance..." at bounding box center [657, 547] width 266 height 22
click at [560, 542] on div "Choose a circumstance..." at bounding box center [657, 547] width 266 height 22
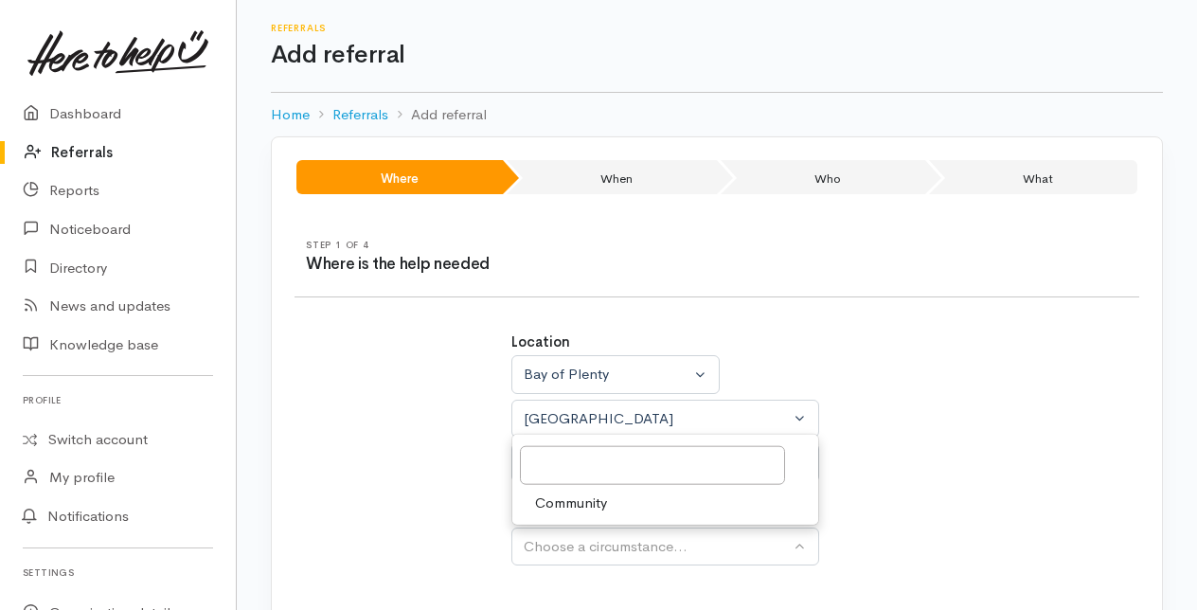
click at [554, 503] on span "Community" at bounding box center [571, 502] width 72 height 22
select select "2"
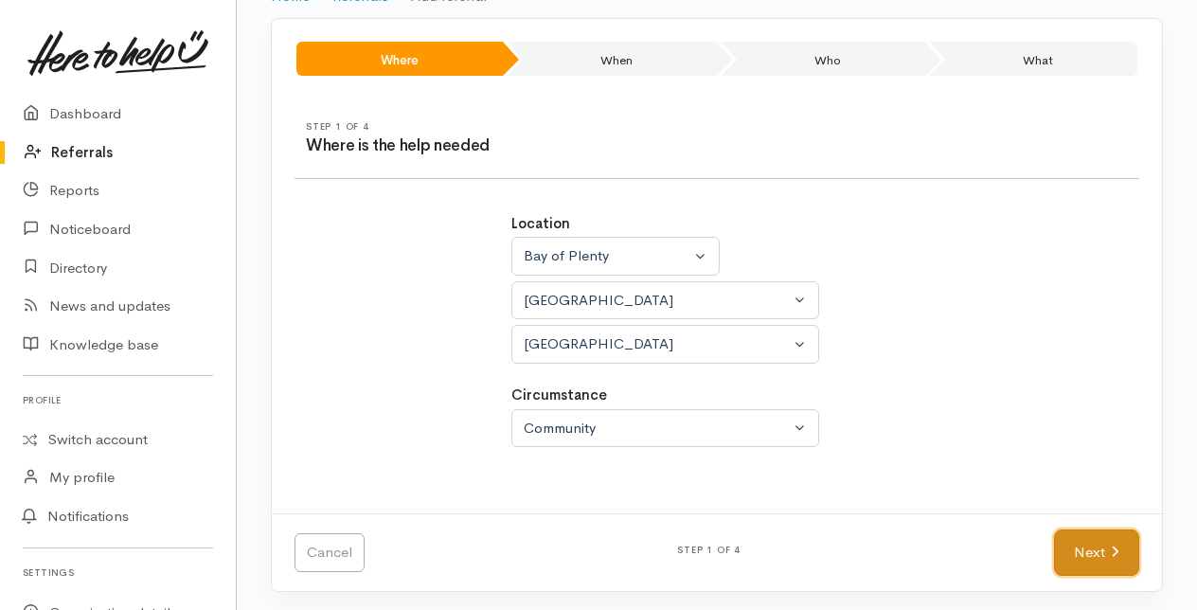
click at [1085, 542] on link "Next" at bounding box center [1096, 552] width 85 height 46
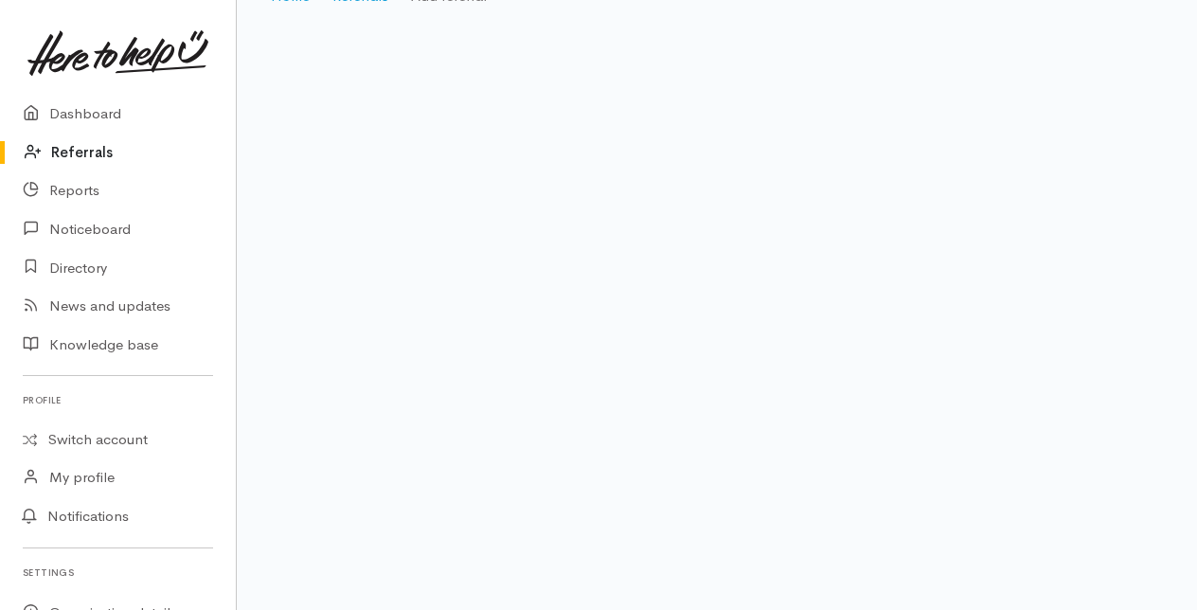
scroll to position [38, 0]
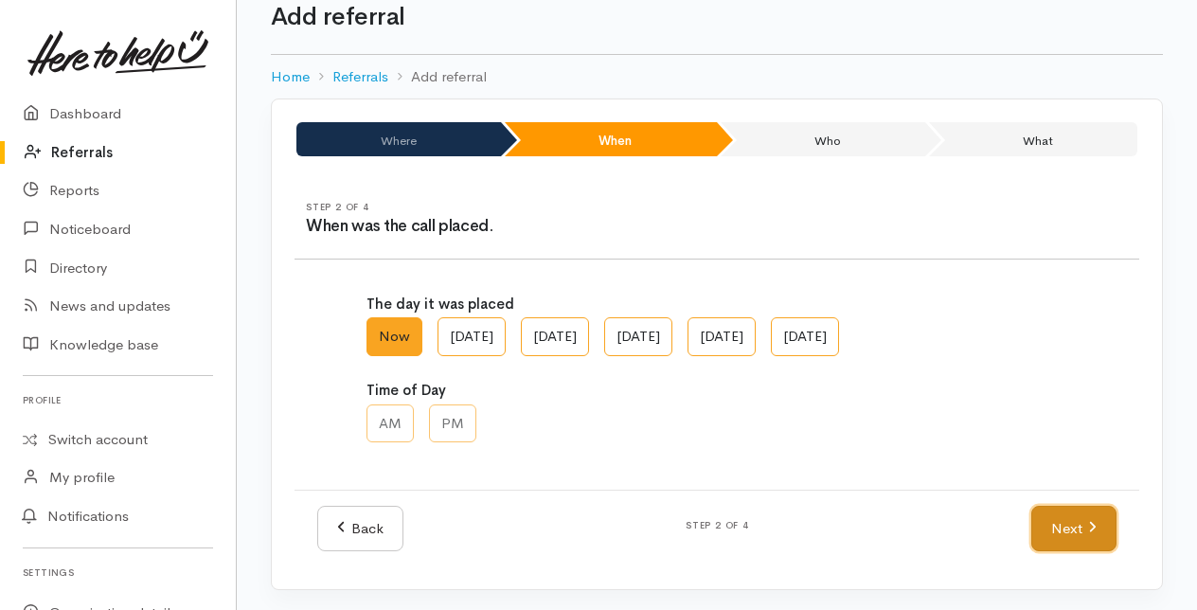
click at [1063, 524] on link "Next" at bounding box center [1073, 529] width 85 height 46
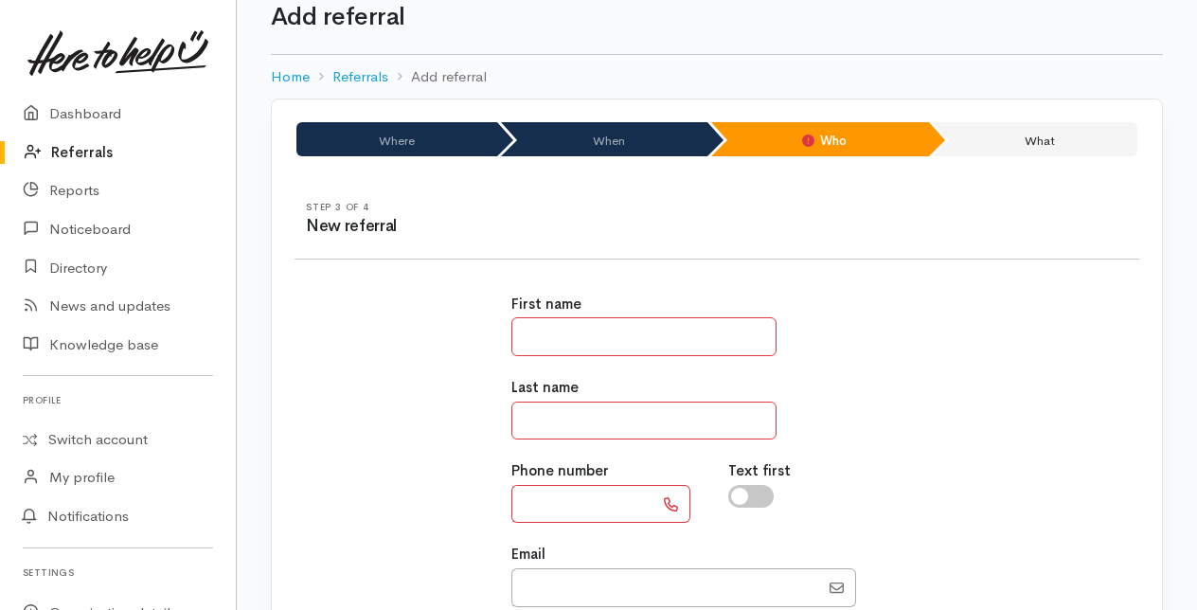
click at [532, 337] on input "text" at bounding box center [643, 336] width 265 height 39
type input "********"
click at [550, 430] on input "text" at bounding box center [643, 420] width 265 height 39
type input "******"
click at [549, 506] on input "text" at bounding box center [582, 504] width 142 height 39
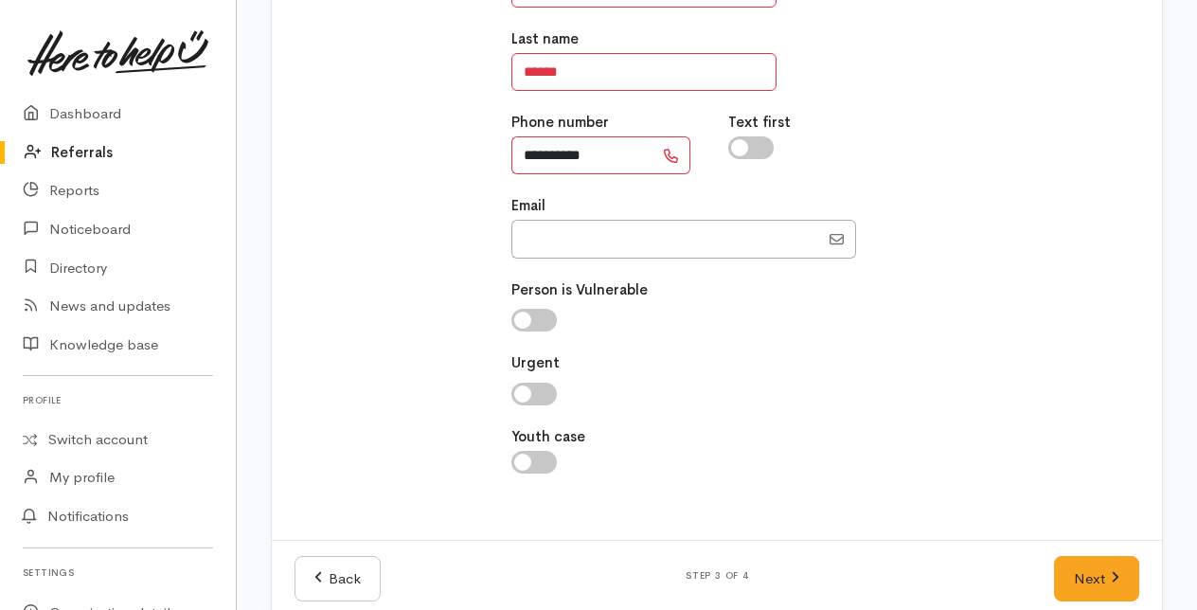
scroll to position [412, 0]
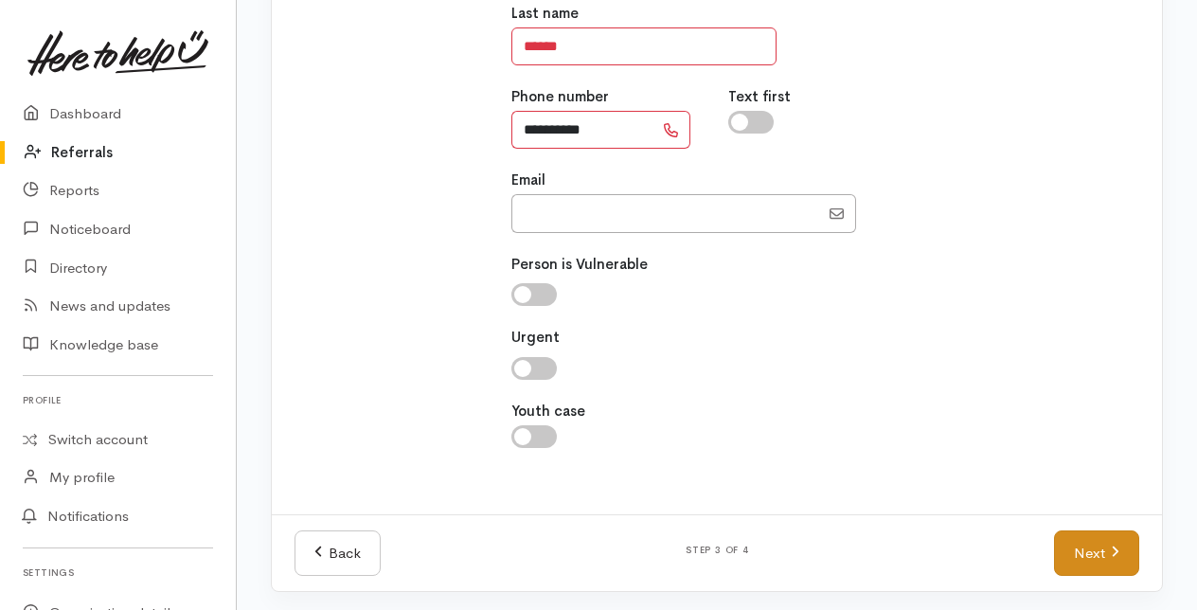
type input "**********"
click at [1092, 544] on link "Next" at bounding box center [1096, 553] width 85 height 46
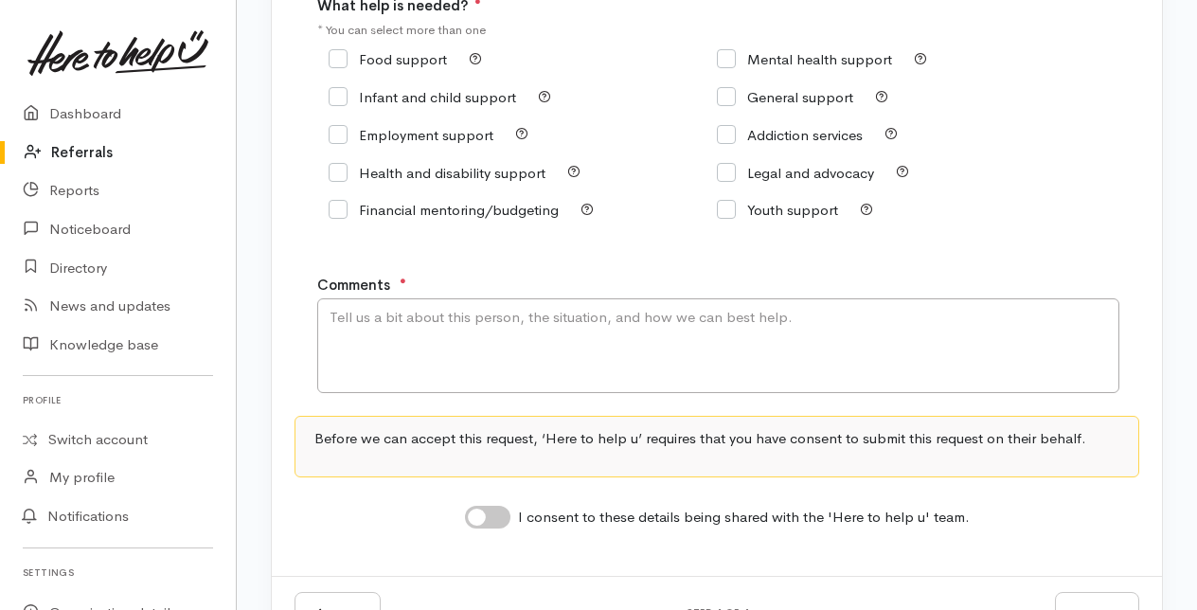
scroll to position [284, 0]
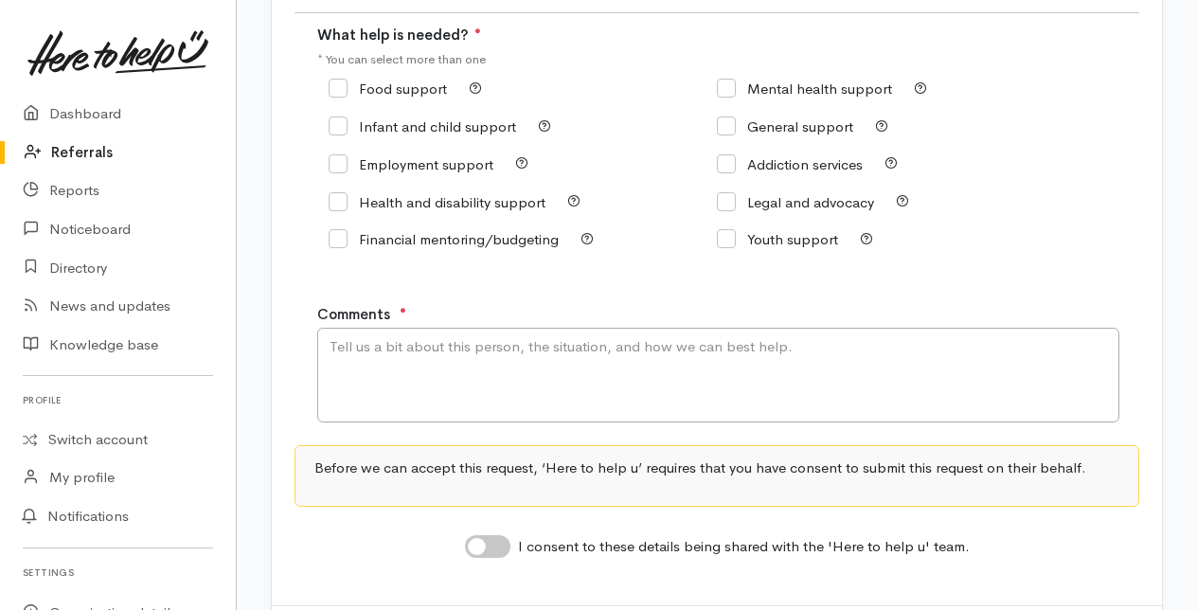
click at [339, 85] on input "Food support" at bounding box center [387, 88] width 118 height 14
checkbox input "true"
click at [335, 342] on textarea "Comments" at bounding box center [718, 375] width 802 height 95
type textarea "Food support. Needing delivery."
click at [487, 551] on input "I consent to these details being shared with the 'Here to help u' team." at bounding box center [487, 546] width 45 height 23
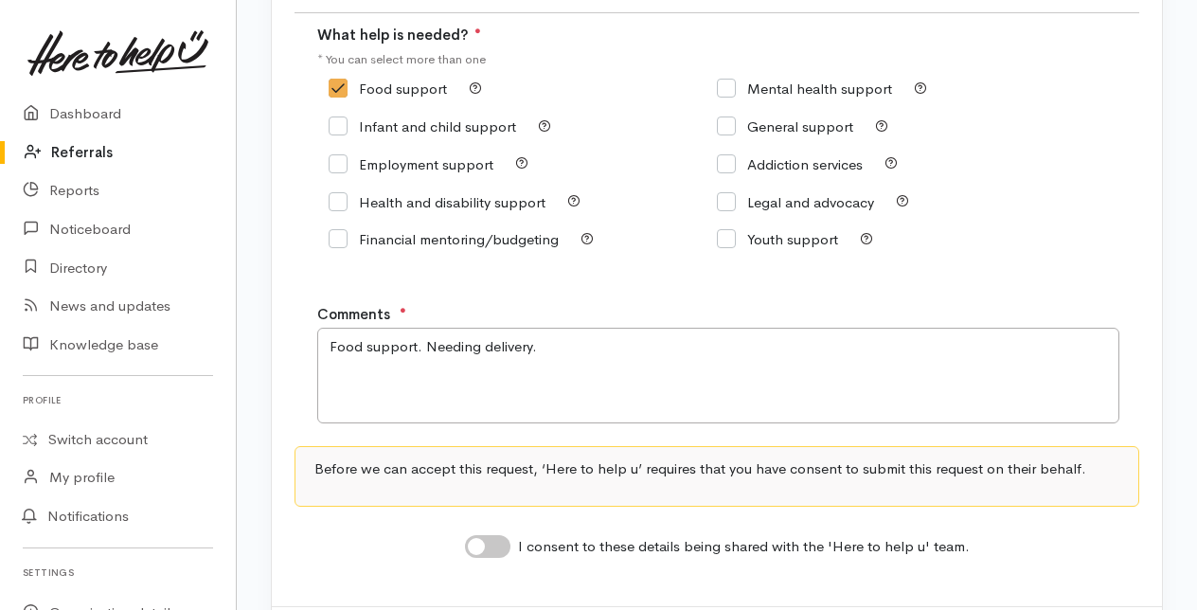
checkbox input "true"
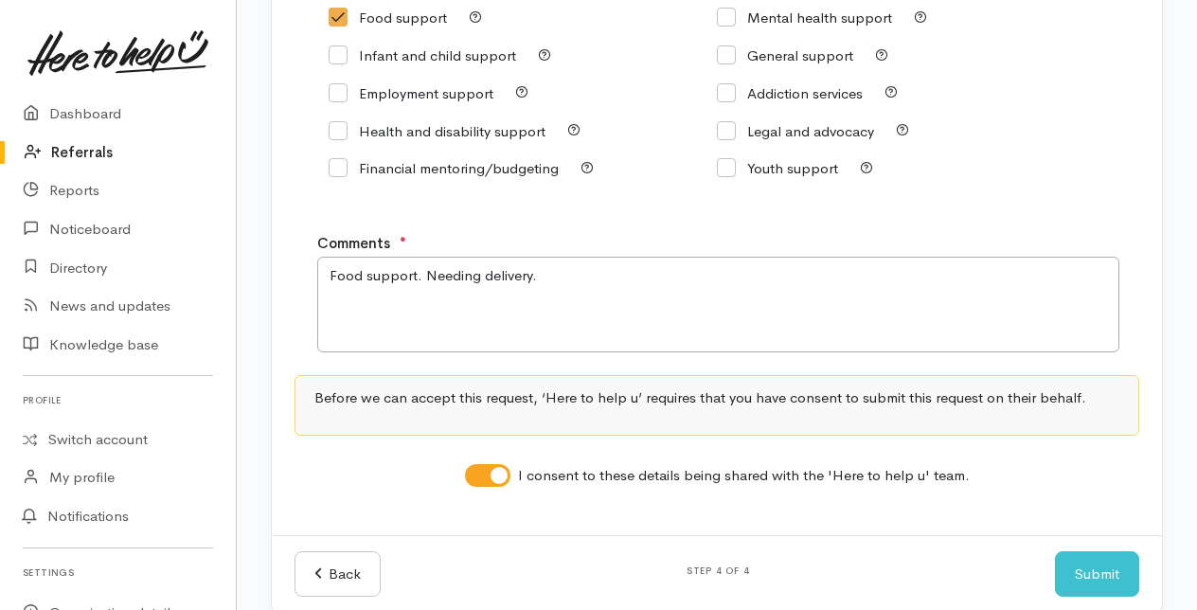
scroll to position [380, 0]
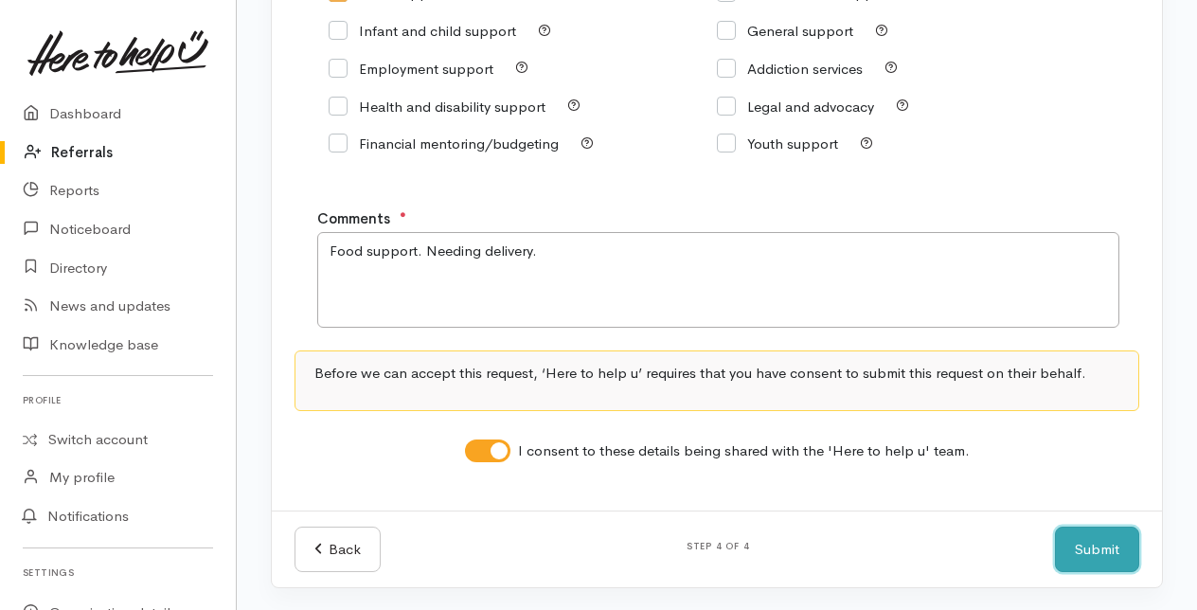
click at [1113, 550] on button "Submit" at bounding box center [1097, 549] width 84 height 46
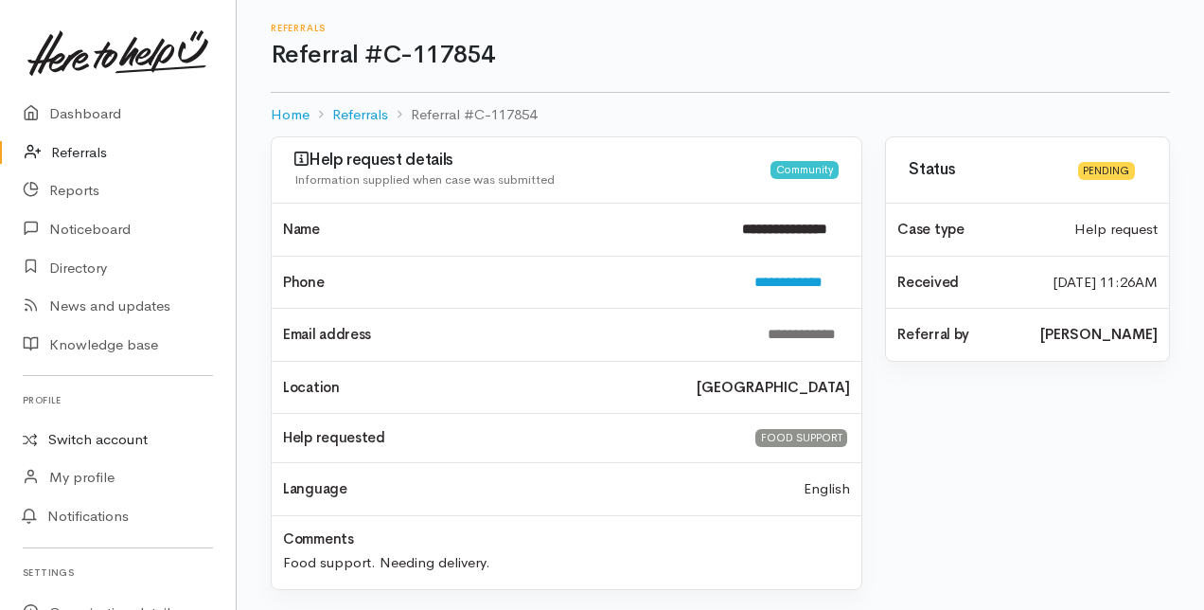
click at [89, 435] on link "Switch account" at bounding box center [118, 439] width 236 height 37
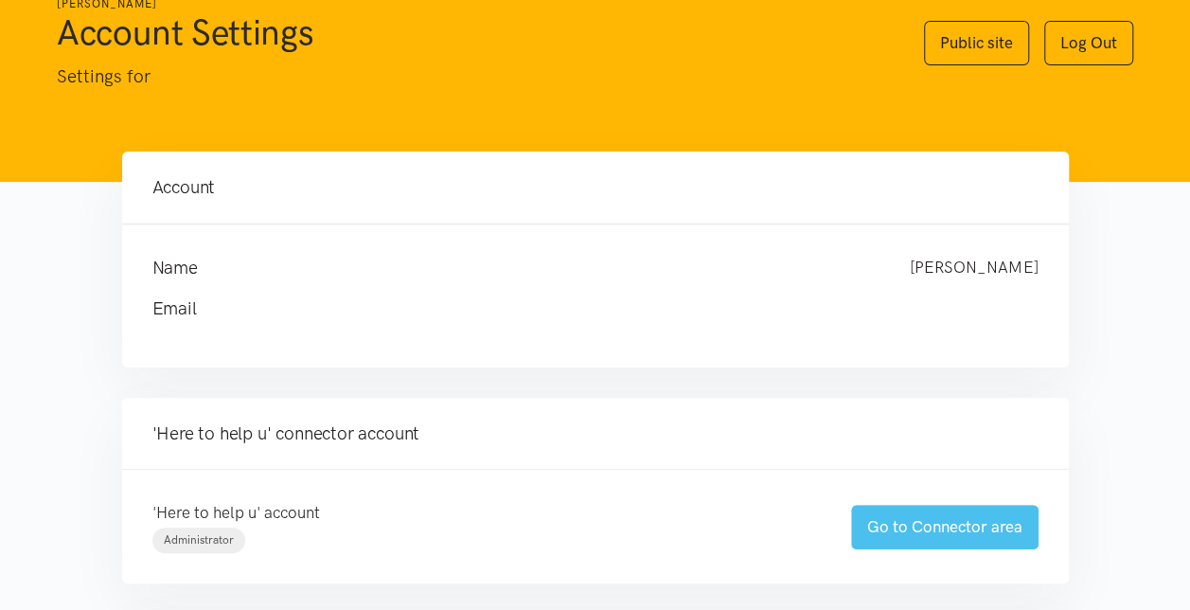
scroll to position [95, 0]
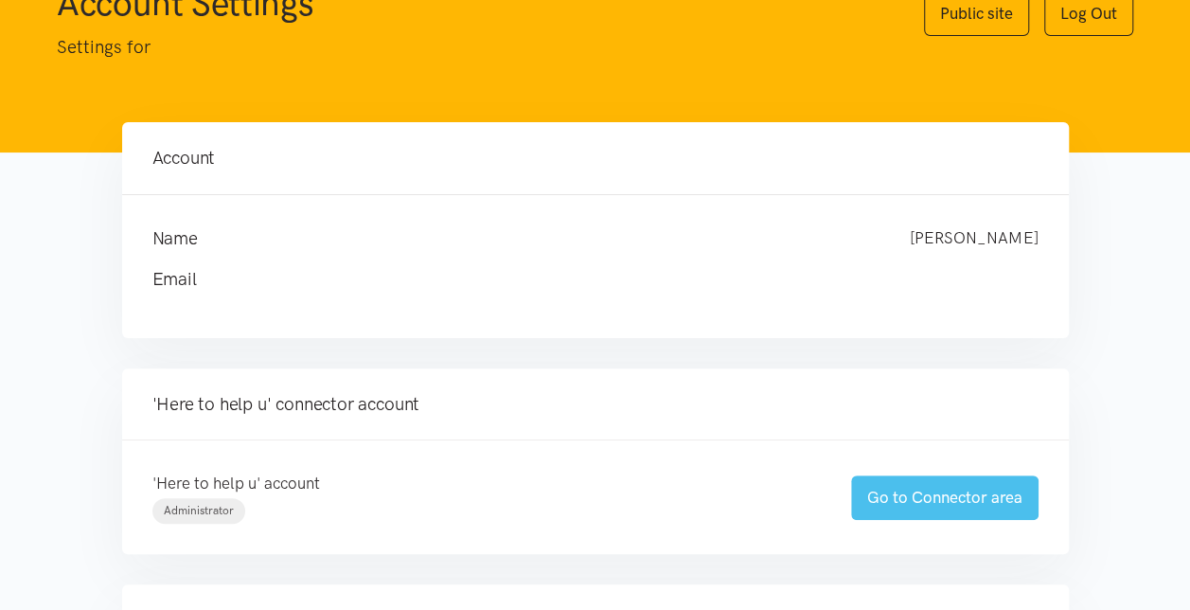
click at [937, 498] on link "Go to Connector area" at bounding box center [944, 497] width 187 height 44
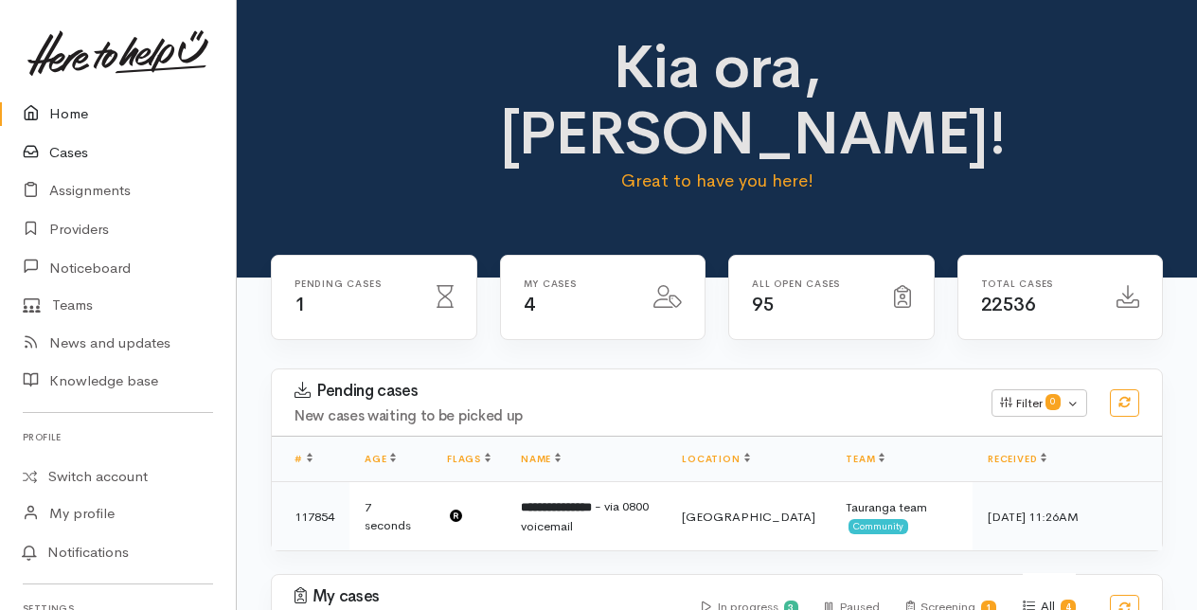
click at [72, 150] on link "Cases" at bounding box center [118, 152] width 236 height 39
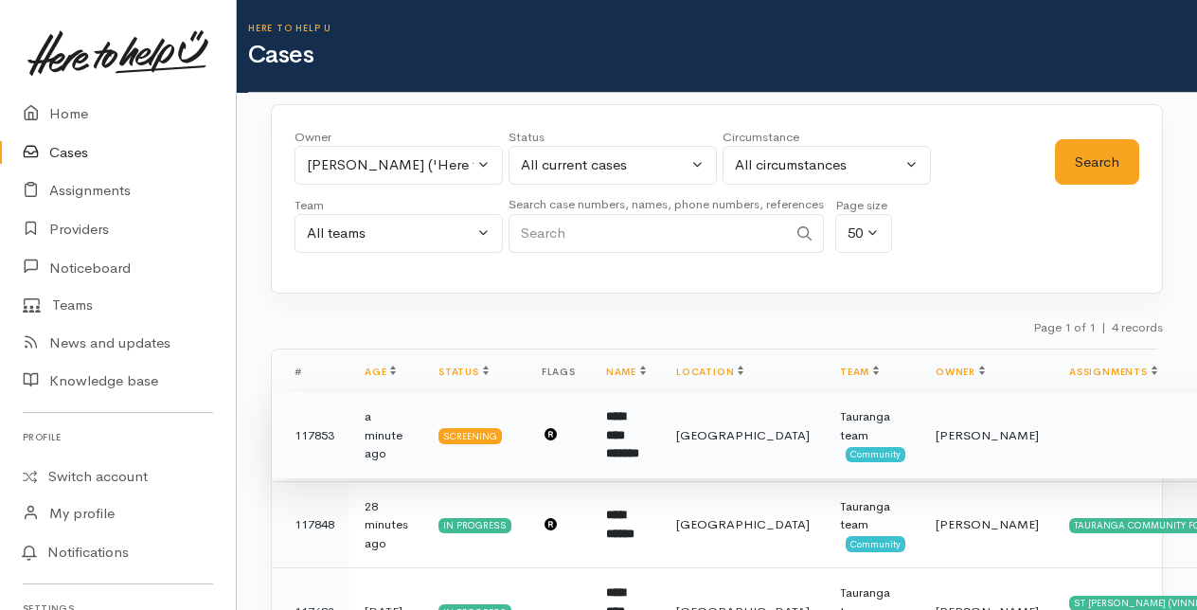
click at [610, 433] on b "**********" at bounding box center [622, 434] width 33 height 49
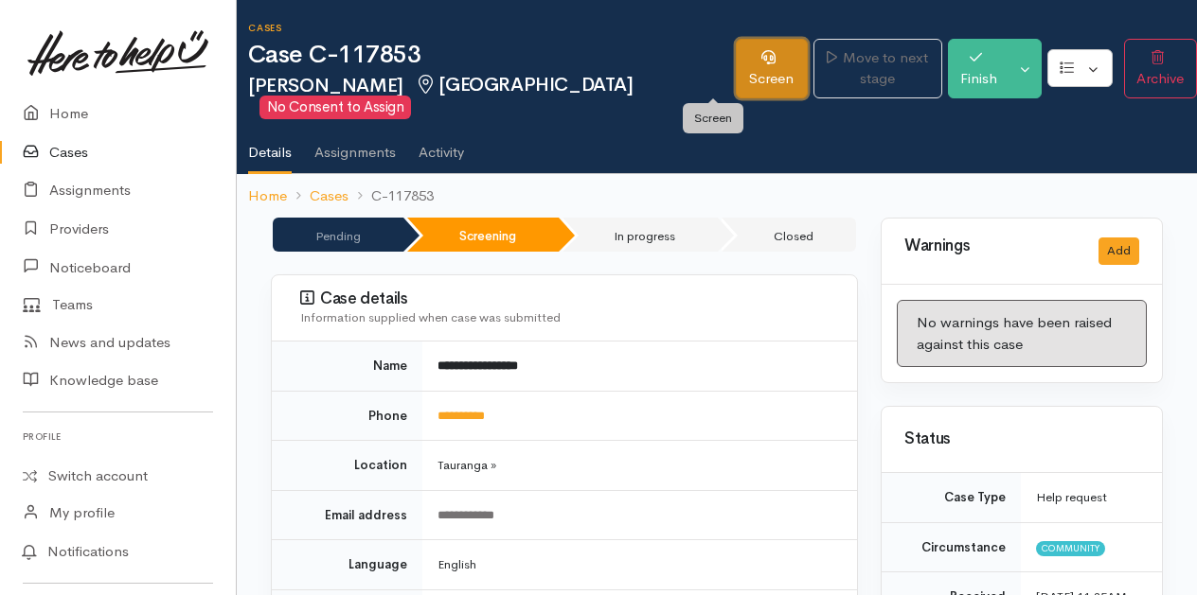
click at [736, 59] on link "Screen" at bounding box center [772, 69] width 72 height 60
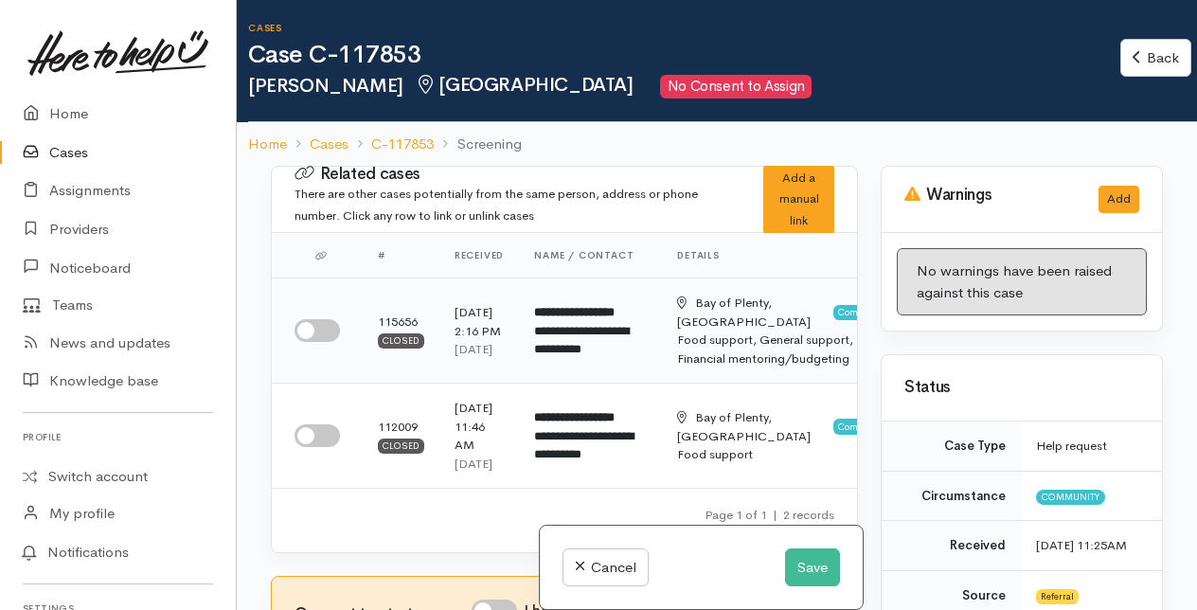
click at [321, 342] on input "checkbox" at bounding box center [316, 330] width 45 height 23
checkbox input "true"
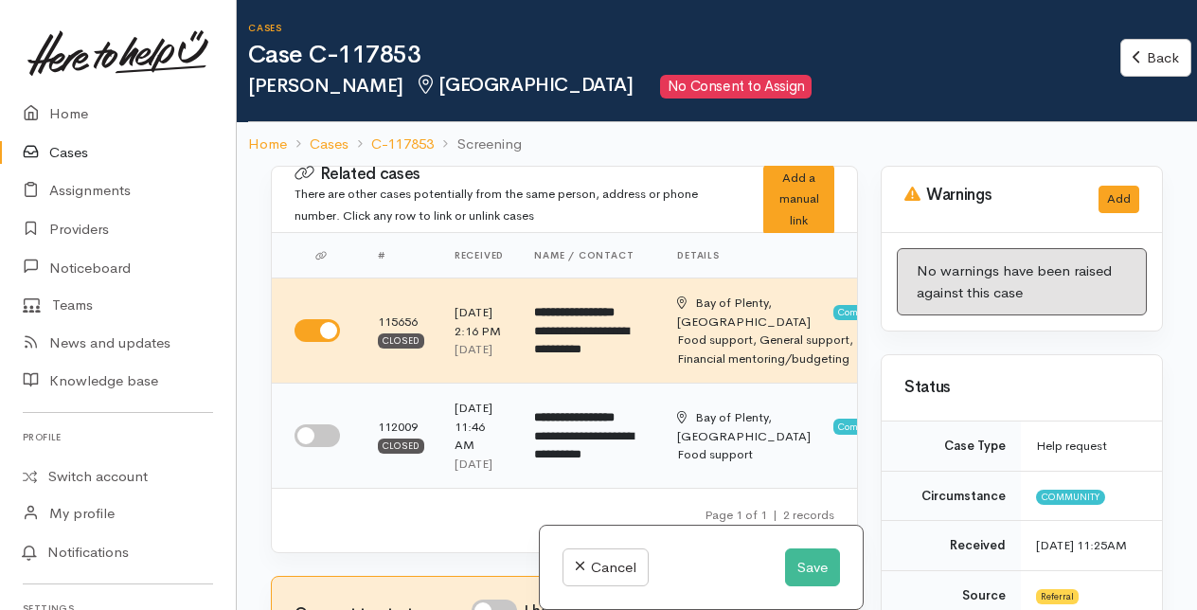
click at [316, 447] on input "checkbox" at bounding box center [316, 435] width 45 height 23
checkbox input "true"
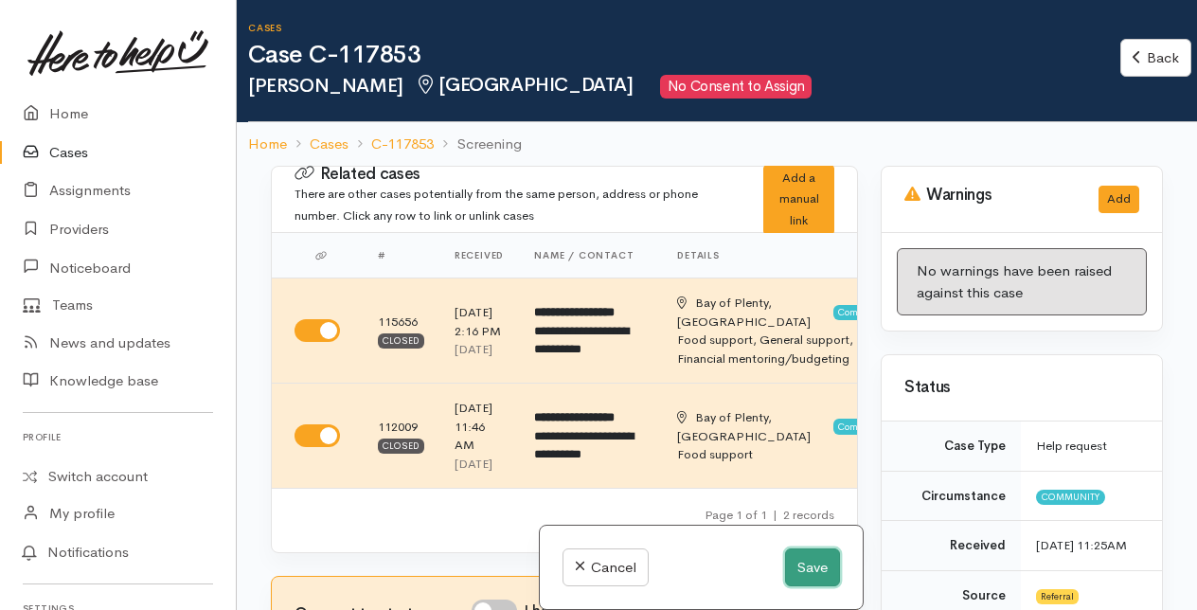
click at [802, 573] on button "Save" at bounding box center [812, 567] width 55 height 39
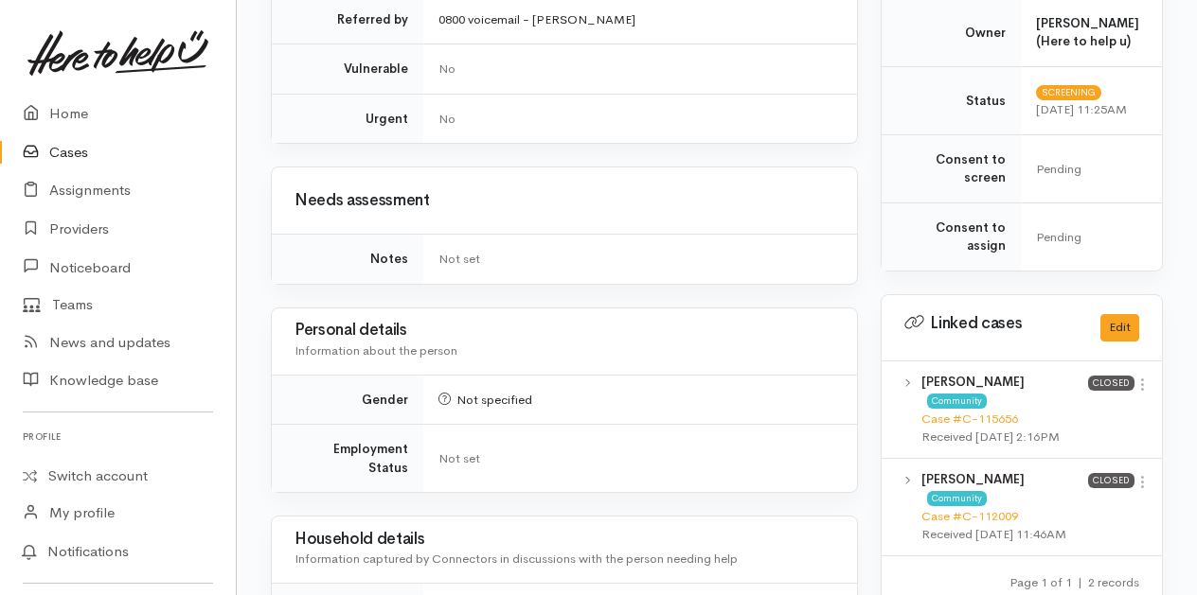
scroll to position [852, 0]
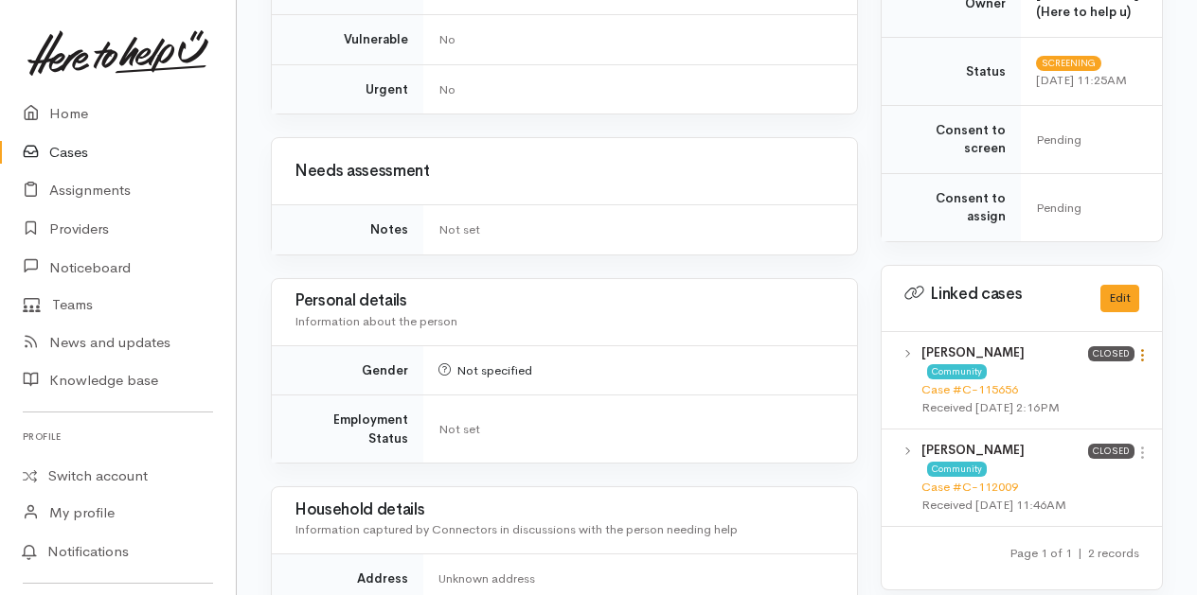
click at [1144, 347] on icon at bounding box center [1142, 355] width 16 height 16
click at [1041, 385] on link "View case" at bounding box center [1075, 392] width 150 height 29
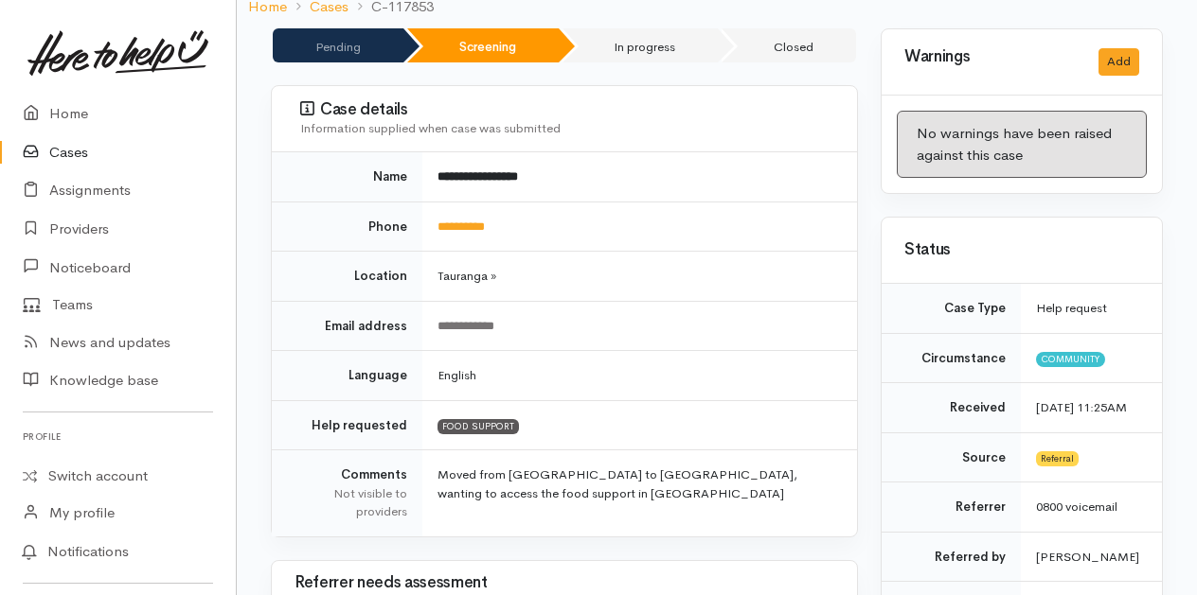
scroll to position [0, 0]
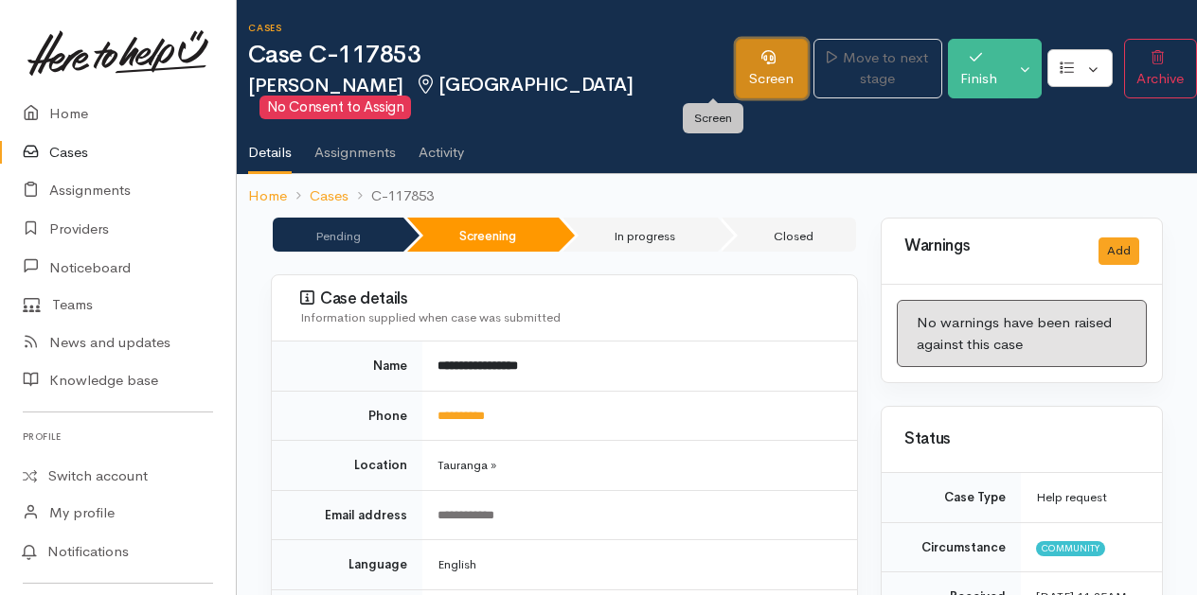
click at [736, 69] on link "Screen" at bounding box center [772, 69] width 72 height 60
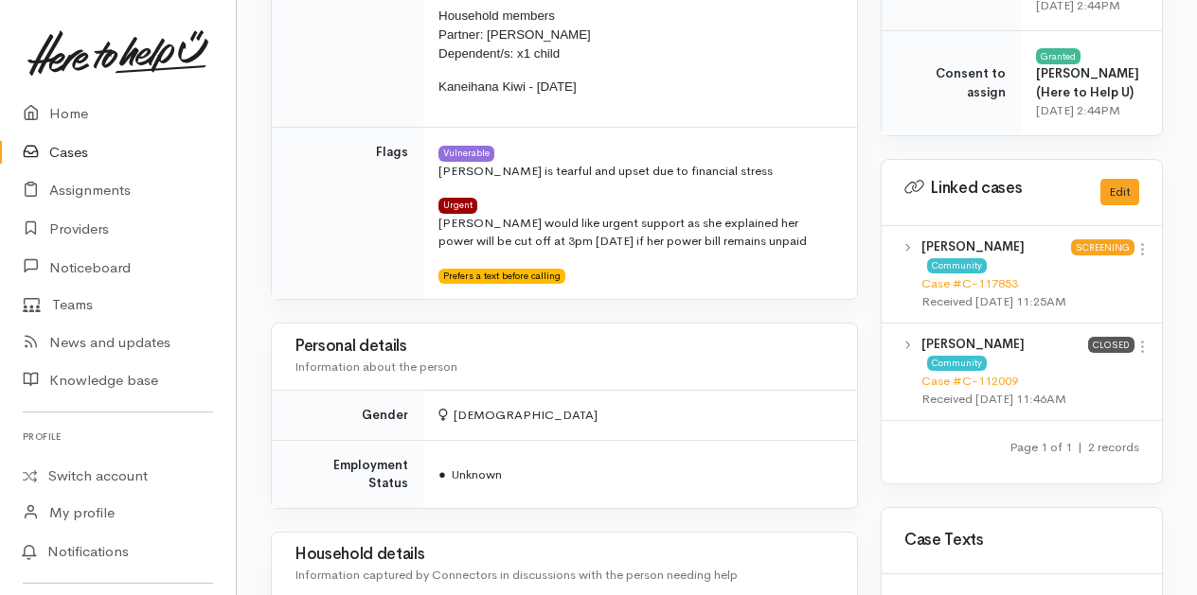
scroll to position [663, 0]
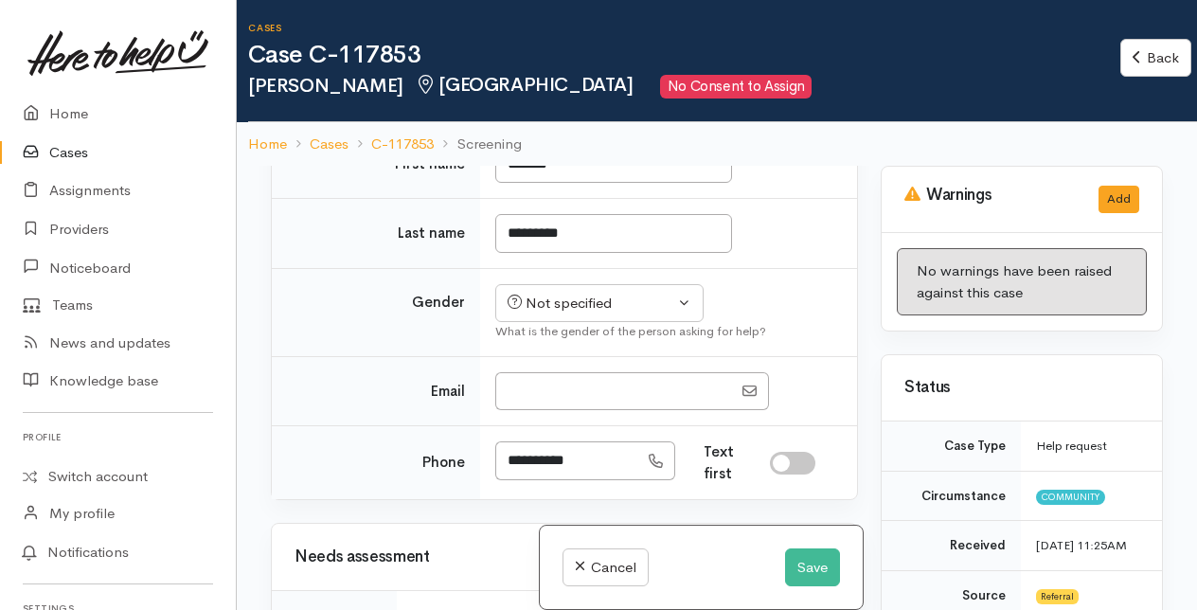
scroll to position [663, 0]
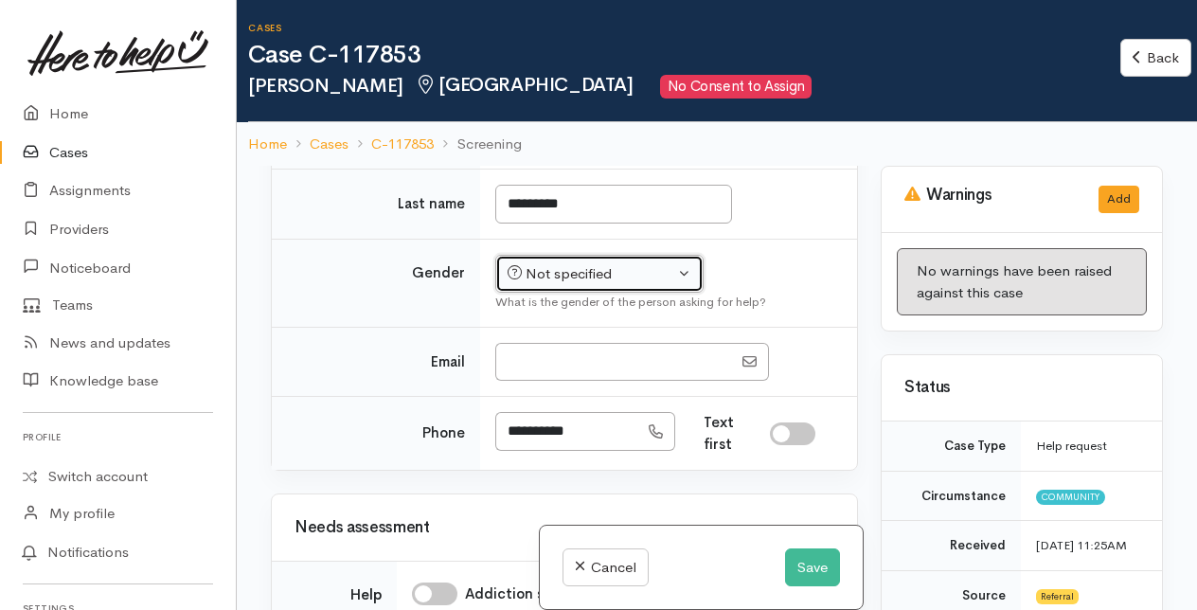
click at [600, 285] on div "Not specified" at bounding box center [590, 274] width 167 height 22
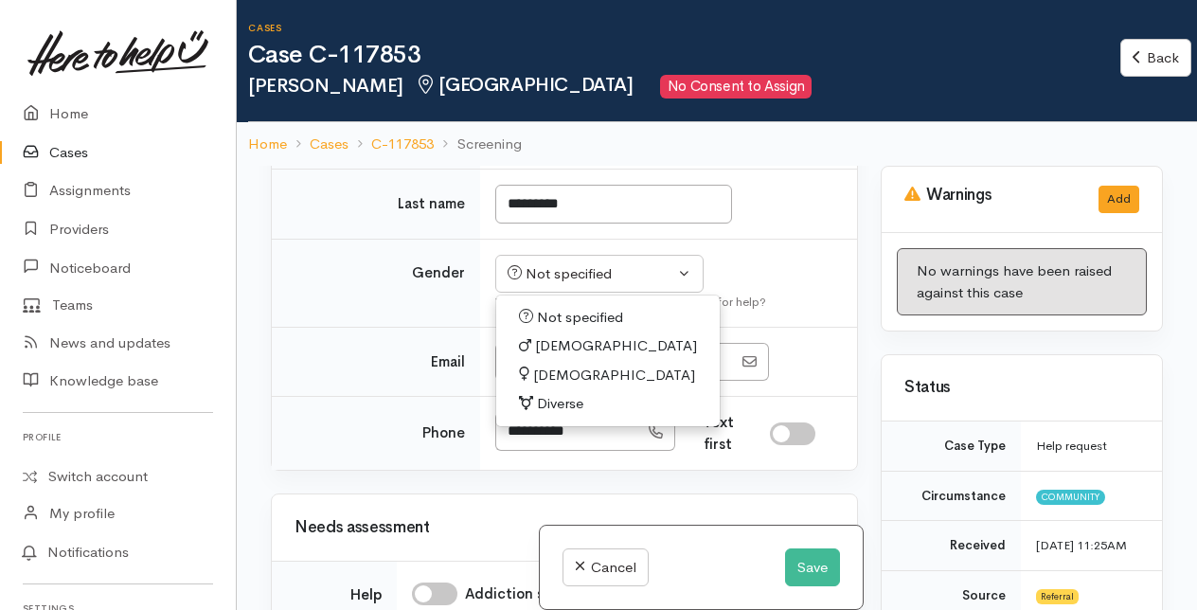
click at [547, 386] on span "[DEMOGRAPHIC_DATA]" at bounding box center [614, 375] width 162 height 22
select select "[DEMOGRAPHIC_DATA]"
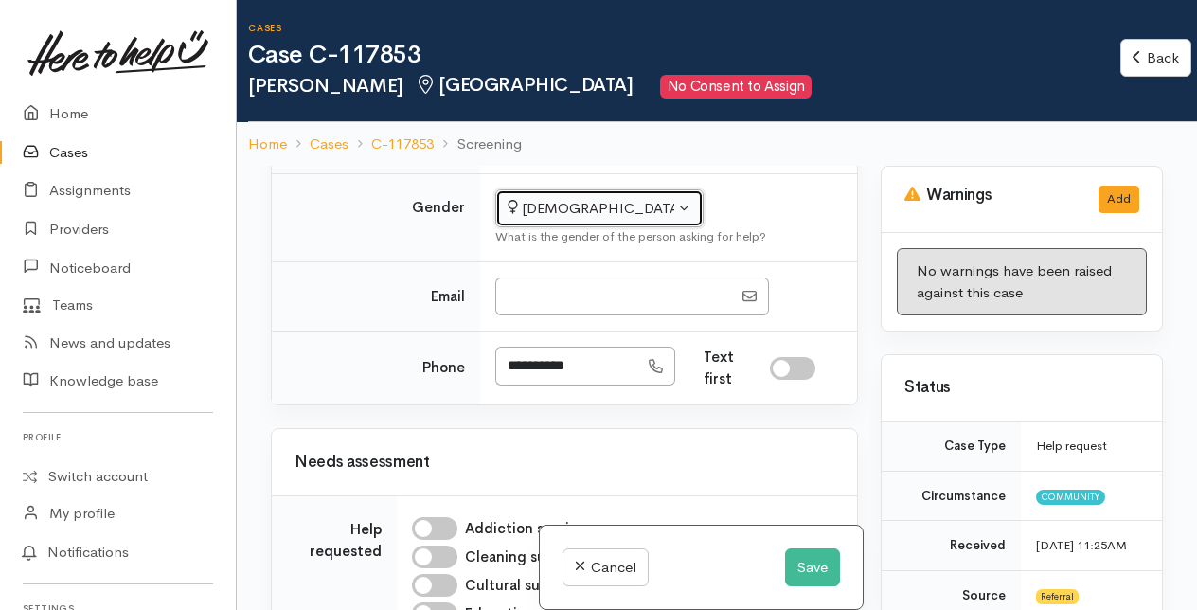
scroll to position [757, 0]
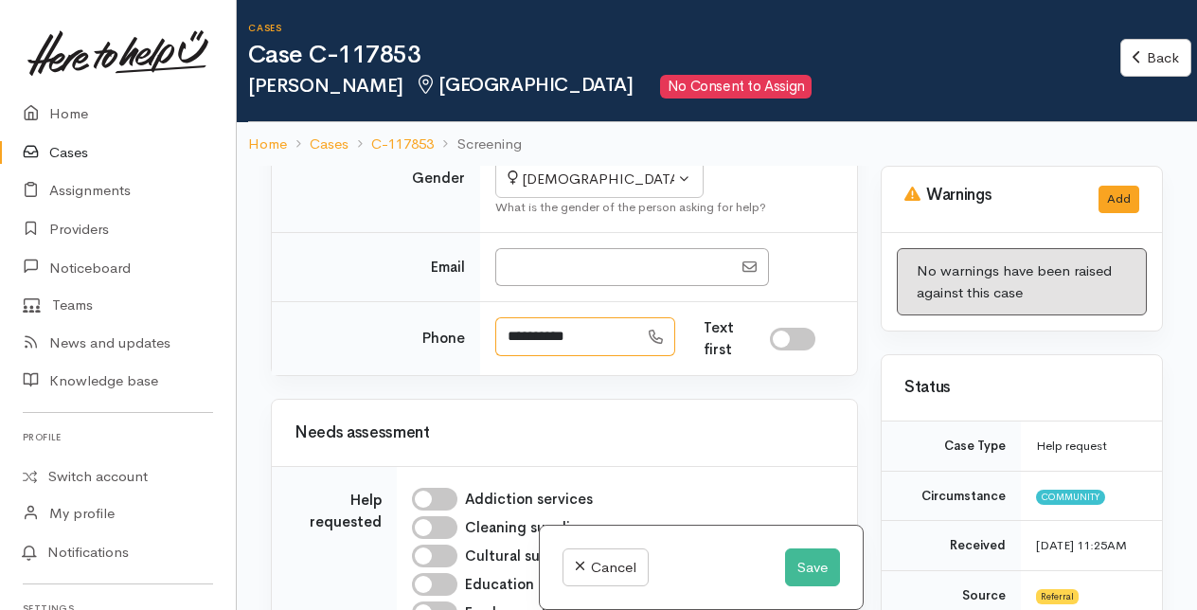
drag, startPoint x: 506, startPoint y: 381, endPoint x: 606, endPoint y: 382, distance: 100.4
click at [606, 356] on input "**********" at bounding box center [566, 336] width 143 height 39
click at [607, 356] on input "**********" at bounding box center [566, 336] width 143 height 39
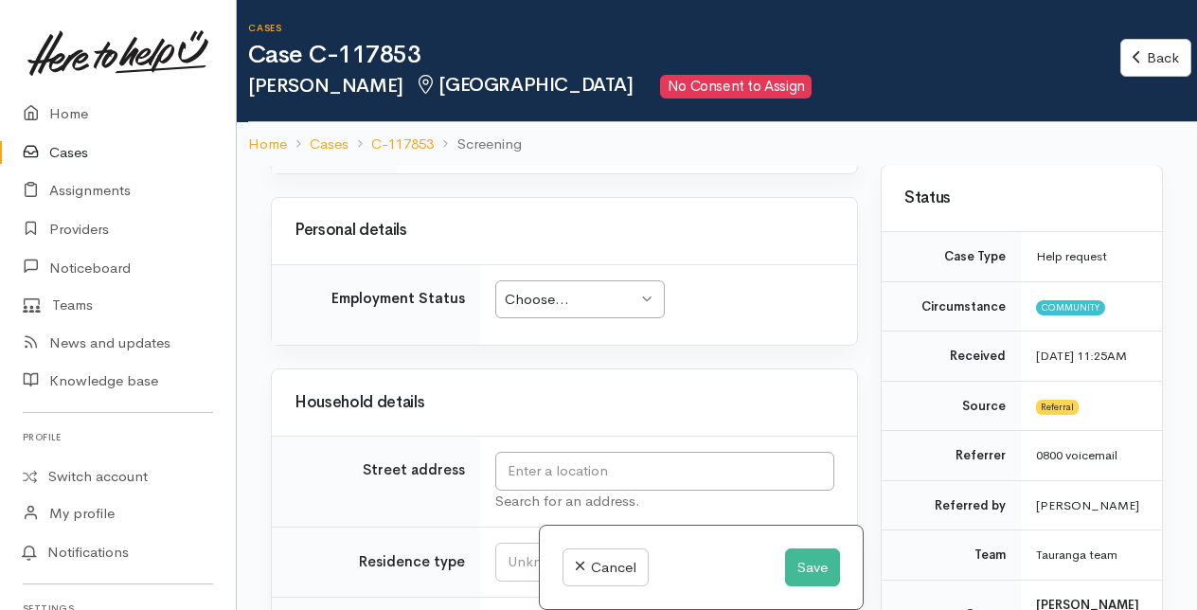
scroll to position [2367, 0]
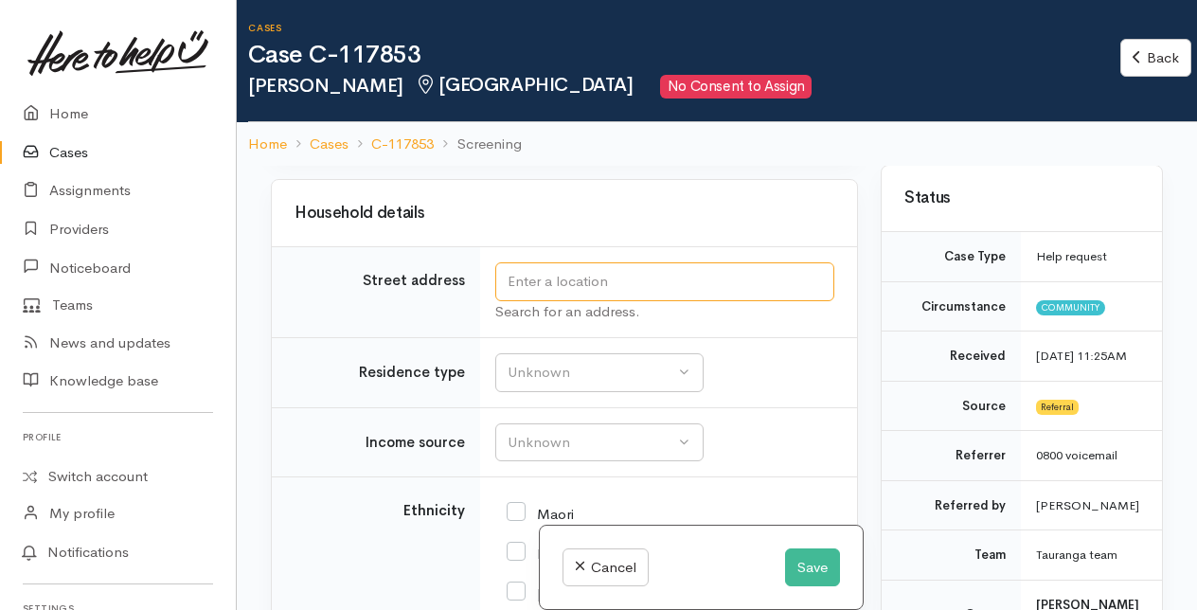
click at [537, 301] on input "text" at bounding box center [664, 281] width 339 height 39
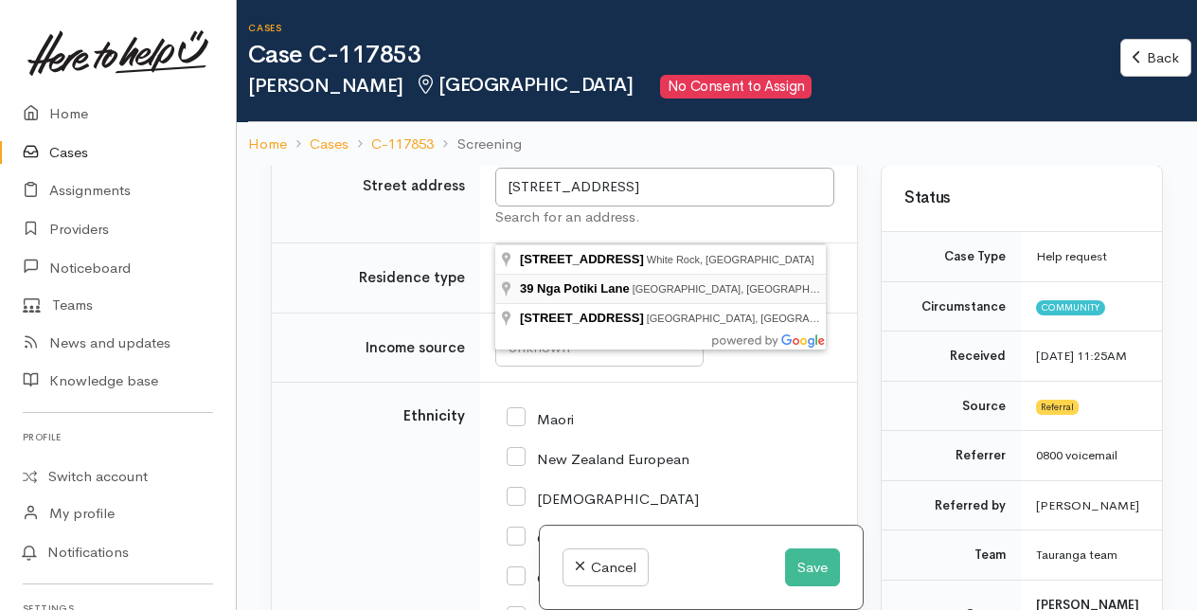
type input "39 Nga Potiki Lane, Papamoa Beach, Tauranga, New Zealand"
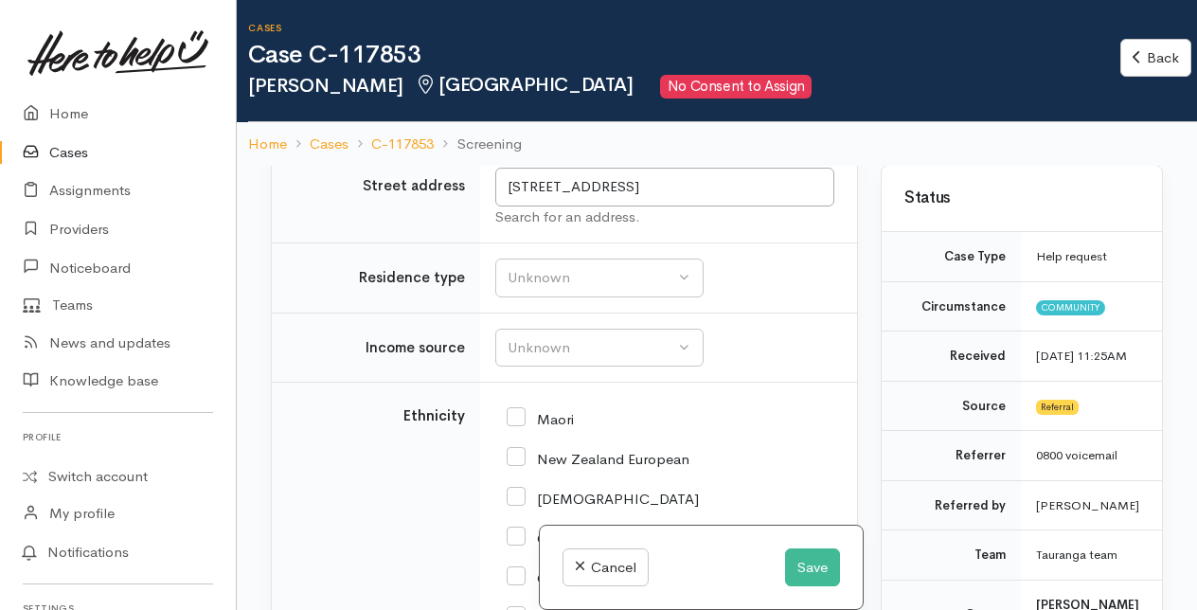
click at [515, 426] on input "Maori" at bounding box center [539, 417] width 67 height 17
checkbox input "true"
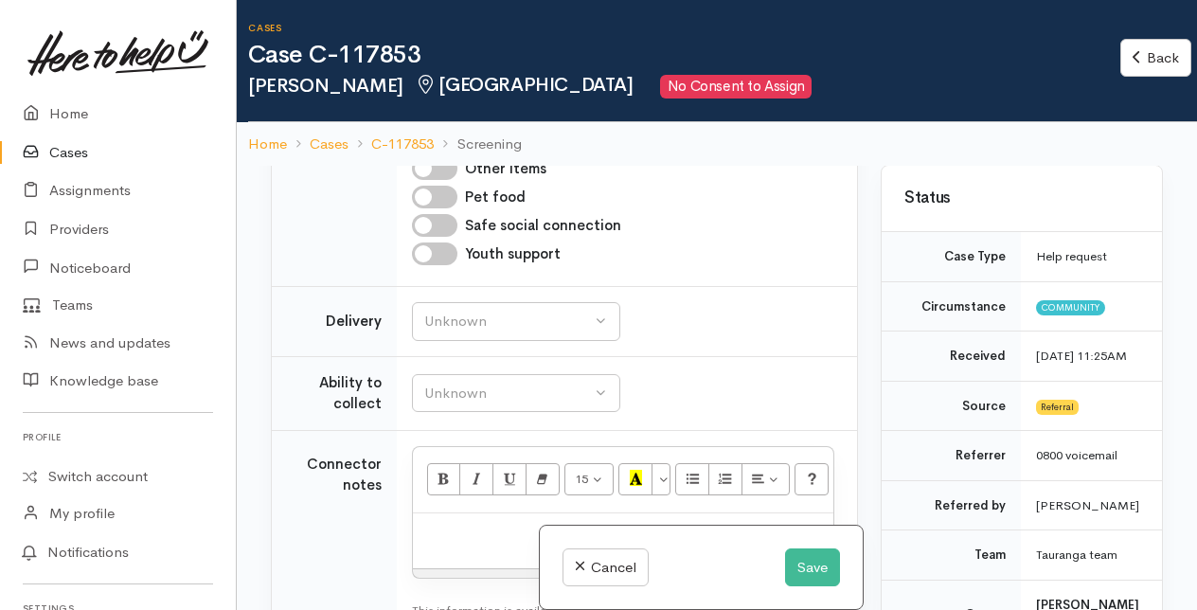
scroll to position [1515, 0]
click at [795, 561] on button "Save" at bounding box center [812, 567] width 55 height 39
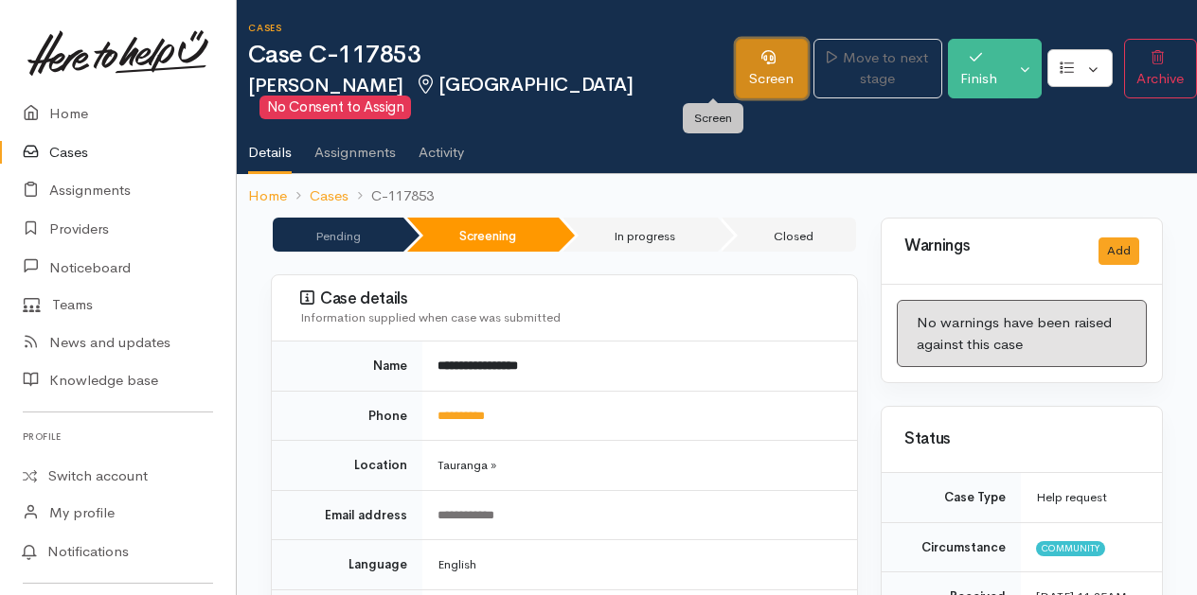
click at [736, 58] on link "Screen" at bounding box center [772, 69] width 72 height 60
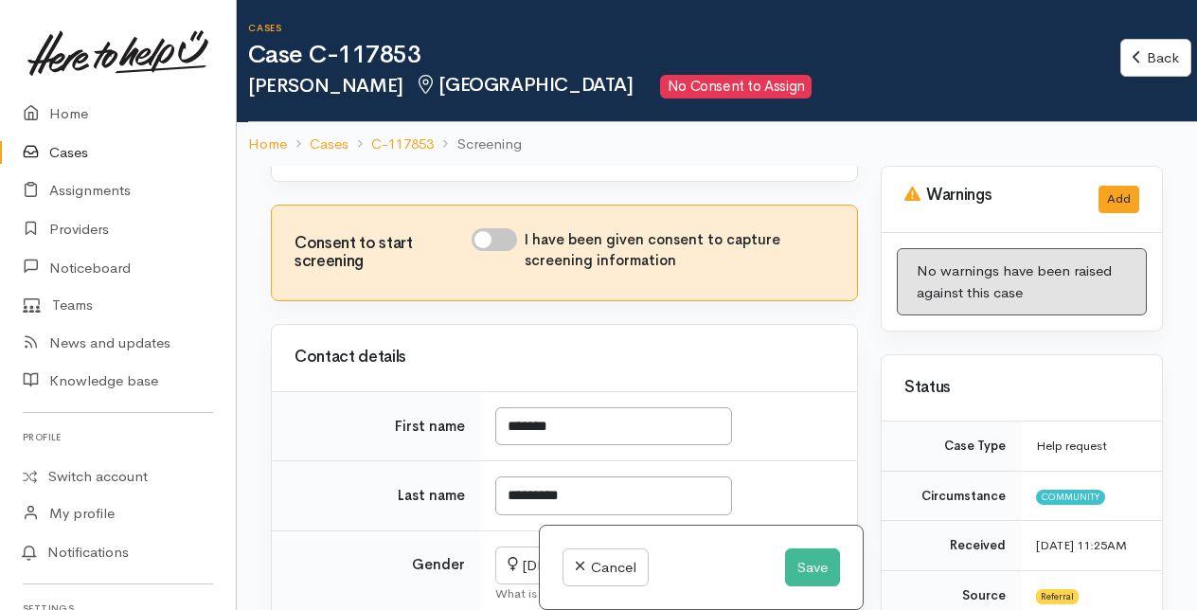
scroll to position [473, 0]
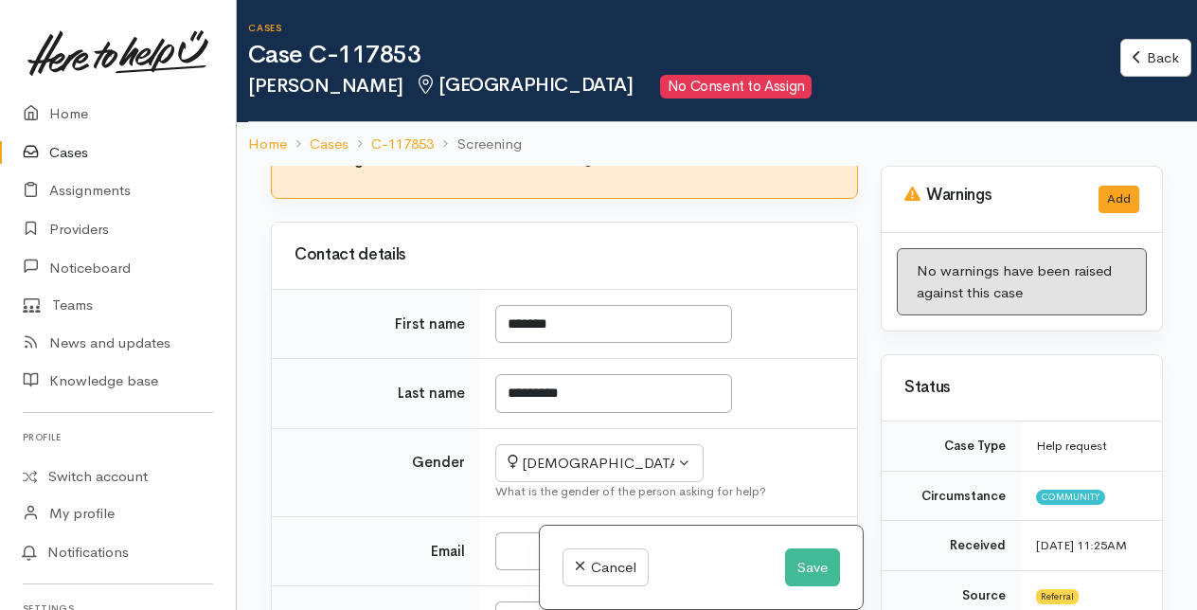
click at [505, 149] on input "I have been given consent to capture screening information" at bounding box center [493, 137] width 45 height 23
checkbox input "true"
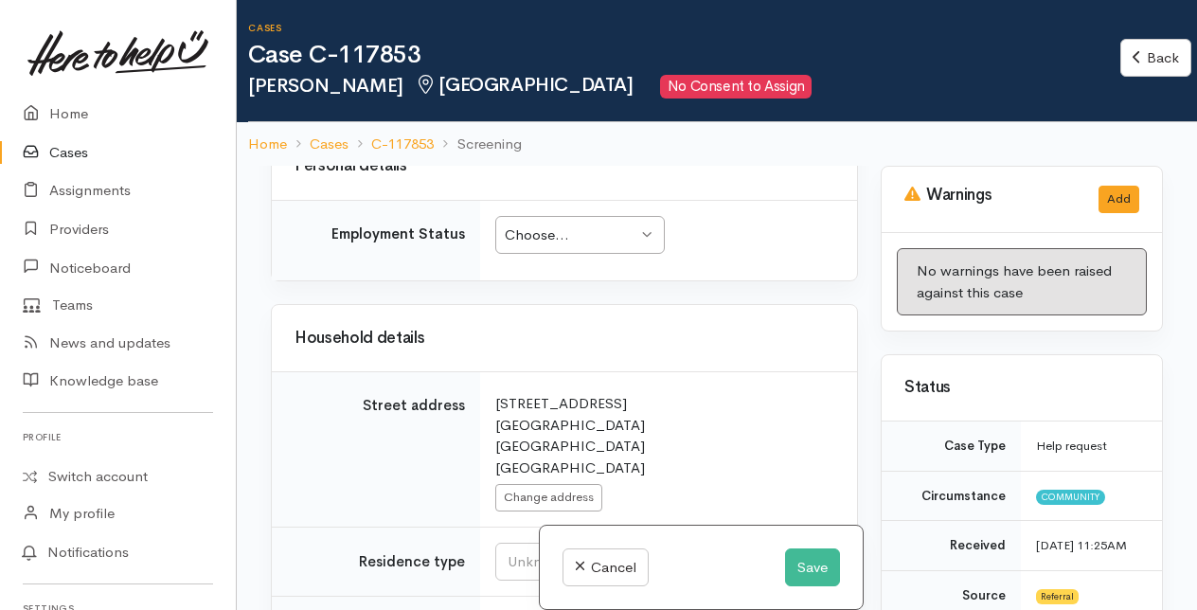
scroll to position [2272, 0]
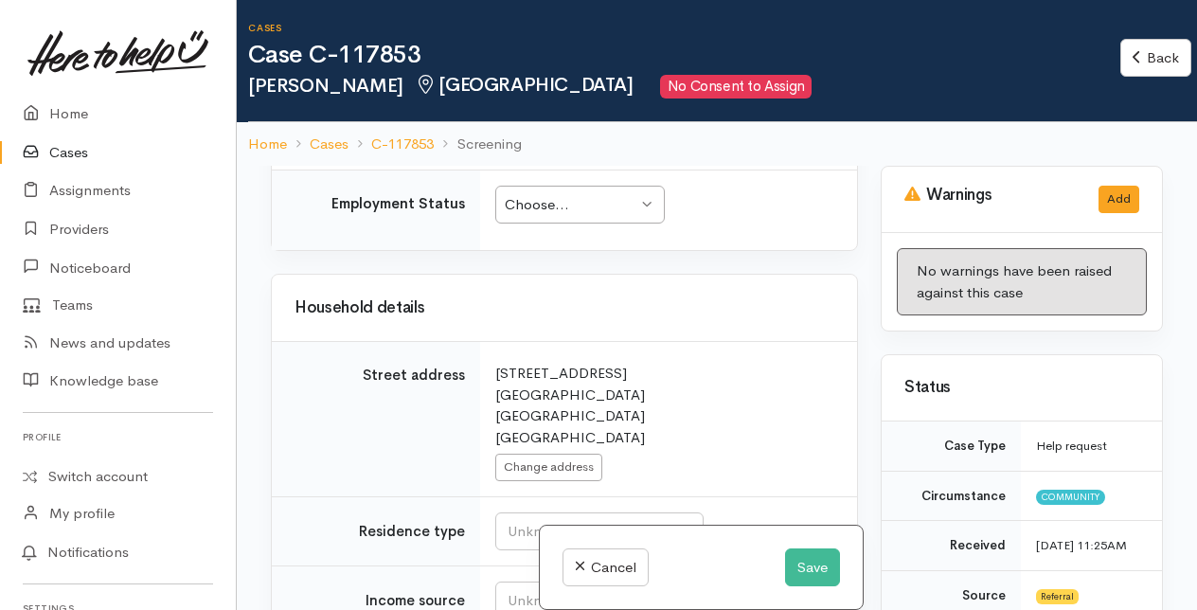
click at [611, 216] on div "Choose..." at bounding box center [571, 205] width 133 height 22
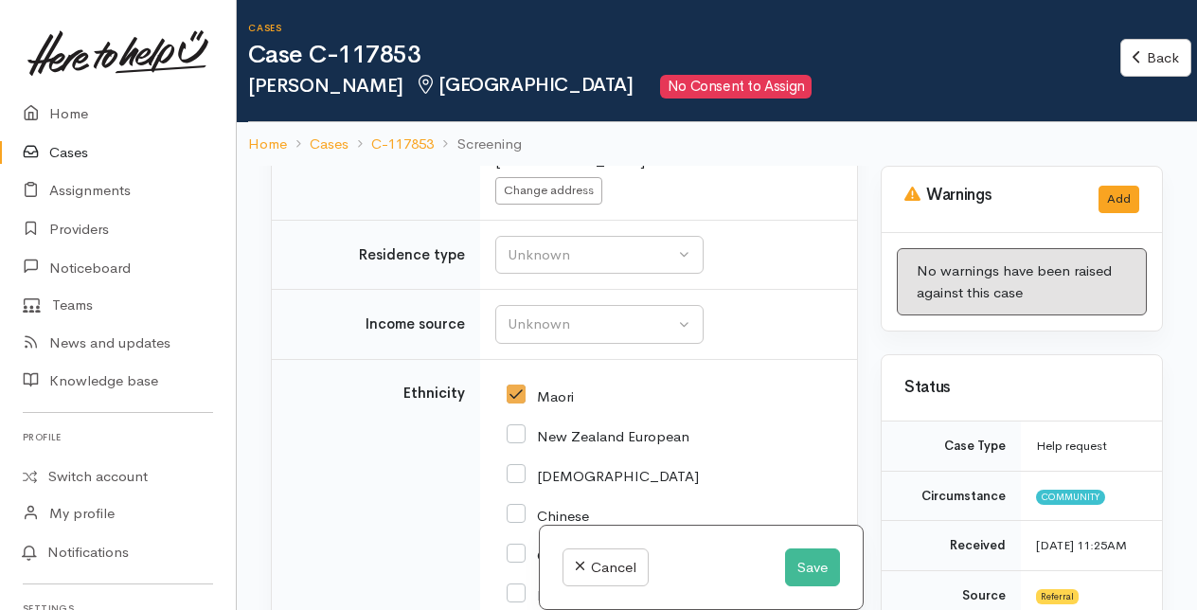
scroll to position [2556, 0]
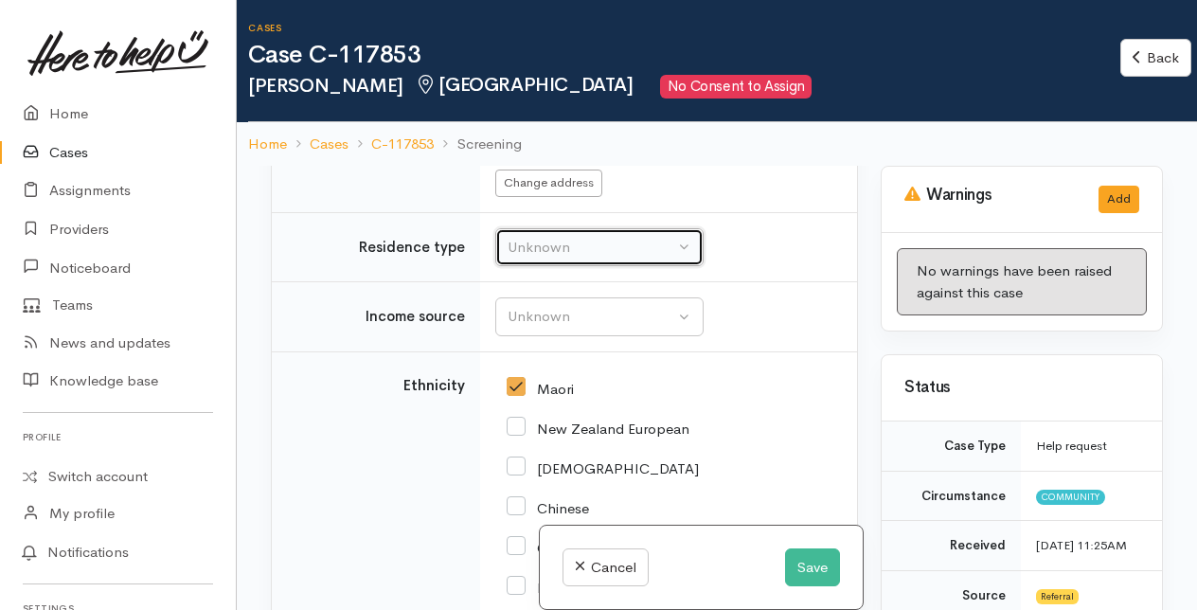
click at [579, 267] on button "Unknown" at bounding box center [599, 247] width 208 height 39
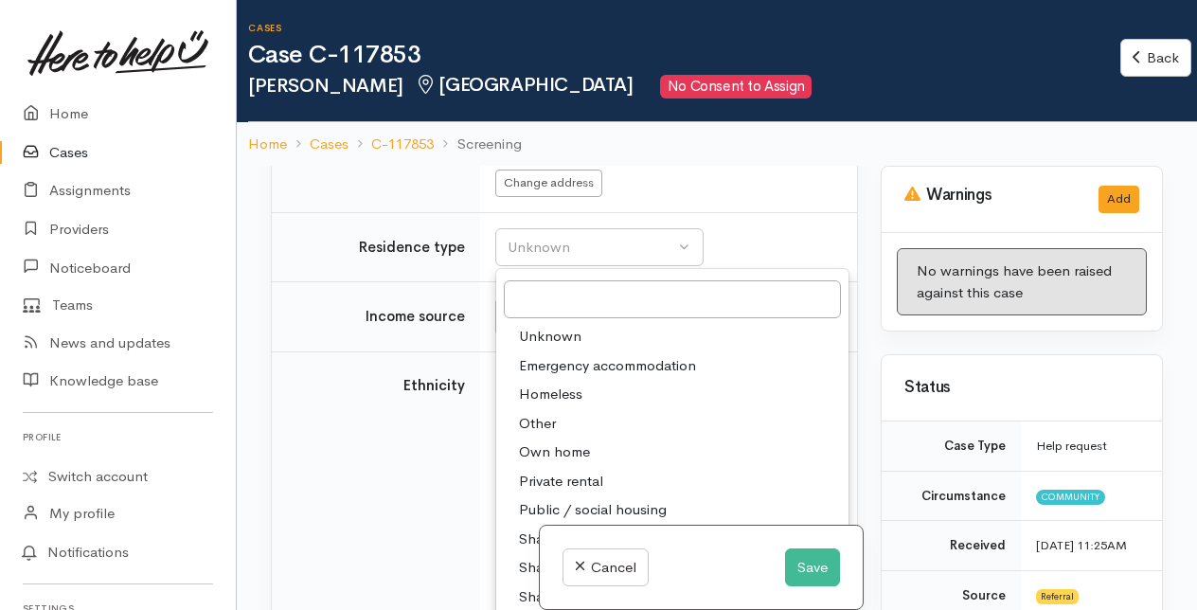
click at [534, 435] on span "Other" at bounding box center [537, 424] width 37 height 22
select select "8"
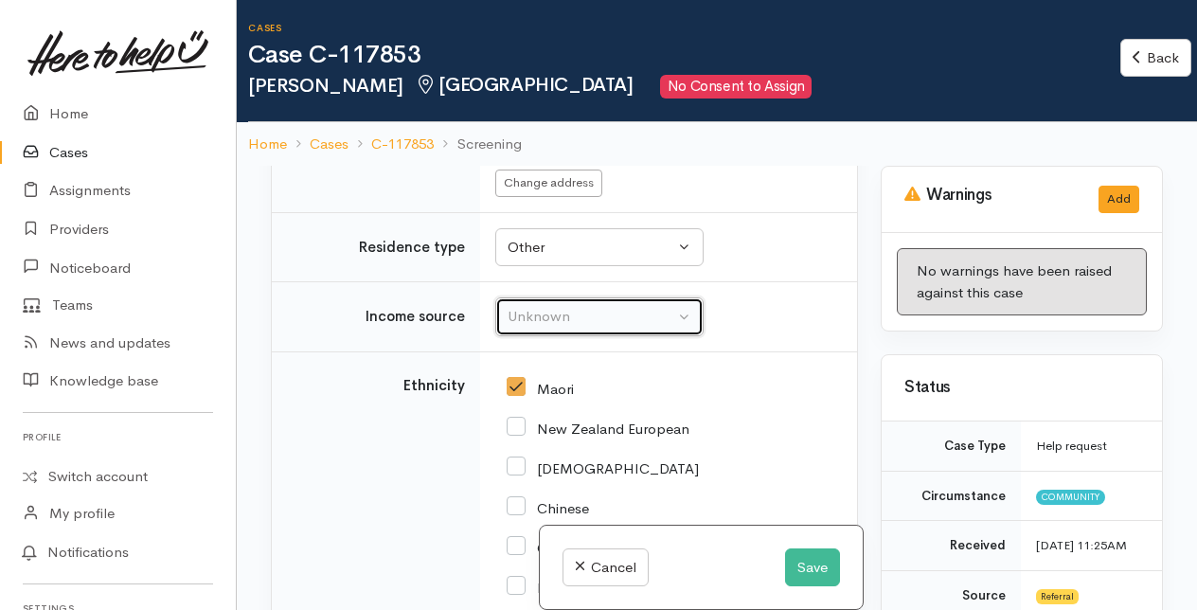
click at [613, 328] on div "Unknown" at bounding box center [590, 317] width 167 height 22
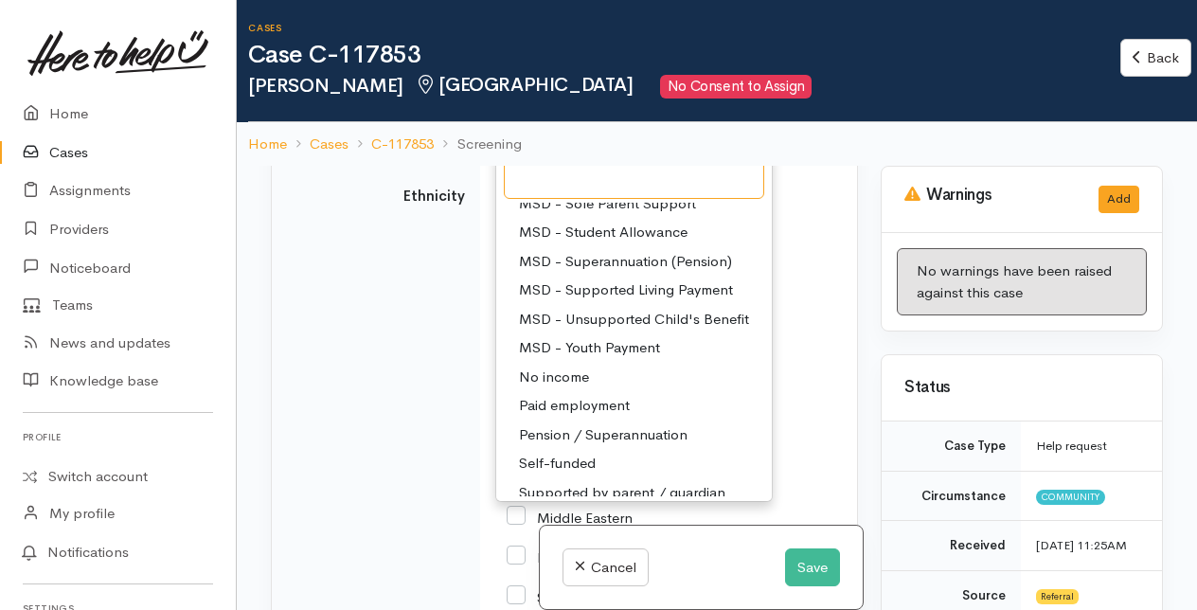
scroll to position [284, 0]
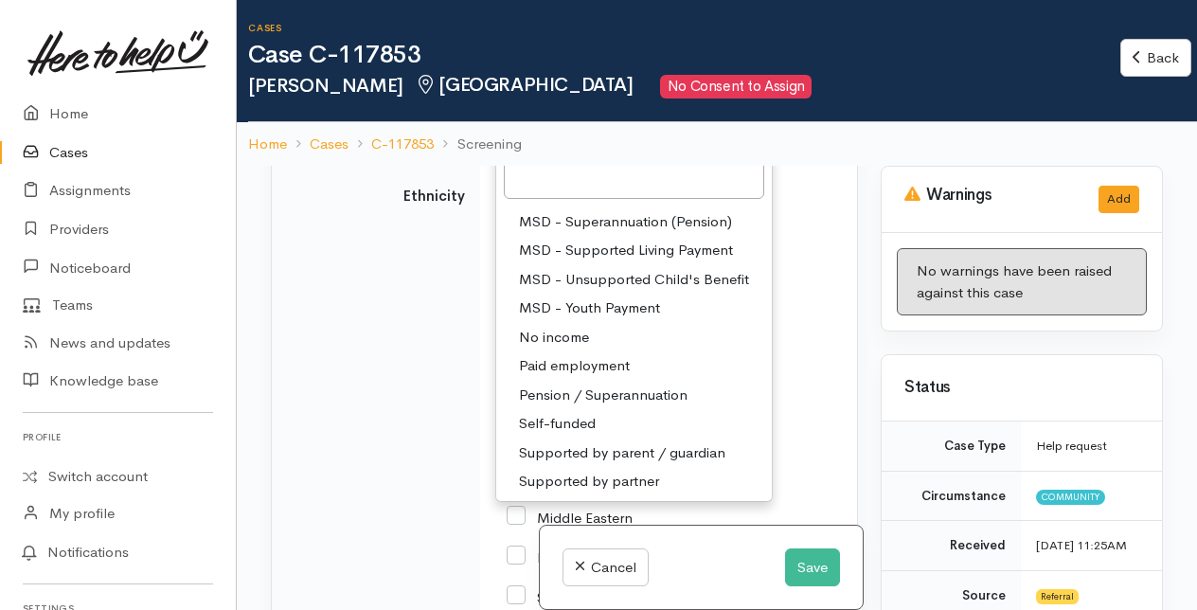
click at [573, 377] on span "Paid employment" at bounding box center [574, 366] width 111 height 22
select select "1"
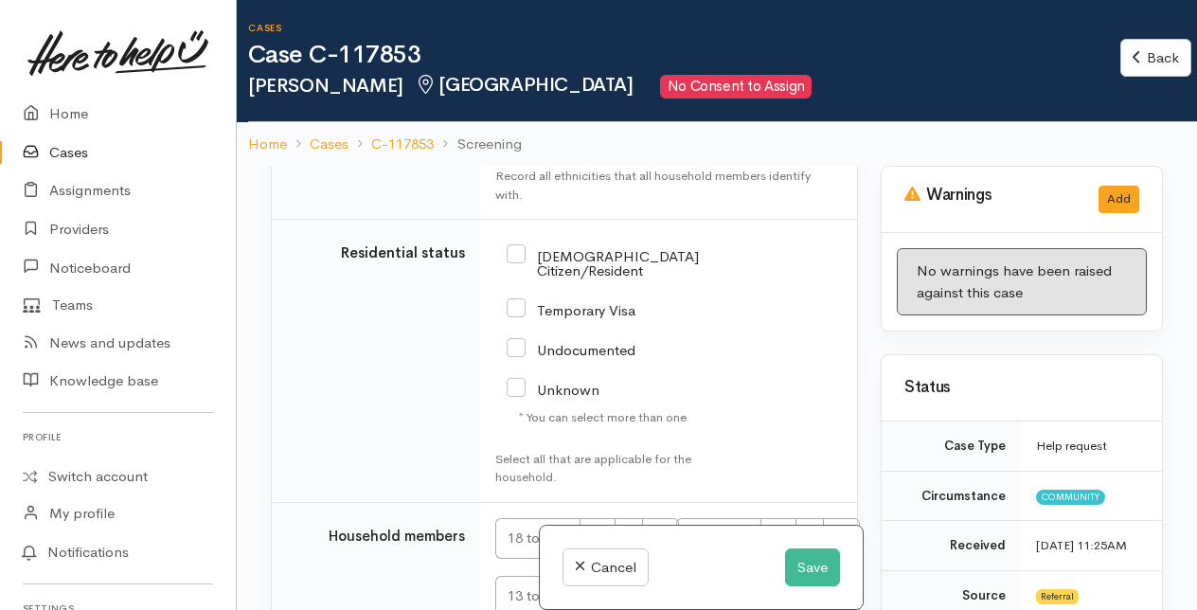
scroll to position [3576, 0]
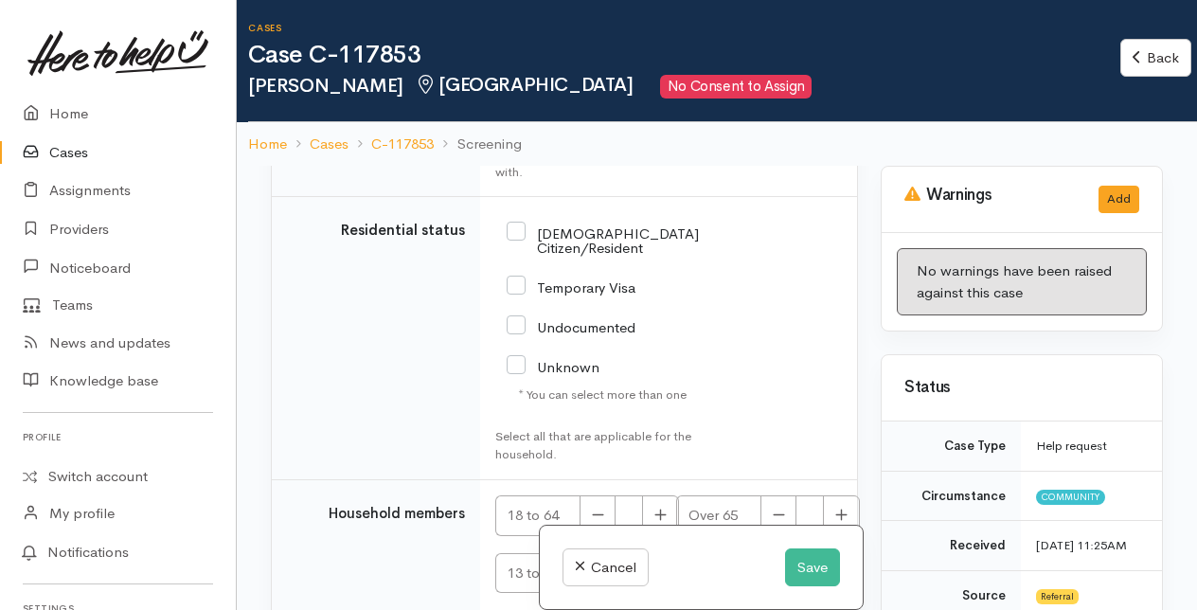
click at [518, 255] on input "[DEMOGRAPHIC_DATA] Citizen/Resident" at bounding box center [602, 238] width 192 height 31
checkbox input "true"
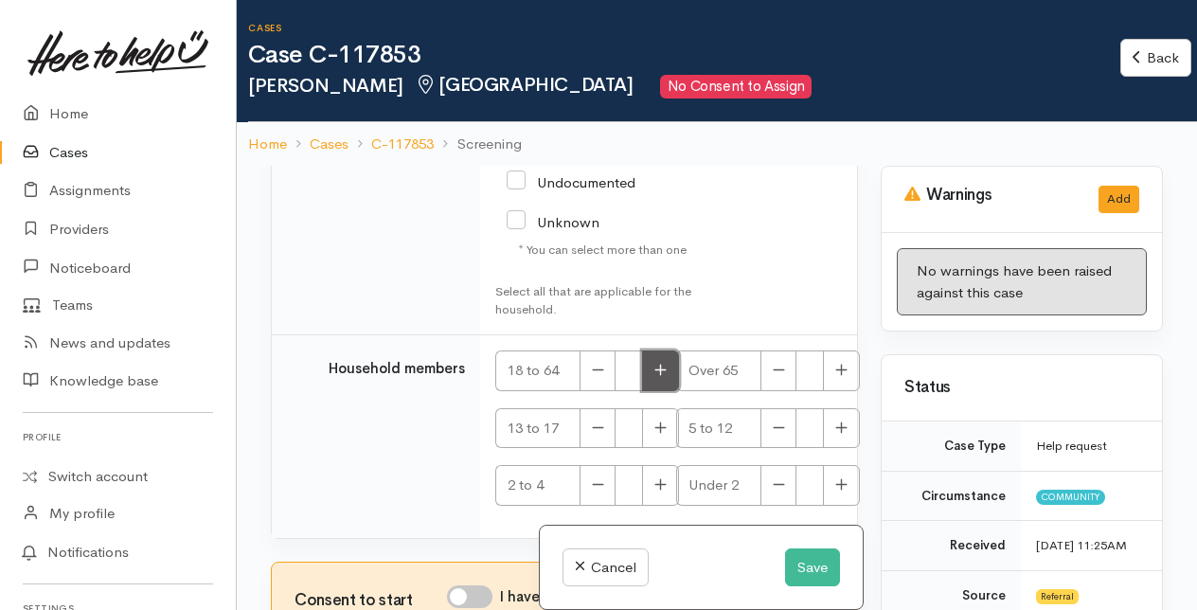
click at [655, 368] on icon "button" at bounding box center [660, 370] width 12 height 14
click at [661, 373] on icon "button" at bounding box center [660, 370] width 12 height 14
type input "2"
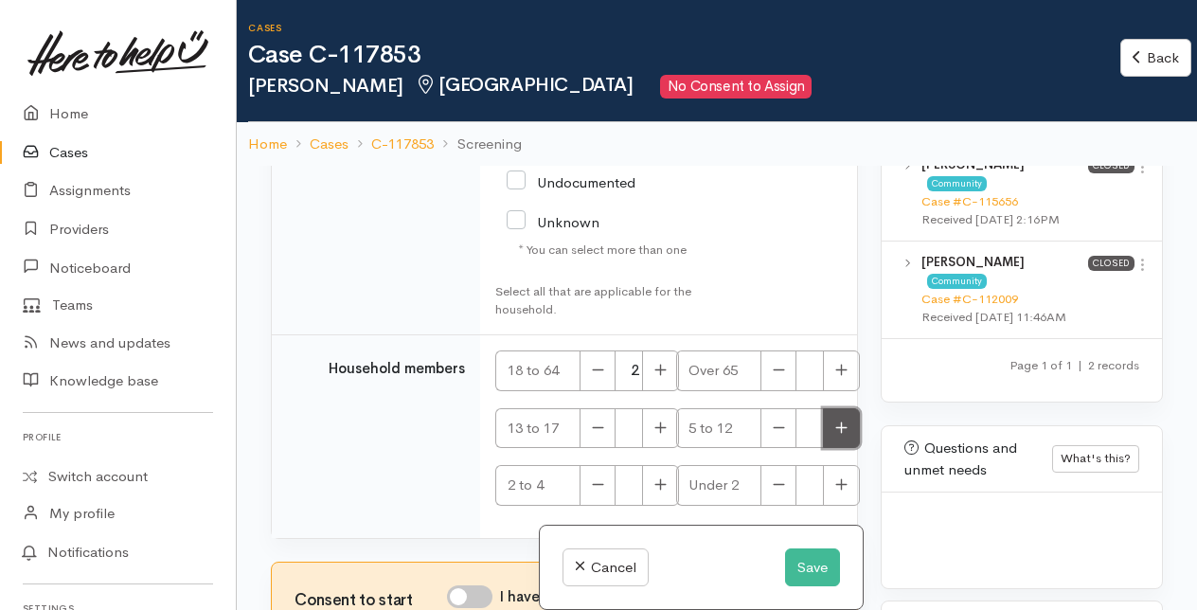
click at [835, 425] on icon "button" at bounding box center [841, 427] width 12 height 14
type input "1"
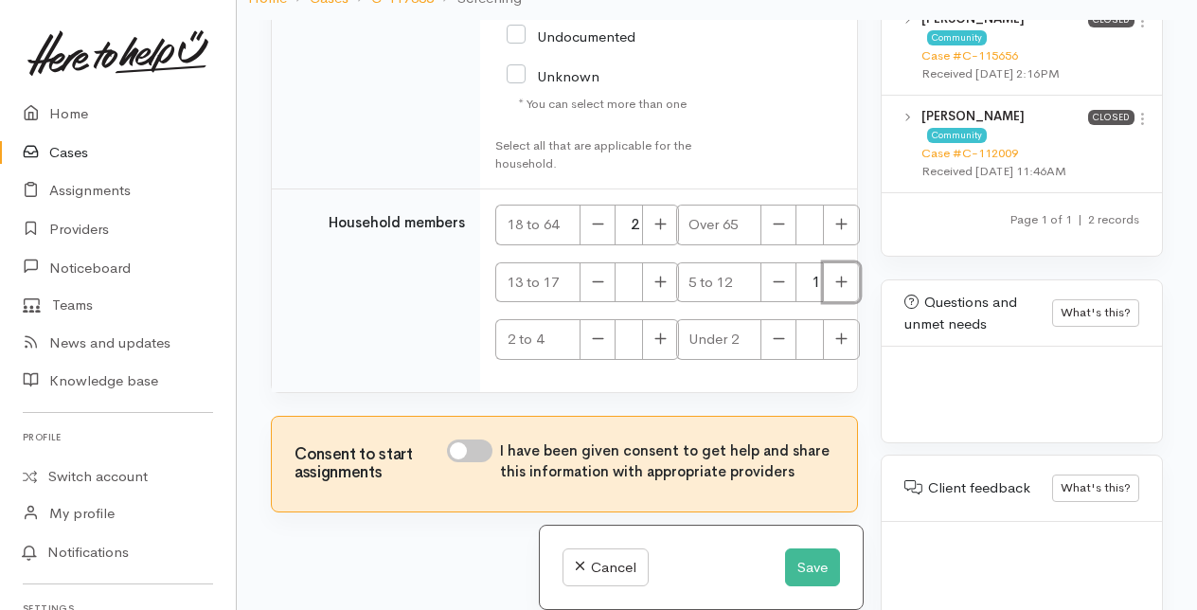
scroll to position [165, 0]
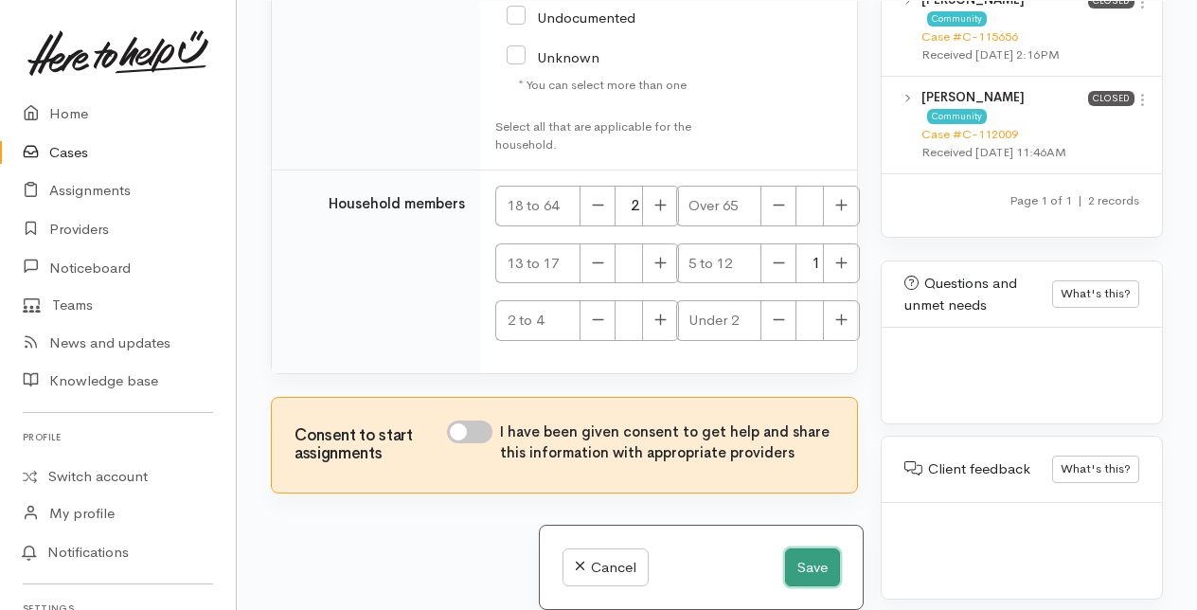
click at [816, 564] on button "Save" at bounding box center [812, 567] width 55 height 39
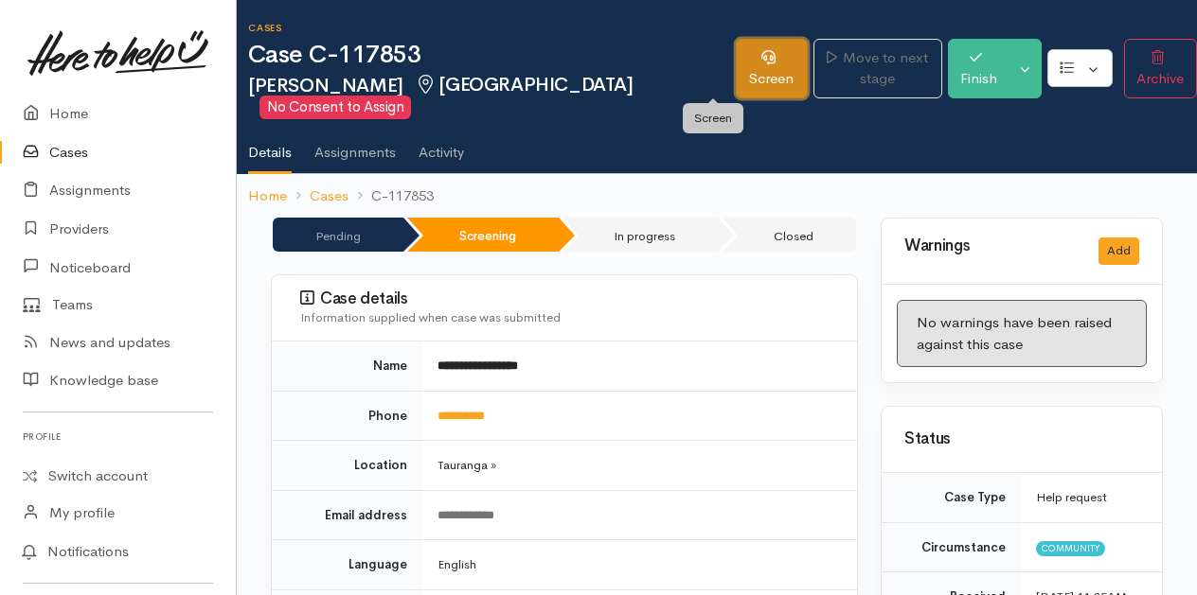
click at [761, 56] on icon at bounding box center [768, 57] width 14 height 14
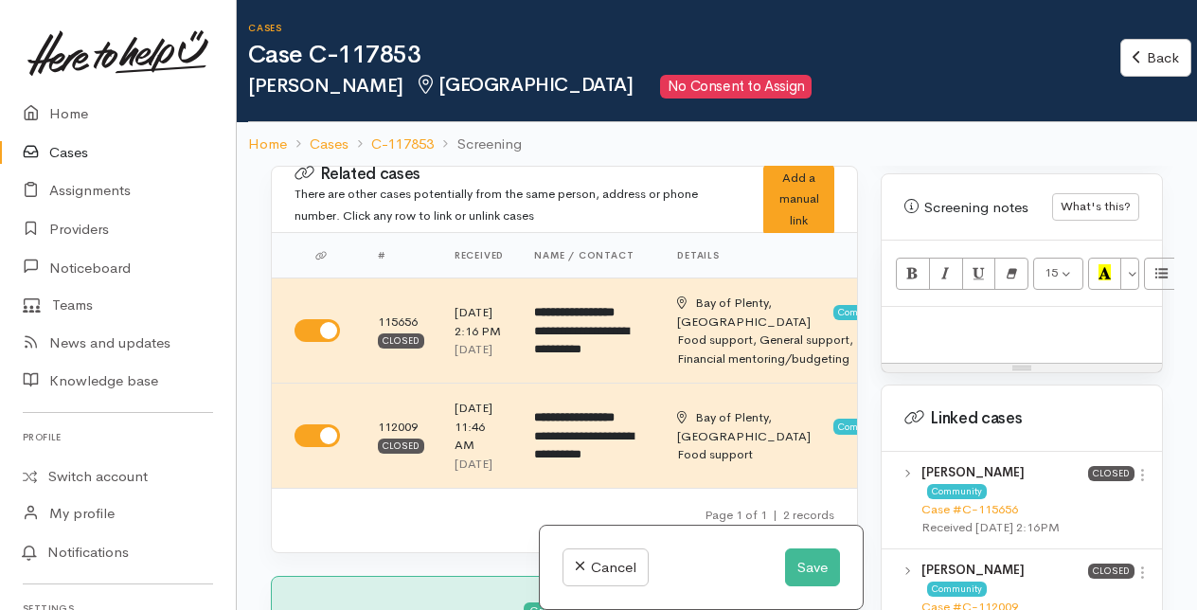
scroll to position [1325, 0]
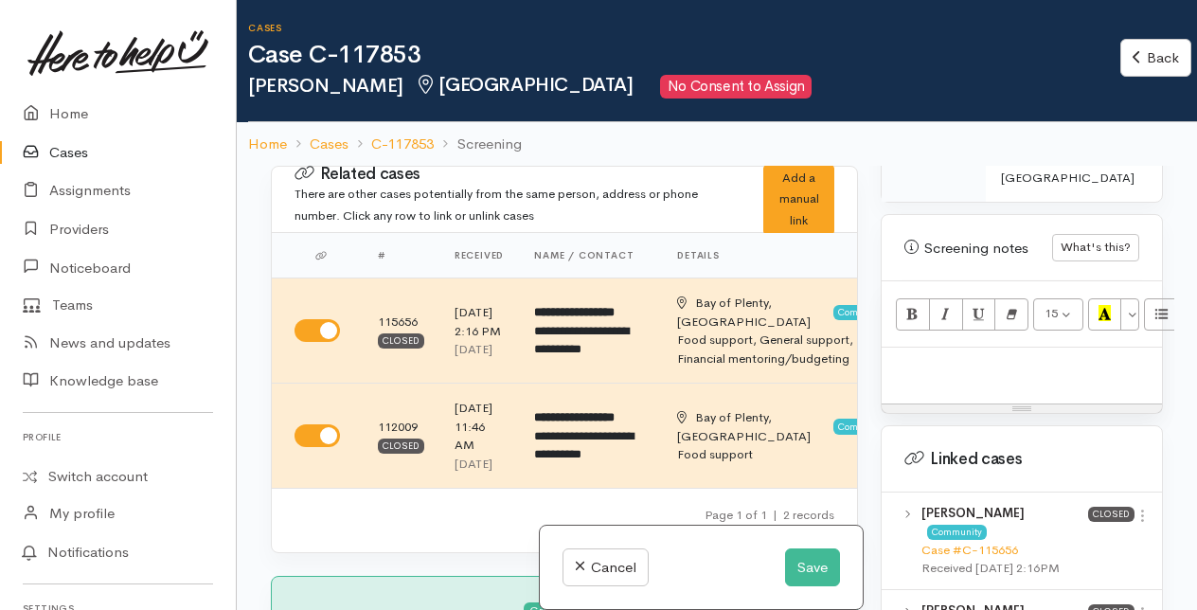
click at [913, 376] on p at bounding box center [1021, 368] width 261 height 22
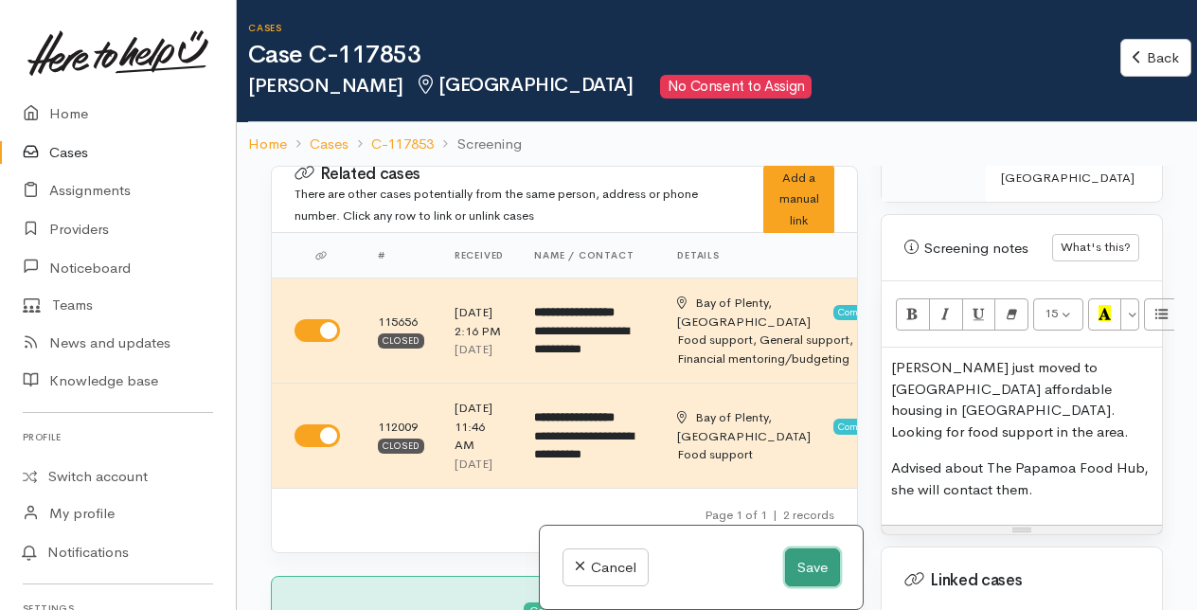
click at [797, 561] on button "Save" at bounding box center [812, 567] width 55 height 39
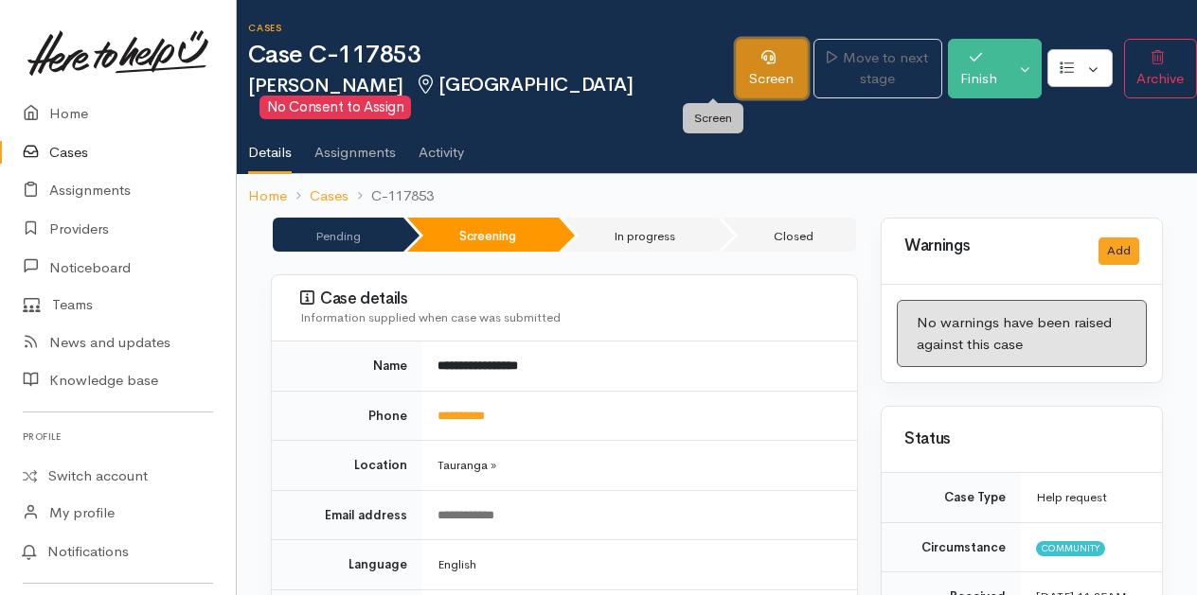
click at [736, 66] on link "Screen" at bounding box center [772, 69] width 72 height 60
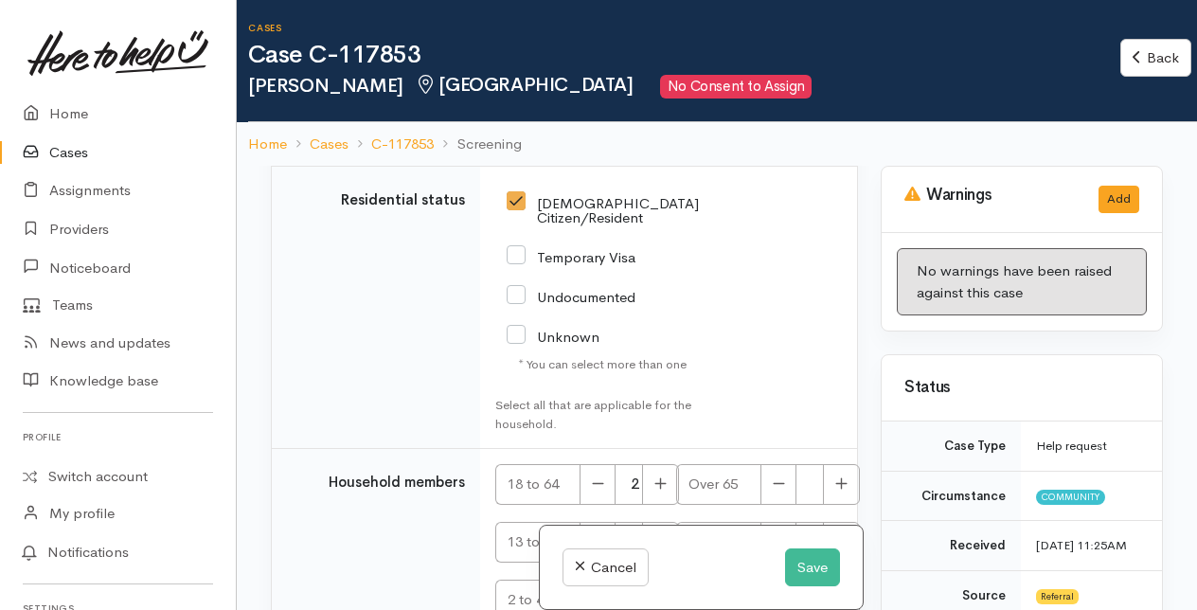
scroll to position [3746, 0]
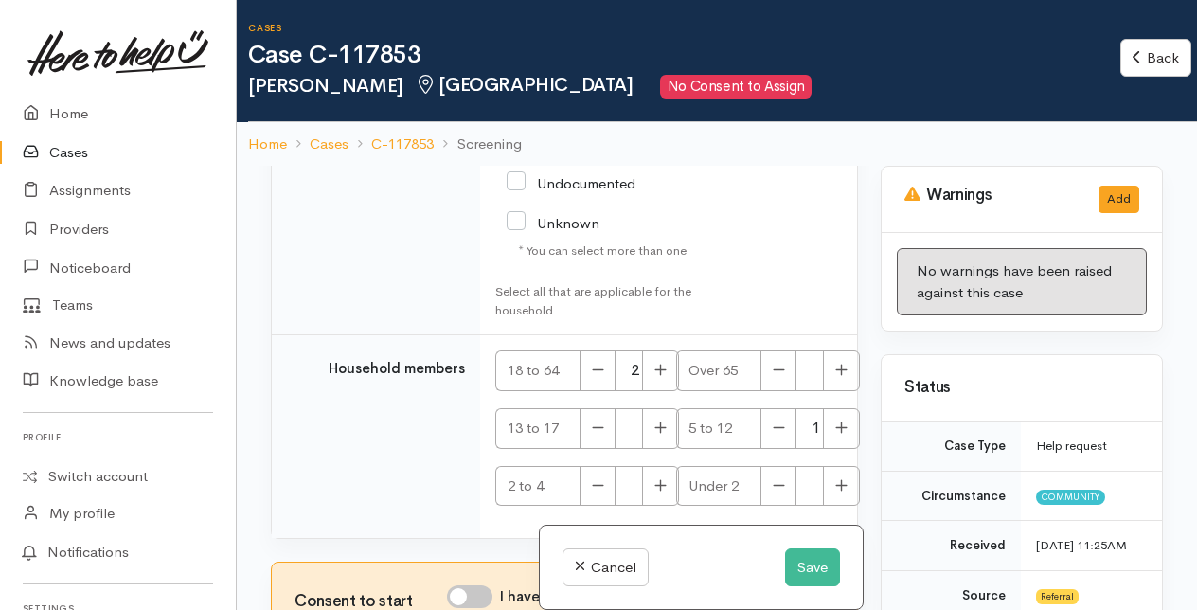
click at [469, 595] on input "I have been given consent to get help and share this information with appropria…" at bounding box center [469, 596] width 45 height 23
checkbox input "true"
click at [795, 561] on button "Save" at bounding box center [812, 567] width 55 height 39
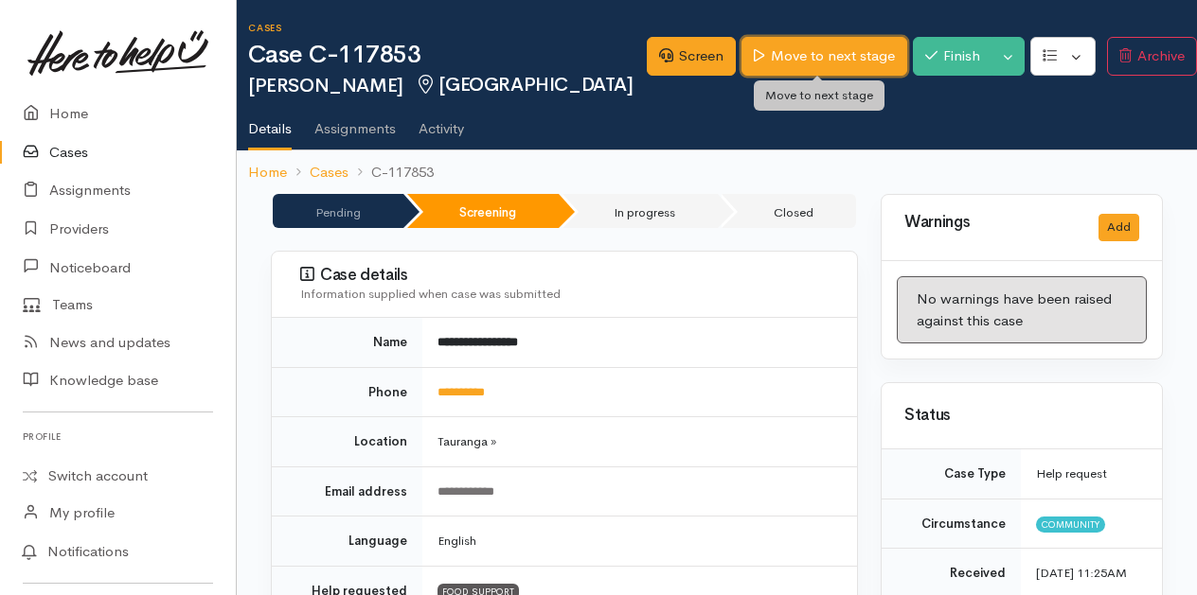
click at [807, 58] on link "Move to next stage" at bounding box center [823, 56] width 165 height 39
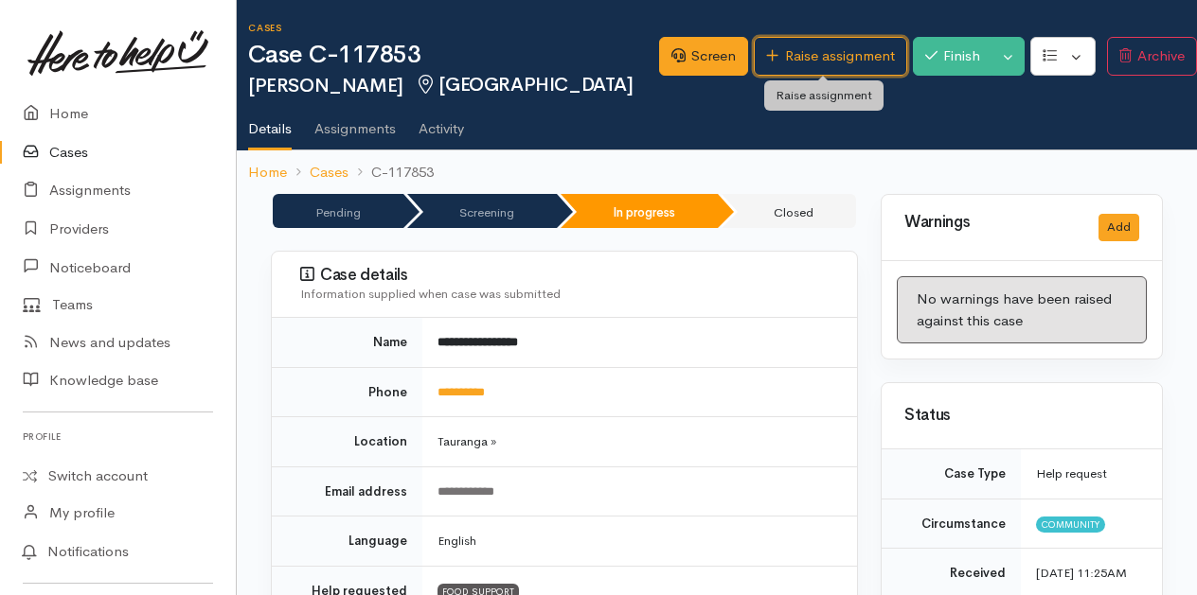
click at [807, 58] on link "Raise assignment" at bounding box center [830, 56] width 152 height 39
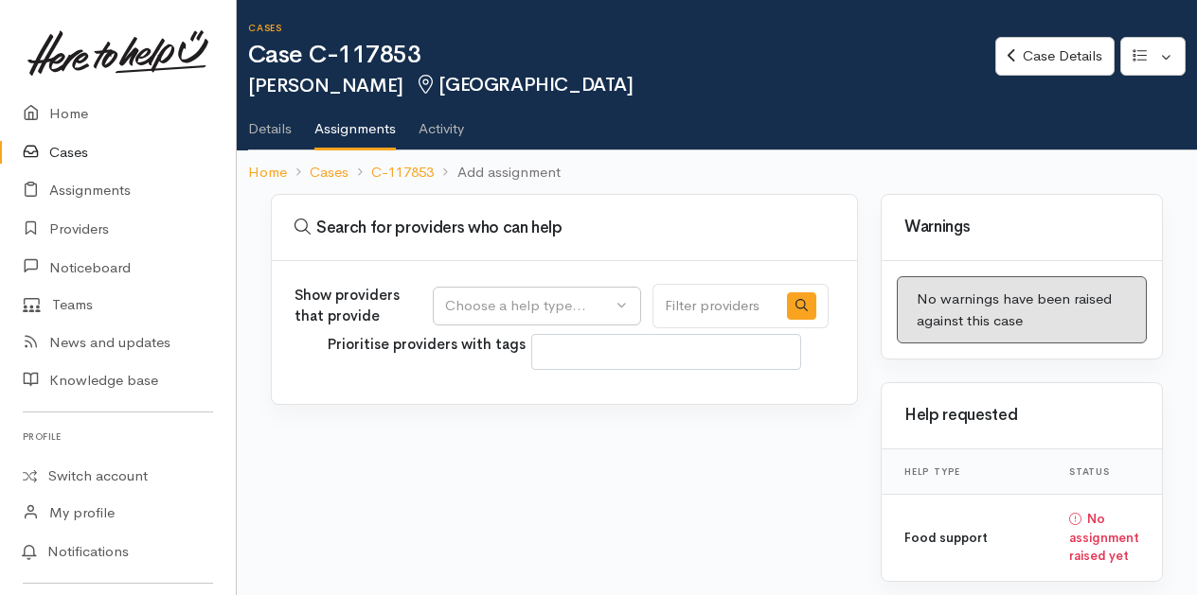
select select
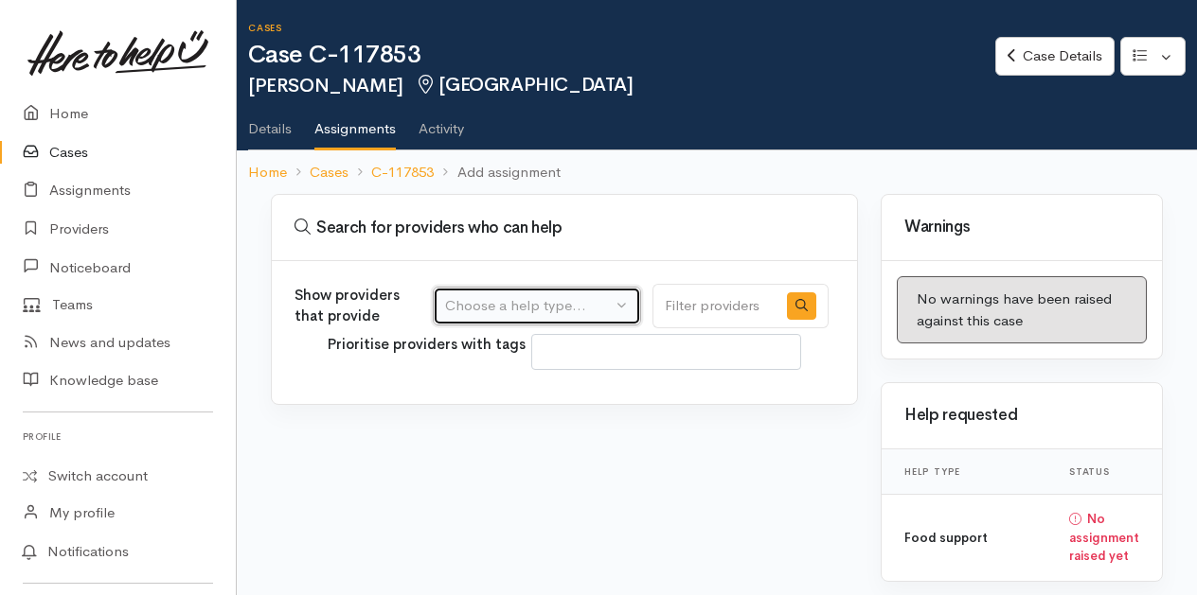
click at [636, 303] on button "Choose a help type..." at bounding box center [537, 306] width 208 height 39
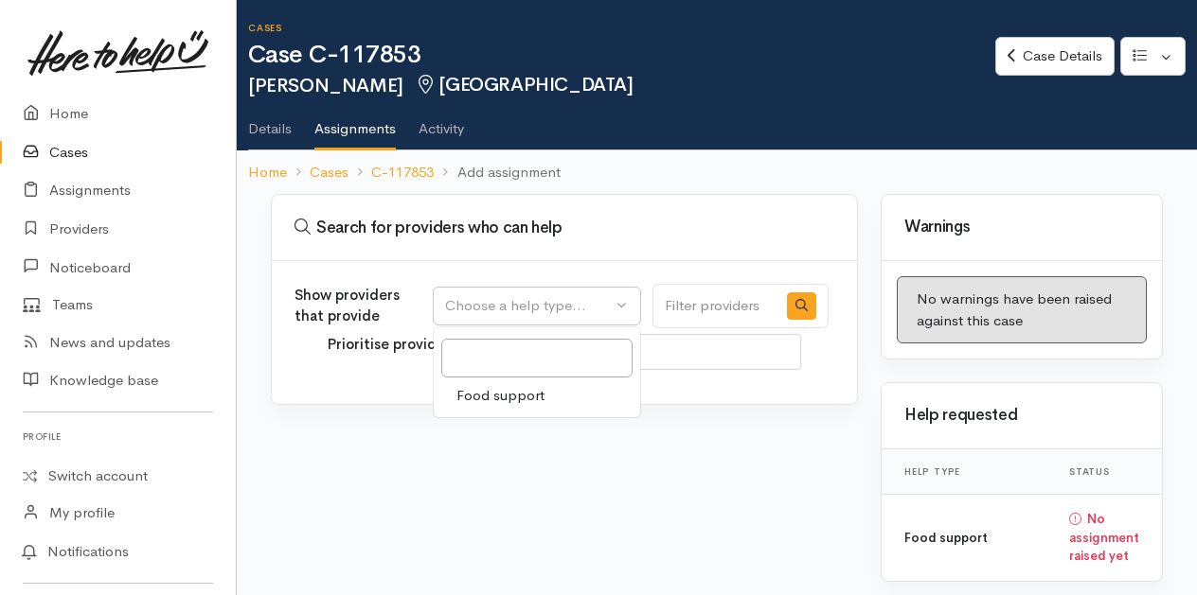
click at [513, 395] on span "Food support" at bounding box center [500, 396] width 88 height 22
select select "3"
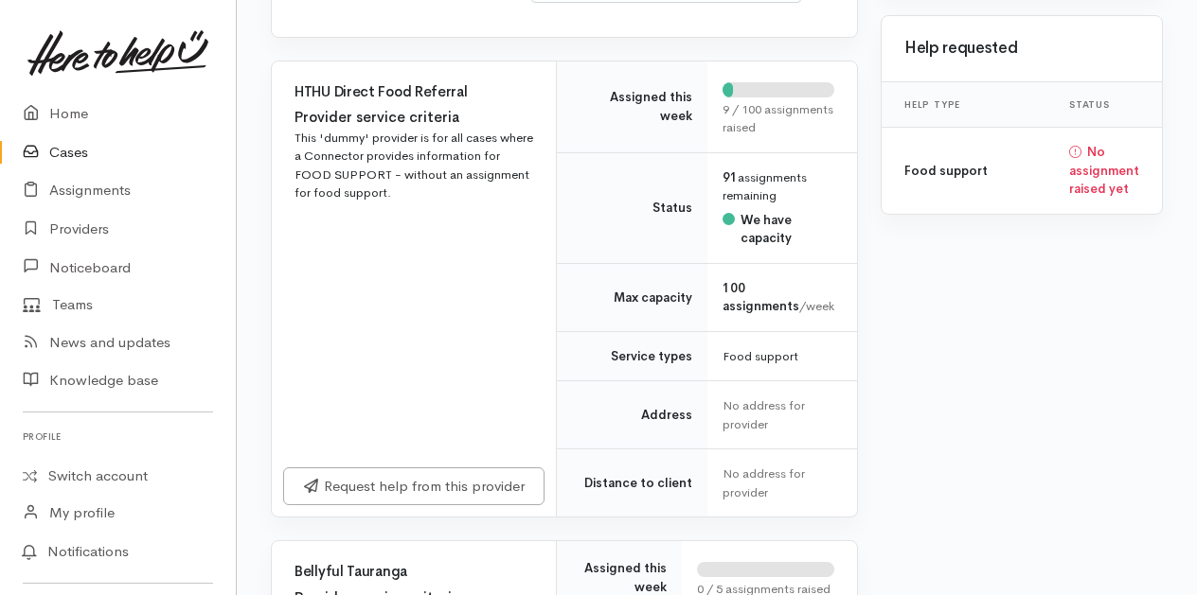
scroll to position [379, 0]
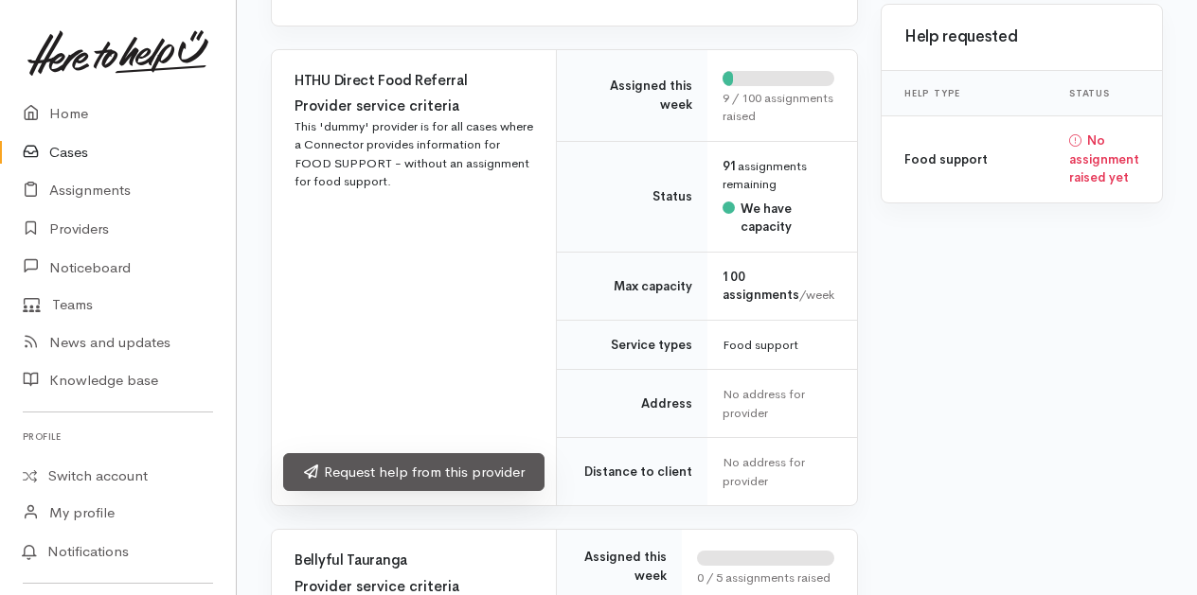
click at [400, 474] on link "Request help from this provider" at bounding box center [413, 472] width 261 height 39
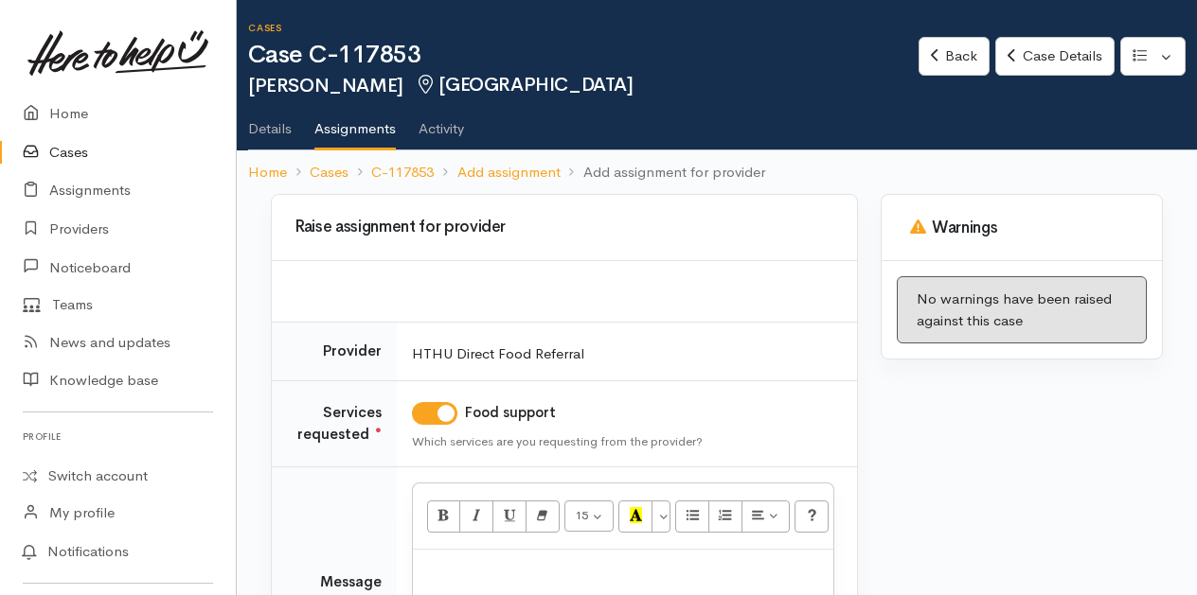
drag, startPoint x: 457, startPoint y: 560, endPoint x: 470, endPoint y: 561, distance: 12.3
click at [461, 560] on p at bounding box center [622, 570] width 401 height 22
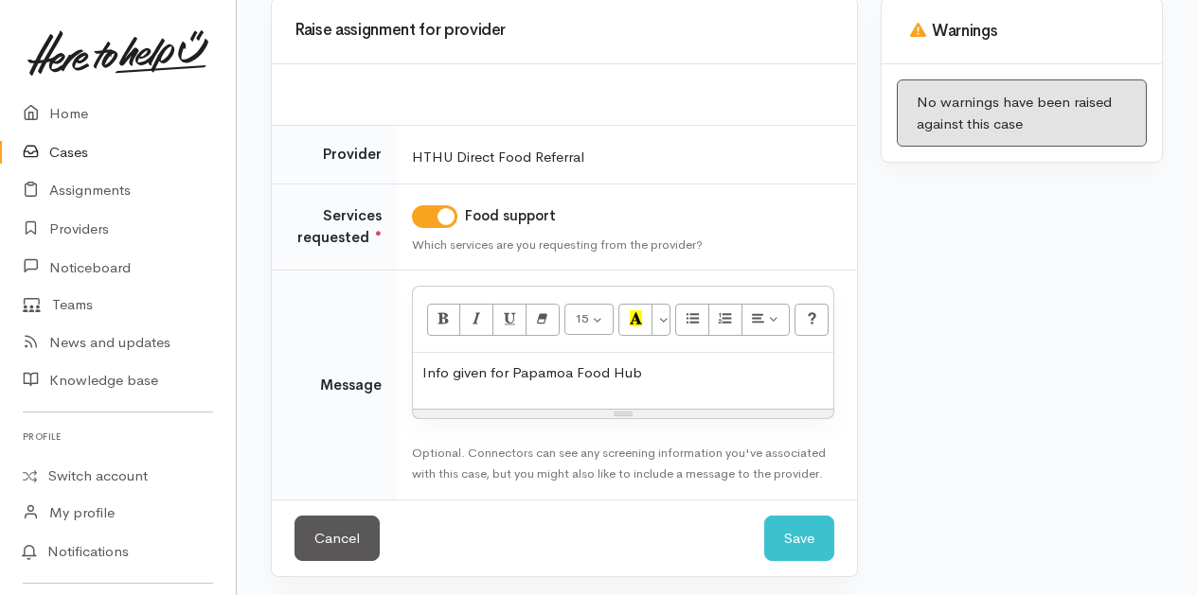
scroll to position [197, 0]
click at [805, 528] on button "Save" at bounding box center [799, 539] width 70 height 46
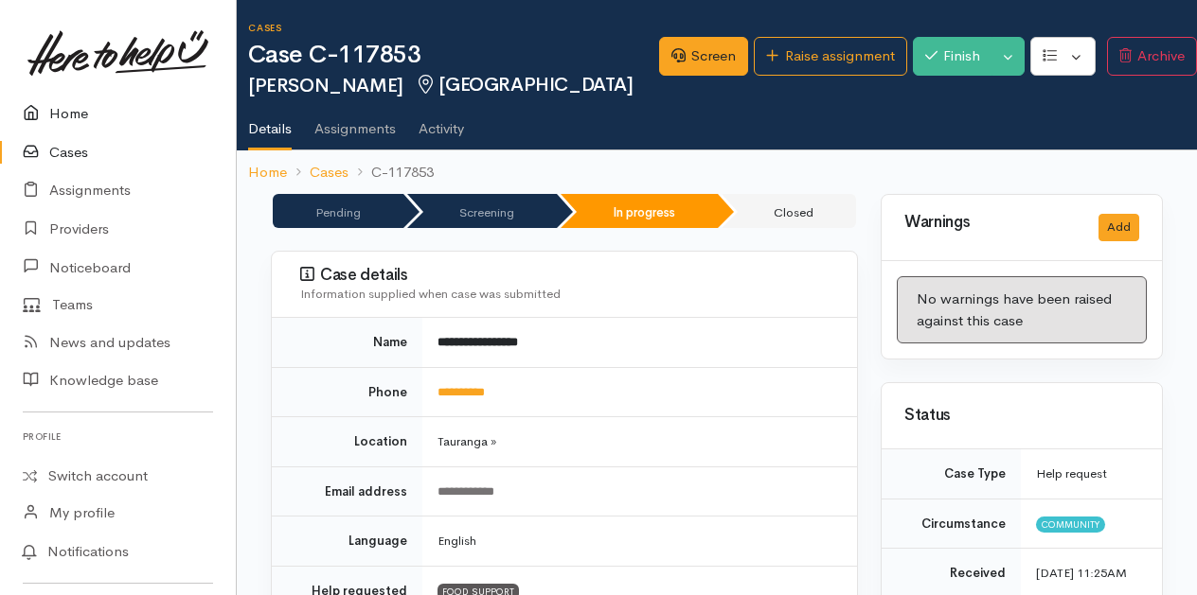
click at [66, 114] on link "Home" at bounding box center [118, 114] width 236 height 39
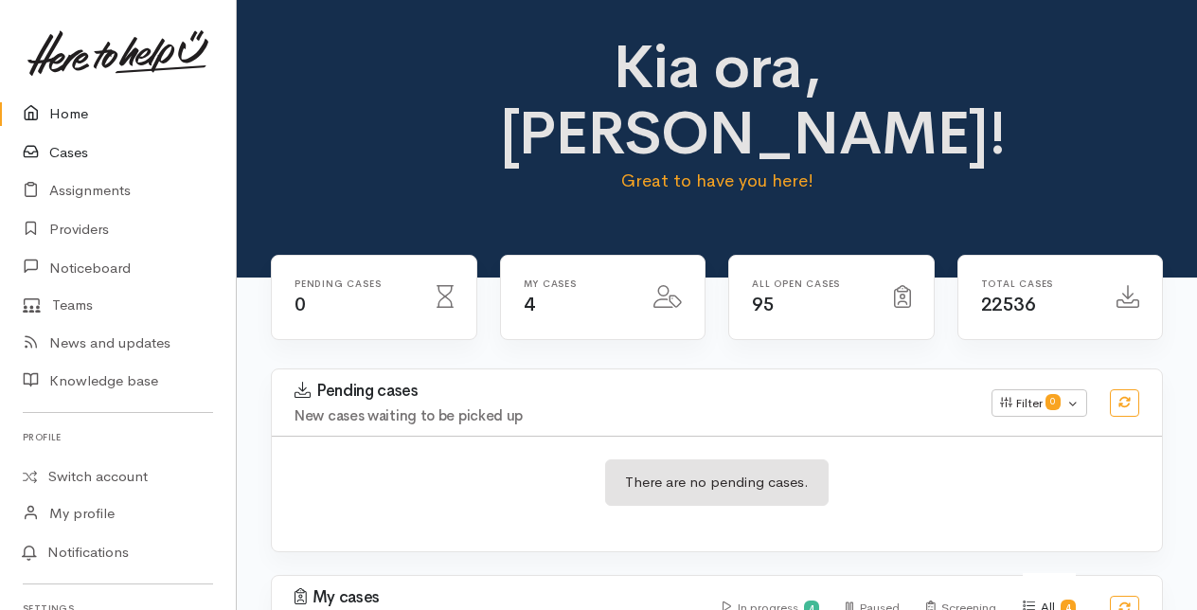
click at [64, 150] on link "Cases" at bounding box center [118, 152] width 236 height 39
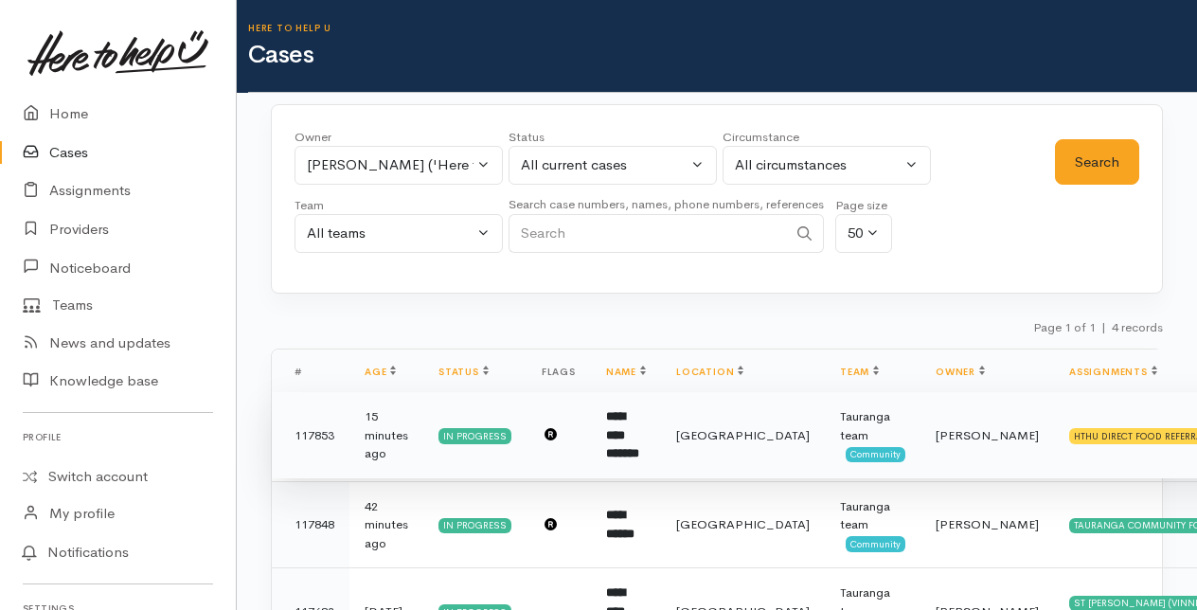
click at [629, 433] on b "**********" at bounding box center [622, 434] width 33 height 49
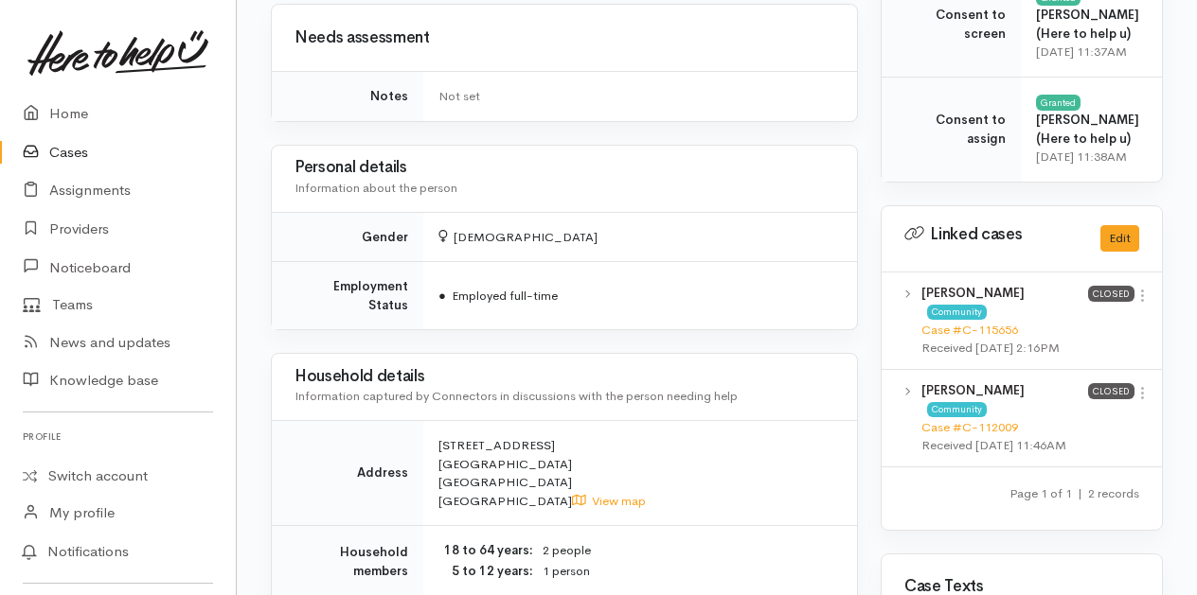
scroll to position [1041, 0]
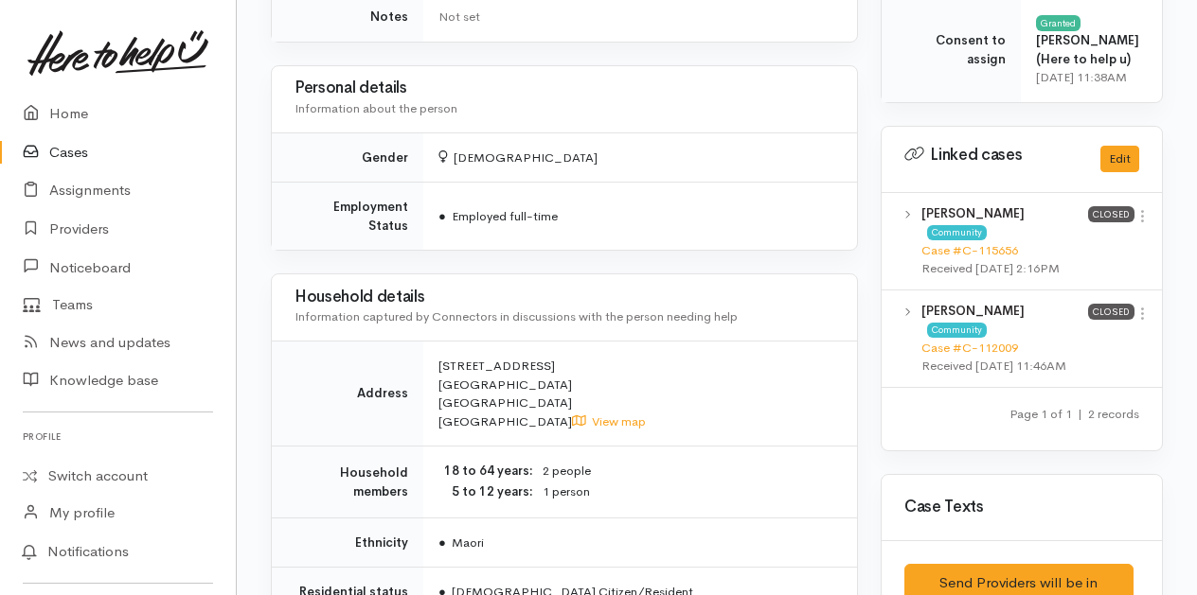
click at [59, 148] on link "Cases" at bounding box center [118, 152] width 236 height 39
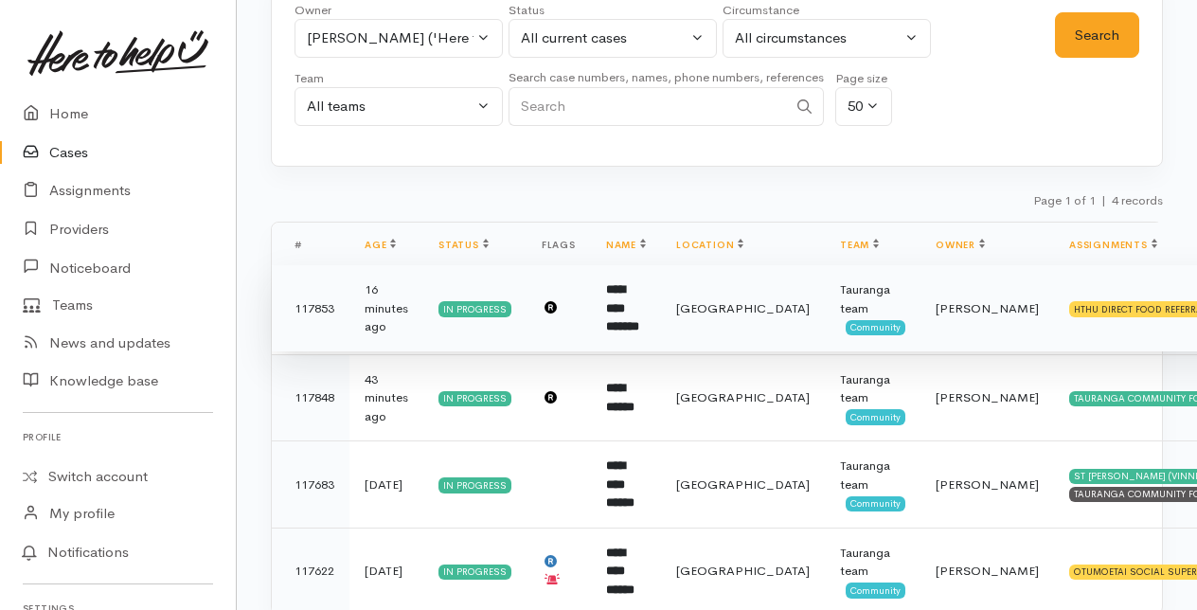
scroll to position [183, 0]
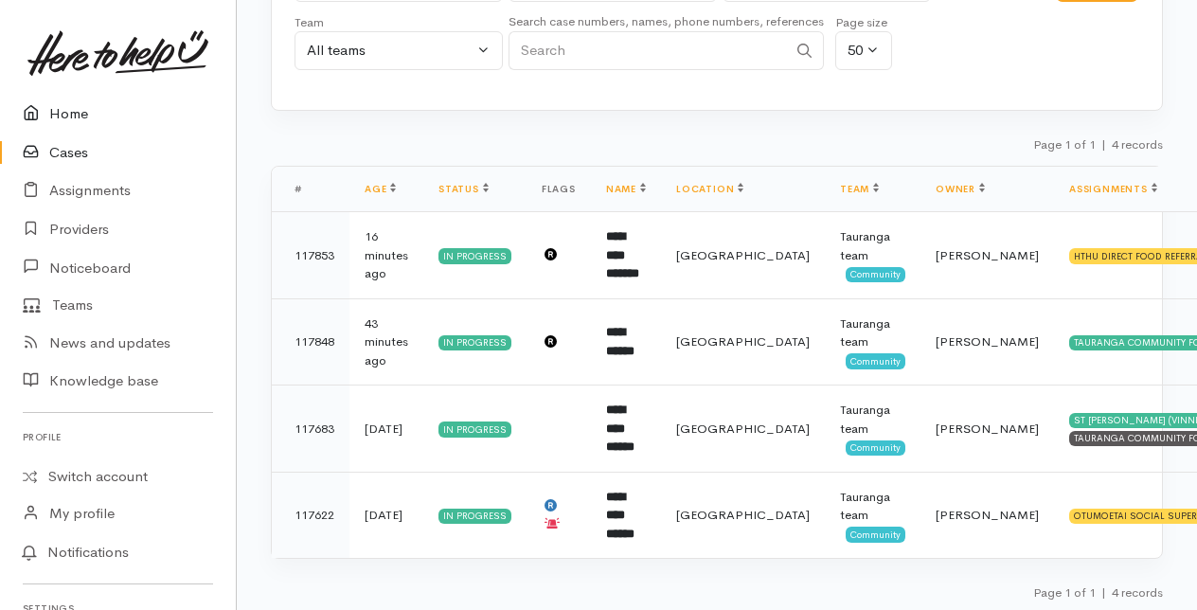
click at [80, 108] on link "Home" at bounding box center [118, 114] width 236 height 39
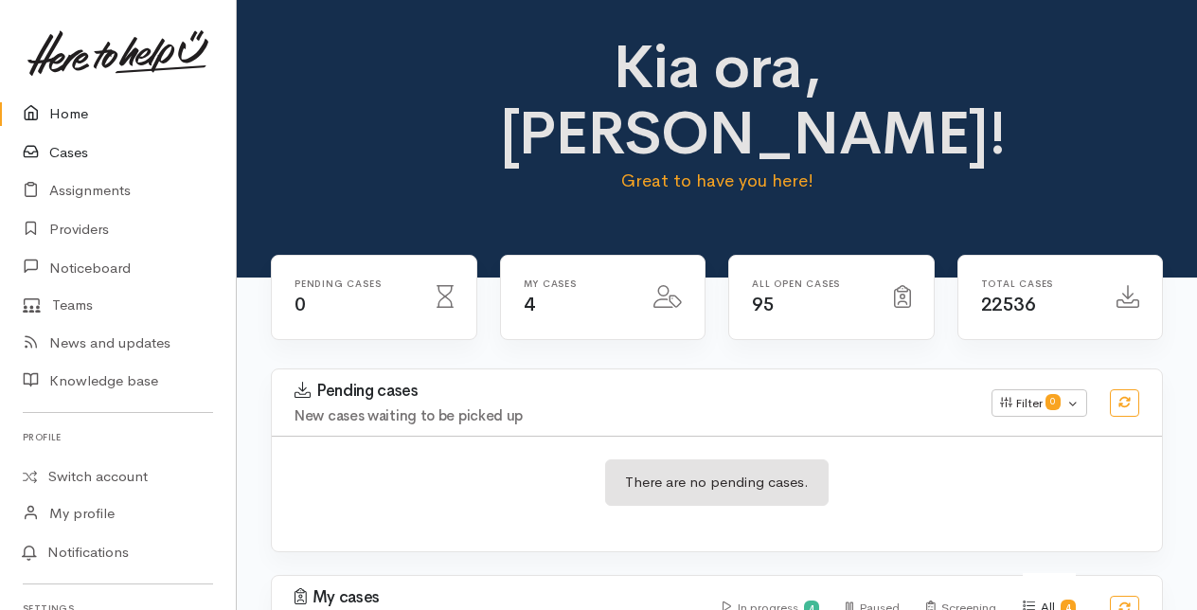
click at [64, 150] on link "Cases" at bounding box center [118, 152] width 236 height 39
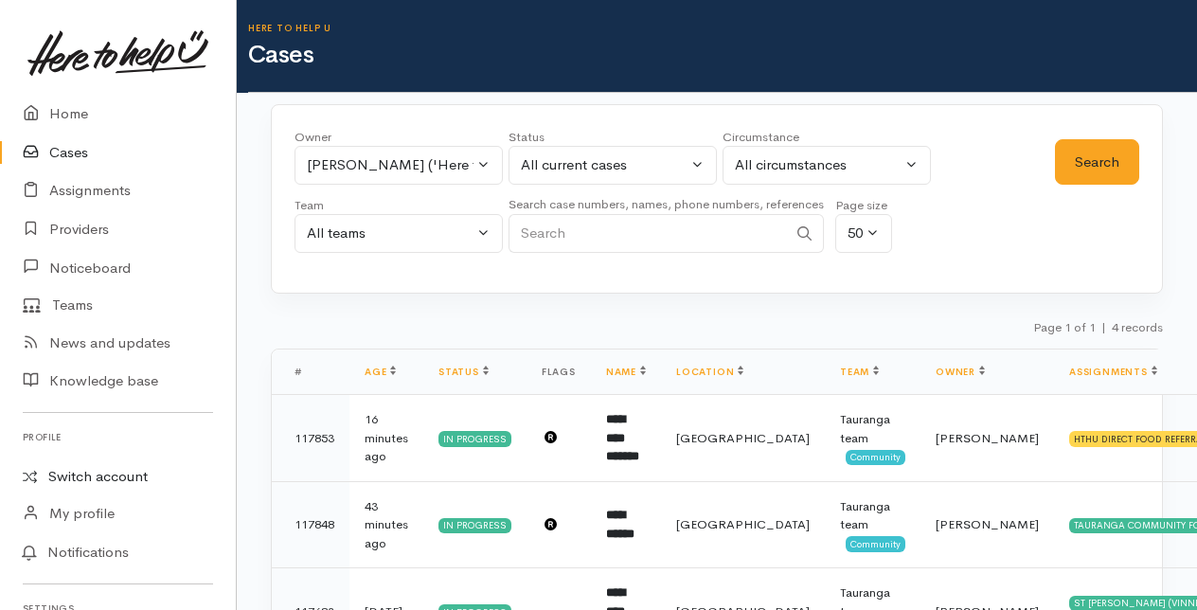
click at [81, 471] on link "Switch account" at bounding box center [118, 476] width 236 height 37
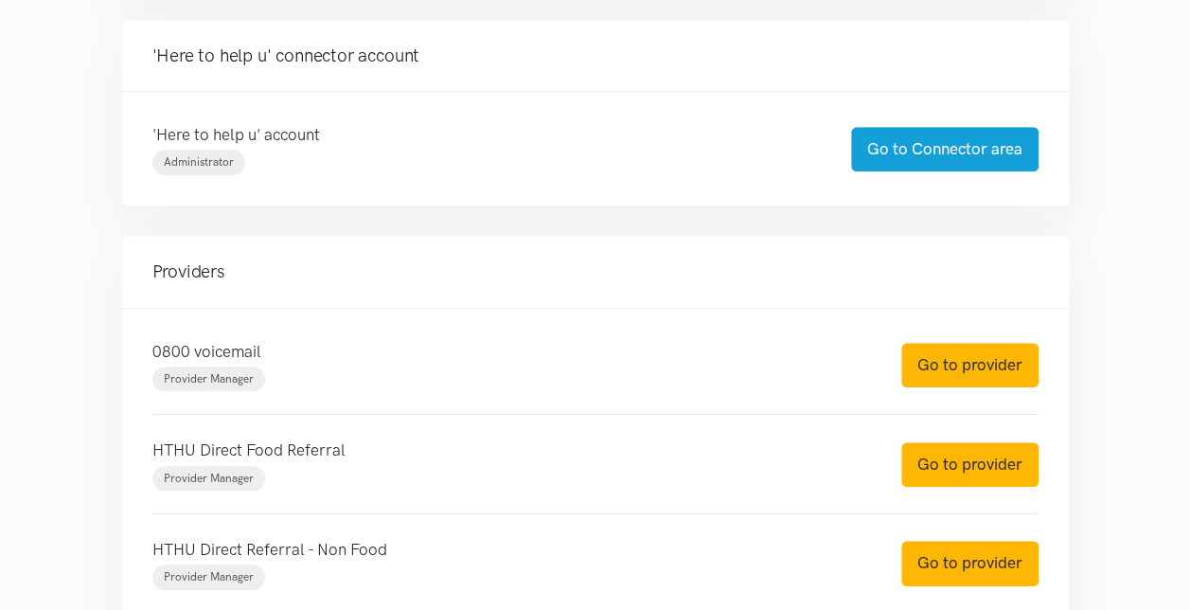
scroll to position [473, 0]
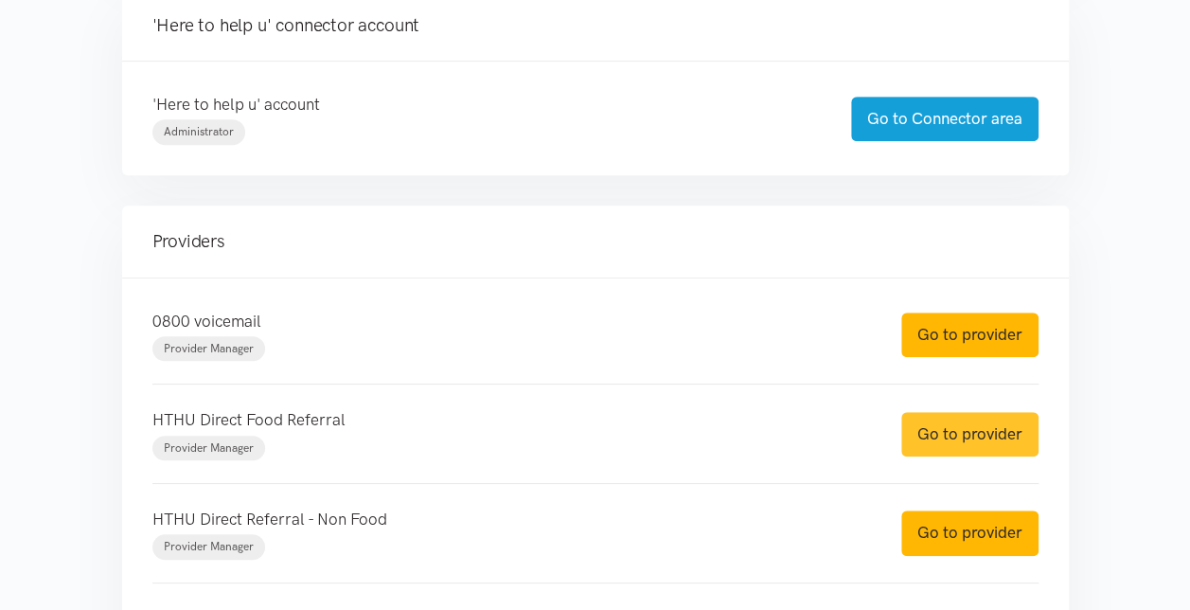
click at [937, 440] on link "Go to provider" at bounding box center [969, 434] width 137 height 44
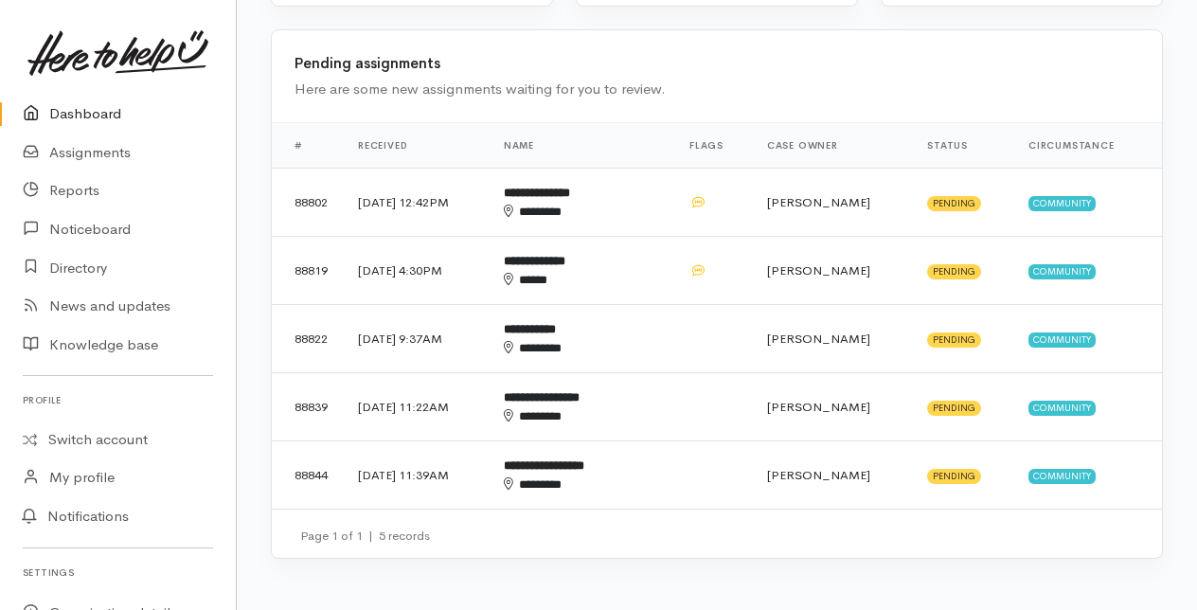
scroll to position [568, 0]
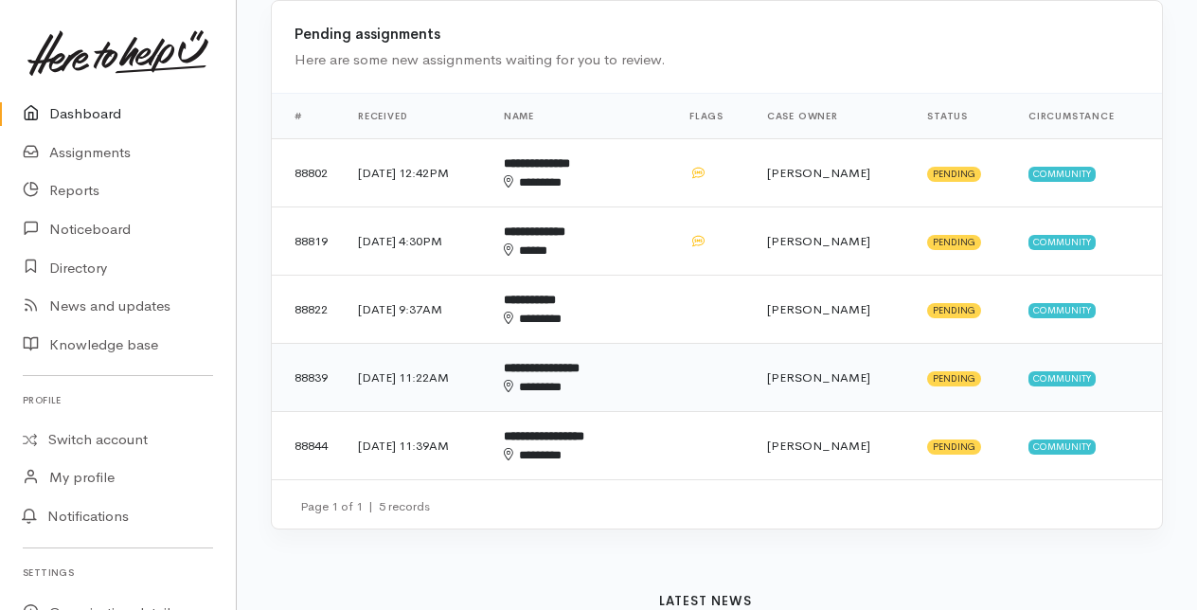
click at [579, 368] on b "**********" at bounding box center [542, 368] width 76 height 12
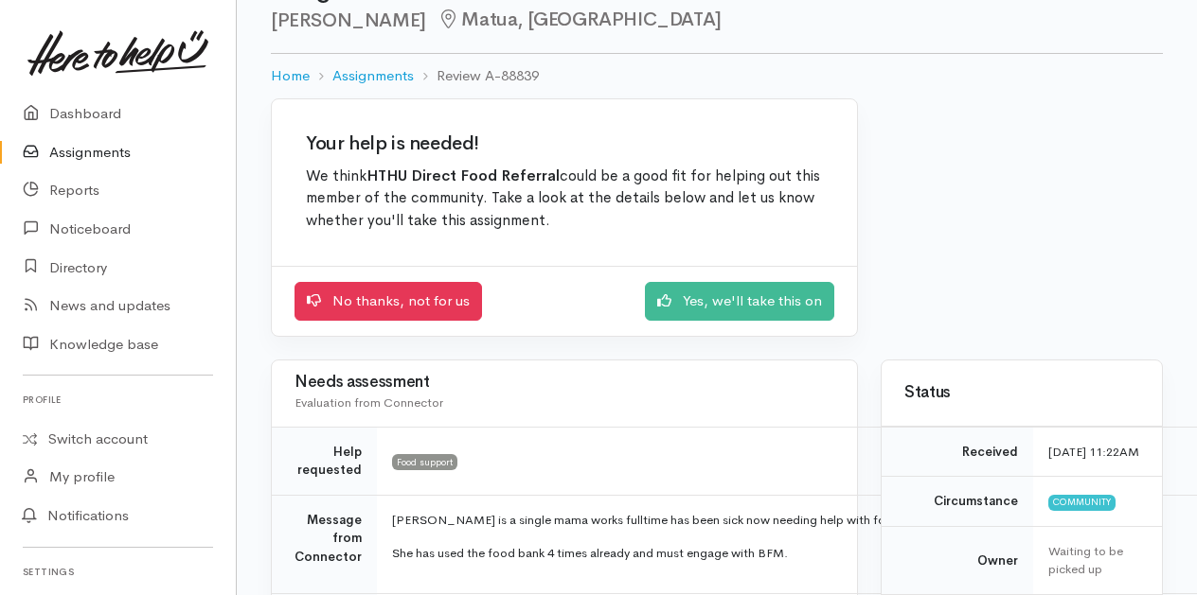
scroll to position [189, 0]
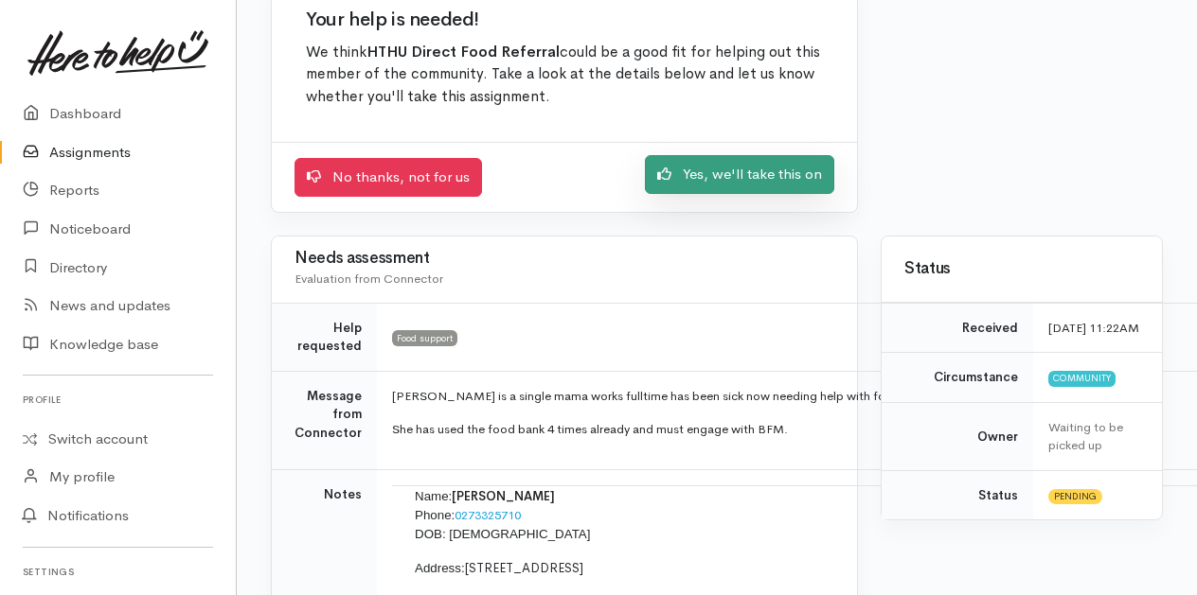
click at [723, 172] on link "Yes, we'll take this on" at bounding box center [739, 174] width 189 height 39
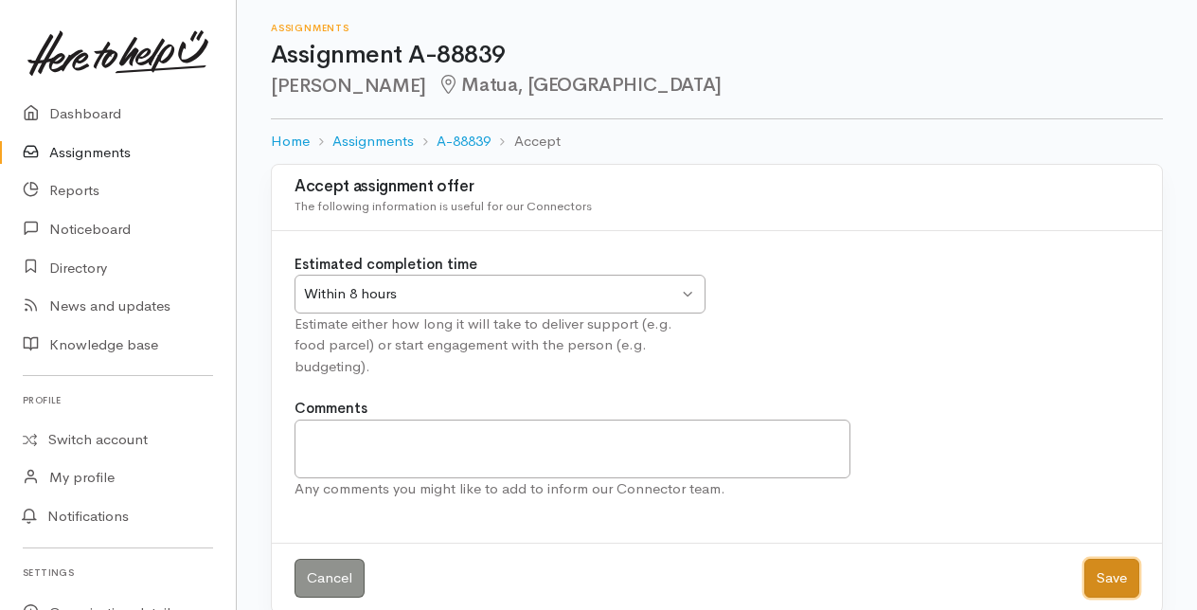
click at [1115, 559] on button "Save" at bounding box center [1111, 578] width 55 height 39
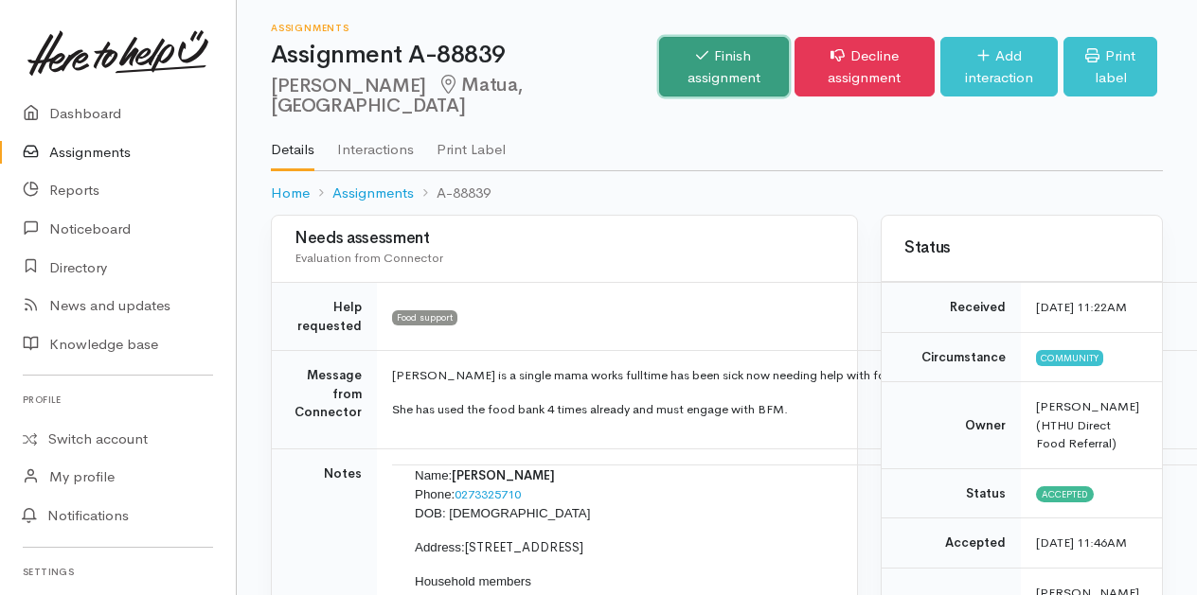
click at [659, 62] on link "Finish assignment" at bounding box center [724, 67] width 130 height 60
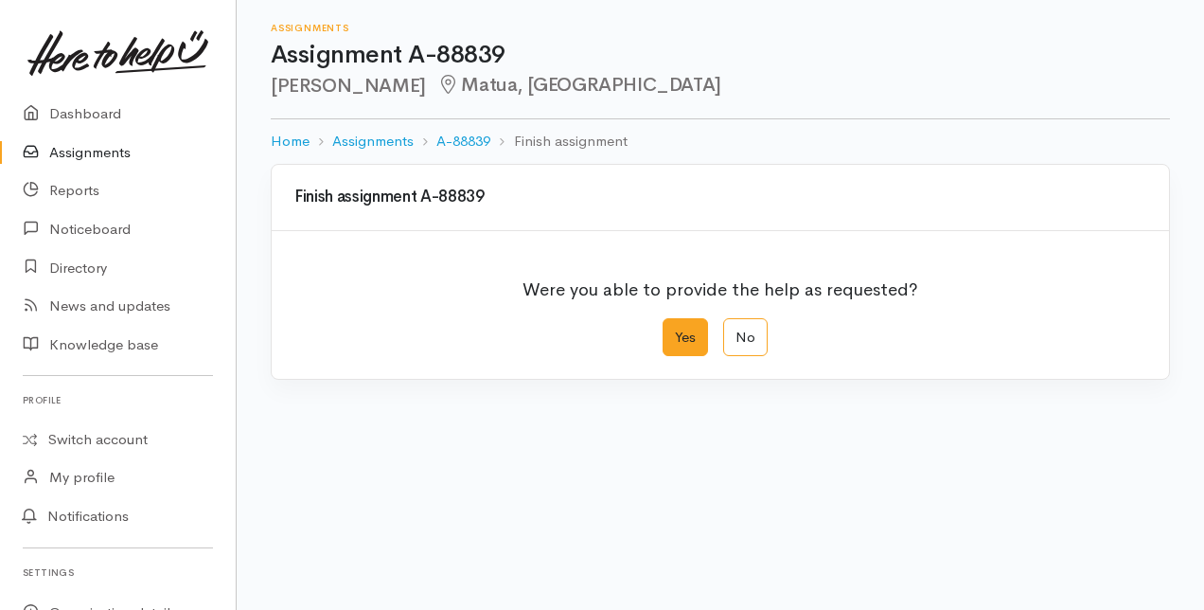
click at [677, 337] on label "Yes" at bounding box center [685, 337] width 45 height 39
click at [675, 330] on input "Yes" at bounding box center [669, 324] width 12 height 12
radio input "true"
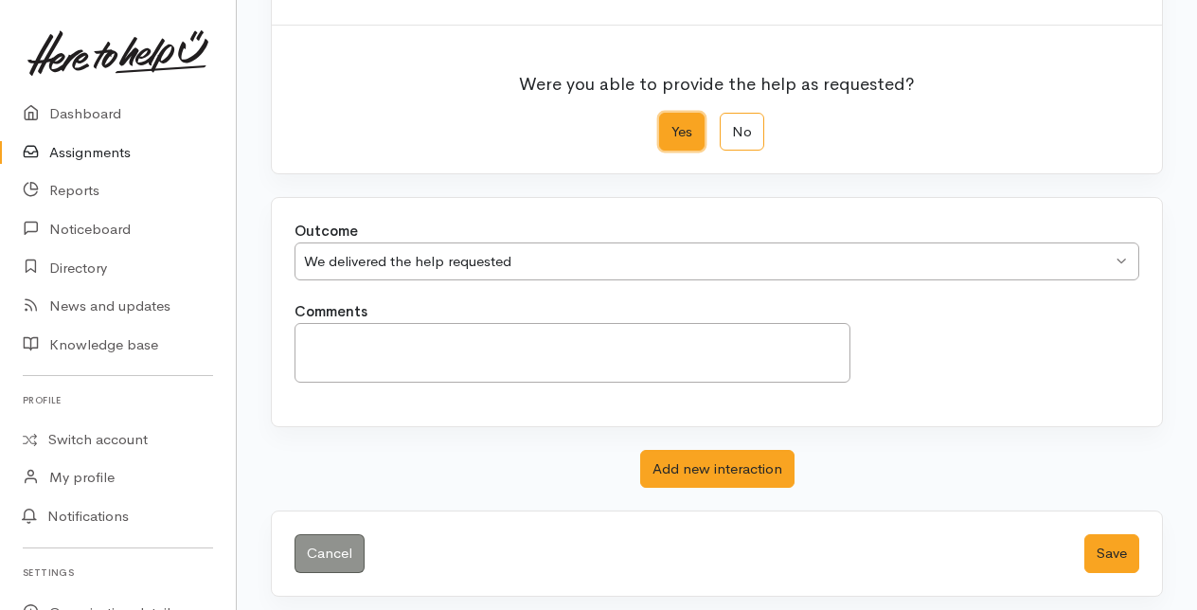
scroll to position [208, 0]
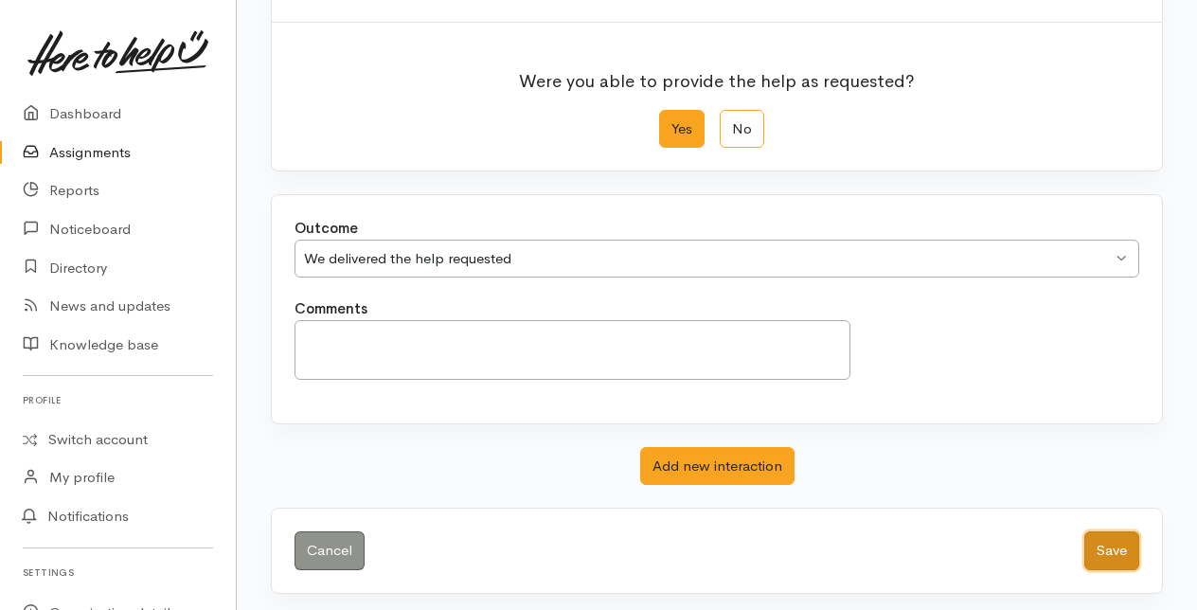
click at [1110, 547] on button "Save" at bounding box center [1111, 550] width 55 height 39
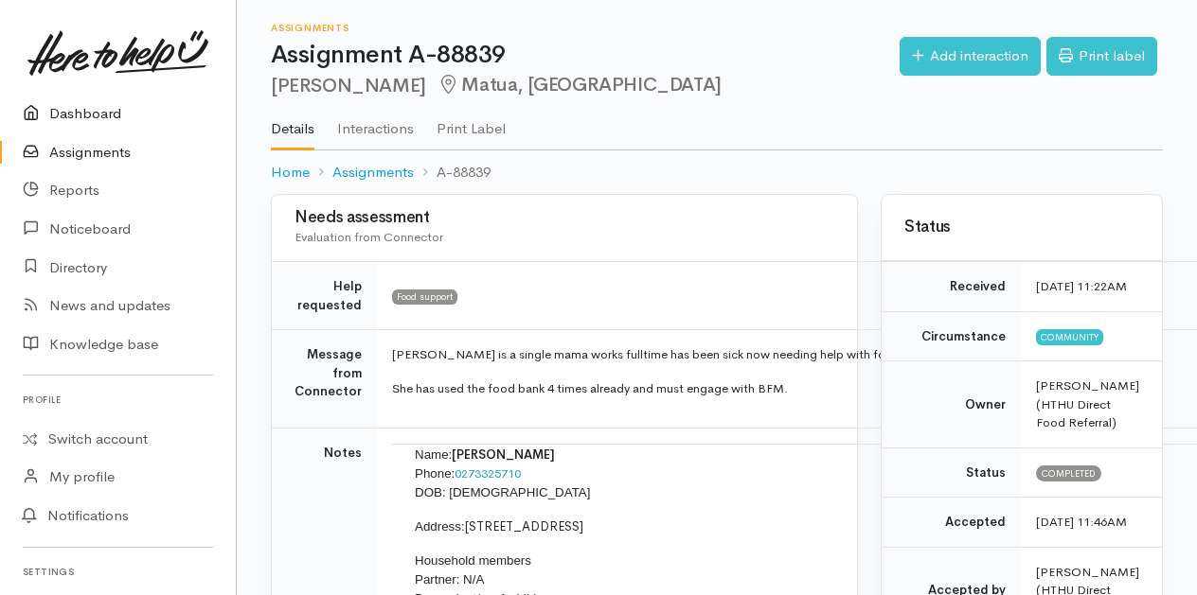
click at [94, 110] on link "Dashboard" at bounding box center [118, 114] width 236 height 39
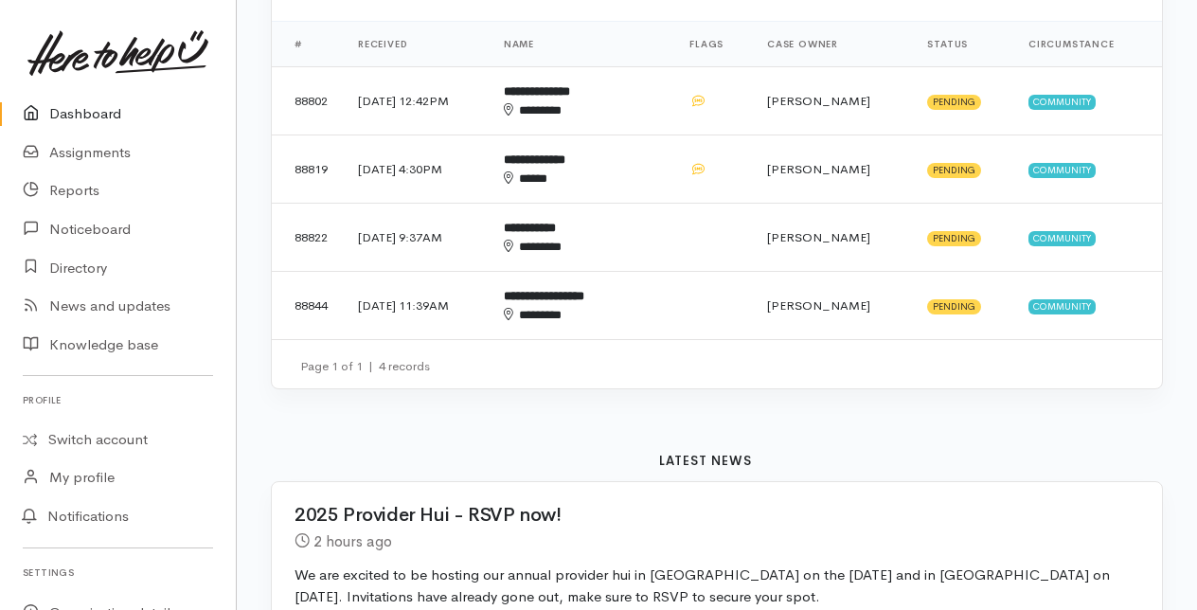
scroll to position [663, 0]
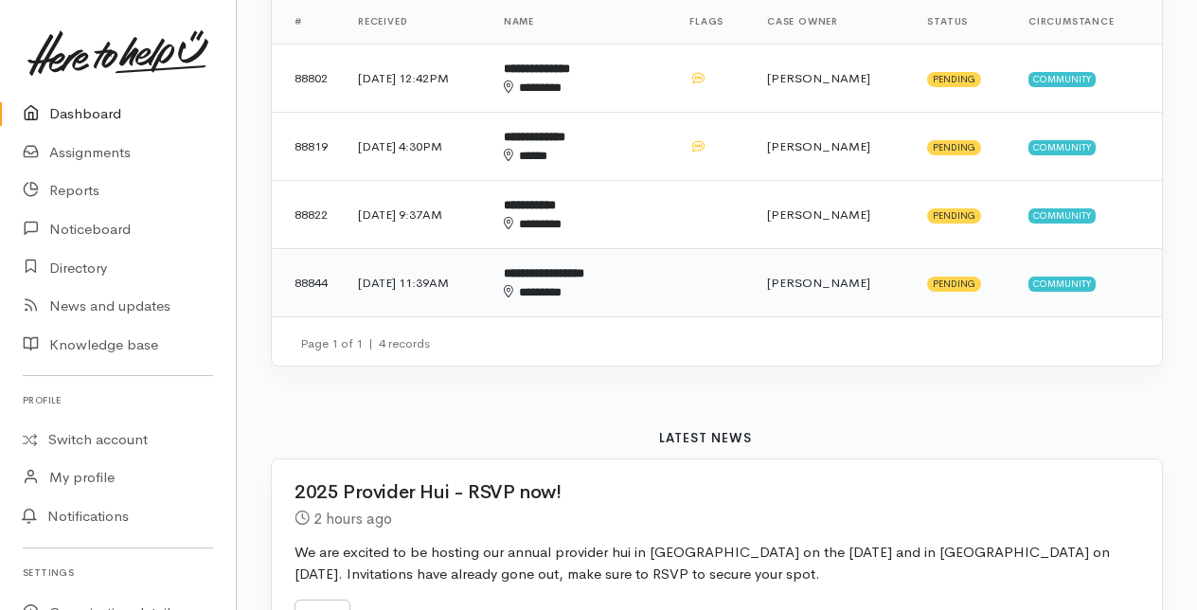
click at [598, 284] on div "********" at bounding box center [566, 292] width 125 height 19
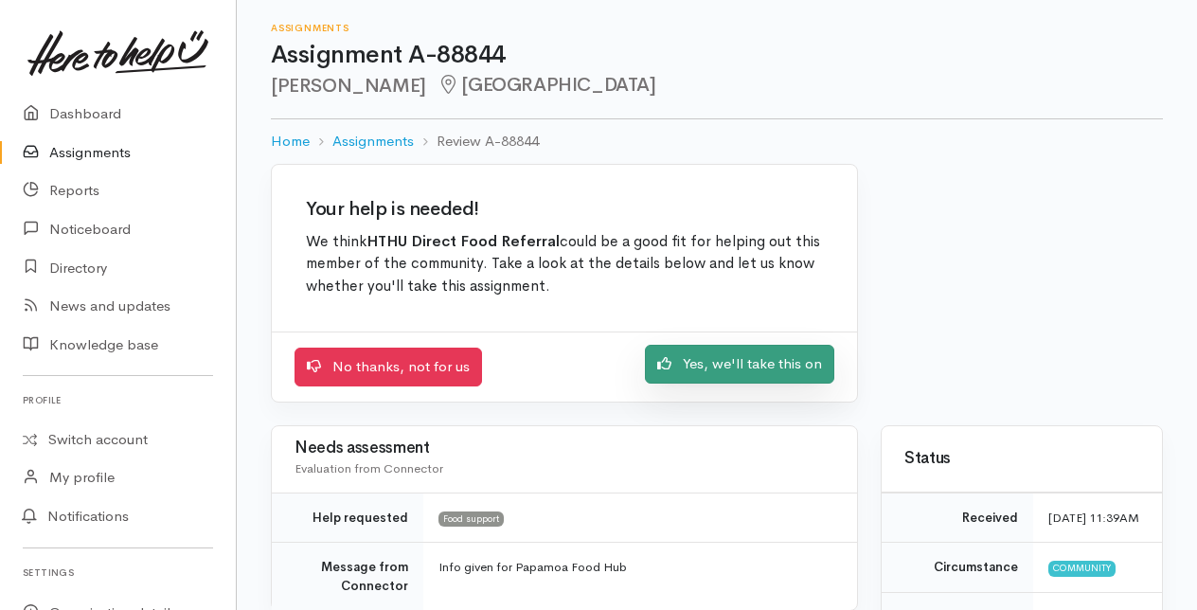
click at [738, 357] on link "Yes, we'll take this on" at bounding box center [739, 364] width 189 height 39
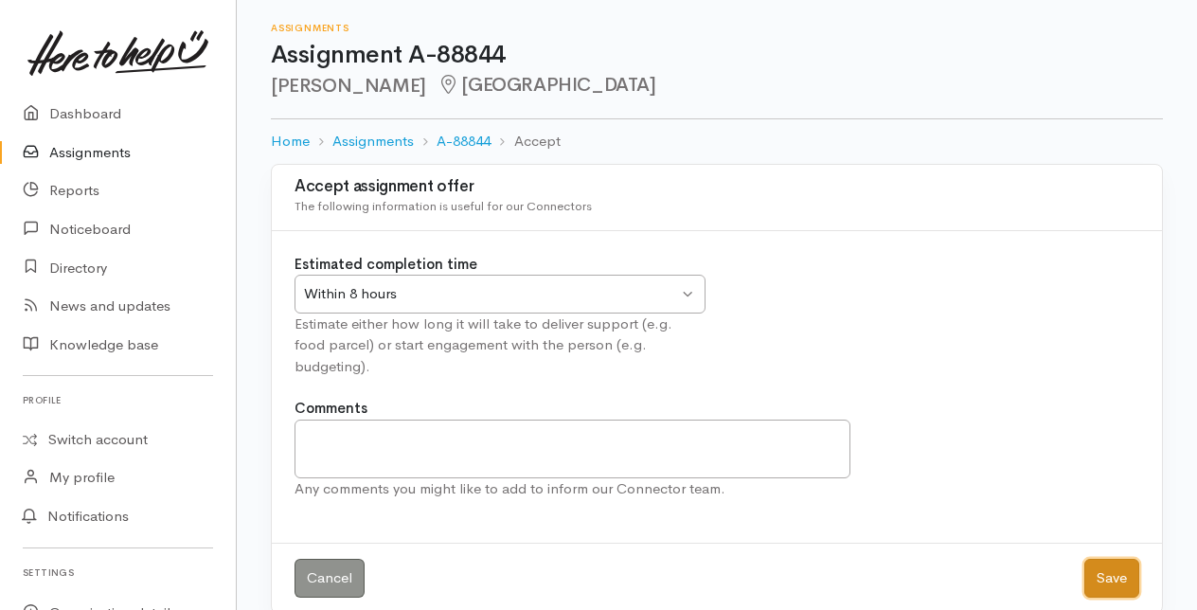
click at [1107, 559] on button "Save" at bounding box center [1111, 578] width 55 height 39
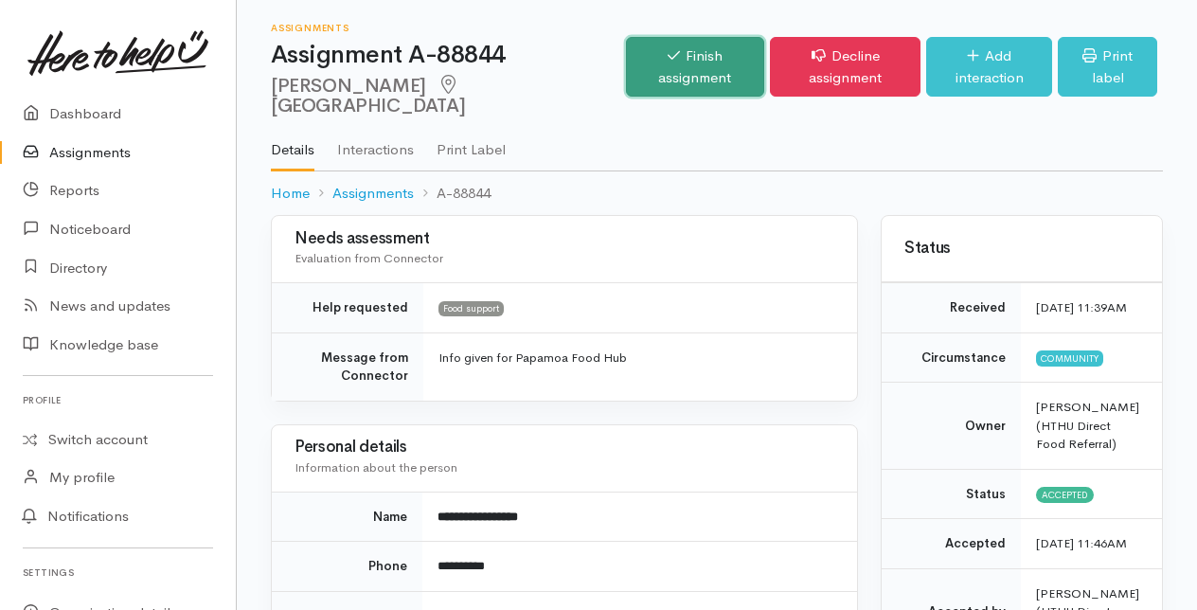
click at [638, 58] on link "Finish assignment" at bounding box center [695, 67] width 139 height 60
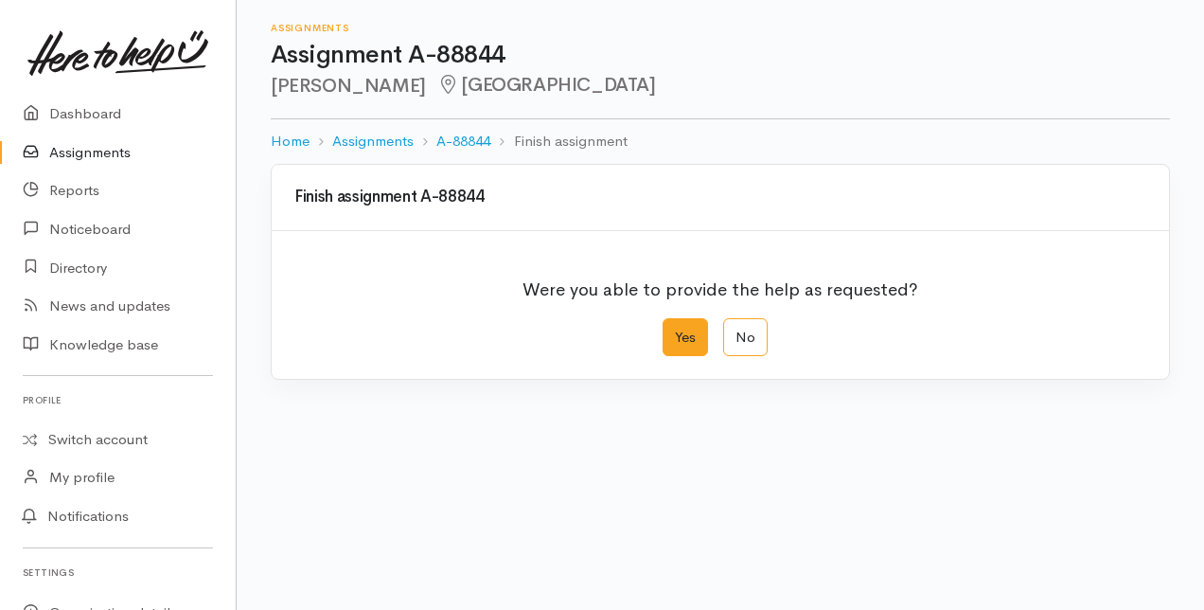
click at [684, 337] on label "Yes" at bounding box center [685, 337] width 45 height 39
click at [675, 330] on input "Yes" at bounding box center [669, 324] width 12 height 12
radio input "true"
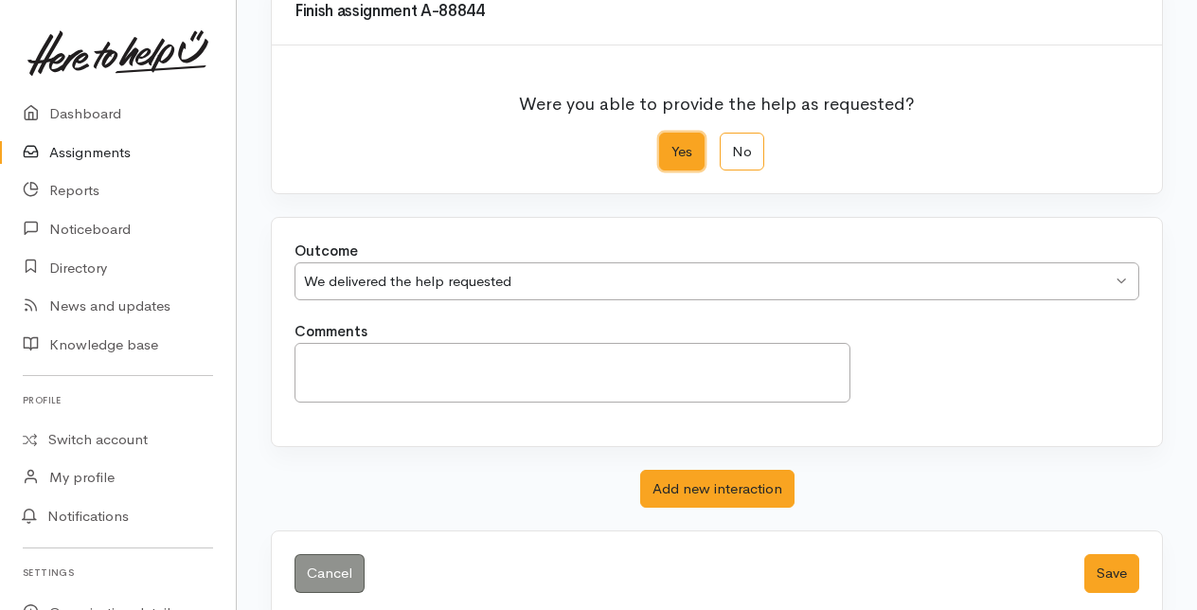
scroll to position [208, 0]
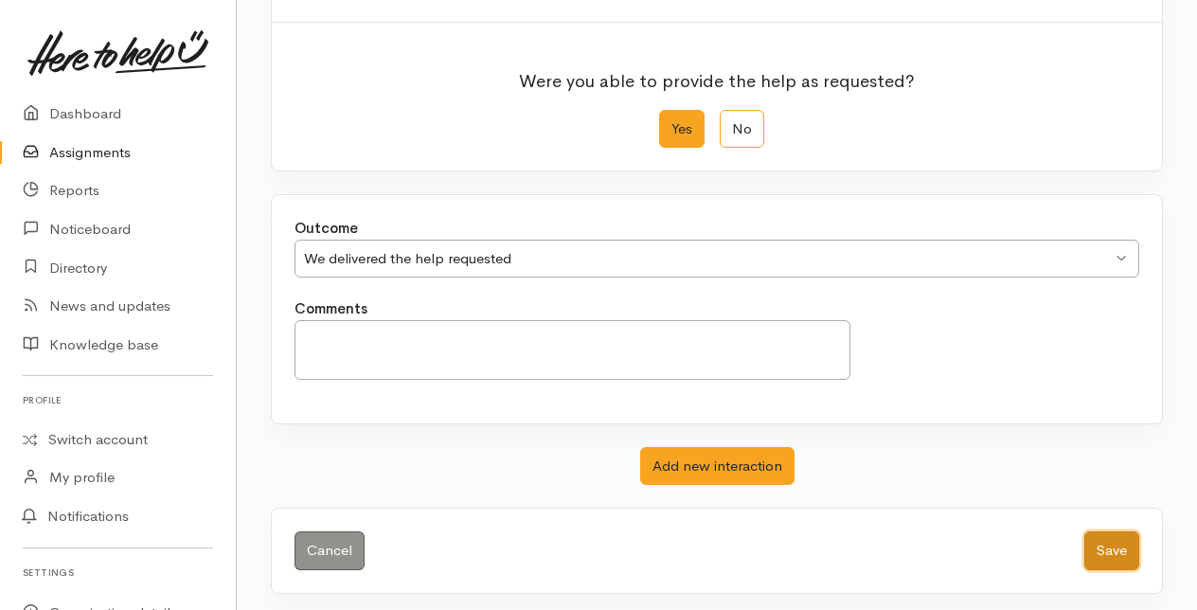
click at [1102, 540] on button "Save" at bounding box center [1111, 550] width 55 height 39
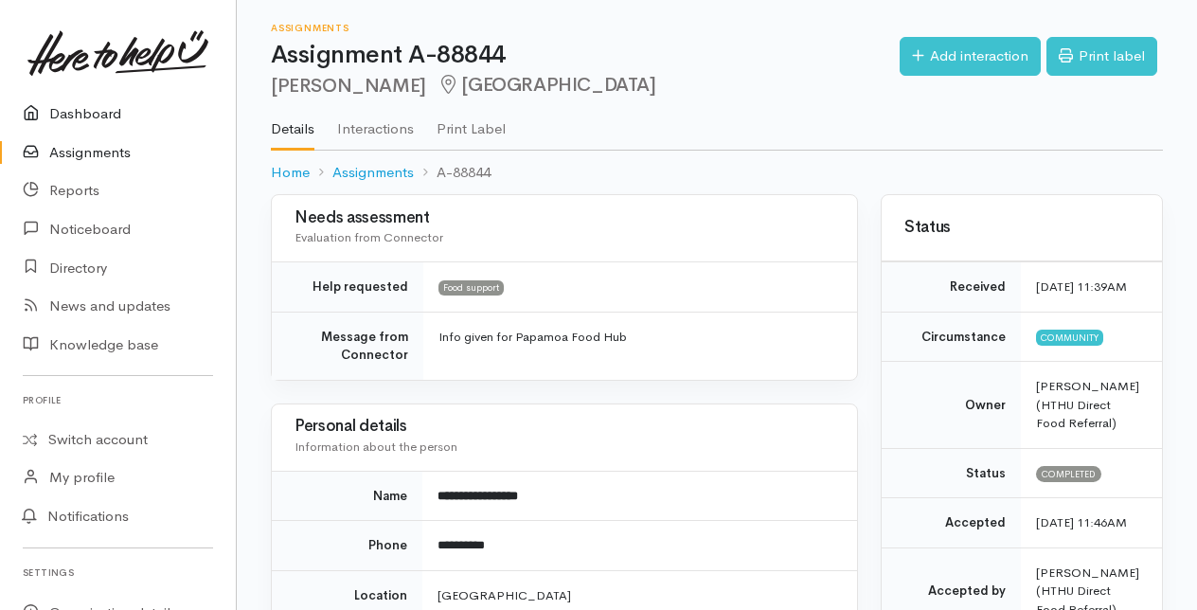
click at [78, 113] on link "Dashboard" at bounding box center [118, 114] width 236 height 39
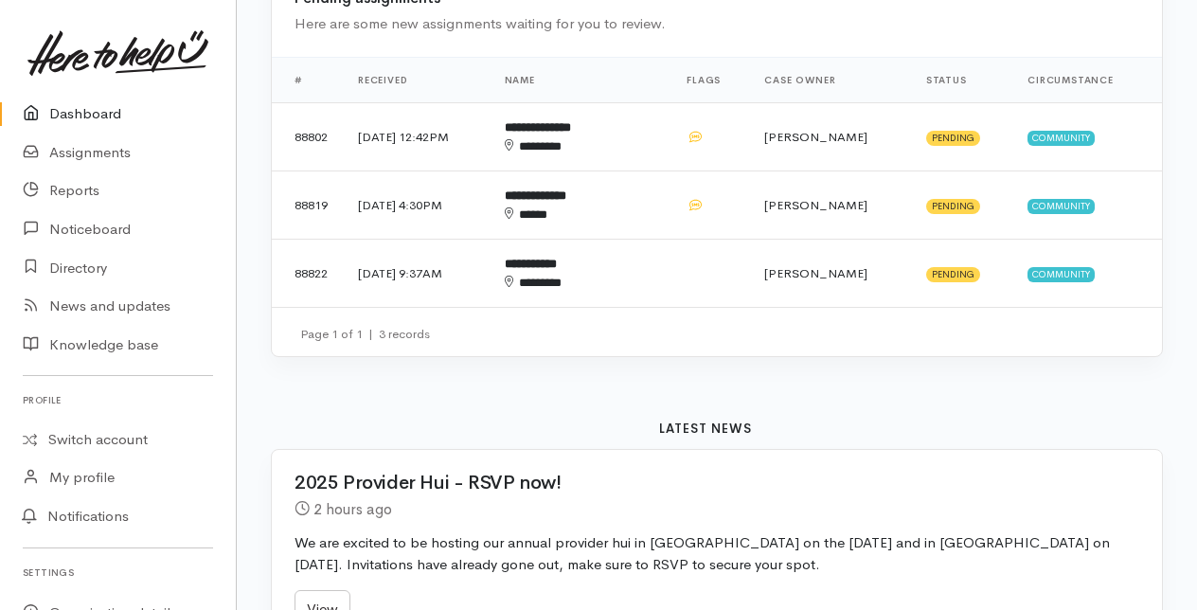
scroll to position [379, 0]
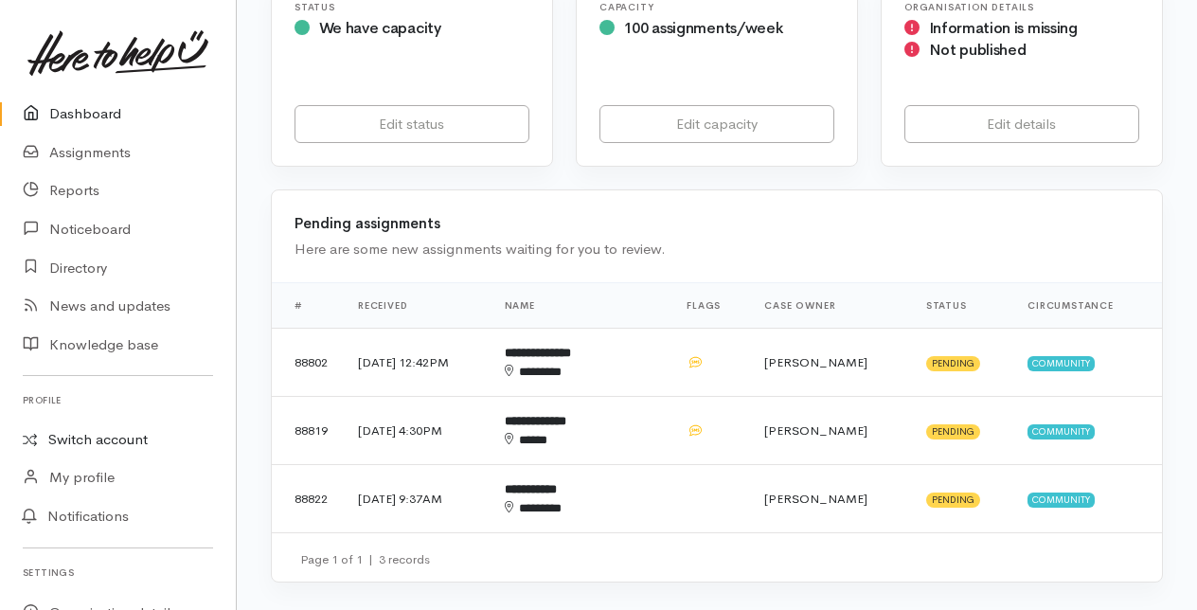
click at [85, 434] on link "Switch account" at bounding box center [118, 439] width 236 height 37
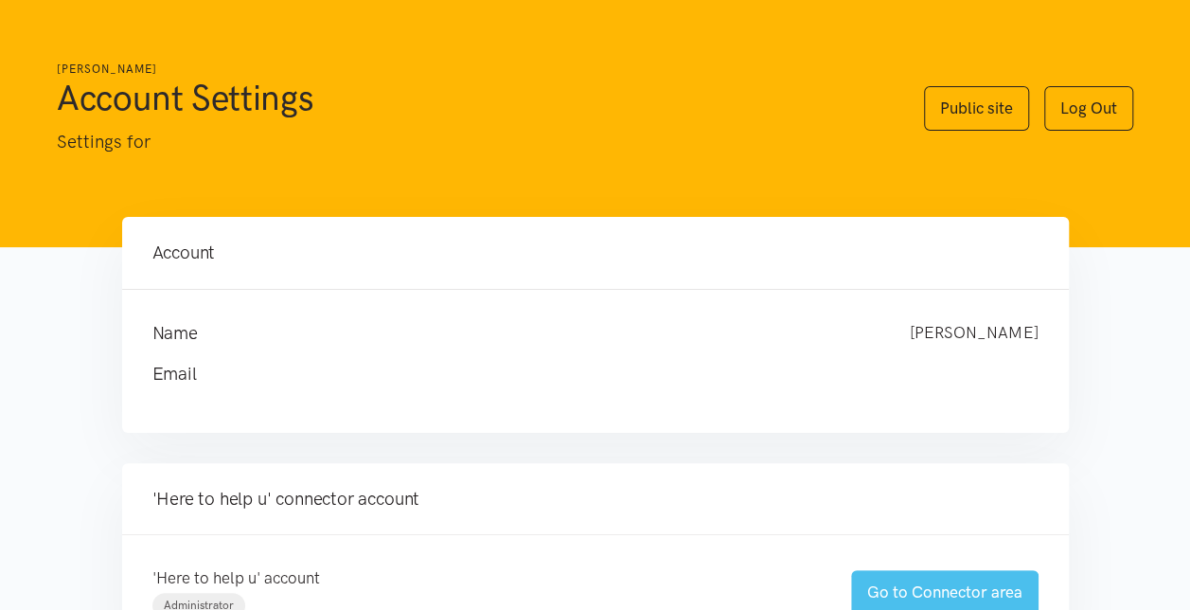
click at [927, 592] on link "Go to Connector area" at bounding box center [944, 592] width 187 height 44
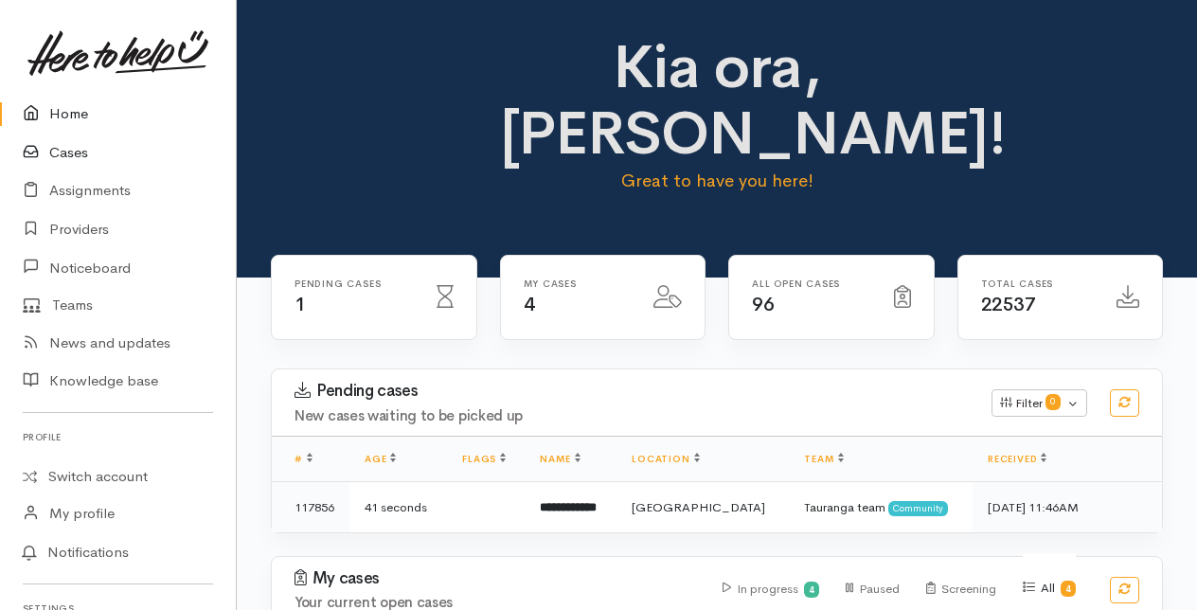
click at [78, 151] on link "Cases" at bounding box center [118, 152] width 236 height 39
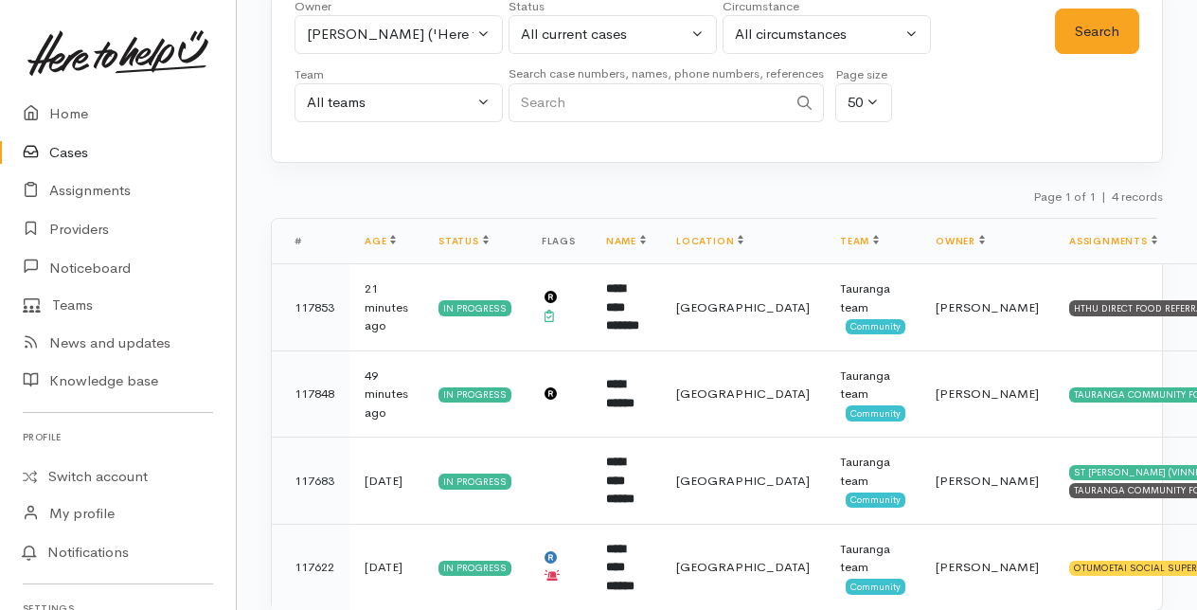
scroll to position [183, 0]
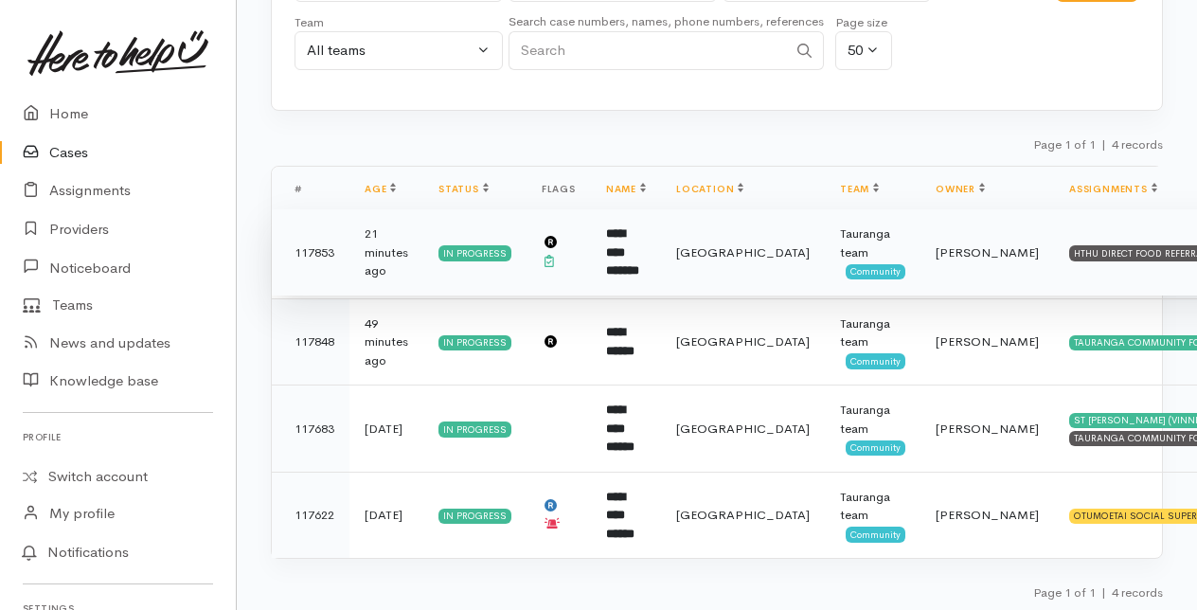
click at [639, 252] on b "**********" at bounding box center [622, 251] width 33 height 49
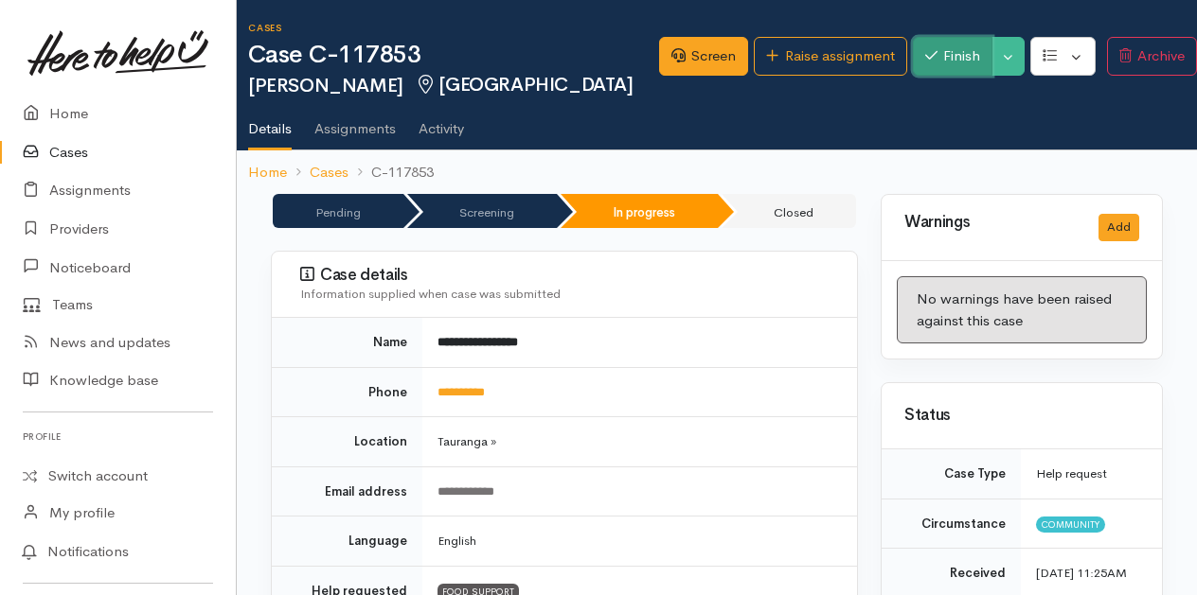
click at [942, 61] on button "Finish" at bounding box center [953, 56] width 80 height 39
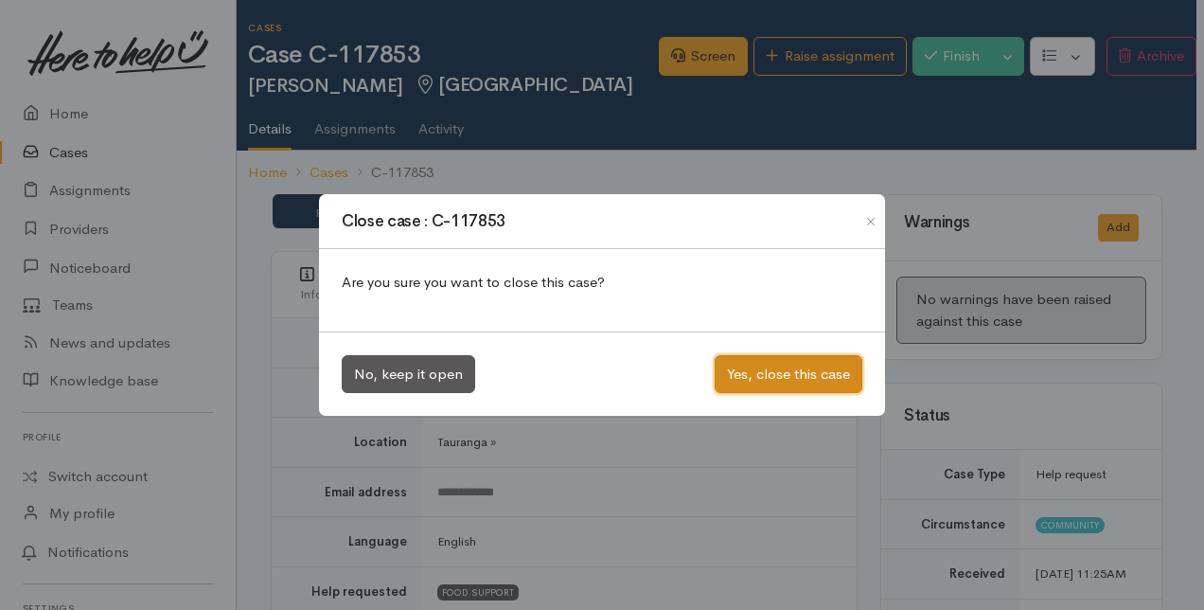
click at [771, 362] on button "Yes, close this case" at bounding box center [789, 374] width 148 height 39
click at [771, 371] on button "Yes, close this case" at bounding box center [789, 374] width 148 height 39
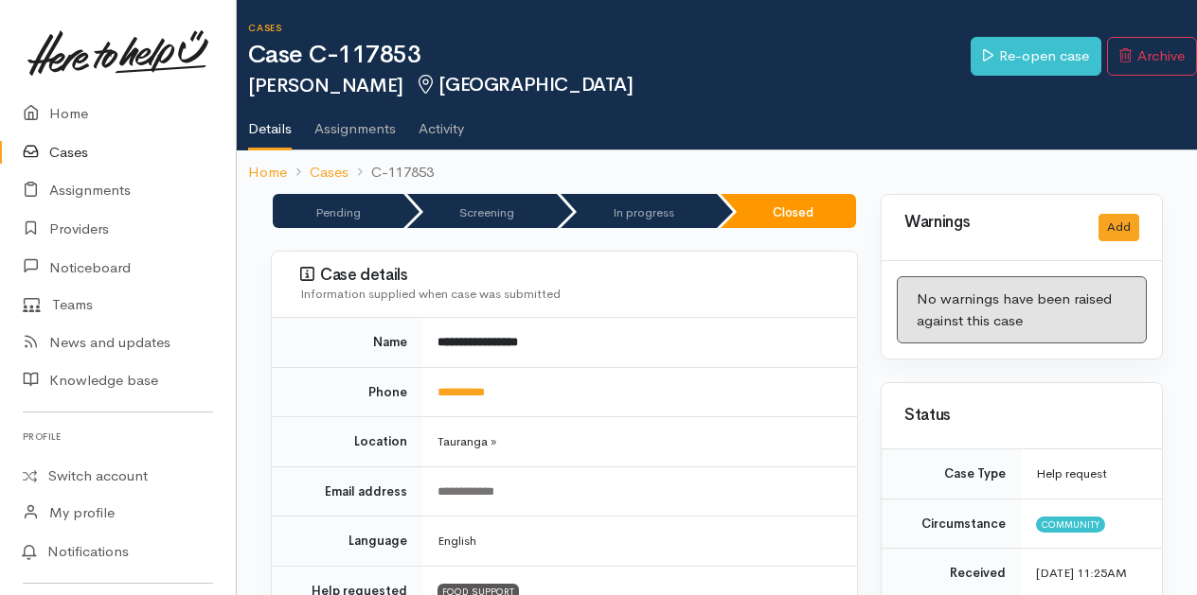
click at [60, 149] on link "Cases" at bounding box center [118, 152] width 236 height 39
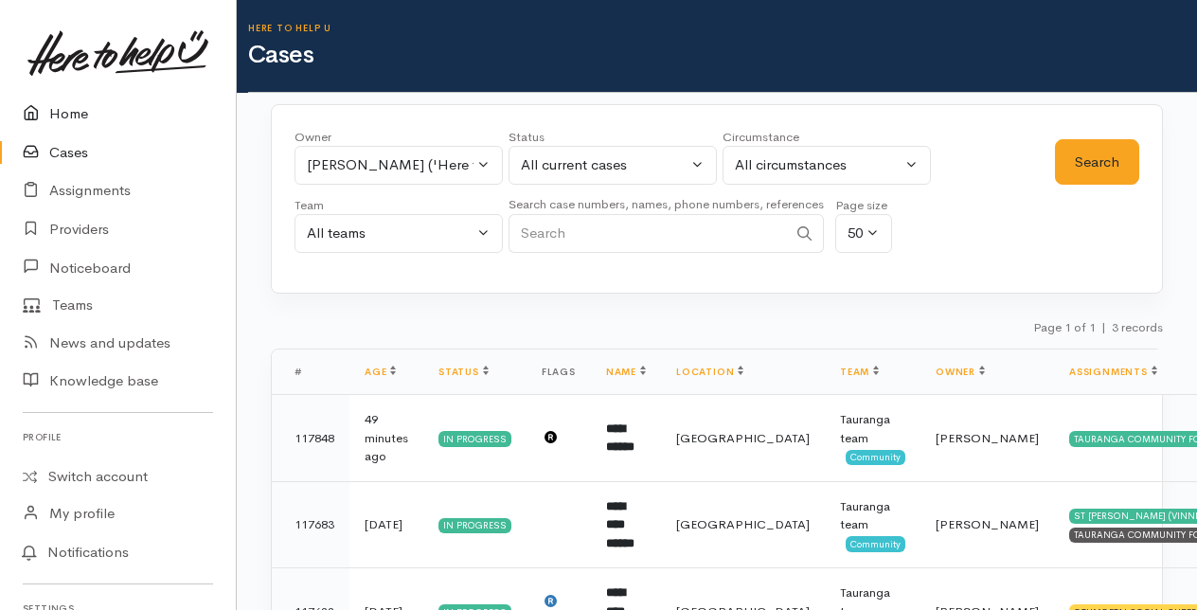
click at [78, 113] on link "Home" at bounding box center [118, 114] width 236 height 39
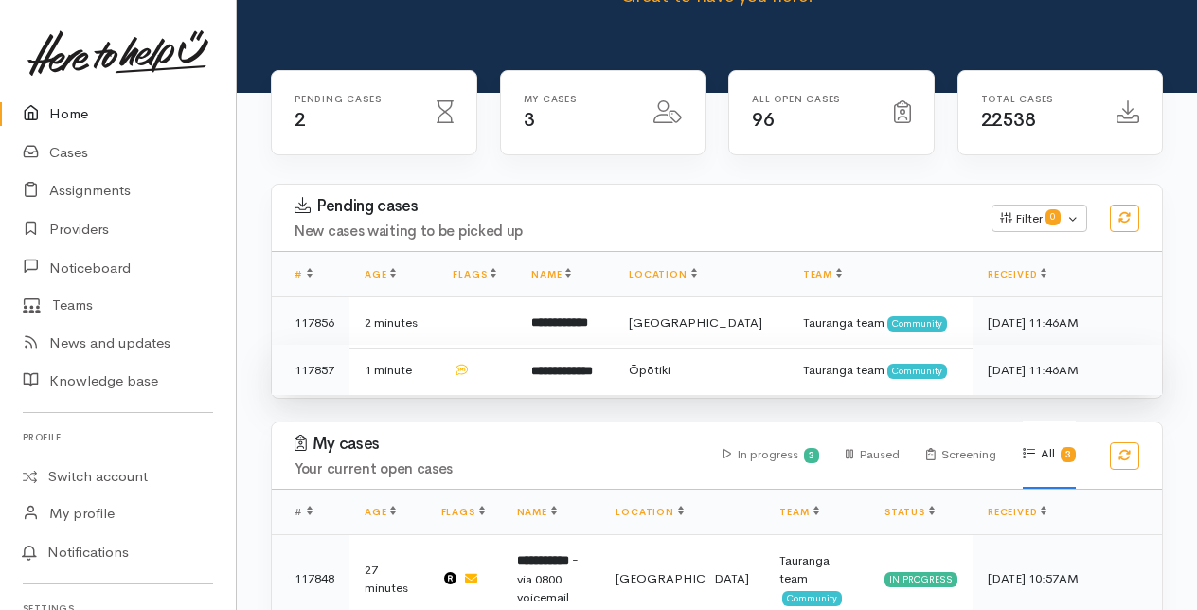
scroll to position [189, 0]
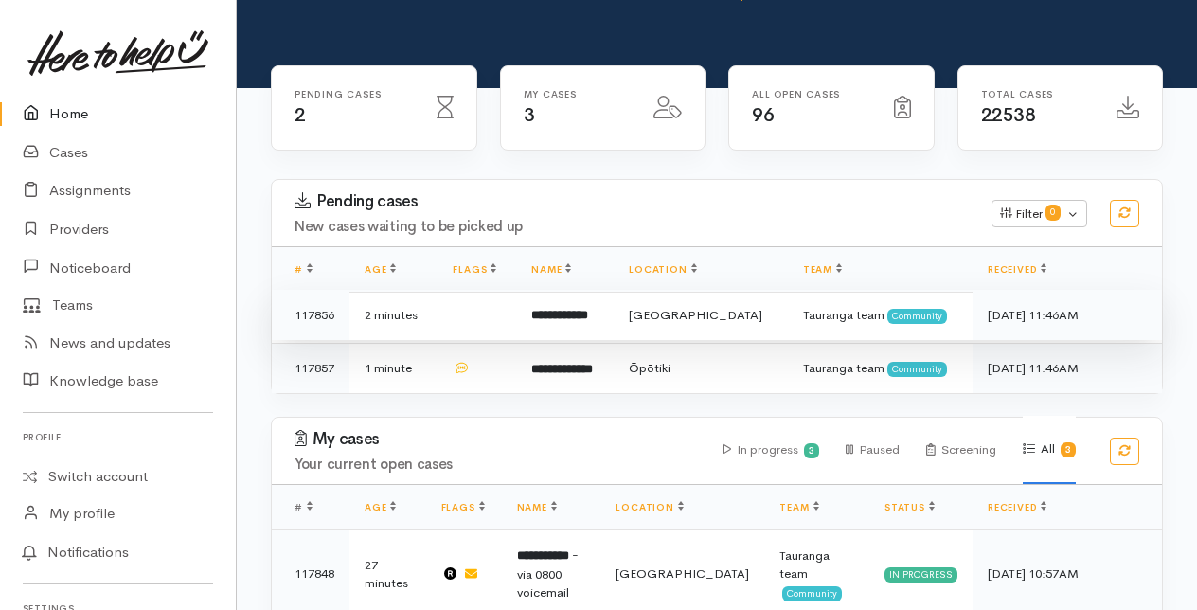
click at [577, 316] on b "**********" at bounding box center [559, 315] width 57 height 12
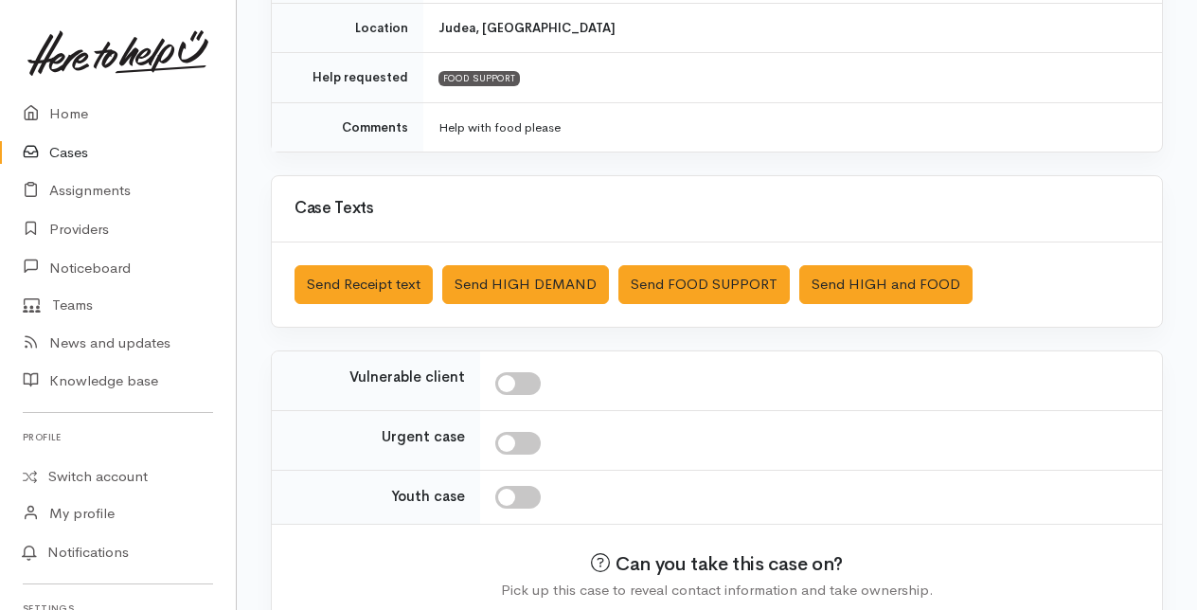
scroll to position [459, 0]
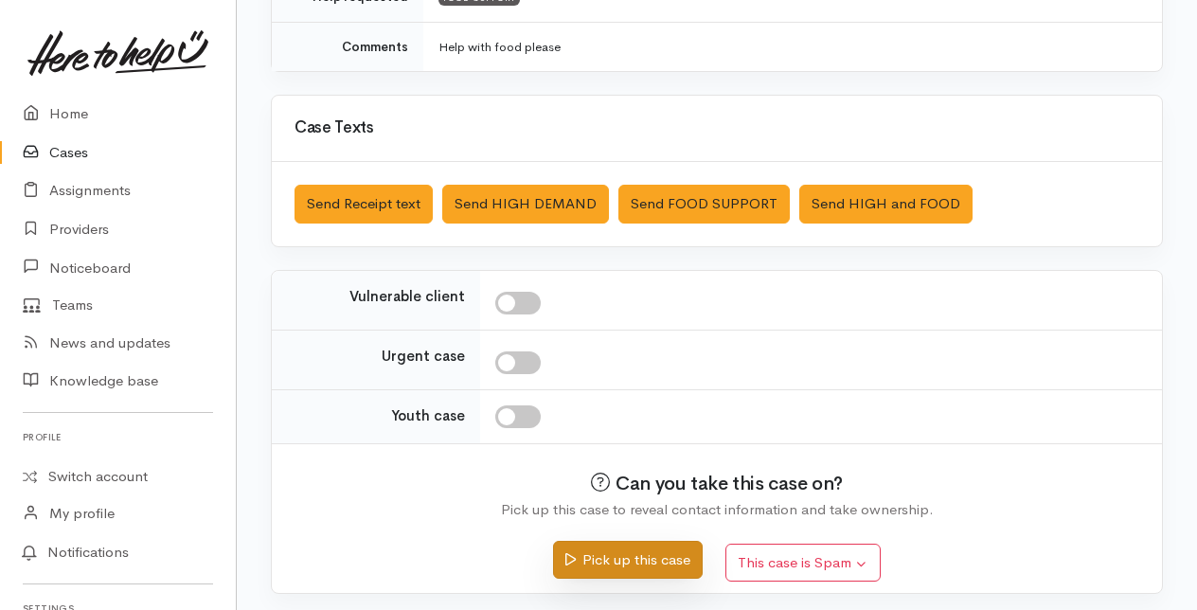
click at [633, 554] on button "Pick up this case" at bounding box center [627, 560] width 149 height 39
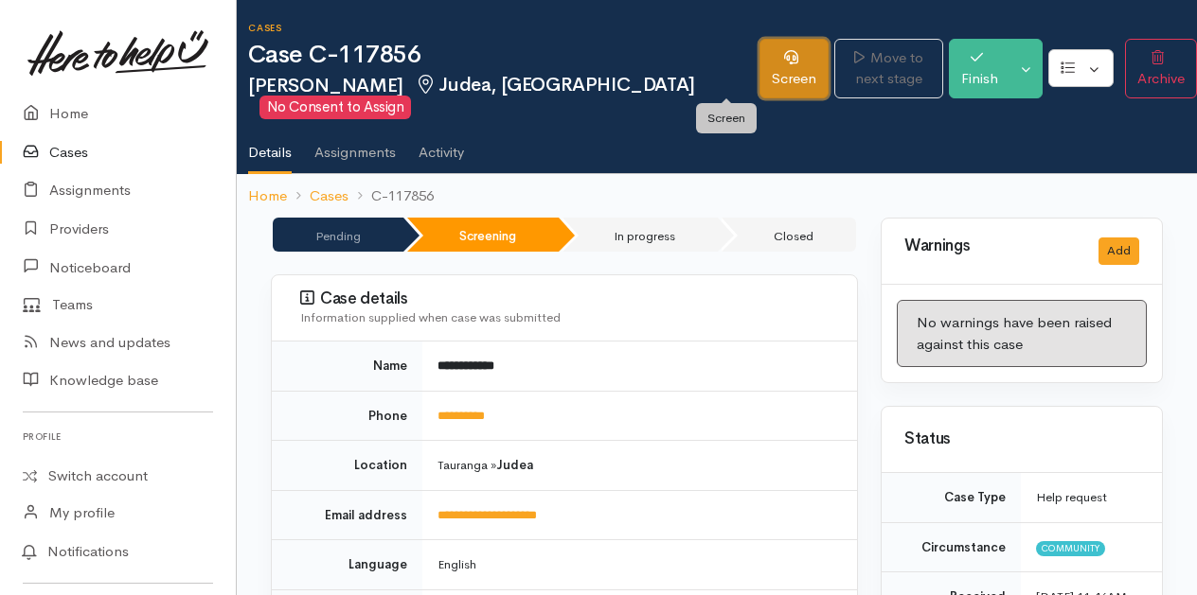
click at [784, 54] on icon at bounding box center [791, 57] width 14 height 14
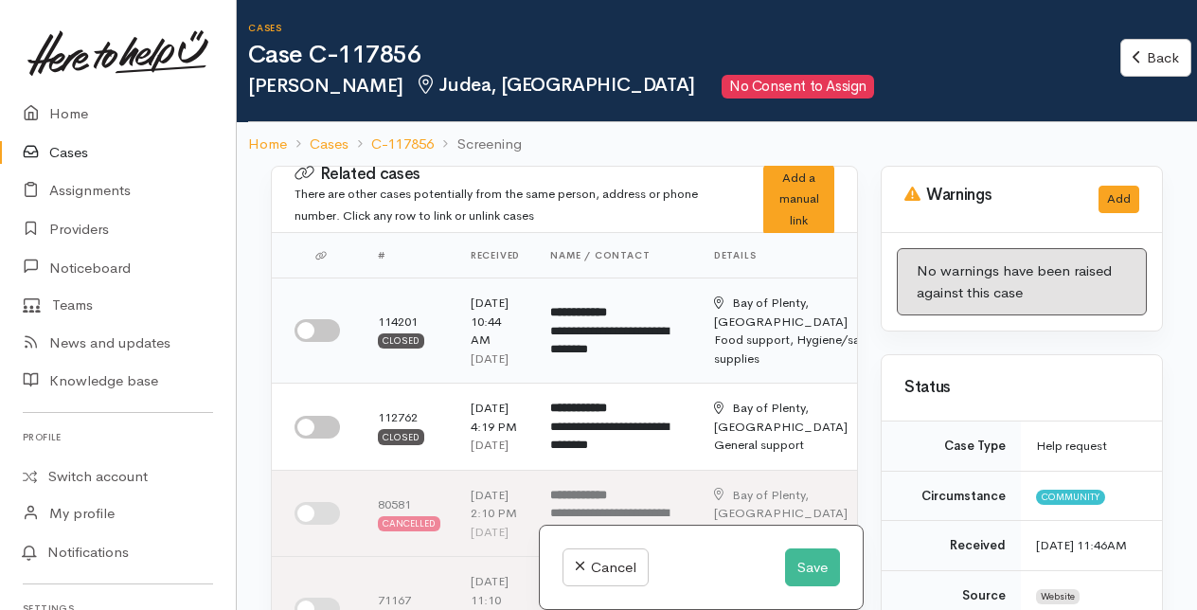
click at [302, 338] on input "checkbox" at bounding box center [316, 330] width 45 height 23
checkbox input "true"
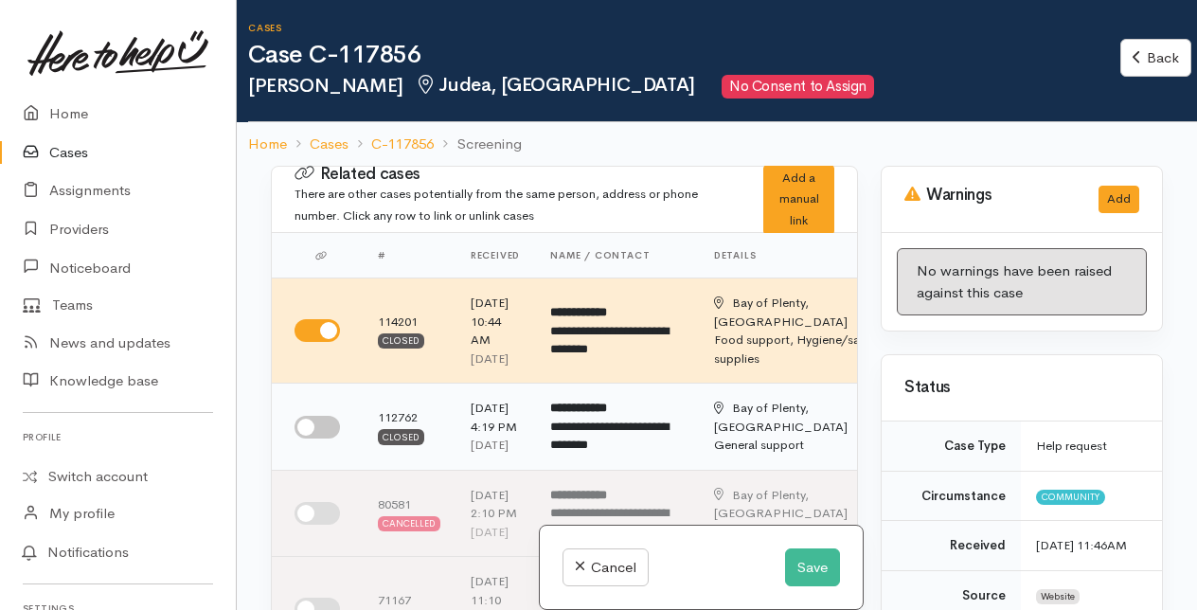
click at [320, 438] on input "checkbox" at bounding box center [316, 427] width 45 height 23
checkbox input "true"
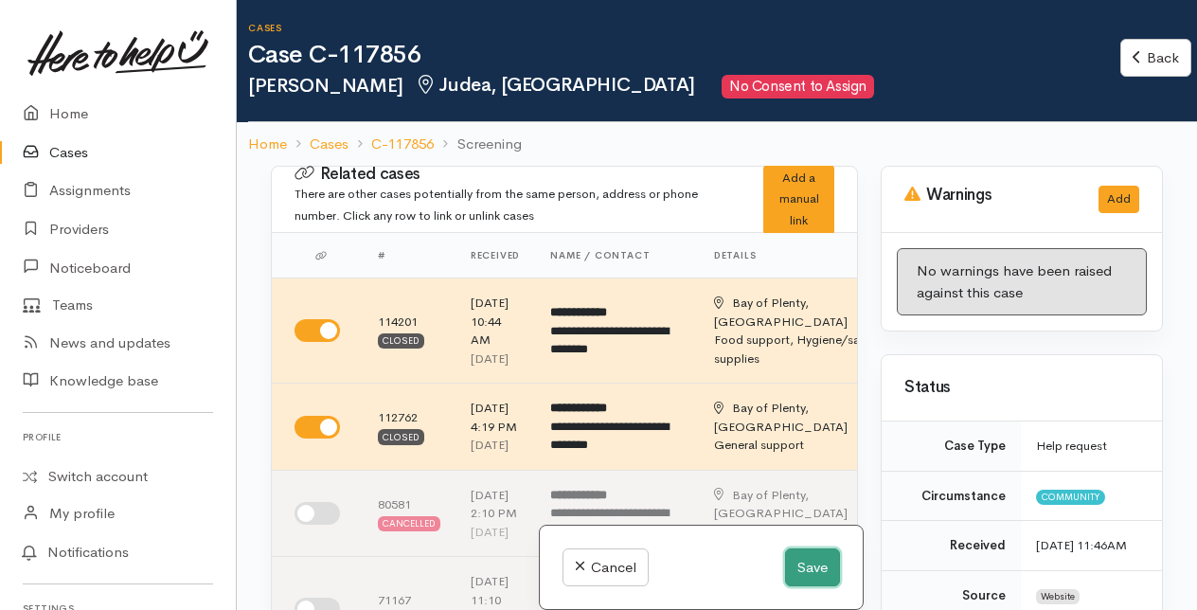
click at [794, 565] on button "Save" at bounding box center [812, 567] width 55 height 39
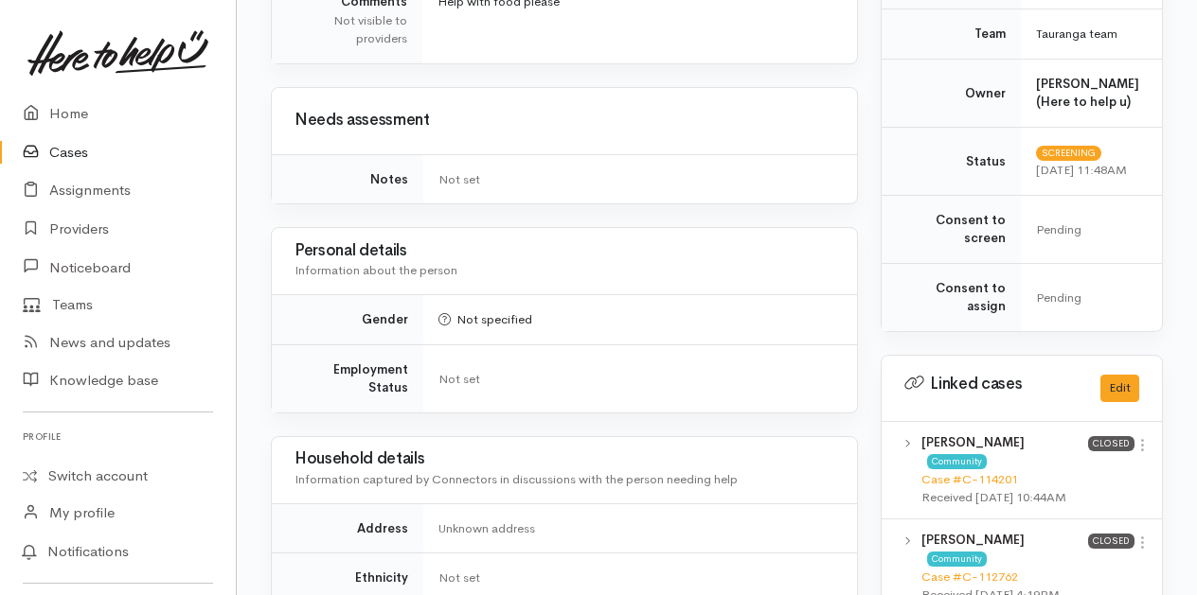
scroll to position [757, 0]
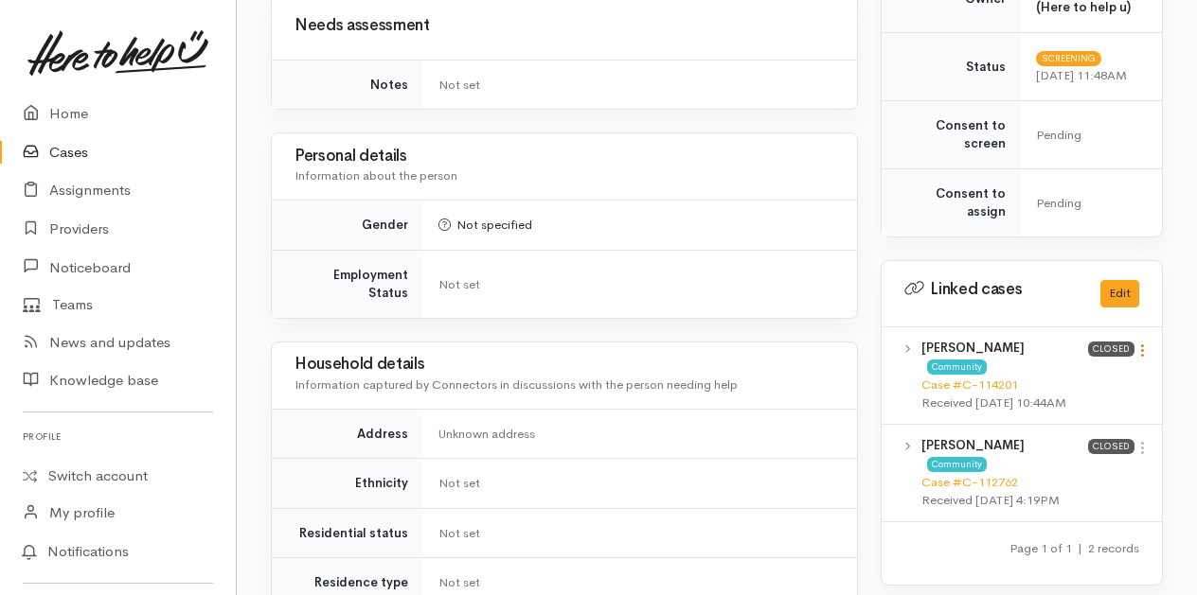
click at [1142, 343] on icon at bounding box center [1142, 351] width 16 height 16
click at [1049, 382] on link "View case" at bounding box center [1075, 387] width 150 height 29
click at [1144, 447] on icon at bounding box center [1142, 448] width 16 height 16
click at [1062, 479] on link "View case" at bounding box center [1075, 485] width 150 height 29
click at [1144, 345] on icon at bounding box center [1142, 351] width 16 height 16
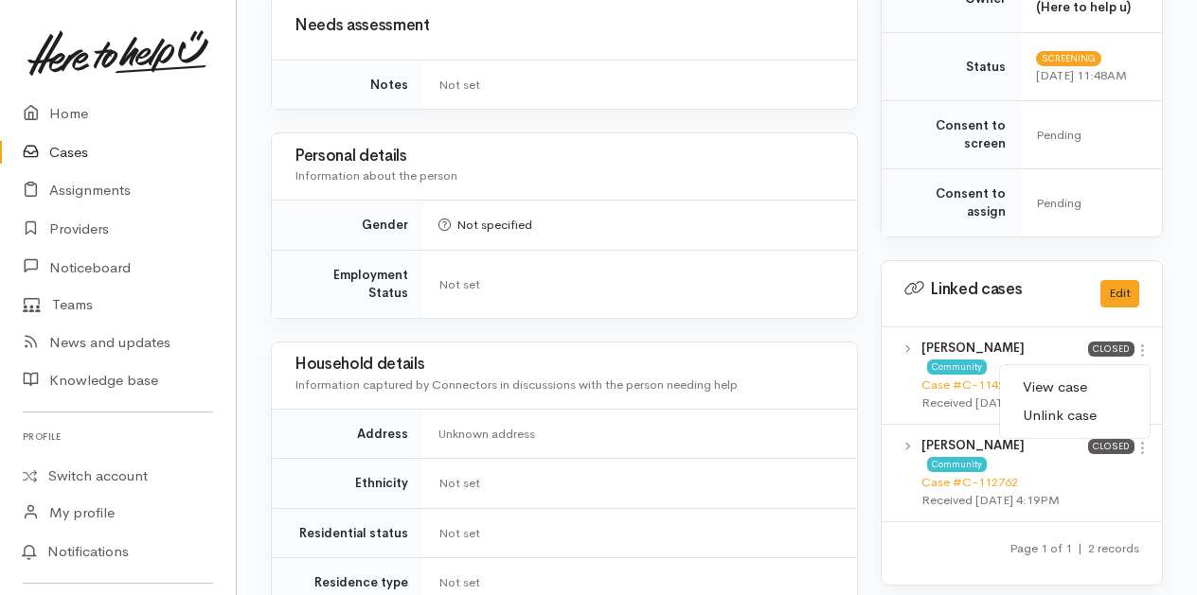
click at [1053, 378] on link "View case" at bounding box center [1075, 387] width 150 height 29
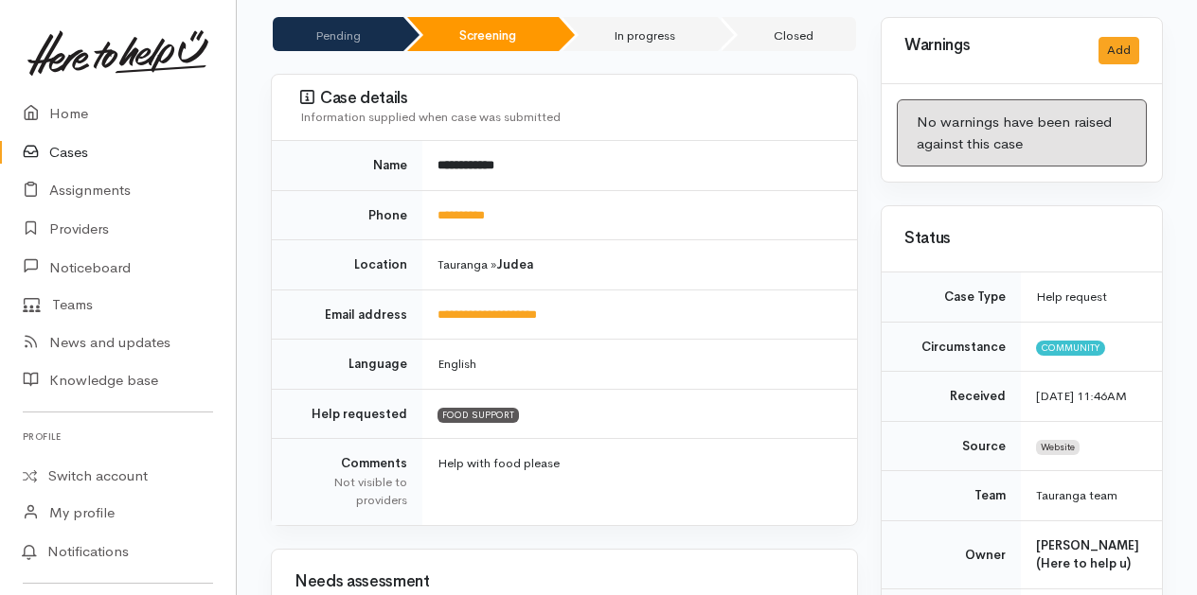
scroll to position [0, 0]
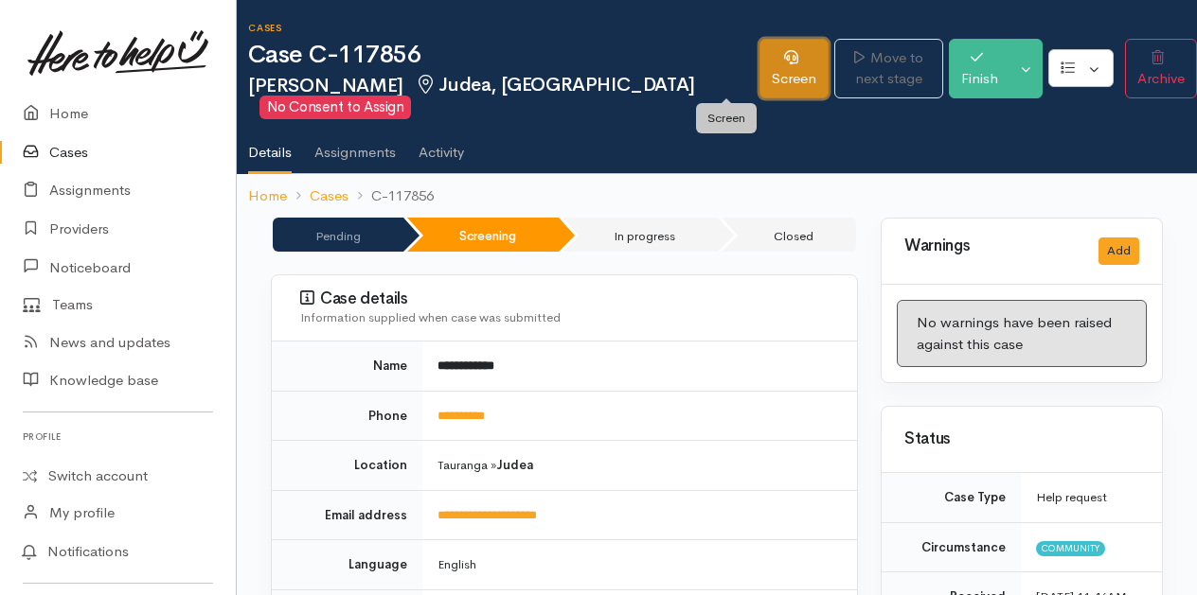
click at [759, 71] on link "Screen" at bounding box center [793, 69] width 69 height 60
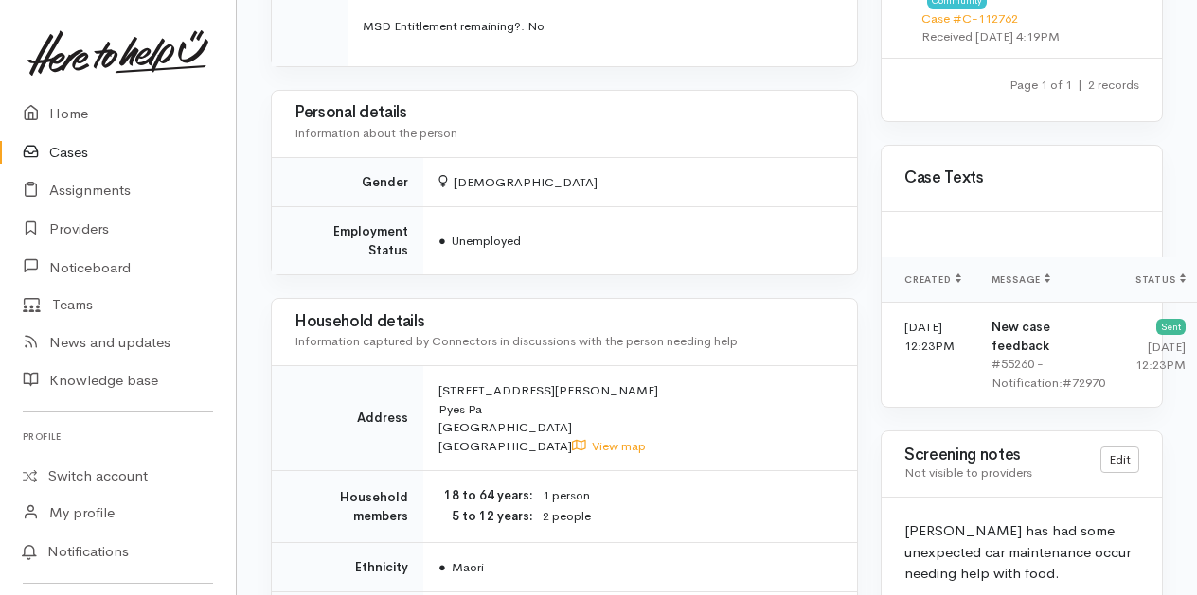
scroll to position [1231, 0]
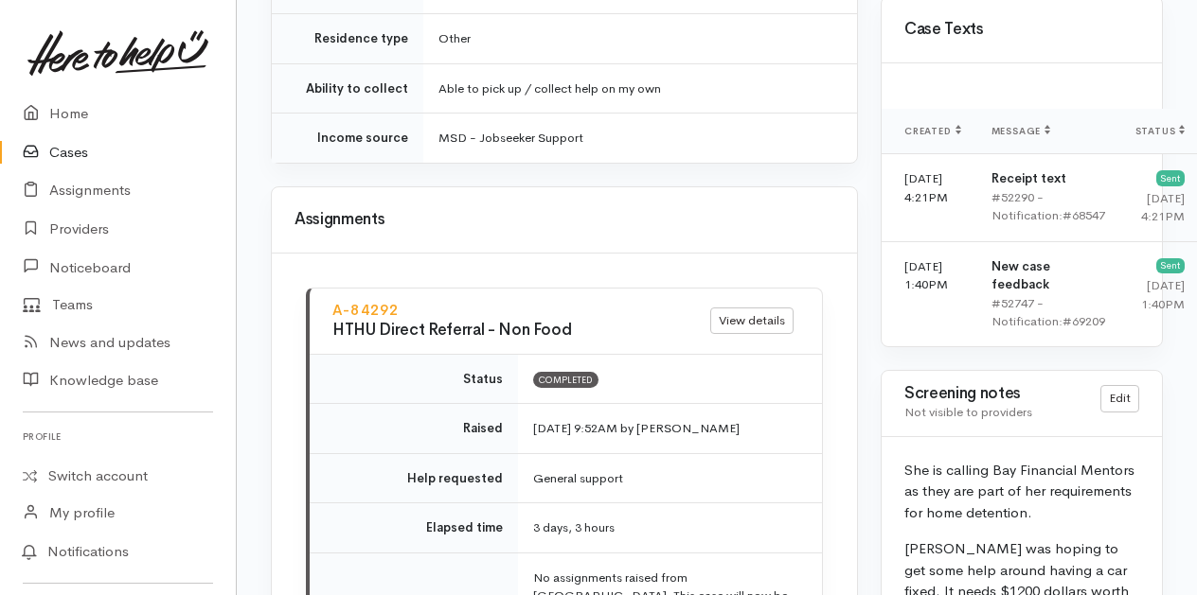
scroll to position [1136, 0]
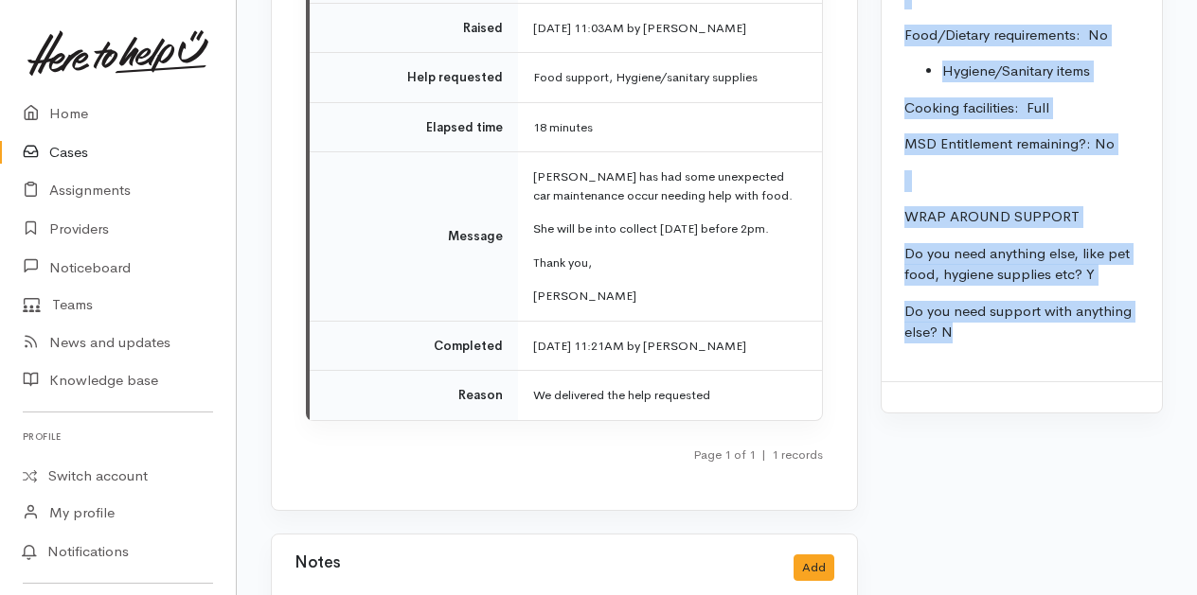
scroll to position [2377, 0]
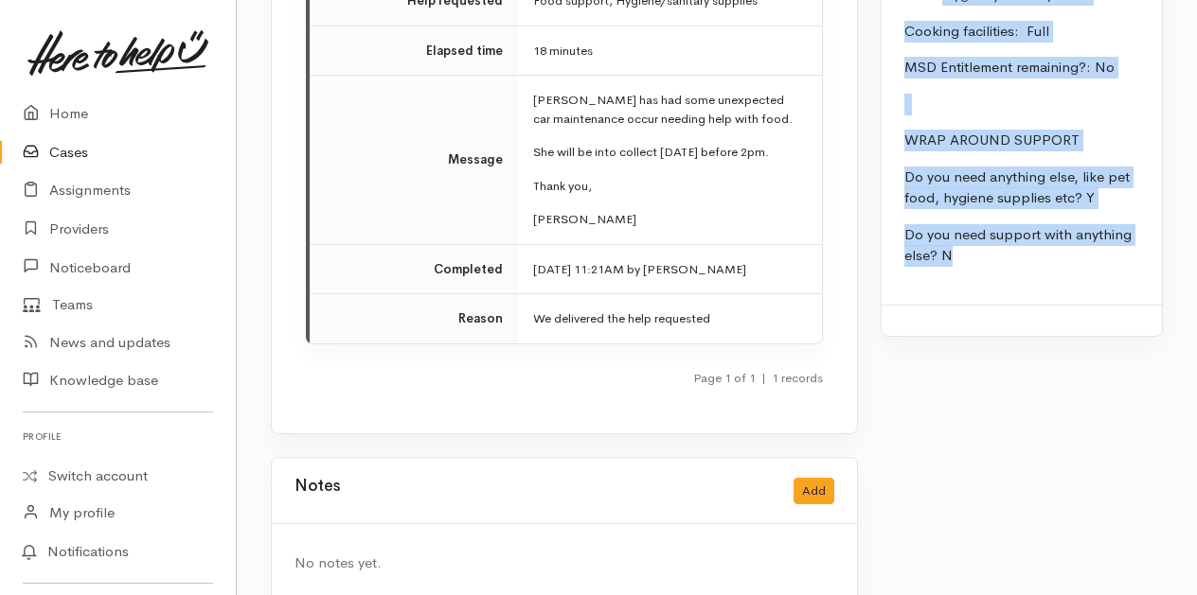
drag, startPoint x: 918, startPoint y: 127, endPoint x: 1111, endPoint y: 364, distance: 305.5
drag, startPoint x: 1111, startPoint y: 364, endPoint x: 1041, endPoint y: 344, distance: 72.8
copy div "Ashara Kingi Date of birth: 15/8/1990 Phone:  0278028915 Address:  21 Goodwin C…"
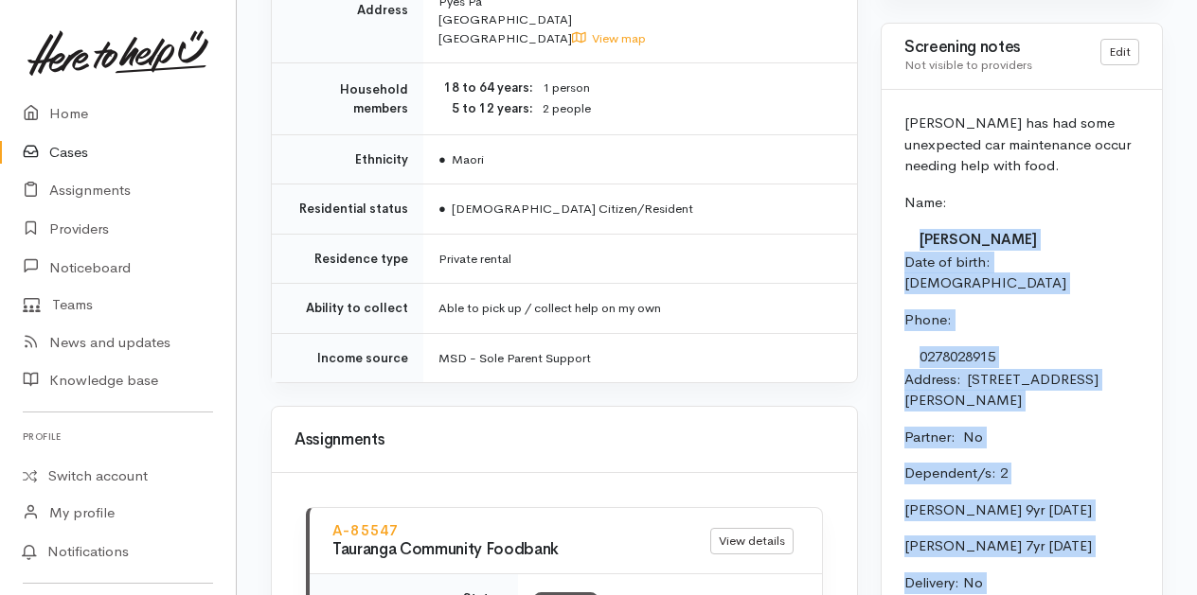
scroll to position [1714, 0]
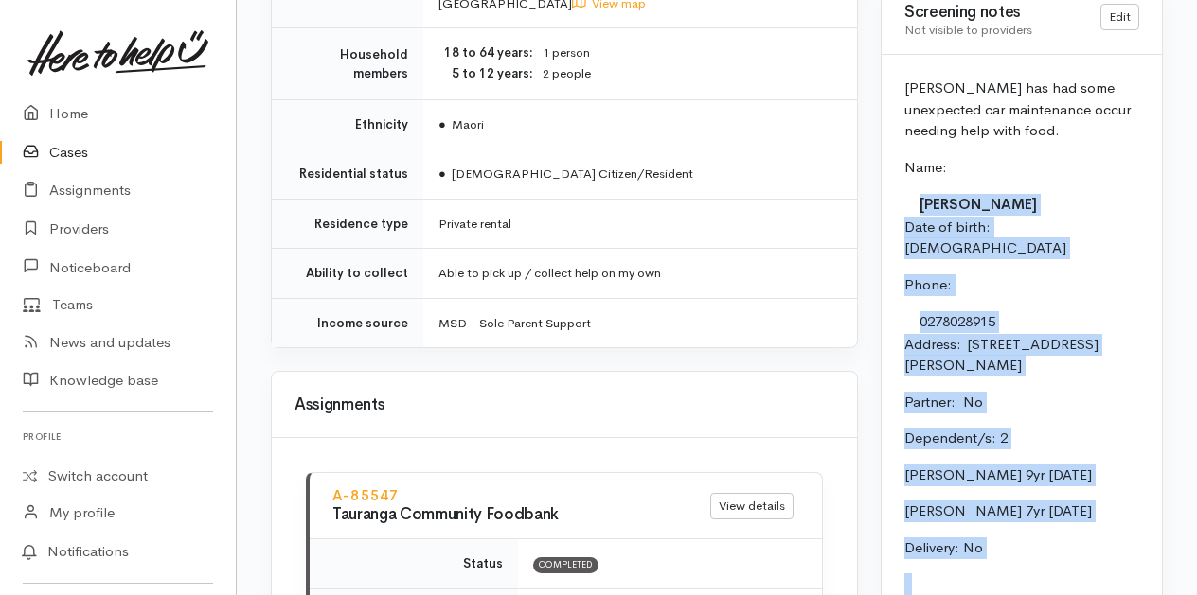
click at [958, 377] on p "Address:  [STREET_ADDRESS][PERSON_NAME]" at bounding box center [1021, 355] width 235 height 43
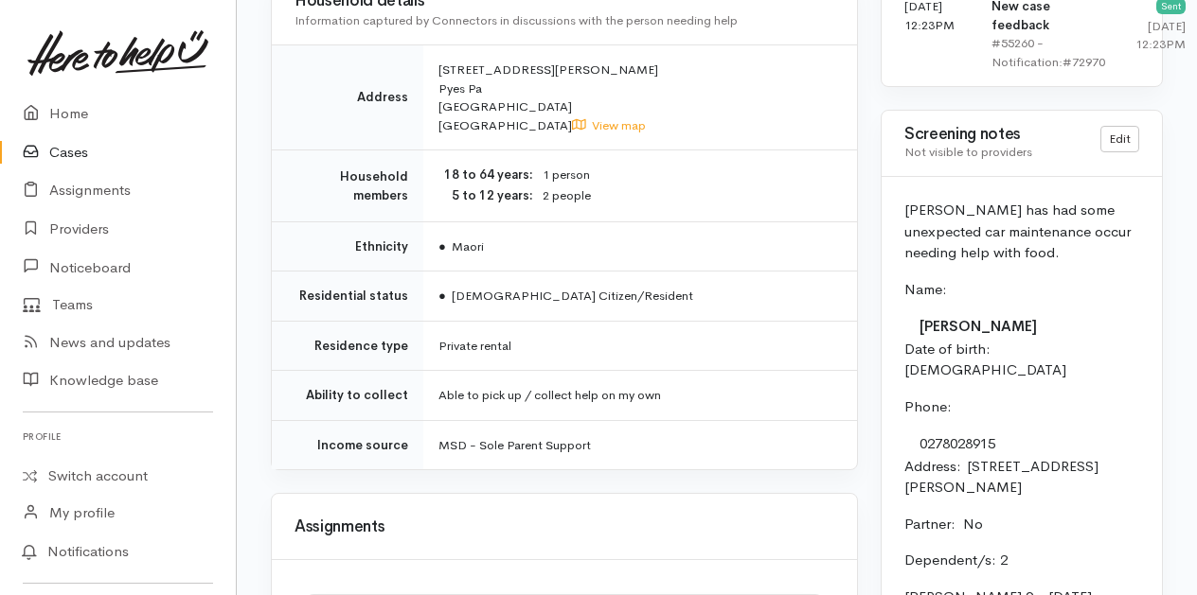
scroll to position [1525, 0]
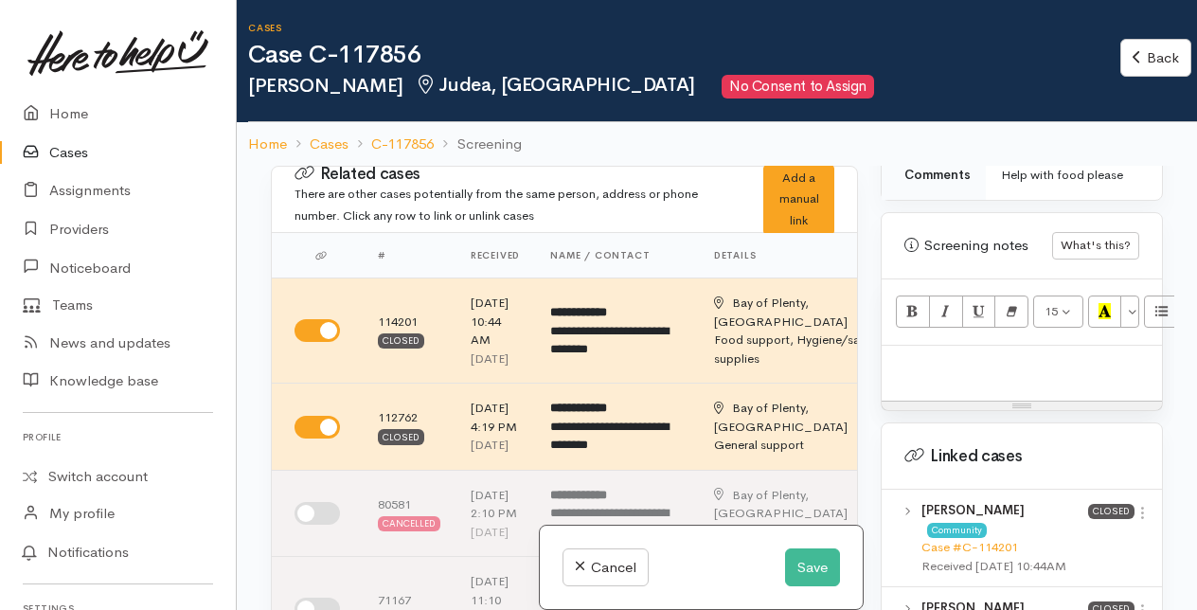
scroll to position [1136, 0]
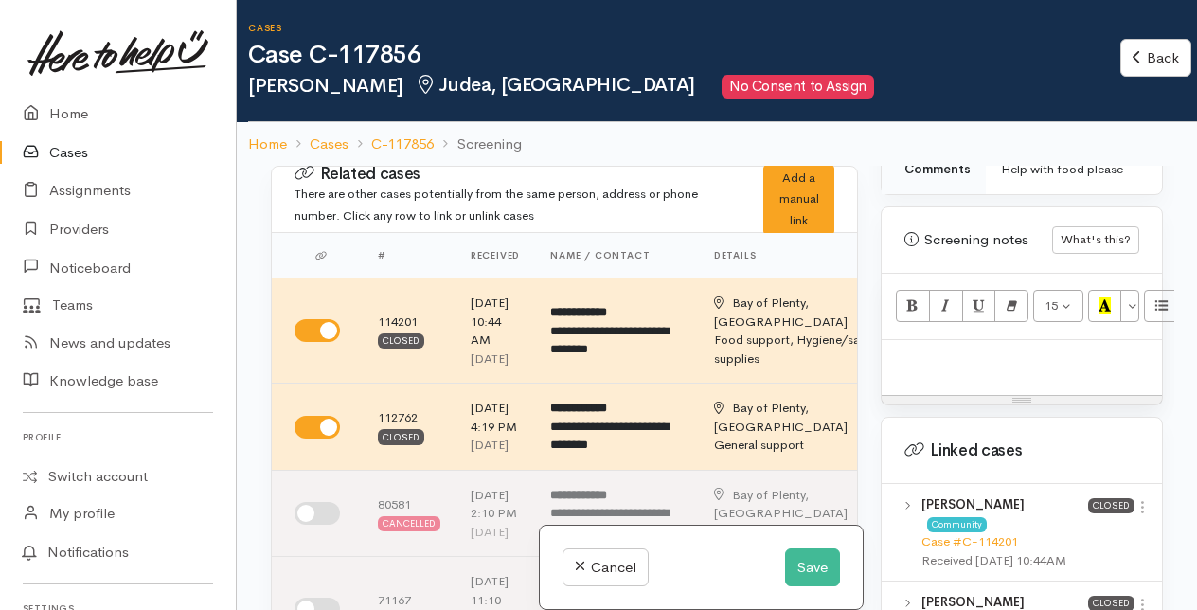
click at [921, 368] on p at bounding box center [1021, 360] width 261 height 22
paste div
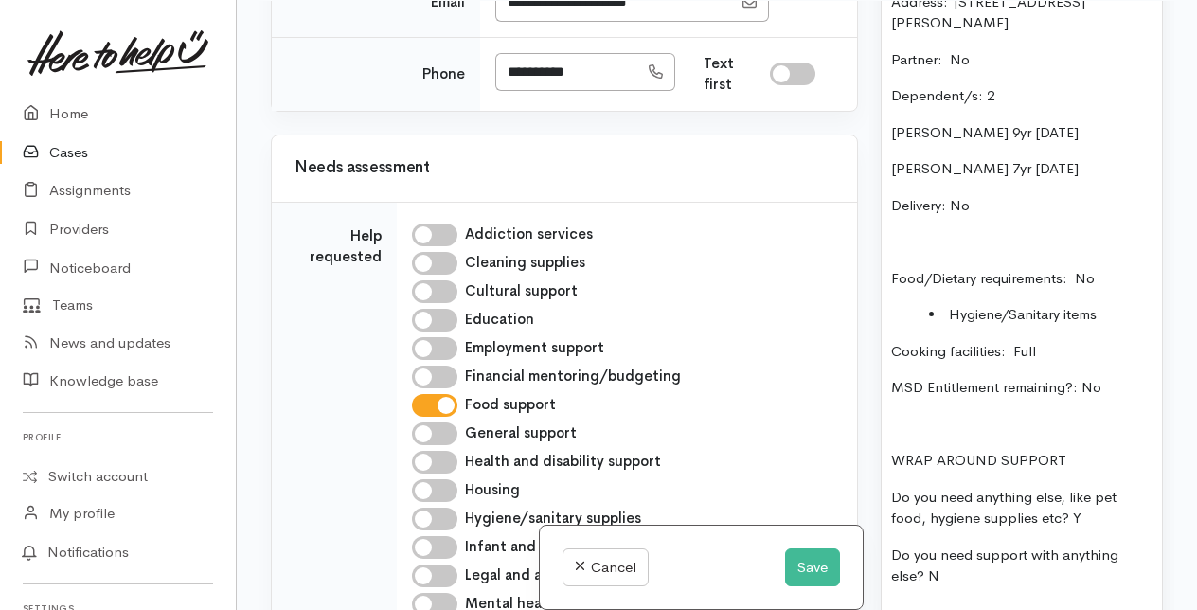
scroll to position [1609, 0]
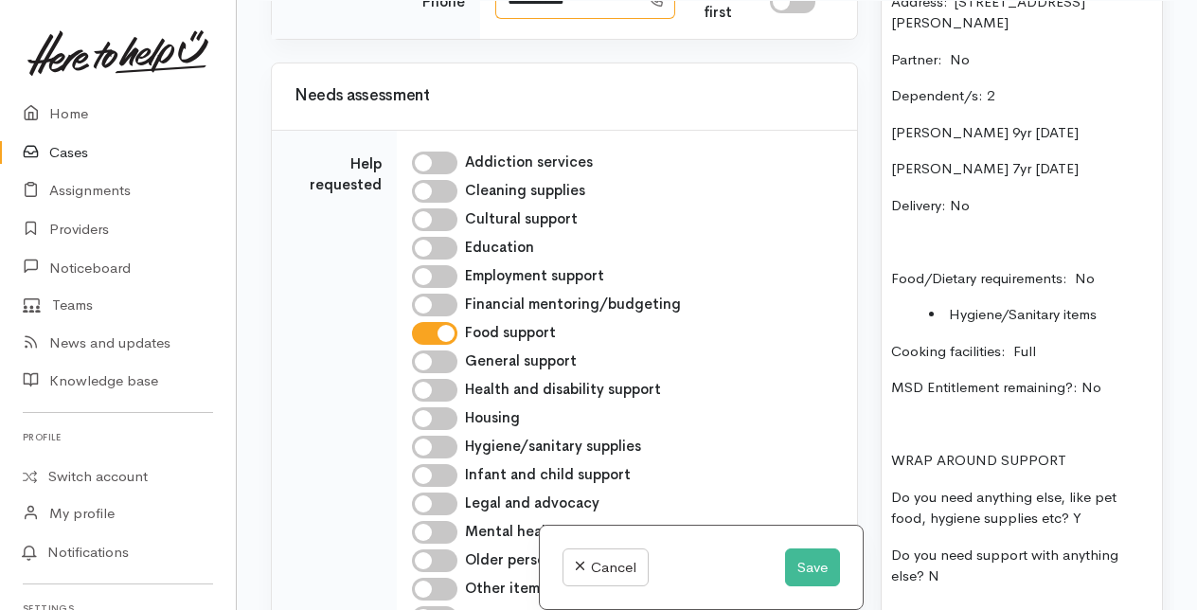
drag, startPoint x: 504, startPoint y: 168, endPoint x: 597, endPoint y: 174, distance: 94.0
click at [597, 20] on input "**********" at bounding box center [566, 0] width 143 height 39
click at [598, 20] on input "**********" at bounding box center [566, 0] width 143 height 39
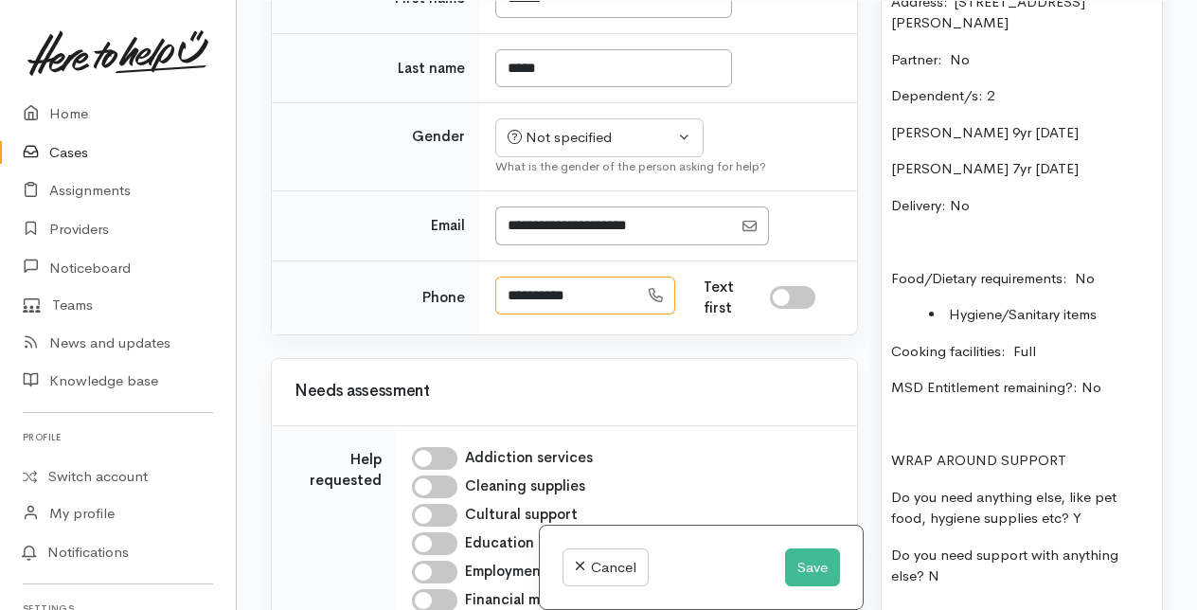
scroll to position [1231, 0]
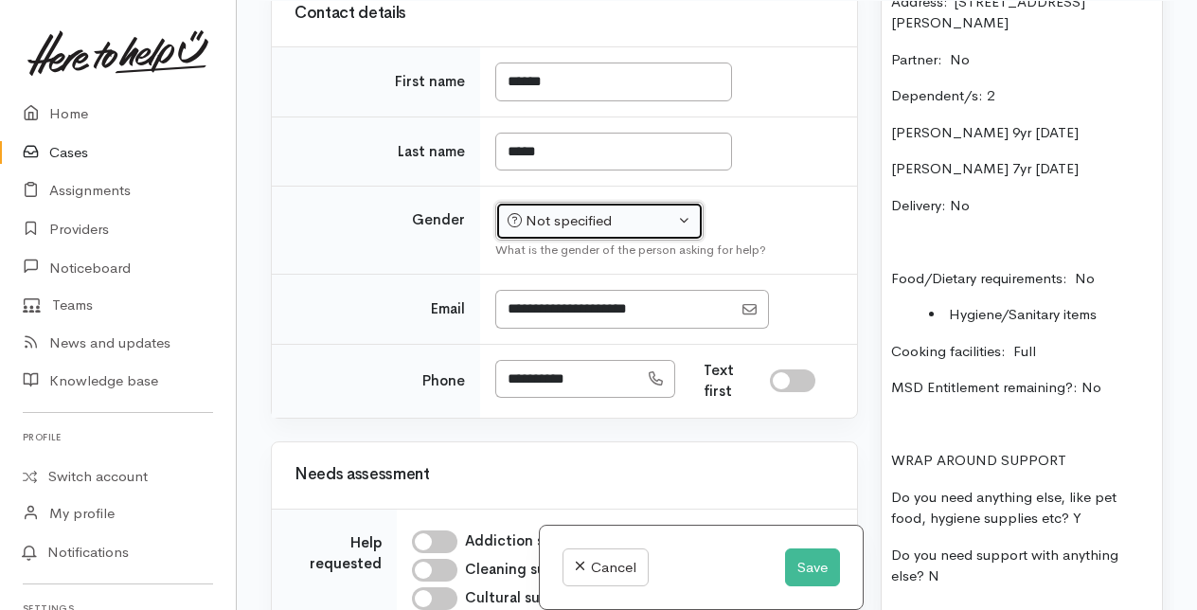
click at [595, 240] on button "Not specified" at bounding box center [599, 221] width 208 height 39
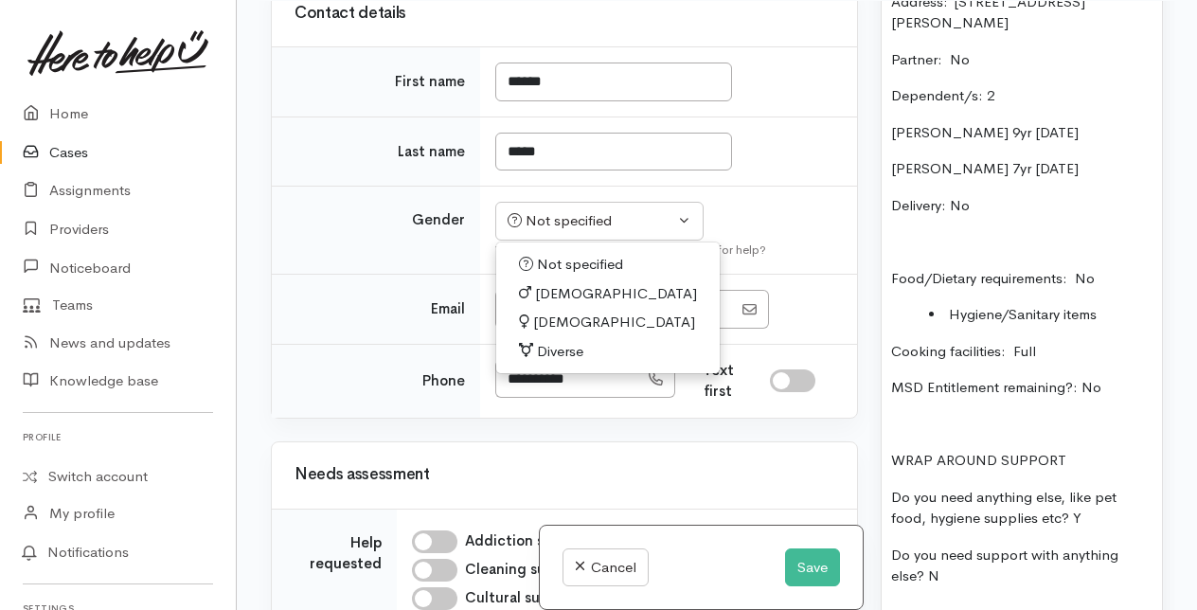
click at [548, 333] on span "Female" at bounding box center [614, 322] width 162 height 22
select select "Female"
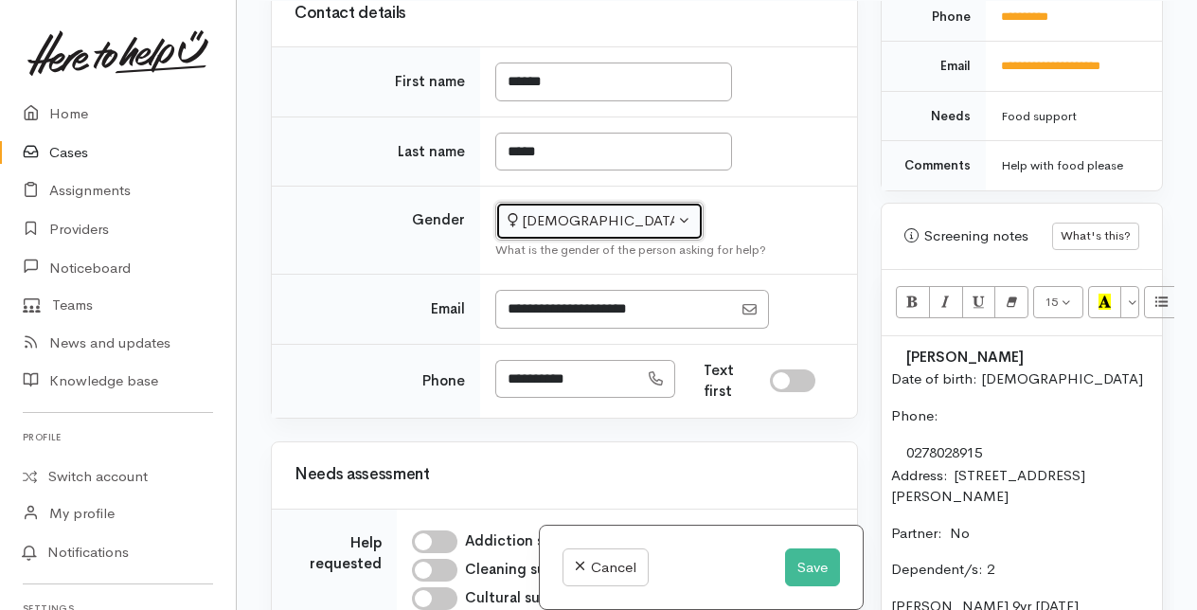
scroll to position [880, 0]
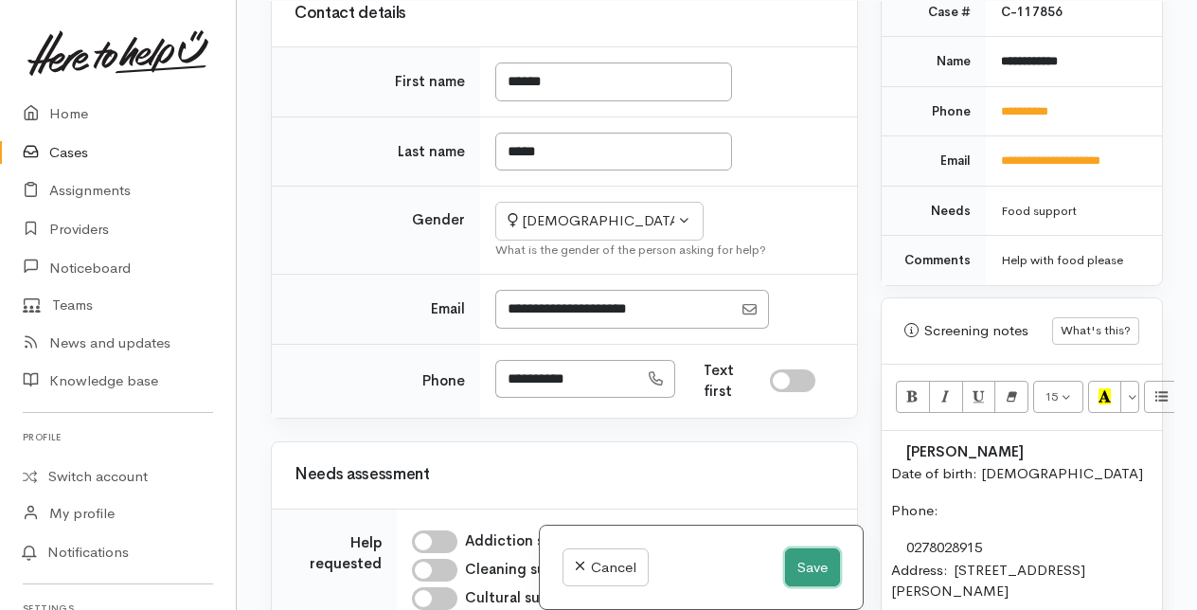
click at [807, 562] on button "Save" at bounding box center [812, 567] width 55 height 39
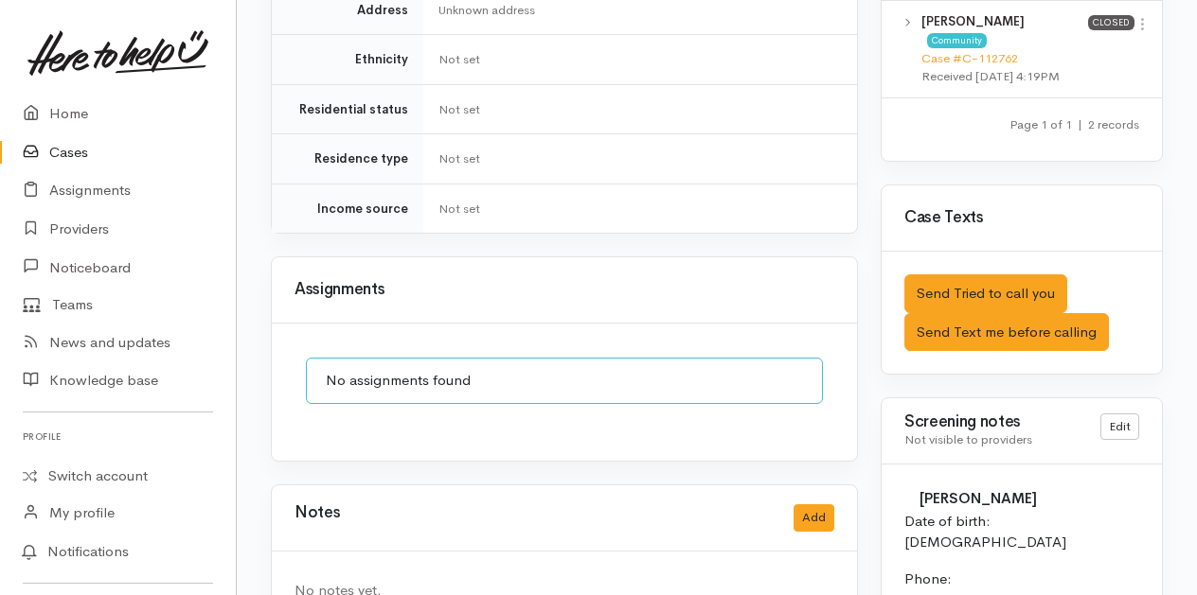
scroll to position [1231, 0]
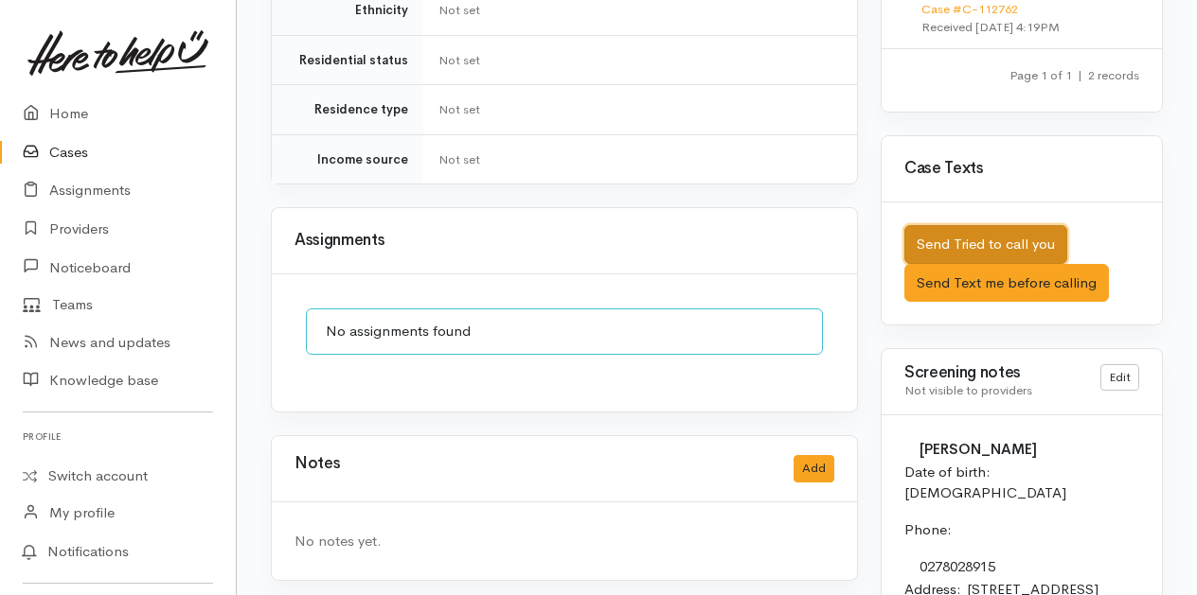
click at [943, 225] on button "Send Tried to call you" at bounding box center [985, 244] width 163 height 39
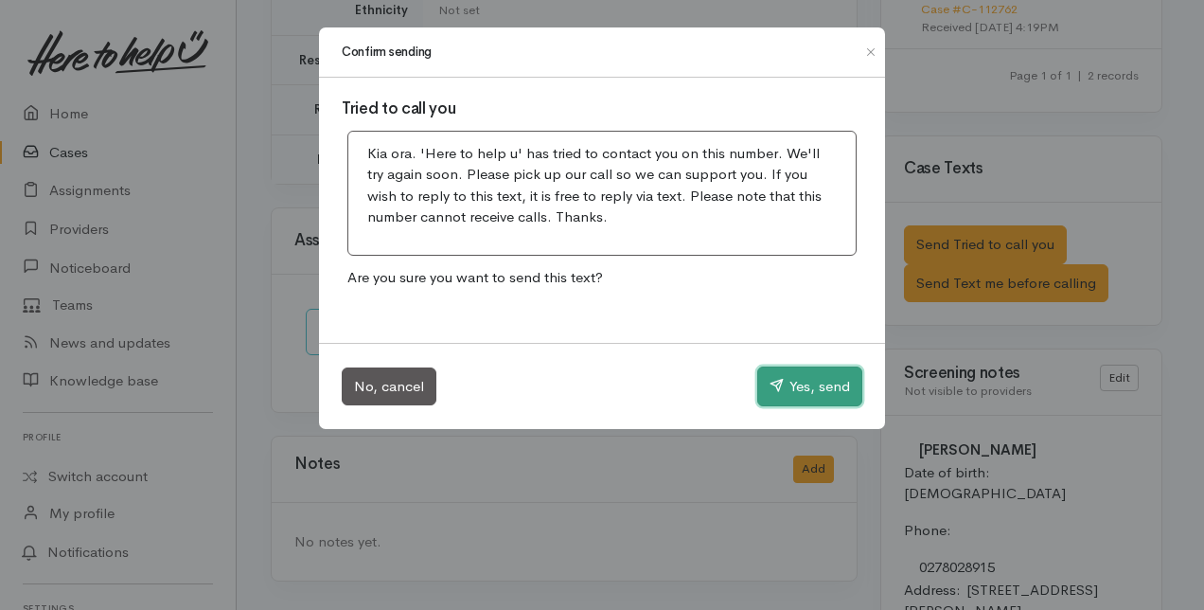
click at [821, 382] on button "Yes, send" at bounding box center [809, 386] width 105 height 40
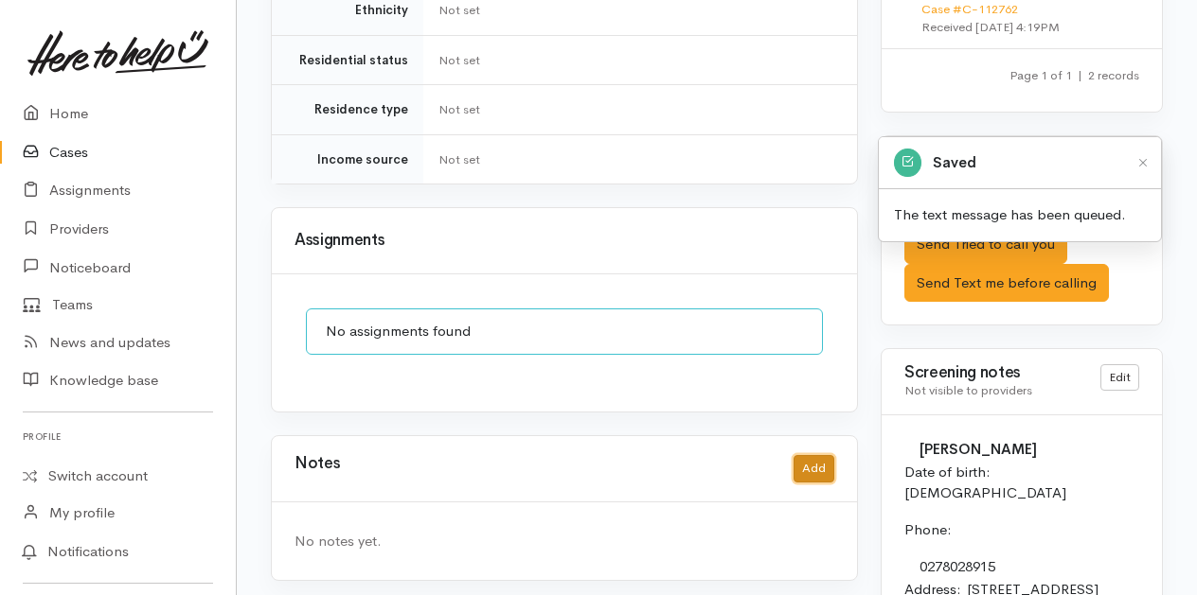
click at [814, 455] on button "Add" at bounding box center [813, 468] width 41 height 27
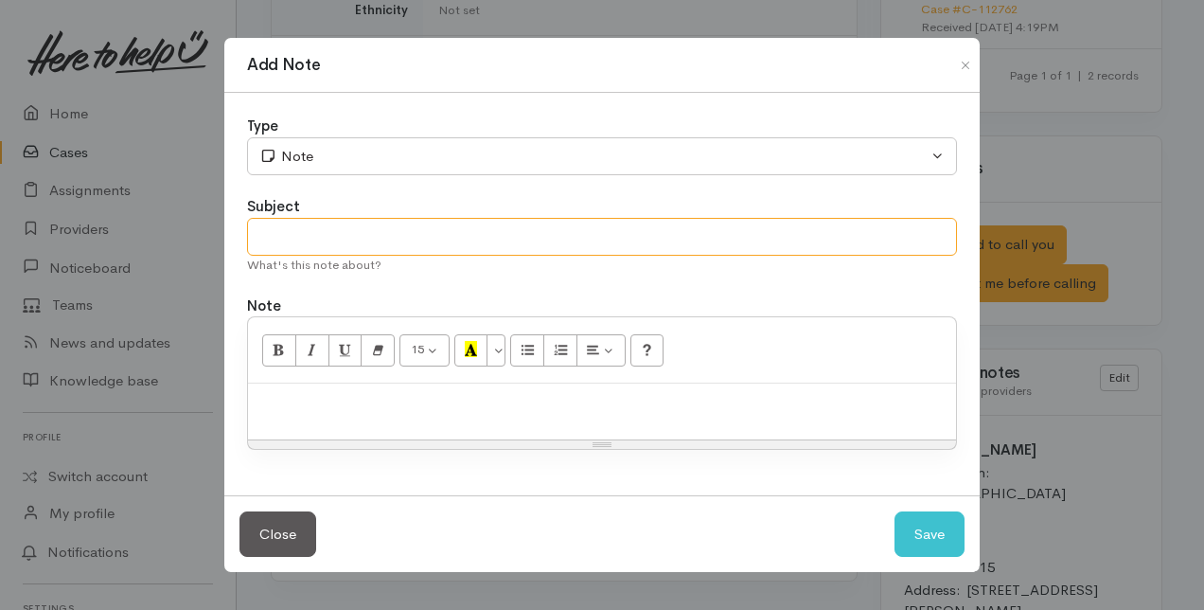
click at [271, 241] on input "text" at bounding box center [602, 237] width 710 height 39
type input "Attempt to contact"
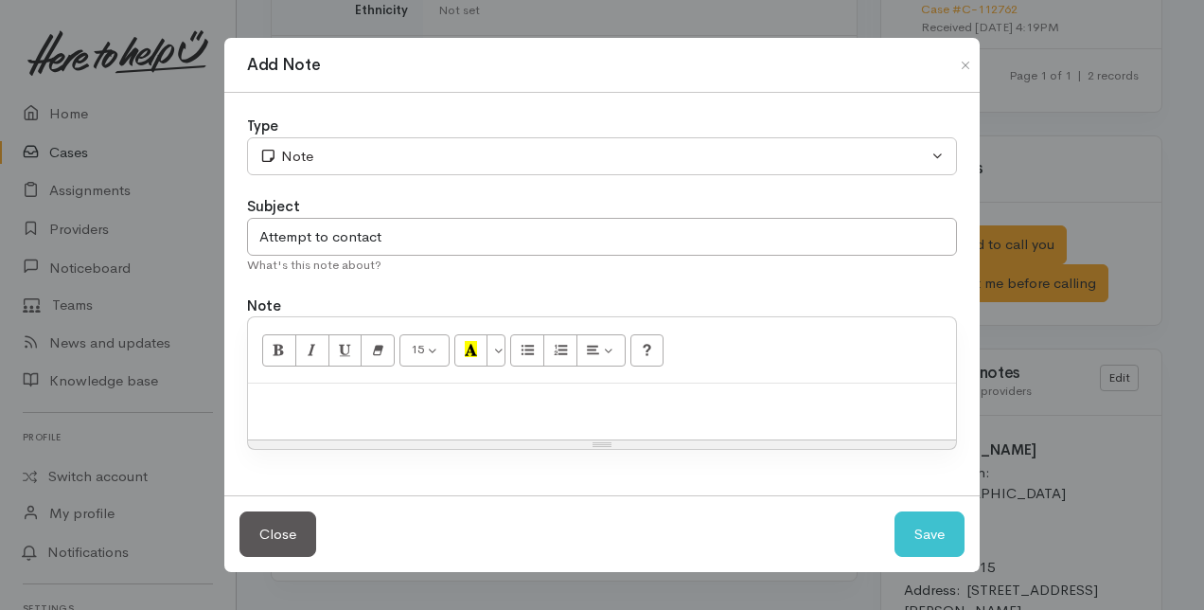
click at [273, 399] on p at bounding box center [601, 404] width 689 height 22
click at [930, 535] on button "Save" at bounding box center [930, 534] width 70 height 46
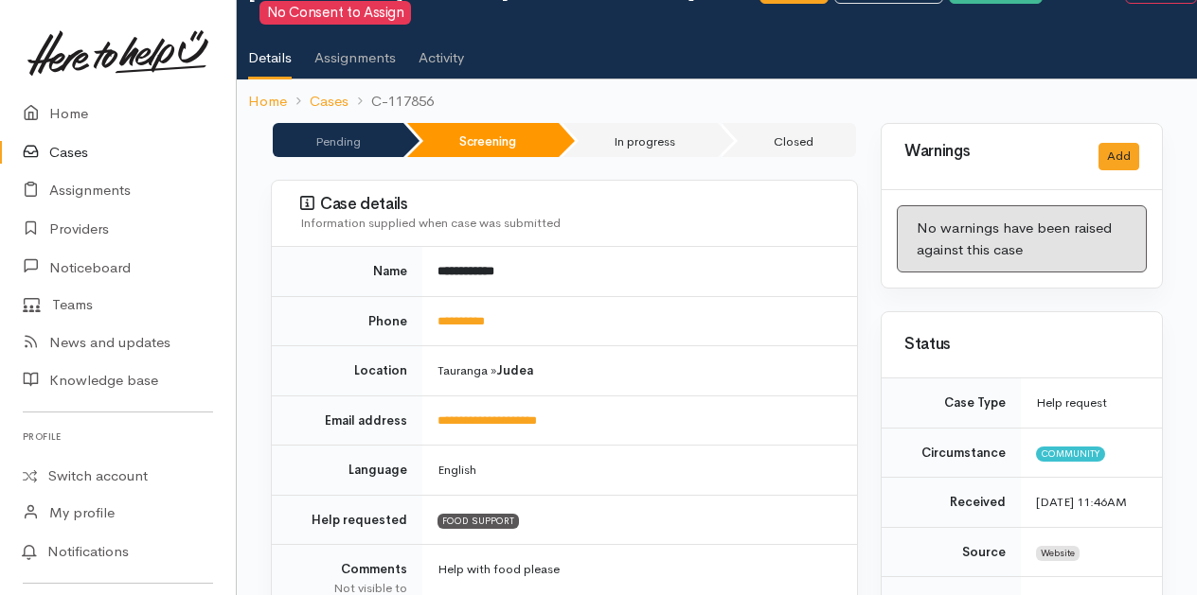
scroll to position [0, 0]
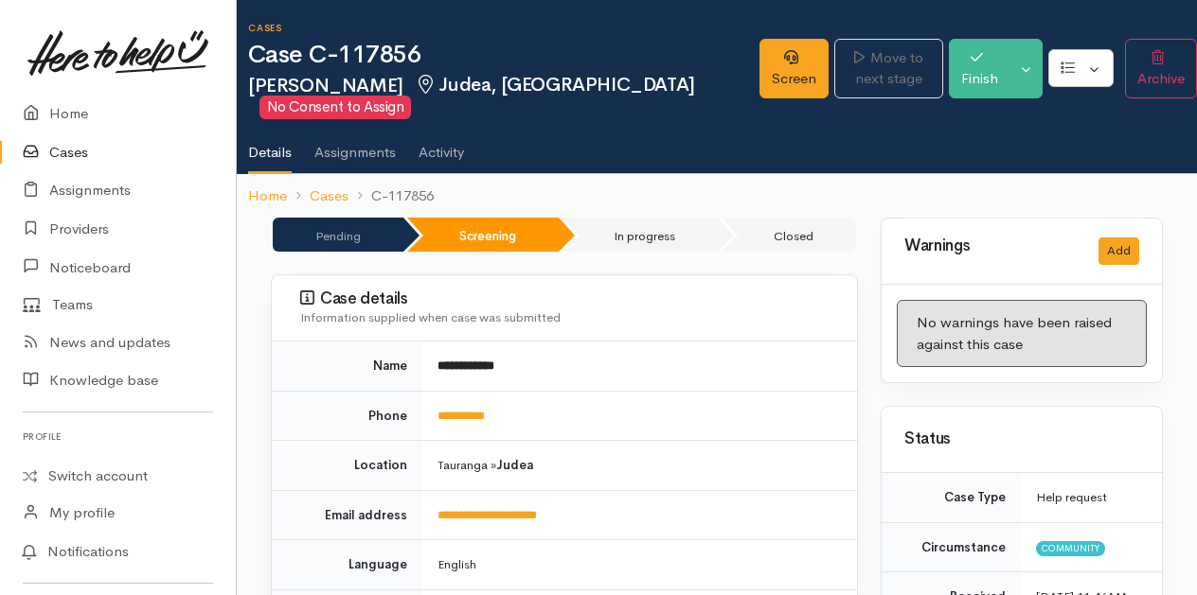
click at [70, 152] on link "Cases" at bounding box center [118, 152] width 236 height 39
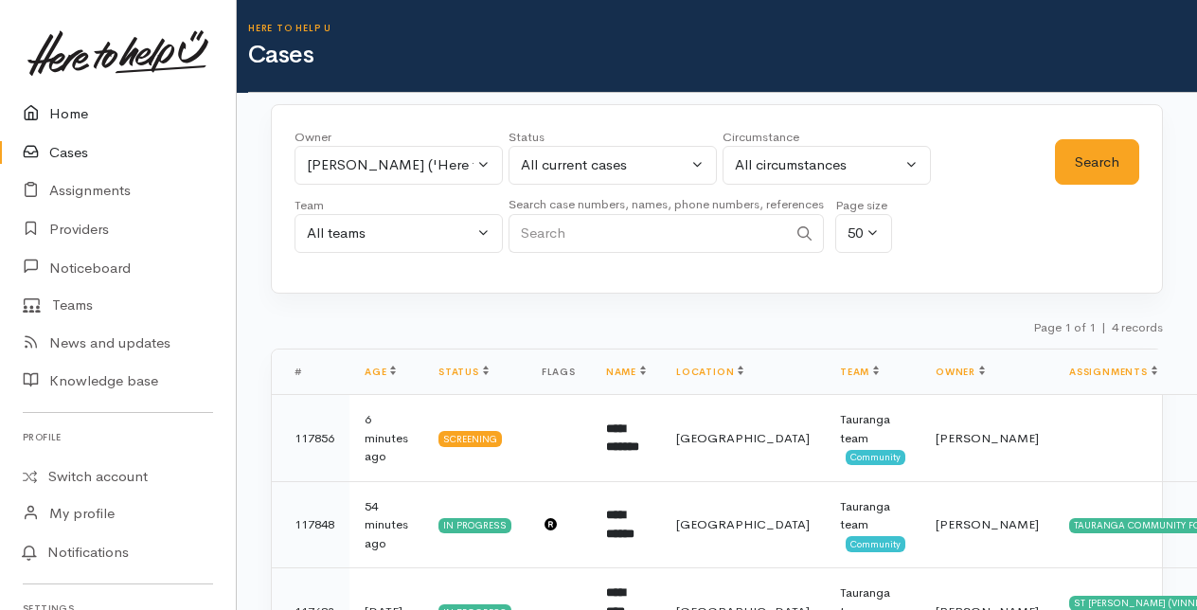
click at [73, 114] on link "Home" at bounding box center [118, 114] width 236 height 39
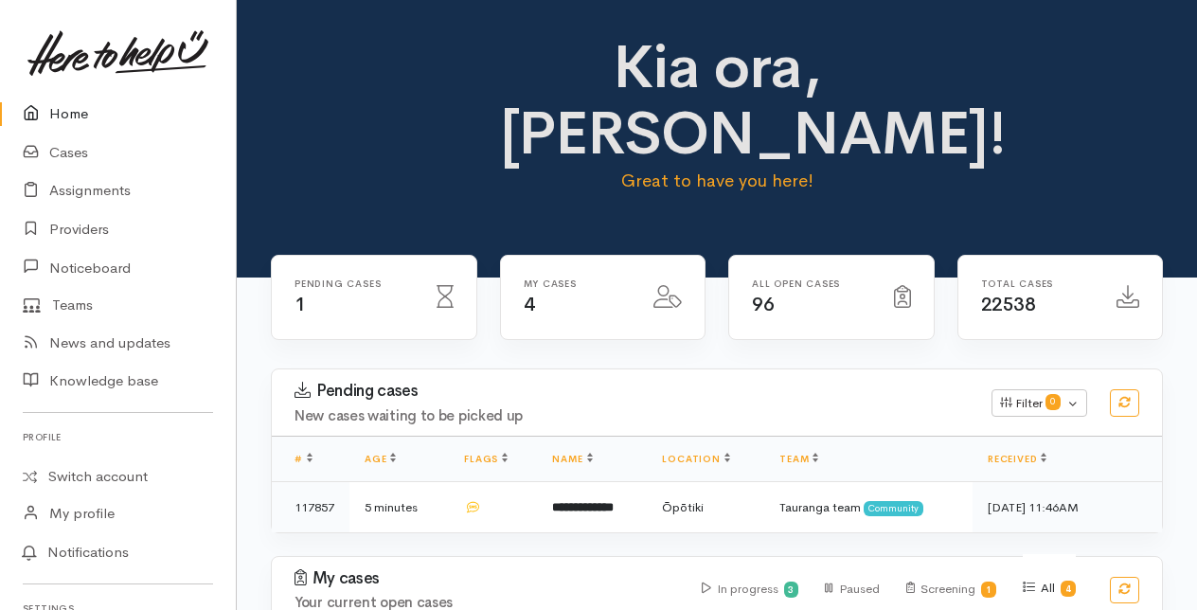
click at [71, 115] on link "Home" at bounding box center [118, 114] width 236 height 39
click at [69, 156] on link "Cases" at bounding box center [118, 152] width 236 height 39
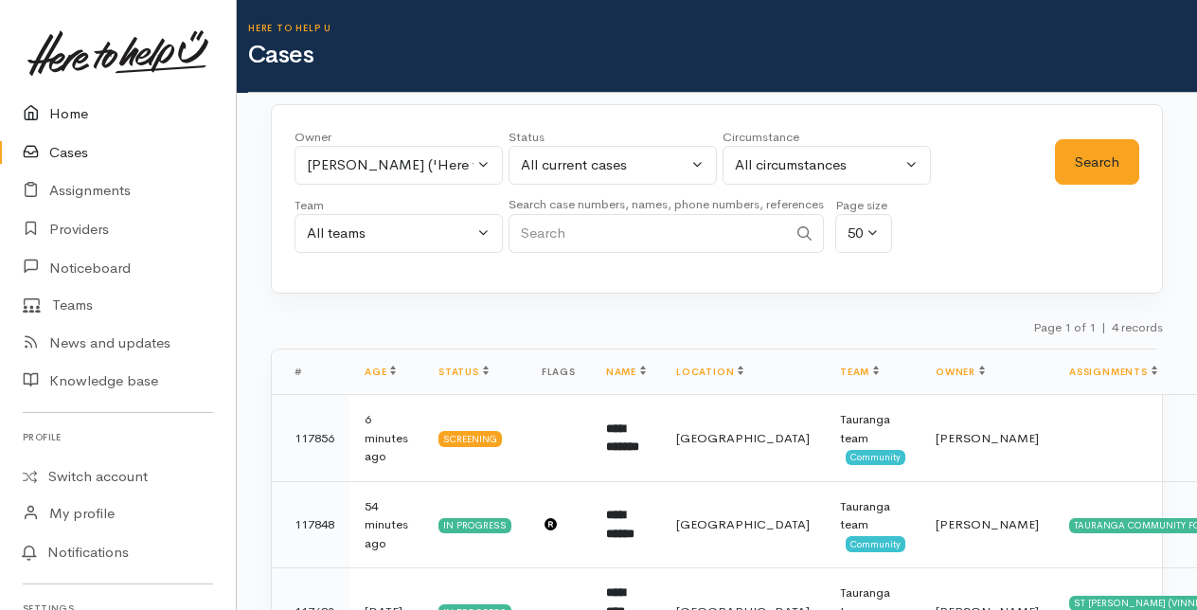
click at [63, 108] on link "Home" at bounding box center [118, 114] width 236 height 39
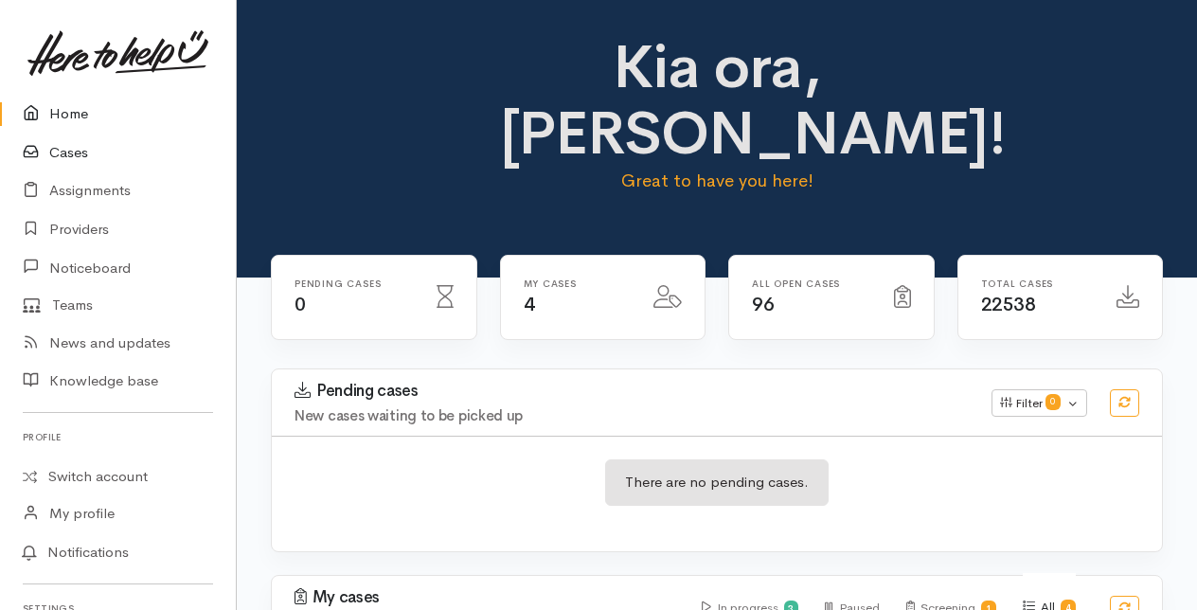
click at [78, 147] on link "Cases" at bounding box center [118, 152] width 236 height 39
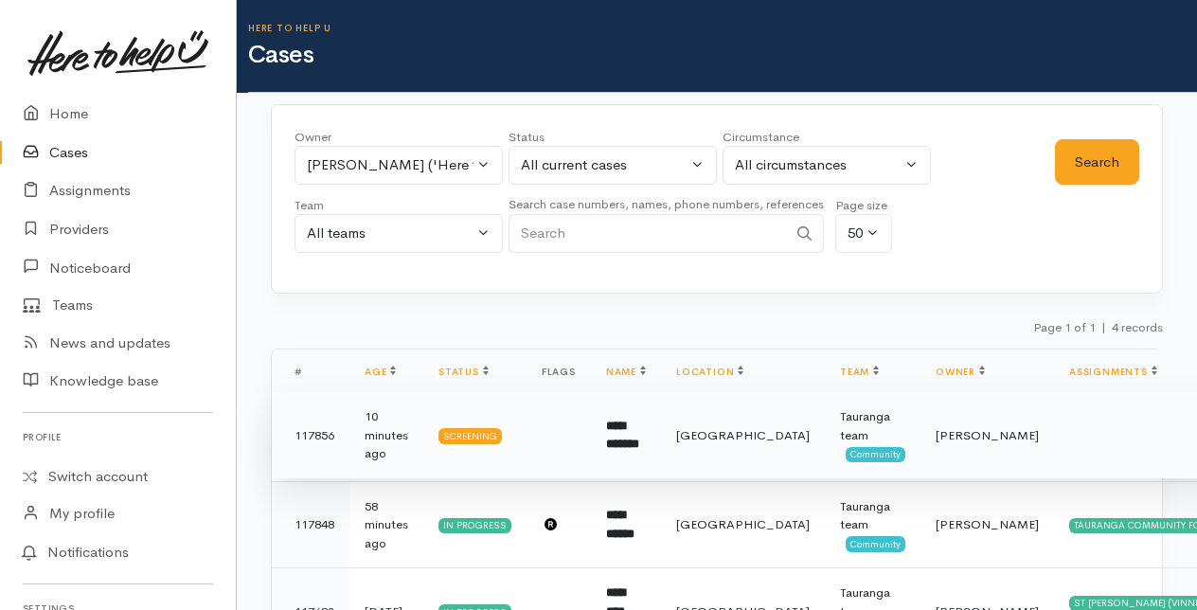
click at [621, 435] on b "**********" at bounding box center [622, 434] width 33 height 31
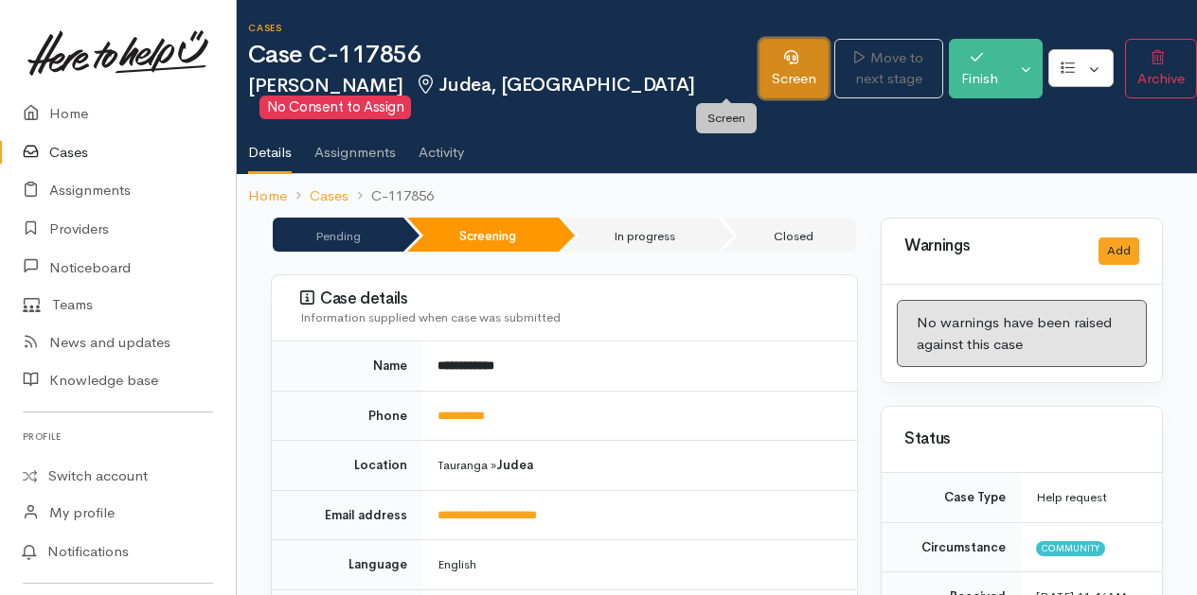
click at [759, 75] on link "Screen" at bounding box center [793, 69] width 69 height 60
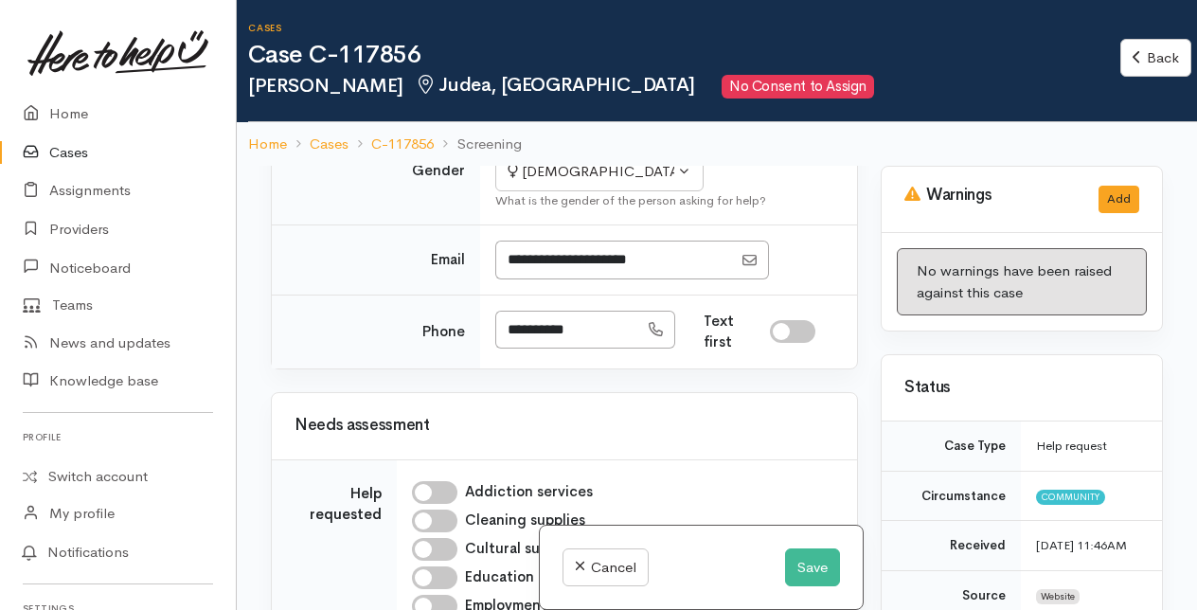
scroll to position [1515, 0]
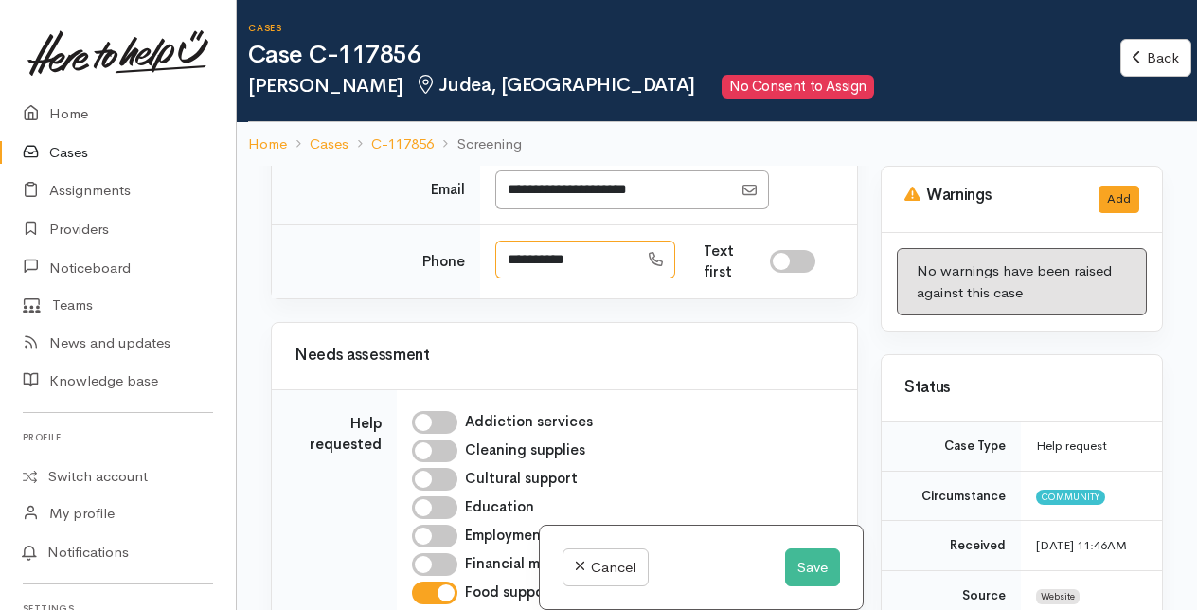
drag, startPoint x: 502, startPoint y: 429, endPoint x: 603, endPoint y: 424, distance: 101.4
click at [603, 279] on input "**********" at bounding box center [566, 259] width 143 height 39
click at [596, 279] on input "**********" at bounding box center [566, 259] width 143 height 39
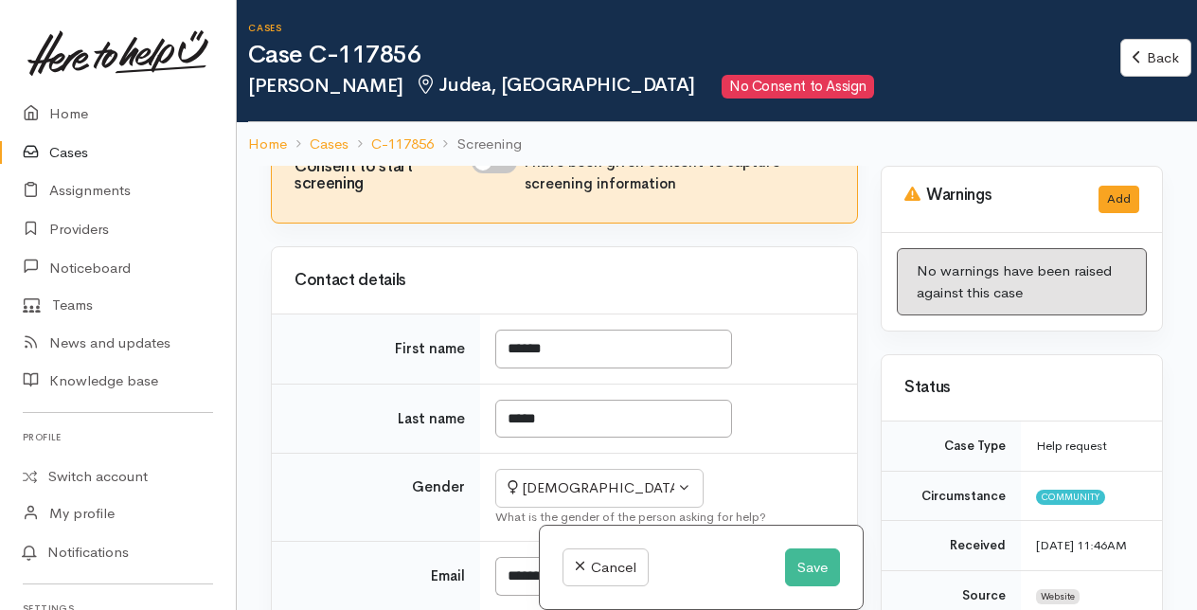
scroll to position [1136, 0]
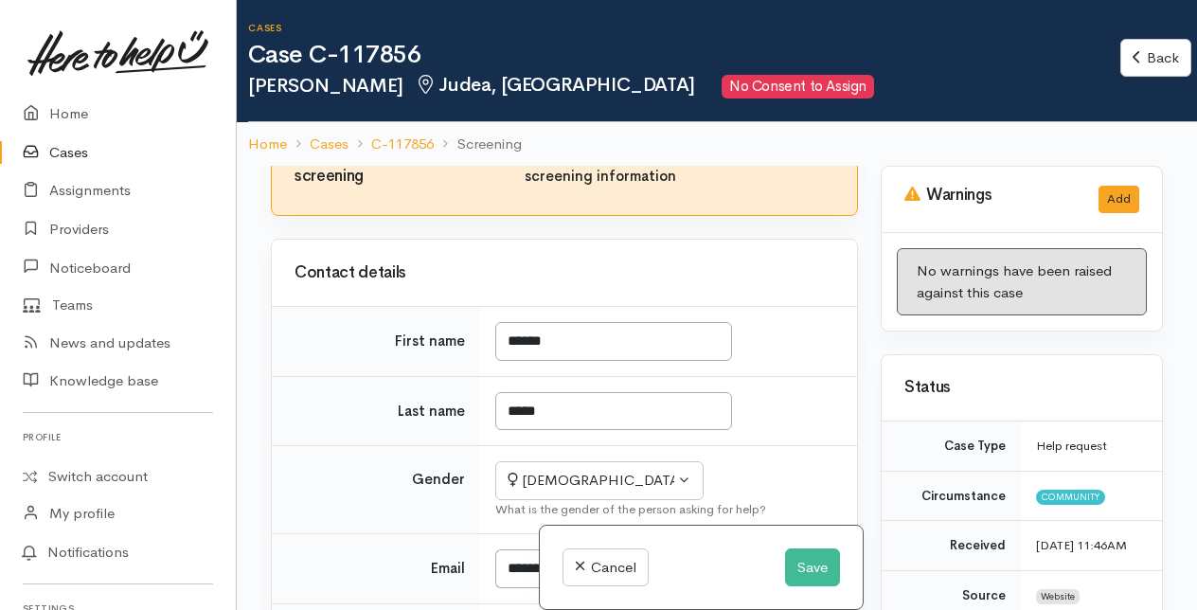
click at [490, 166] on input "I have been given consent to capture screening information" at bounding box center [493, 154] width 45 height 23
checkbox input "true"
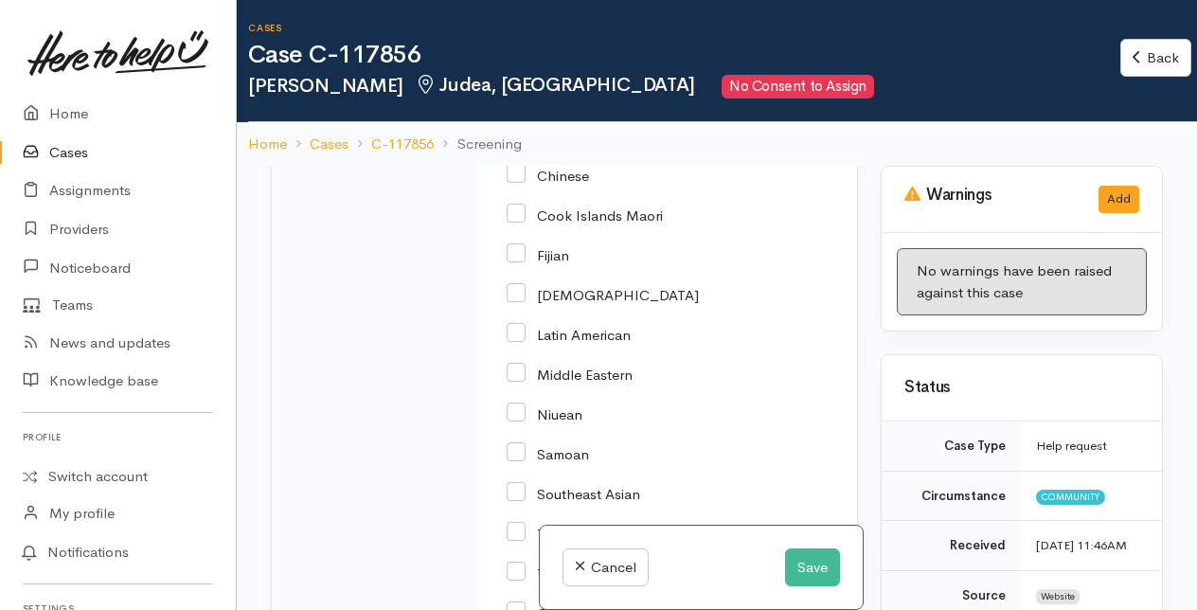
scroll to position [3250, 0]
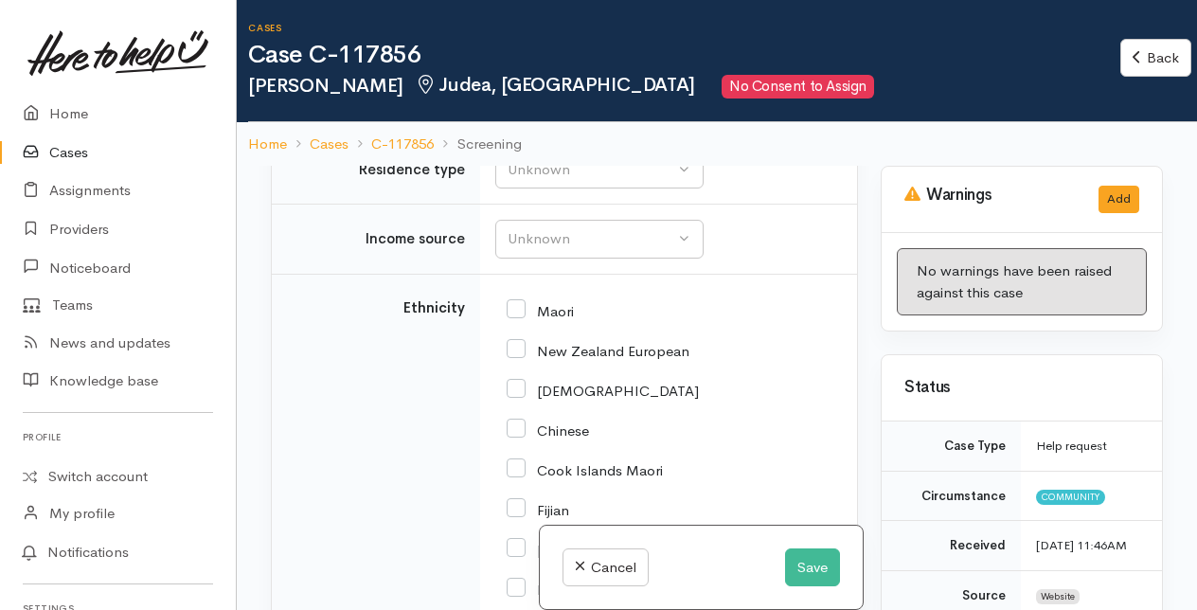
click at [545, 98] on input "text" at bounding box center [664, 79] width 339 height 39
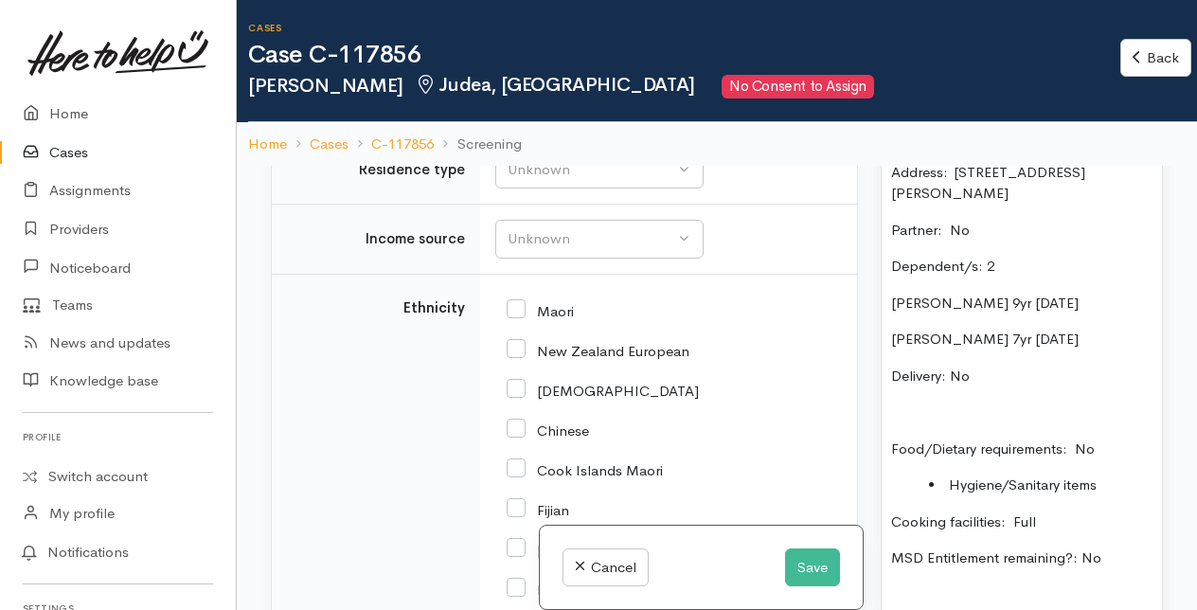
scroll to position [1325, 0]
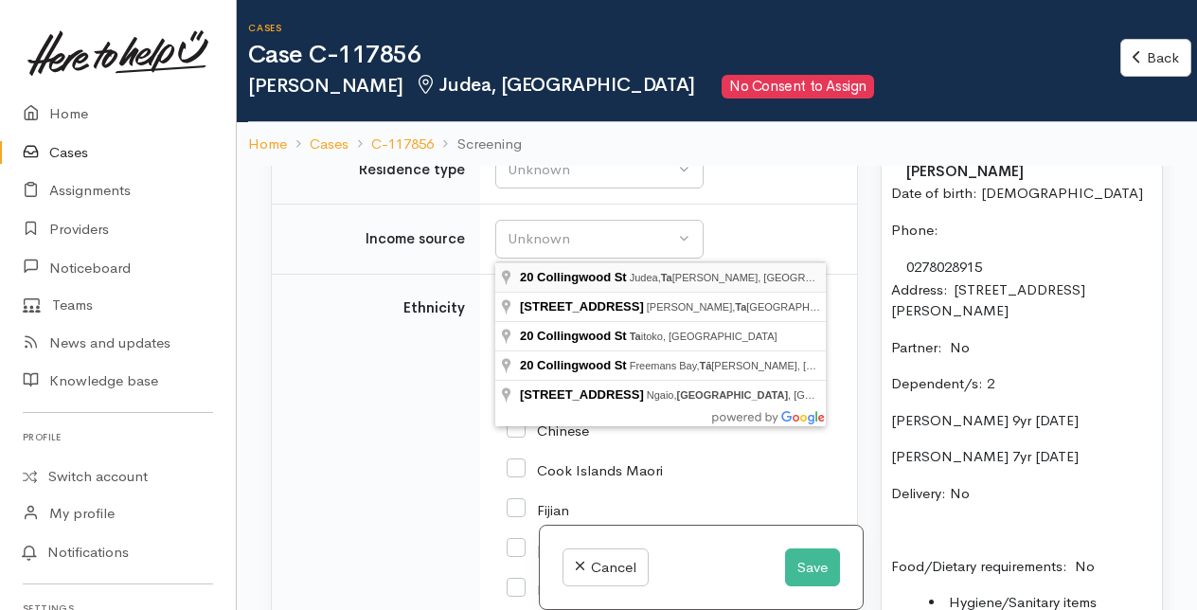
type input "20 Collingwood St, Judea, Tauranga, New Zealand"
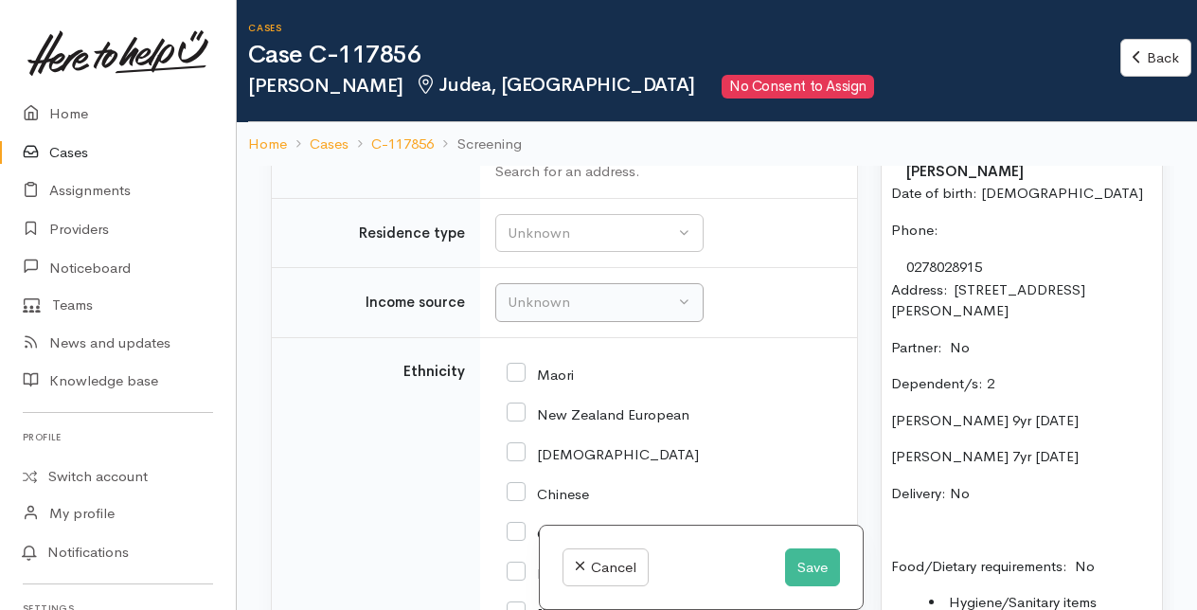
scroll to position [3155, 0]
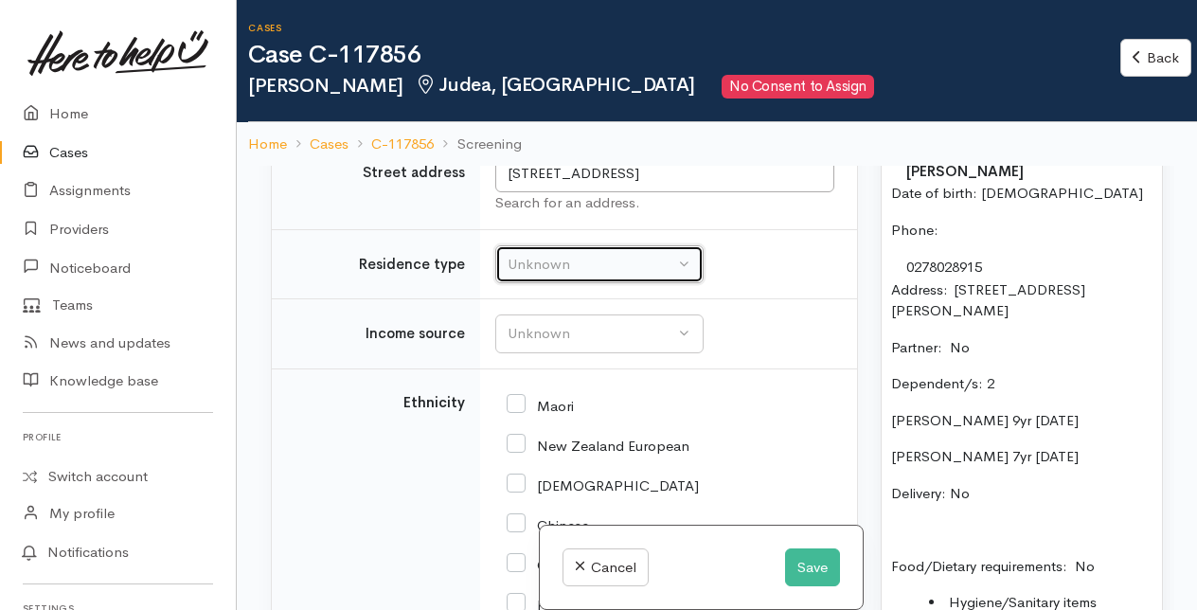
click at [608, 275] on div "Unknown" at bounding box center [590, 265] width 167 height 22
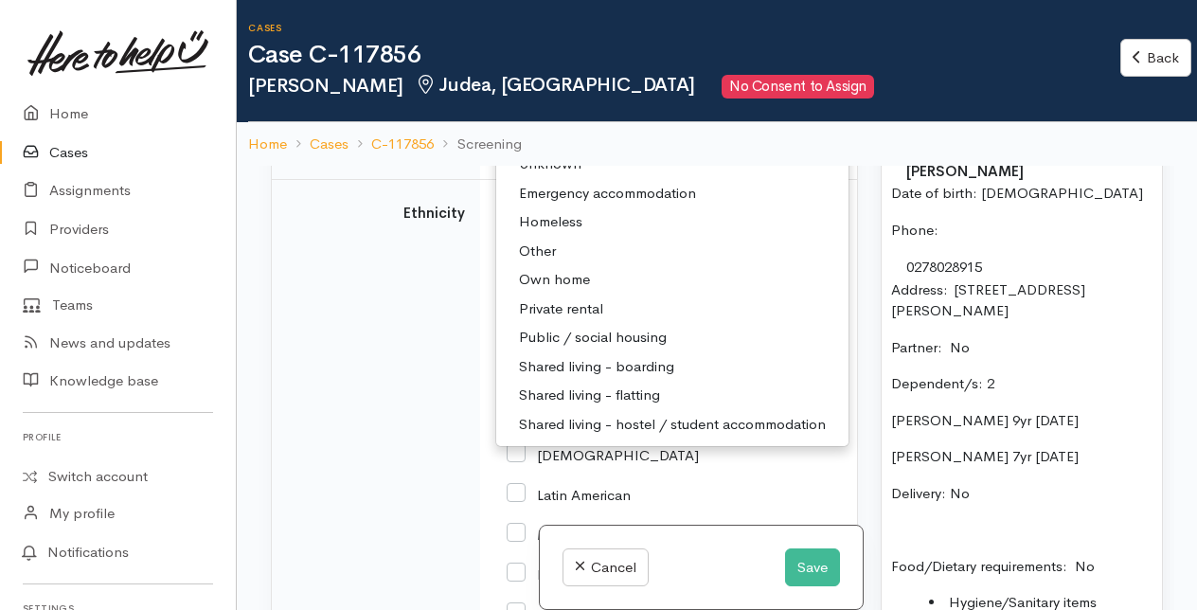
scroll to position [3439, 0]
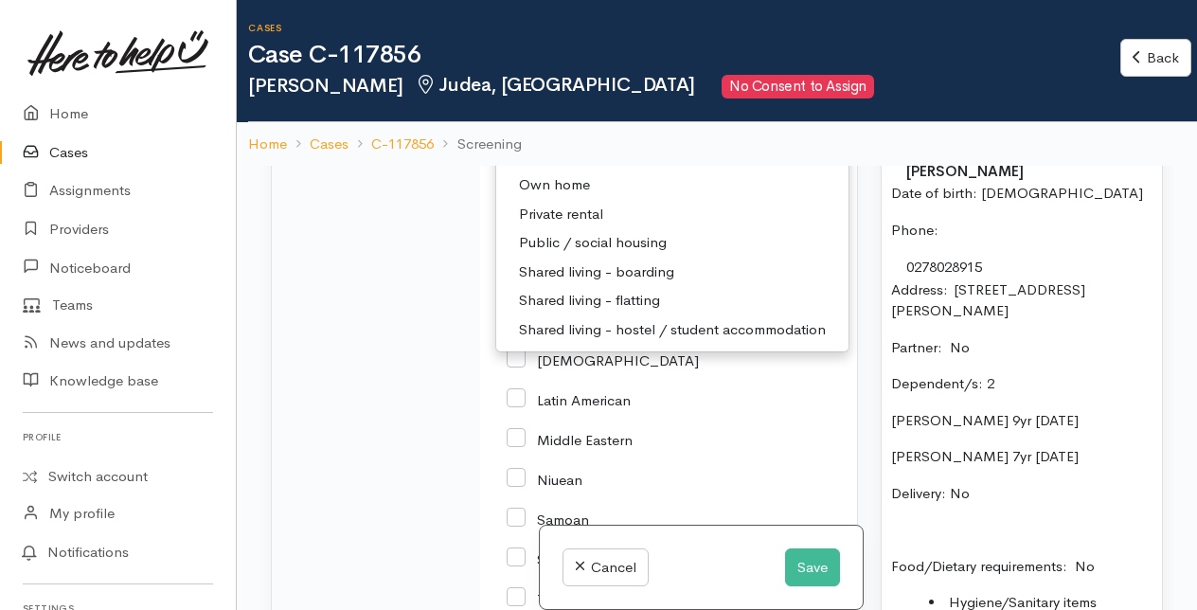
click at [555, 225] on span "Private rental" at bounding box center [561, 215] width 84 height 22
select select "2"
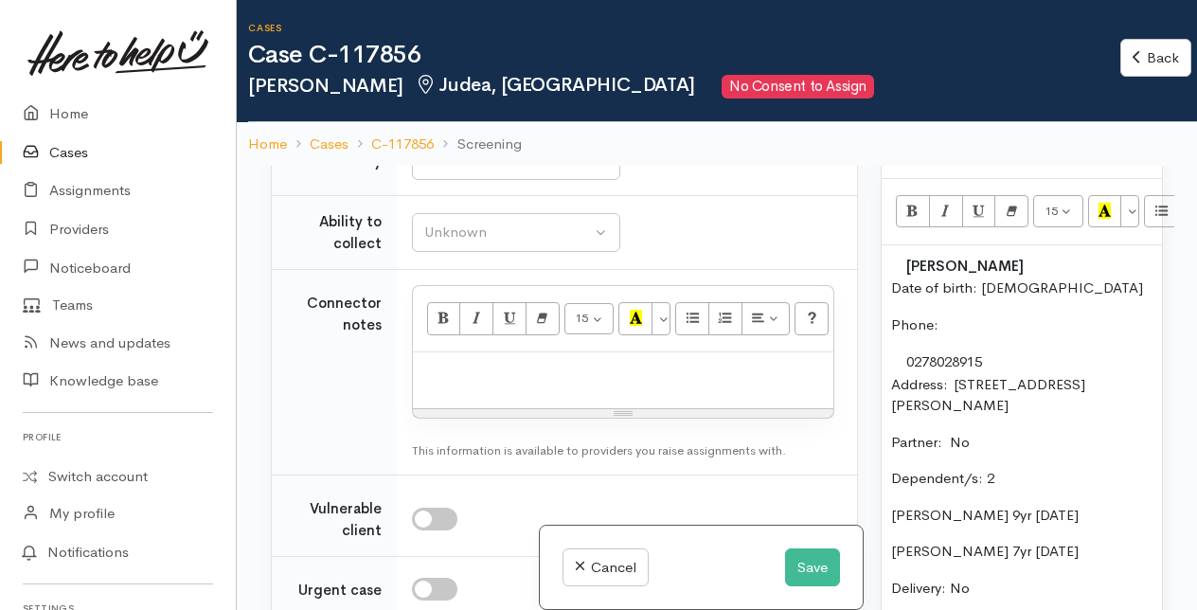
scroll to position [1231, 0]
click at [907, 416] on p "Address:  21 Goodwin Crescent, Pyes Pa, Tauranga, New Zealand" at bounding box center [1021, 395] width 261 height 43
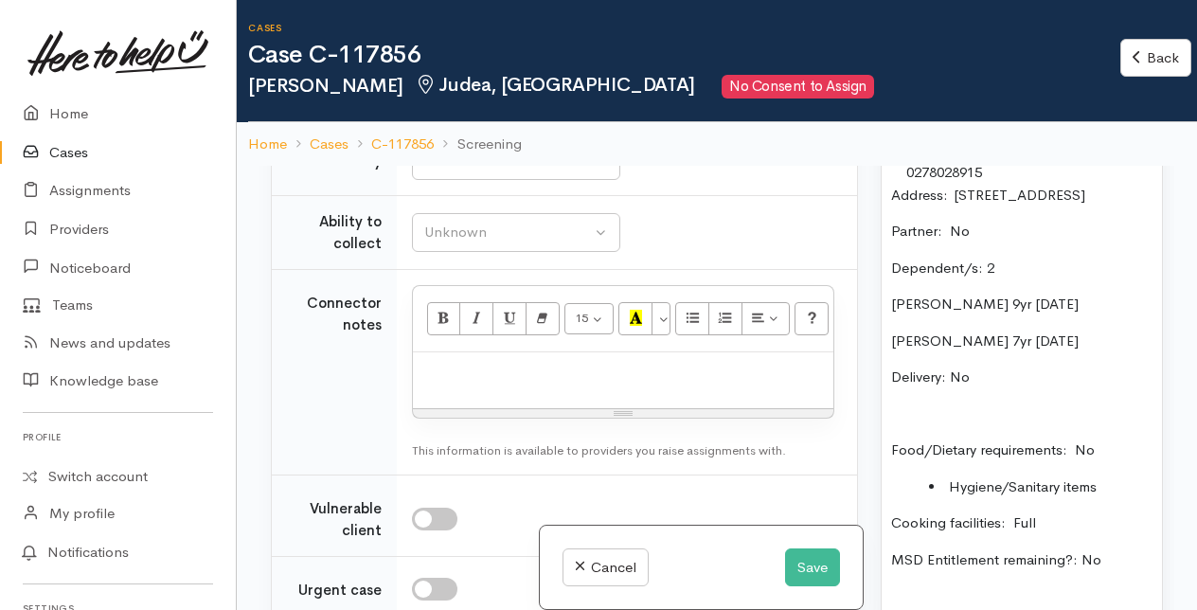
scroll to position [1515, 0]
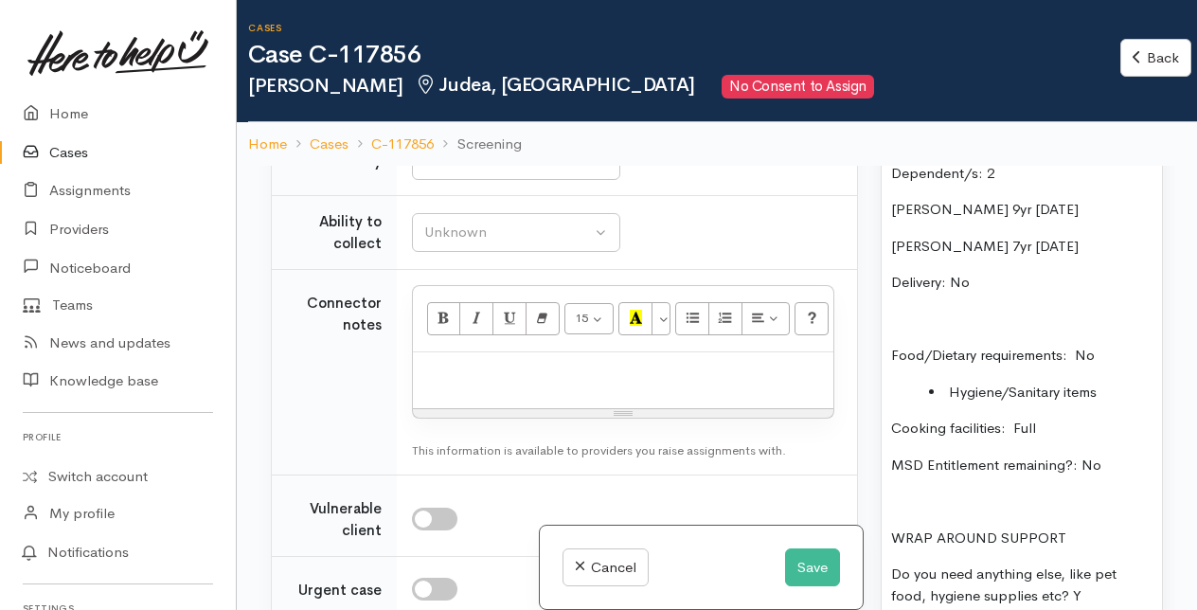
click at [1108, 403] on li "Hygiene/Sanitary items" at bounding box center [1040, 393] width 223 height 22
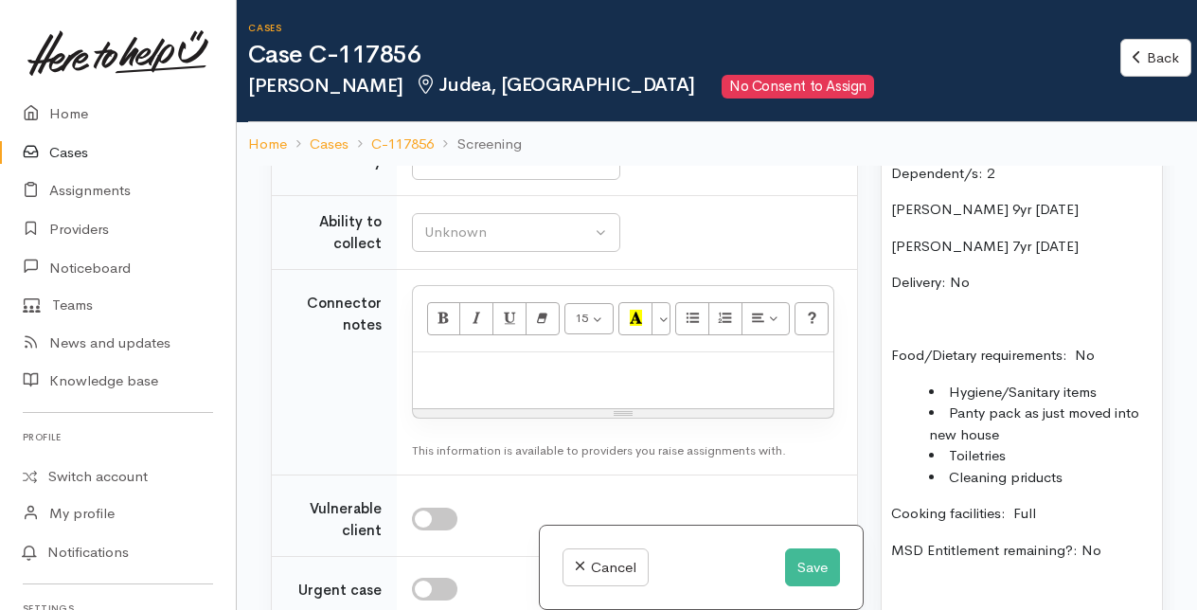
click at [1025, 488] on li "Cleaning priducts" at bounding box center [1040, 478] width 223 height 22
click at [1098, 403] on li "Hygiene/Sanitary items" at bounding box center [1040, 393] width 223 height 22
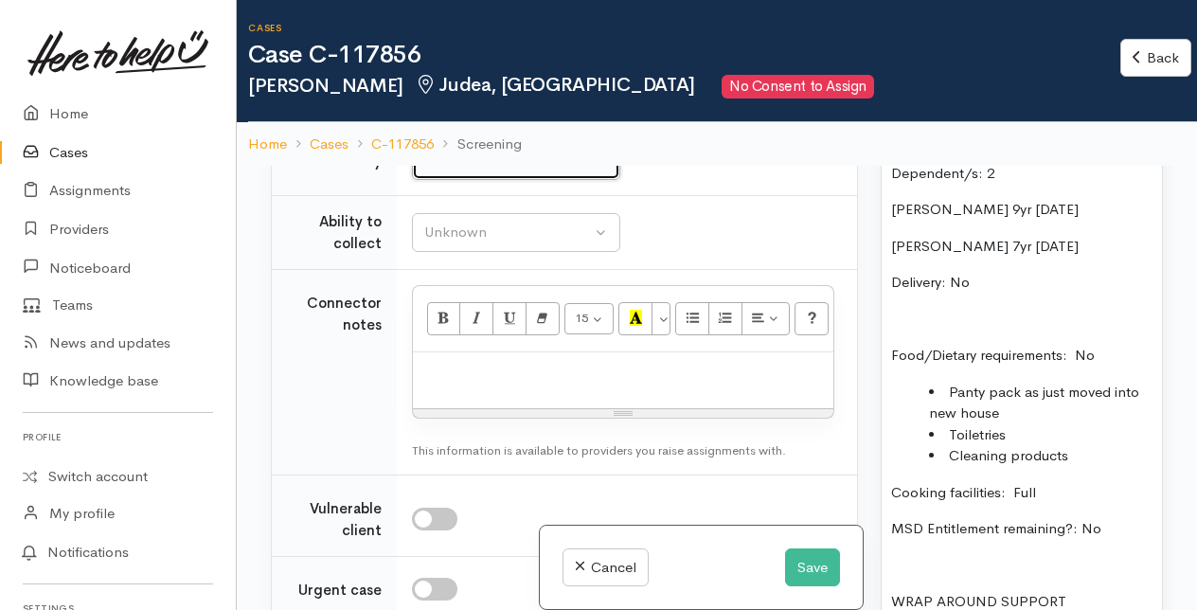
click at [561, 172] on div "Unknown" at bounding box center [507, 162] width 167 height 22
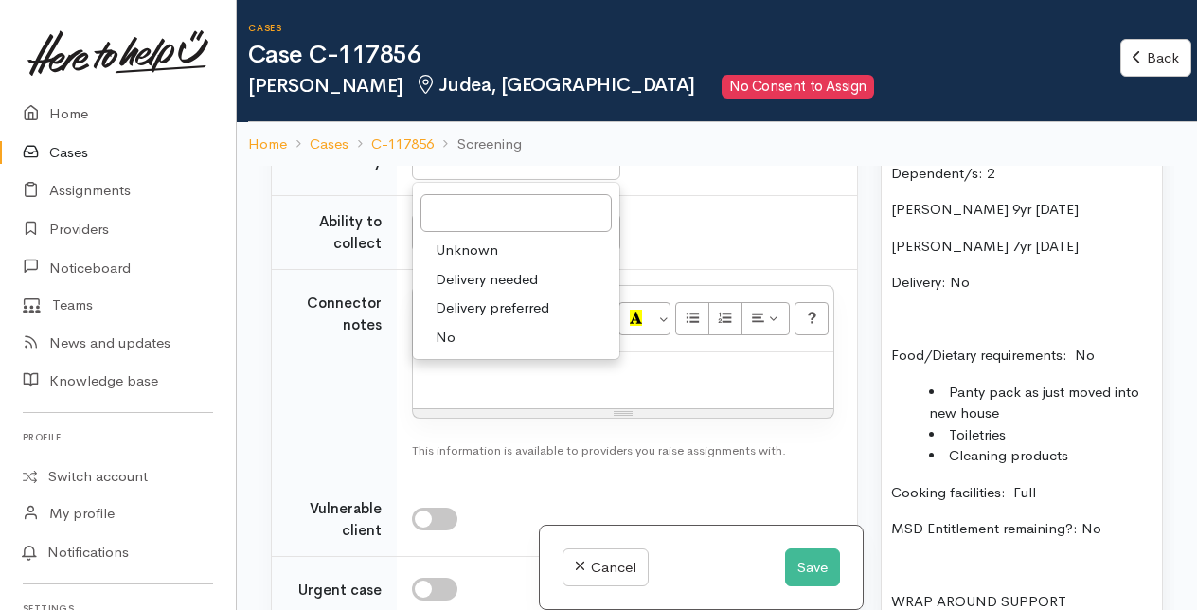
click at [460, 352] on link "No" at bounding box center [516, 337] width 206 height 29
select select "1"
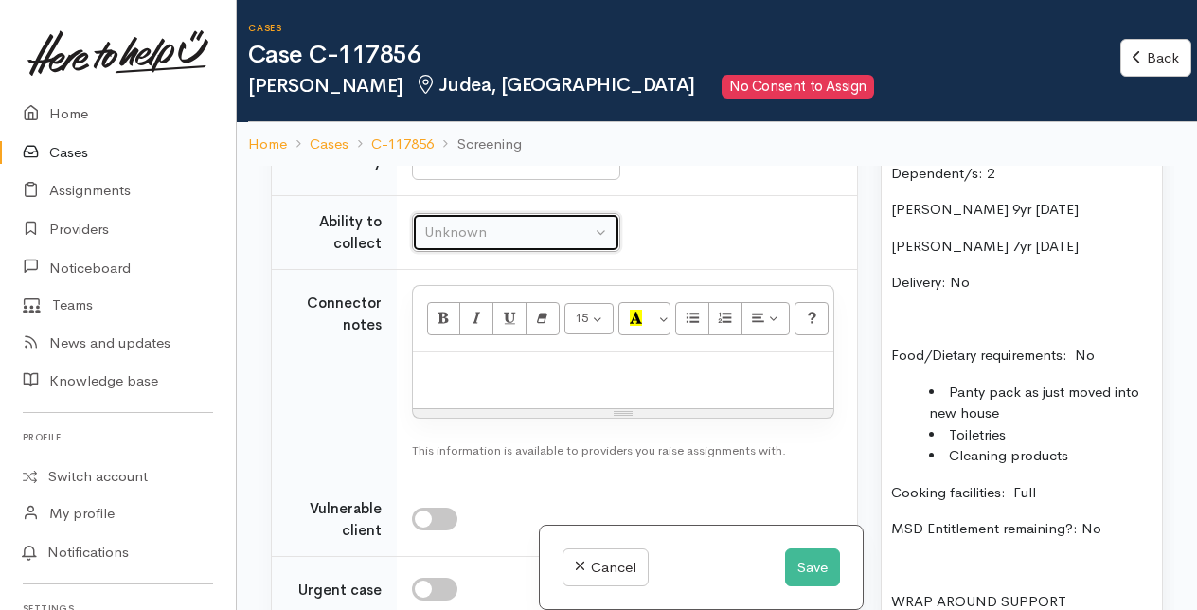
click at [463, 243] on div "Unknown" at bounding box center [507, 233] width 167 height 22
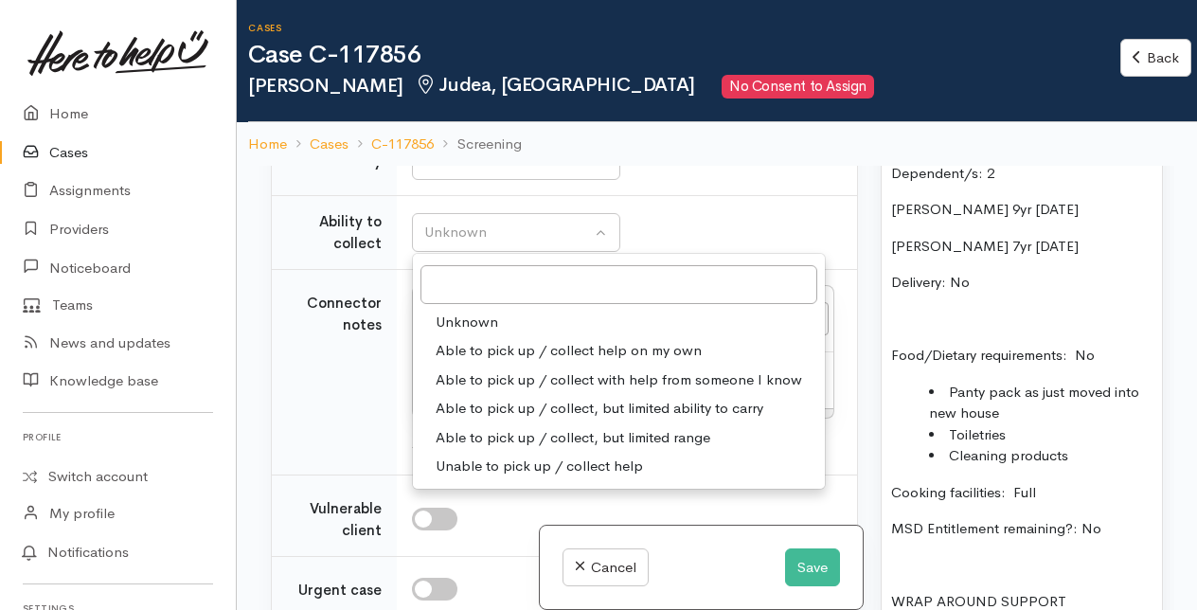
click at [489, 362] on span "Able to pick up / collect help on my own" at bounding box center [568, 351] width 266 height 22
select select "2"
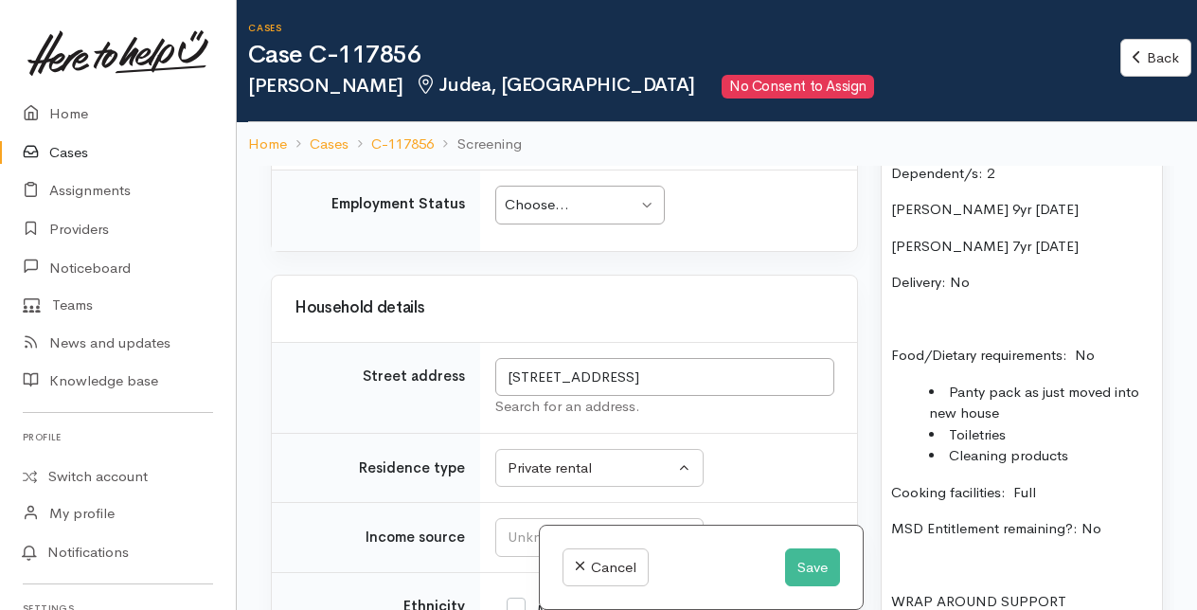
scroll to position [2922, 0]
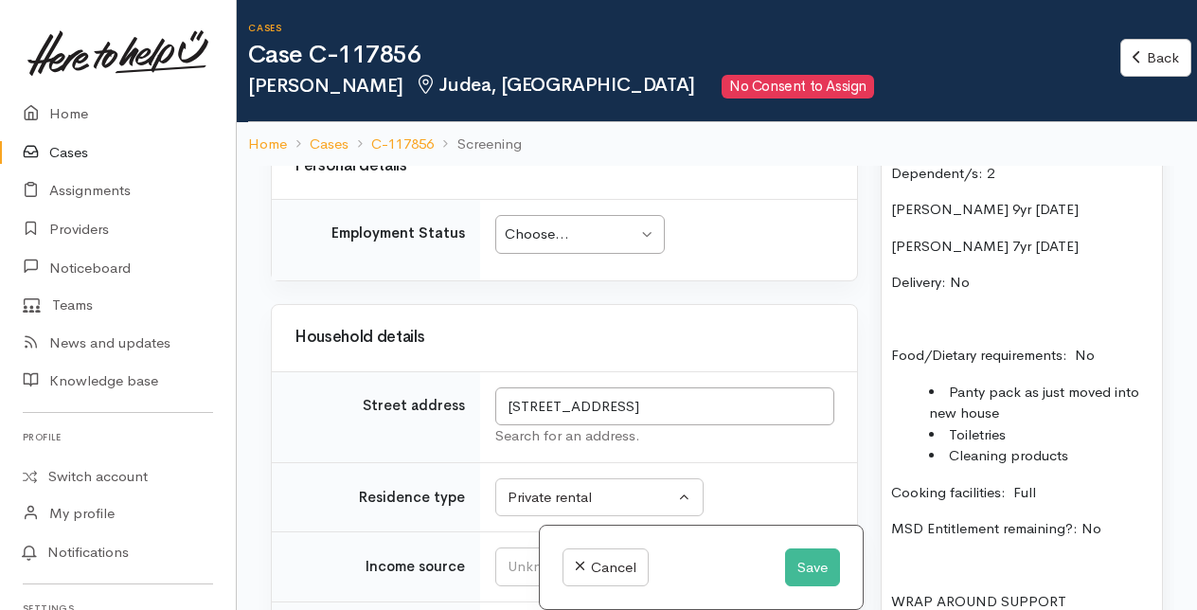
click at [650, 254] on div "Choose... Choose..." at bounding box center [579, 234] width 169 height 39
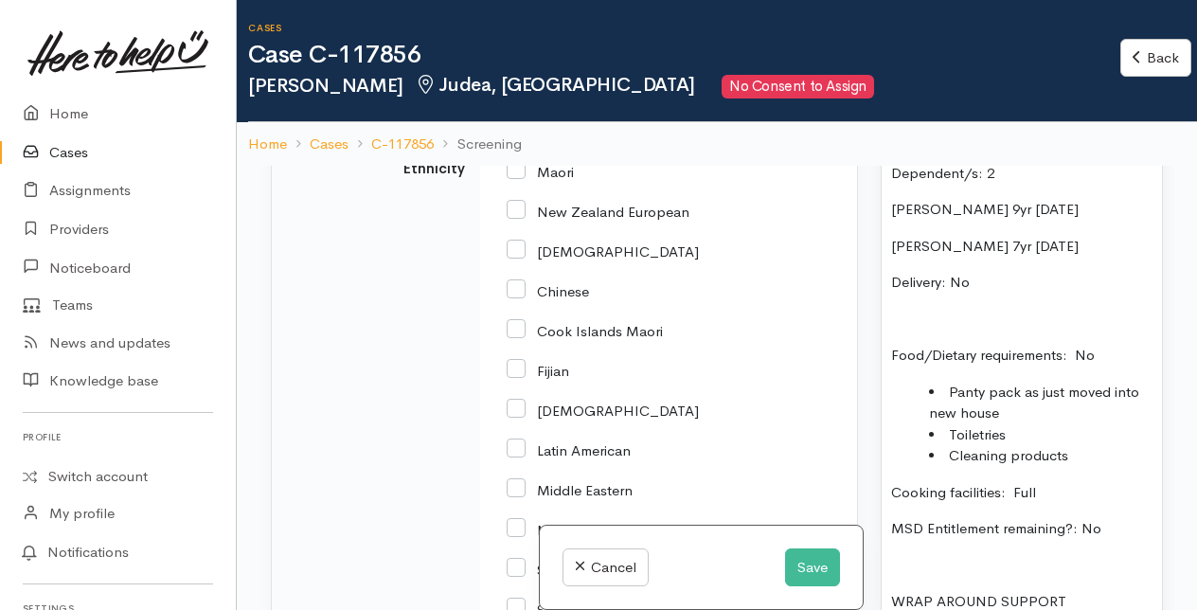
scroll to position [3419, 0]
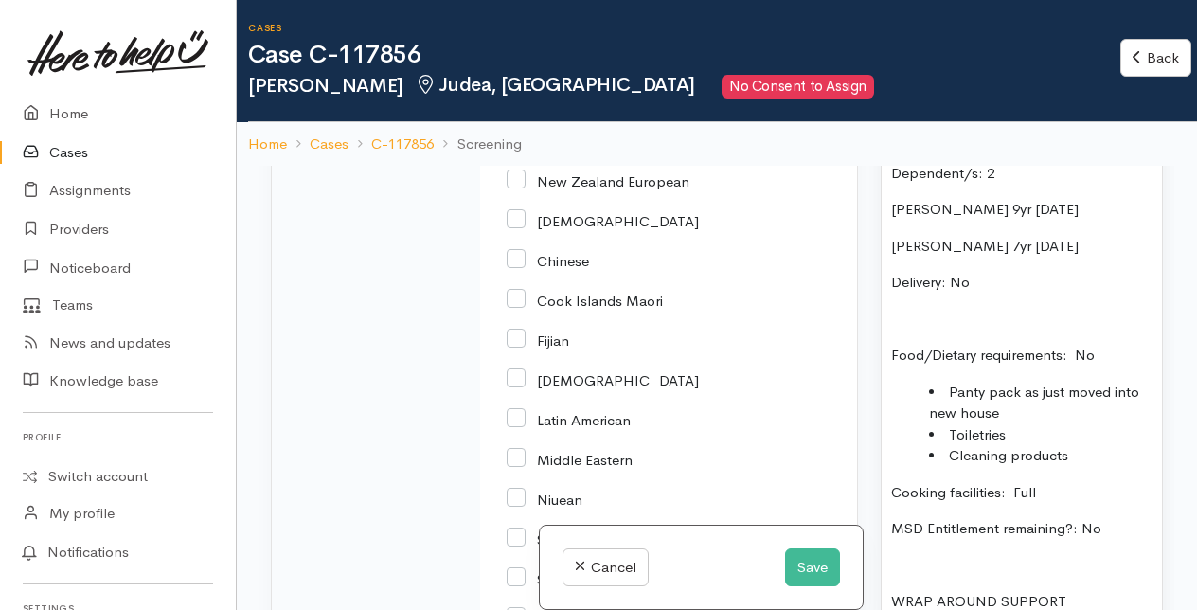
click at [608, 80] on div "Unknown" at bounding box center [590, 70] width 167 height 22
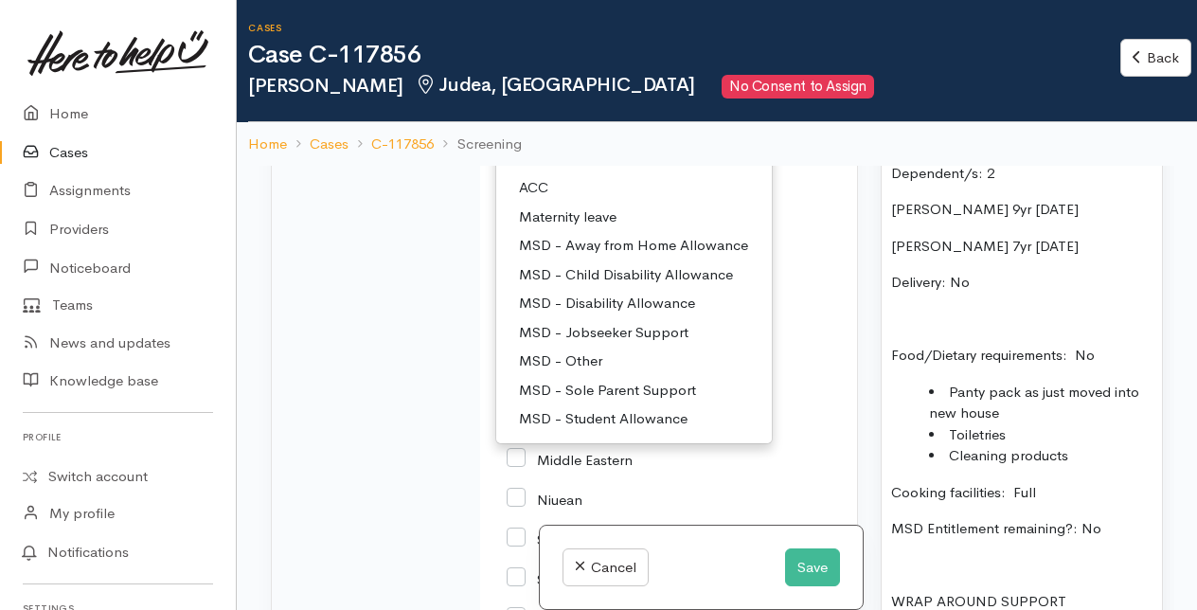
scroll to position [95, 0]
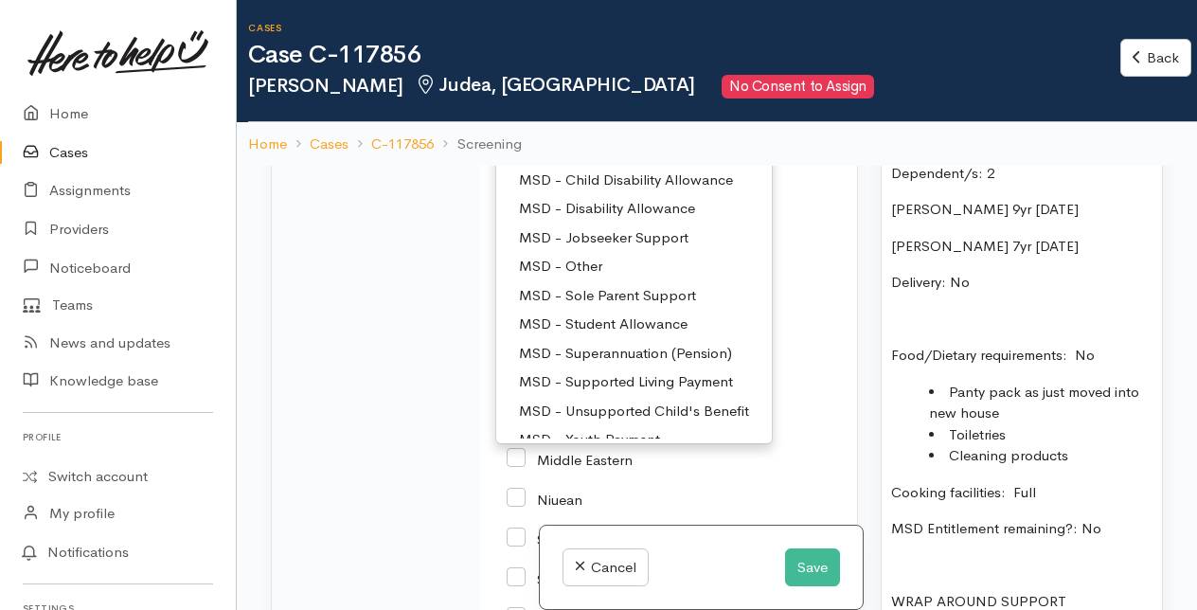
click at [611, 307] on span "MSD - Sole Parent Support" at bounding box center [607, 296] width 177 height 22
select select "7"
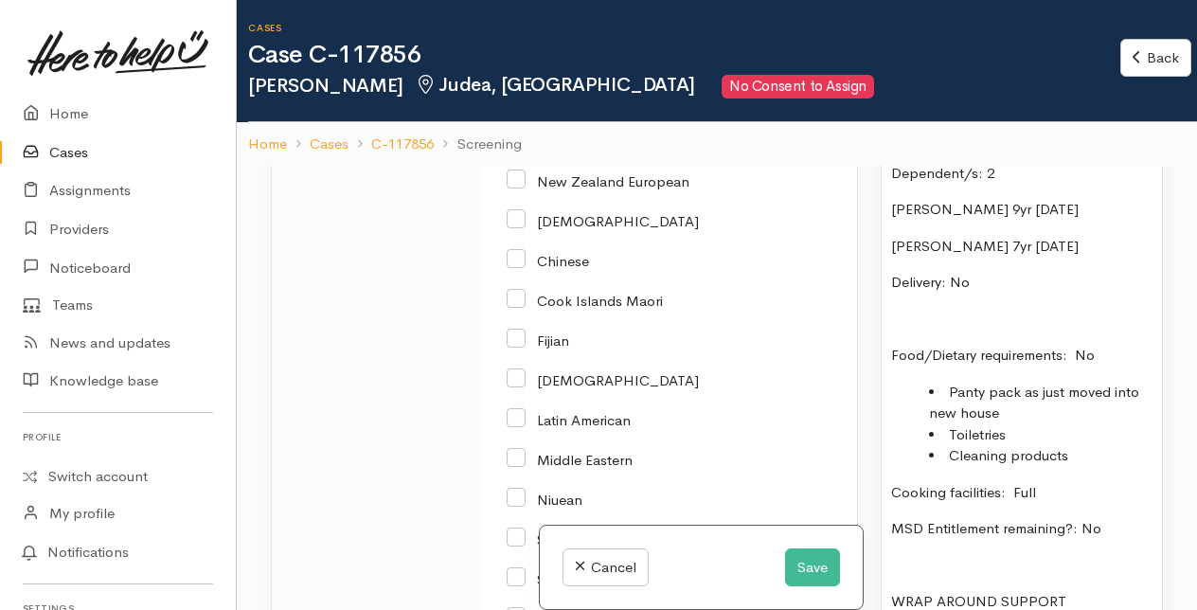
click at [523, 149] on input "Maori" at bounding box center [539, 140] width 67 height 17
checkbox input "true"
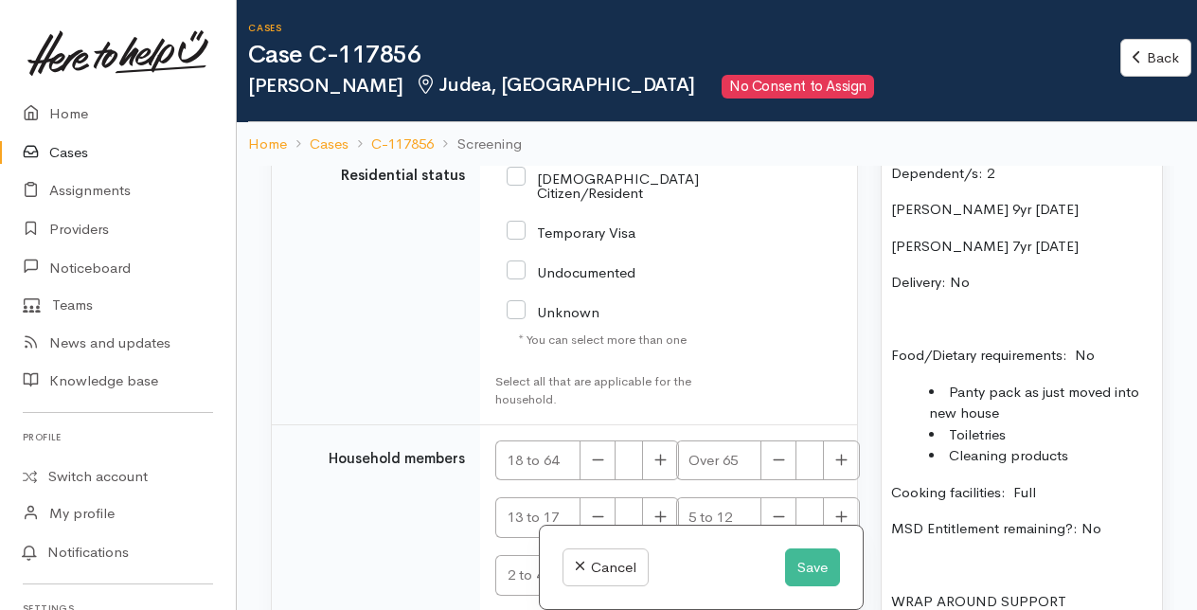
scroll to position [4271, 0]
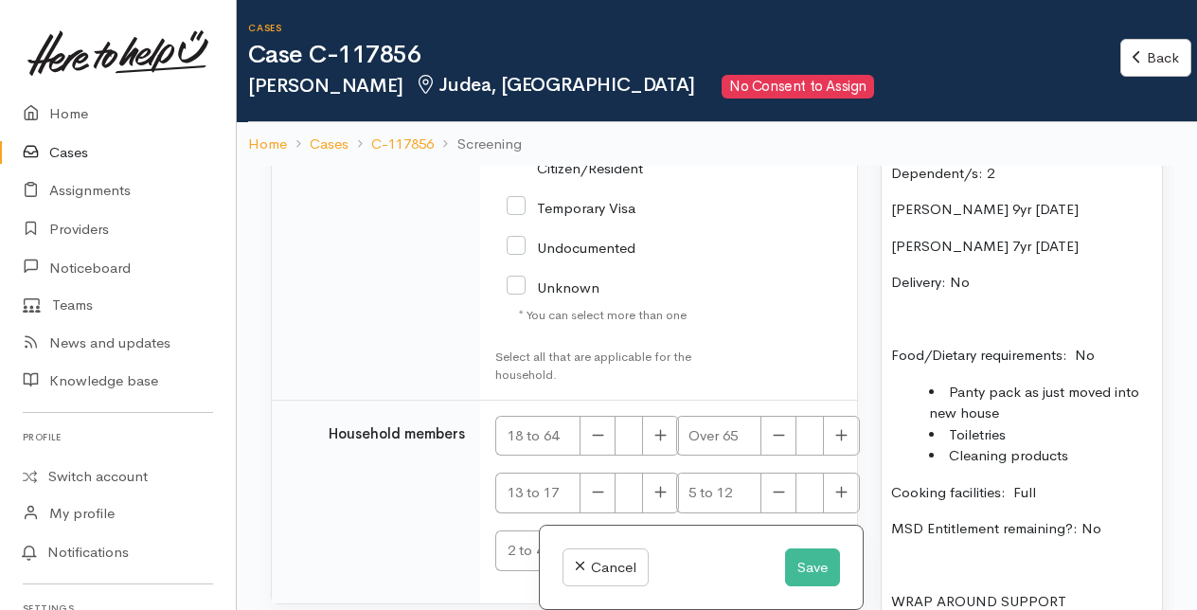
click at [511, 175] on input "[DEMOGRAPHIC_DATA] Citizen/Resident" at bounding box center [602, 159] width 192 height 31
checkbox input "true"
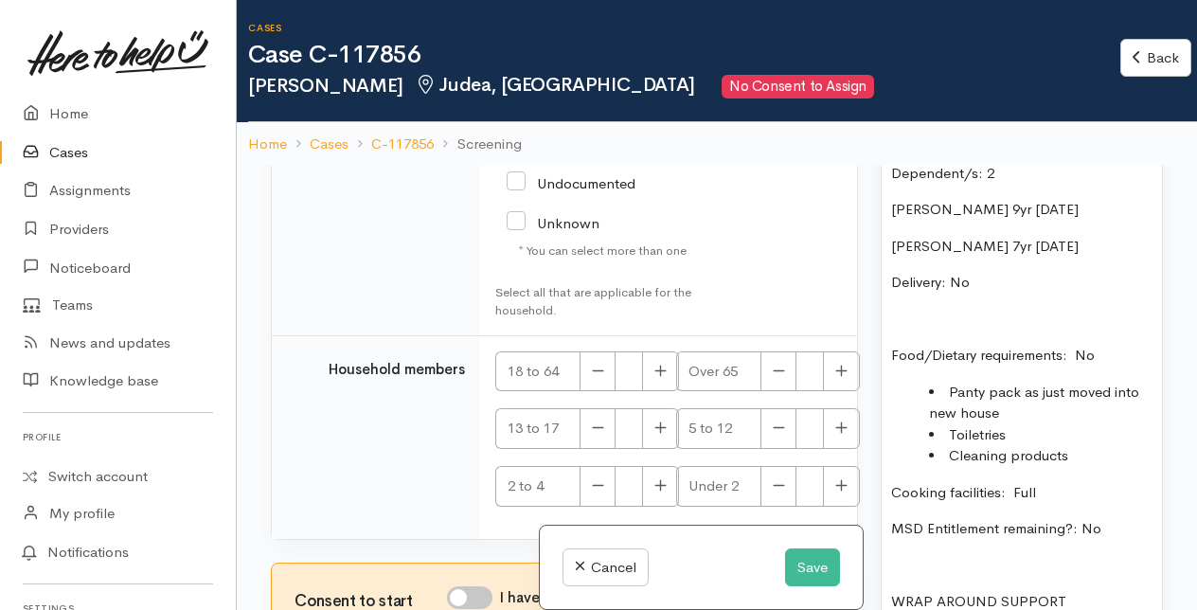
scroll to position [4461, 0]
click at [654, 378] on icon "button" at bounding box center [660, 371] width 12 height 14
type input "1"
click at [835, 435] on icon "button" at bounding box center [841, 427] width 12 height 14
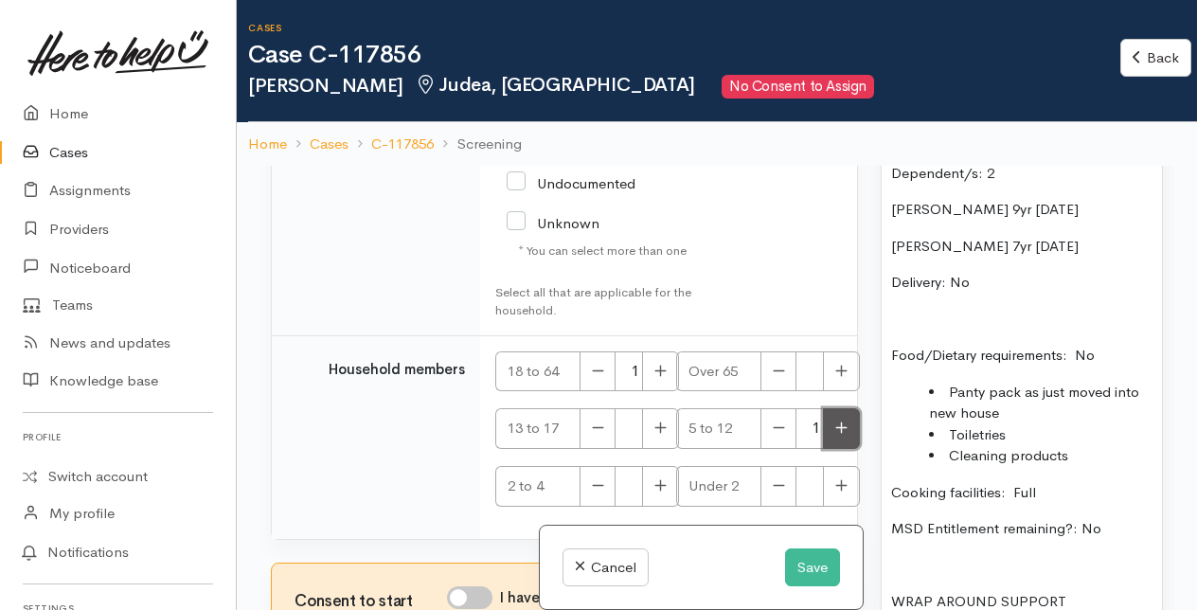
type input "2"
click at [477, 598] on input "I have been given consent to get help and share this information with appropria…" at bounding box center [469, 597] width 45 height 23
checkbox input "true"
click at [1013, 330] on p at bounding box center [1021, 320] width 261 height 22
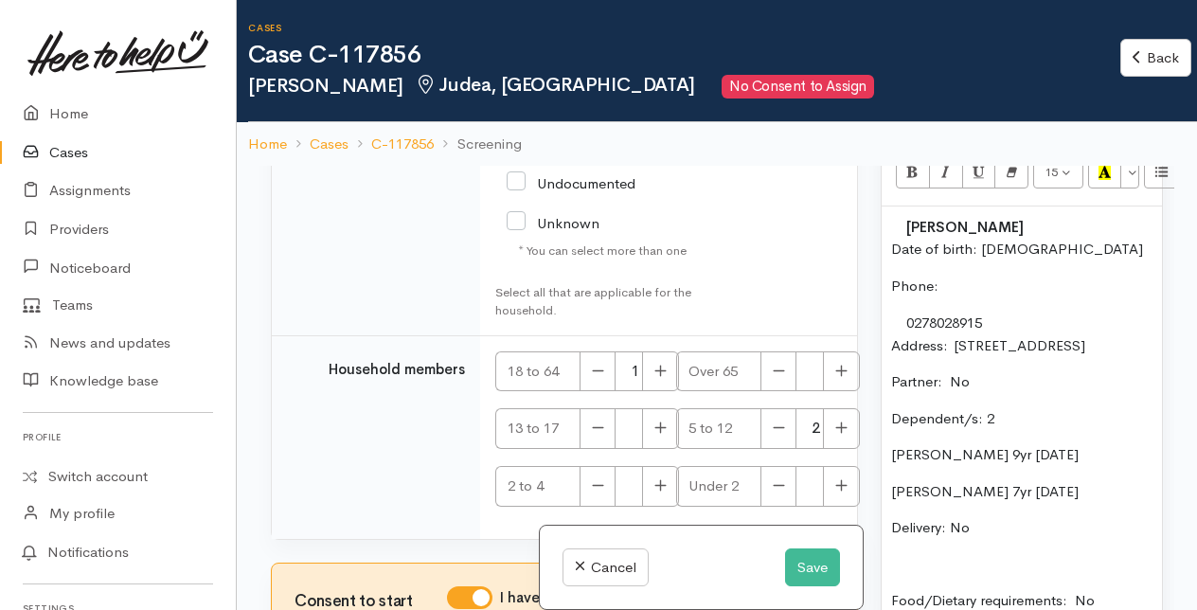
scroll to position [1231, 0]
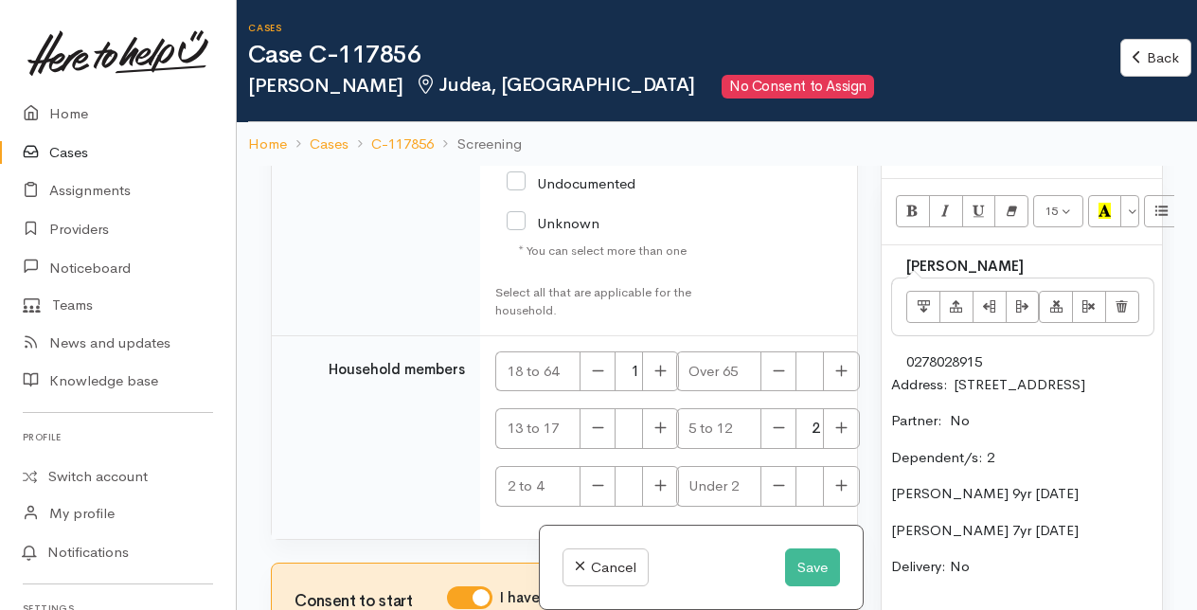
click at [904, 275] on td "[PERSON_NAME]" at bounding box center [1128, 267] width 474 height 24
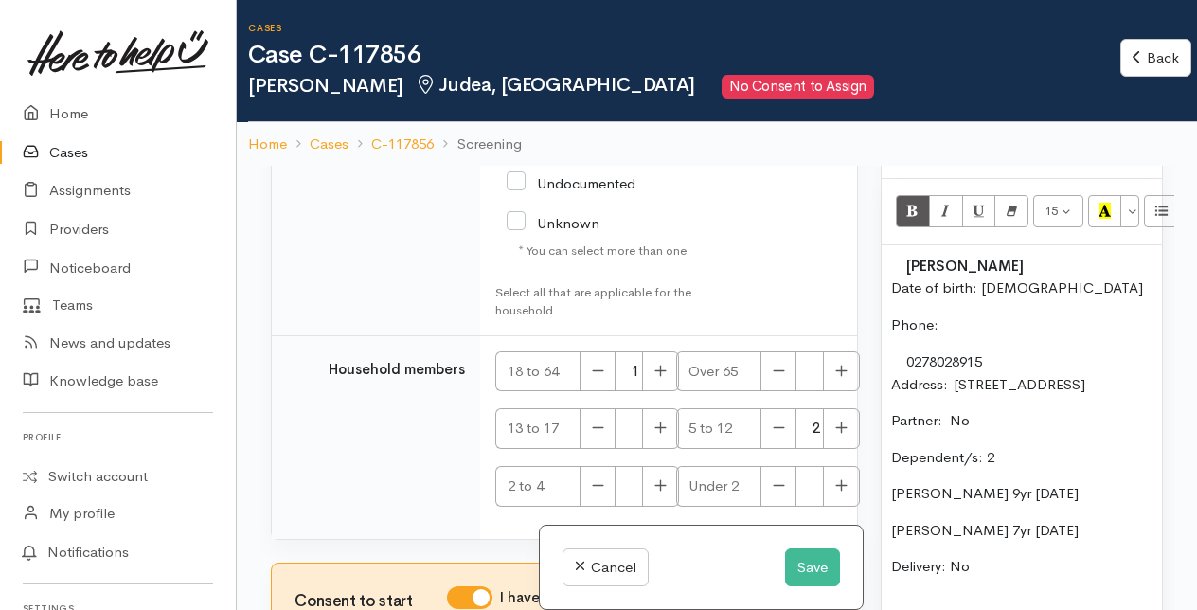
click at [907, 370] on link "0278028915" at bounding box center [944, 361] width 76 height 18
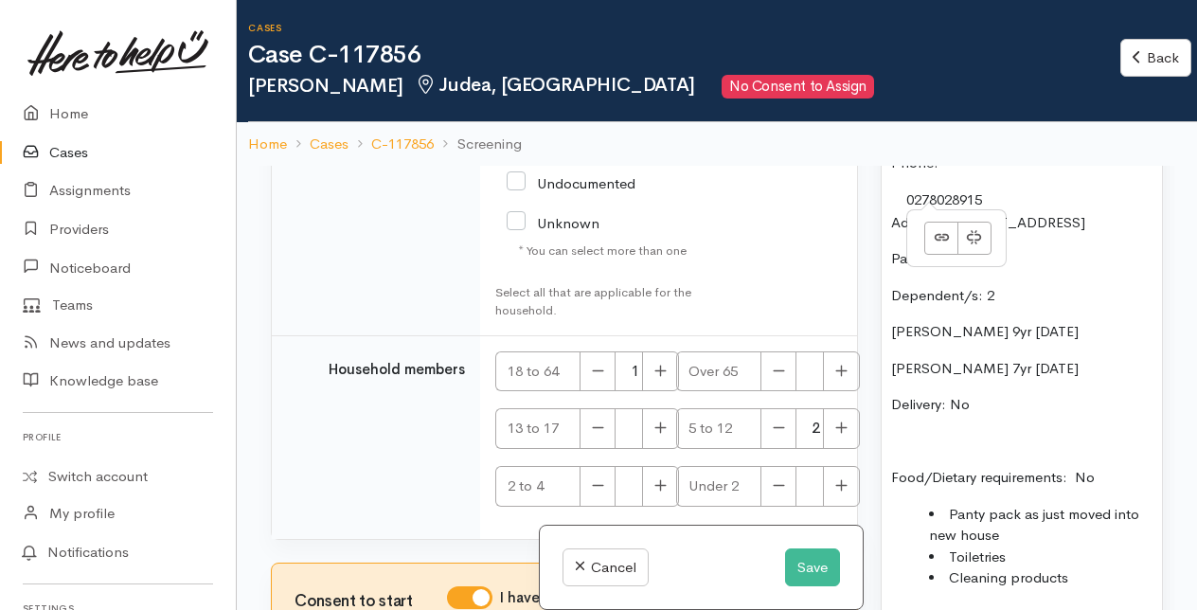
scroll to position [1420, 0]
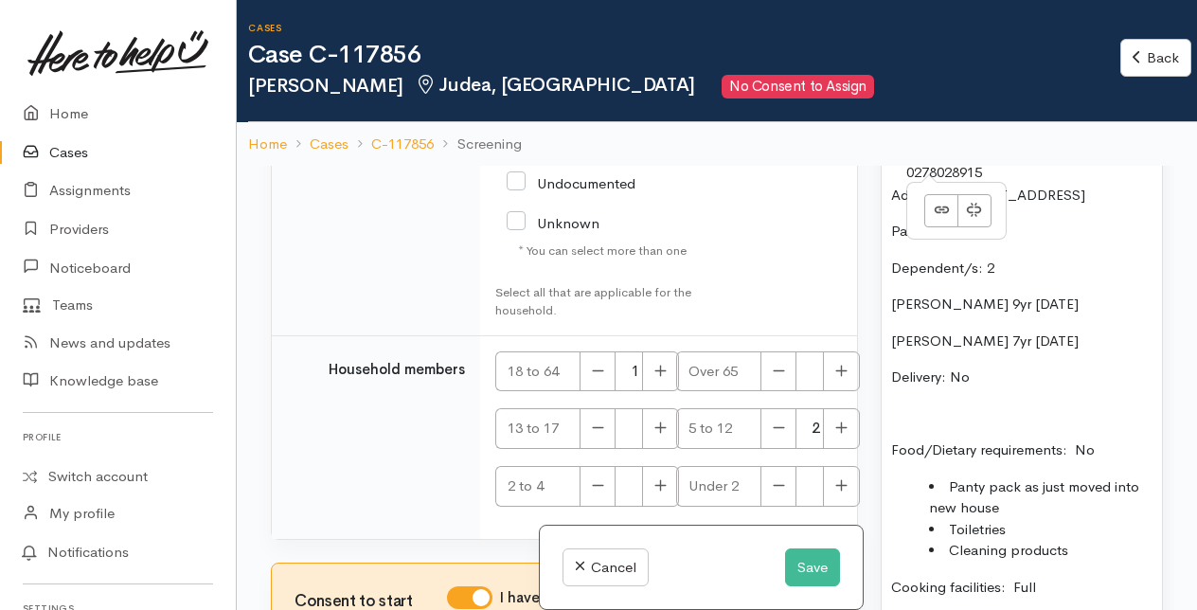
click at [1032, 278] on div "Ashara Kingi Date of birth: 15/8/1990 Phone:  0278028915 Address:  20 Collingwo…" at bounding box center [1021, 451] width 280 height 791
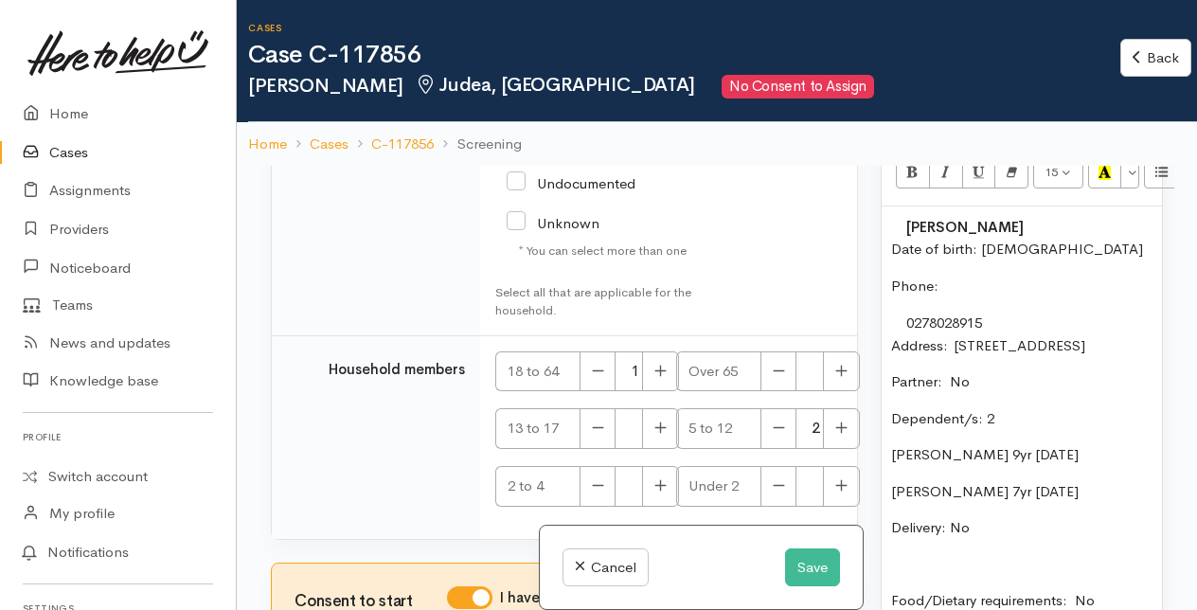
scroll to position [1231, 0]
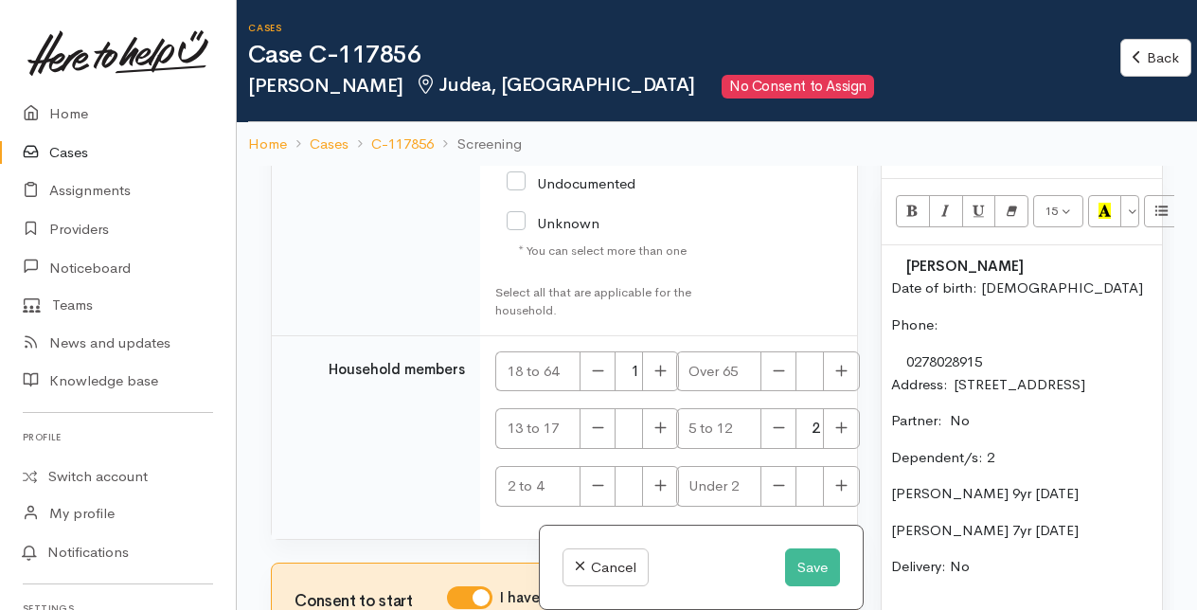
click at [1020, 396] on p "Address:  20 Collingwood St, Tauranga, New Zealand" at bounding box center [1021, 385] width 261 height 22
click at [1023, 430] on p "Partner: No" at bounding box center [1021, 421] width 261 height 22
click at [945, 336] on p "Phone:" at bounding box center [1021, 325] width 261 height 22
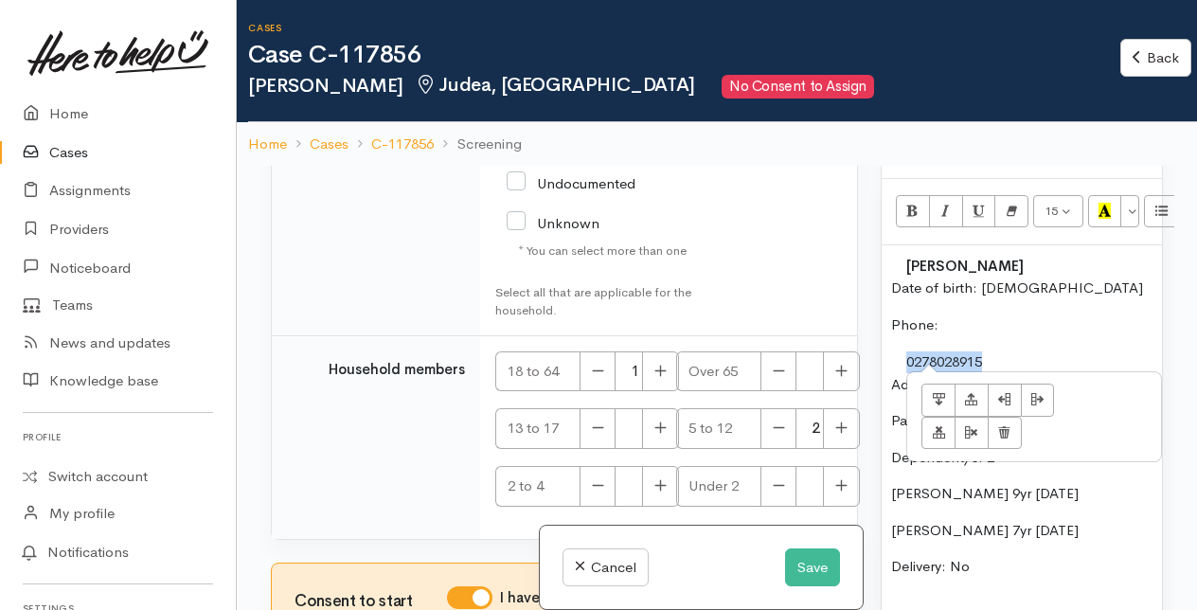
drag, startPoint x: 906, startPoint y: 370, endPoint x: 1013, endPoint y: 369, distance: 107.0
click at [1013, 369] on td "0278028915" at bounding box center [1128, 362] width 474 height 24
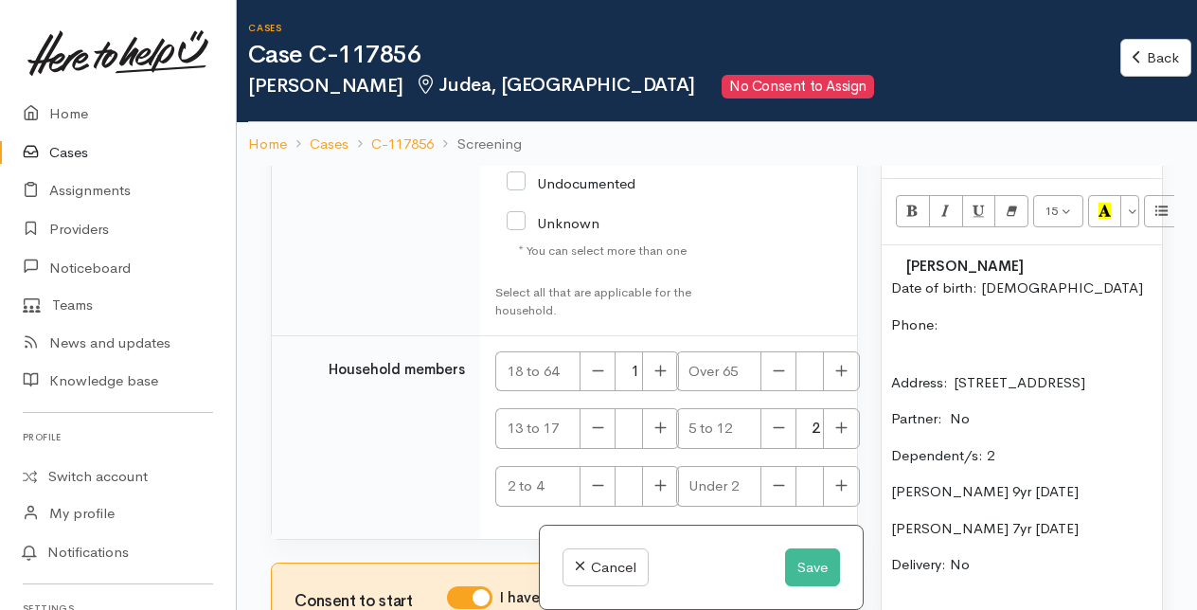
click at [946, 334] on p "Phone:" at bounding box center [1021, 325] width 261 height 22
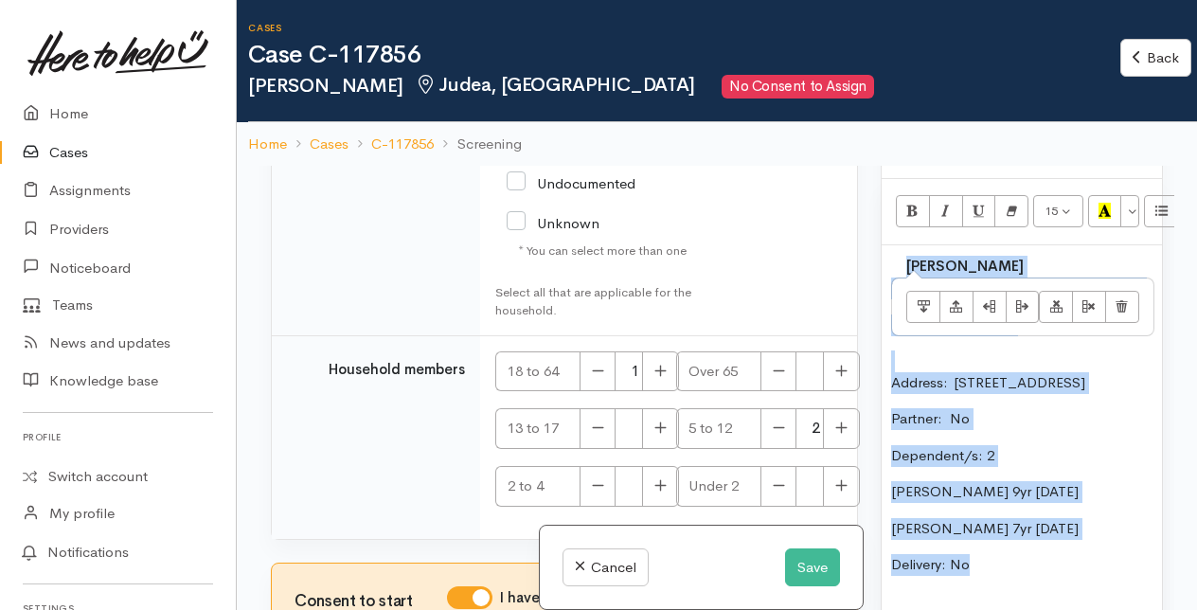
drag, startPoint x: 901, startPoint y: 275, endPoint x: 1056, endPoint y: 563, distance: 327.0
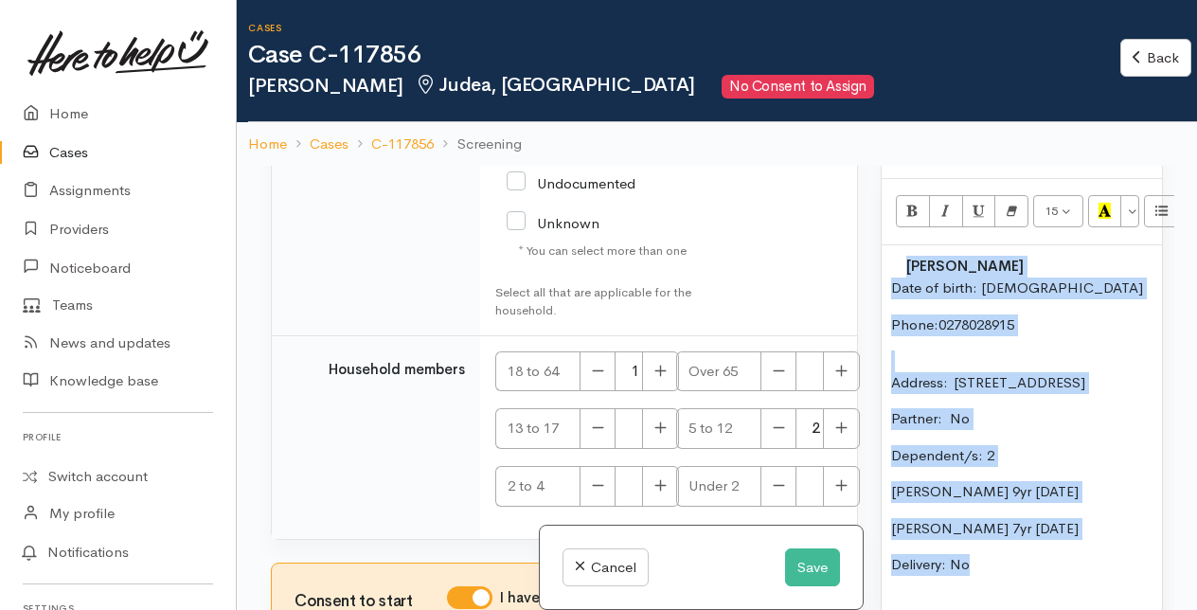
copy div "Ashara Kingi Date of birth: 15/8/1990 Phone:  0278028915 Address:  20 Collingwo…"
click at [1047, 394] on p "Address:  [STREET_ADDRESS]" at bounding box center [1021, 383] width 261 height 22
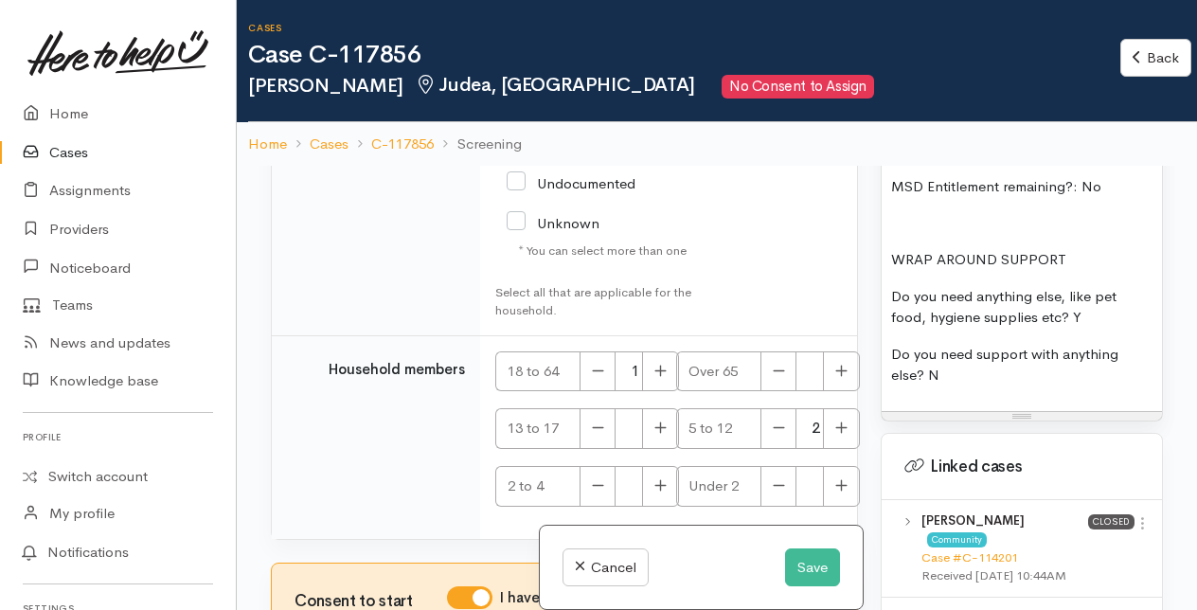
scroll to position [1893, 0]
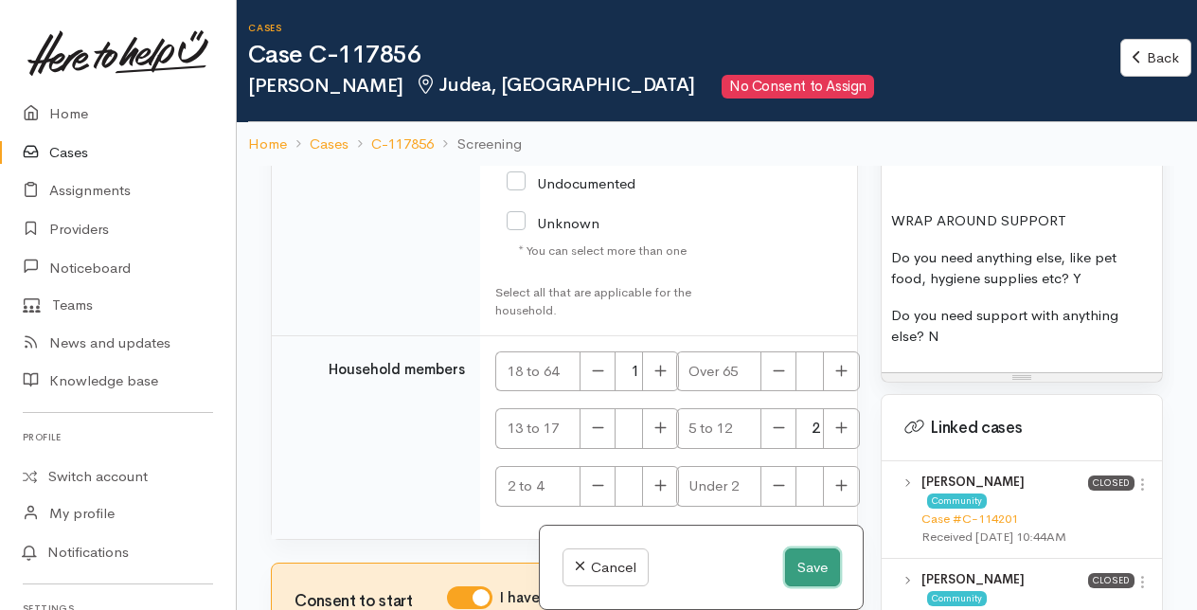
click at [801, 566] on button "Save" at bounding box center [812, 567] width 55 height 39
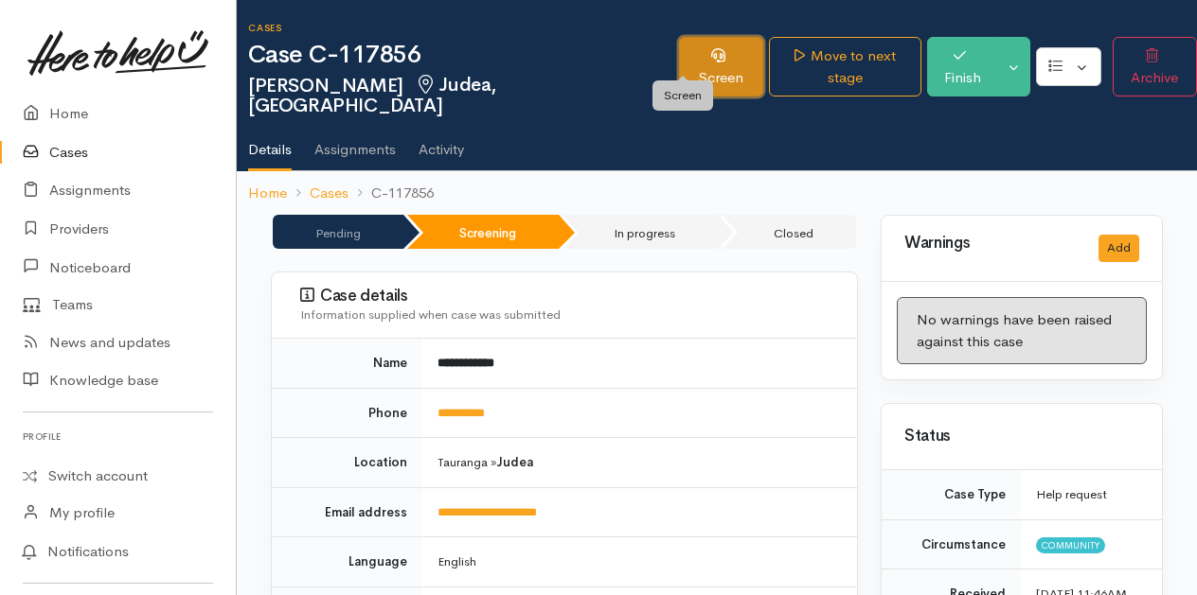
click at [679, 50] on link "Screen" at bounding box center [720, 67] width 83 height 60
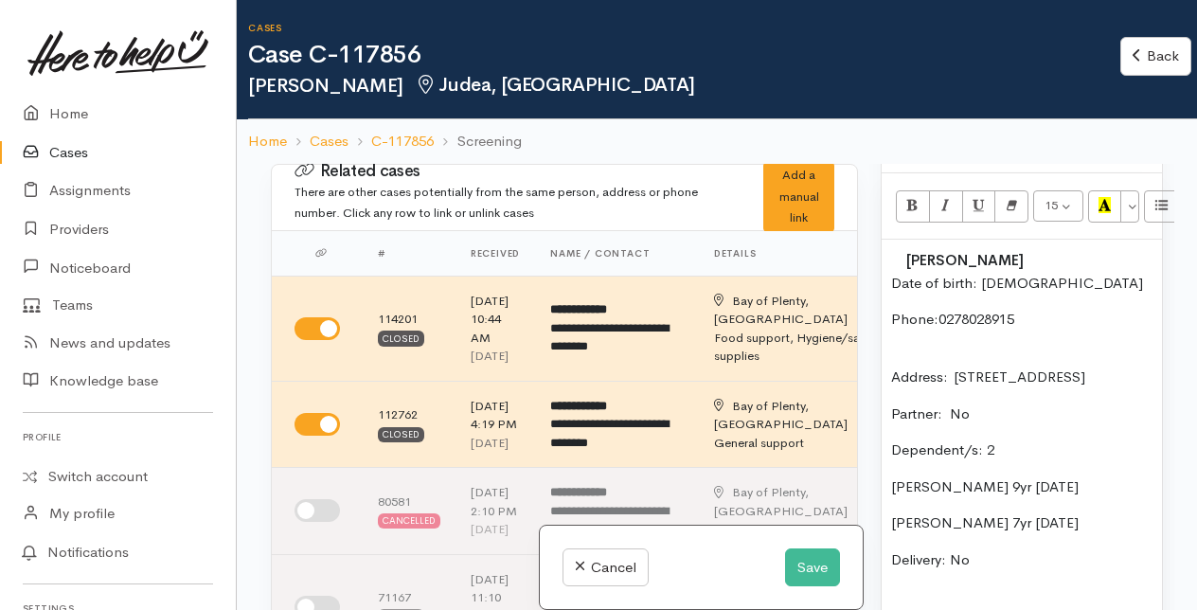
scroll to position [1325, 0]
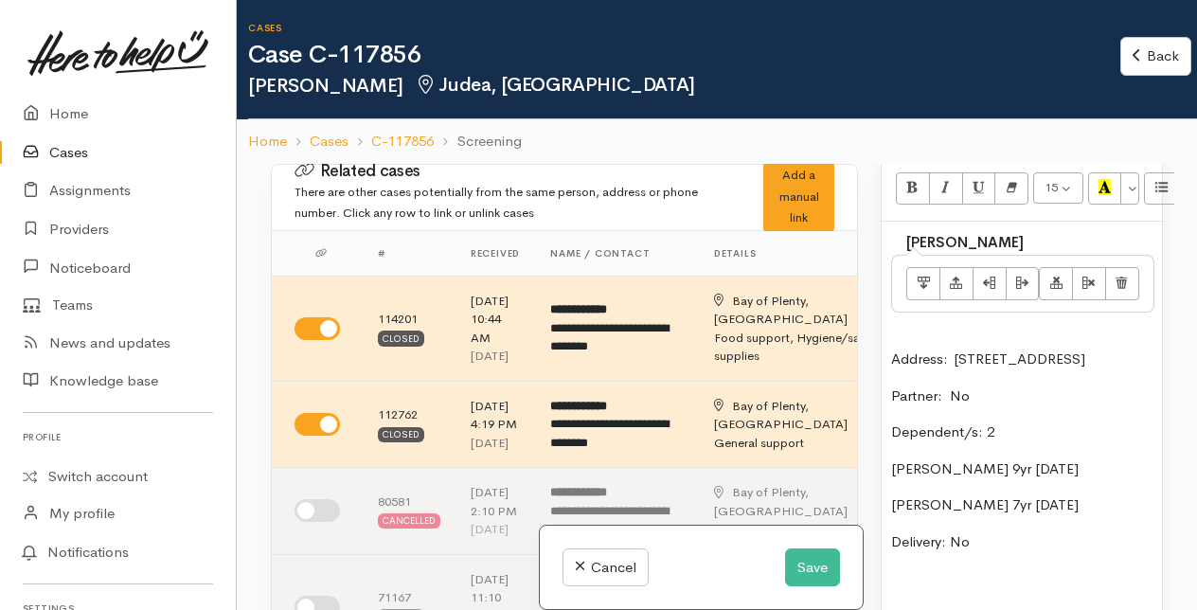
click at [903, 255] on td "[PERSON_NAME]" at bounding box center [1128, 243] width 474 height 24
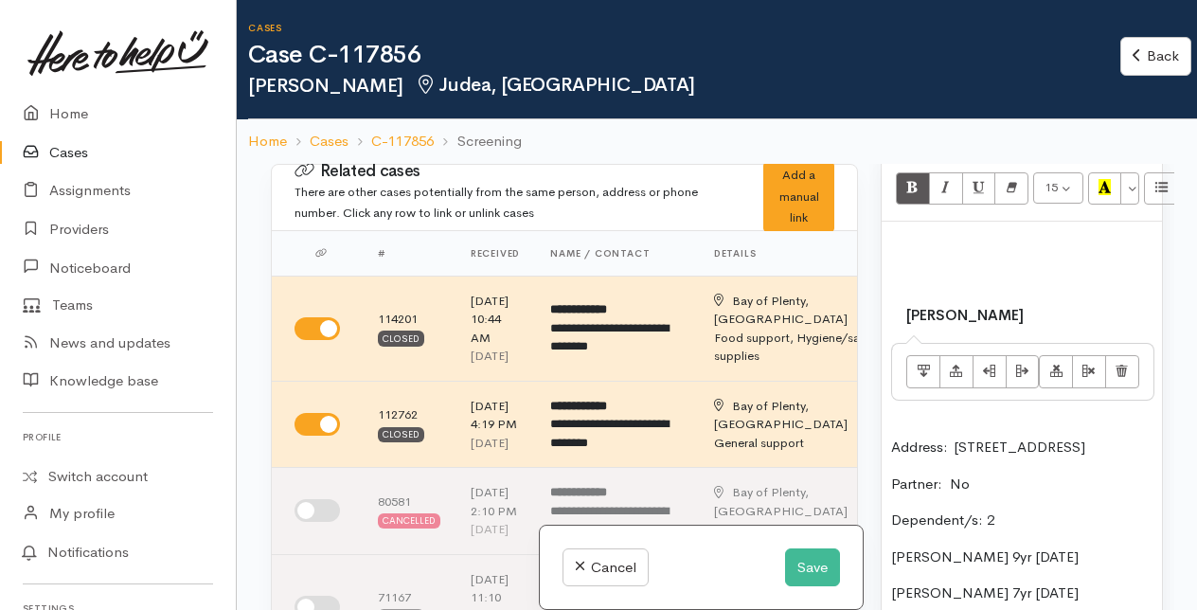
click at [903, 343] on td "[PERSON_NAME]" at bounding box center [1128, 287] width 474 height 112
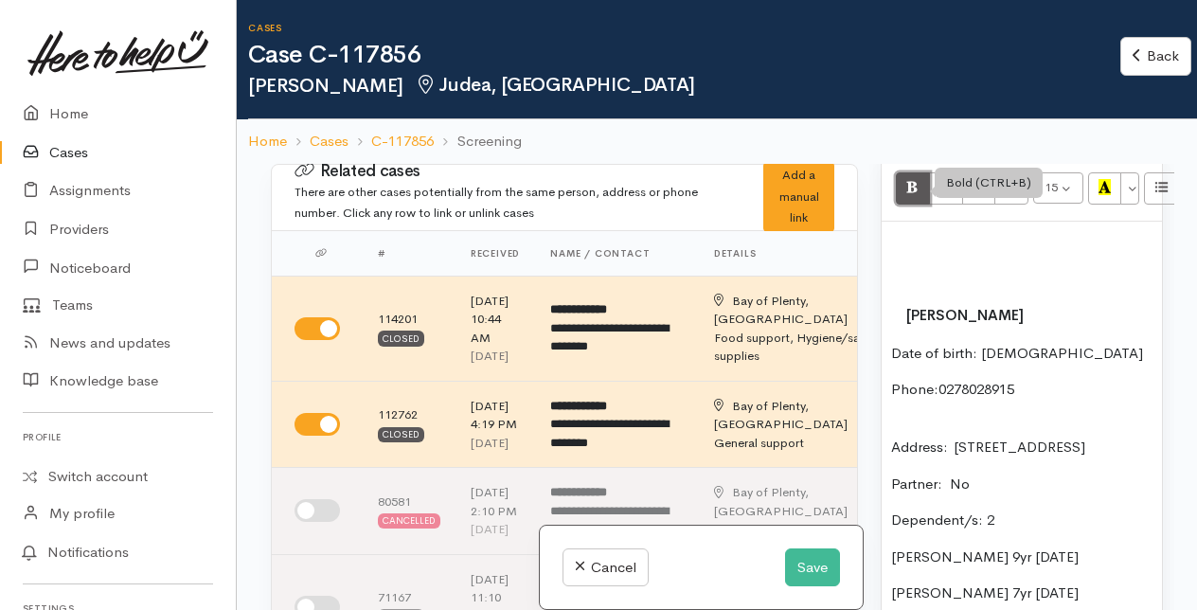
click at [912, 195] on icon "Bold (CTRL+B)" at bounding box center [912, 187] width 12 height 16
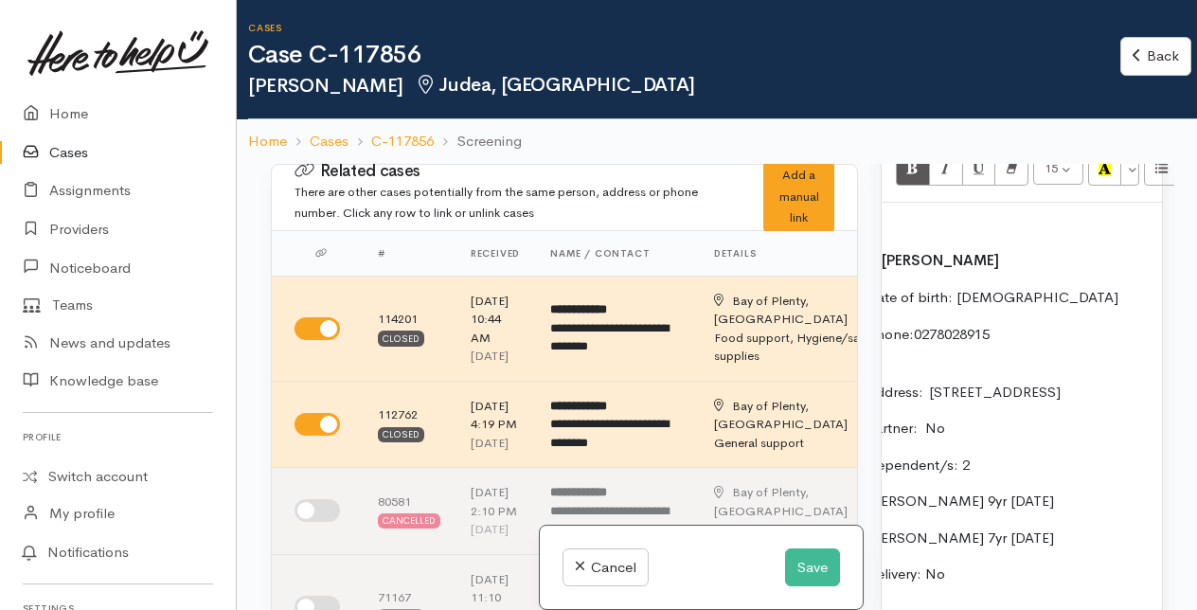
scroll to position [1308, 0]
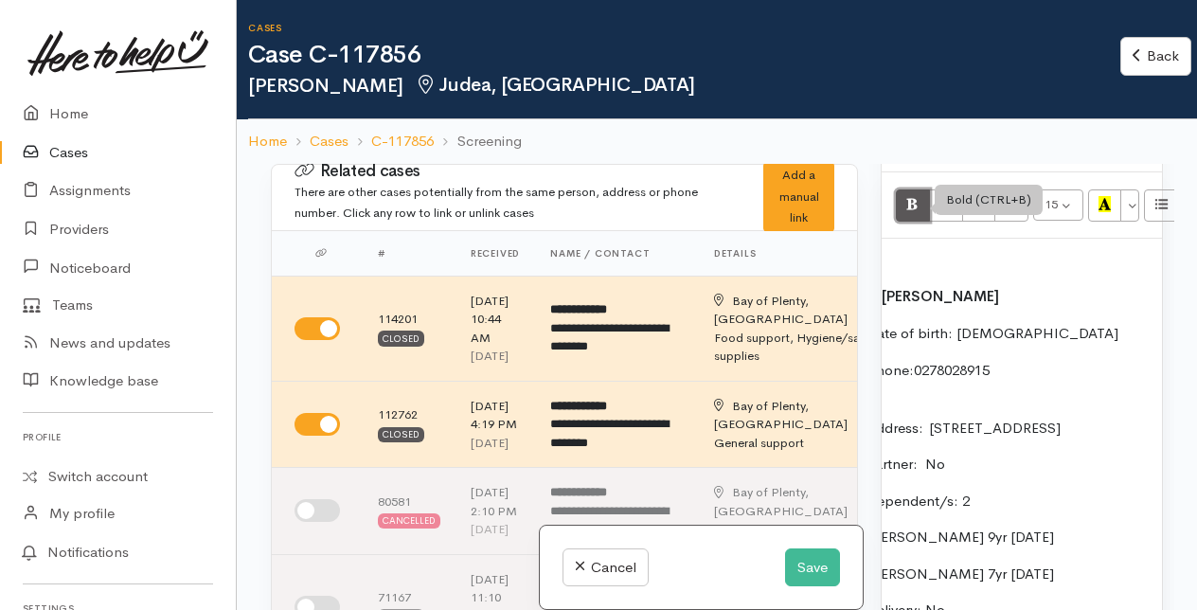
click at [909, 212] on icon "Bold (CTRL+B)" at bounding box center [912, 204] width 12 height 16
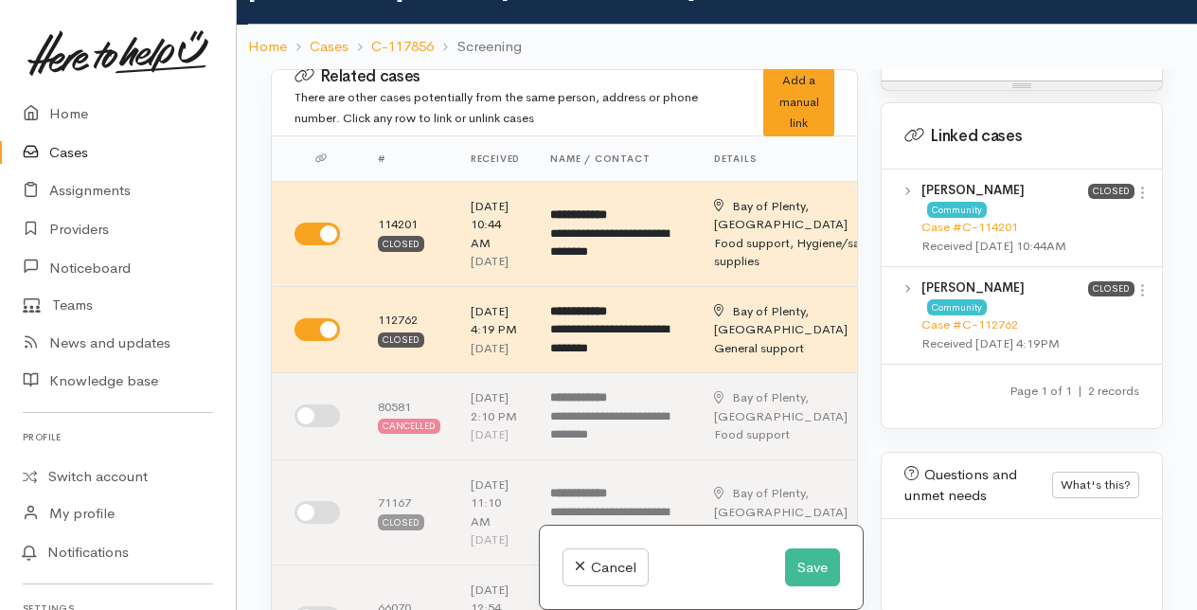
scroll to position [2350, 0]
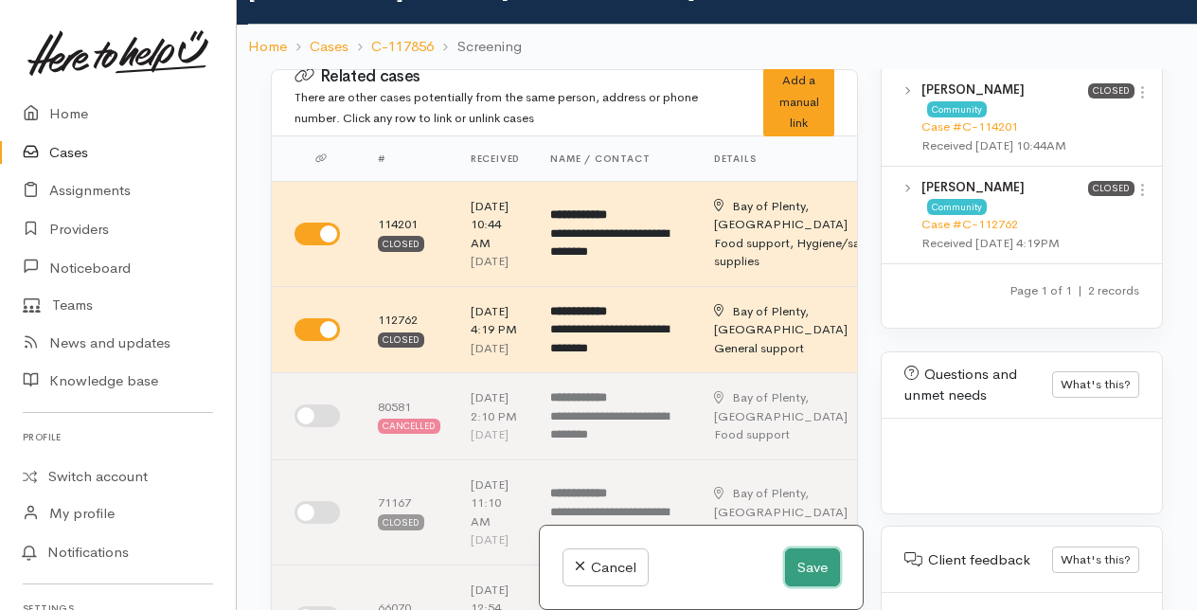
click at [793, 574] on button "Save" at bounding box center [812, 567] width 55 height 39
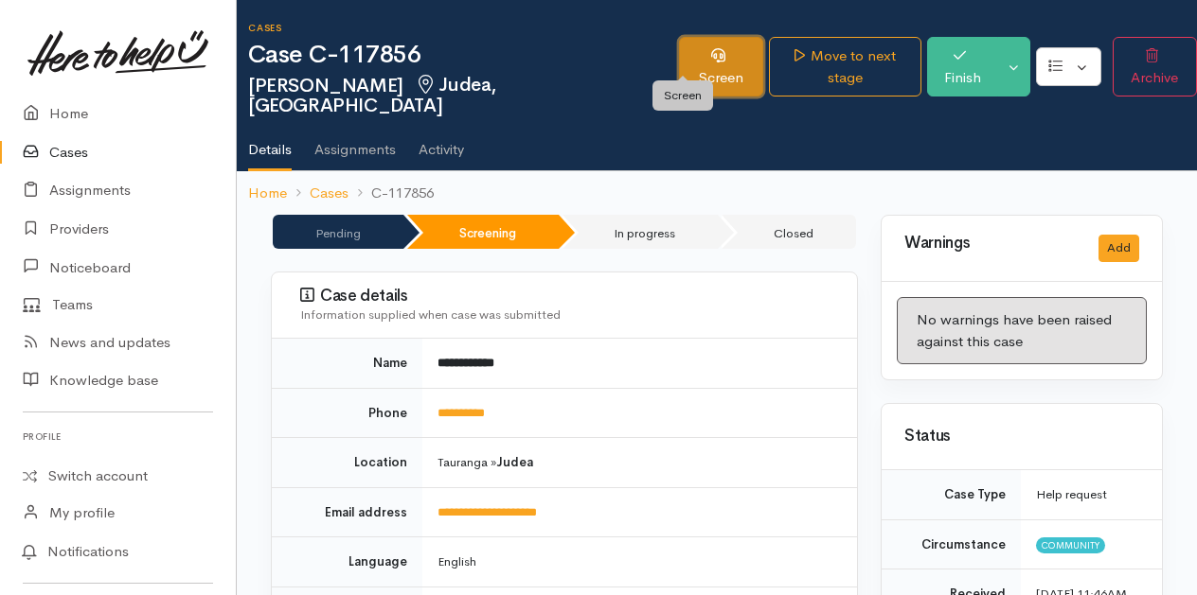
click at [695, 61] on link "Screen" at bounding box center [720, 67] width 83 height 60
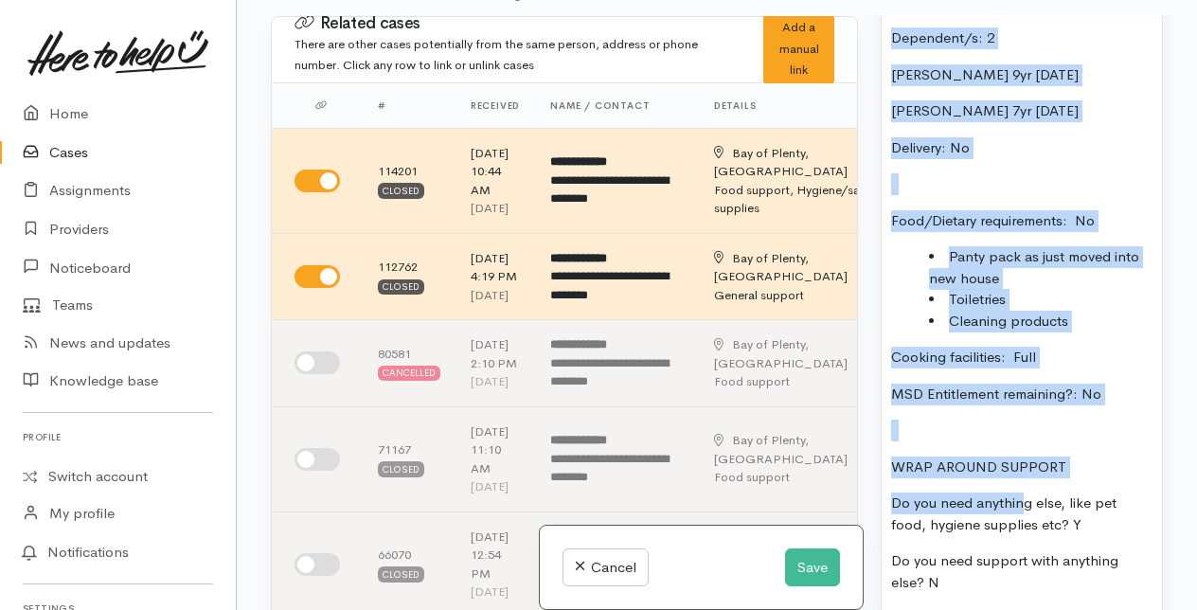
scroll to position [1664, 0]
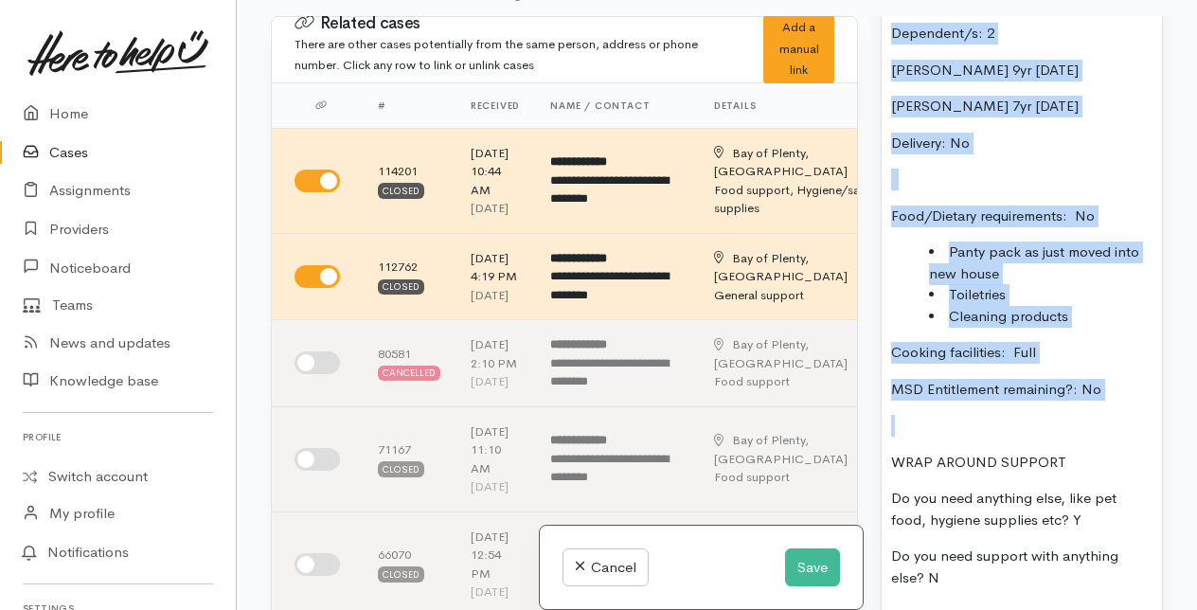
drag, startPoint x: 906, startPoint y: 248, endPoint x: 1079, endPoint y: 542, distance: 341.6
click at [1079, 542] on div "[PERSON_NAME] has just moved to this new address so have requested a pantry pac…" at bounding box center [1021, 174] width 280 height 878
copy div "[PERSON_NAME] Date of birth: [DEMOGRAPHIC_DATA] Phone:  0278028915 Address:  [S…"
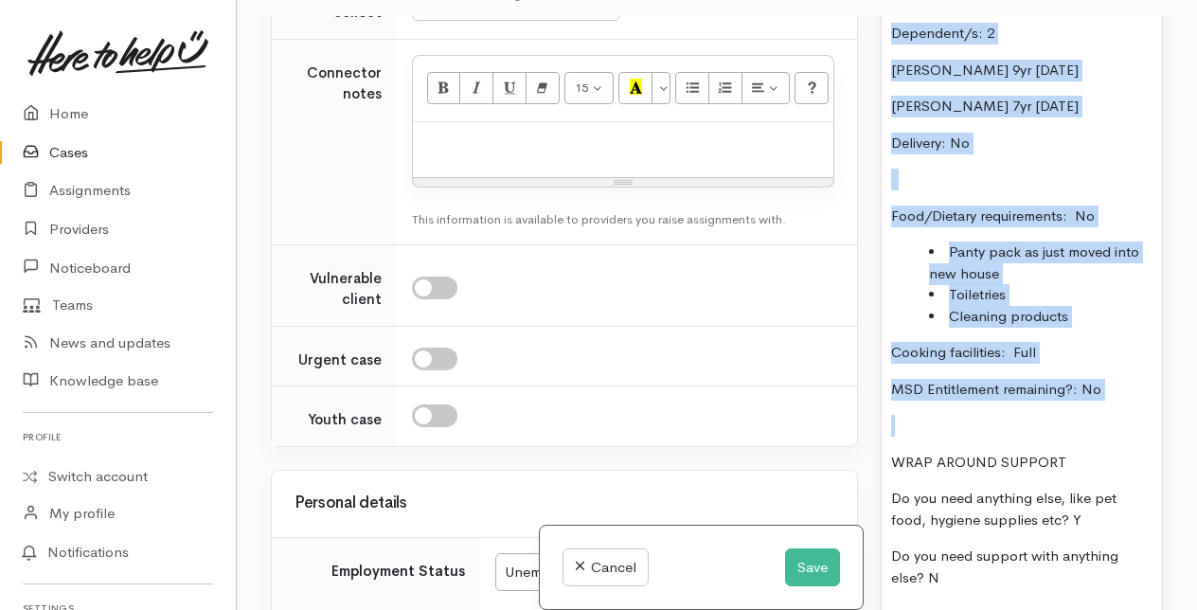
scroll to position [2556, 0]
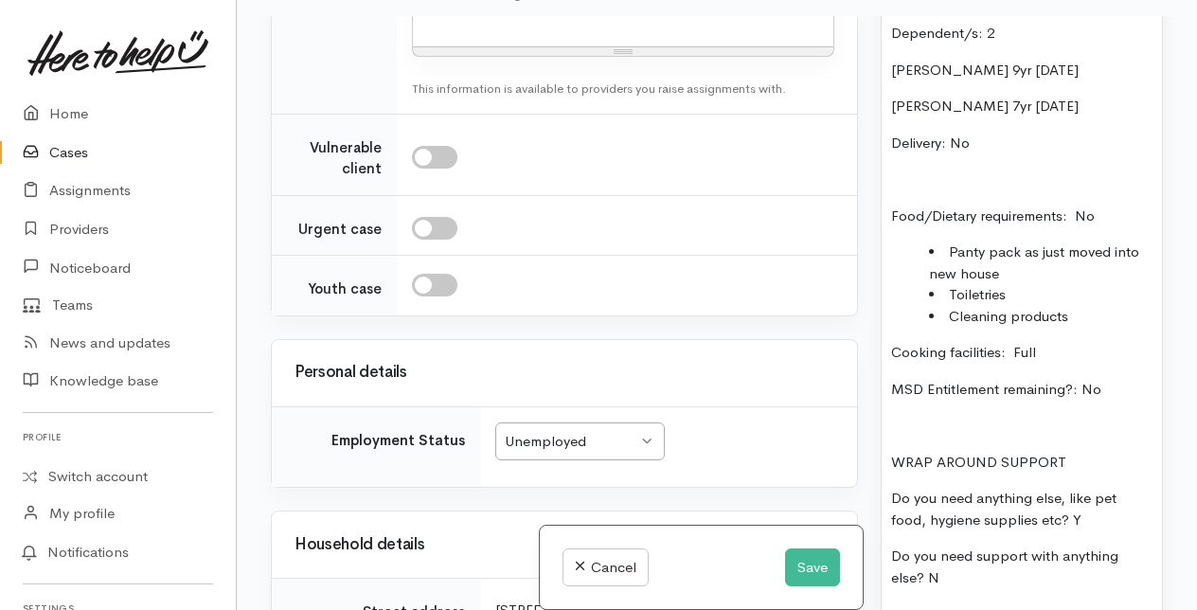
click at [467, 23] on p at bounding box center [622, 12] width 401 height 22
paste div
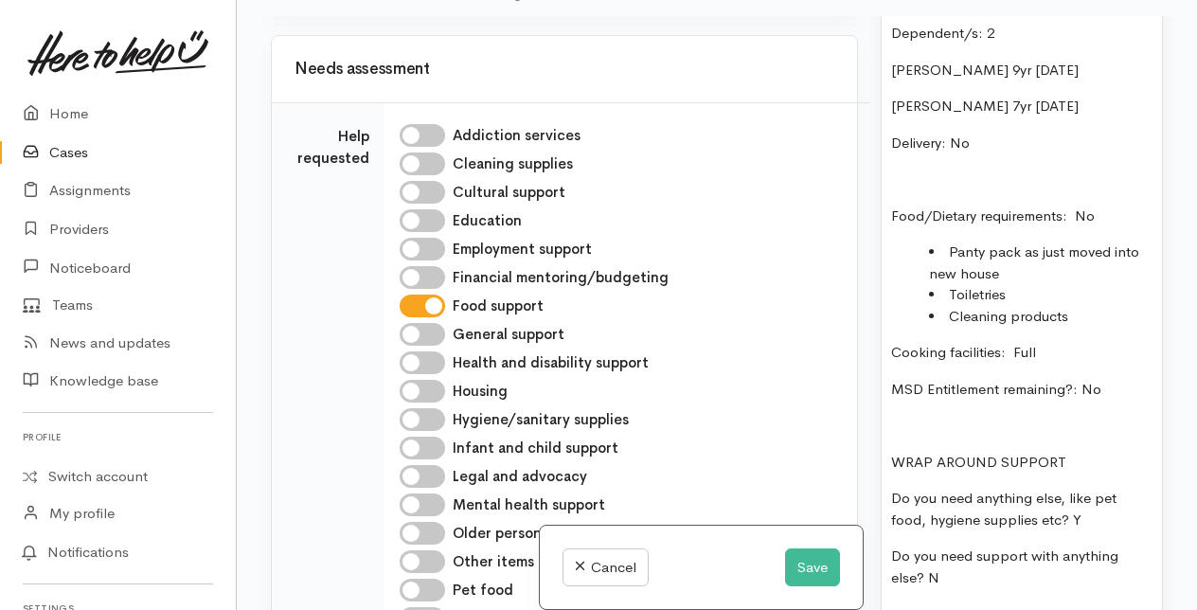
scroll to position [1607, 0]
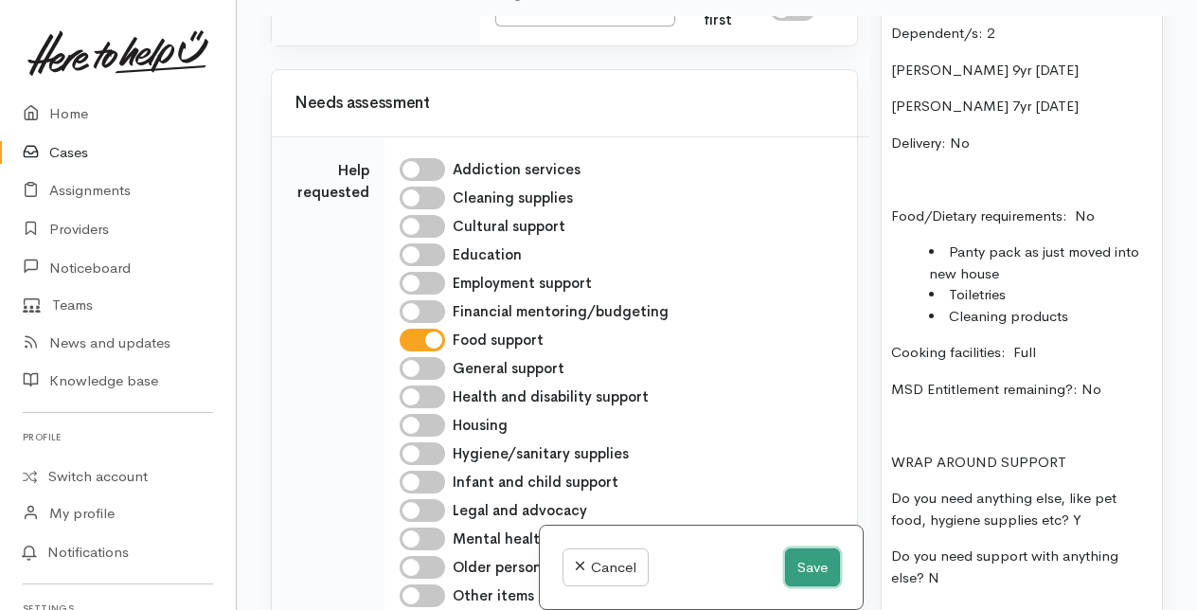
click at [812, 572] on button "Save" at bounding box center [812, 567] width 55 height 39
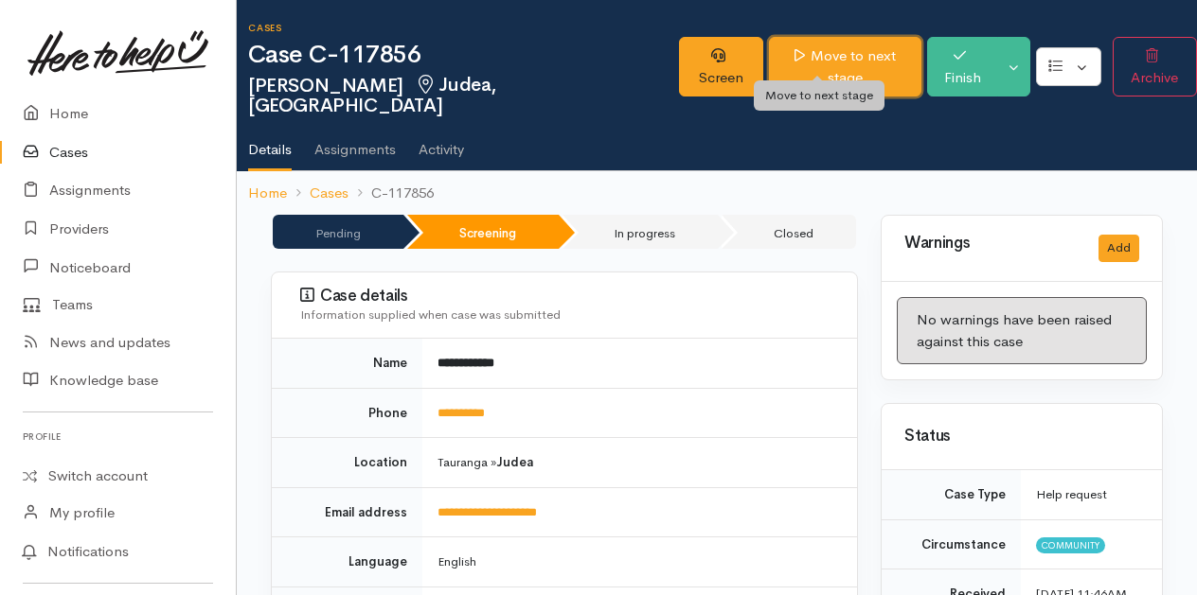
click at [808, 45] on link "Move to next stage" at bounding box center [845, 67] width 153 height 60
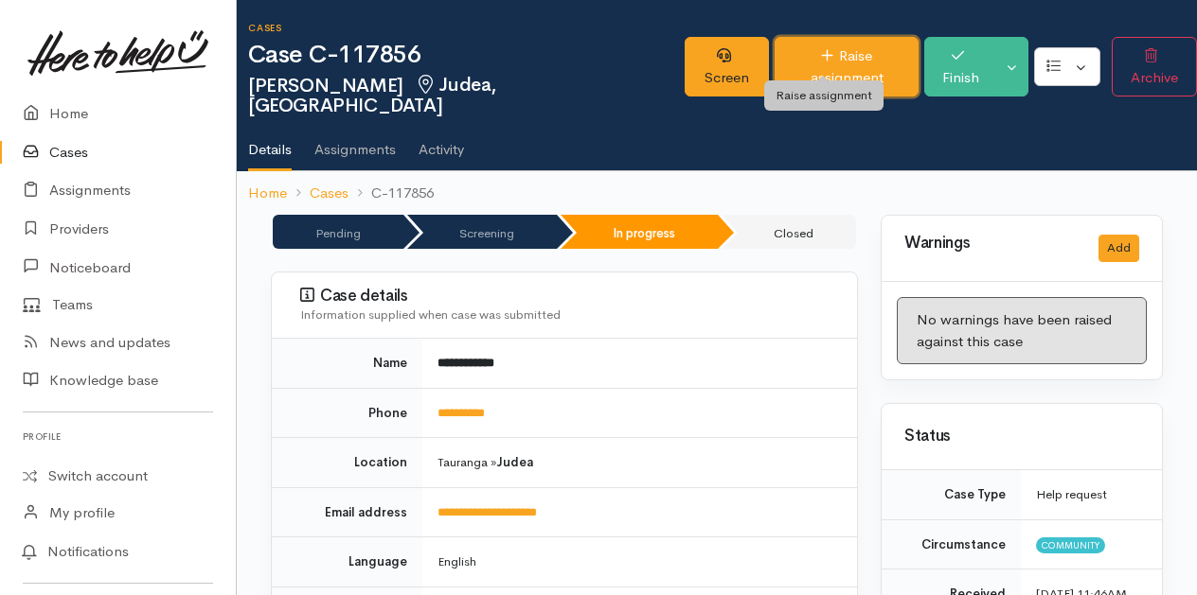
click at [808, 54] on link "Raise assignment" at bounding box center [846, 67] width 144 height 60
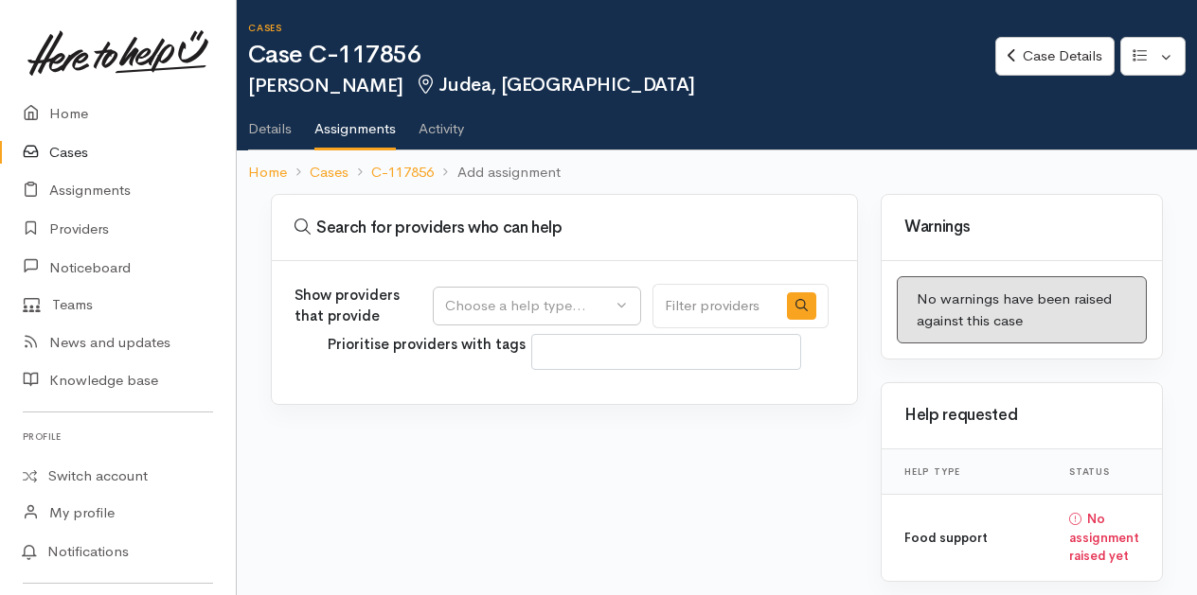
select select
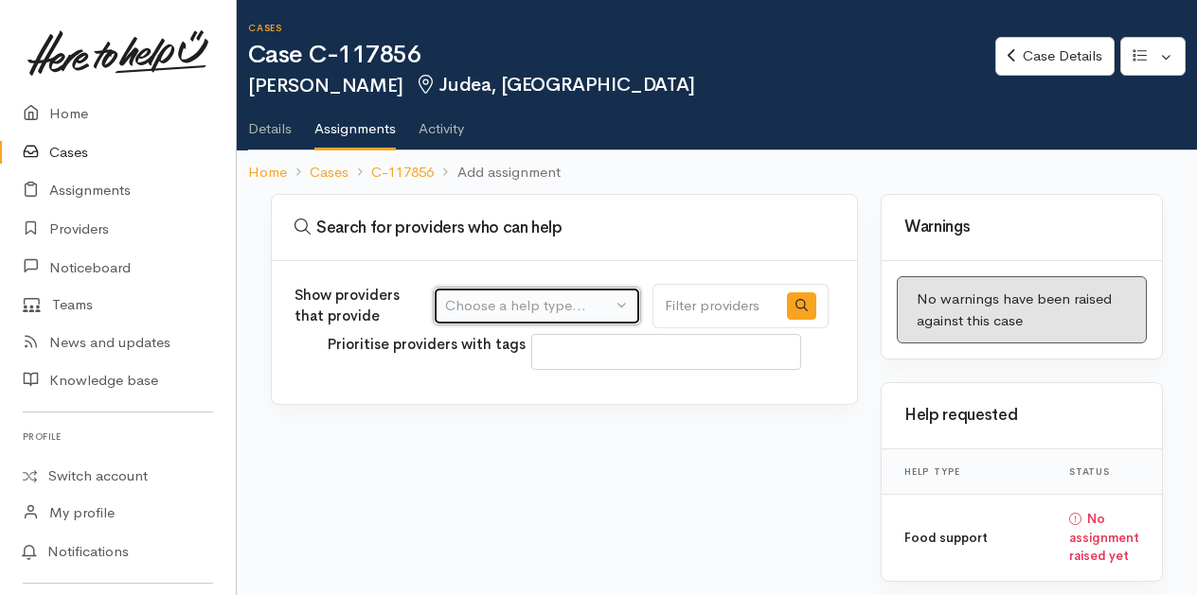
click at [553, 305] on div "Choose a help type..." at bounding box center [528, 306] width 167 height 22
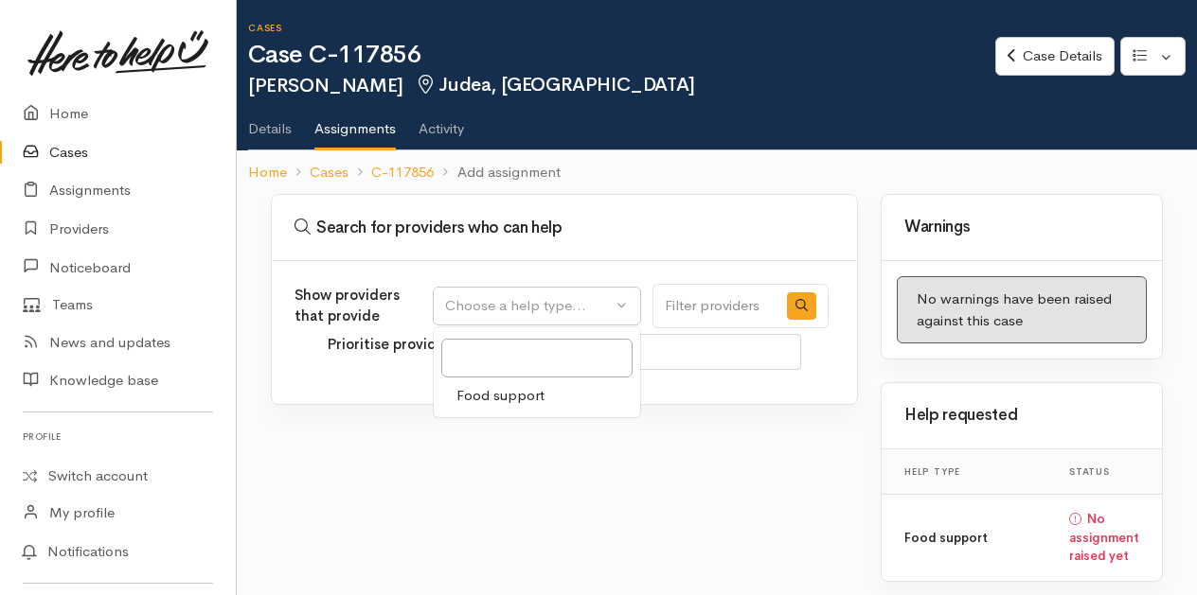
click at [509, 391] on span "Food support" at bounding box center [500, 396] width 88 height 22
select select "3"
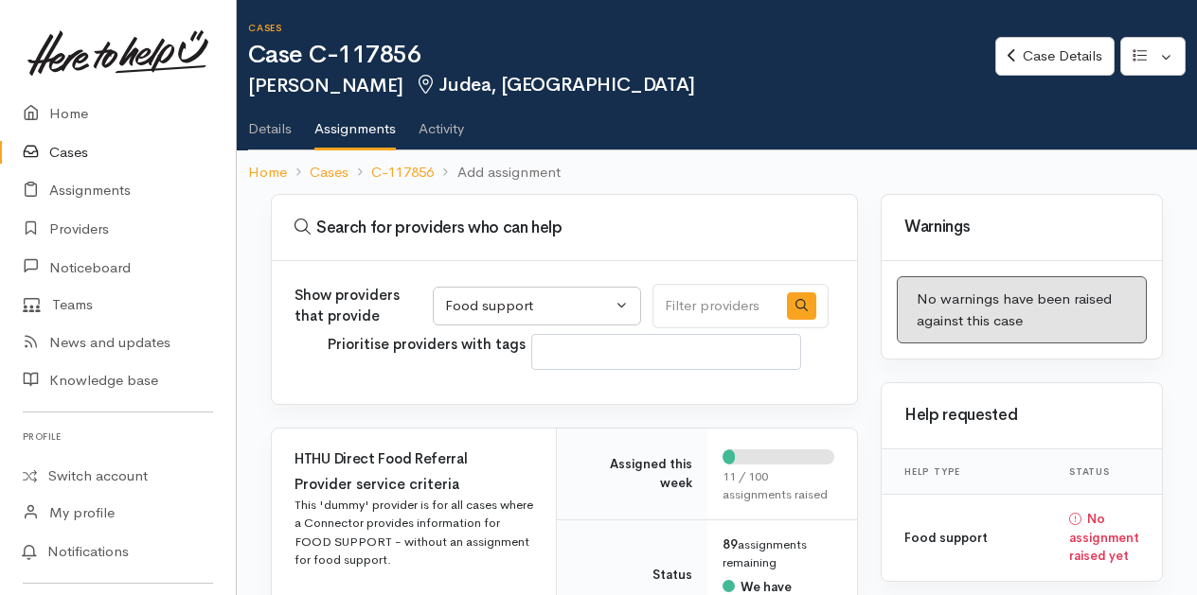
click at [275, 122] on link "Details" at bounding box center [270, 122] width 44 height 53
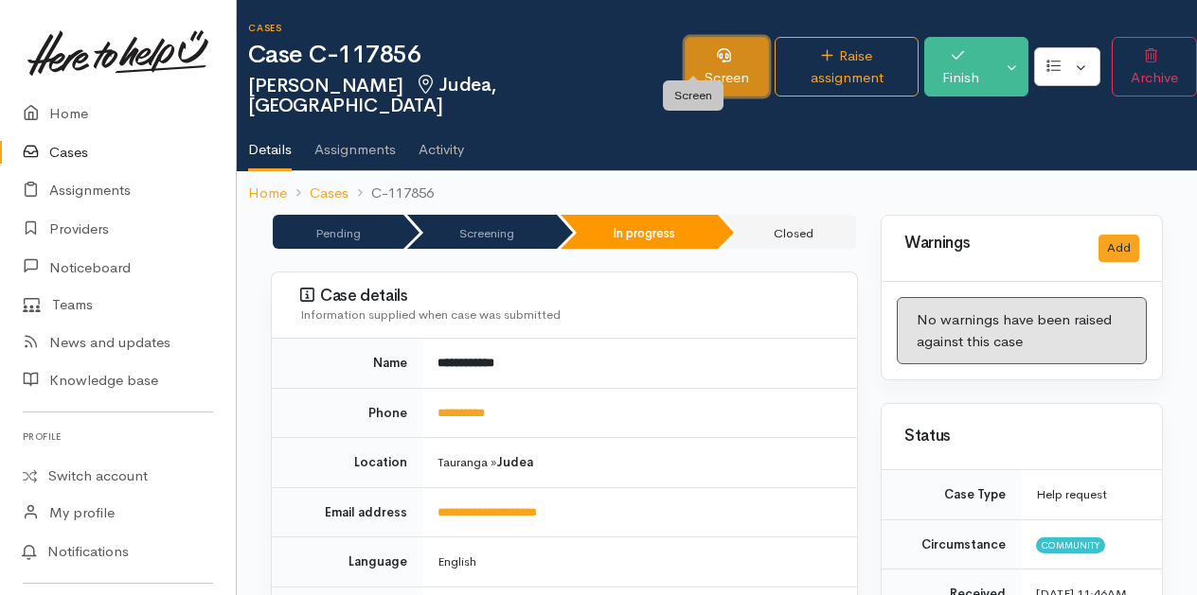
click at [690, 62] on link "Screen" at bounding box center [726, 67] width 84 height 60
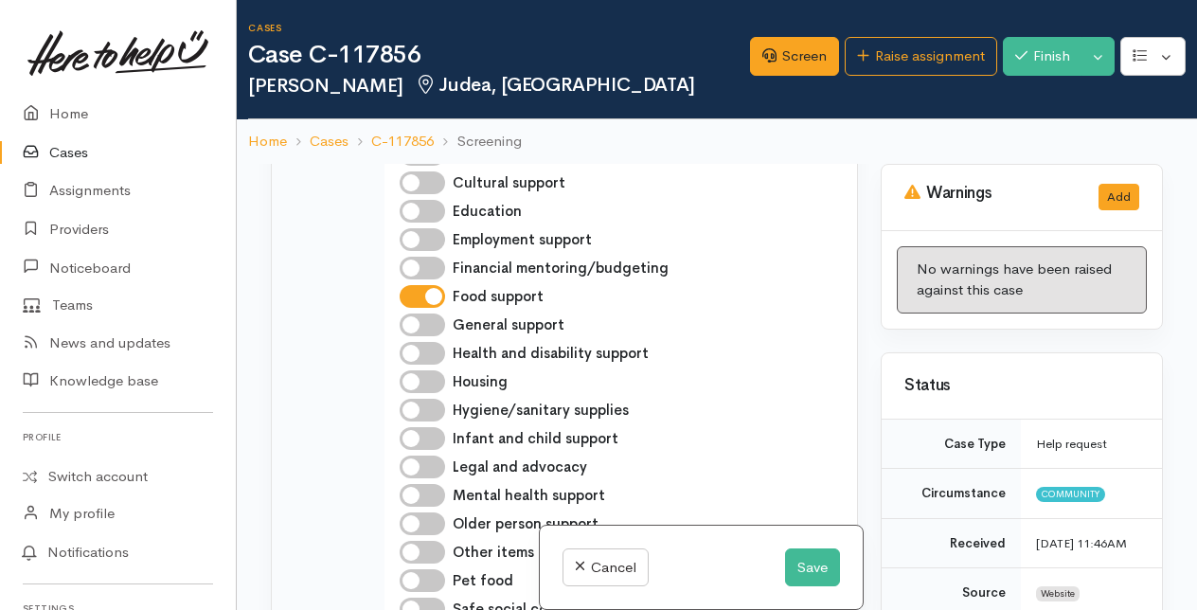
scroll to position [1893, 0]
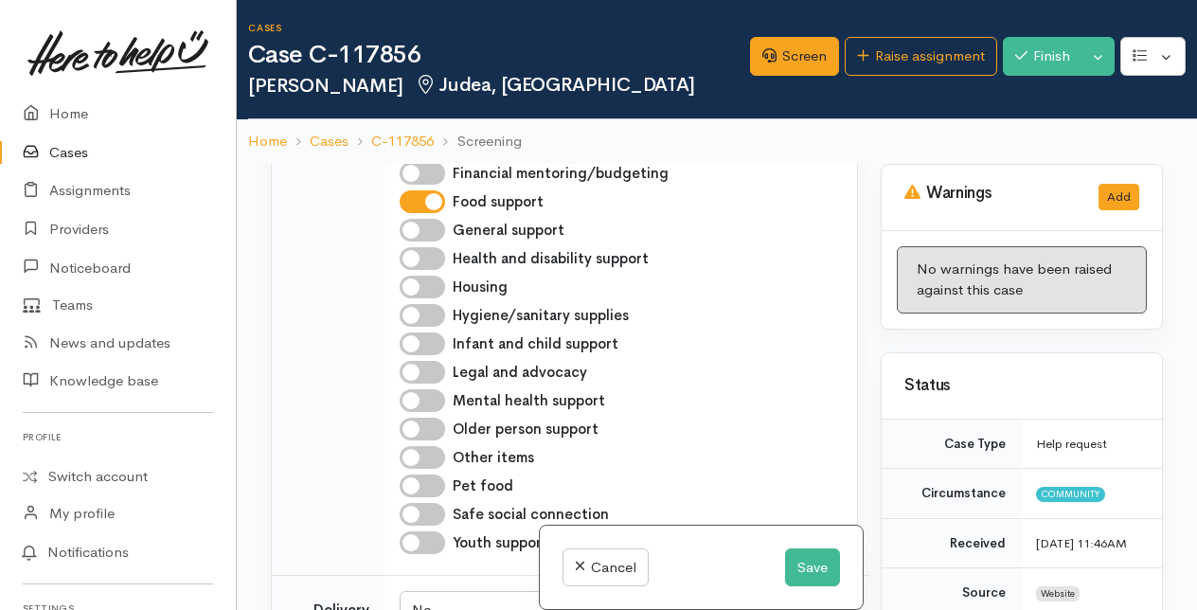
click at [403, 71] on input "Cleaning supplies" at bounding box center [421, 59] width 45 height 23
checkbox input "true"
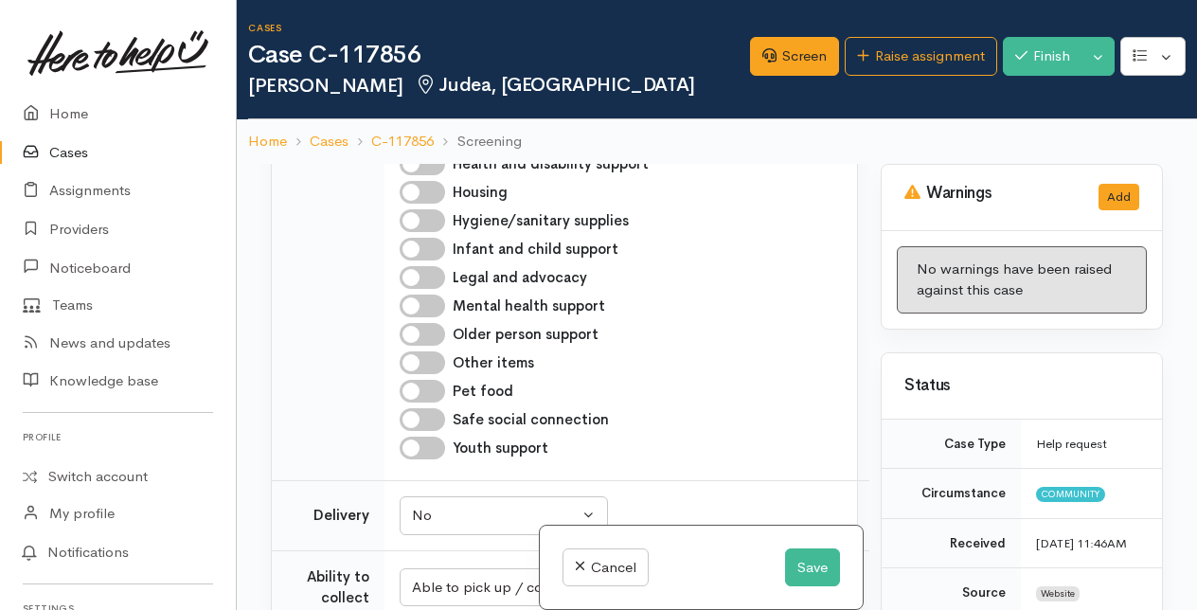
click at [431, 232] on input "Hygiene/sanitary supplies" at bounding box center [421, 220] width 45 height 23
checkbox input "true"
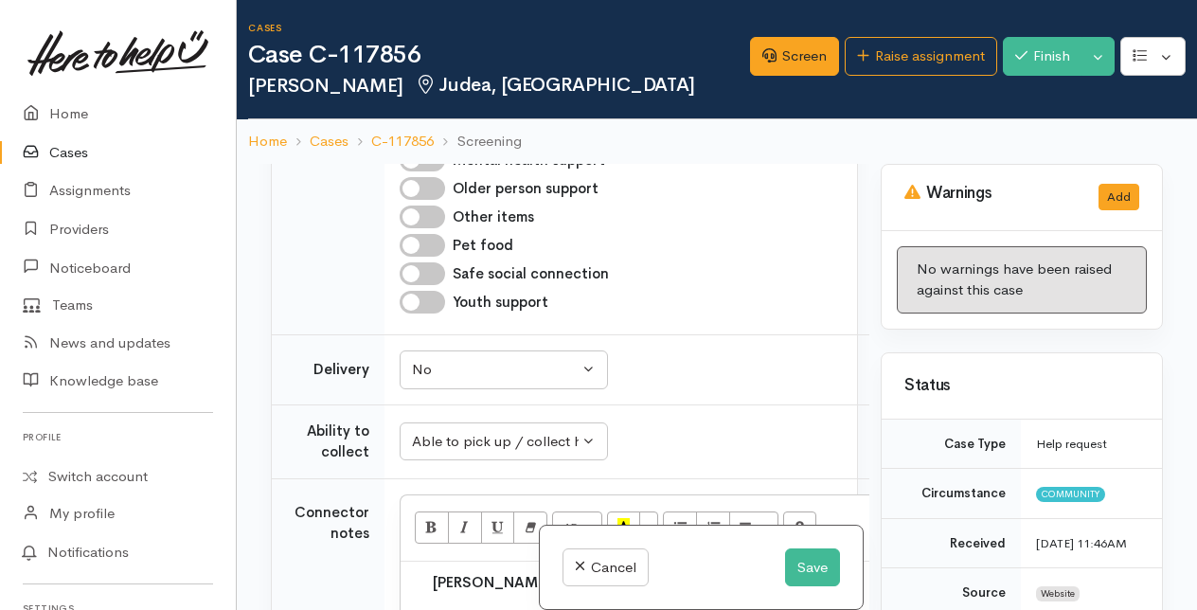
scroll to position [2177, 0]
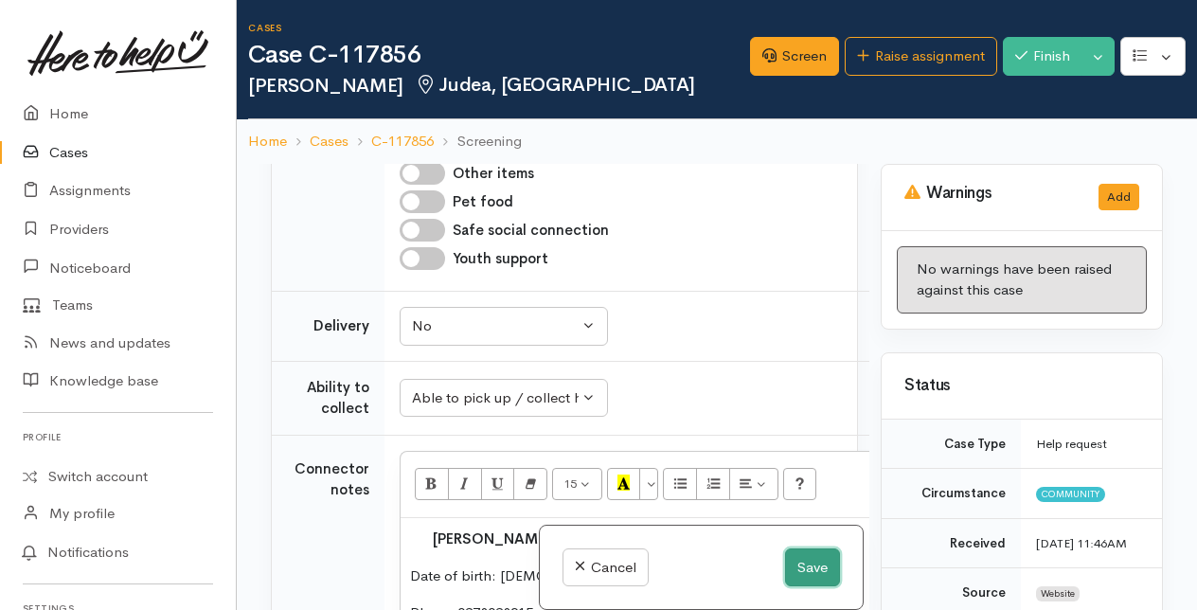
click at [803, 566] on button "Save" at bounding box center [812, 567] width 55 height 39
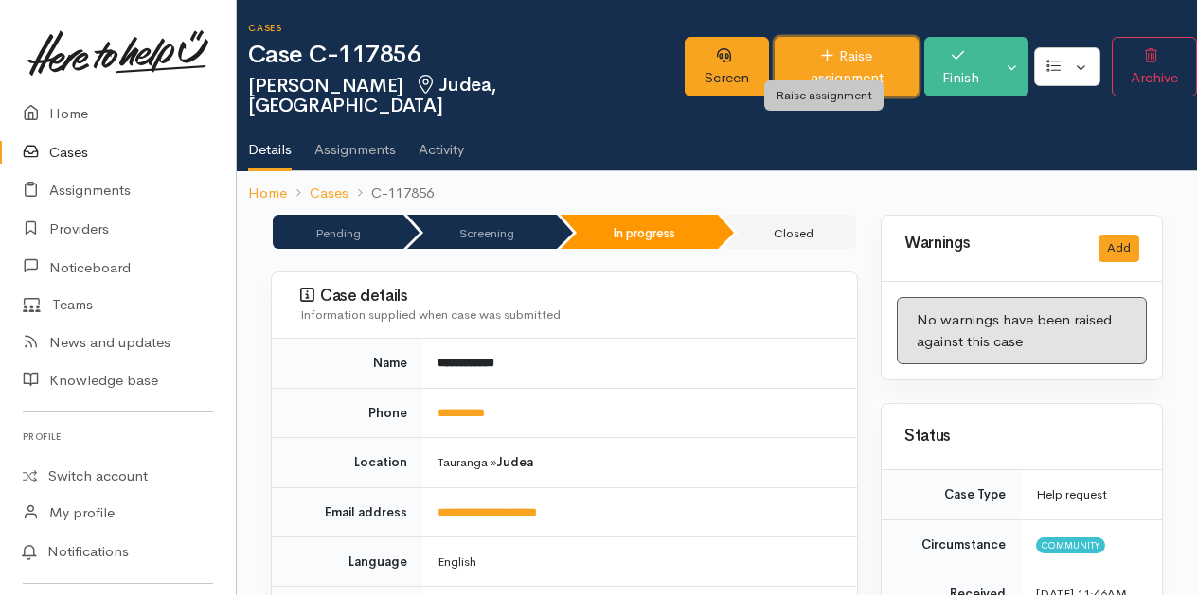
click at [807, 58] on link "Raise assignment" at bounding box center [846, 67] width 144 height 60
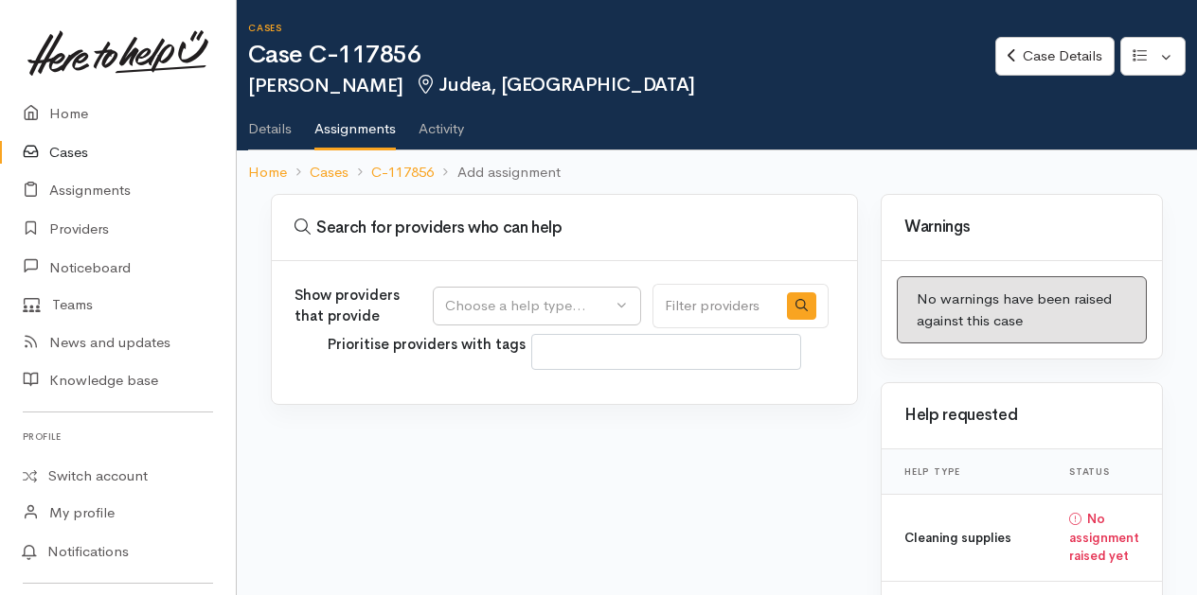
select select
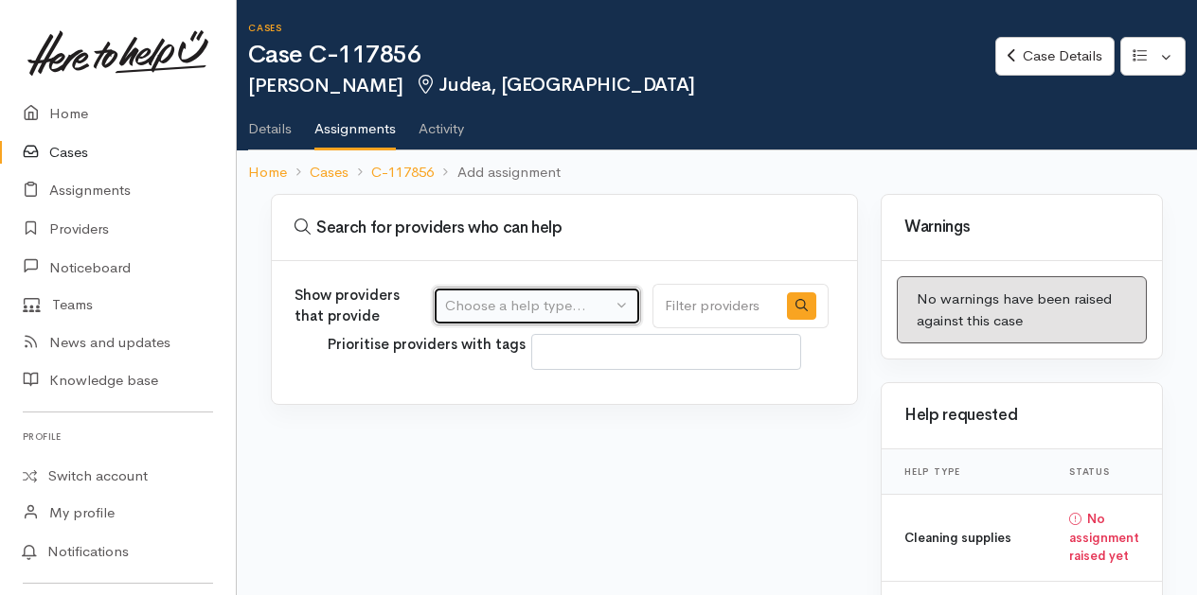
click at [572, 297] on div "Choose a help type..." at bounding box center [528, 306] width 167 height 22
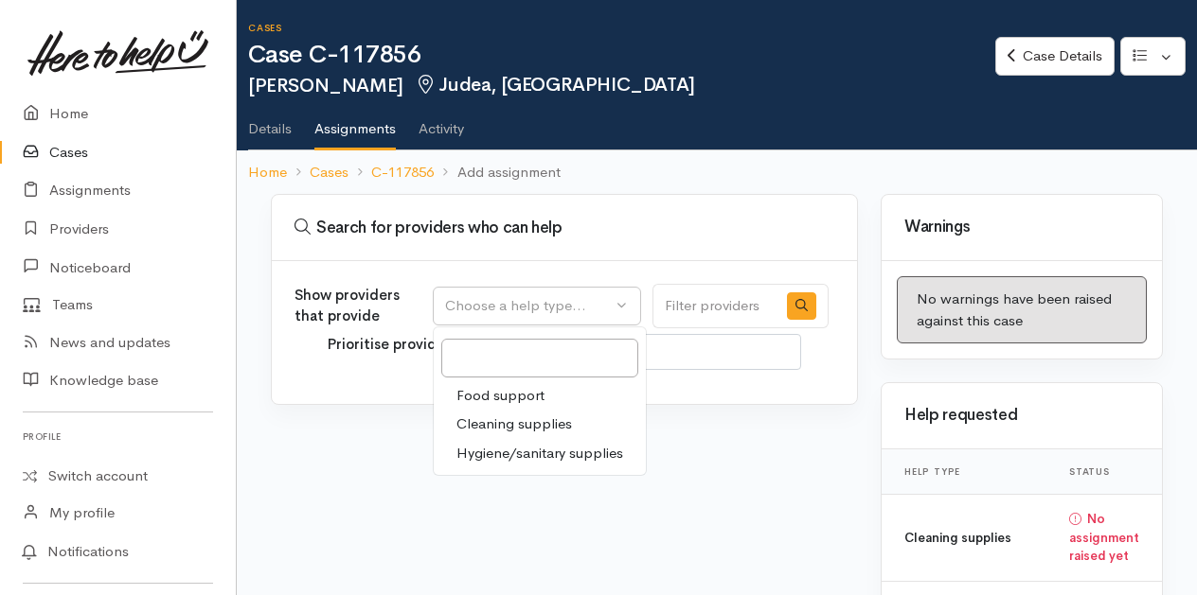
click at [513, 389] on span "Food support" at bounding box center [500, 396] width 88 height 22
select select "3"
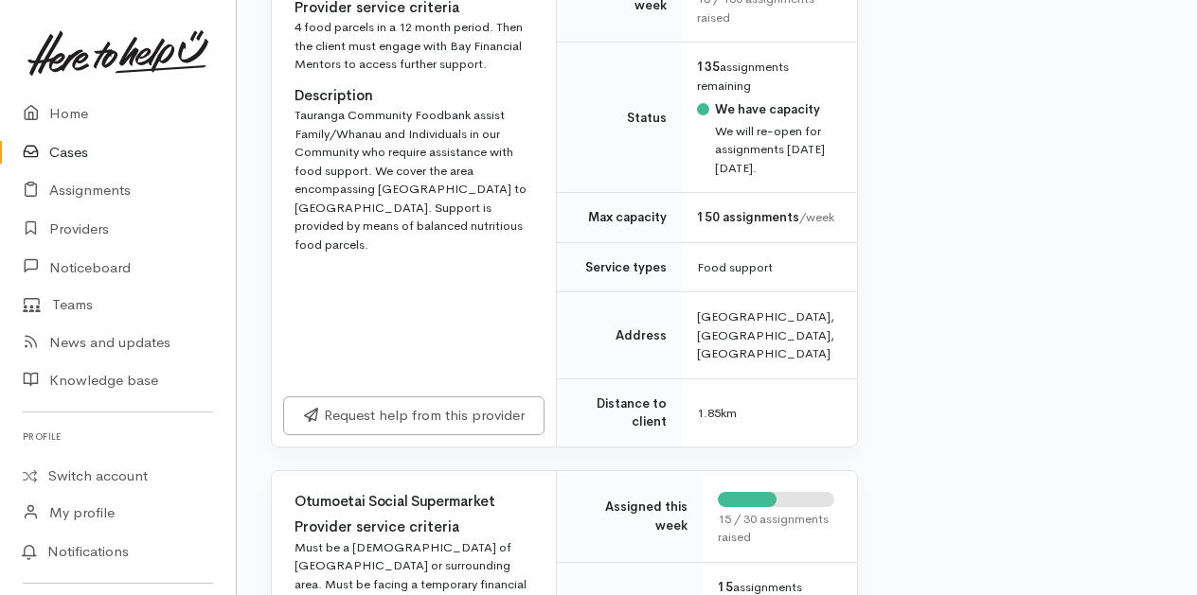
scroll to position [1988, 0]
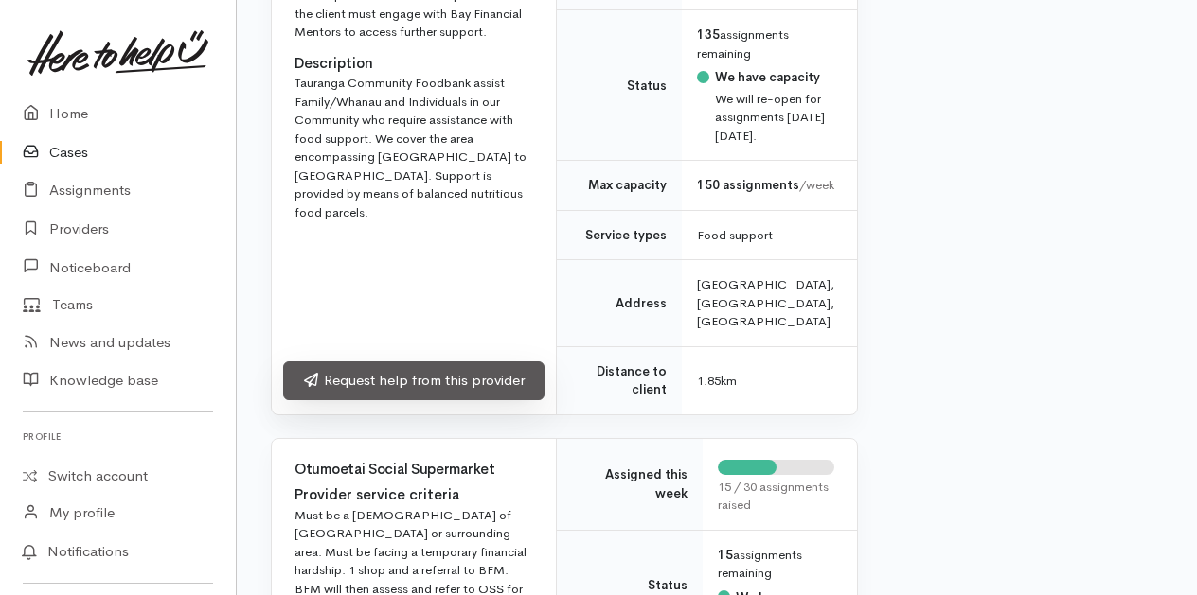
click at [392, 400] on link "Request help from this provider" at bounding box center [413, 381] width 261 height 39
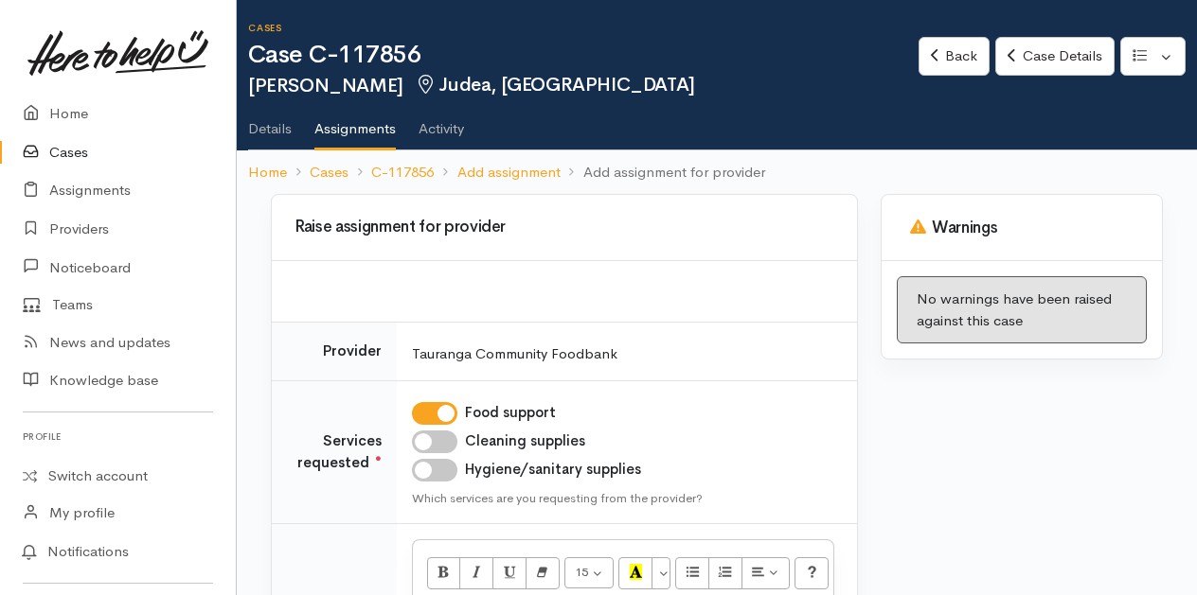
click at [437, 434] on input "Cleaning supplies" at bounding box center [434, 442] width 45 height 23
checkbox input "true"
click at [444, 471] on input "Hygiene/sanitary supplies" at bounding box center [434, 470] width 45 height 23
checkbox input "true"
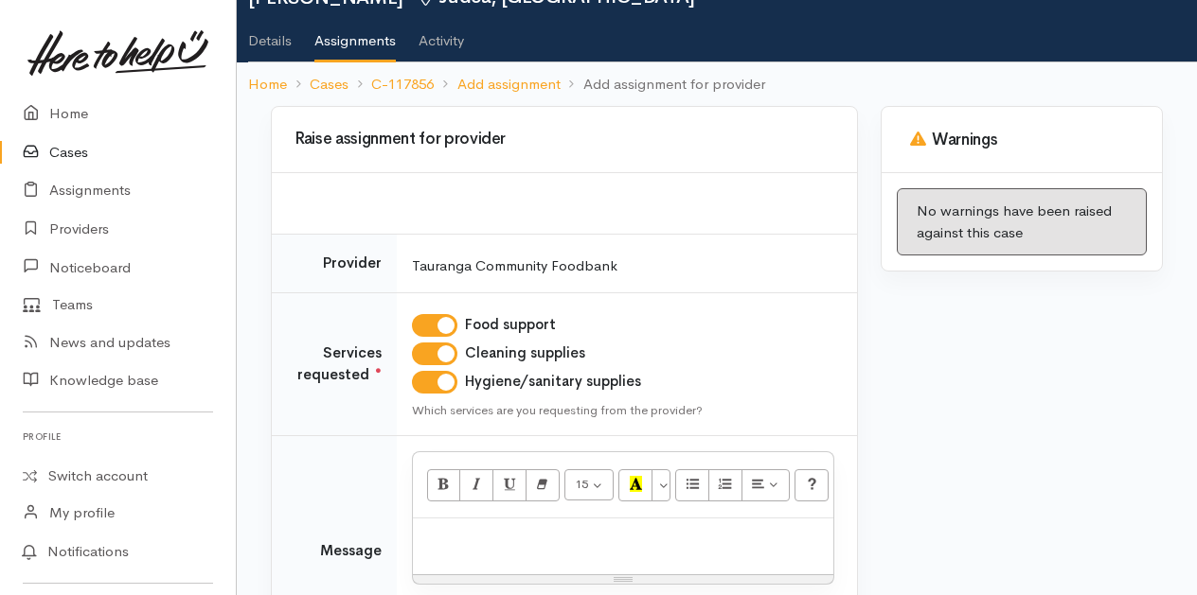
scroll to position [189, 0]
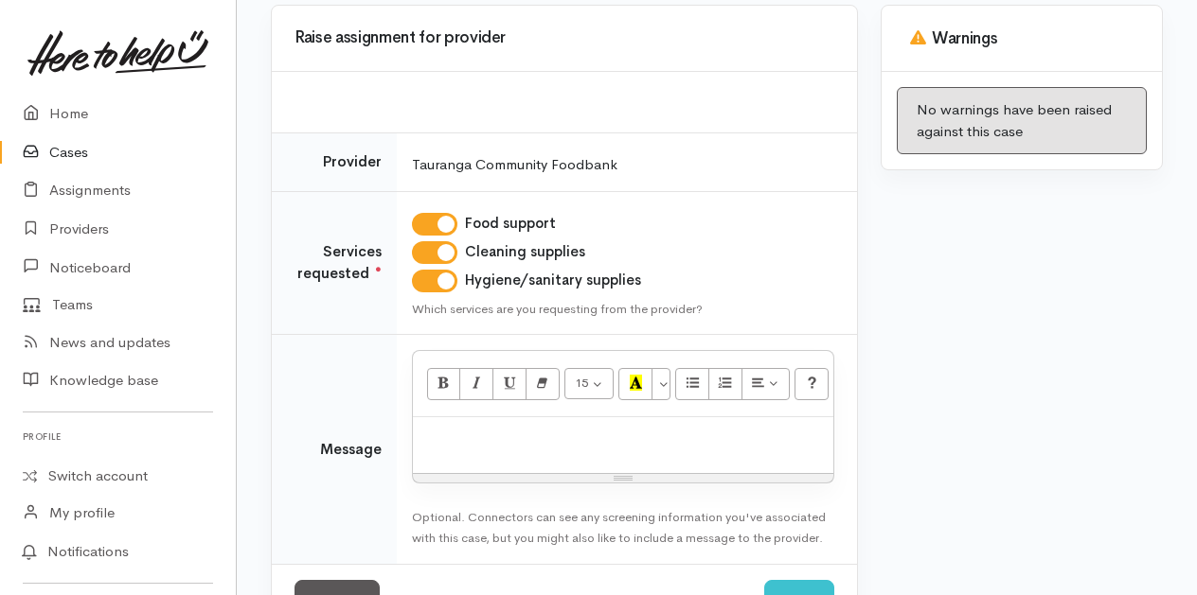
click at [473, 440] on p at bounding box center [622, 438] width 401 height 22
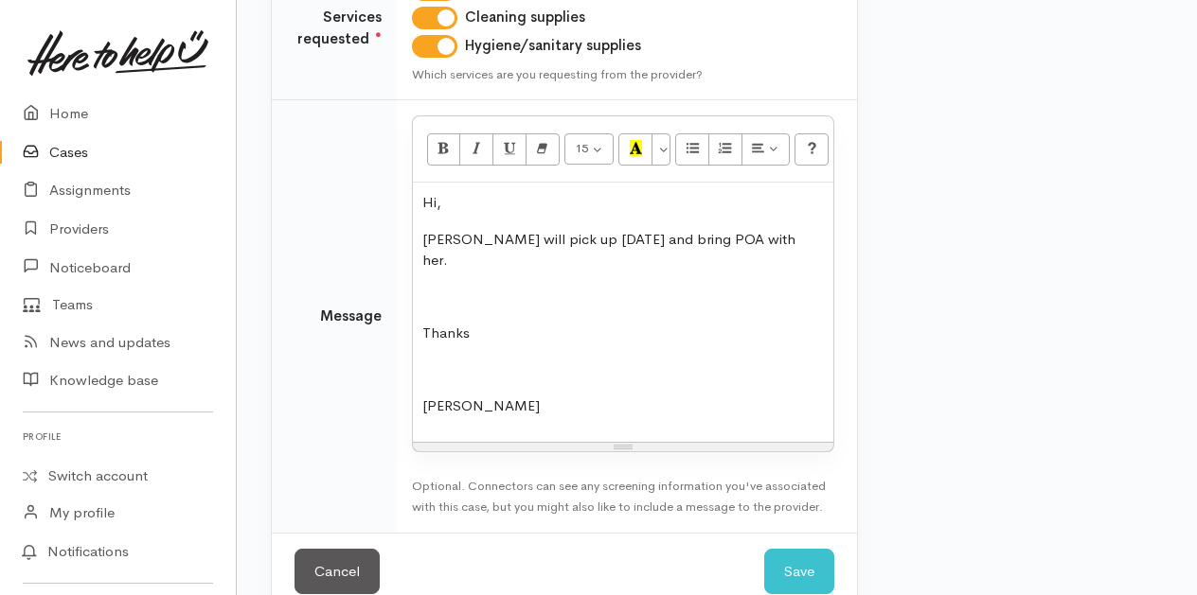
scroll to position [436, 0]
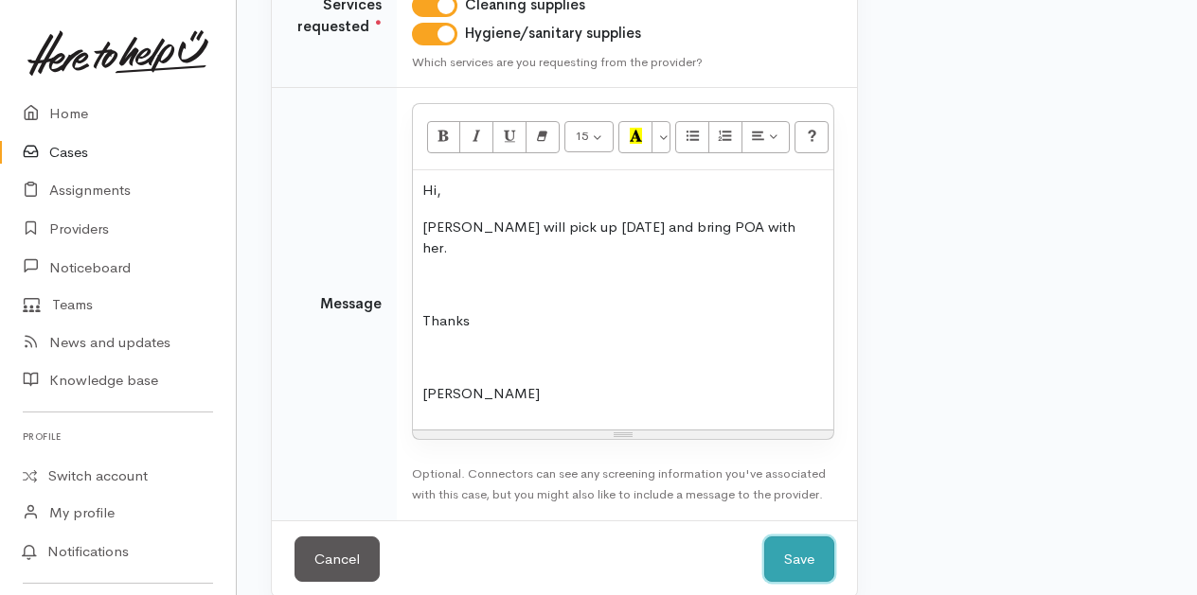
click at [795, 537] on button "Save" at bounding box center [799, 560] width 70 height 46
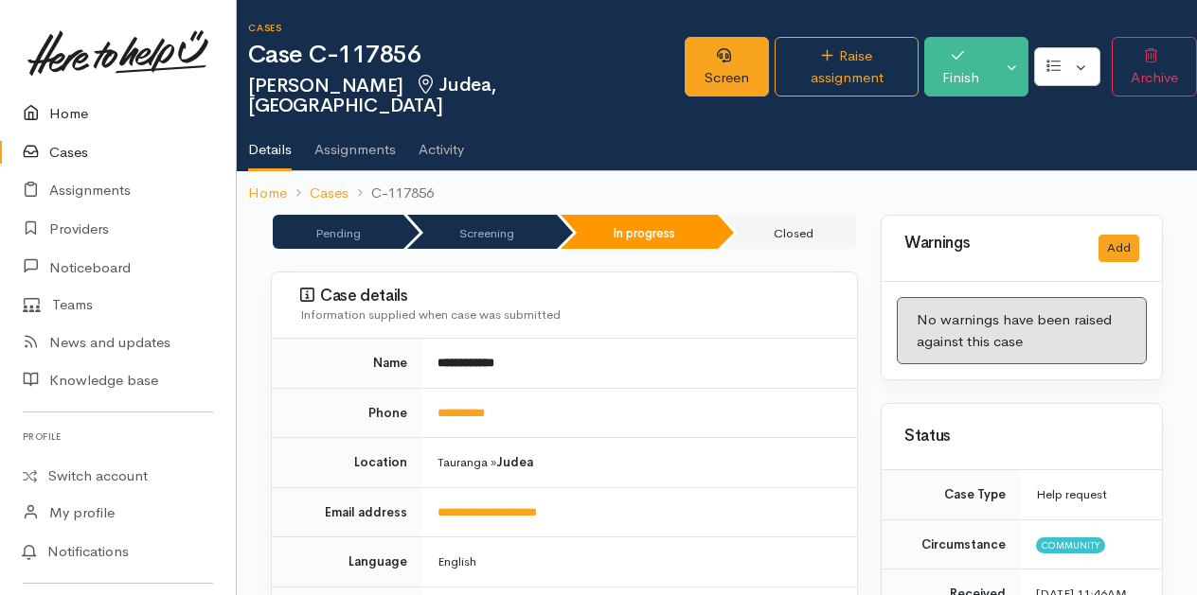
click at [70, 117] on link "Home" at bounding box center [118, 114] width 236 height 39
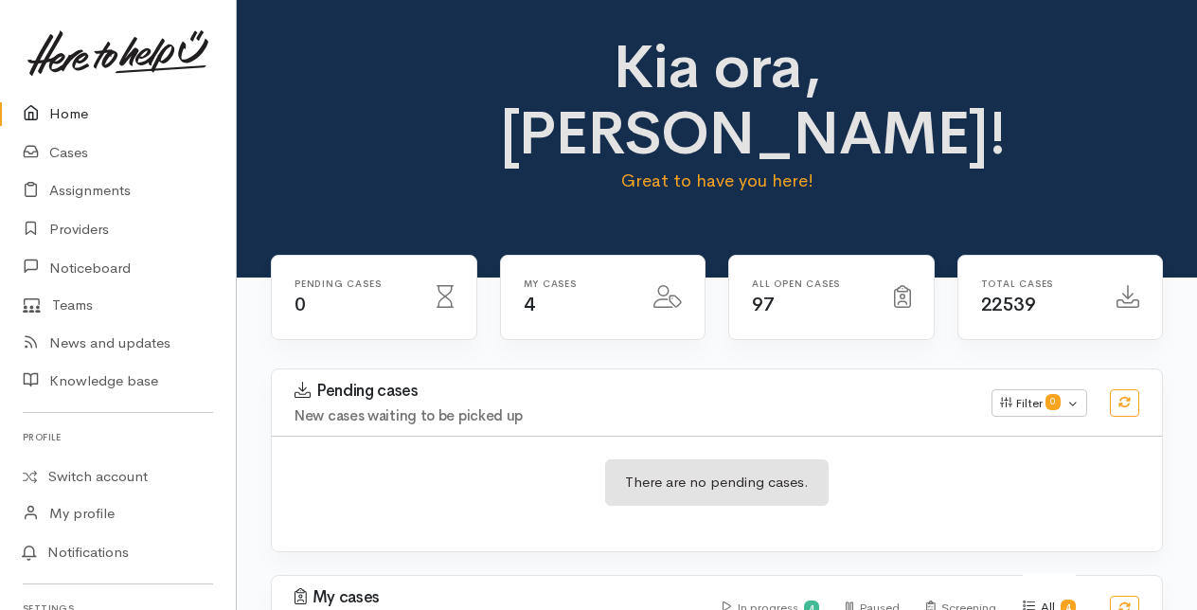
click at [76, 115] on link "Home" at bounding box center [118, 114] width 236 height 39
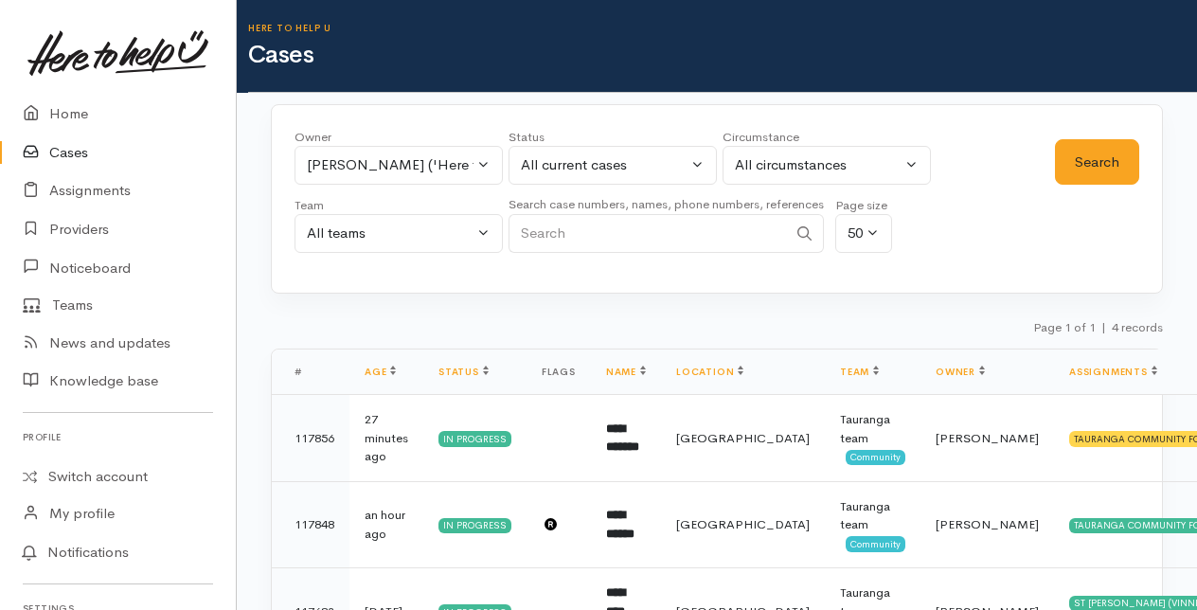
click at [72, 152] on link "Cases" at bounding box center [118, 152] width 236 height 39
click at [68, 110] on link "Home" at bounding box center [118, 114] width 236 height 39
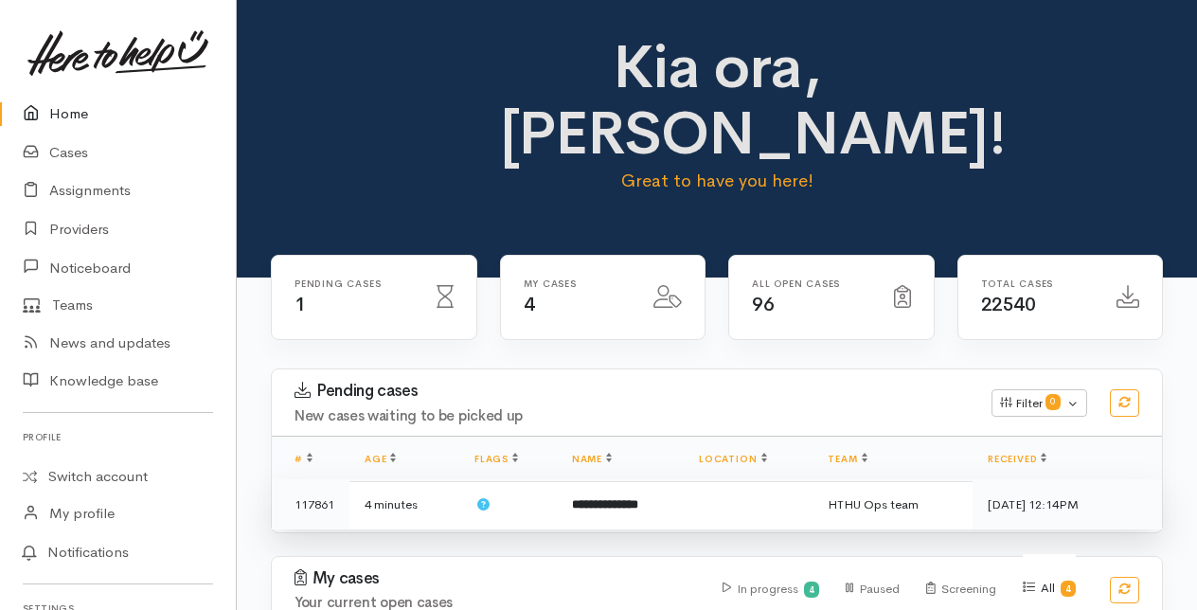
click at [609, 500] on b "**********" at bounding box center [605, 504] width 66 height 12
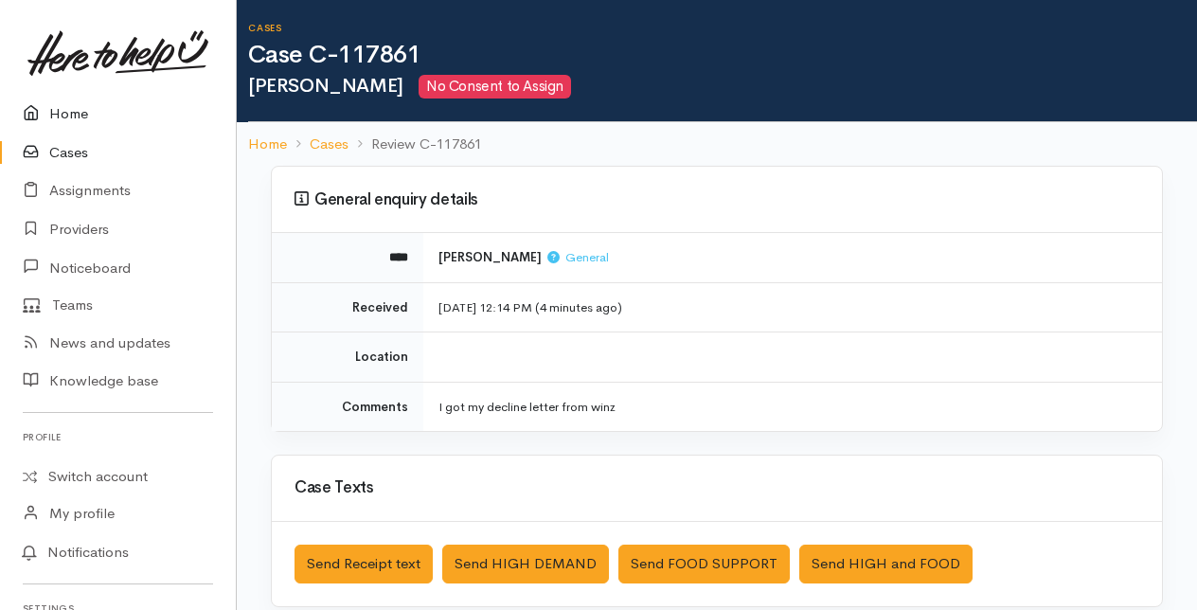
click at [62, 109] on link "Home" at bounding box center [118, 114] width 236 height 39
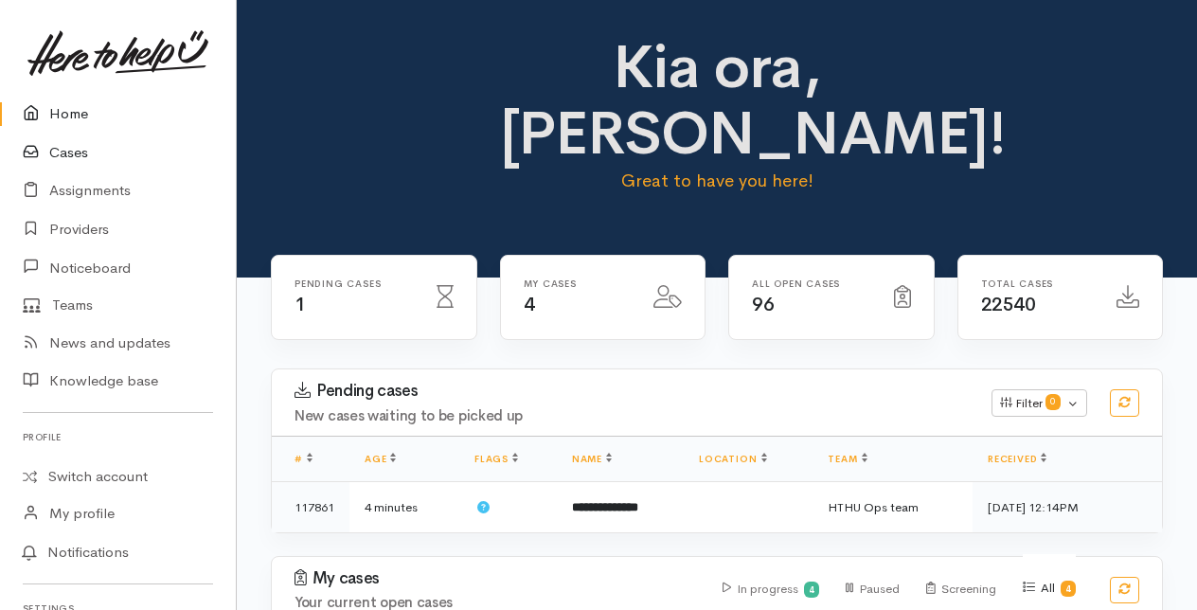
click at [55, 150] on link "Cases" at bounding box center [118, 152] width 236 height 39
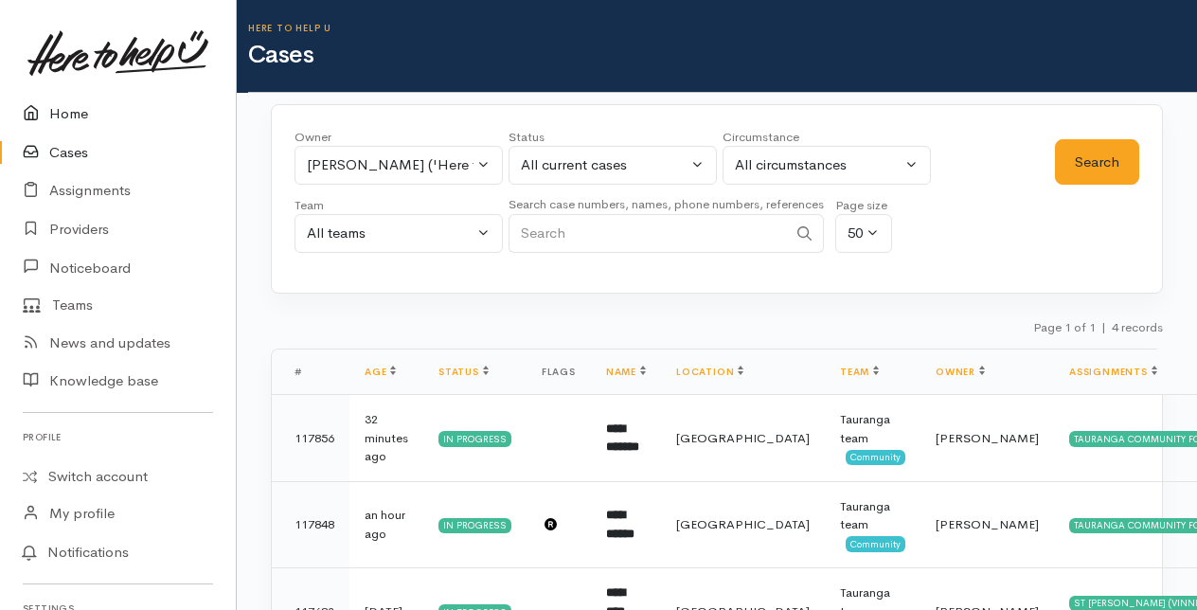
click at [76, 112] on link "Home" at bounding box center [118, 114] width 236 height 39
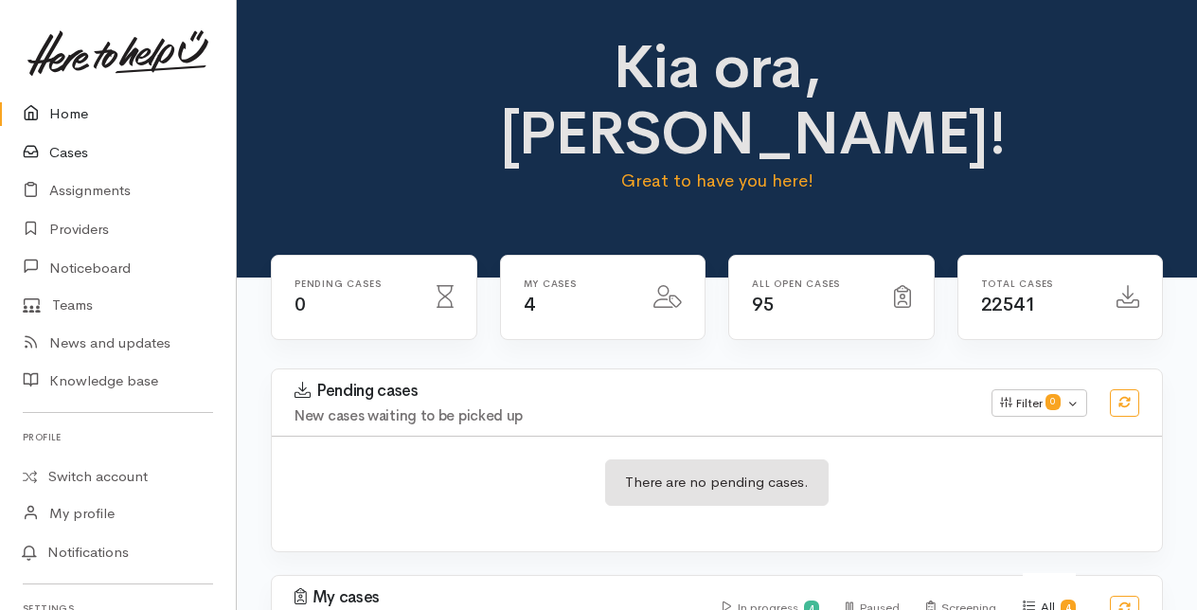
click at [66, 151] on link "Cases" at bounding box center [118, 152] width 236 height 39
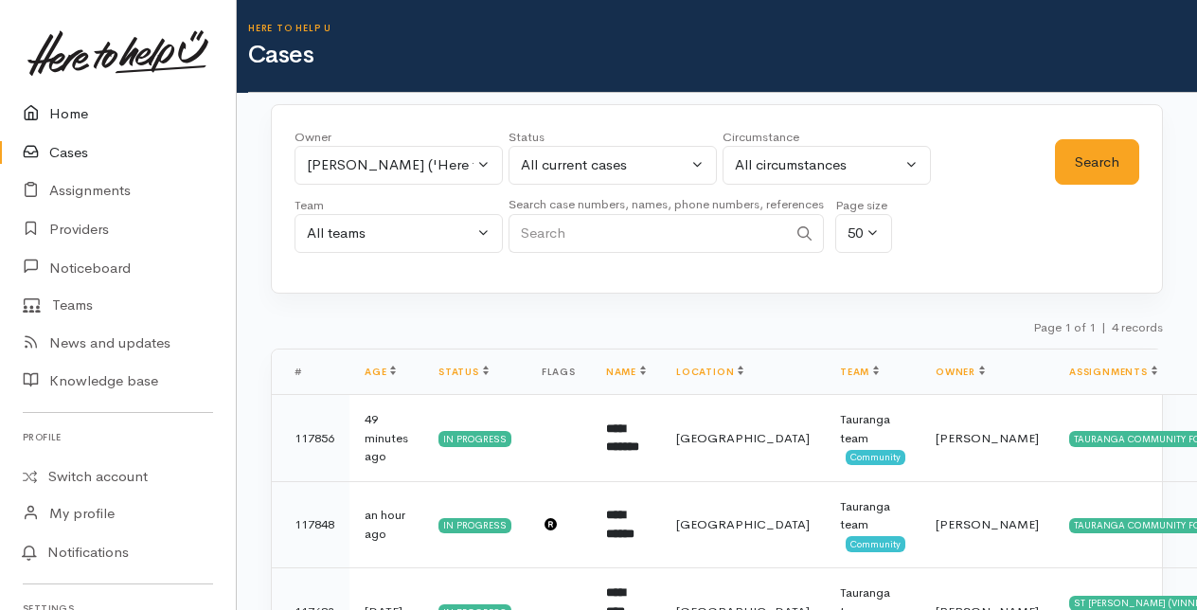
click at [66, 107] on link "Home" at bounding box center [118, 114] width 236 height 39
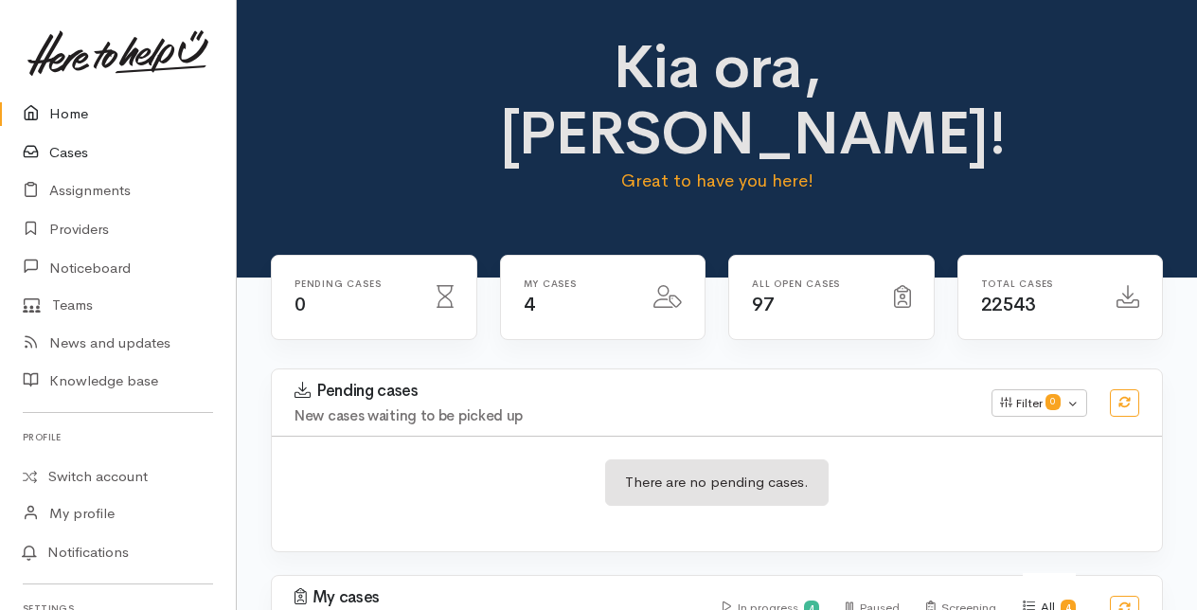
click at [61, 151] on link "Cases" at bounding box center [118, 152] width 236 height 39
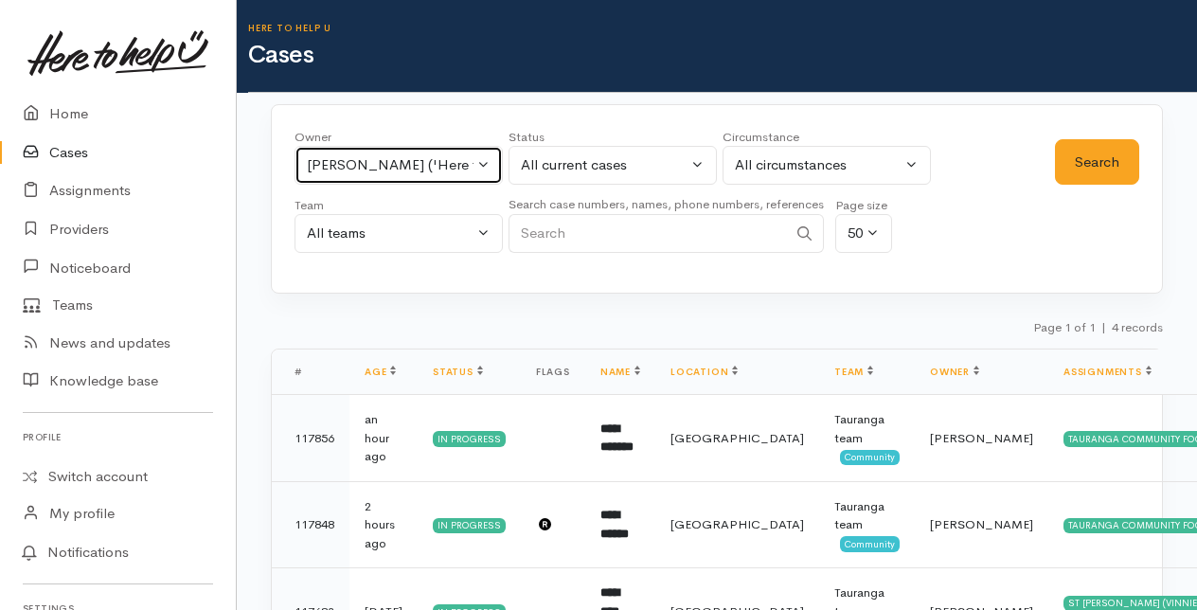
click at [483, 163] on button "Amanda Gabb ('Here to help u')" at bounding box center [398, 165] width 208 height 39
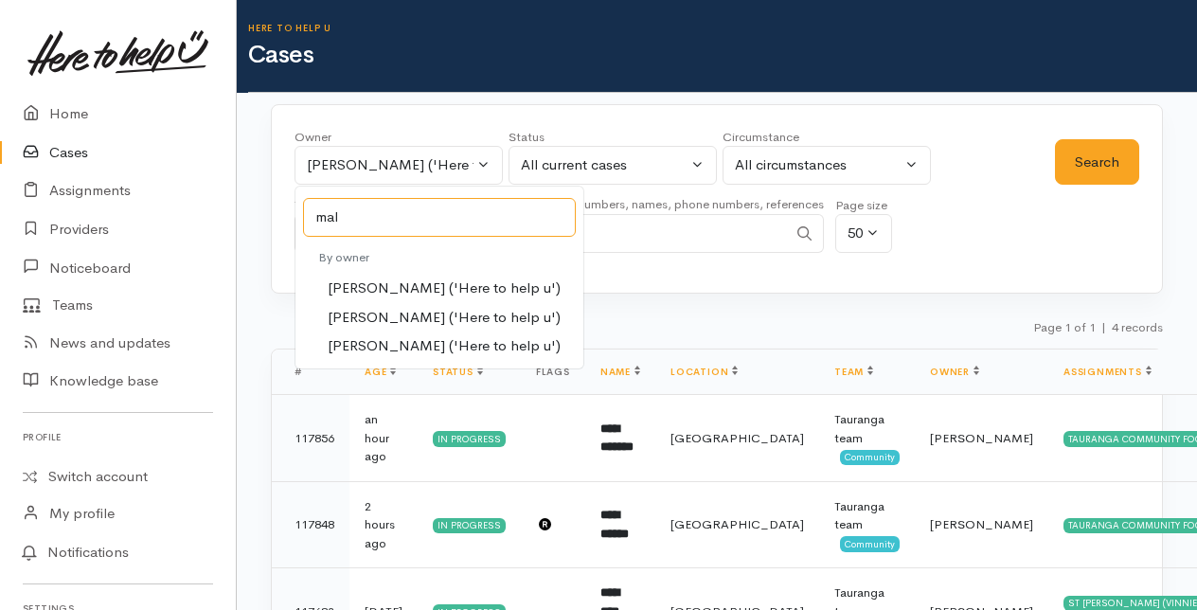
type input "mal"
click at [377, 312] on span "Malia Stowers ('Here to help u')" at bounding box center [444, 318] width 233 height 22
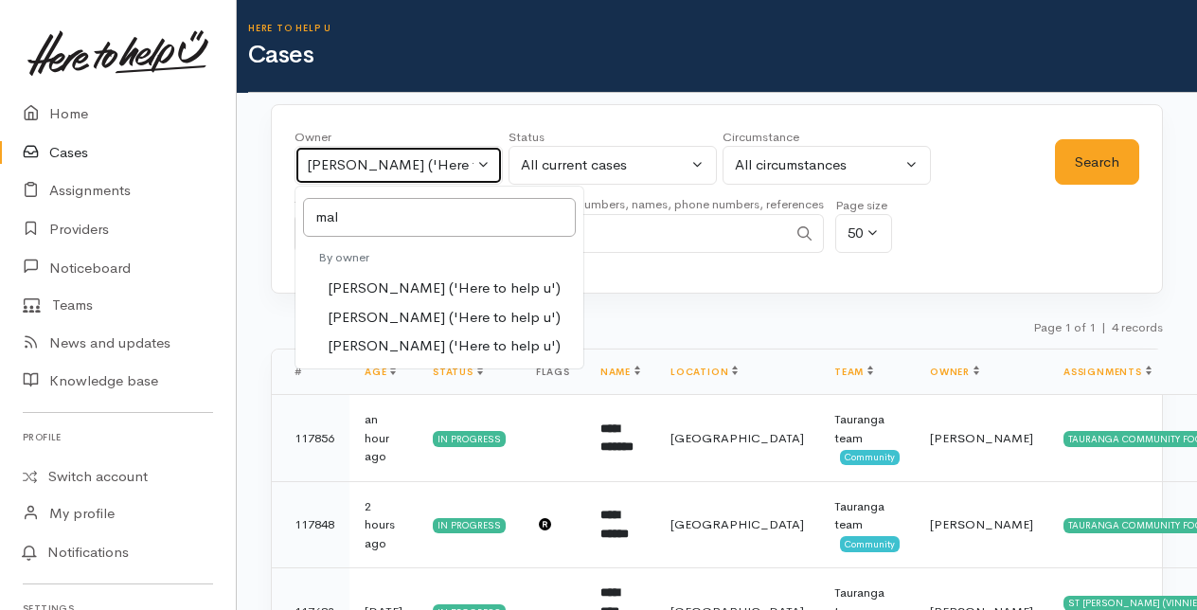
select select "1613"
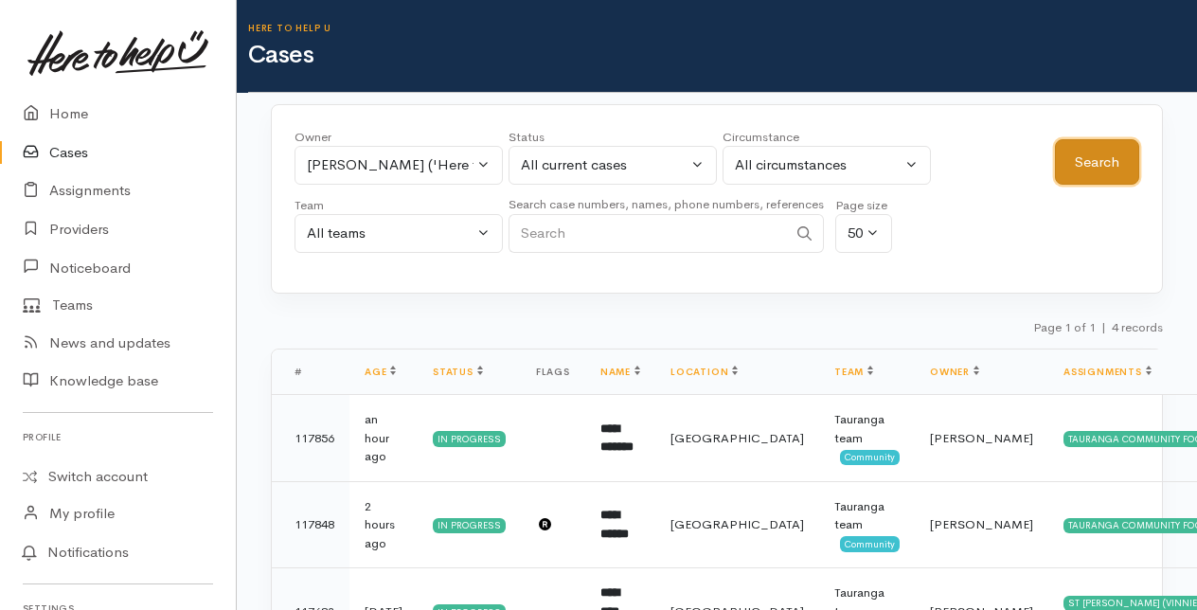
click at [1089, 157] on button "Search" at bounding box center [1097, 162] width 84 height 46
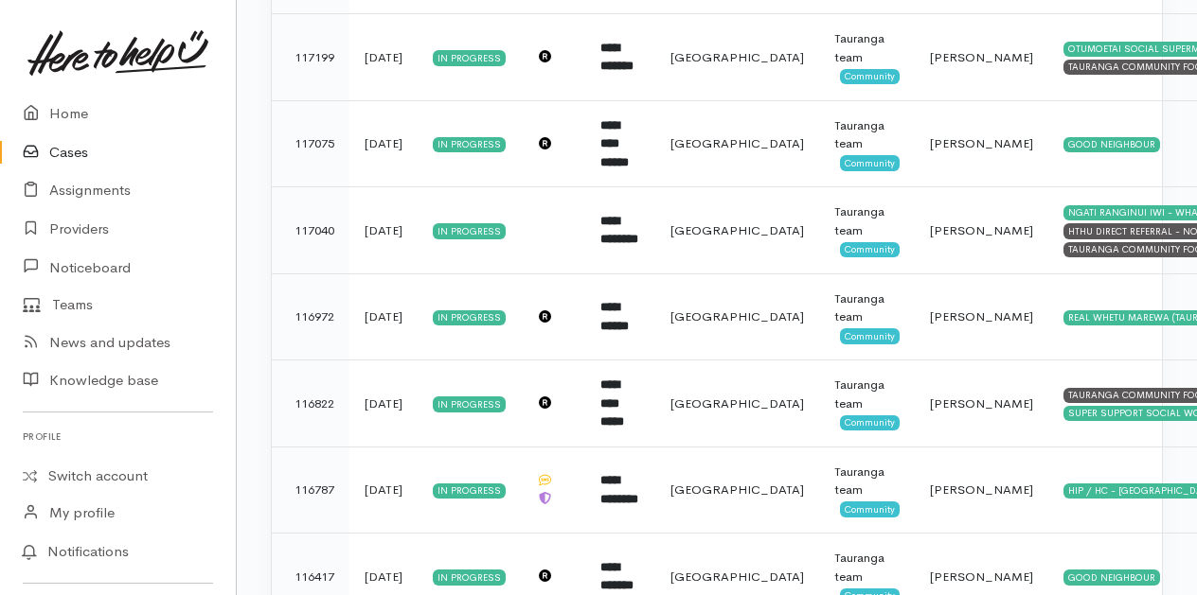
scroll to position [1492, 0]
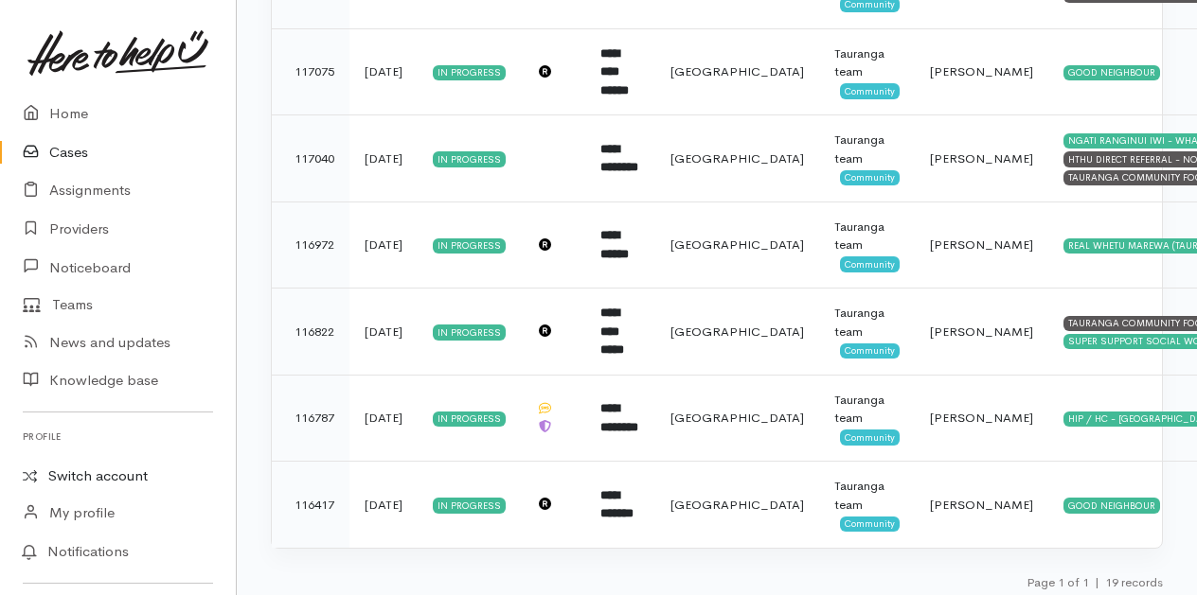
click at [96, 479] on link "Switch account" at bounding box center [118, 476] width 236 height 37
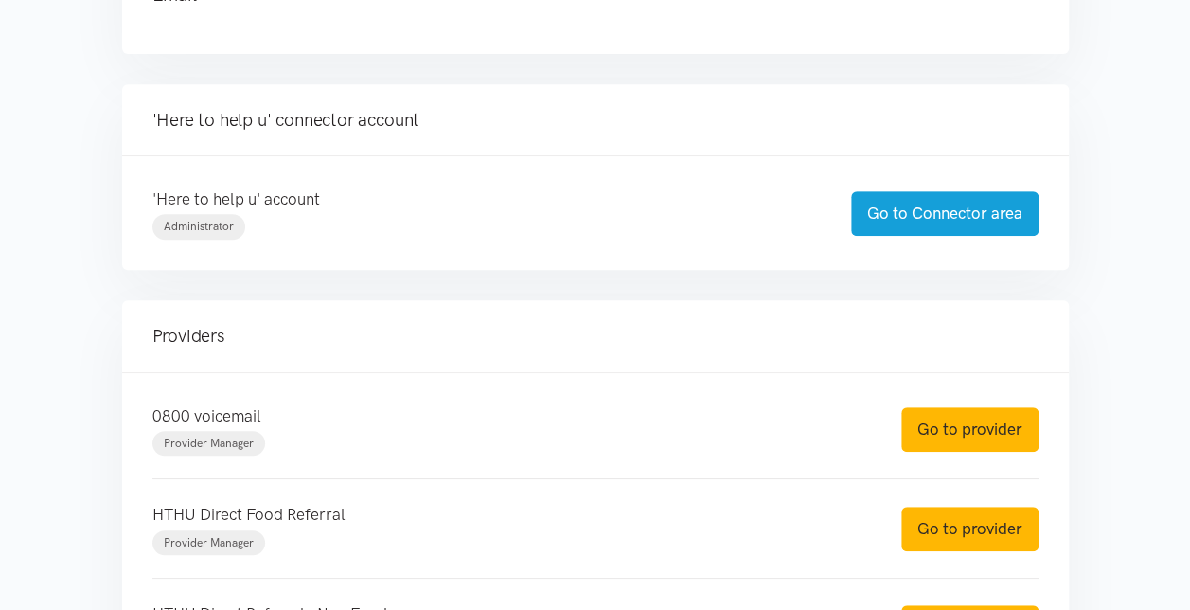
scroll to position [473, 0]
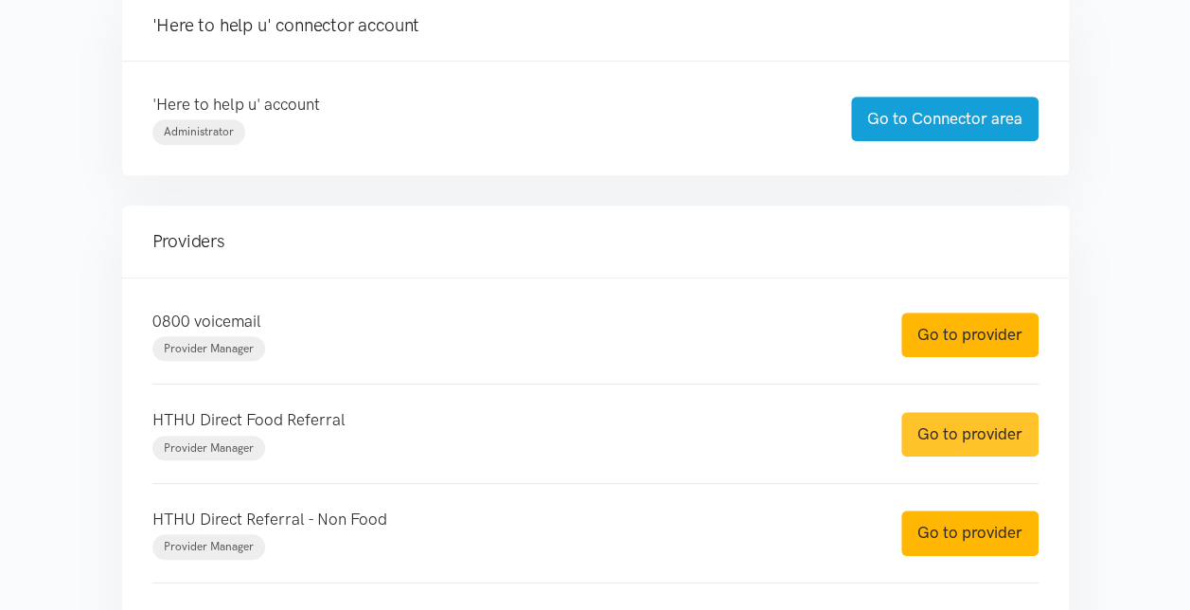
click at [960, 429] on link "Go to provider" at bounding box center [969, 434] width 137 height 44
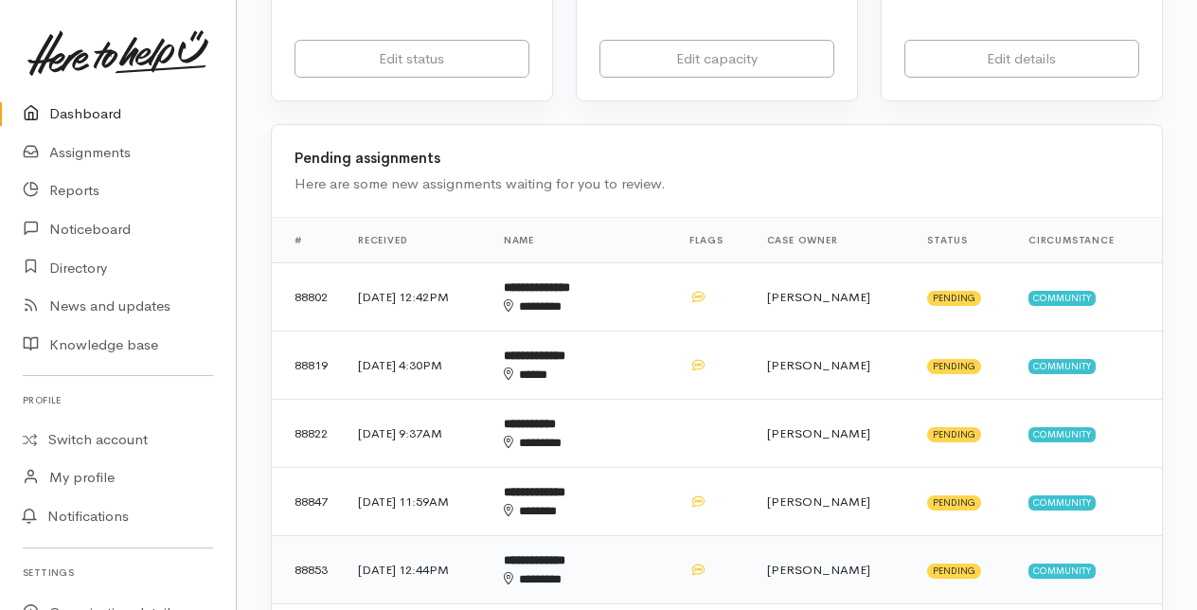
scroll to position [473, 0]
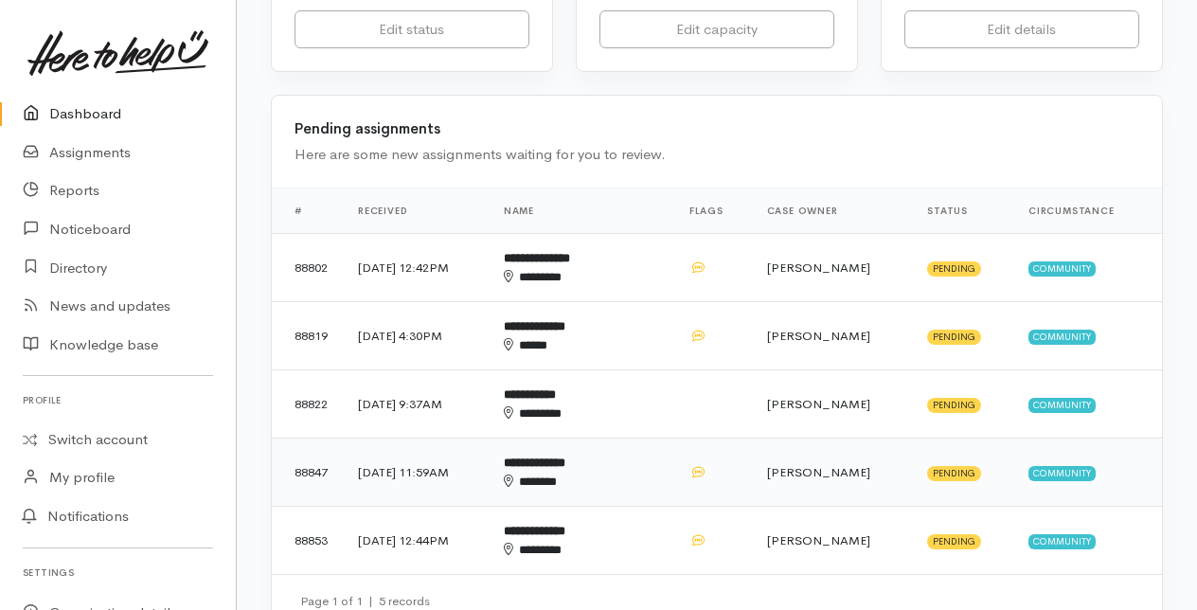
click at [603, 472] on div "*******" at bounding box center [566, 481] width 124 height 19
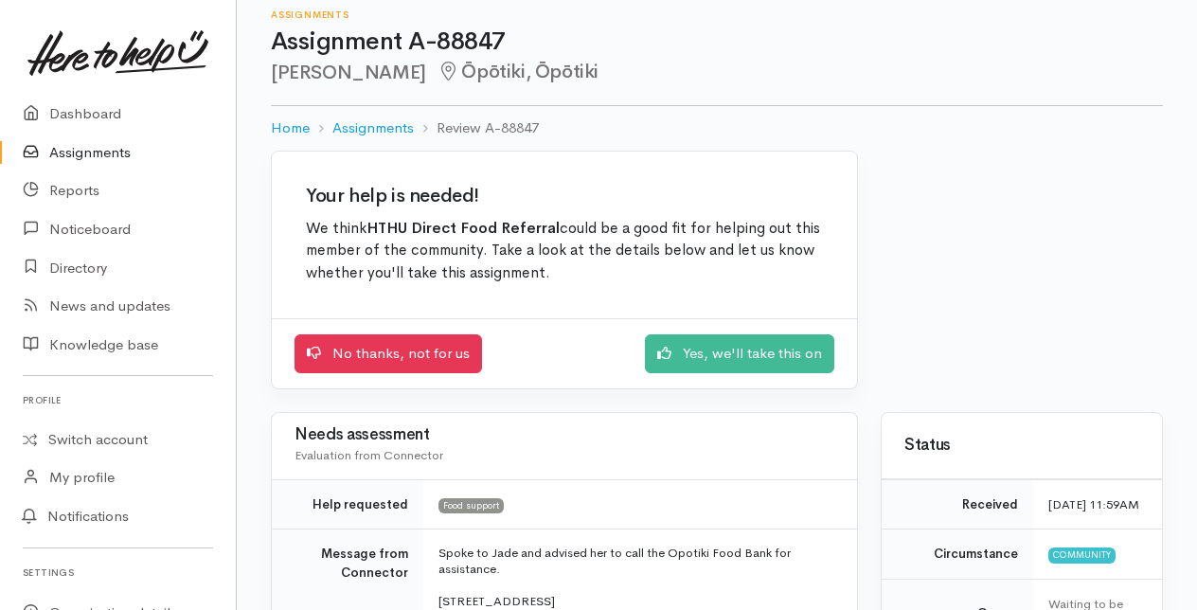
scroll to position [95, 0]
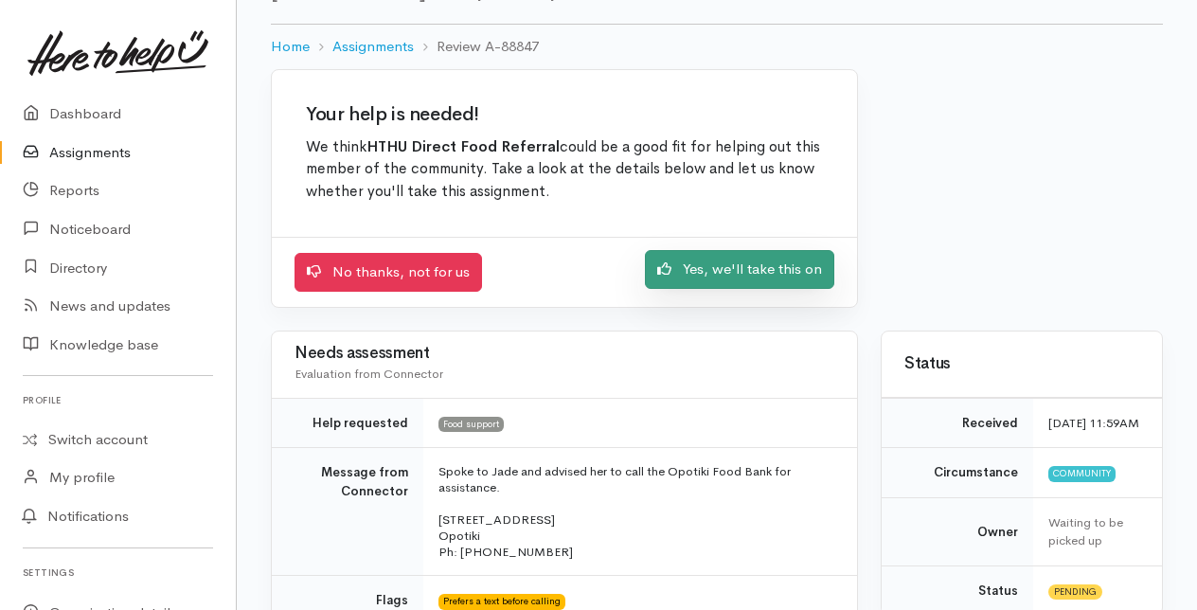
click at [735, 267] on link "Yes, we'll take this on" at bounding box center [739, 269] width 189 height 39
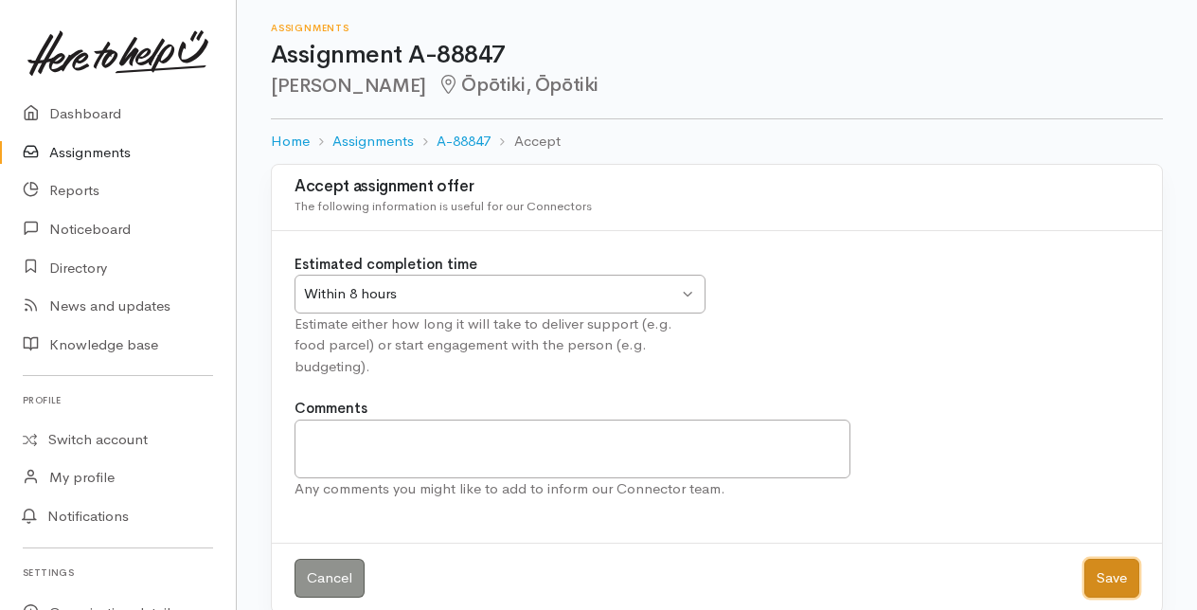
click at [1100, 559] on button "Save" at bounding box center [1111, 578] width 55 height 39
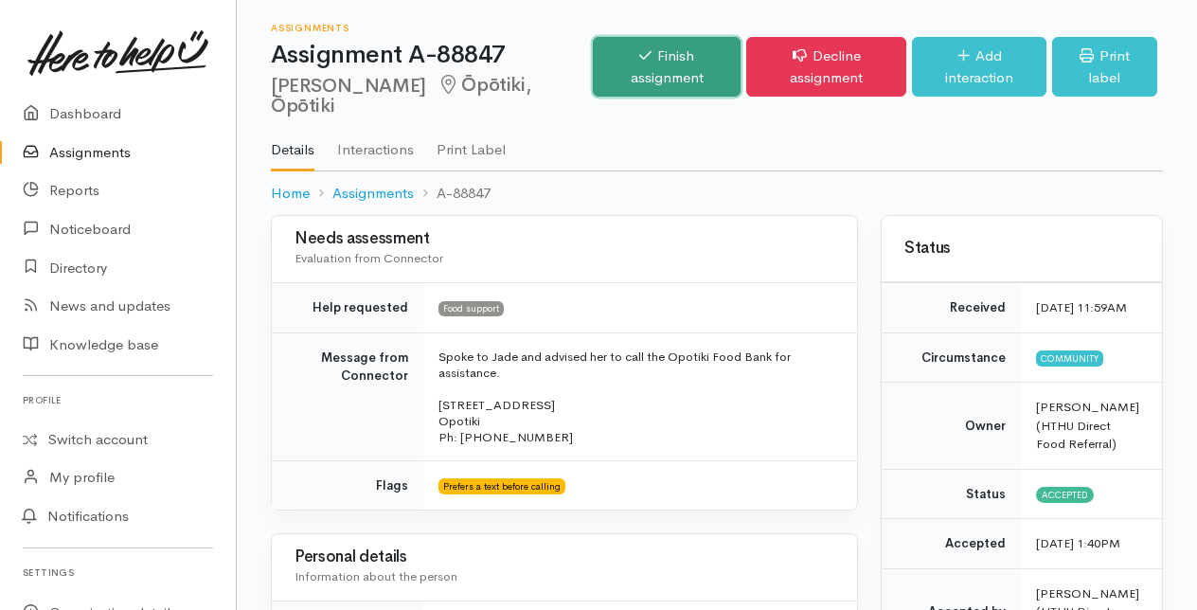
click at [663, 74] on link "Finish assignment" at bounding box center [667, 67] width 148 height 60
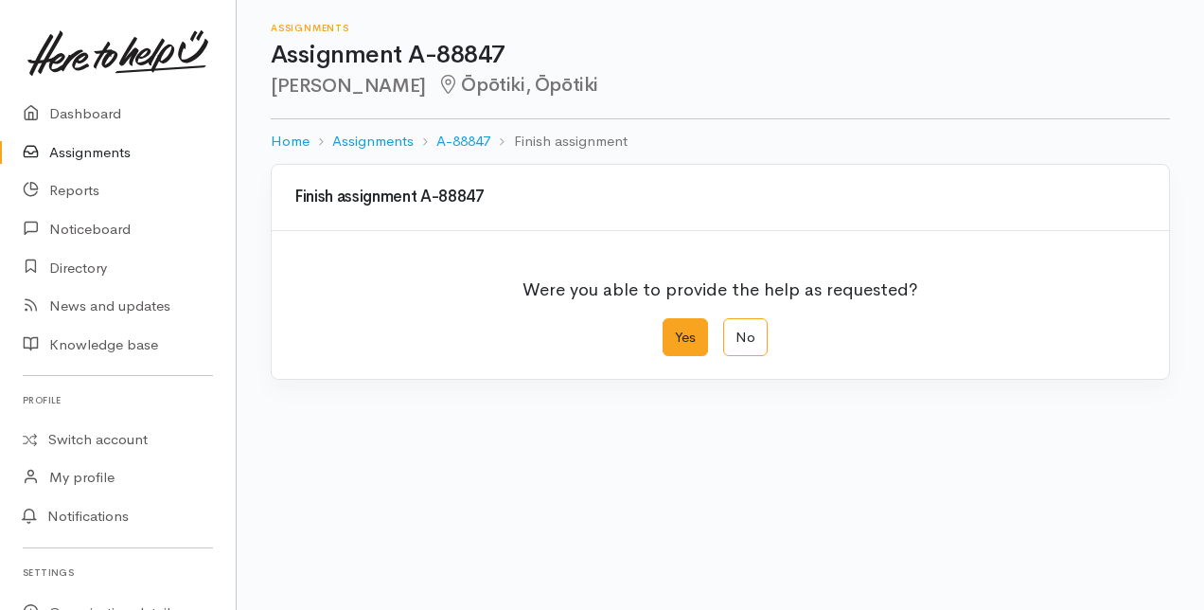
click at [689, 342] on label "Yes" at bounding box center [685, 337] width 45 height 39
click at [675, 330] on input "Yes" at bounding box center [669, 324] width 12 height 12
radio input "true"
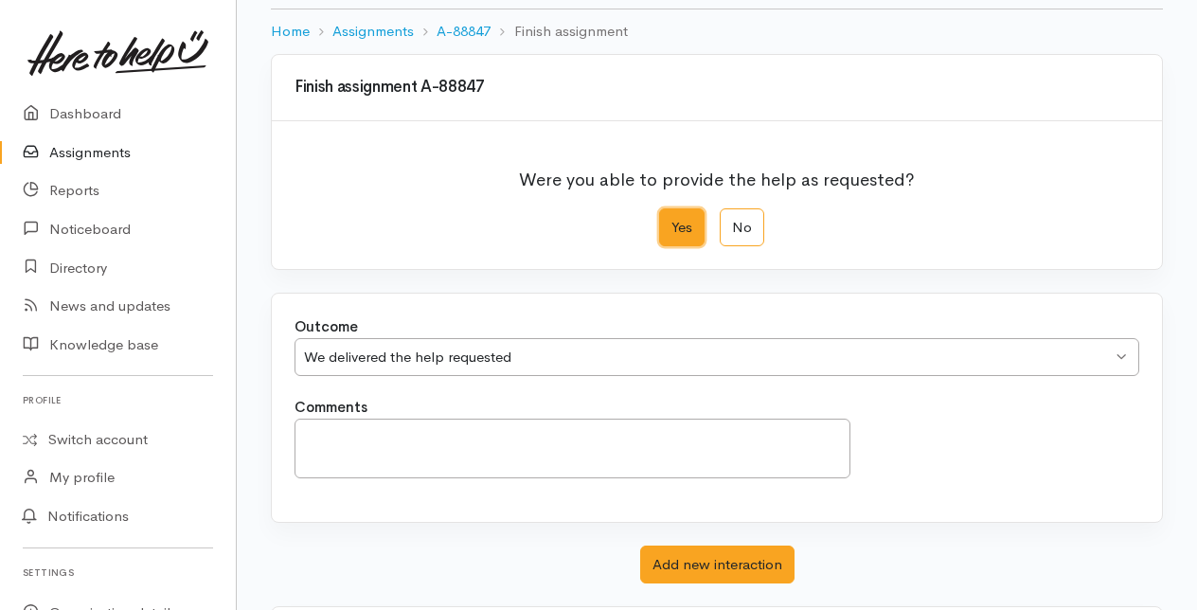
scroll to position [208, 0]
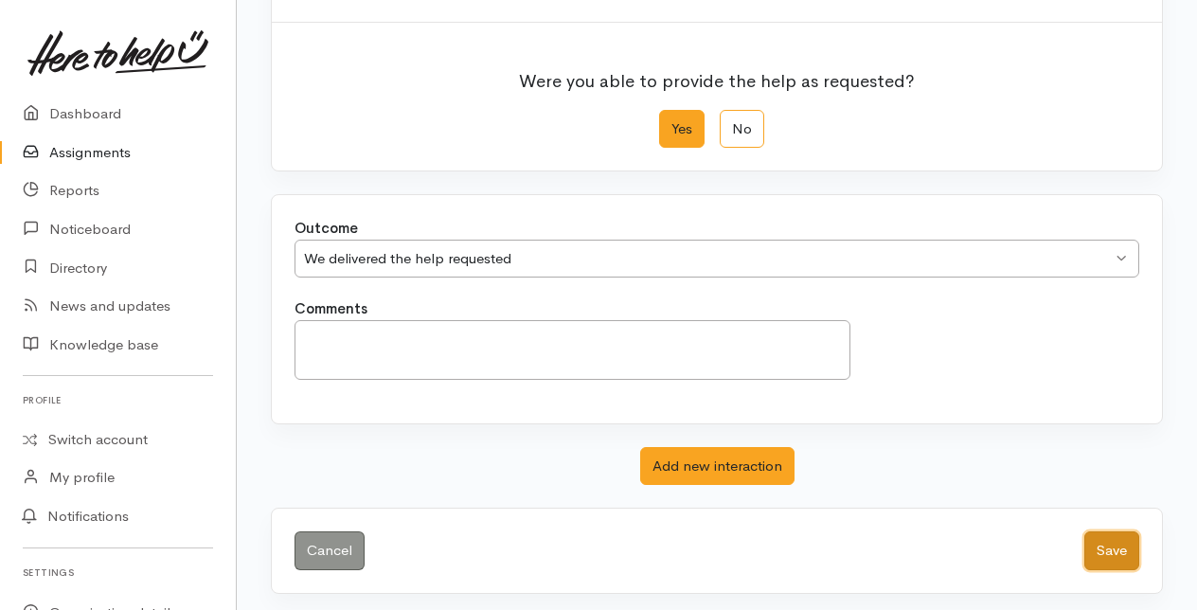
click at [1117, 544] on button "Save" at bounding box center [1111, 550] width 55 height 39
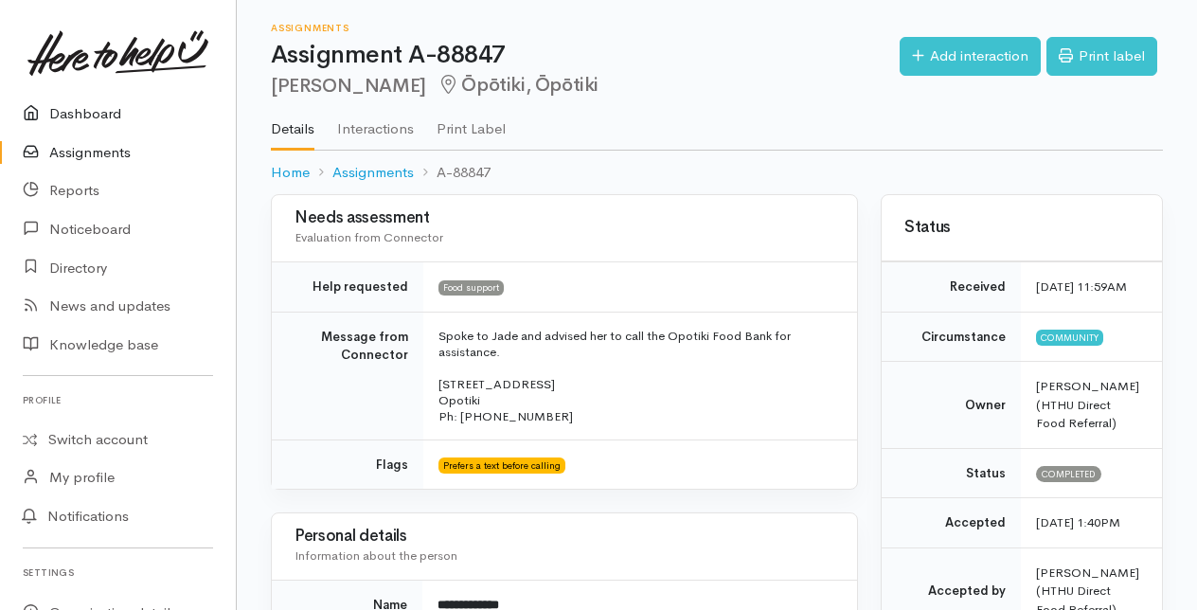
click at [72, 112] on link "Dashboard" at bounding box center [118, 114] width 236 height 39
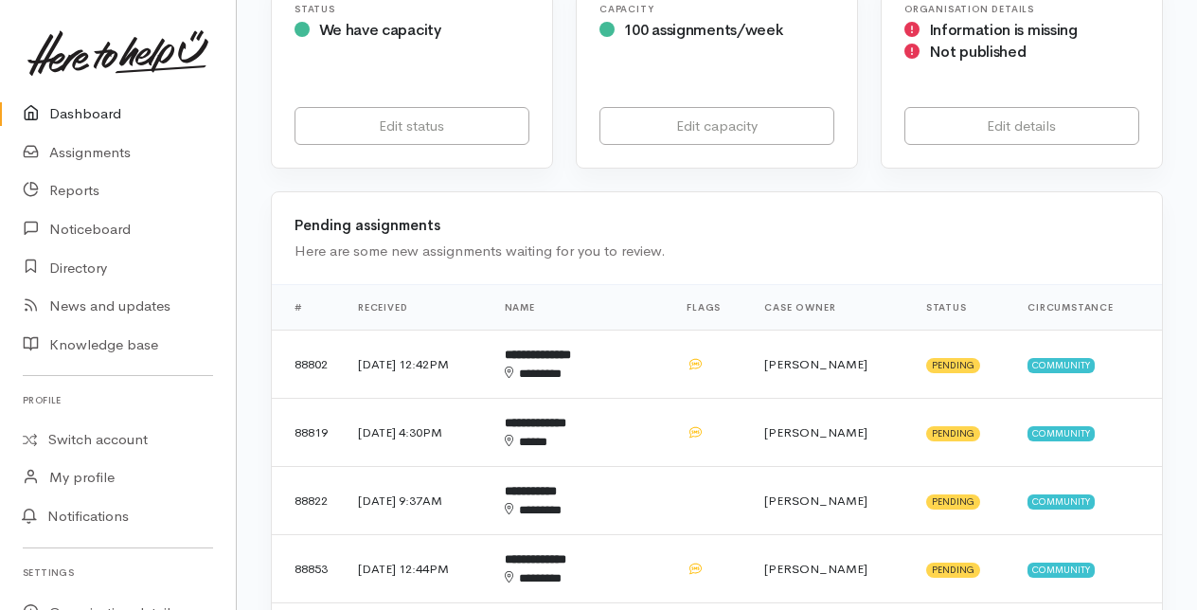
scroll to position [379, 0]
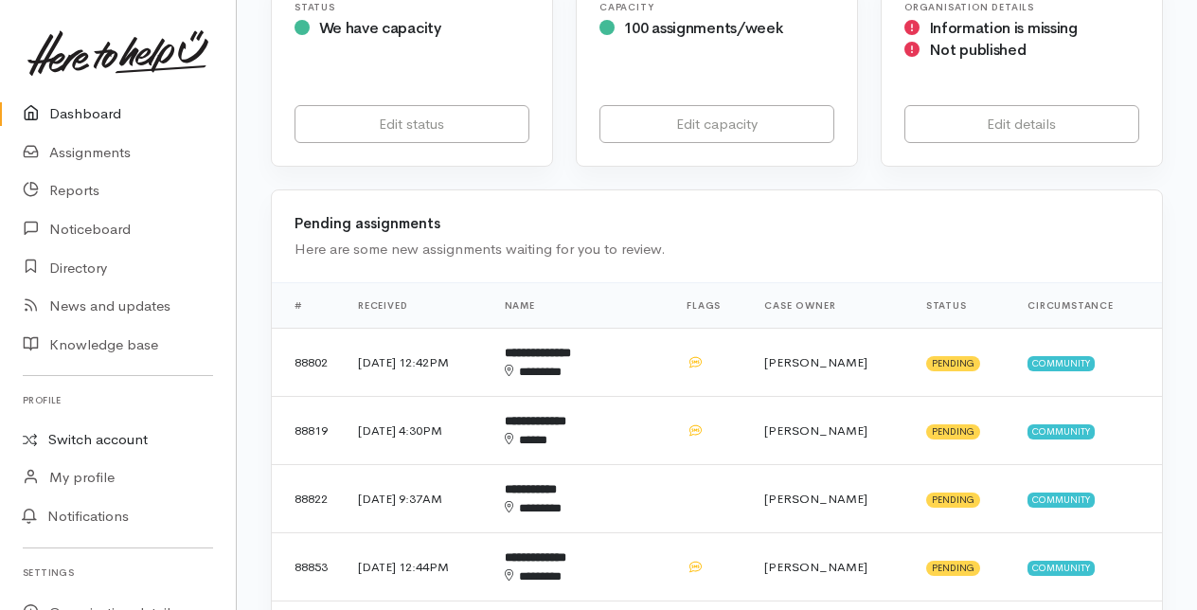
click at [86, 437] on link "Switch account" at bounding box center [118, 439] width 236 height 37
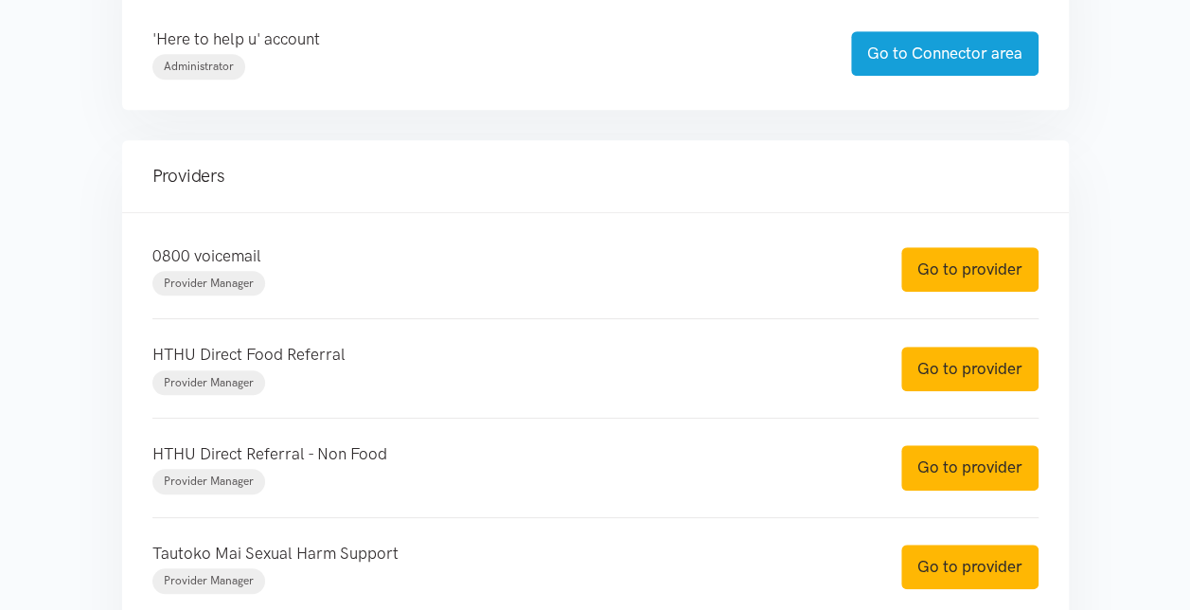
scroll to position [568, 0]
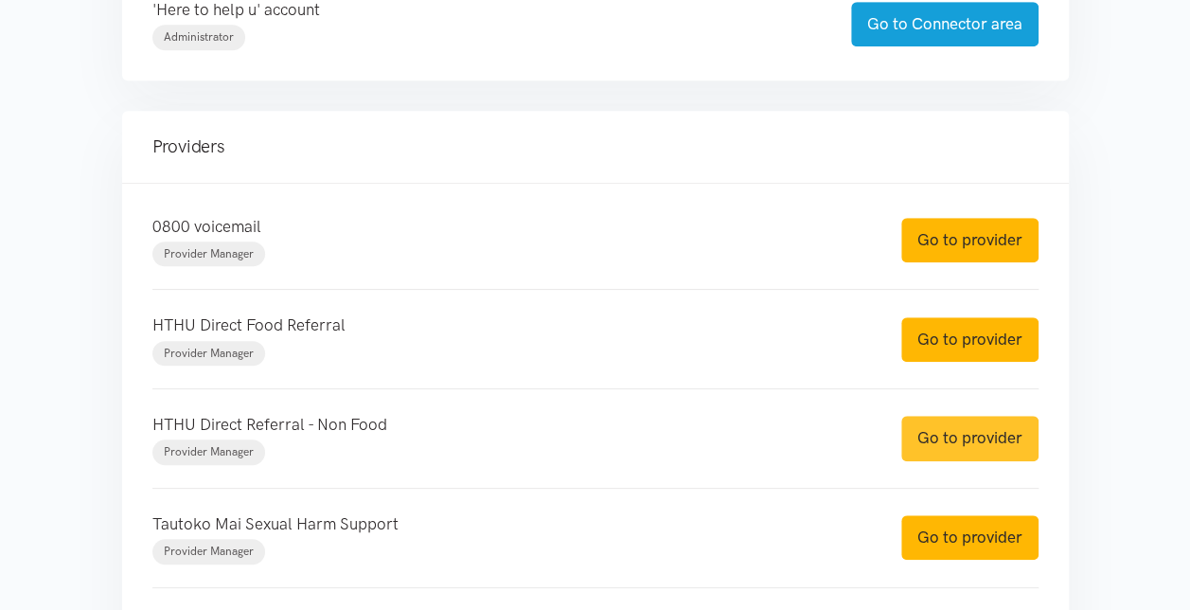
click at [979, 438] on link "Go to provider" at bounding box center [969, 438] width 137 height 44
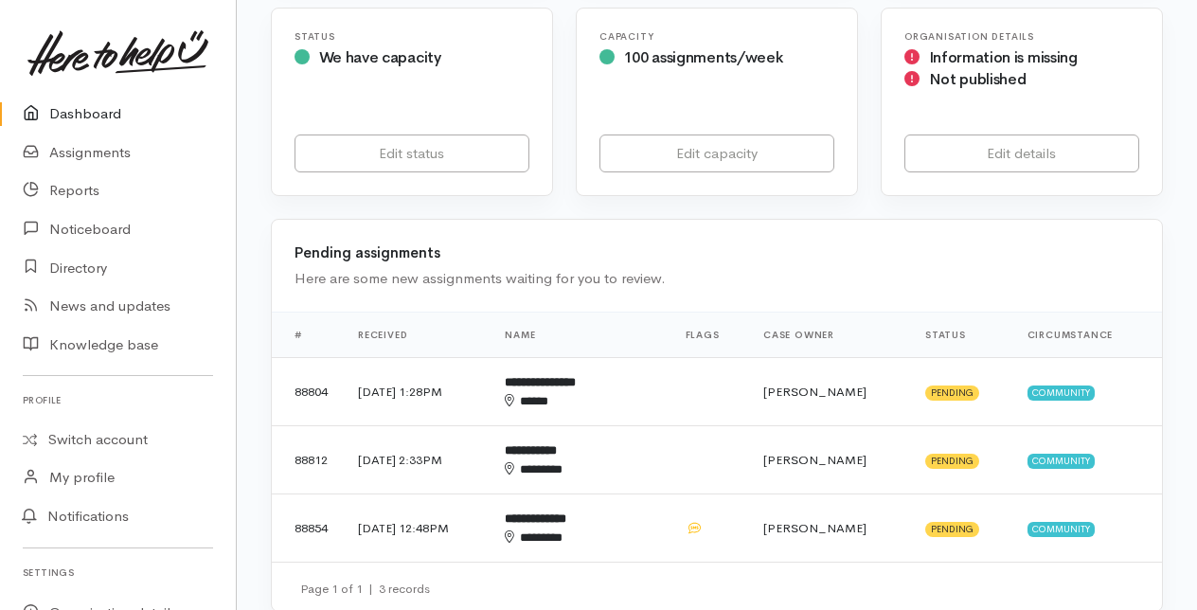
scroll to position [379, 0]
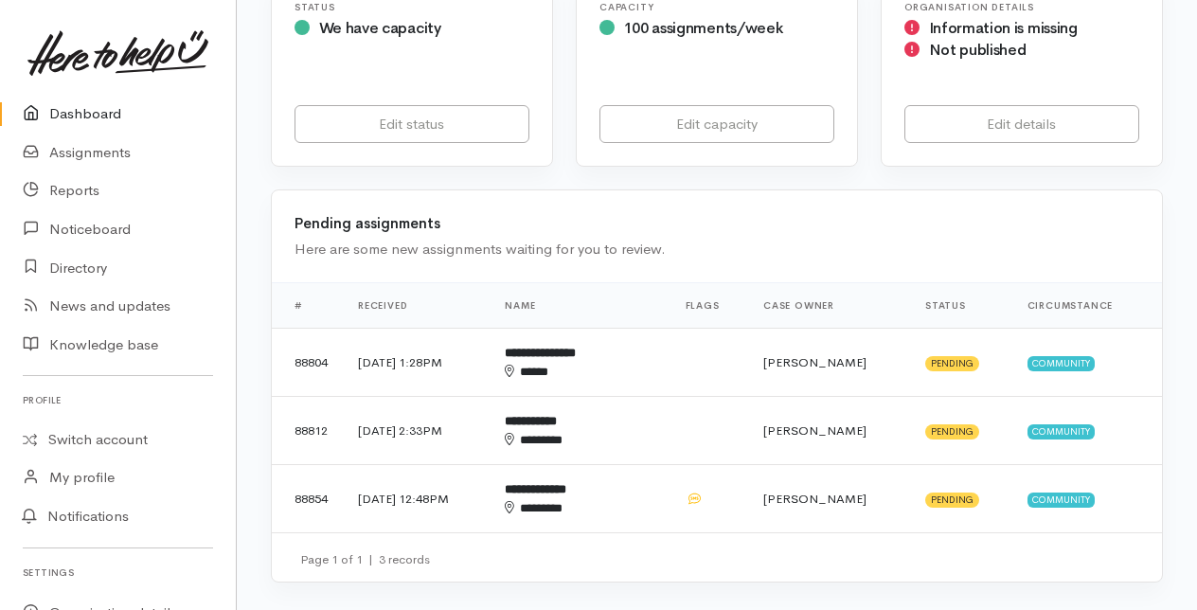
click at [68, 115] on link "Dashboard" at bounding box center [118, 114] width 236 height 39
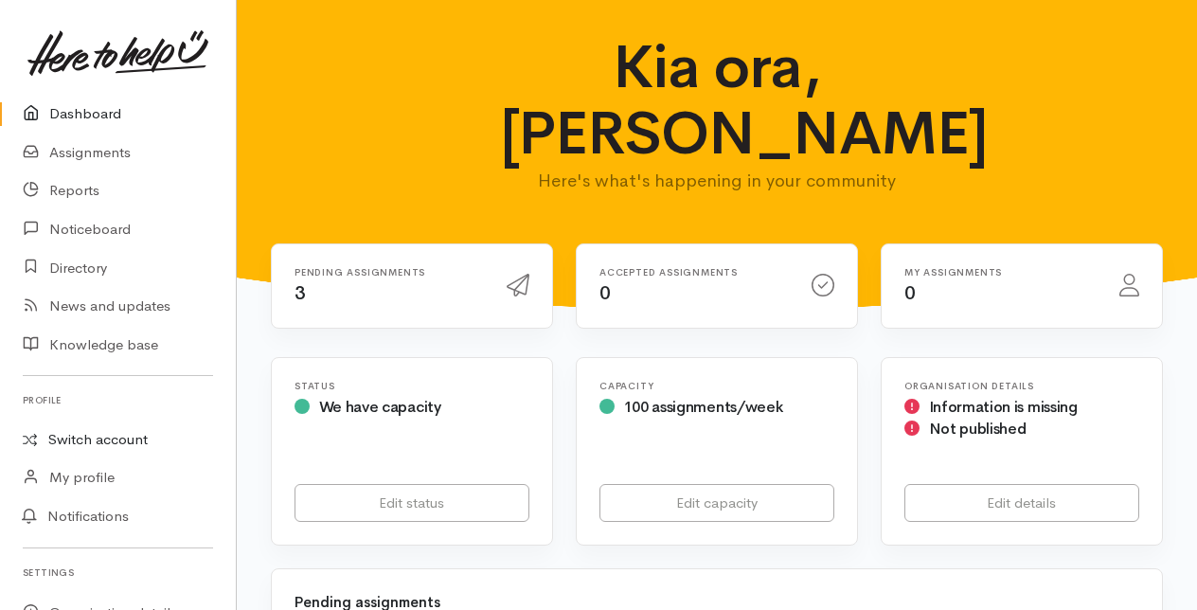
click at [72, 441] on link "Switch account" at bounding box center [118, 439] width 236 height 37
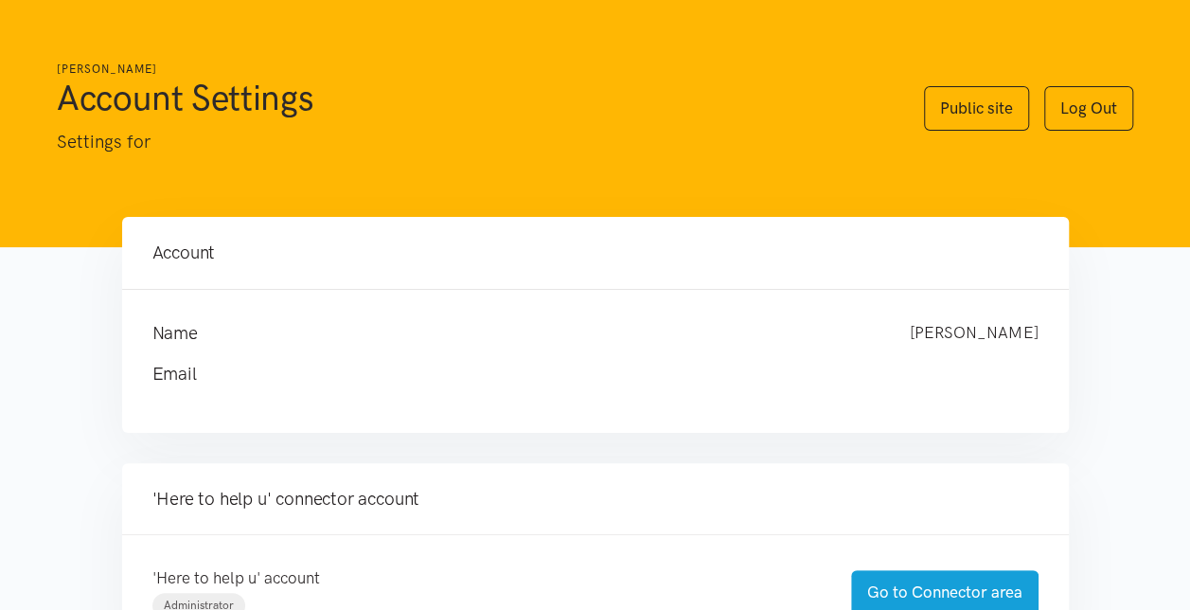
scroll to position [473, 0]
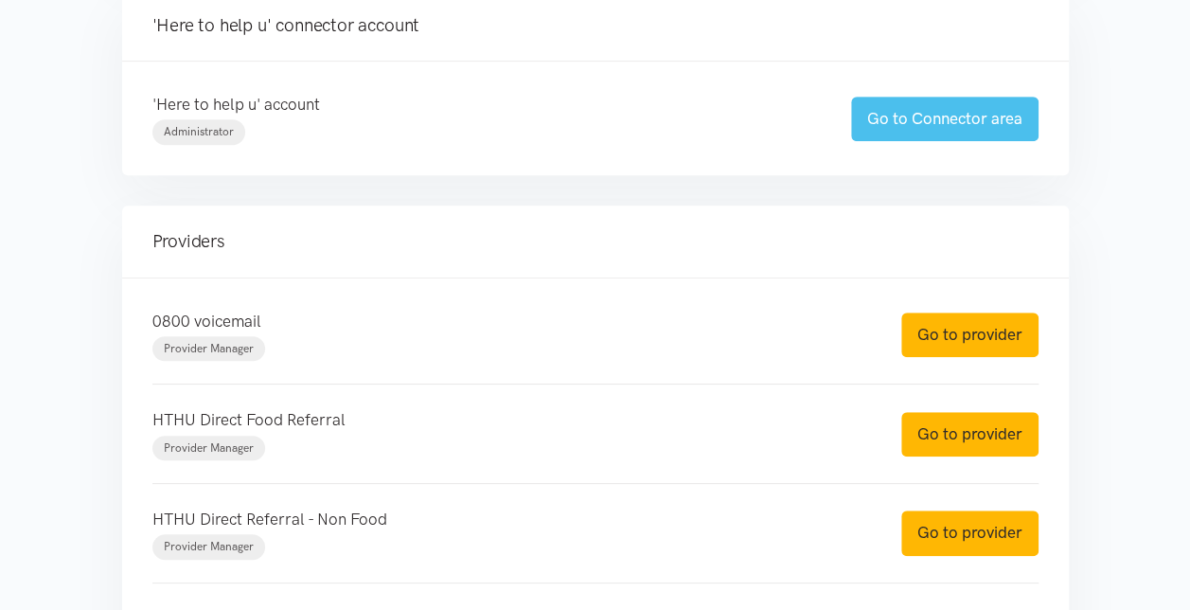
click at [944, 113] on link "Go to Connector area" at bounding box center [944, 119] width 187 height 44
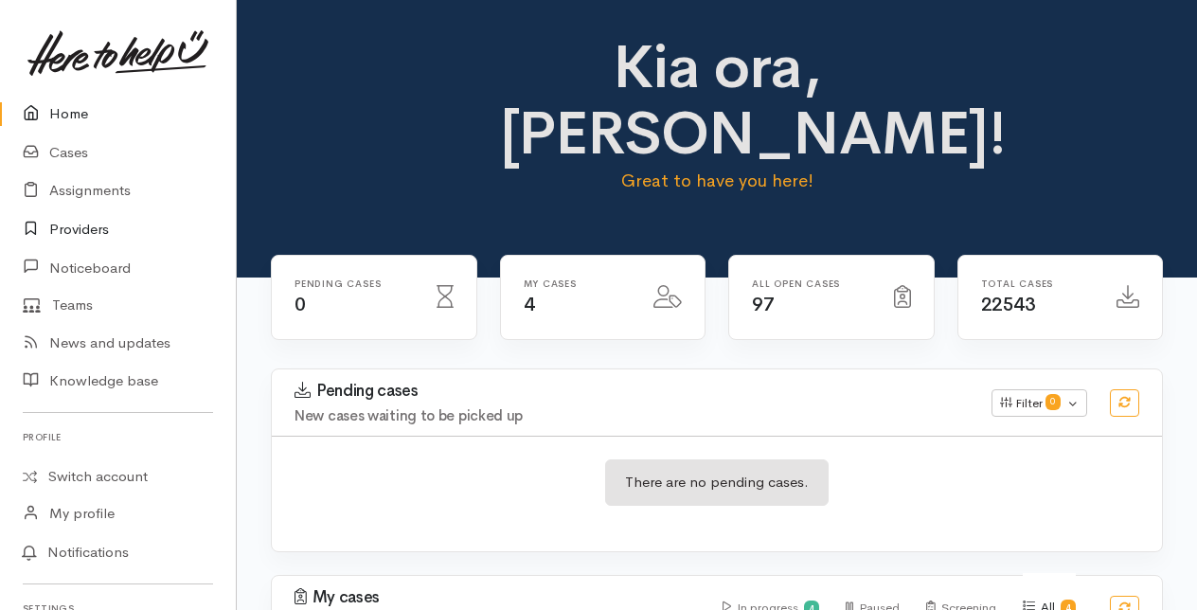
click at [81, 225] on link "Providers" at bounding box center [118, 229] width 236 height 39
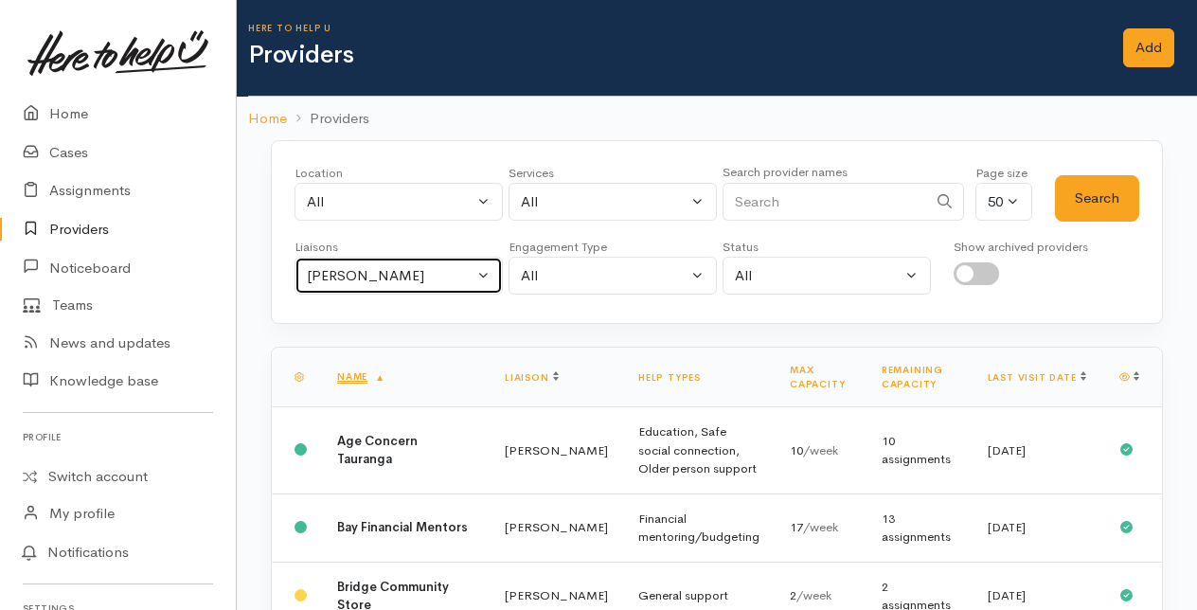
click at [487, 271] on button "Amanda Gabb" at bounding box center [398, 276] width 208 height 39
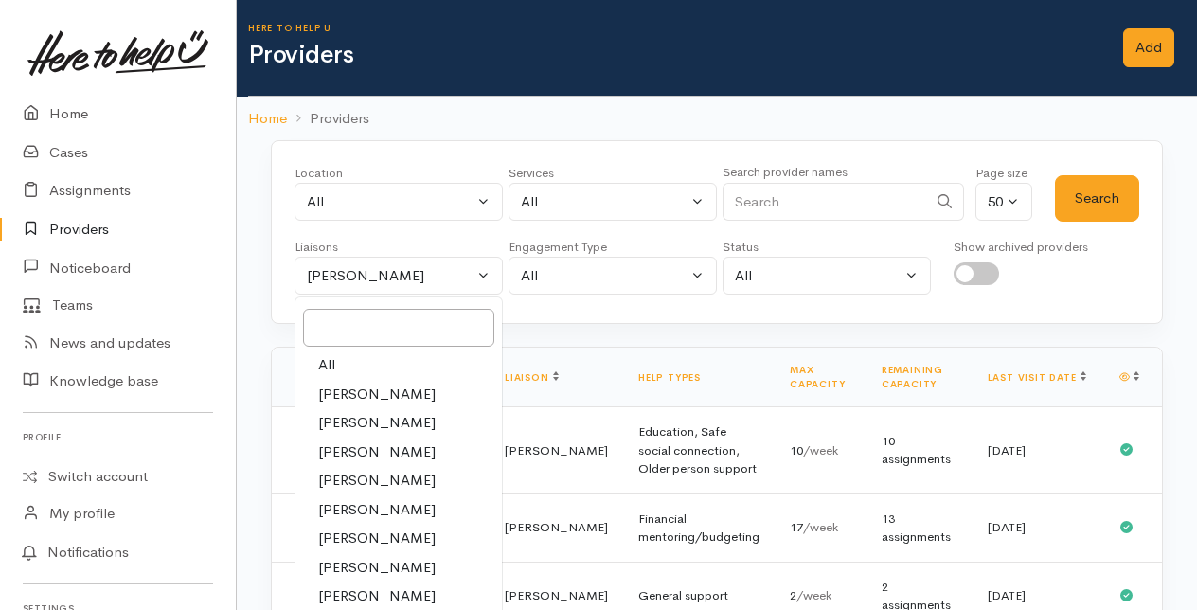
click at [322, 471] on span "[PERSON_NAME]" at bounding box center [376, 481] width 117 height 22
select select "435"
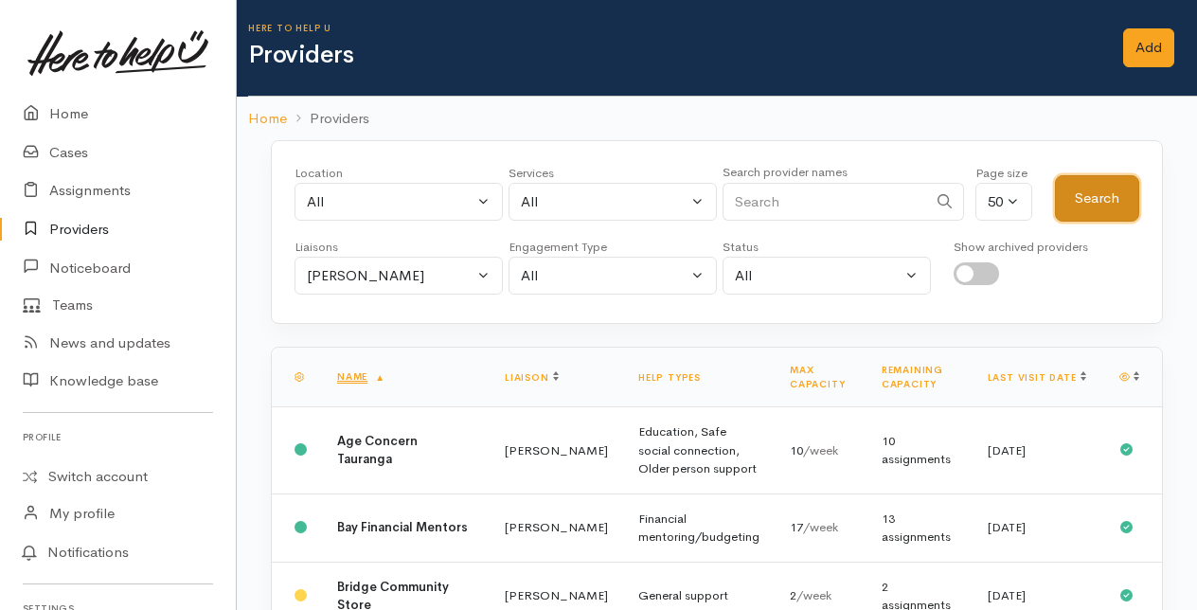
click at [1115, 191] on button "Search" at bounding box center [1097, 198] width 84 height 46
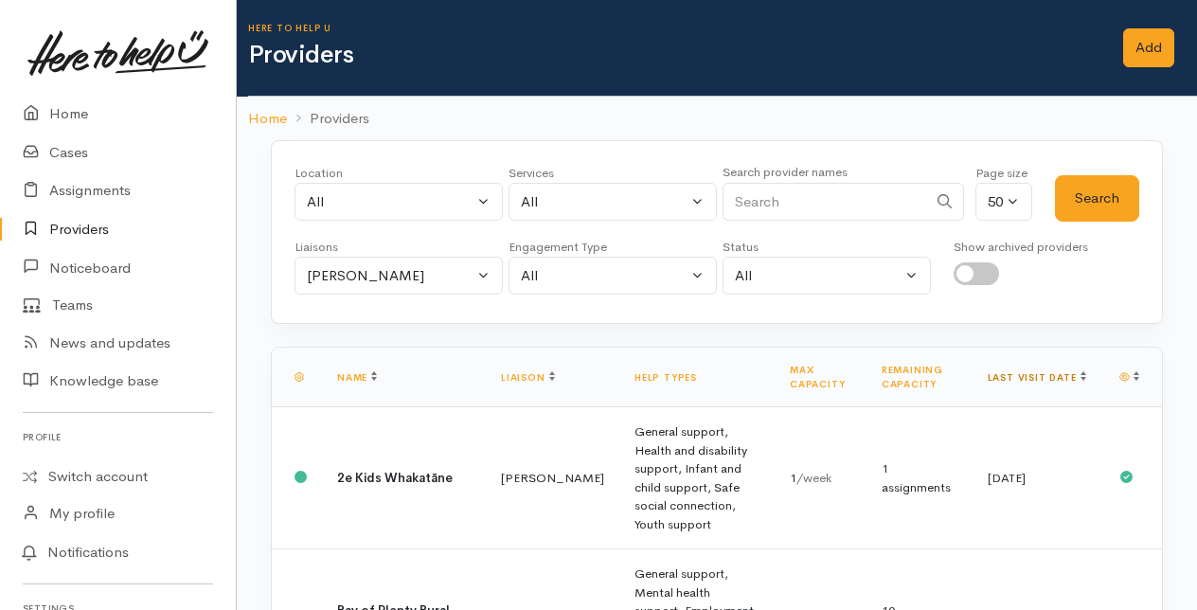
click at [1064, 373] on link "Last visit date" at bounding box center [1036, 377] width 98 height 12
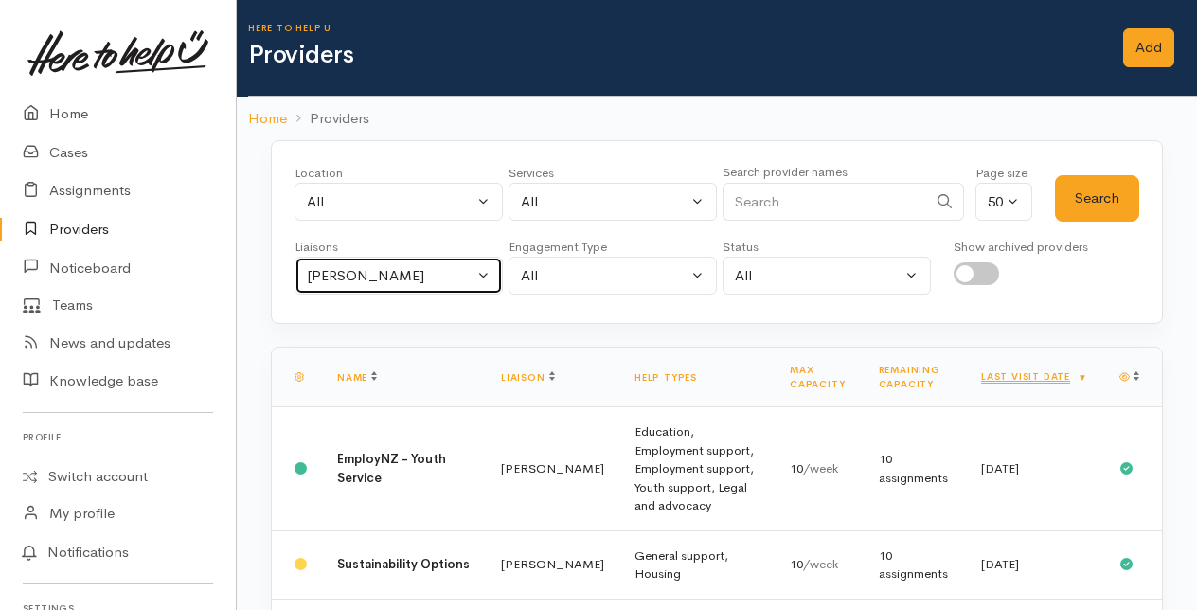
click at [477, 269] on button "[PERSON_NAME]" at bounding box center [398, 276] width 208 height 39
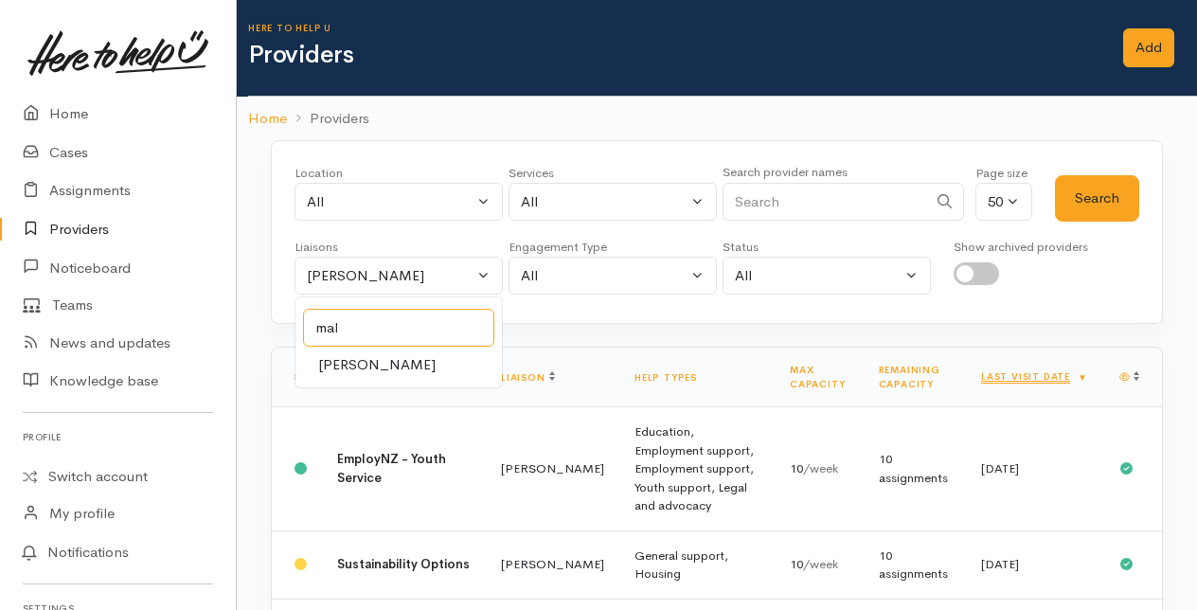
type input "mal"
click at [360, 364] on span "Malia Stowers" at bounding box center [376, 365] width 117 height 22
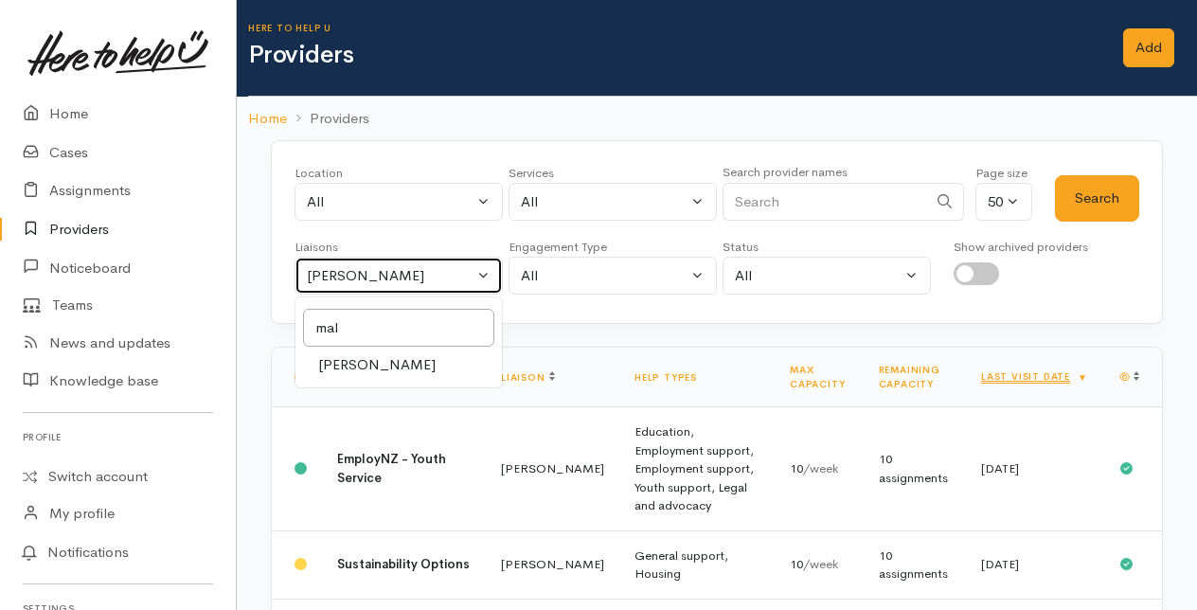
select select "1613"
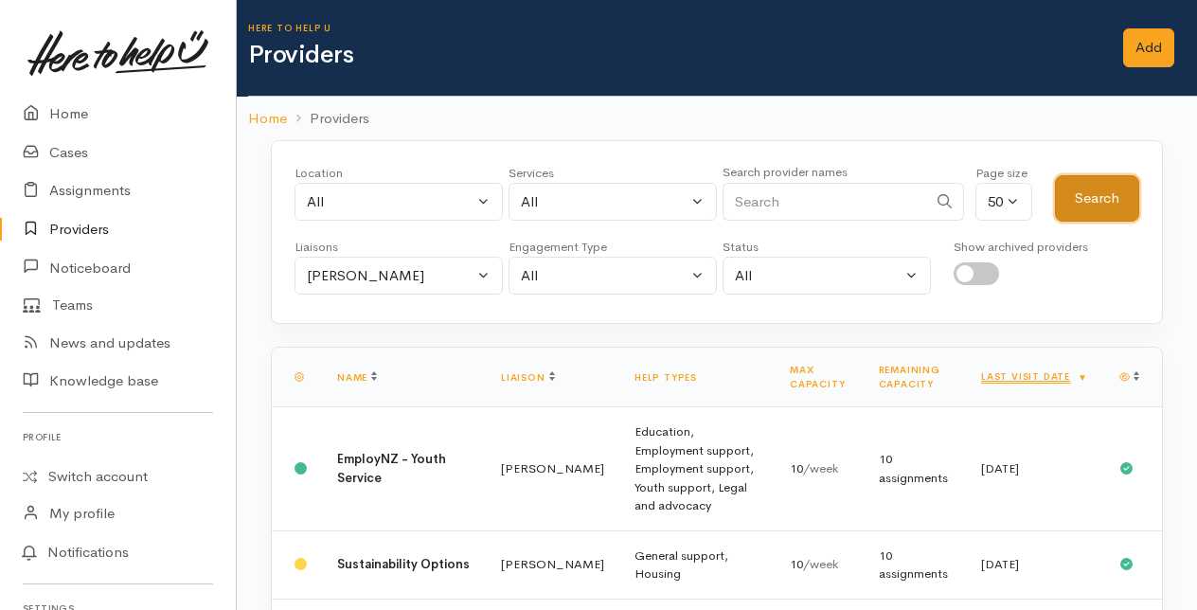
click at [1110, 195] on button "Search" at bounding box center [1097, 198] width 84 height 46
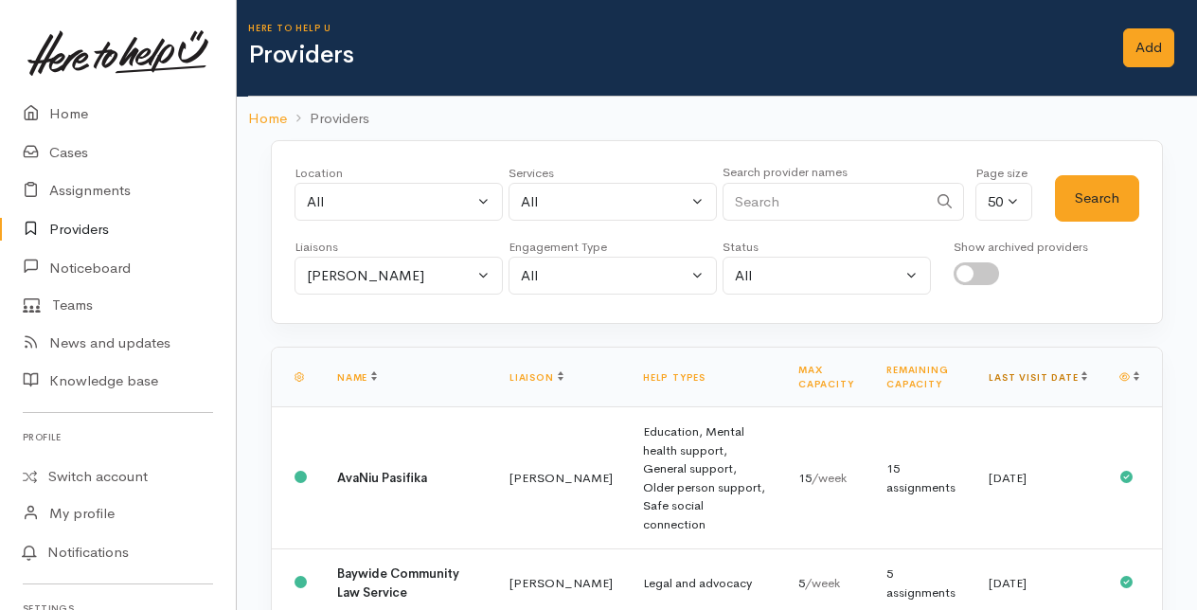
click at [1060, 374] on link "Last visit date" at bounding box center [1037, 377] width 98 height 12
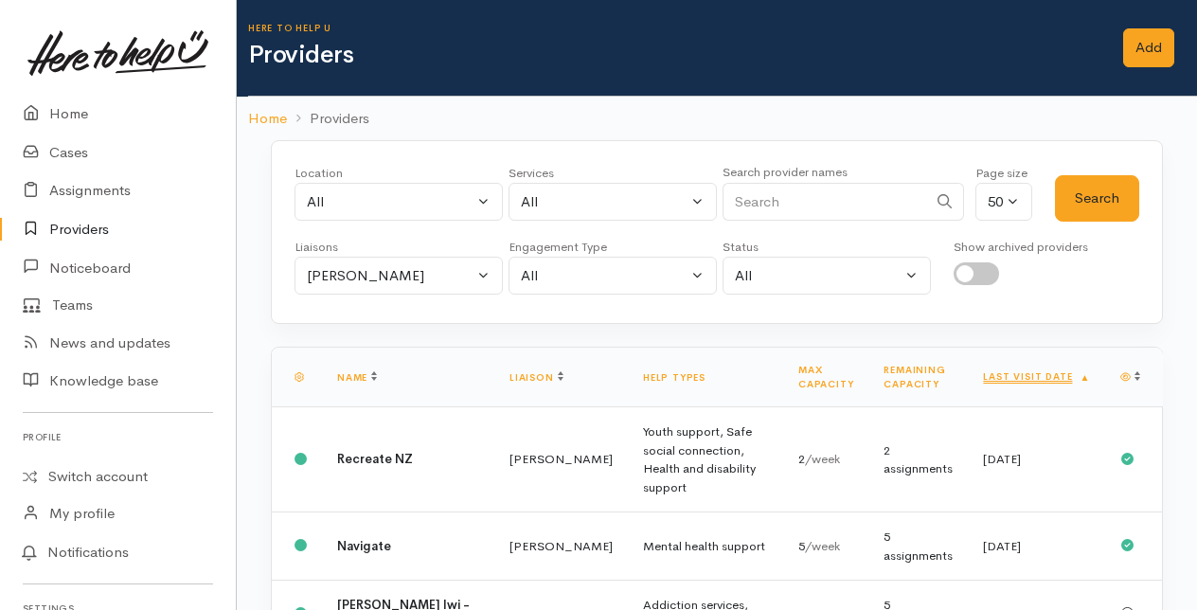
click at [1060, 374] on link "Last visit date" at bounding box center [1036, 376] width 107 height 12
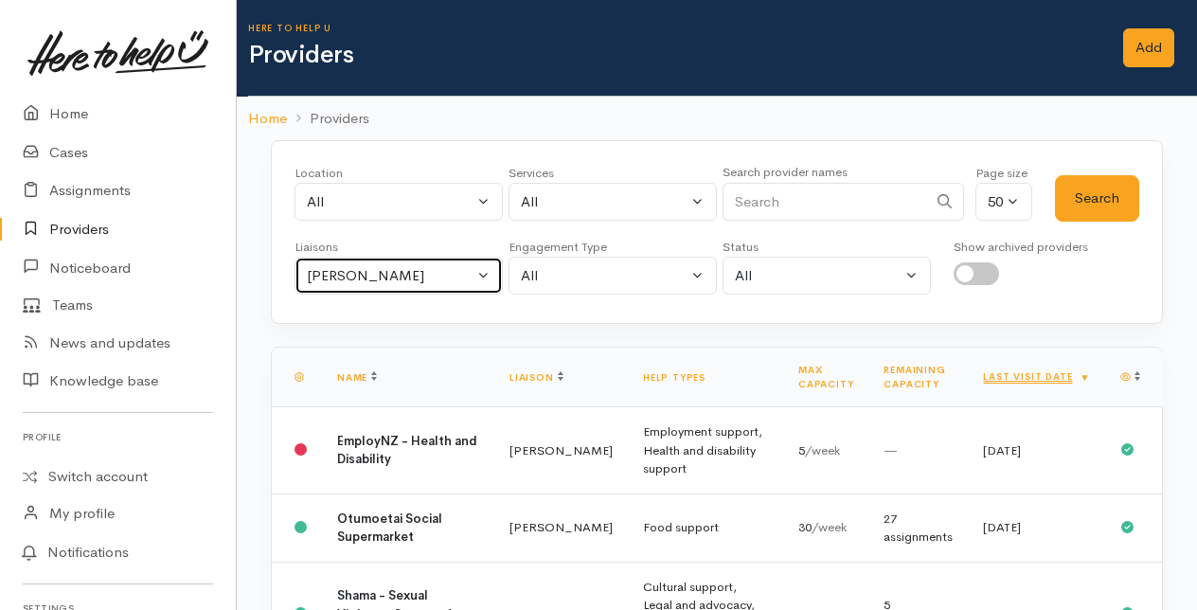
click at [483, 269] on button "Malia Stowers" at bounding box center [398, 276] width 208 height 39
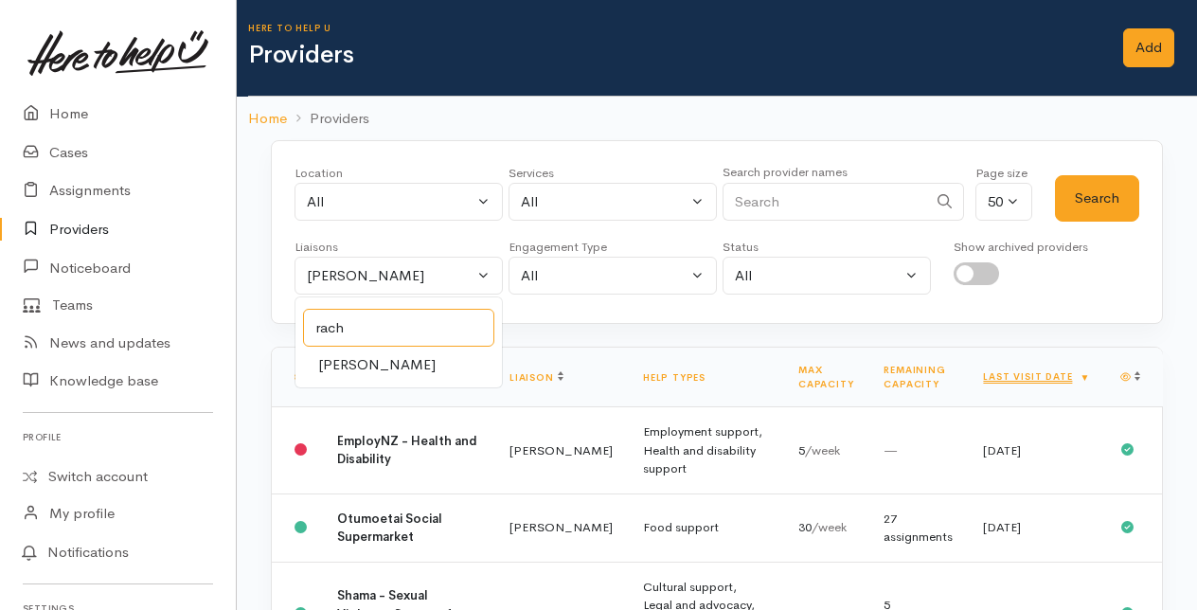
type input "rach"
click at [362, 354] on span "Rachel Proctor" at bounding box center [376, 365] width 117 height 22
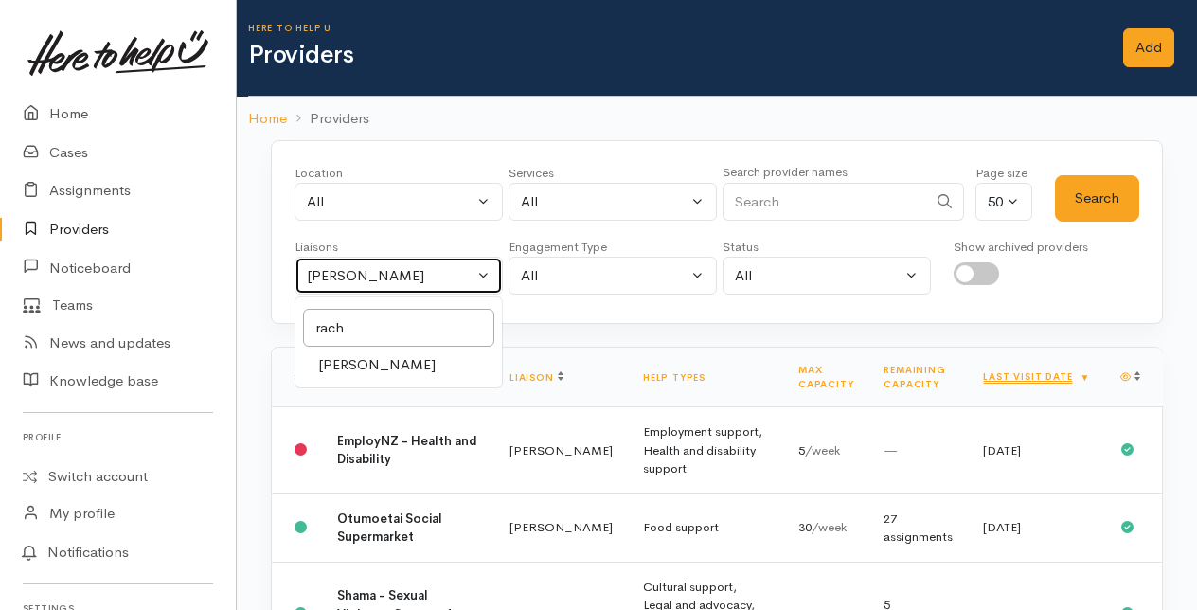
select select "1612"
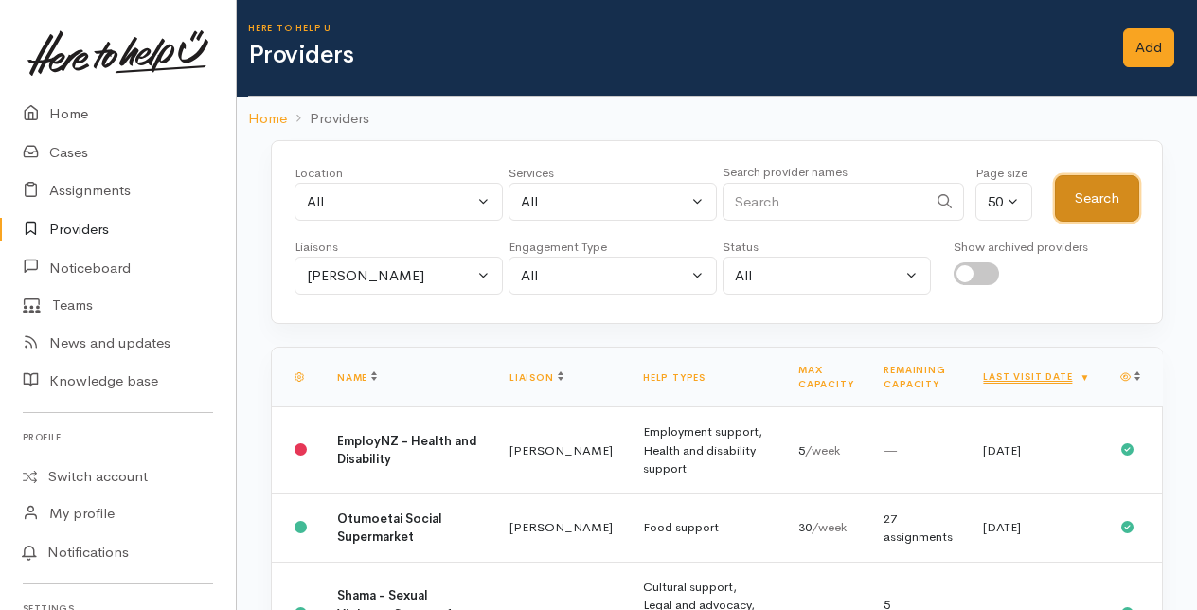
click at [1085, 204] on button "Search" at bounding box center [1097, 198] width 84 height 46
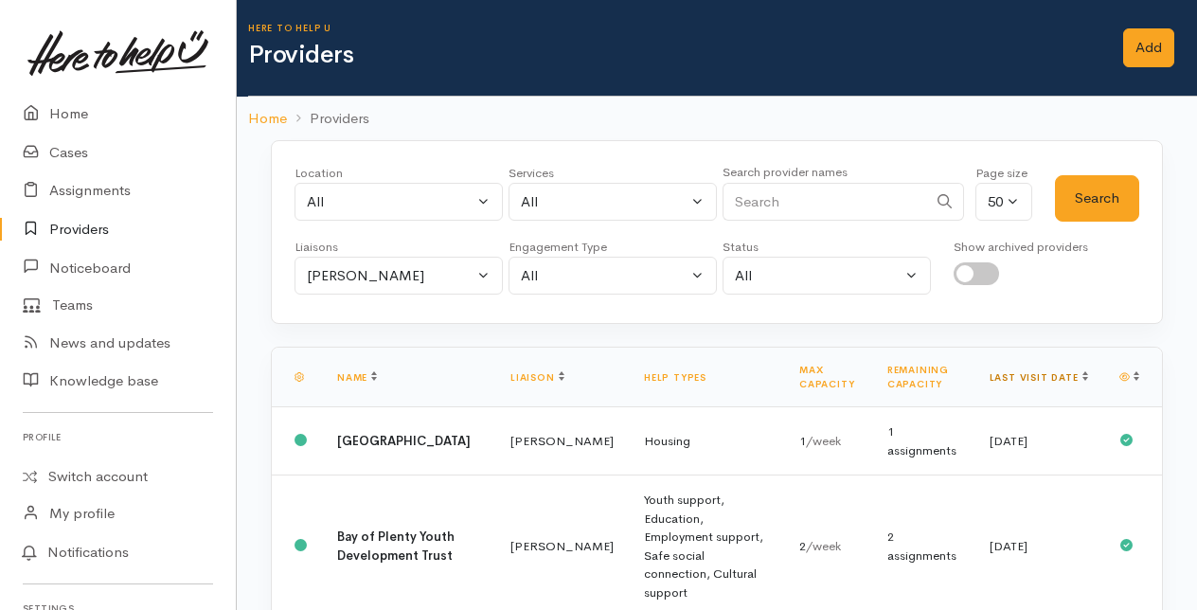
click at [1064, 371] on link "Last visit date" at bounding box center [1038, 377] width 98 height 12
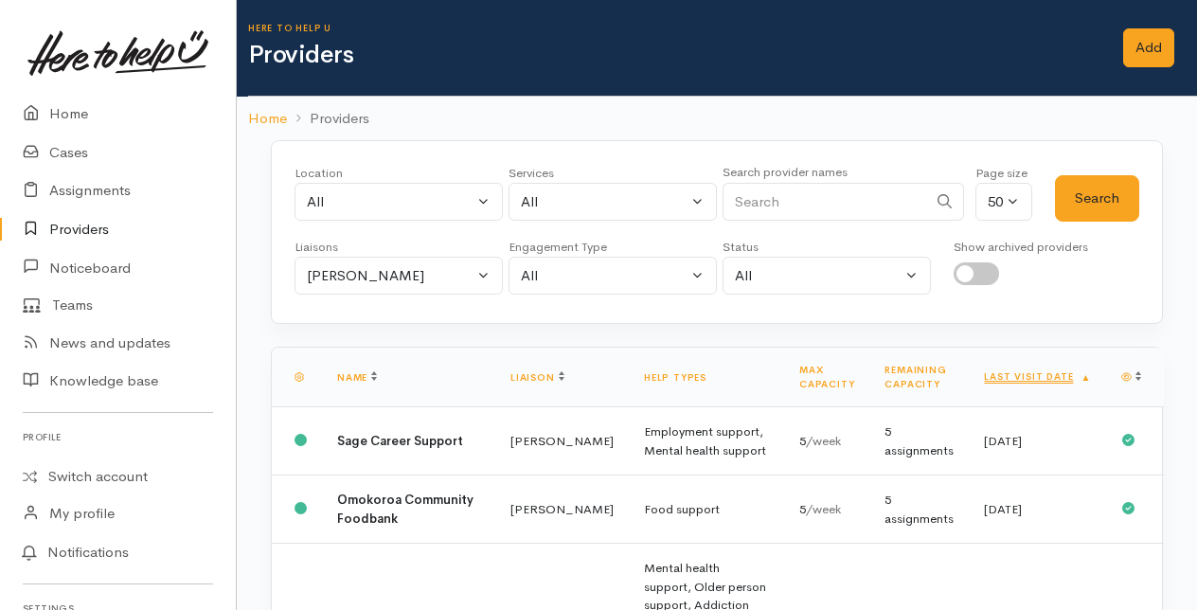
click at [1064, 370] on link "Last visit date" at bounding box center [1037, 376] width 107 height 12
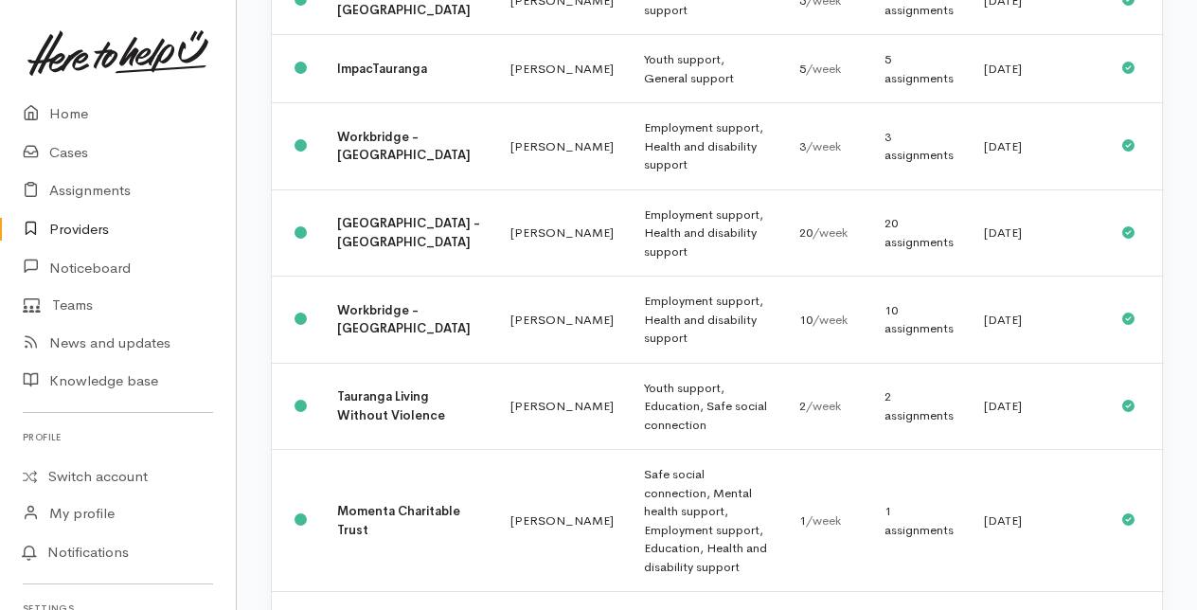
scroll to position [2272, 0]
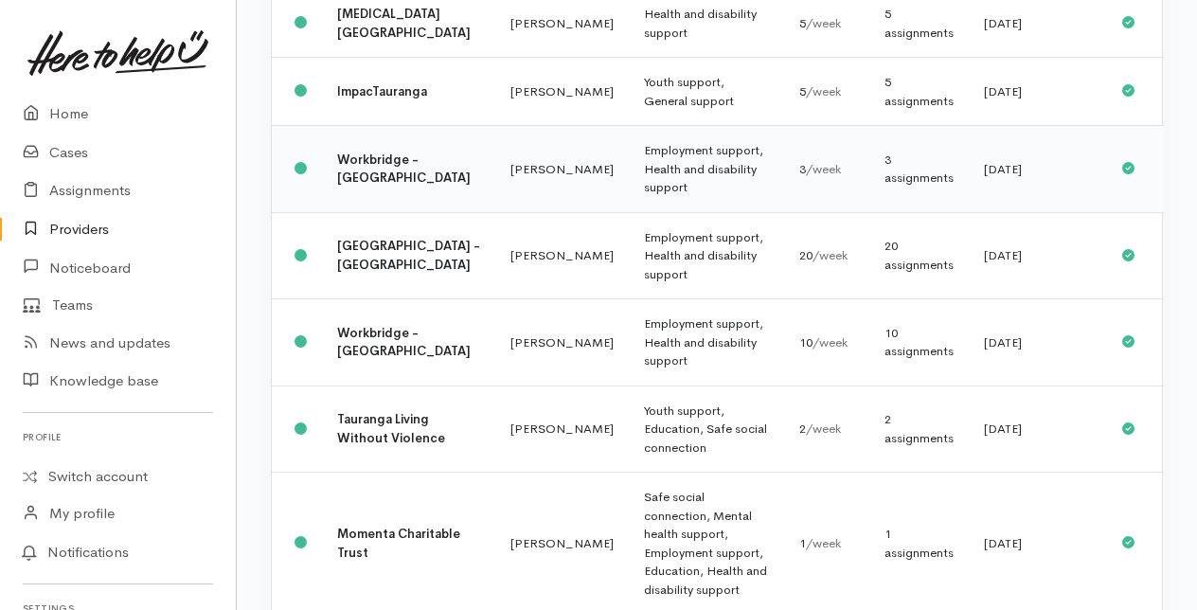
click at [364, 179] on b "Workbridge - Eastern BOP" at bounding box center [403, 168] width 133 height 35
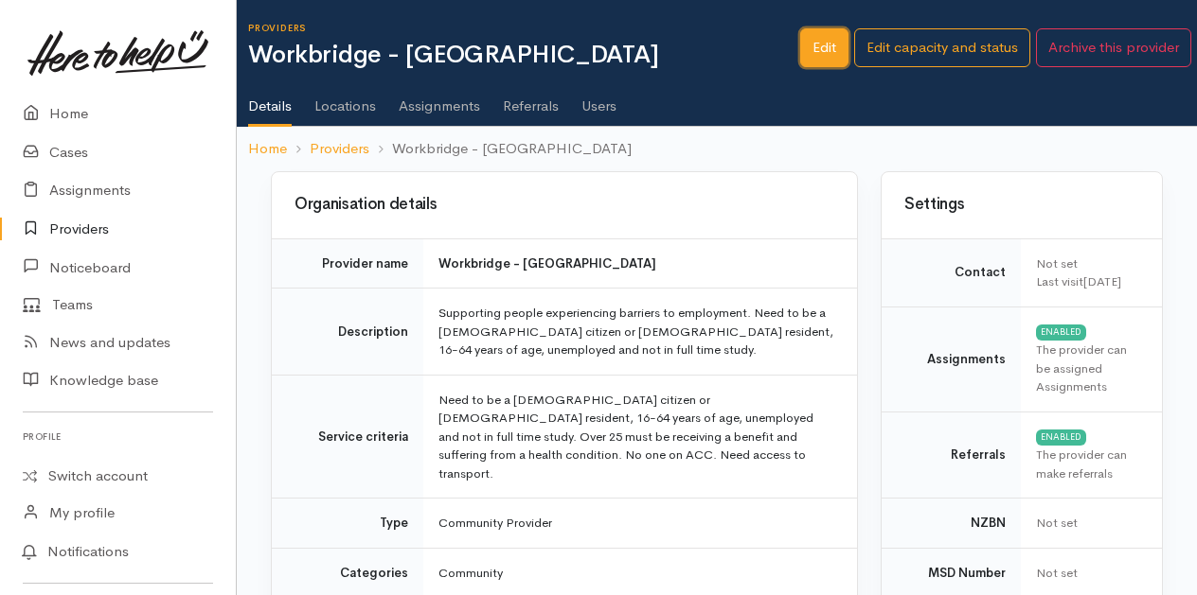
click at [827, 49] on link "Edit" at bounding box center [824, 47] width 48 height 39
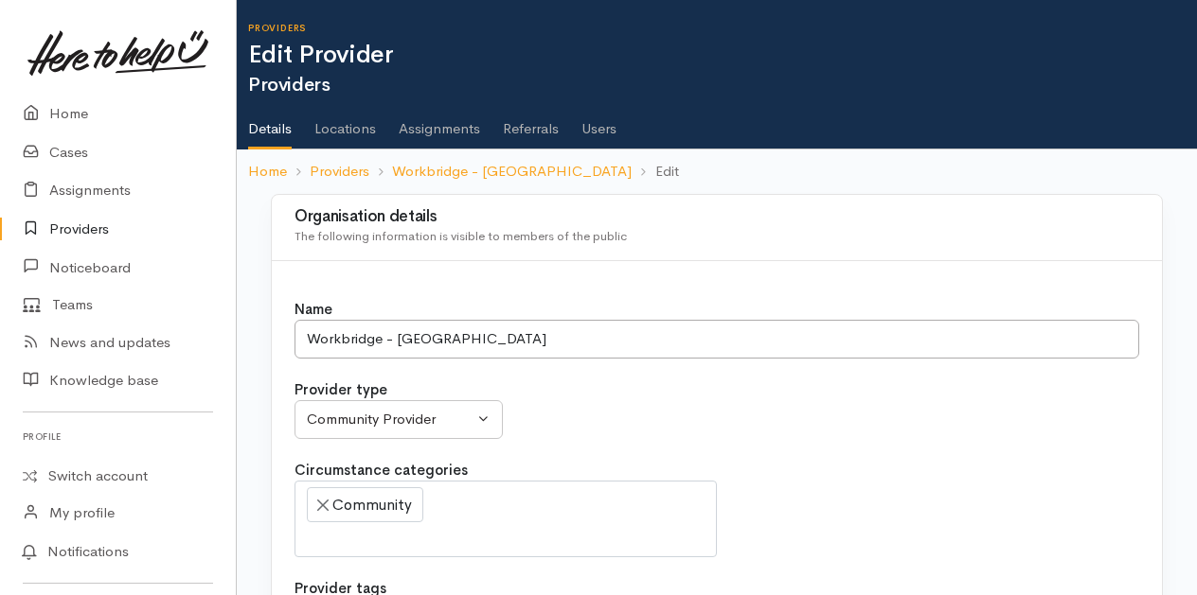
select select
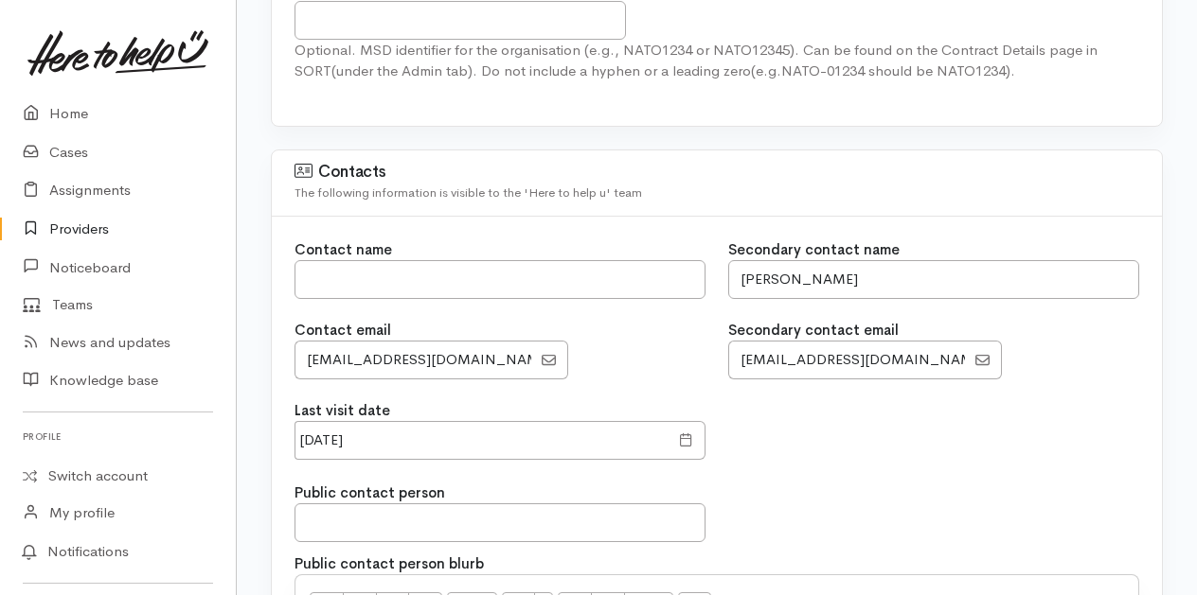
scroll to position [1515, 0]
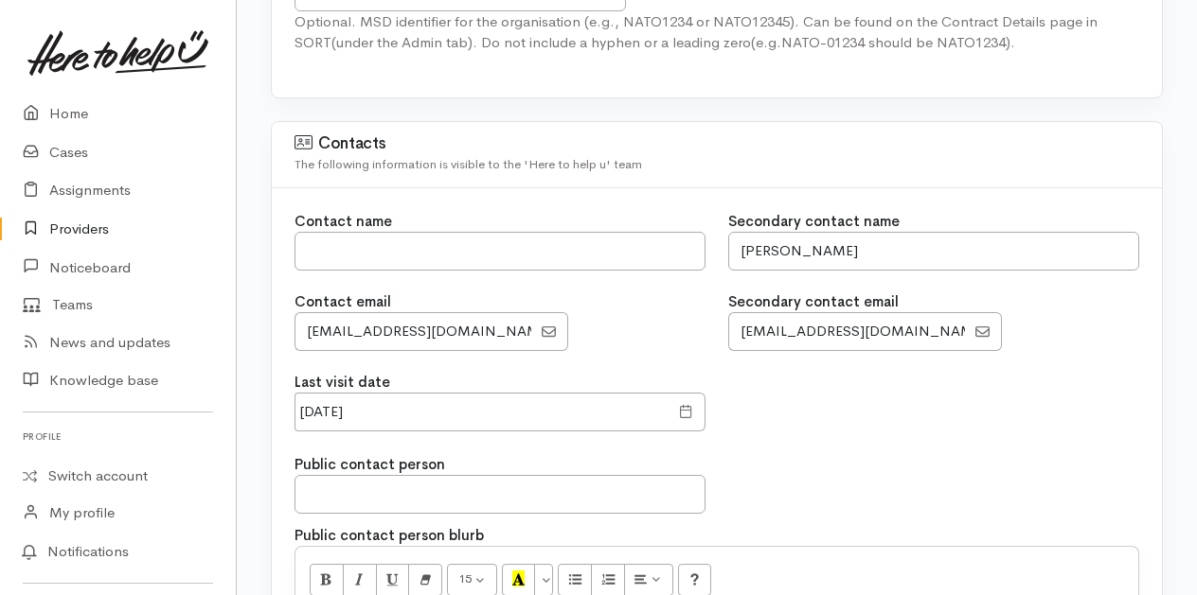
click at [683, 401] on span at bounding box center [686, 412] width 14 height 22
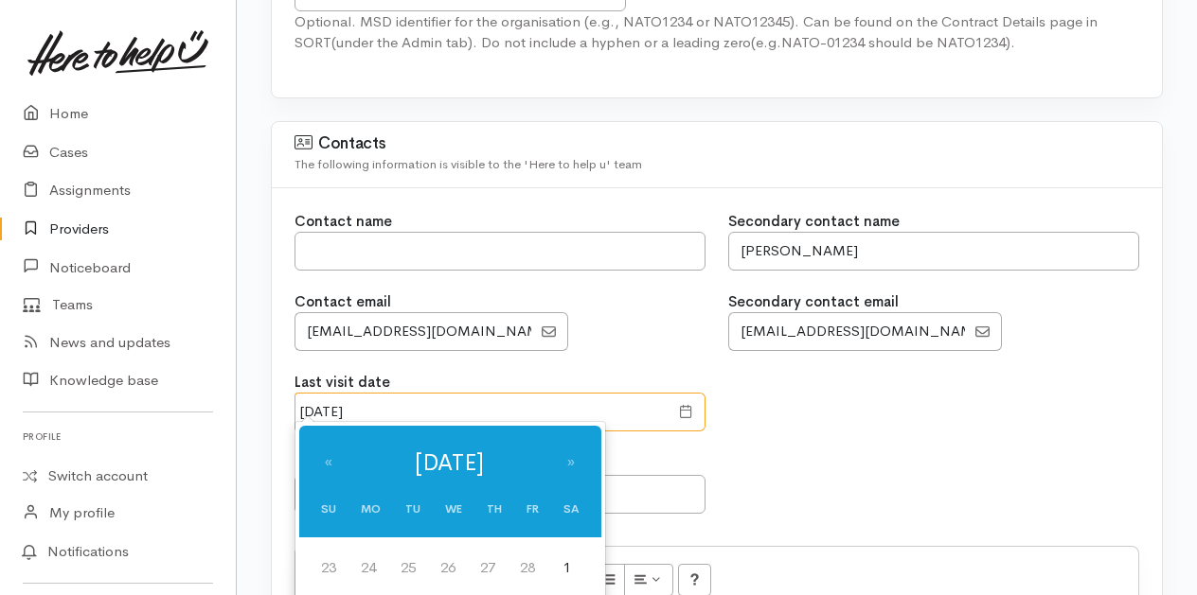
click at [423, 404] on input "20 Mar 2025" at bounding box center [481, 412] width 374 height 39
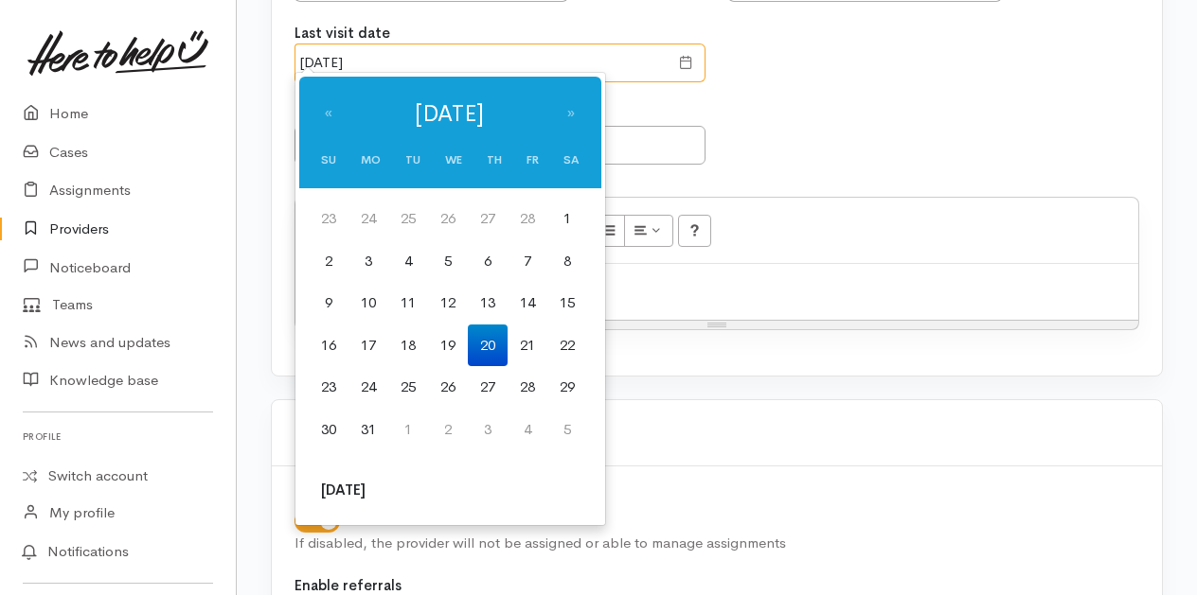
scroll to position [1893, 0]
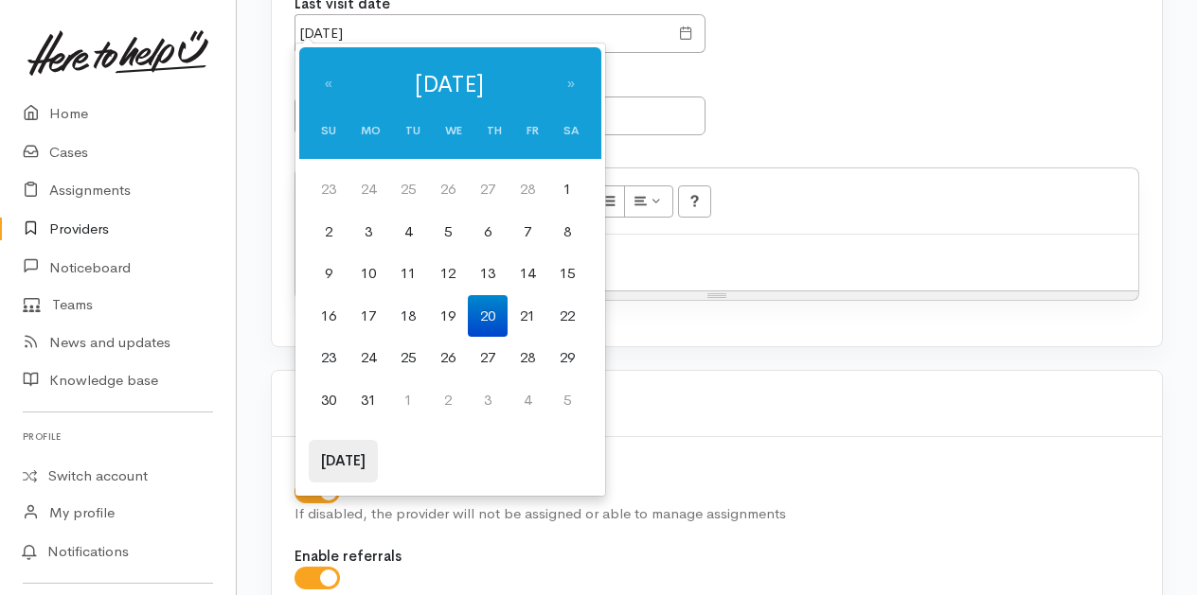
click at [345, 466] on th "[DATE]" at bounding box center [343, 461] width 69 height 43
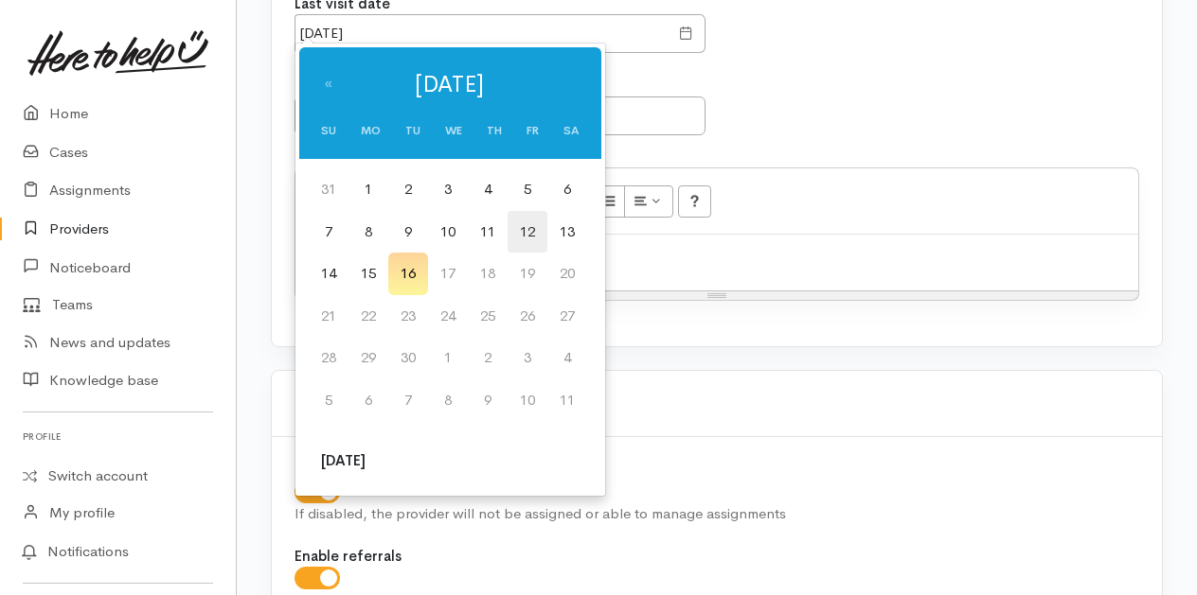
click at [529, 231] on td "12" at bounding box center [527, 232] width 40 height 43
type input "12 Sep 2025"
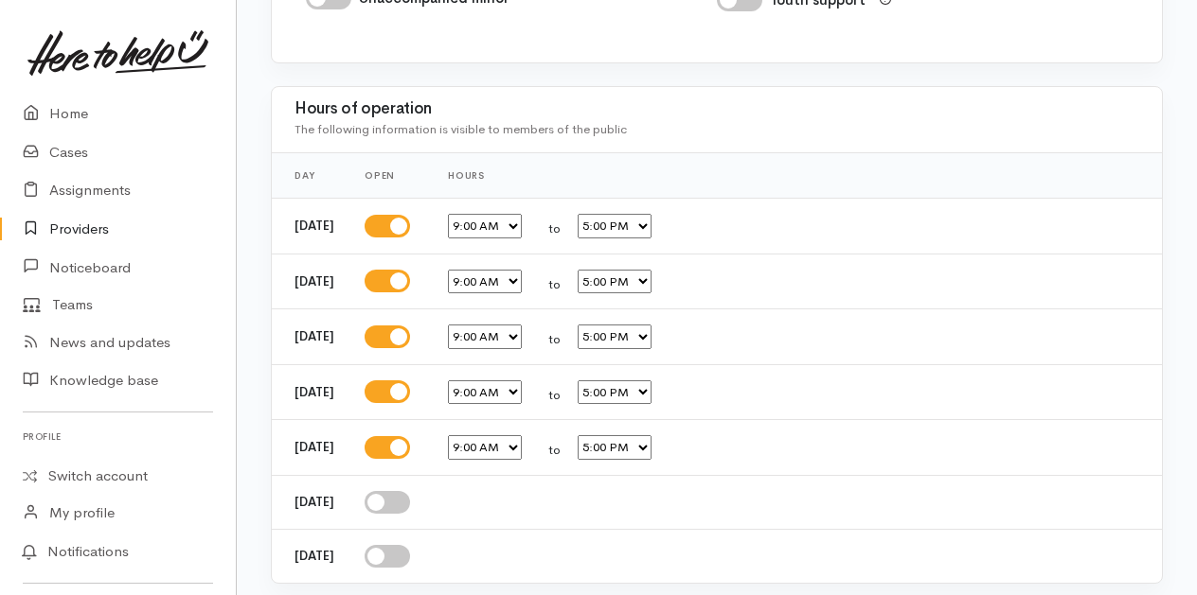
scroll to position [3441, 0]
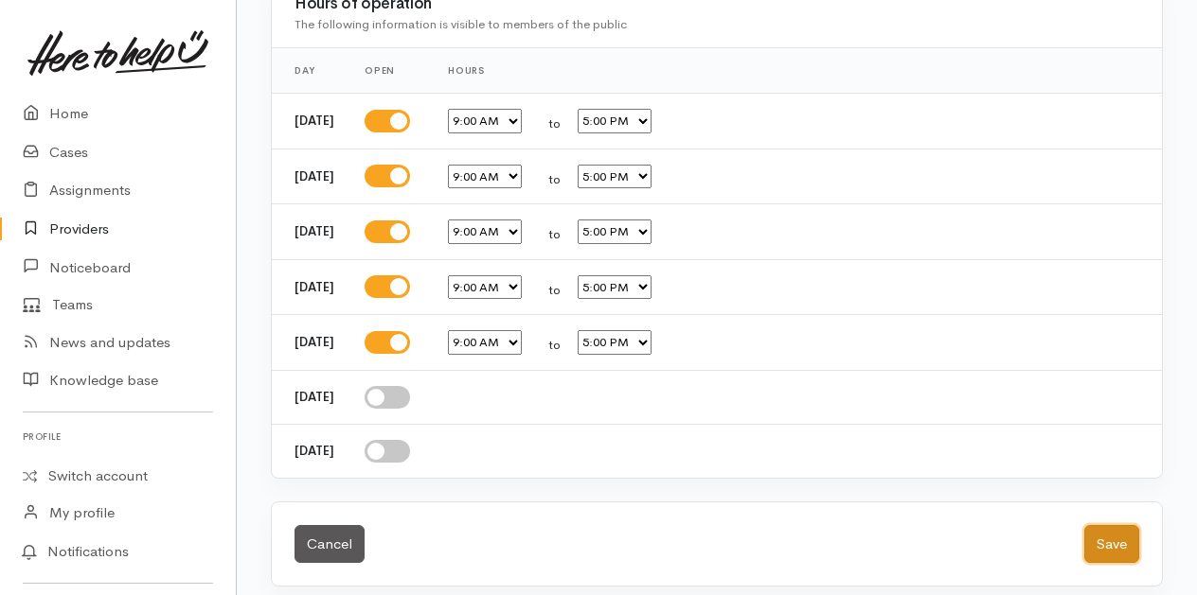
click at [1095, 528] on button "Save" at bounding box center [1111, 544] width 55 height 39
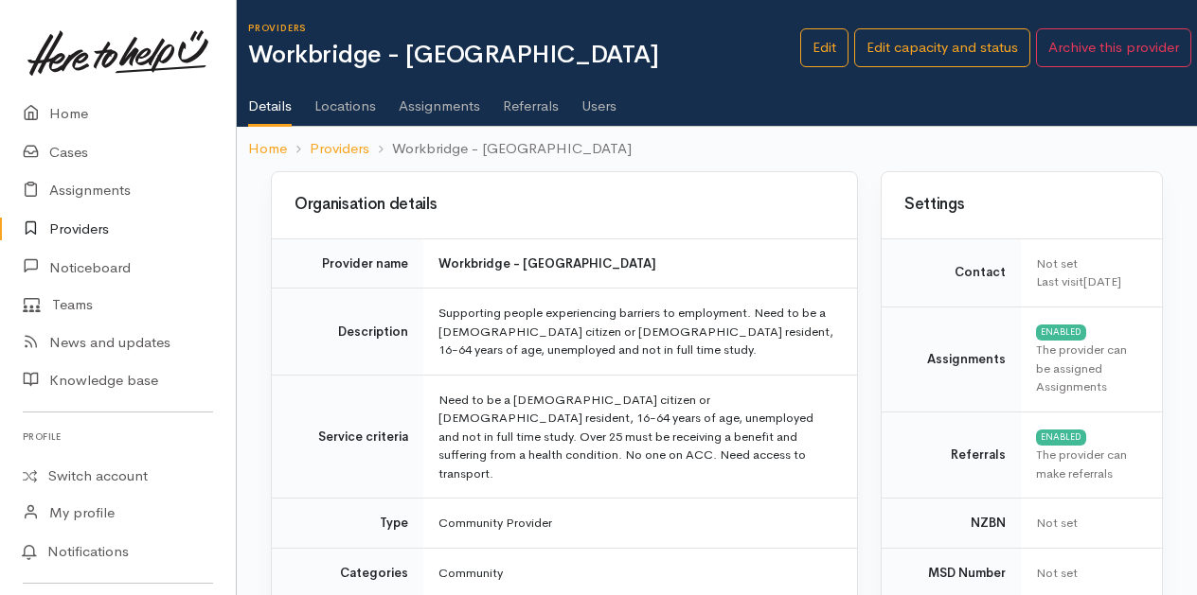
click at [77, 227] on link "Providers" at bounding box center [118, 229] width 236 height 39
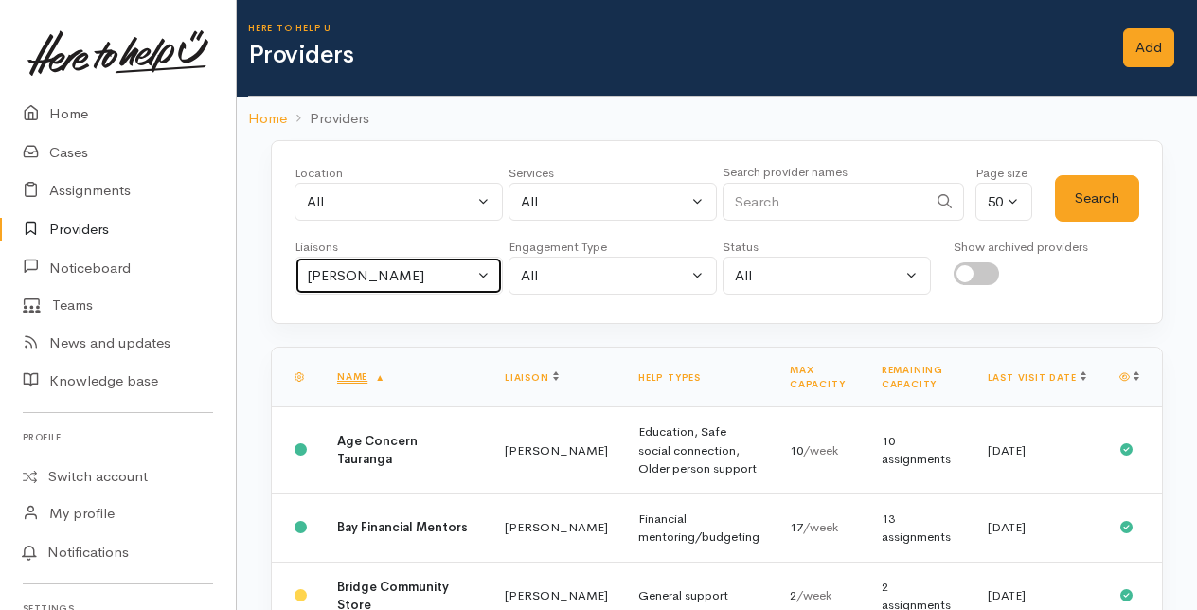
click at [473, 267] on button "[PERSON_NAME]" at bounding box center [398, 276] width 208 height 39
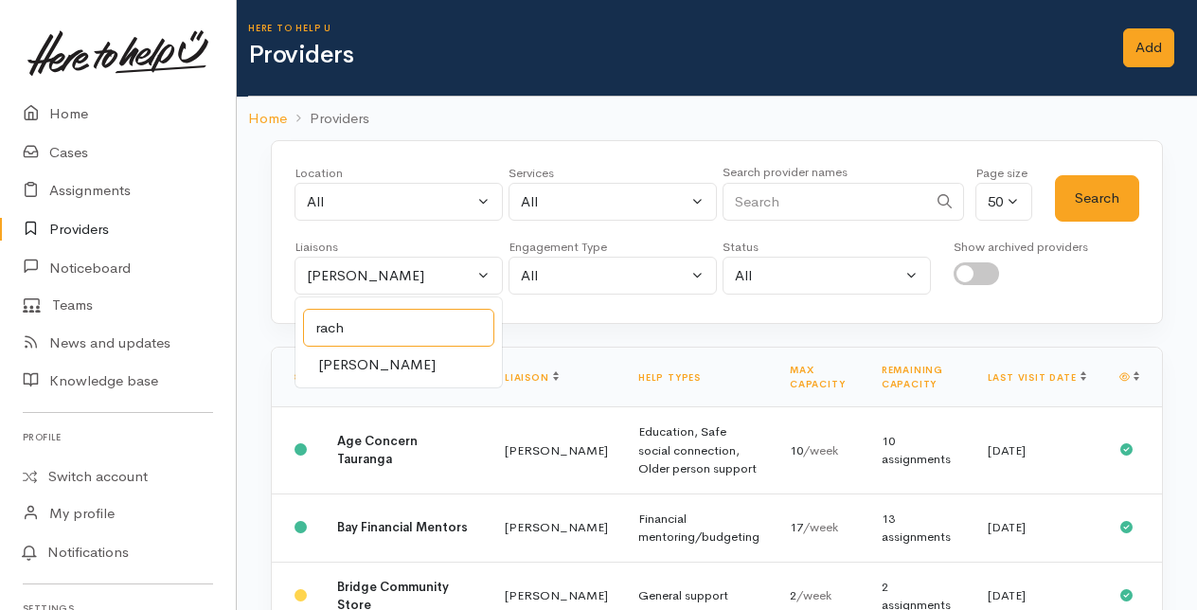
type input "rach"
click at [354, 355] on span "[PERSON_NAME]" at bounding box center [376, 365] width 117 height 22
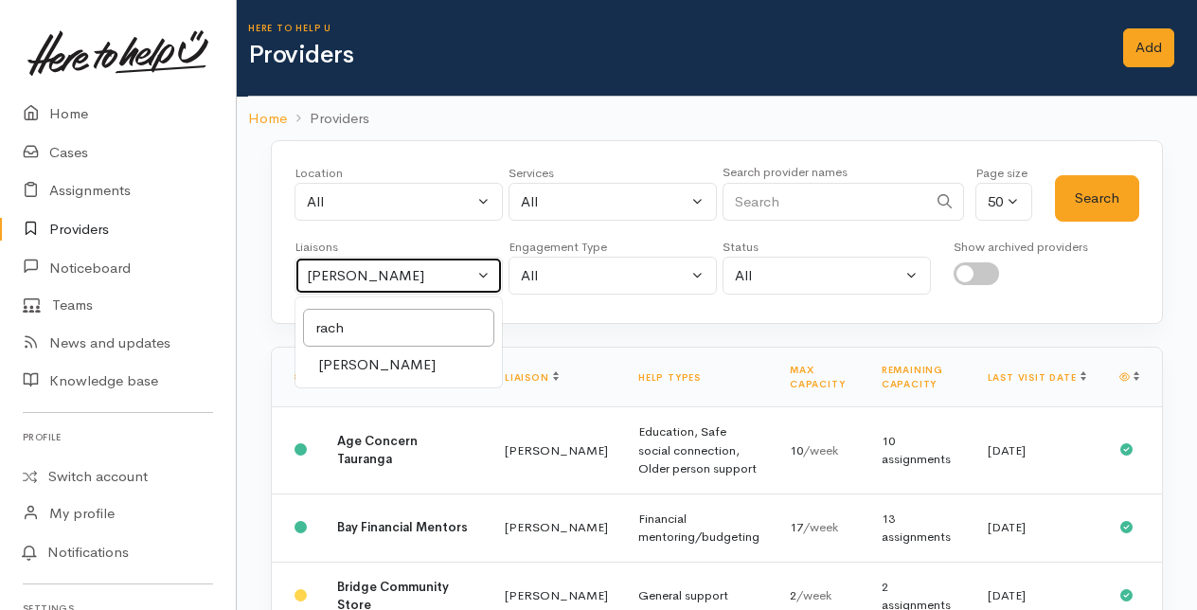
select select "1612"
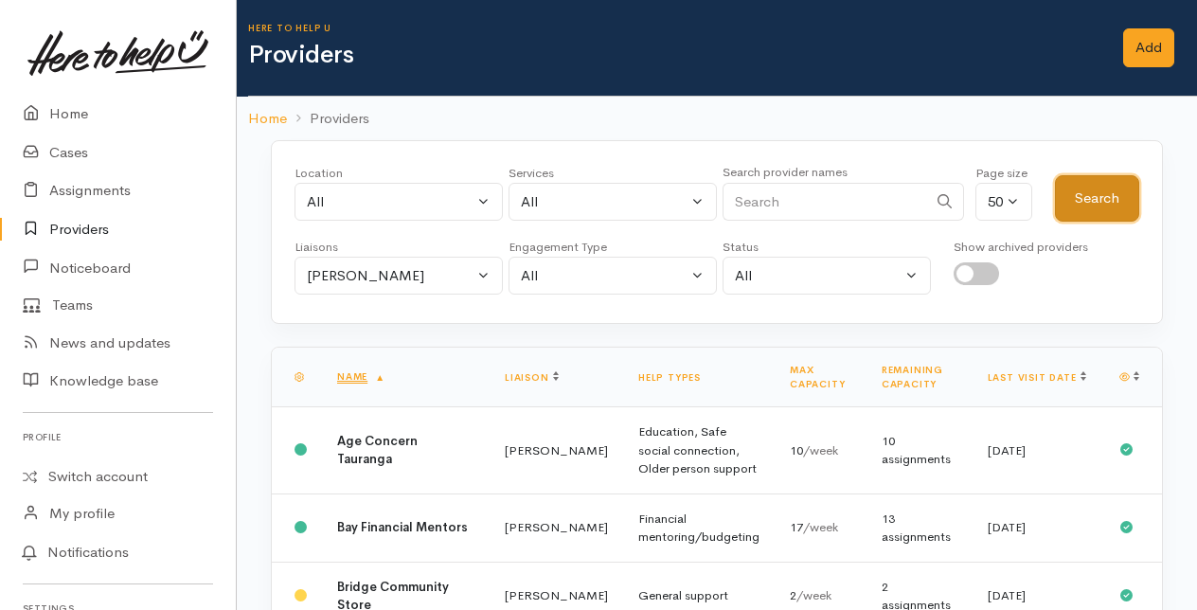
click at [1083, 195] on button "Search" at bounding box center [1097, 198] width 84 height 46
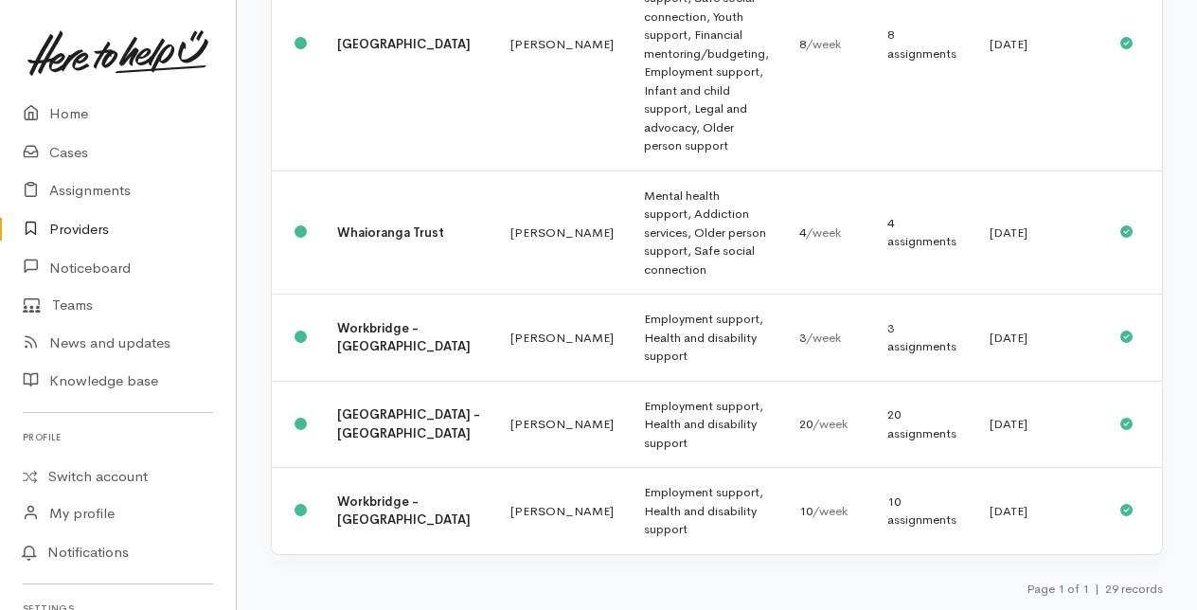
scroll to position [2795, 0]
click at [407, 418] on td "[GEOGRAPHIC_DATA] - [GEOGRAPHIC_DATA]" at bounding box center [408, 424] width 173 height 87
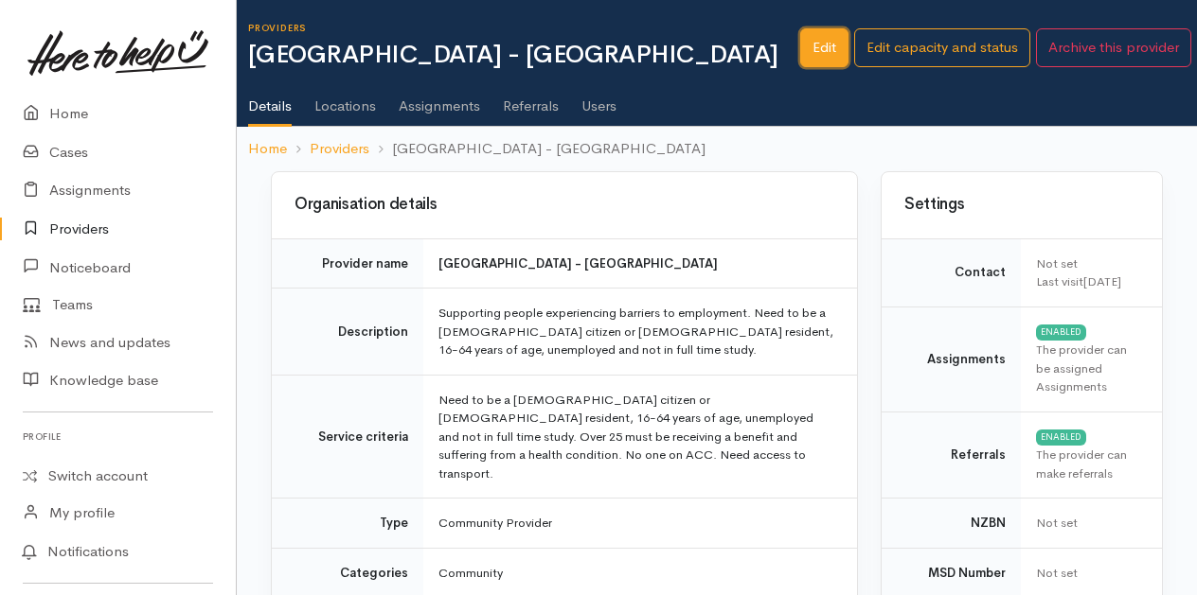
click at [831, 51] on link "Edit" at bounding box center [824, 47] width 48 height 39
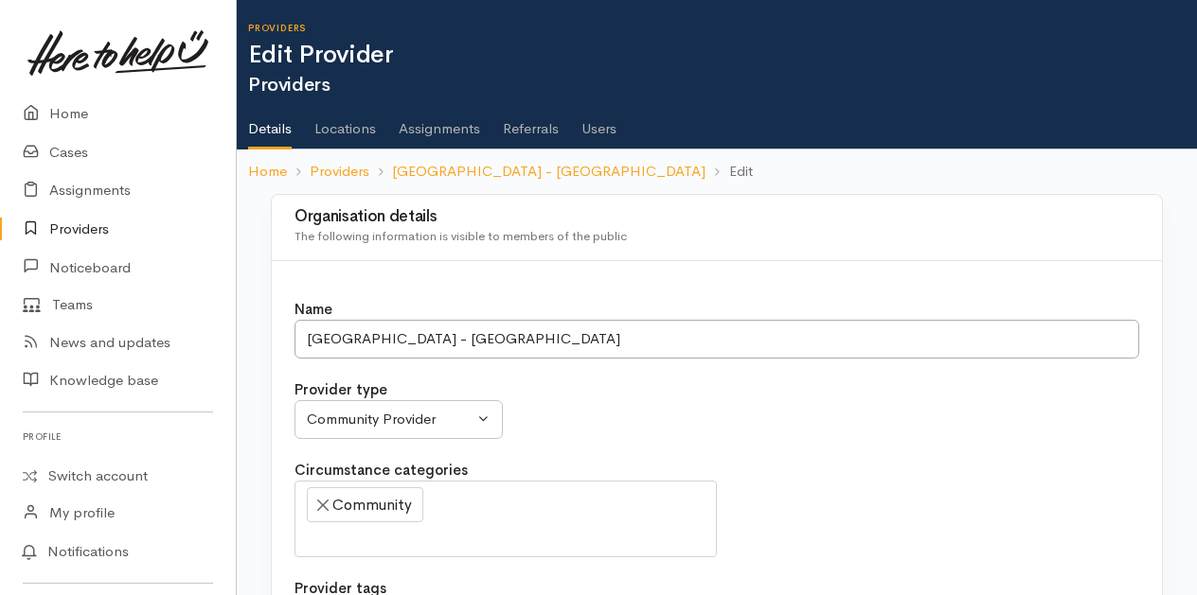
select select
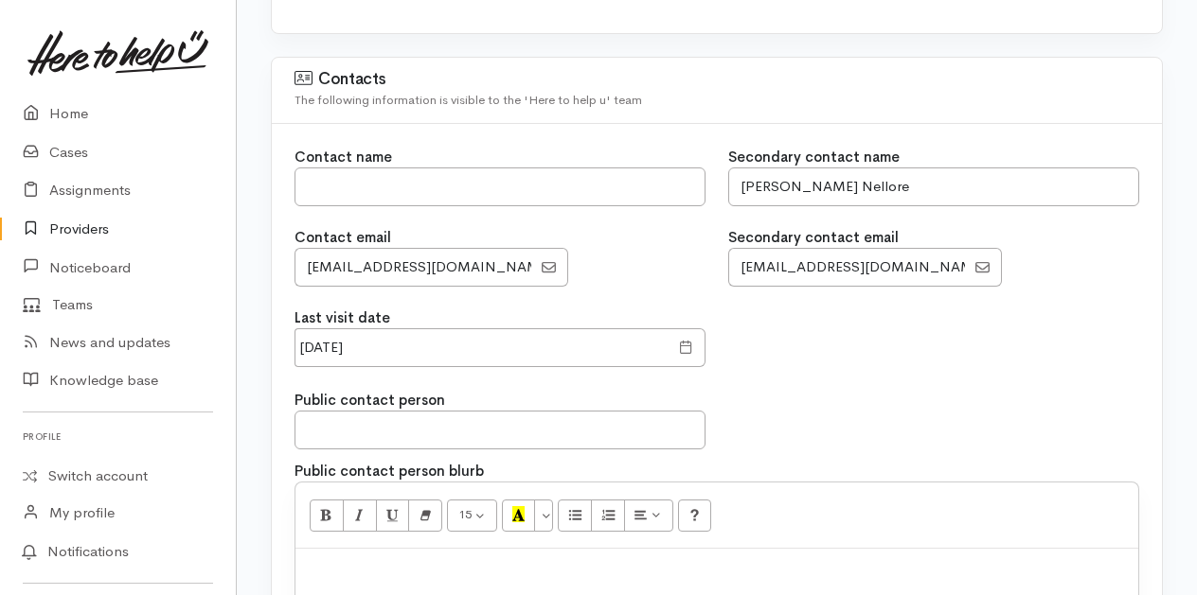
scroll to position [1609, 0]
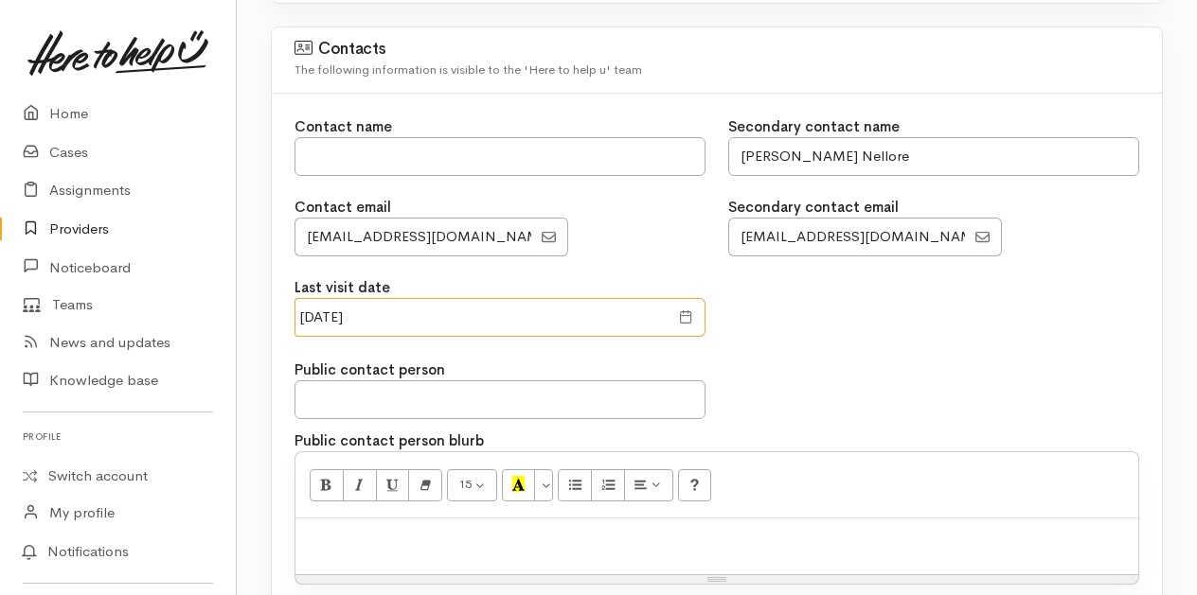
click at [411, 298] on input "[DATE]" at bounding box center [481, 317] width 374 height 39
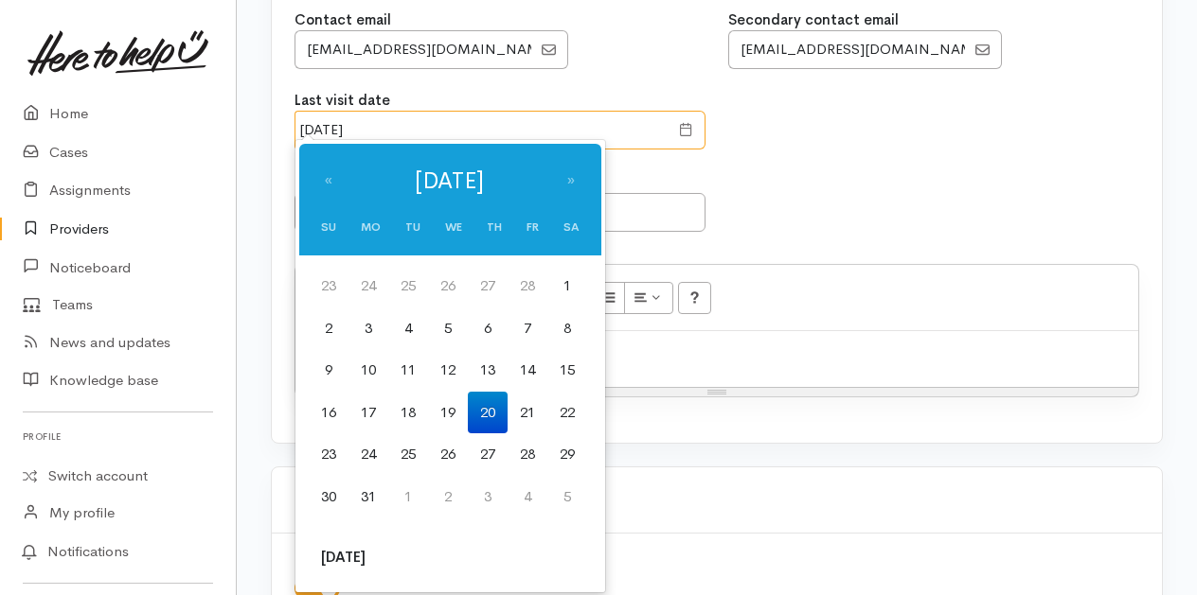
scroll to position [1799, 0]
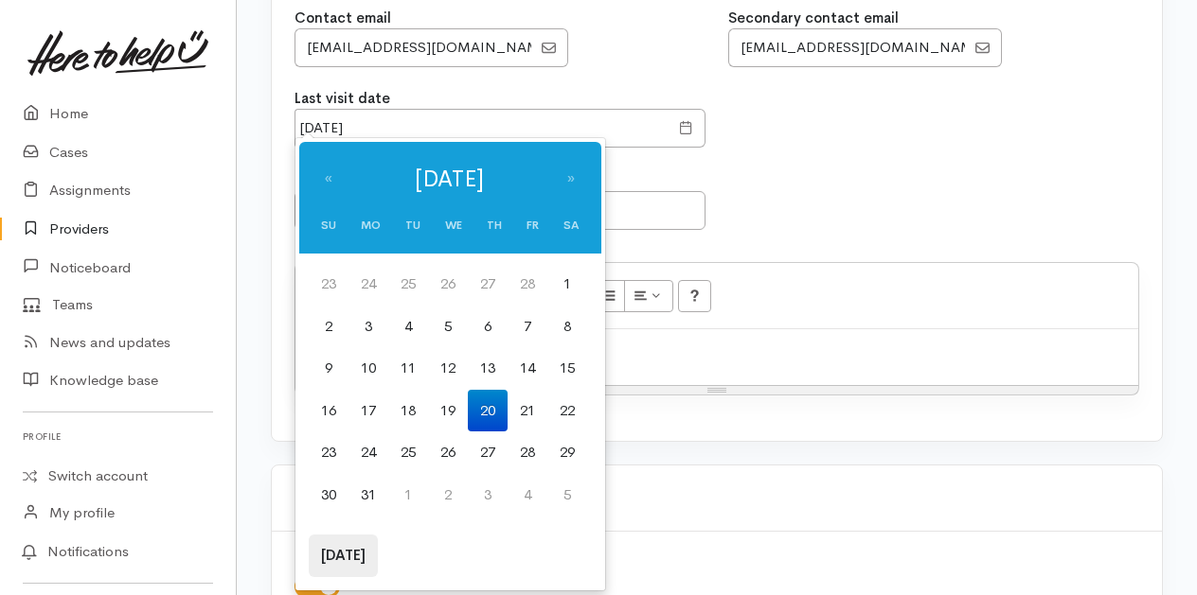
click at [350, 557] on th "[DATE]" at bounding box center [343, 556] width 69 height 43
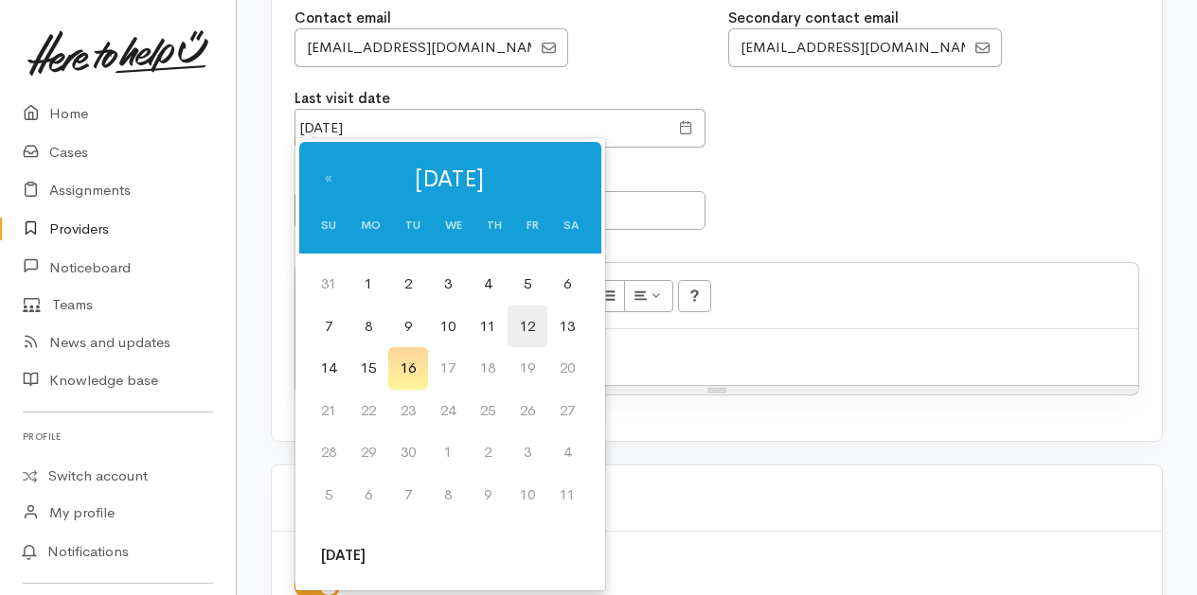
click at [537, 328] on td "12" at bounding box center [527, 327] width 40 height 43
type input "[DATE]"
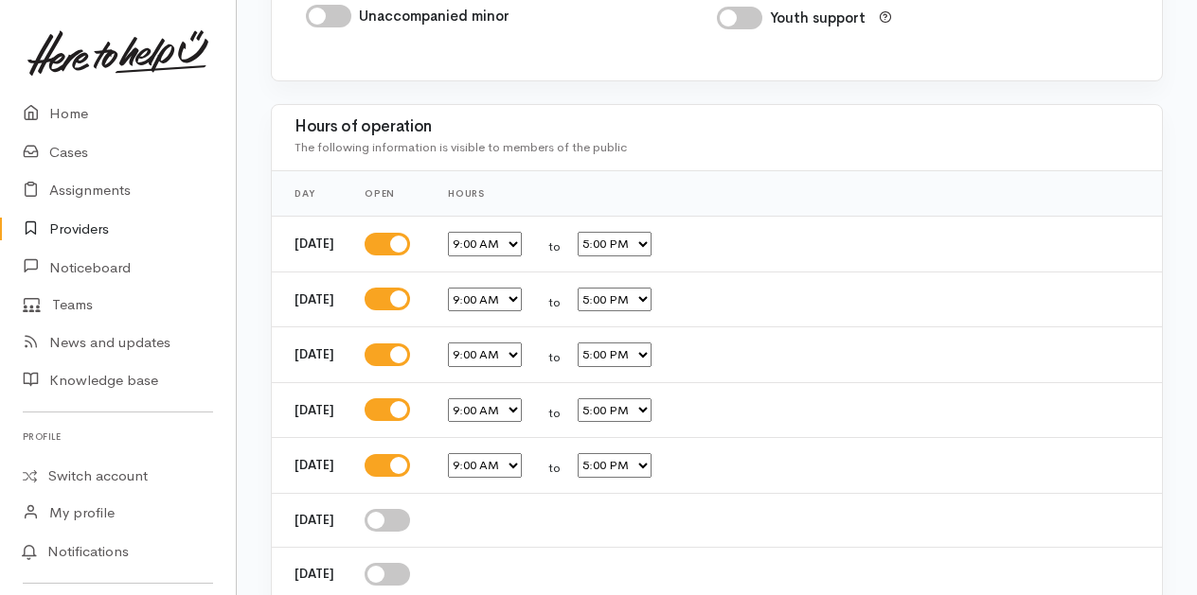
scroll to position [3441, 0]
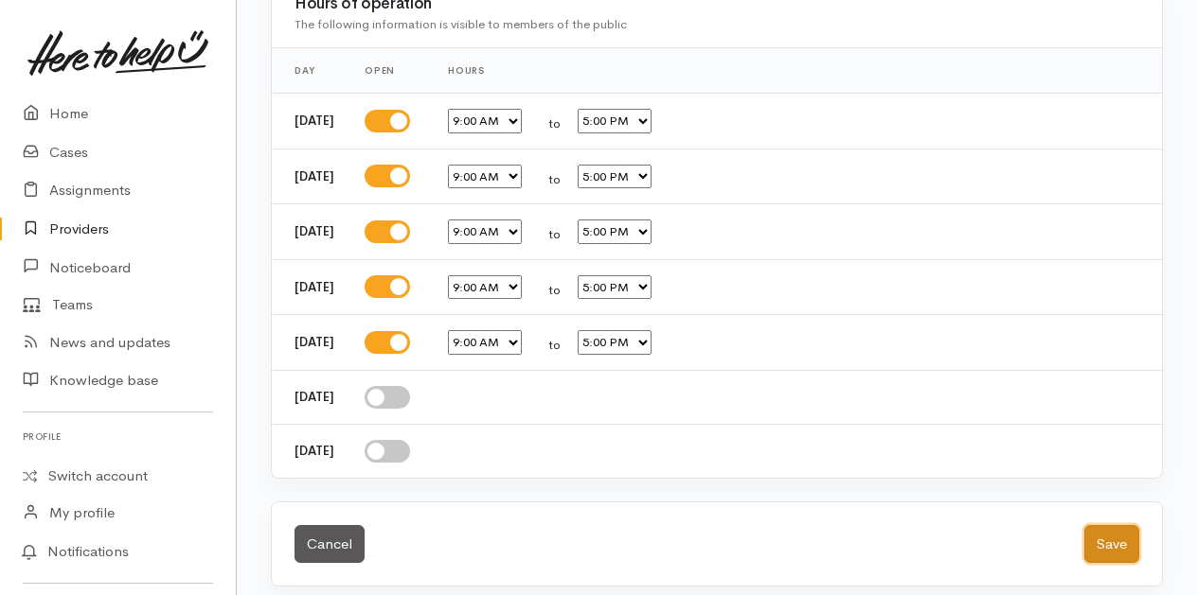
click at [1132, 533] on button "Save" at bounding box center [1111, 544] width 55 height 39
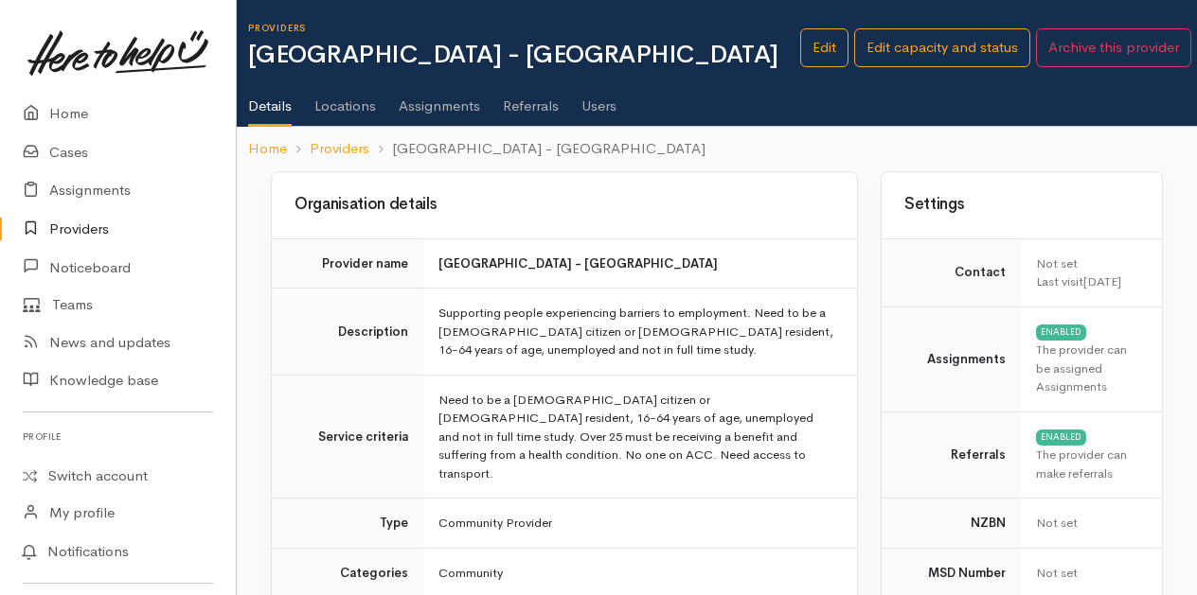
click at [66, 225] on link "Providers" at bounding box center [118, 229] width 236 height 39
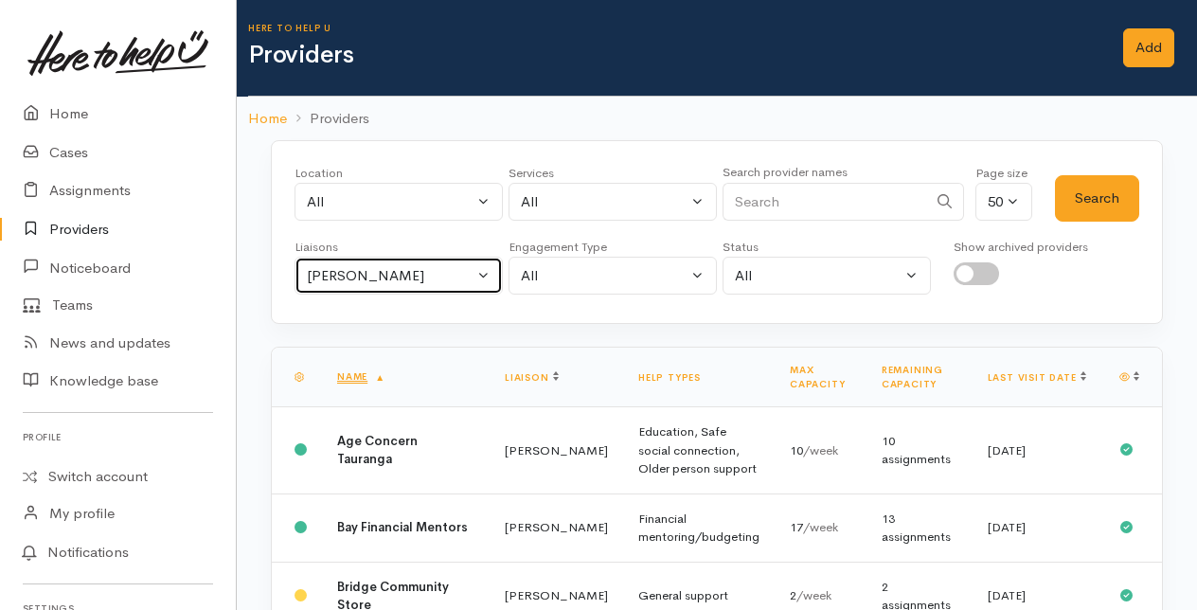
click at [489, 268] on button "Amanda Gabb" at bounding box center [398, 276] width 208 height 39
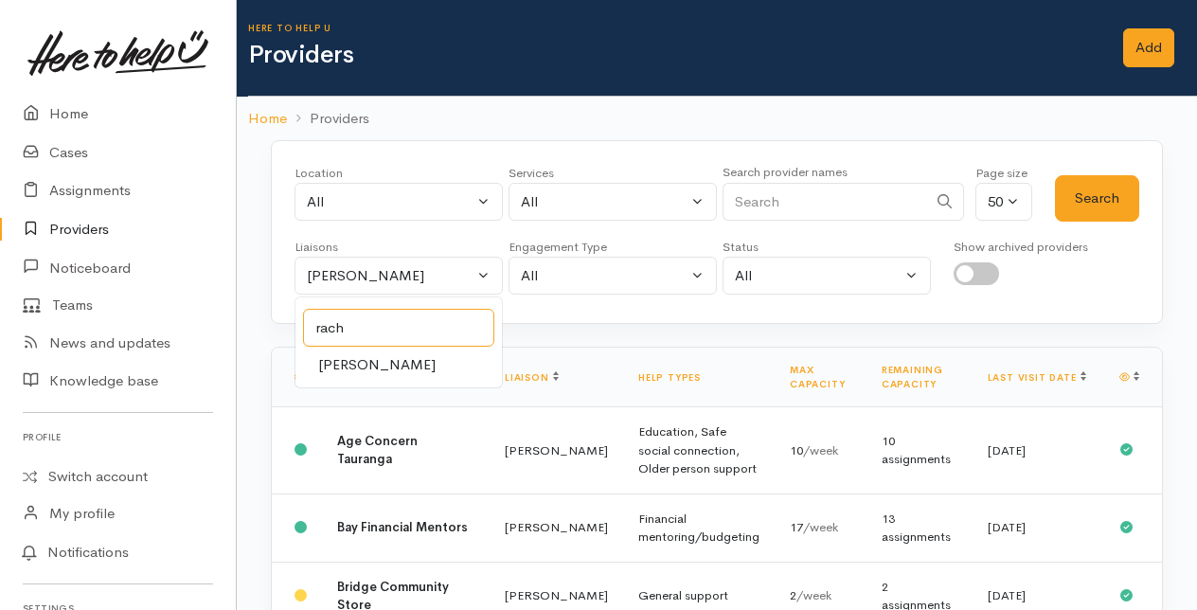
type input "rach"
click at [341, 364] on span "Rachel Proctor" at bounding box center [376, 365] width 117 height 22
select select "1612"
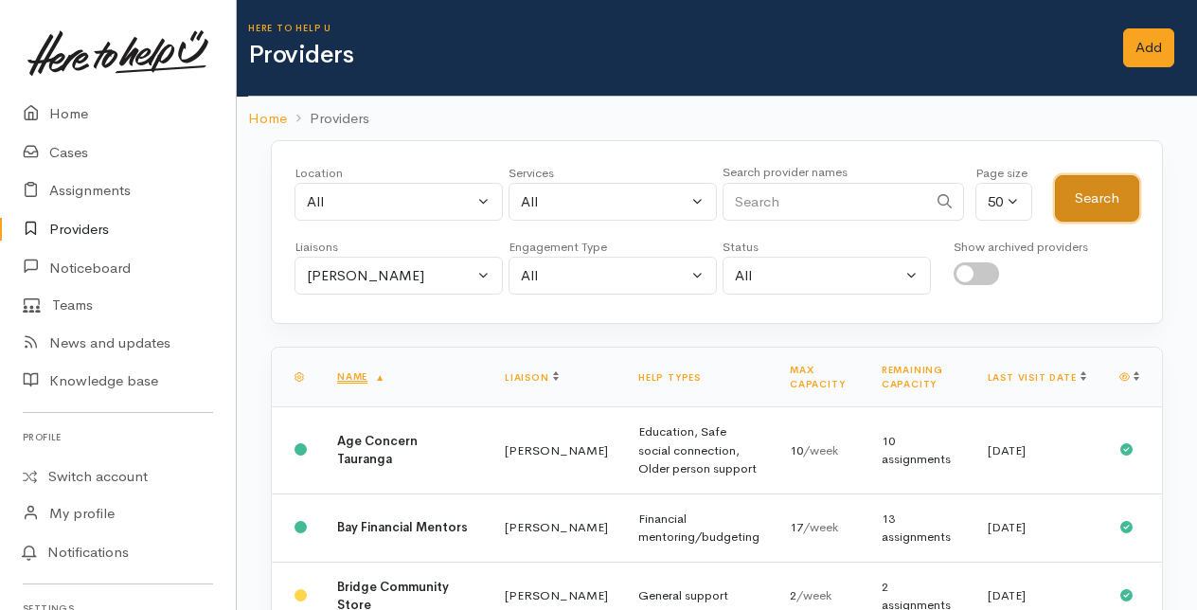
click at [1095, 193] on button "Search" at bounding box center [1097, 198] width 84 height 46
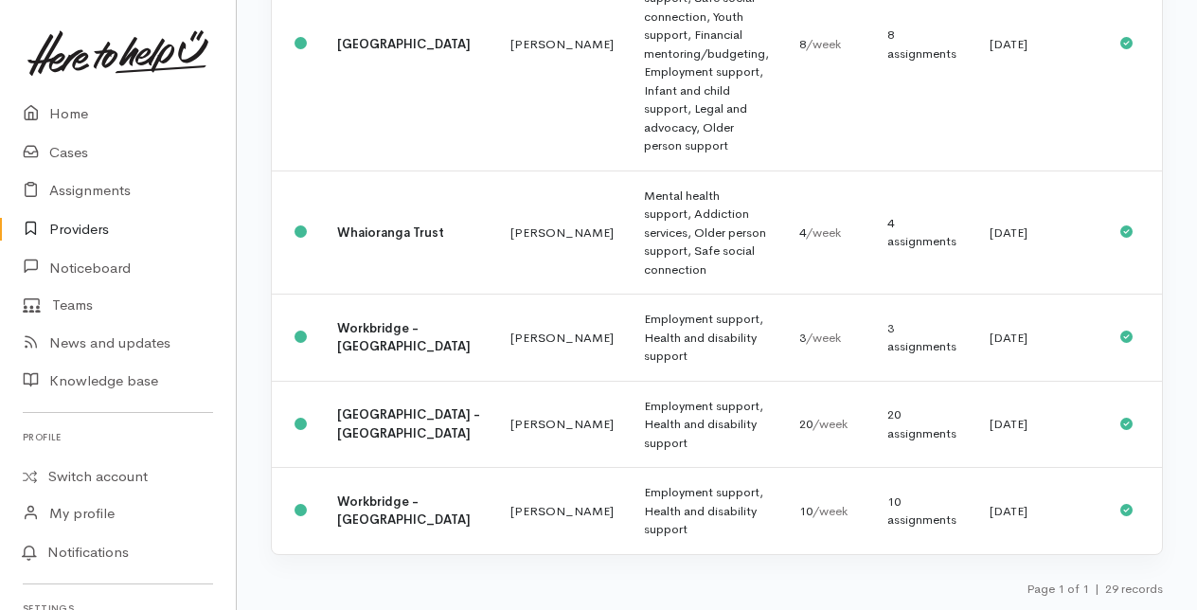
scroll to position [2795, 0]
click at [407, 519] on b "Workbridge - [GEOGRAPHIC_DATA]" at bounding box center [403, 510] width 133 height 35
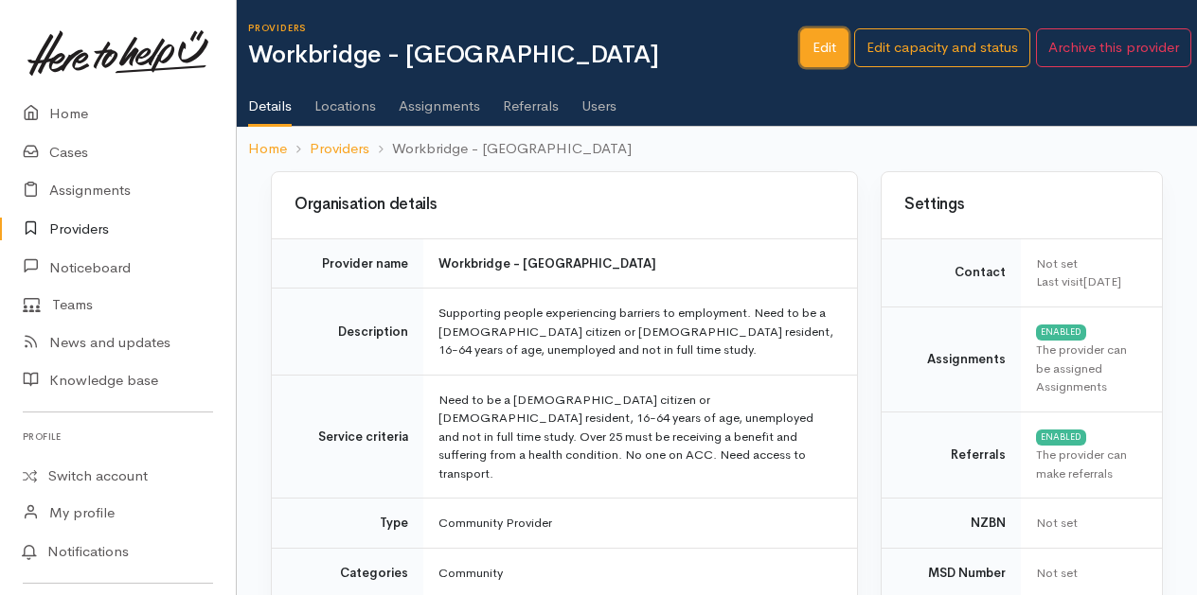
click at [831, 47] on link "Edit" at bounding box center [824, 47] width 48 height 39
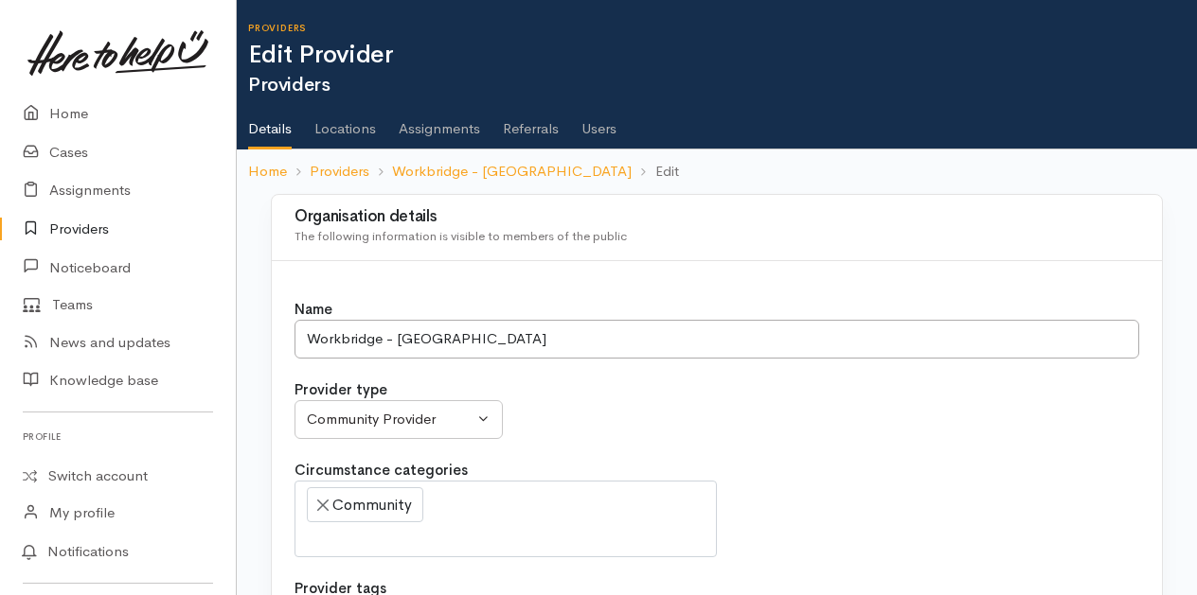
select select
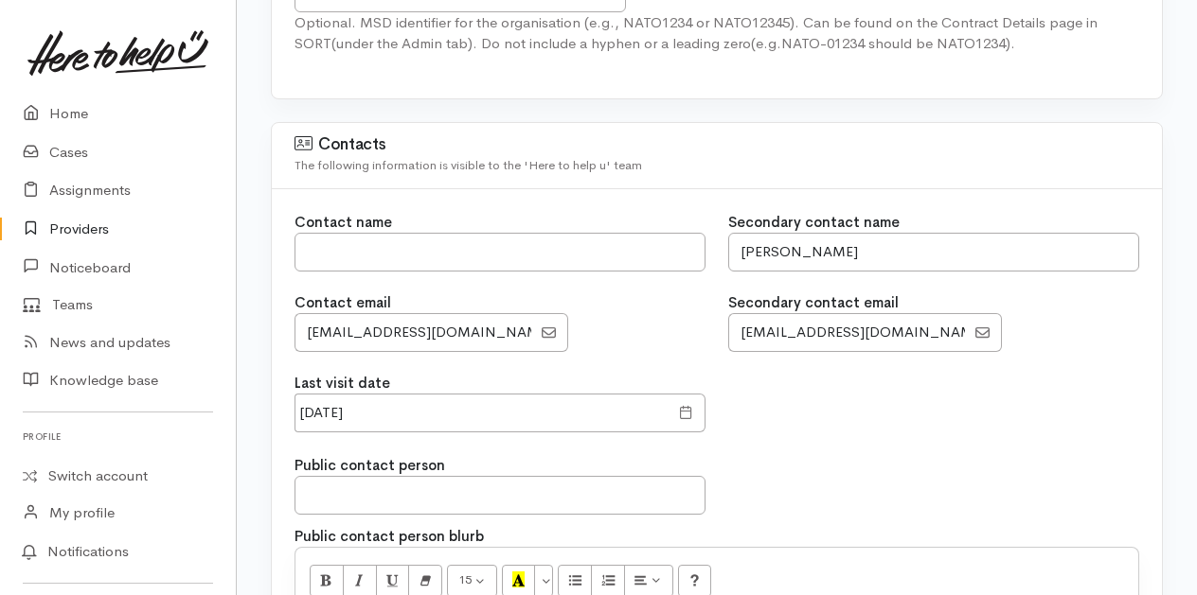
scroll to position [1515, 0]
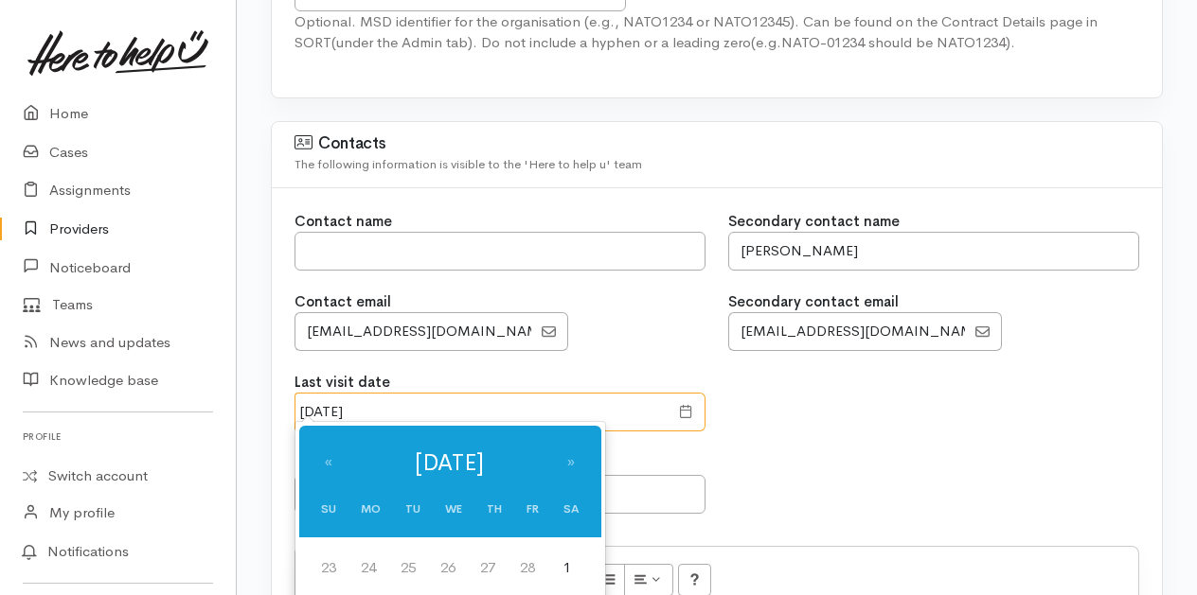
click at [422, 403] on input "20 Mar 2025" at bounding box center [481, 412] width 374 height 39
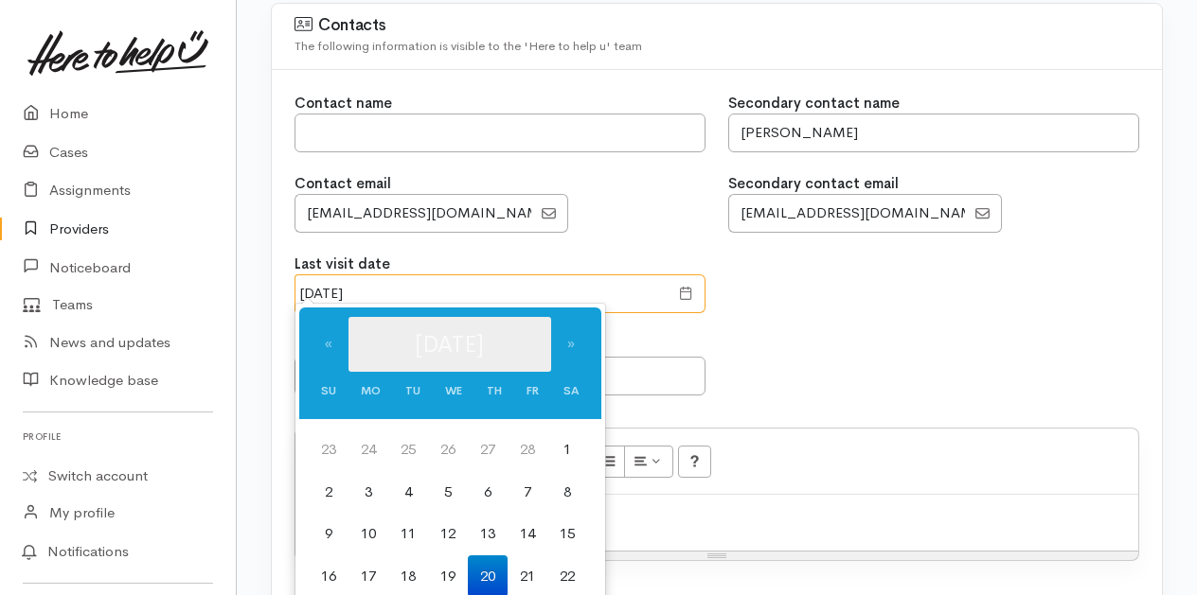
scroll to position [1799, 0]
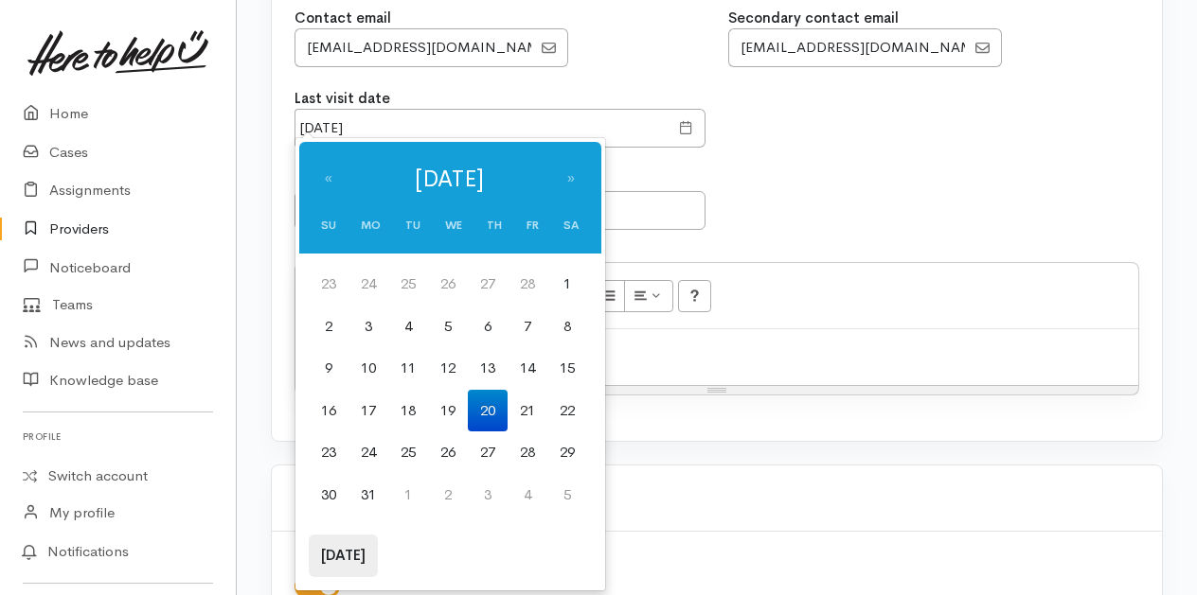
click at [334, 561] on th "Today" at bounding box center [343, 556] width 69 height 43
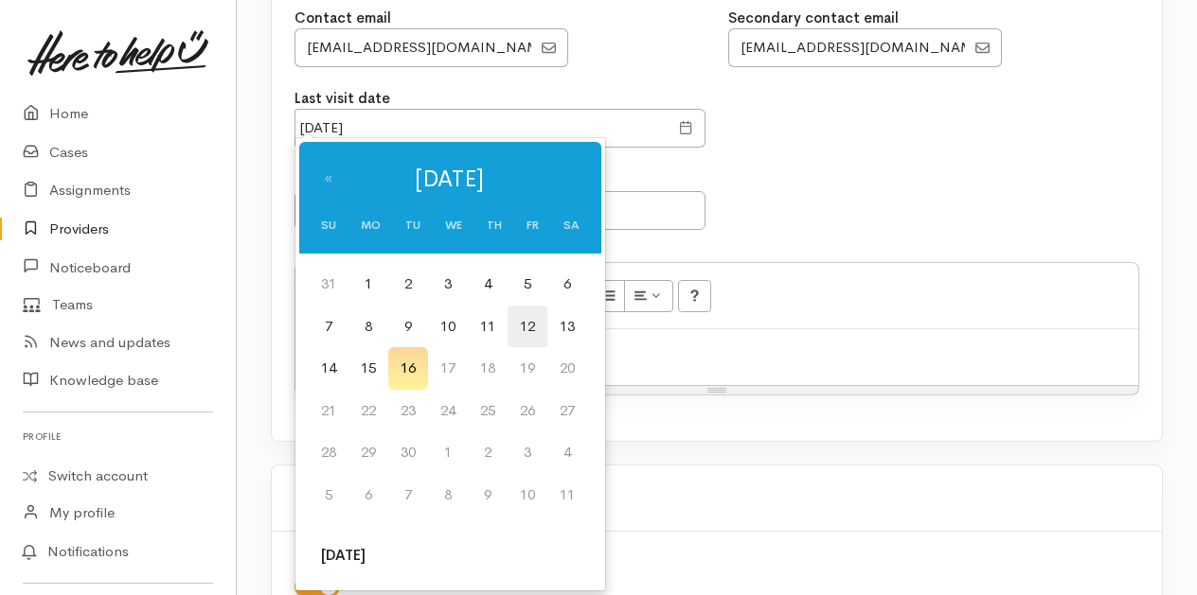
click at [527, 326] on td "12" at bounding box center [527, 327] width 40 height 43
type input "12 Sep 2025"
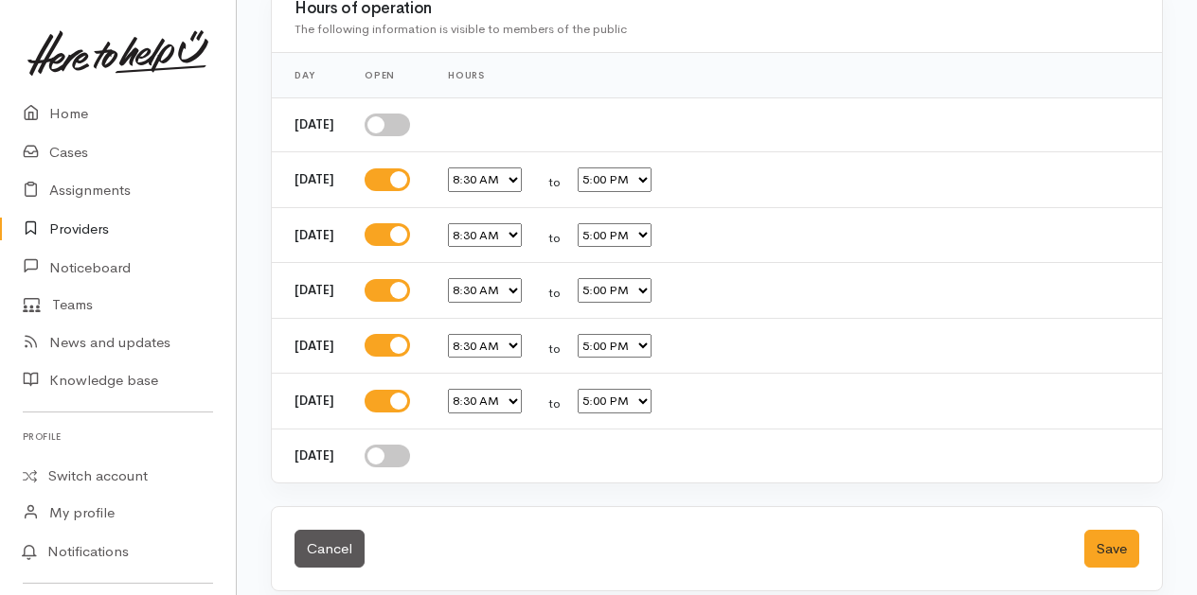
scroll to position [3441, 0]
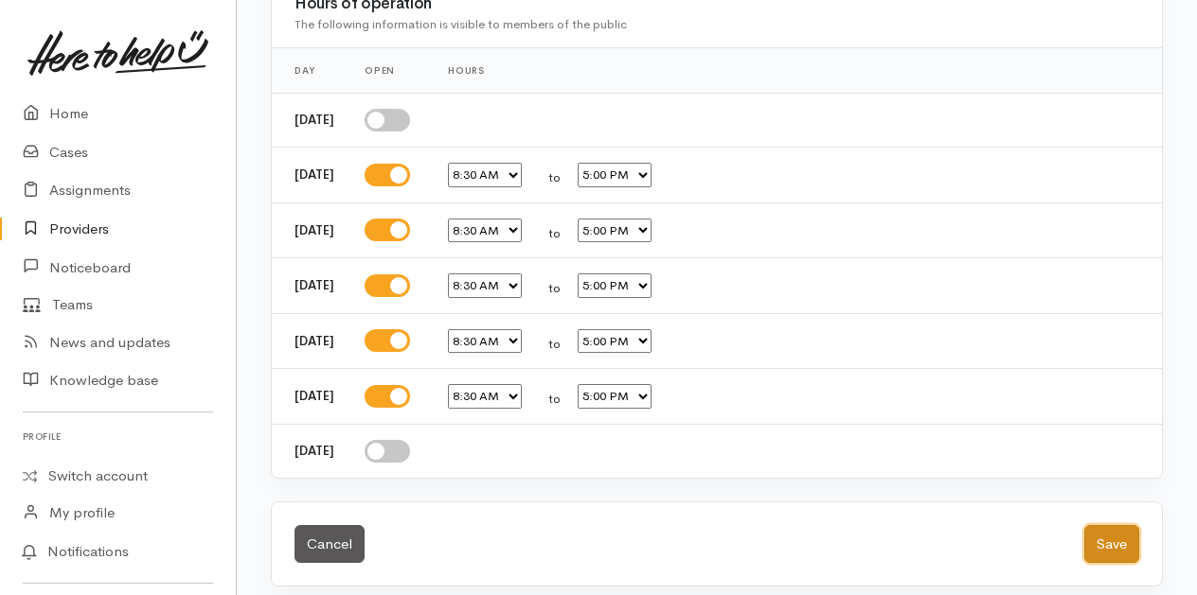
click at [1123, 525] on button "Save" at bounding box center [1111, 544] width 55 height 39
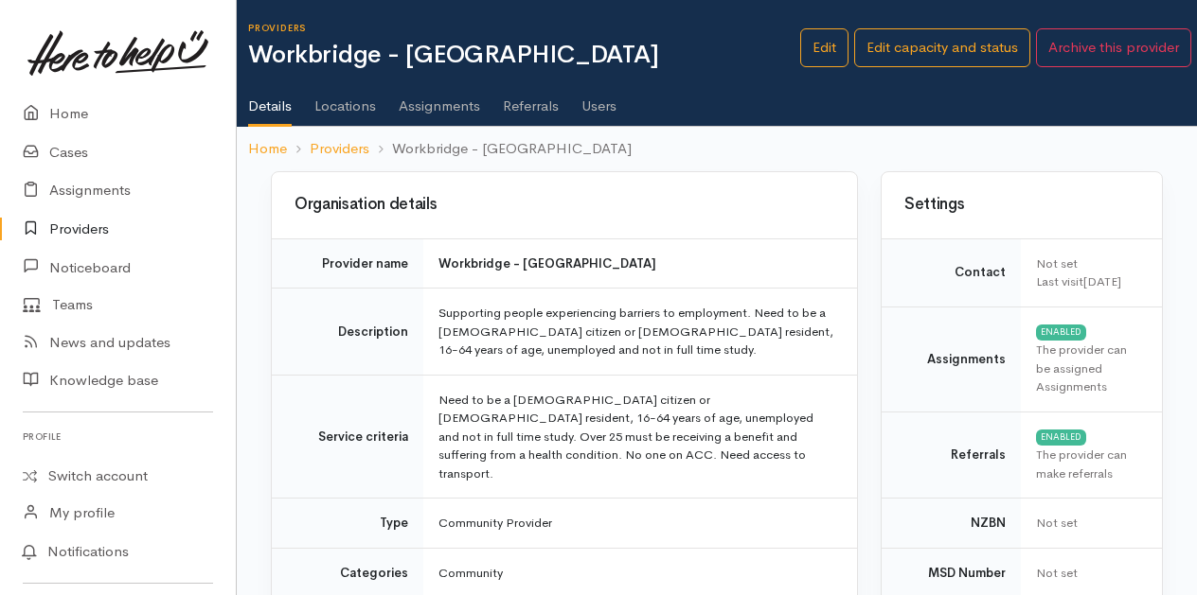
click at [64, 220] on link "Providers" at bounding box center [118, 229] width 236 height 39
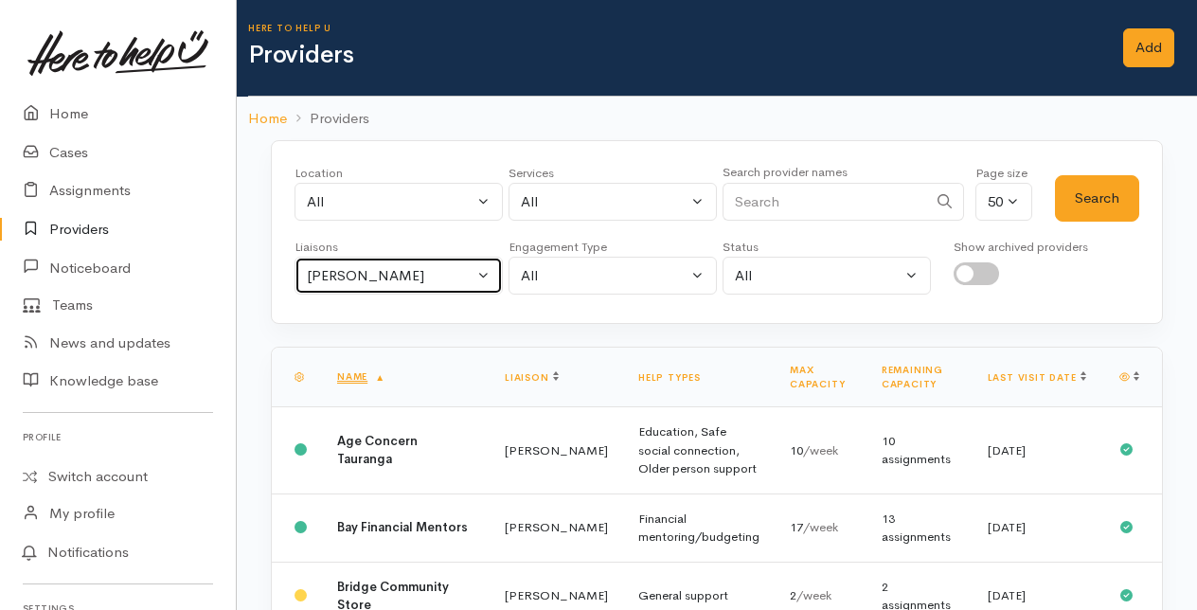
click at [474, 269] on button "[PERSON_NAME]" at bounding box center [398, 276] width 208 height 39
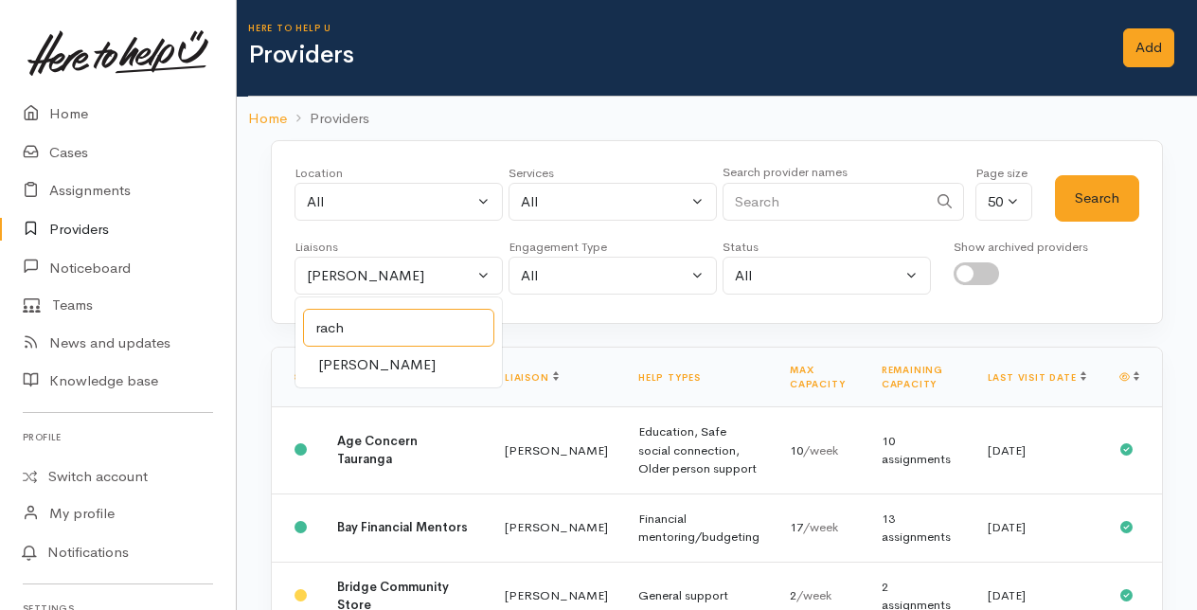
type input "rach"
click at [360, 359] on span "[PERSON_NAME]" at bounding box center [376, 365] width 117 height 22
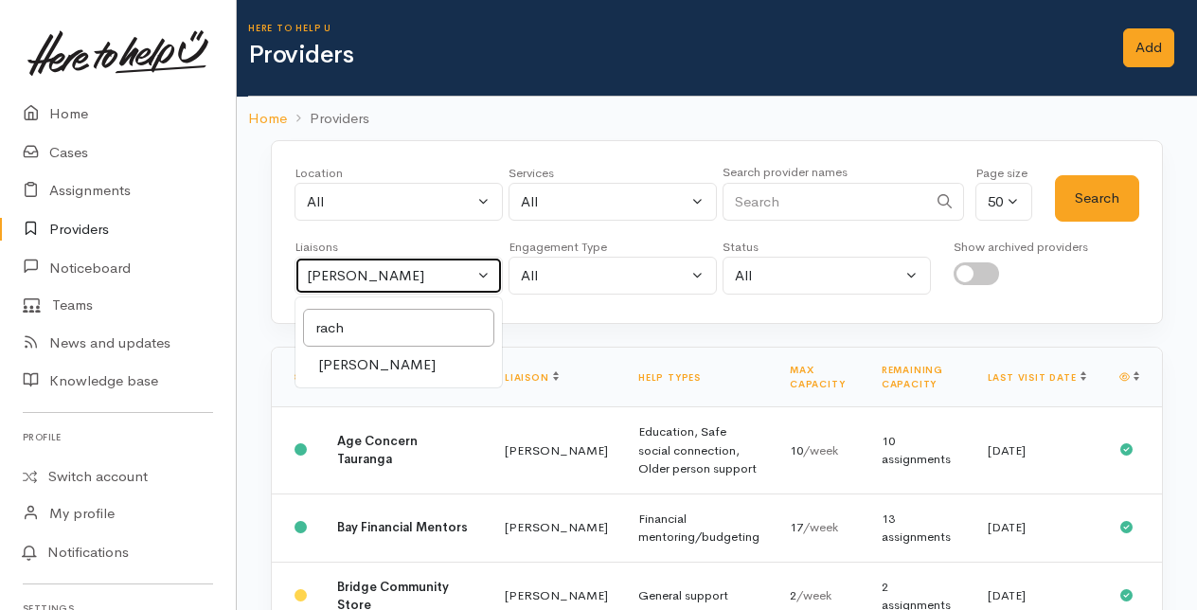
select select "1612"
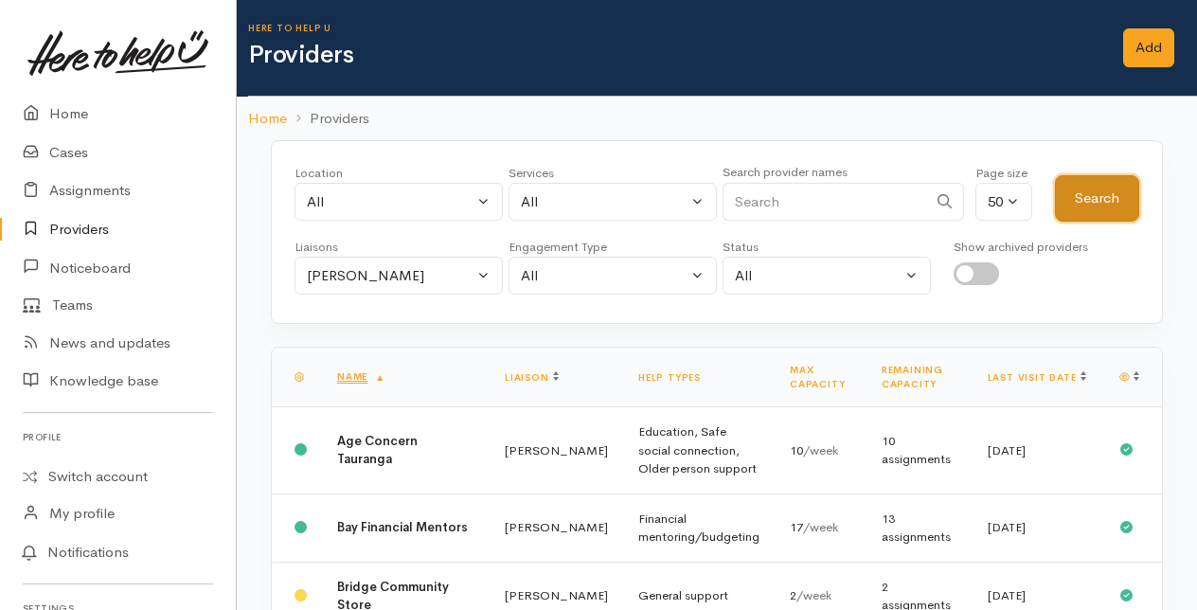
click at [1123, 191] on button "Search" at bounding box center [1097, 198] width 84 height 46
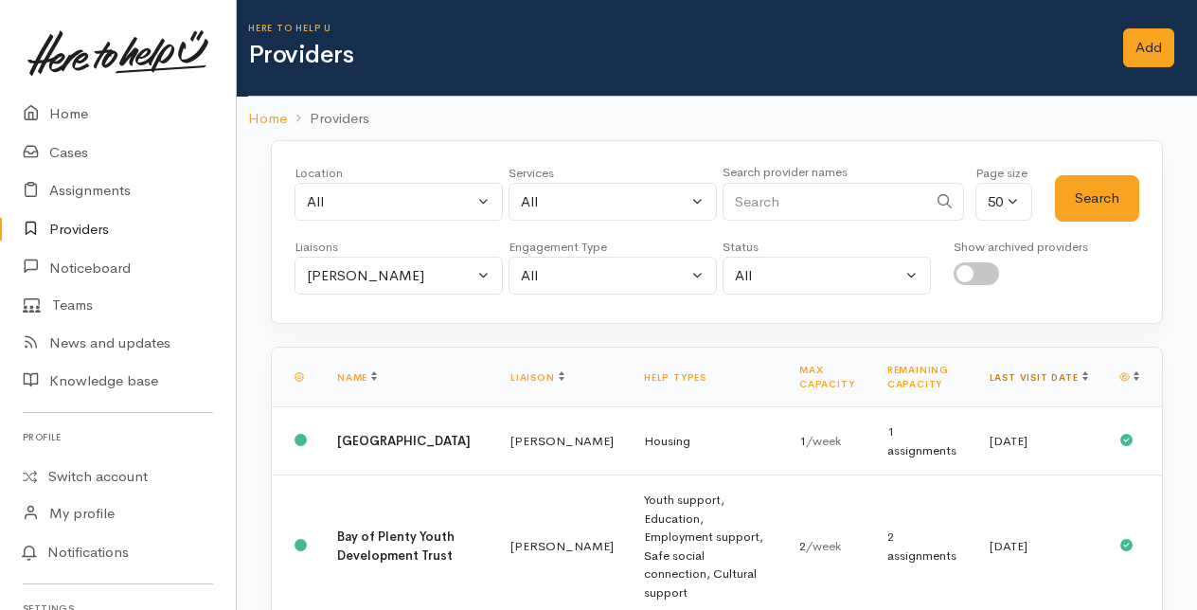
click at [1063, 373] on link "Last visit date" at bounding box center [1038, 377] width 98 height 12
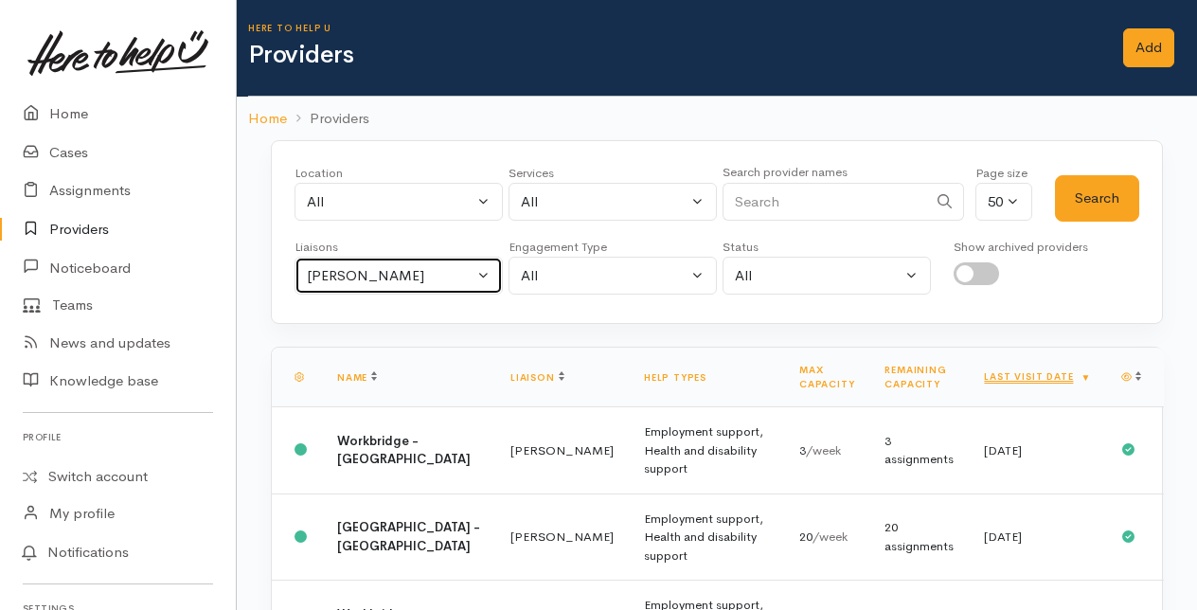
click at [482, 271] on button "[PERSON_NAME]" at bounding box center [398, 276] width 208 height 39
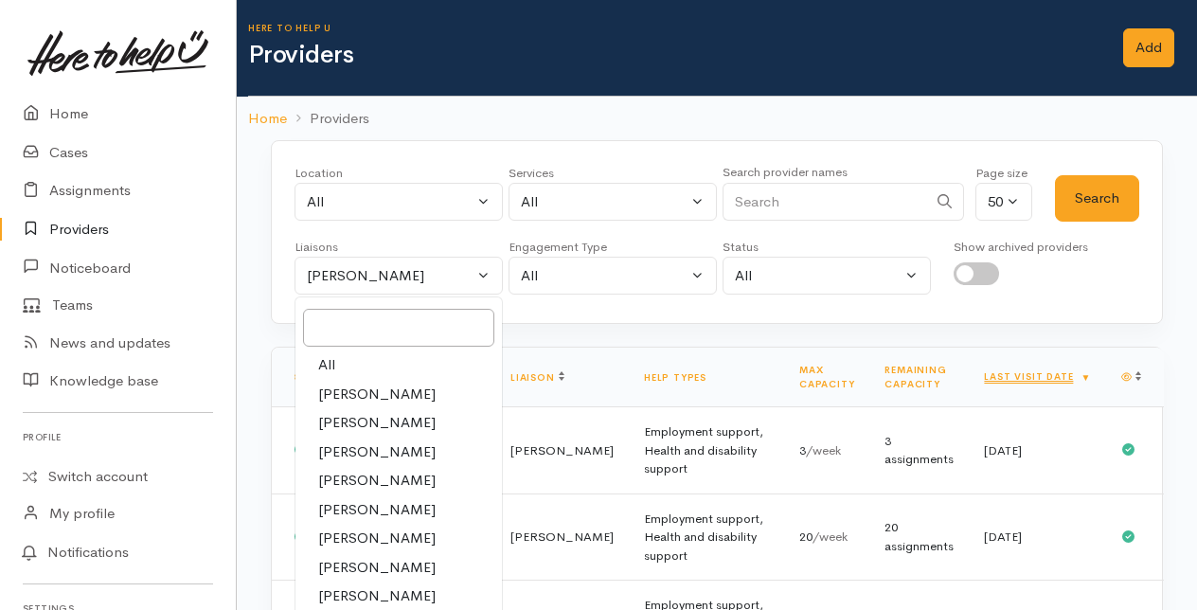
drag, startPoint x: 341, startPoint y: 389, endPoint x: 377, endPoint y: 379, distance: 37.5
click at [341, 388] on span "[PERSON_NAME]" at bounding box center [376, 394] width 117 height 22
select select "205"
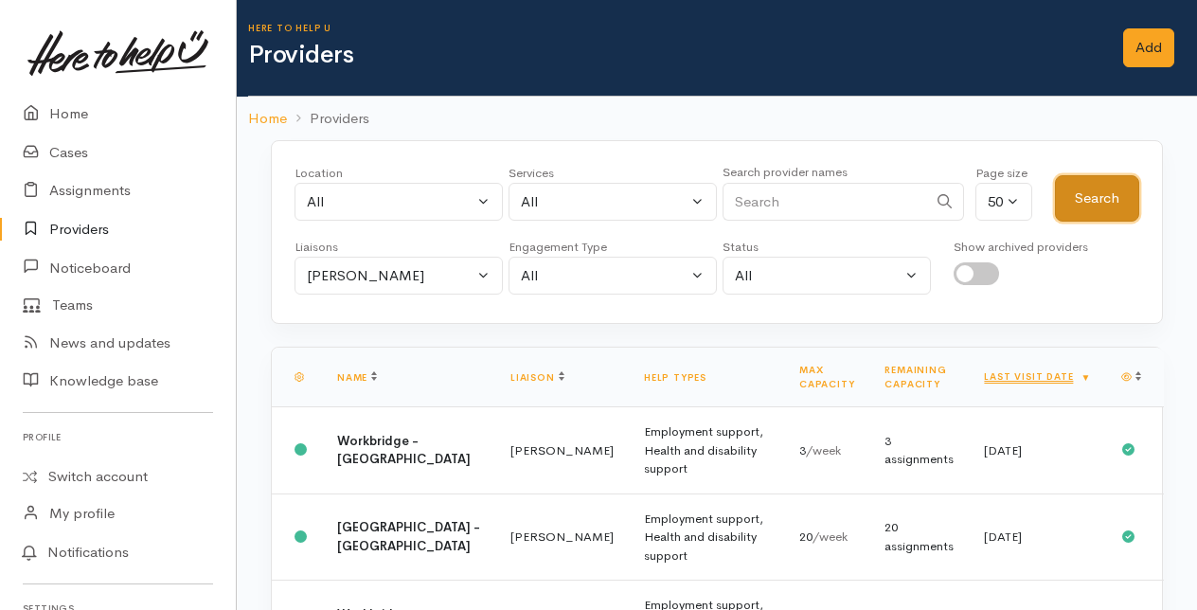
click at [1073, 193] on button "Search" at bounding box center [1097, 198] width 84 height 46
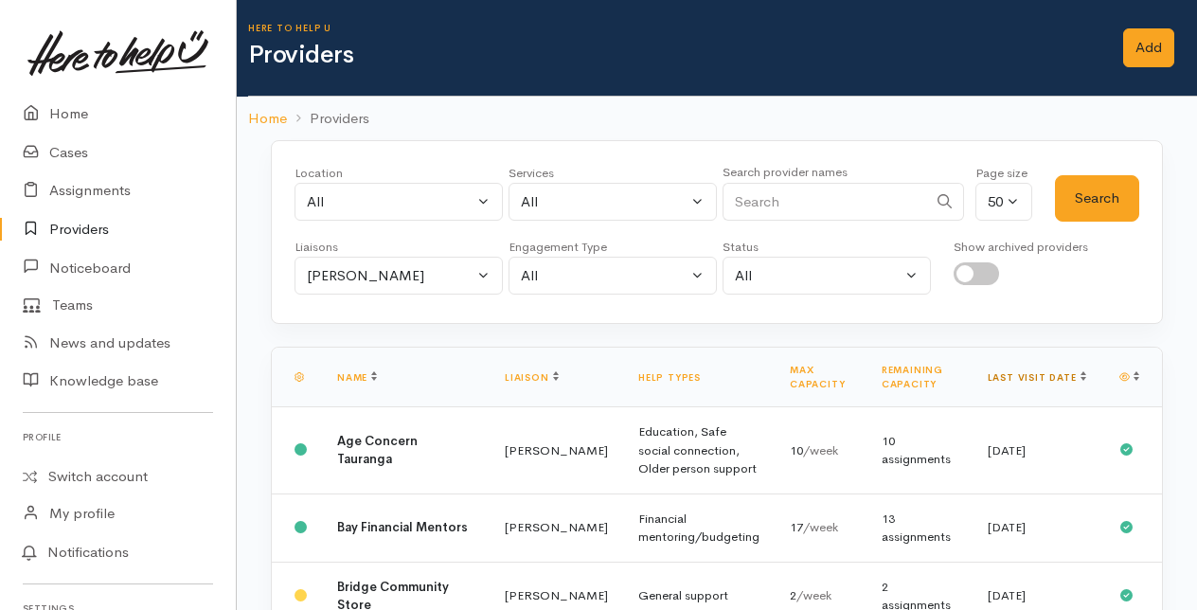
click at [1059, 371] on link "Last visit date" at bounding box center [1036, 377] width 98 height 12
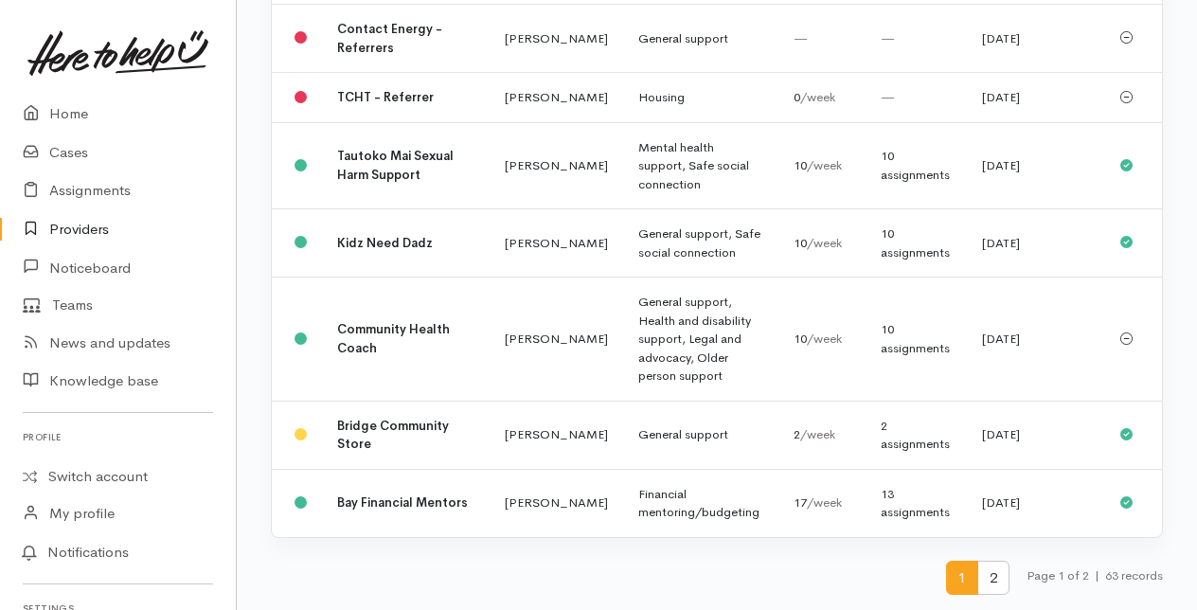
scroll to position [5491, 0]
click at [988, 585] on span "2" at bounding box center [993, 577] width 32 height 35
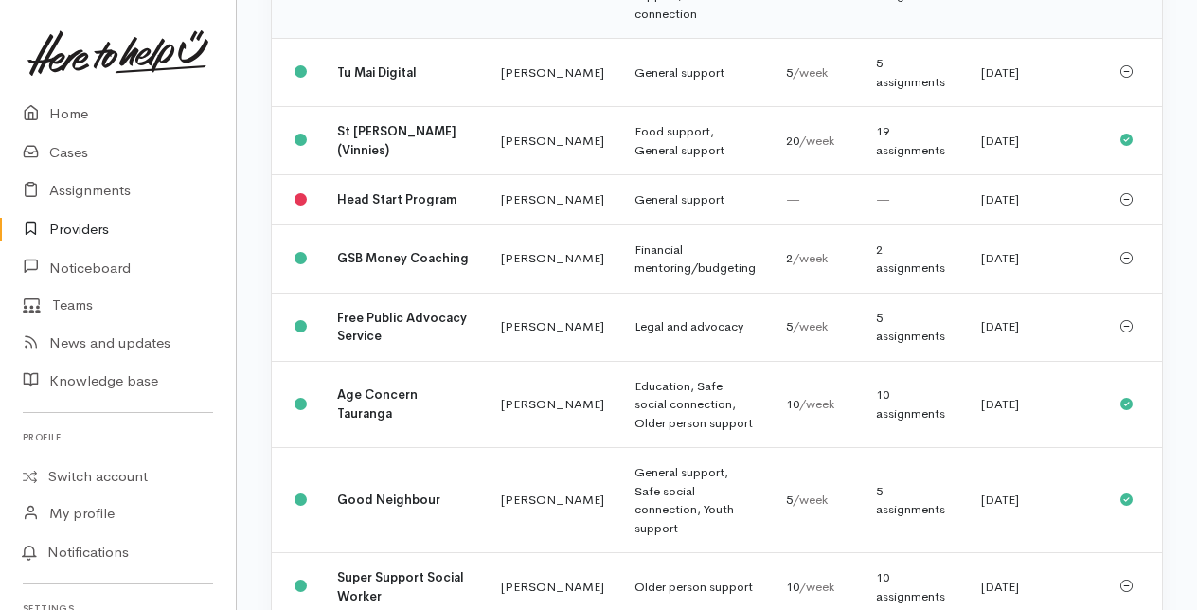
scroll to position [0, 0]
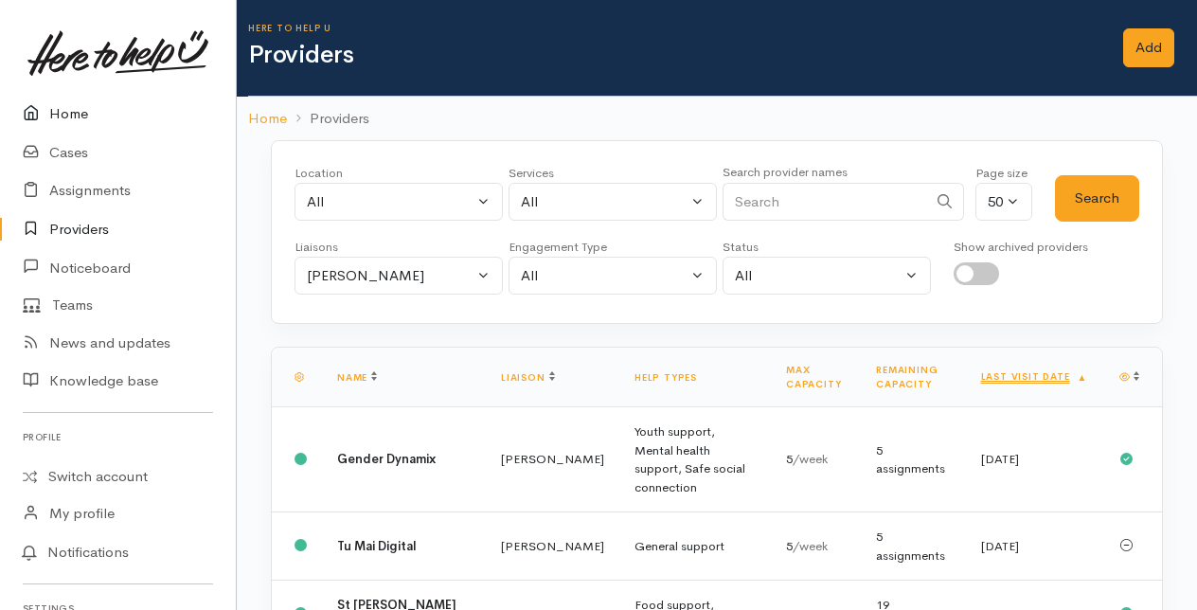
click at [78, 115] on link "Home" at bounding box center [118, 114] width 236 height 39
